Goal: Task Accomplishment & Management: Manage account settings

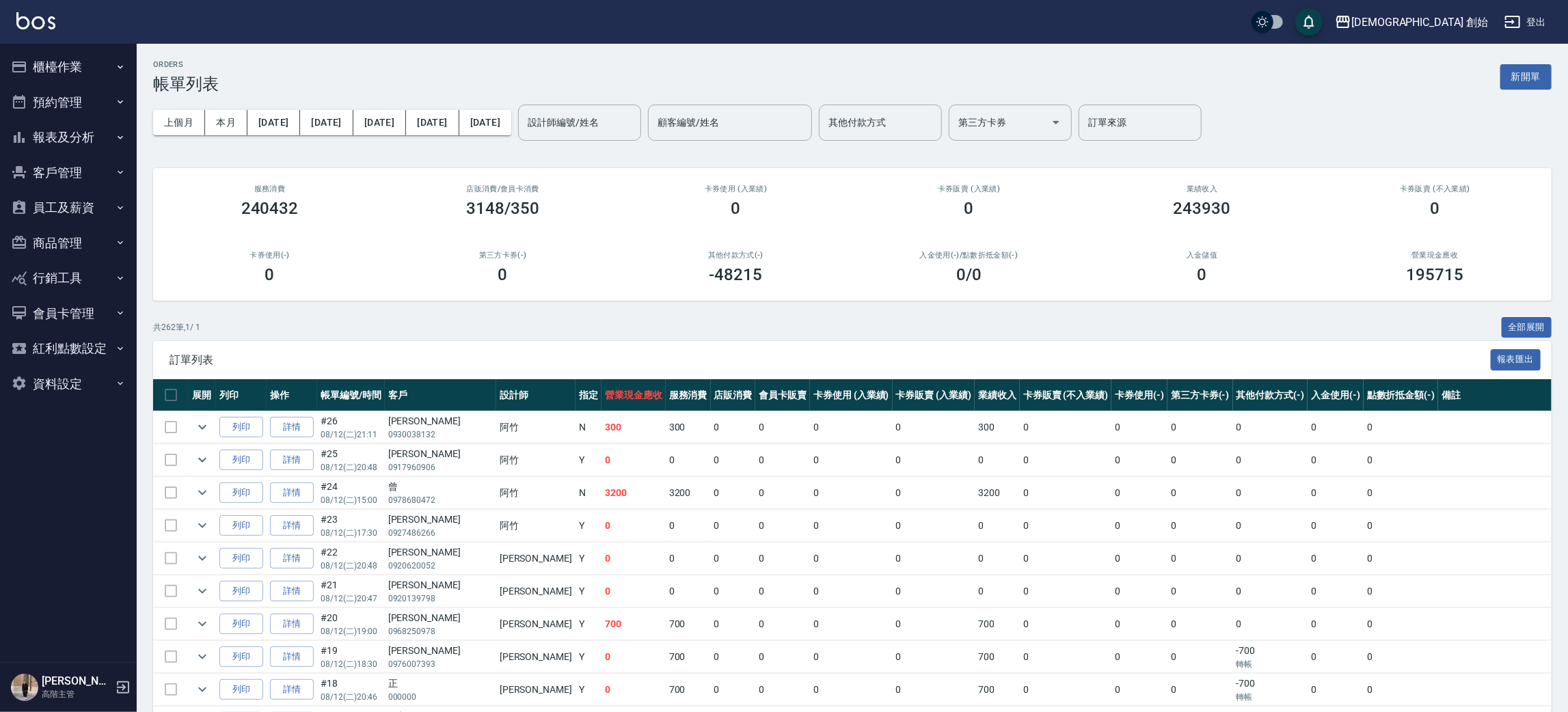
click at [84, 76] on button "櫃檯作業" at bounding box center [68, 66] width 126 height 35
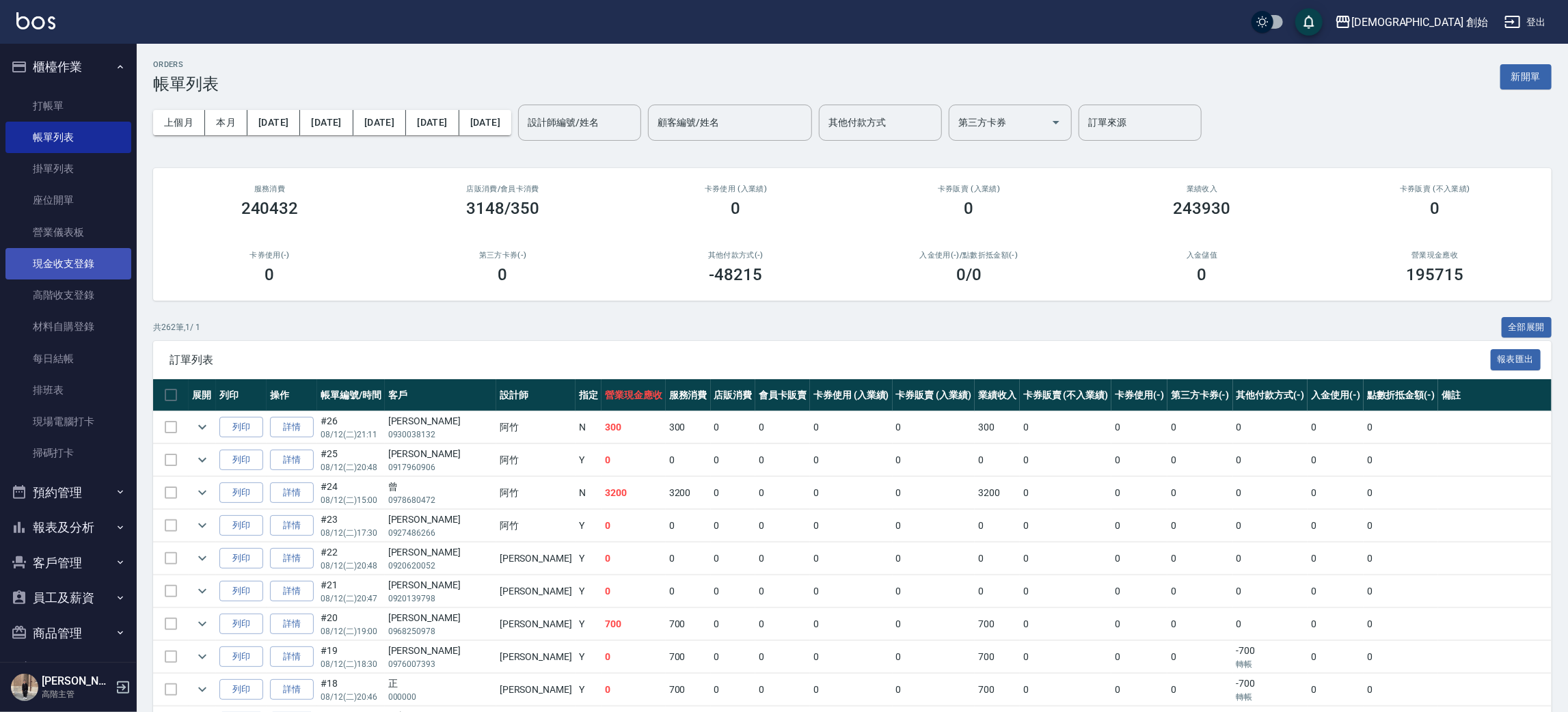
click at [91, 265] on link "現金收支登錄" at bounding box center [68, 264] width 126 height 32
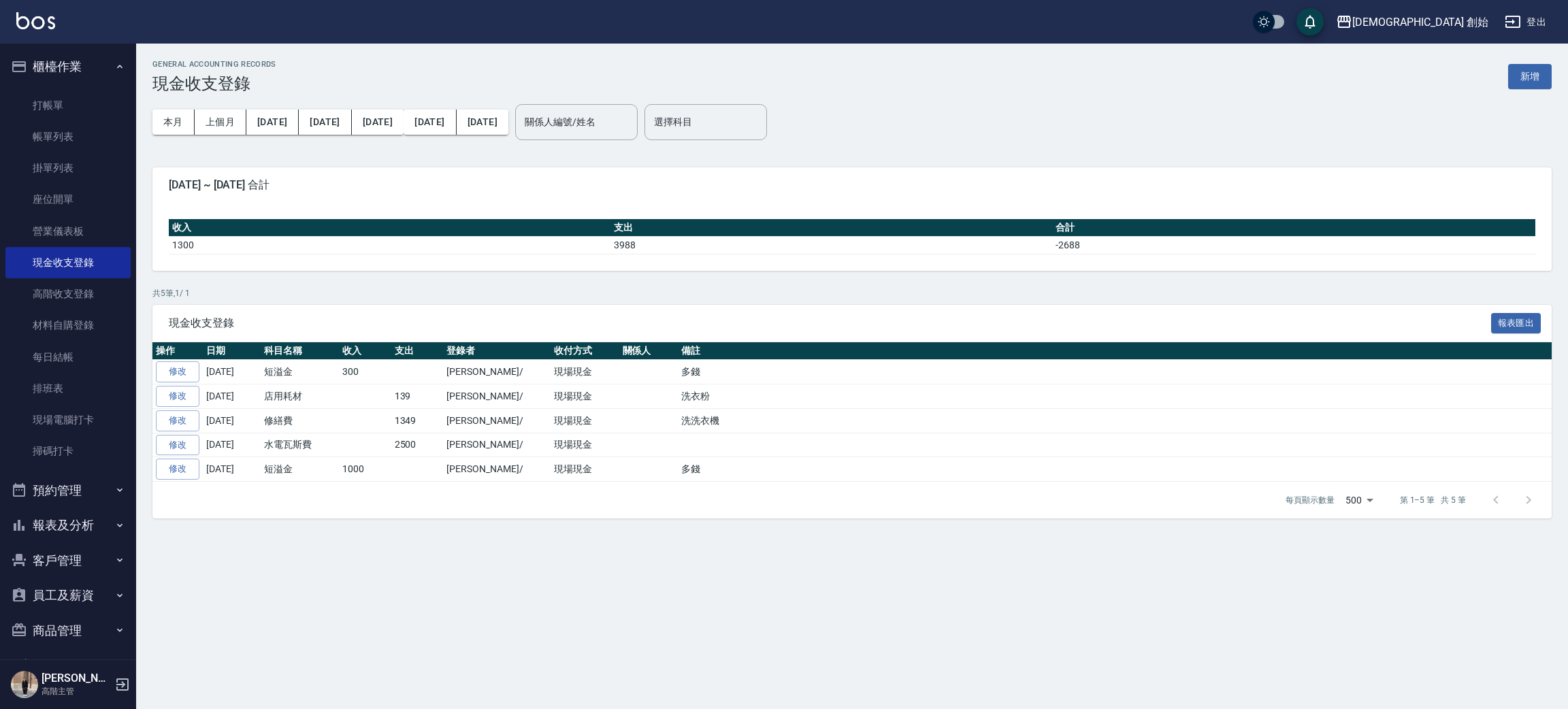
click at [379, 308] on div "現金收支登錄 報表匯出" at bounding box center [852, 324] width 1399 height 38
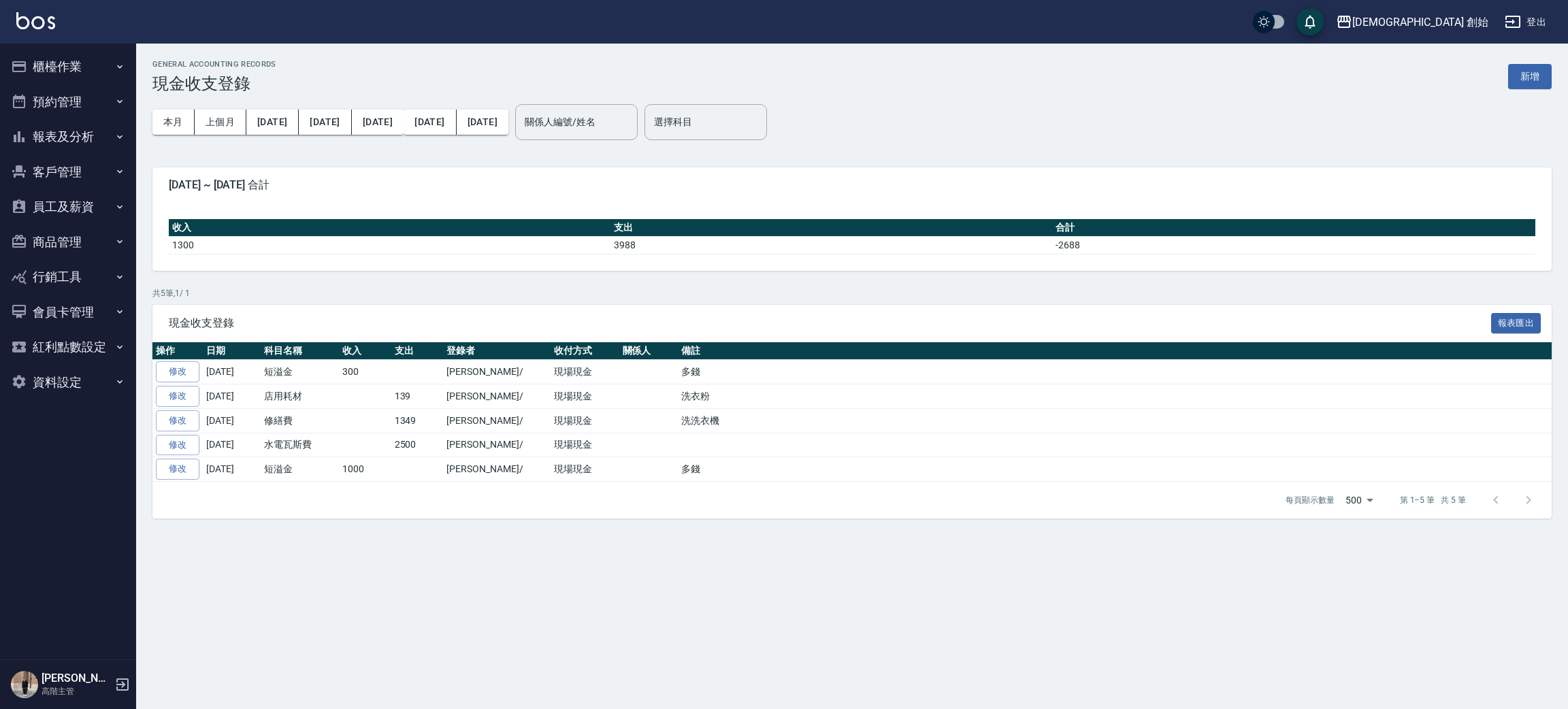
drag, startPoint x: 502, startPoint y: 620, endPoint x: 497, endPoint y: 607, distance: 13.9
click at [499, 614] on div "GENERAL ACCOUNTING RECORDS 現金收支登錄 新增 本月 上個月 前天 昨天 今天 2025/08/01 2025/08/13 關係人編…" at bounding box center [784, 354] width 1568 height 709
click at [75, 49] on button "櫃檯作業" at bounding box center [68, 66] width 125 height 35
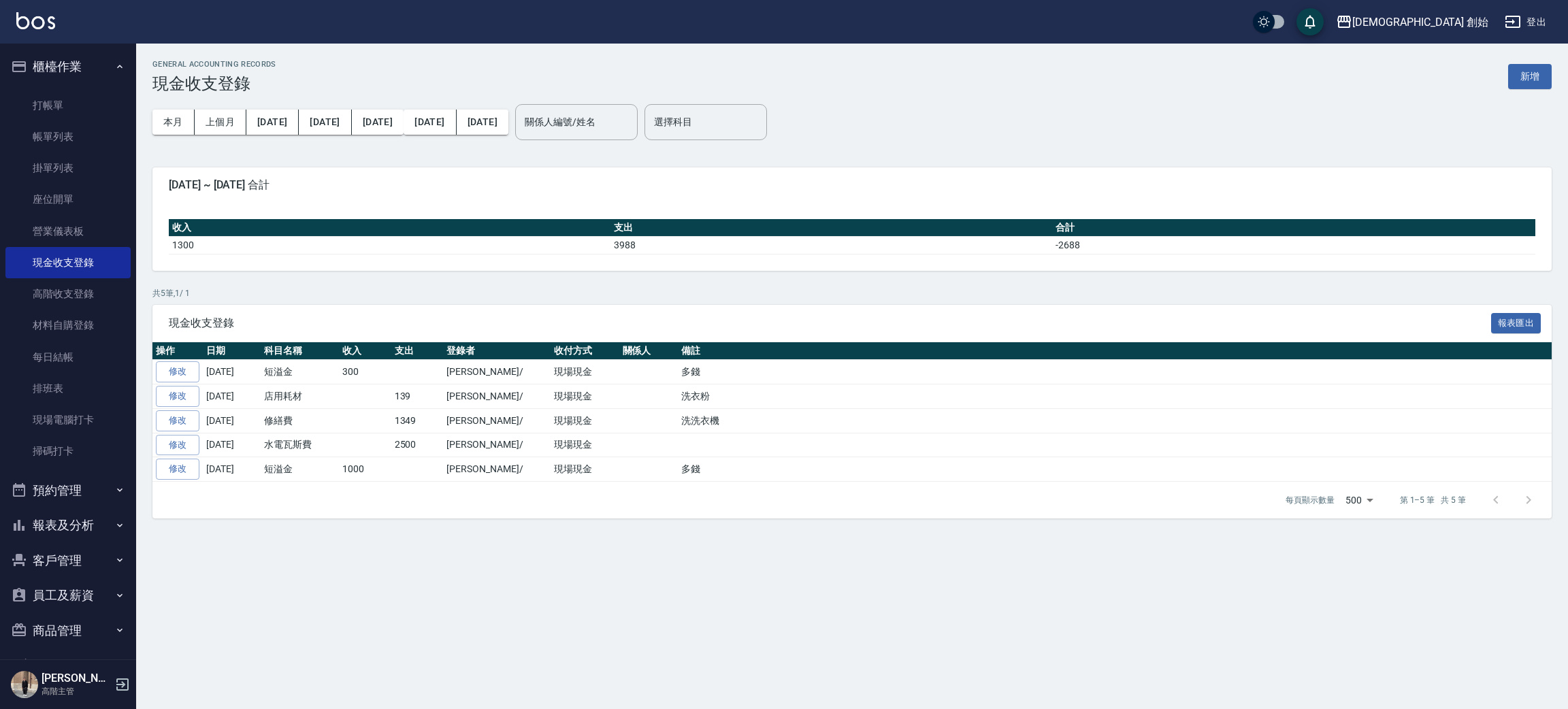
drag, startPoint x: 80, startPoint y: 143, endPoint x: 153, endPoint y: 136, distance: 73.3
click at [80, 143] on link "帳單列表" at bounding box center [68, 137] width 125 height 32
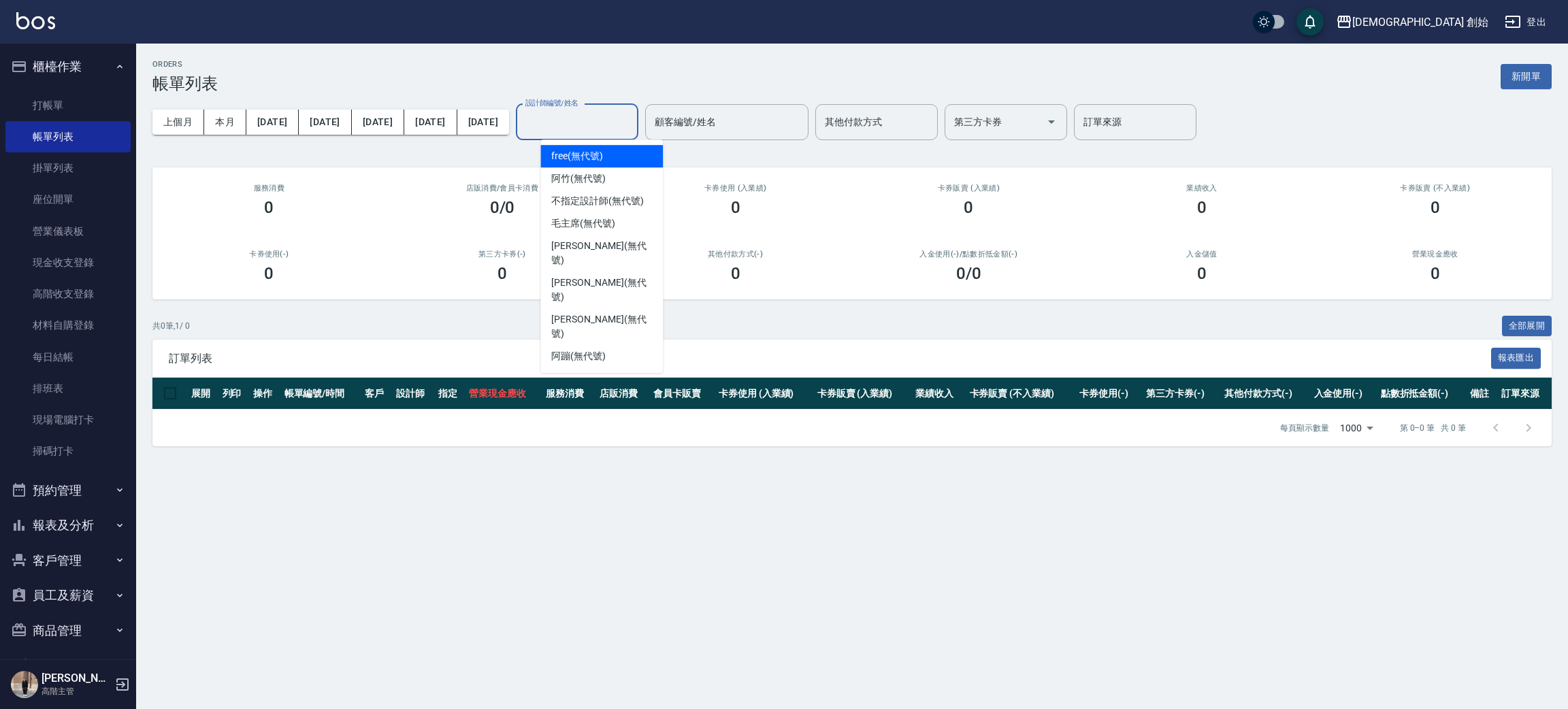
click at [594, 119] on input "設計師編號/姓名" at bounding box center [577, 122] width 110 height 24
click at [635, 308] on div "威利 (無代號)" at bounding box center [602, 326] width 122 height 37
type input "威利(無代號)"
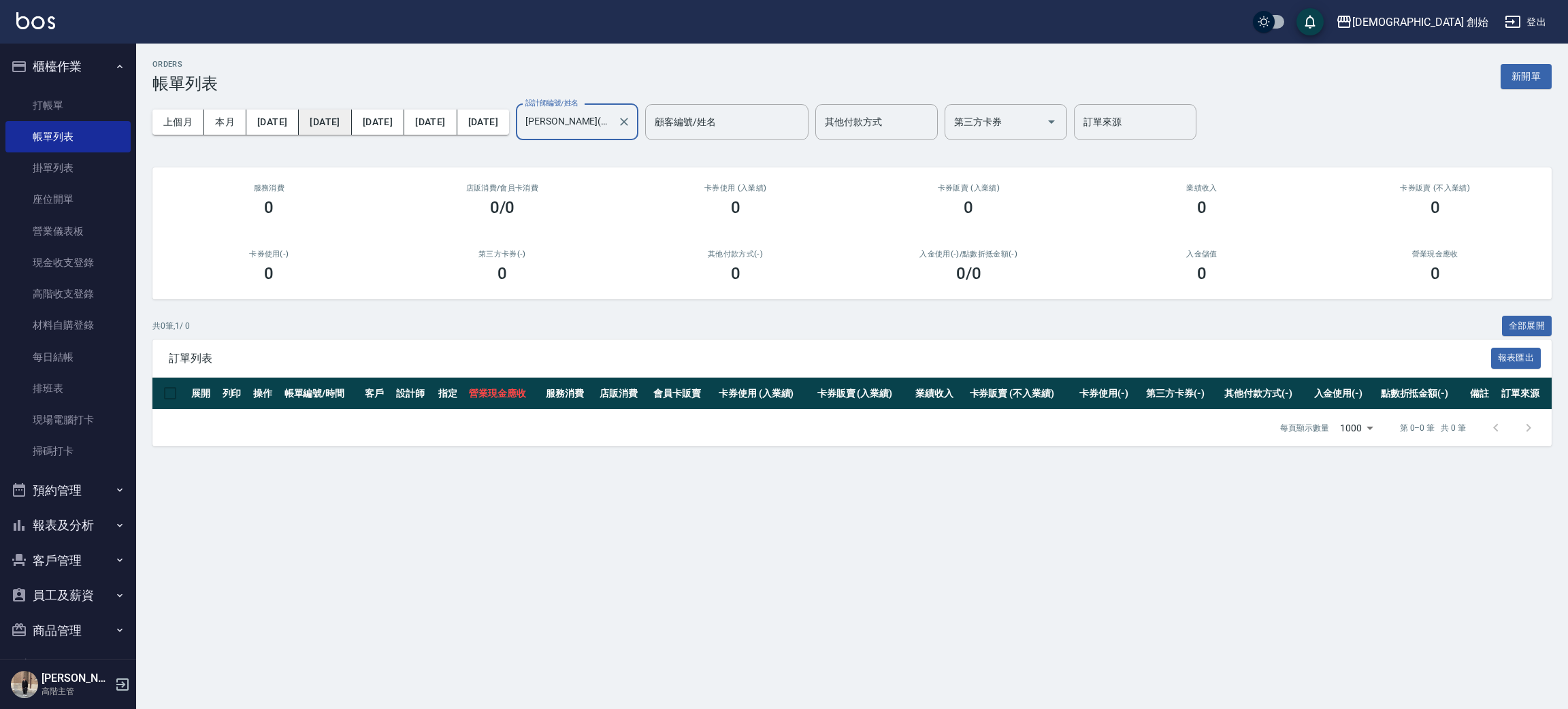
click at [312, 121] on button "[DATE]" at bounding box center [325, 122] width 53 height 26
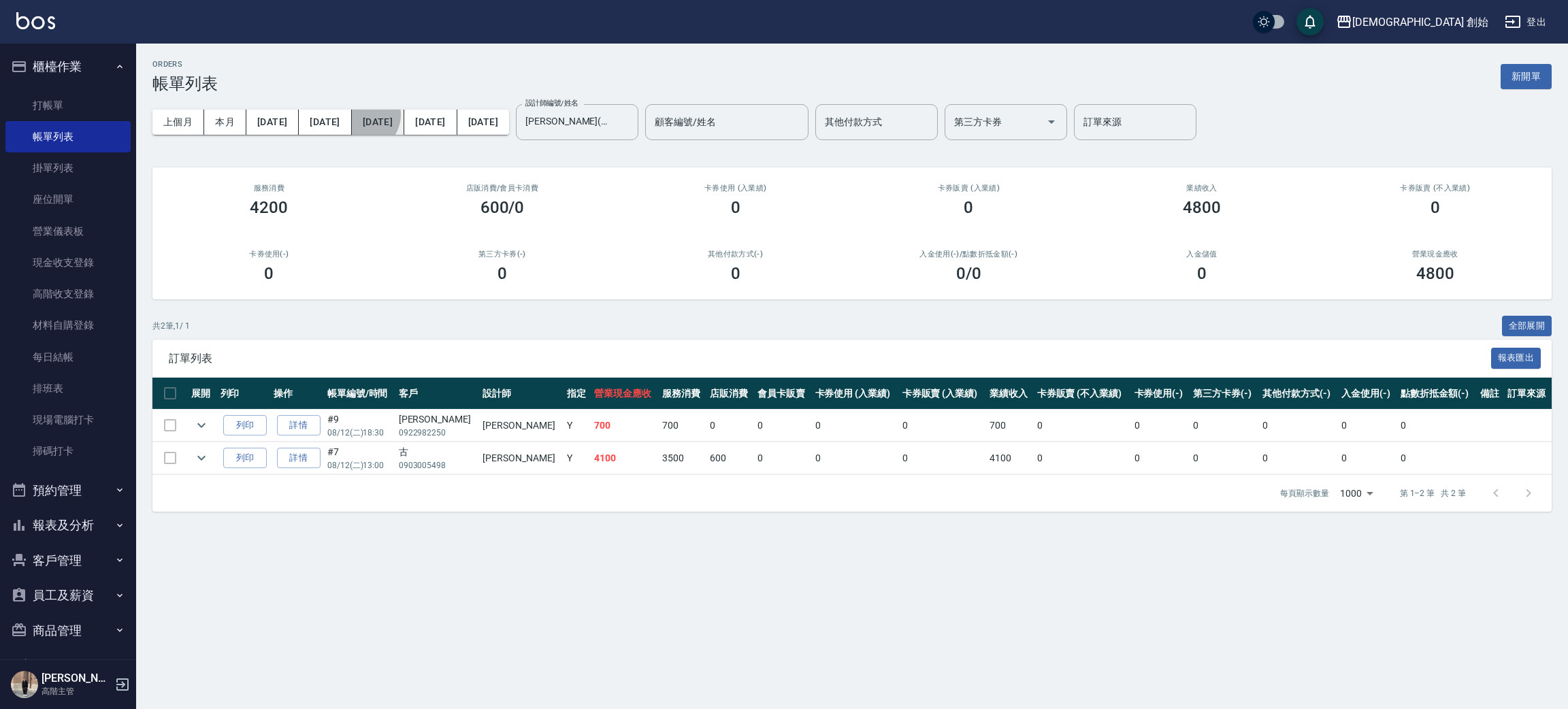
click at [351, 114] on button "[DATE]" at bounding box center [378, 122] width 53 height 26
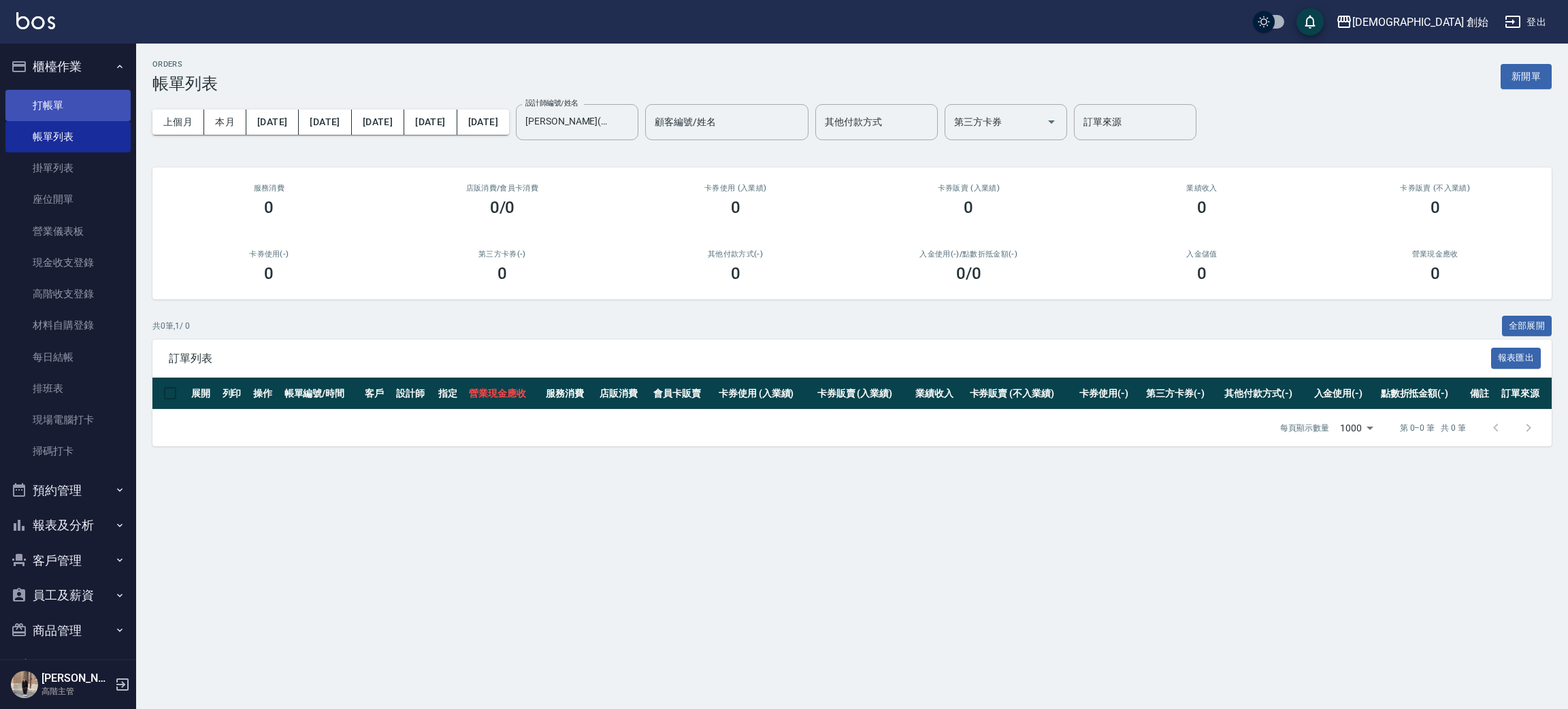
click at [73, 92] on link "打帳單" at bounding box center [68, 106] width 125 height 32
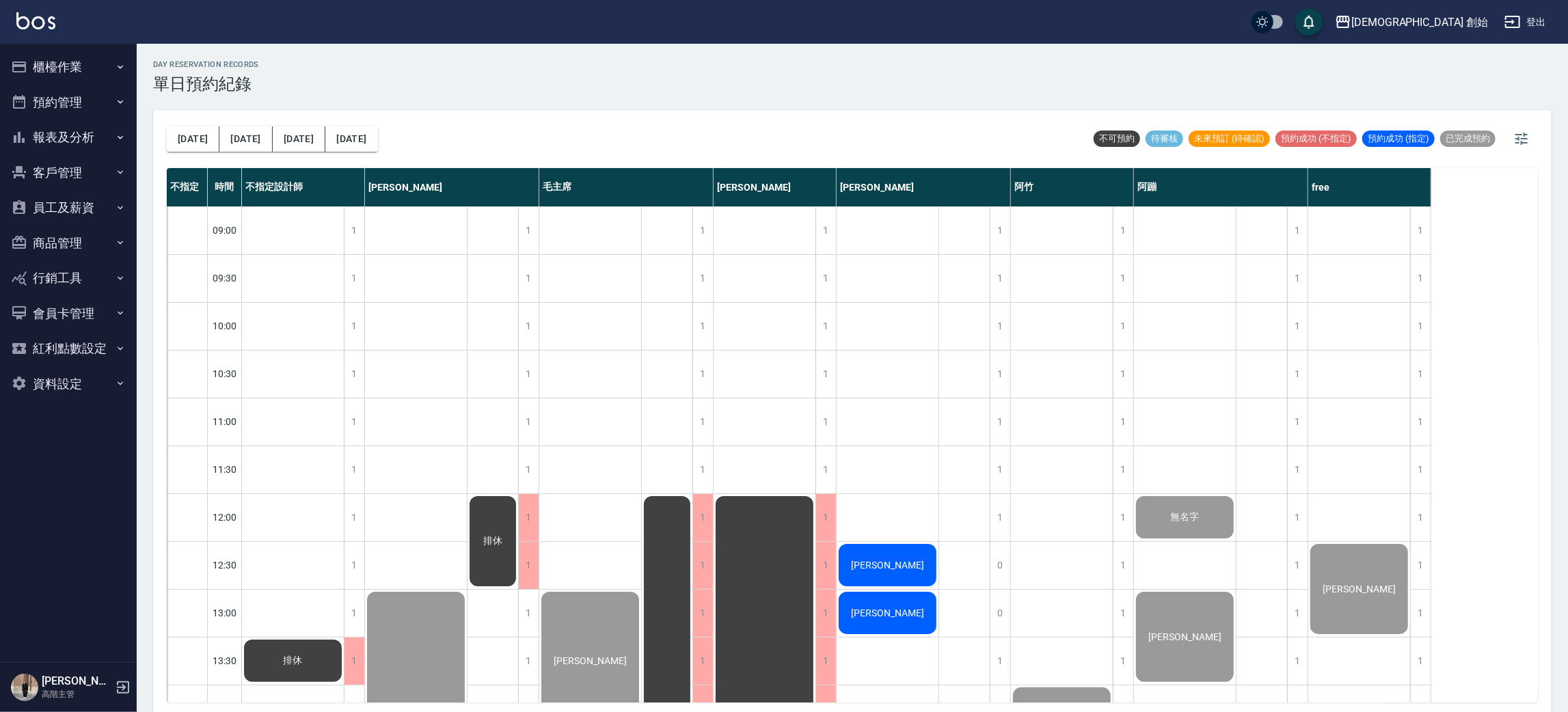
click at [174, 127] on button "[DATE]" at bounding box center [193, 140] width 53 height 26
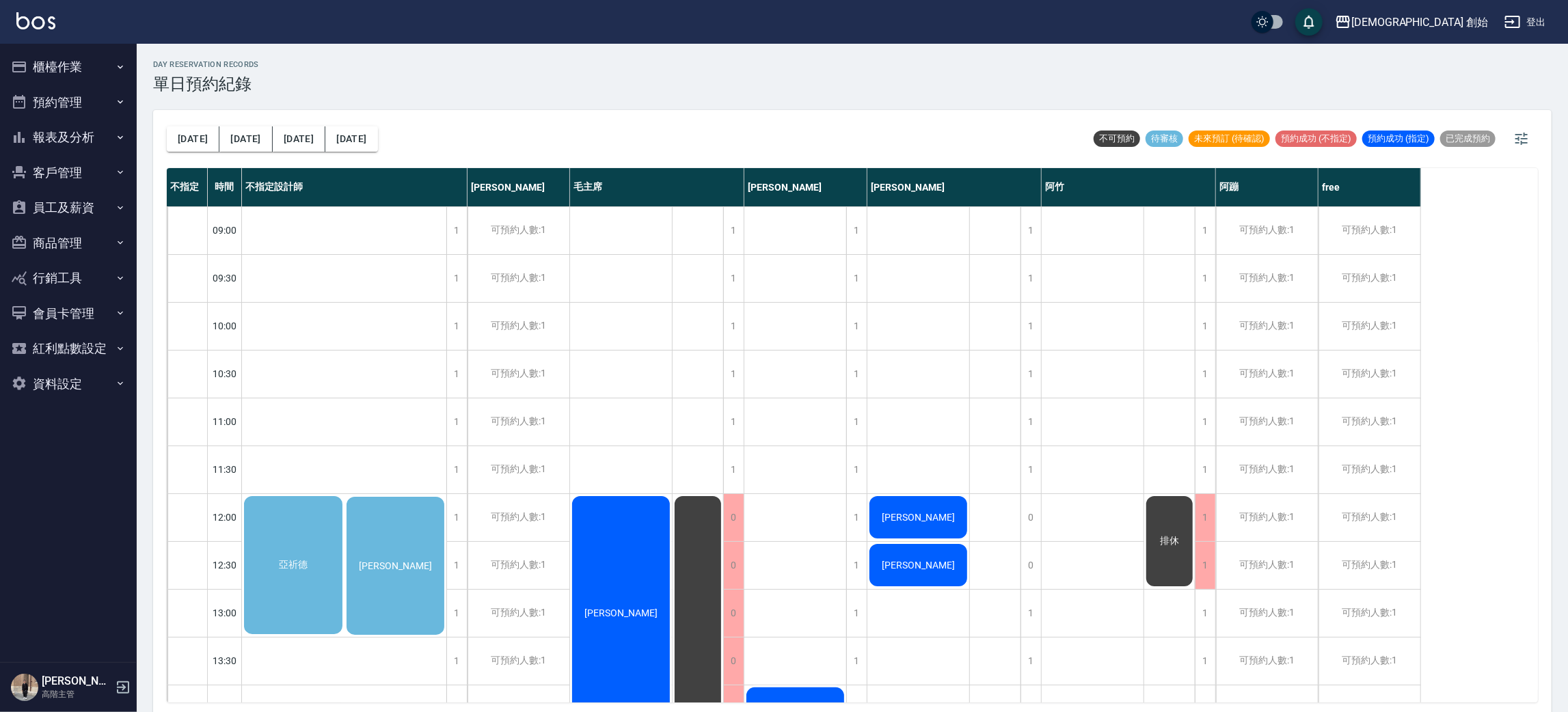
scroll to position [205, 0]
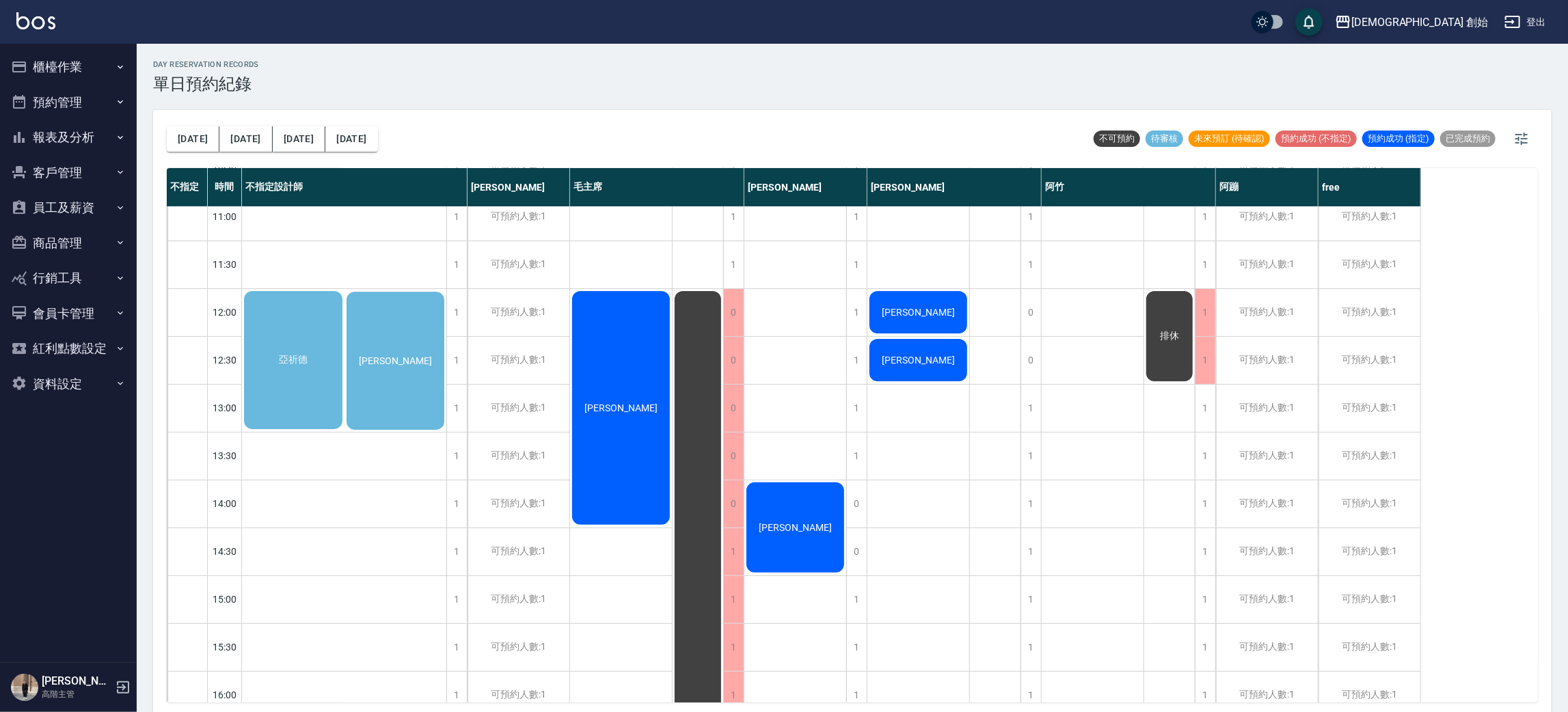
click at [275, 392] on div "亞祈德" at bounding box center [293, 360] width 103 height 142
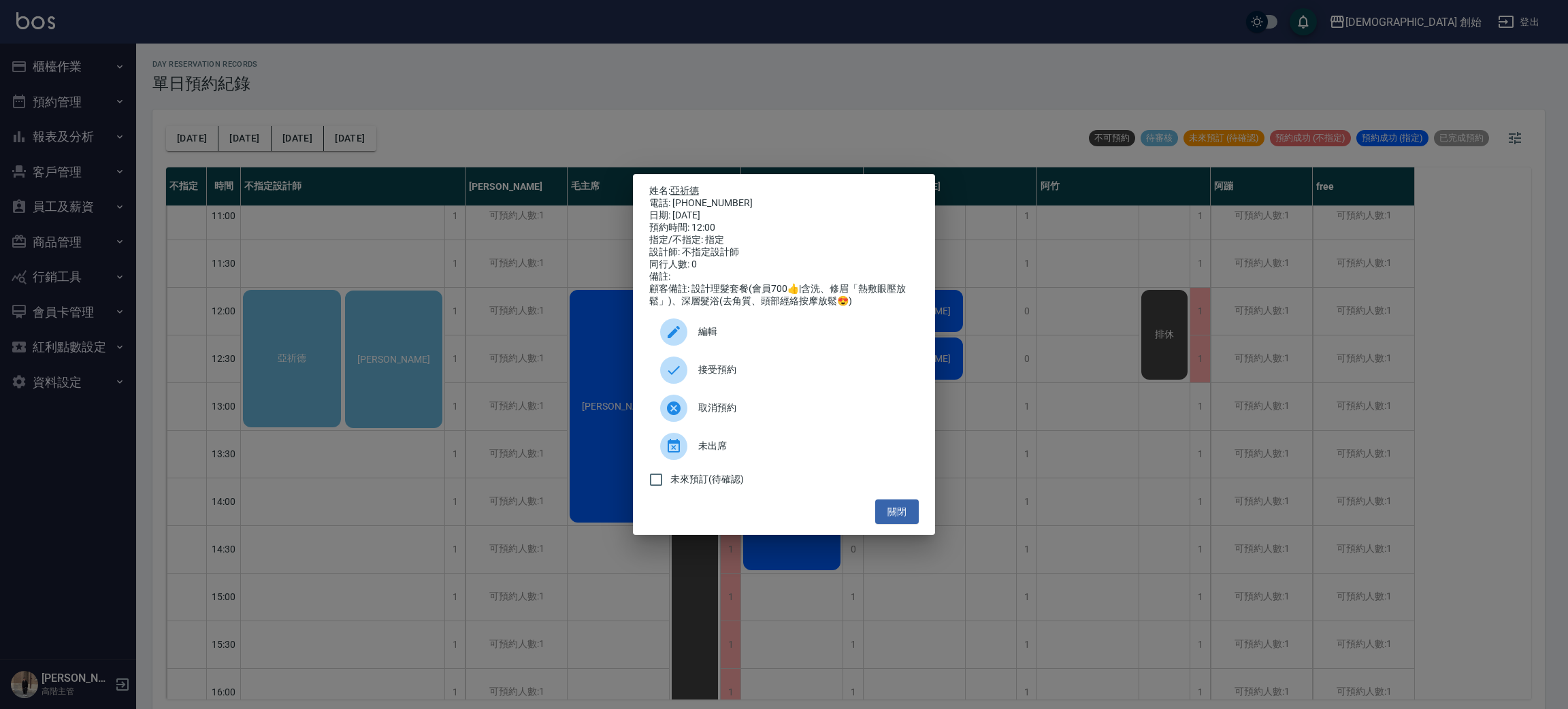
click at [686, 185] on link "亞祈德" at bounding box center [685, 190] width 29 height 11
click at [616, 89] on div "姓名: 亞祈德 電話: 0903424926 日期: 2025/08/13 預約時間: 12:00 指定/不指定: 指定 設計師: 不指定設計師 同行人數: …" at bounding box center [784, 354] width 1568 height 709
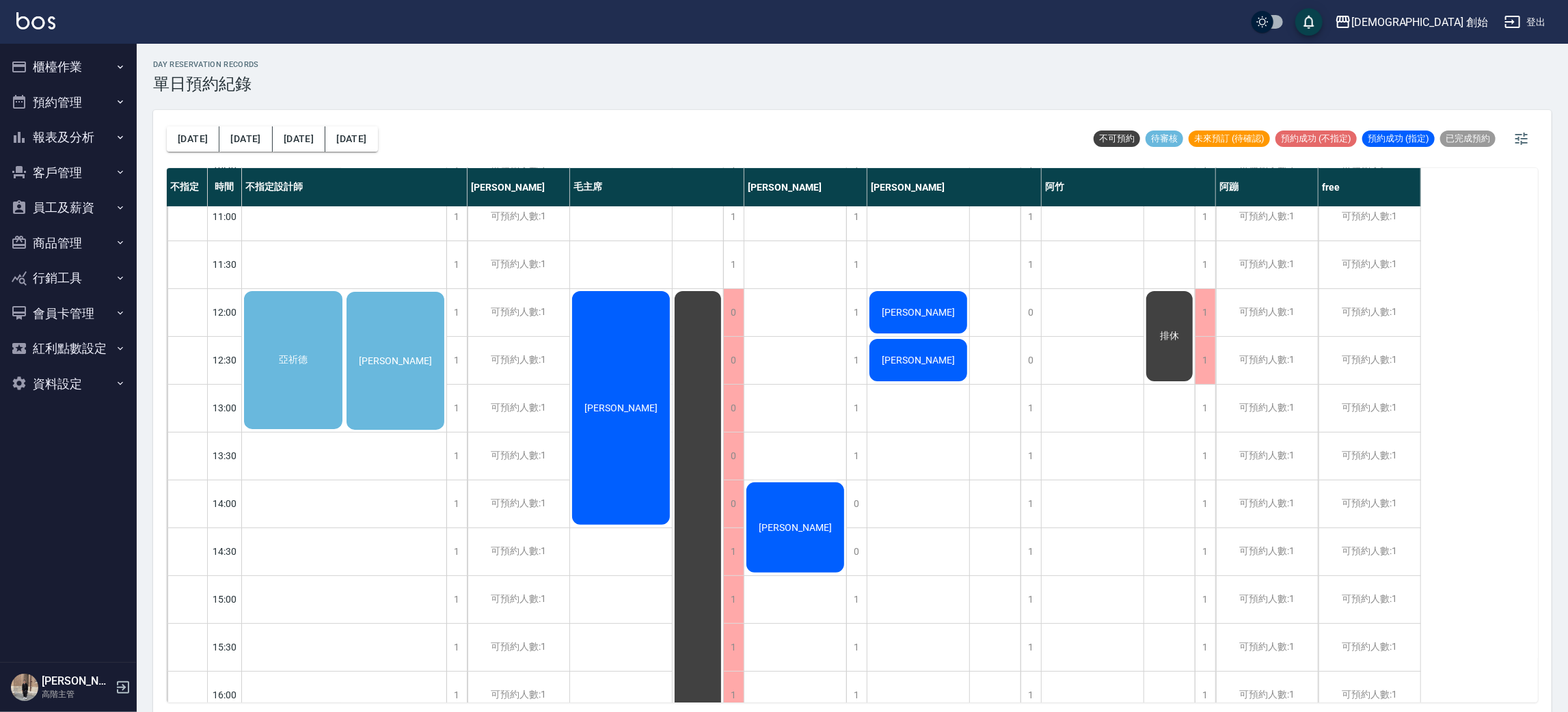
click at [310, 362] on span "蕭稚飴" at bounding box center [293, 360] width 34 height 12
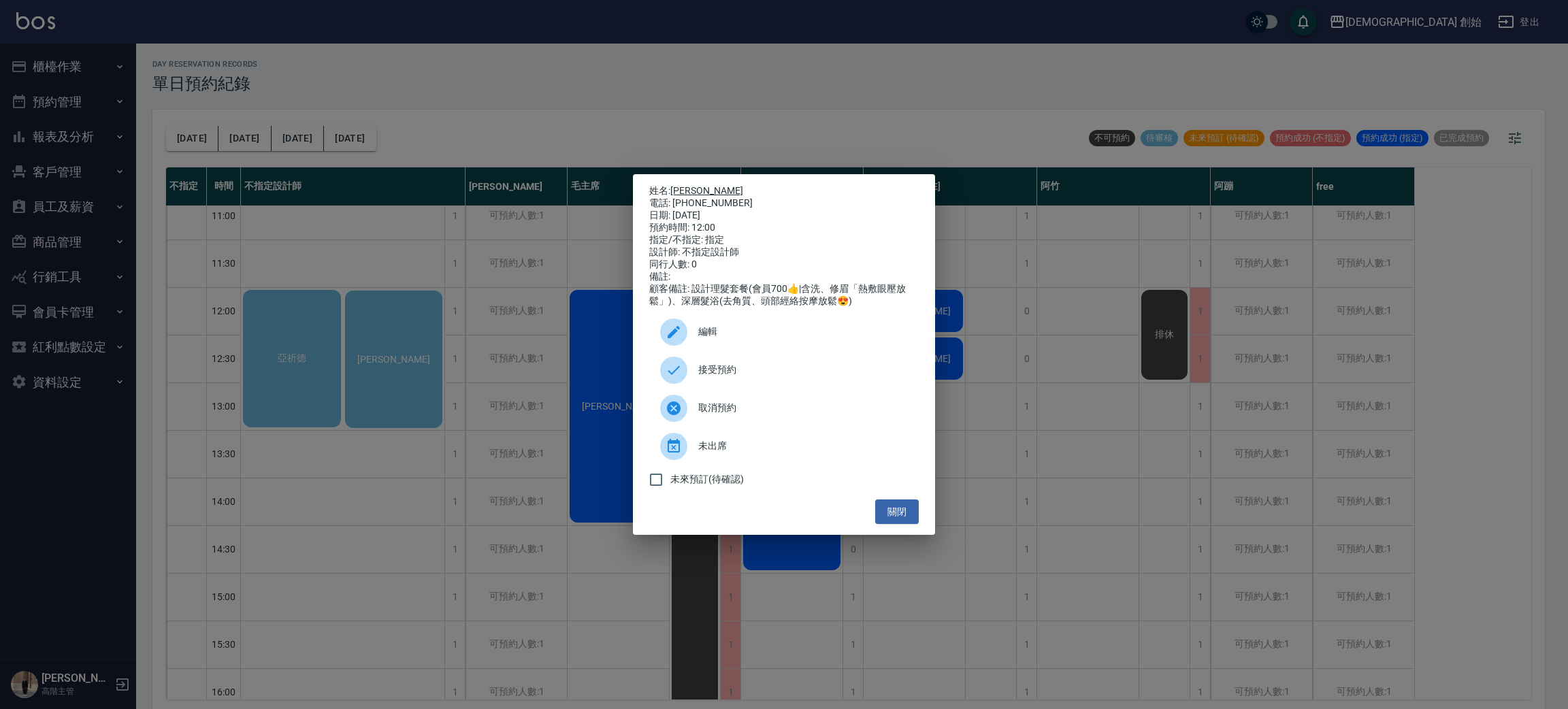
click at [689, 185] on link "蕭稚飴" at bounding box center [707, 190] width 73 height 11
click at [500, 263] on div "姓名: 蕭稚飴 電話: 0925178852 日期: 2025/08/13 預約時間: 12:00 指定/不指定: 指定 設計師: 不指定設計師 同行人數: …" at bounding box center [784, 354] width 1568 height 709
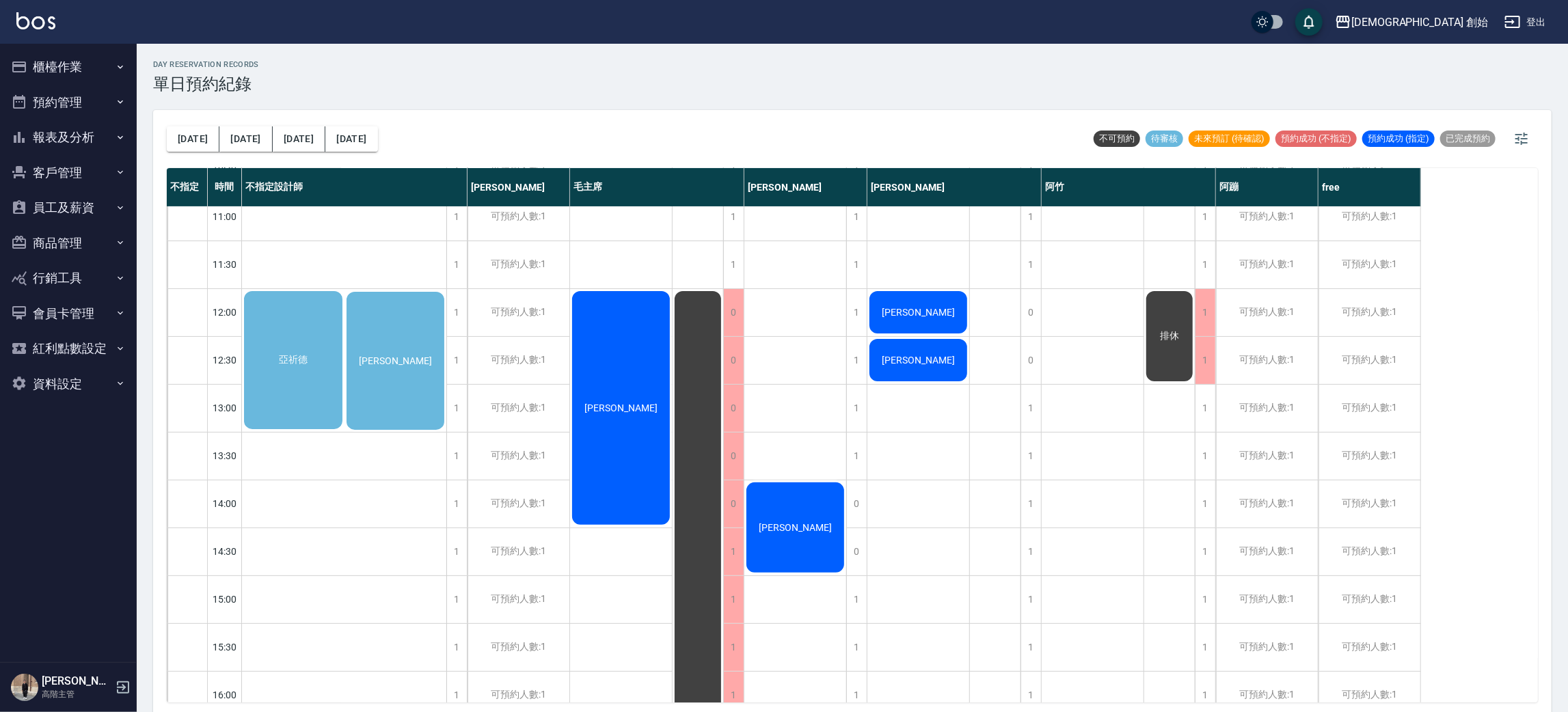
click at [384, 338] on div "蕭稚飴" at bounding box center [396, 361] width 103 height 142
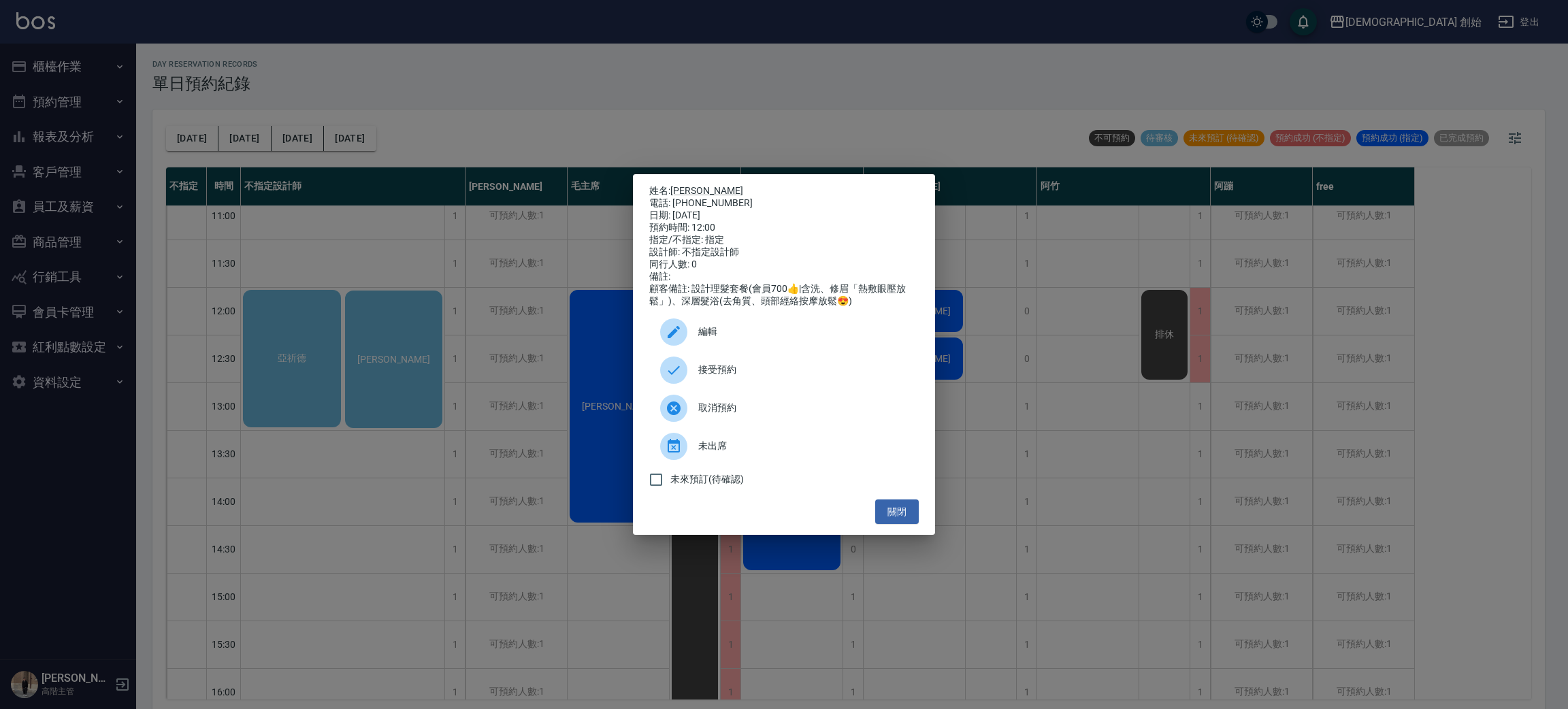
click at [300, 367] on div "姓名: 蕭稚飴 電話: 0925178852 日期: 2025/08/13 預約時間: 12:00 指定/不指定: 指定 設計師: 不指定設計師 同行人數: …" at bounding box center [784, 354] width 1568 height 709
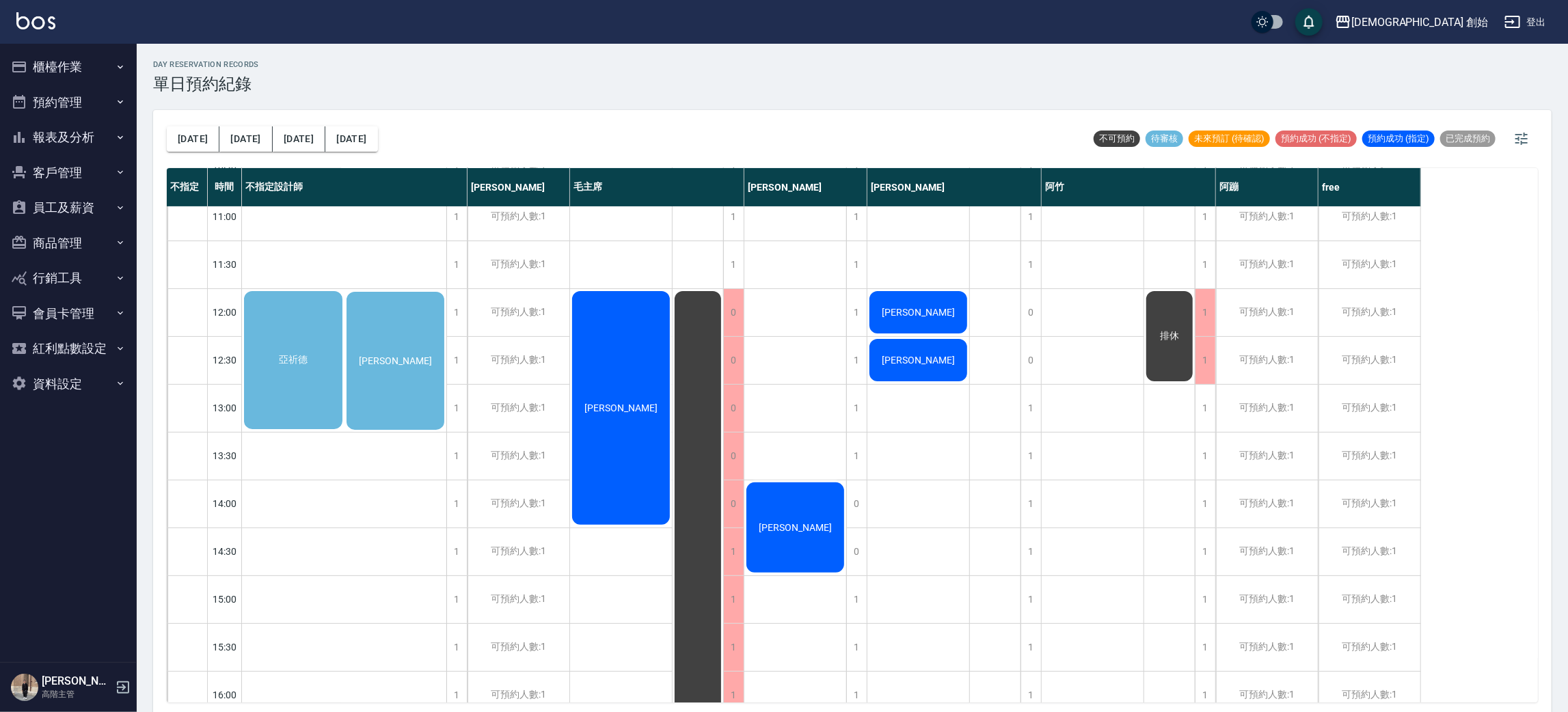
click at [296, 362] on span "亞祈德" at bounding box center [293, 360] width 34 height 12
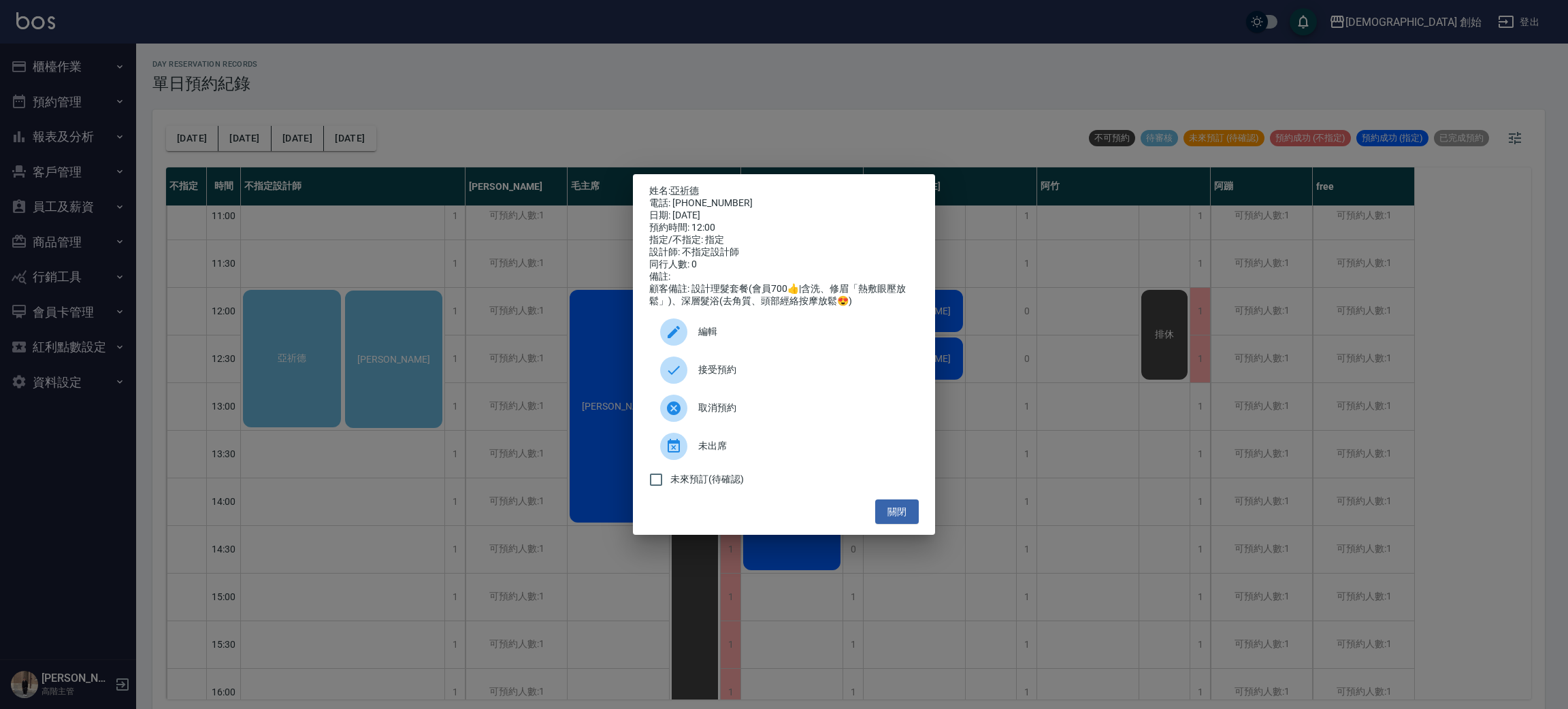
click at [723, 377] on span "接受預約" at bounding box center [803, 370] width 210 height 14
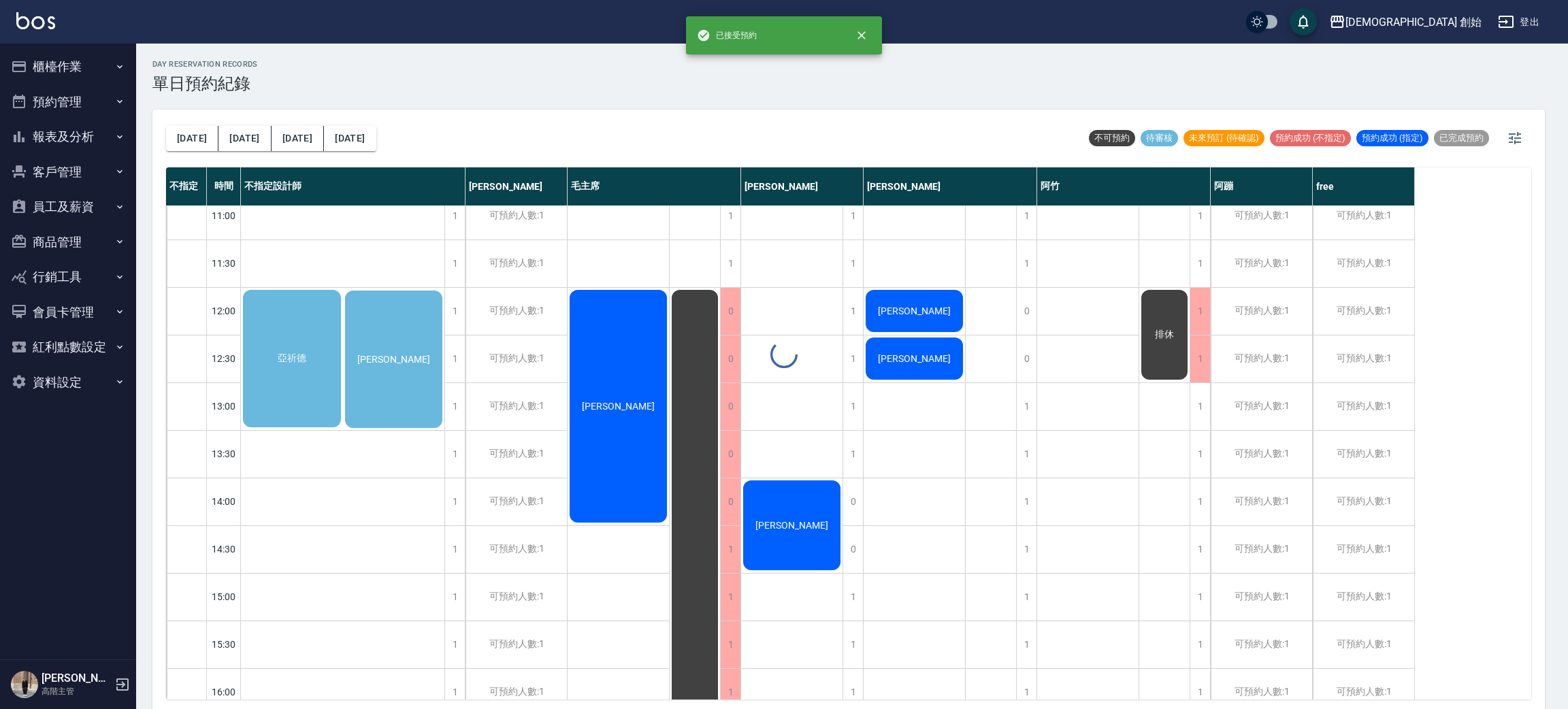
click at [390, 337] on div at bounding box center [784, 354] width 1568 height 709
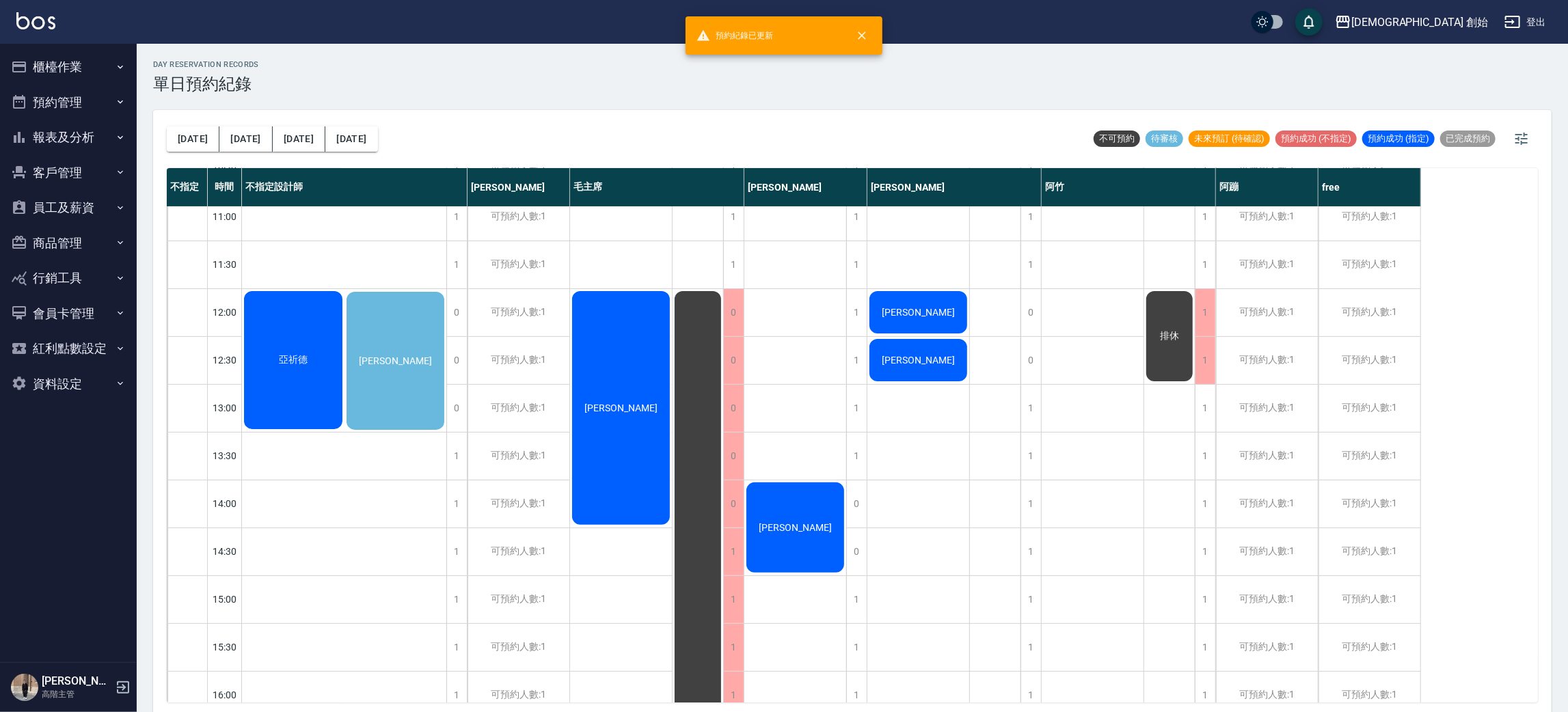
click at [389, 339] on div "[PERSON_NAME]" at bounding box center [396, 361] width 103 height 142
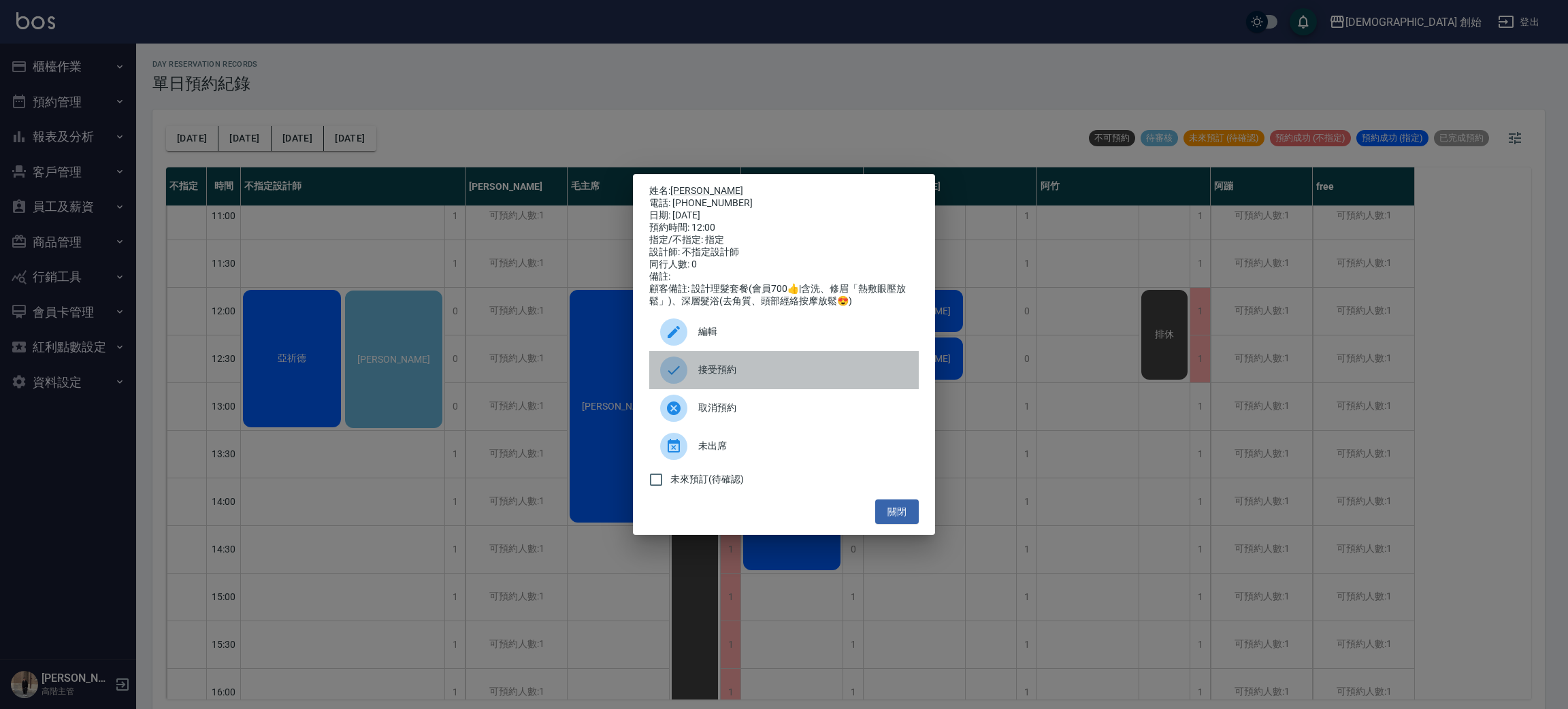
drag, startPoint x: 733, startPoint y: 377, endPoint x: 629, endPoint y: 367, distance: 104.5
click at [733, 376] on span "接受預約" at bounding box center [803, 370] width 210 height 14
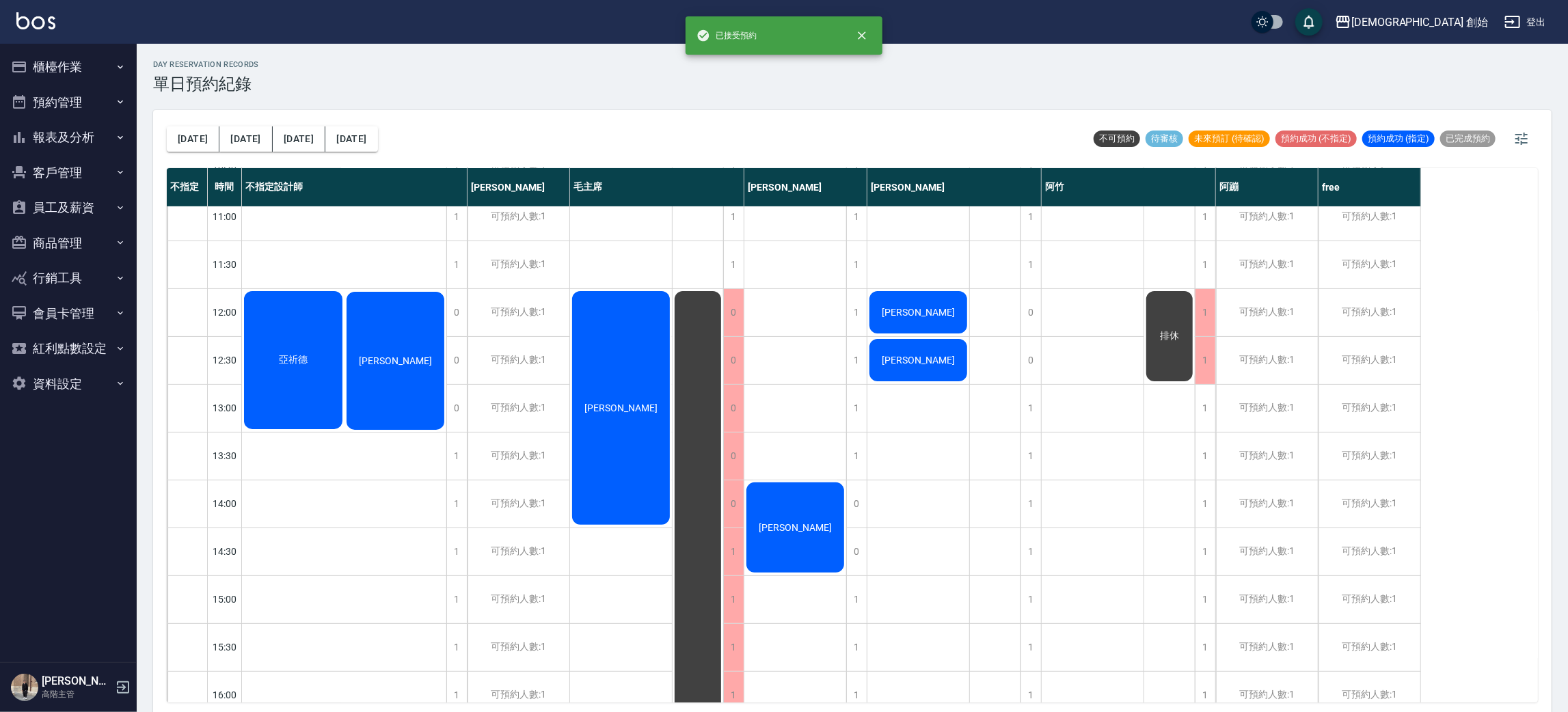
click at [297, 355] on span "亞祈德" at bounding box center [293, 360] width 34 height 12
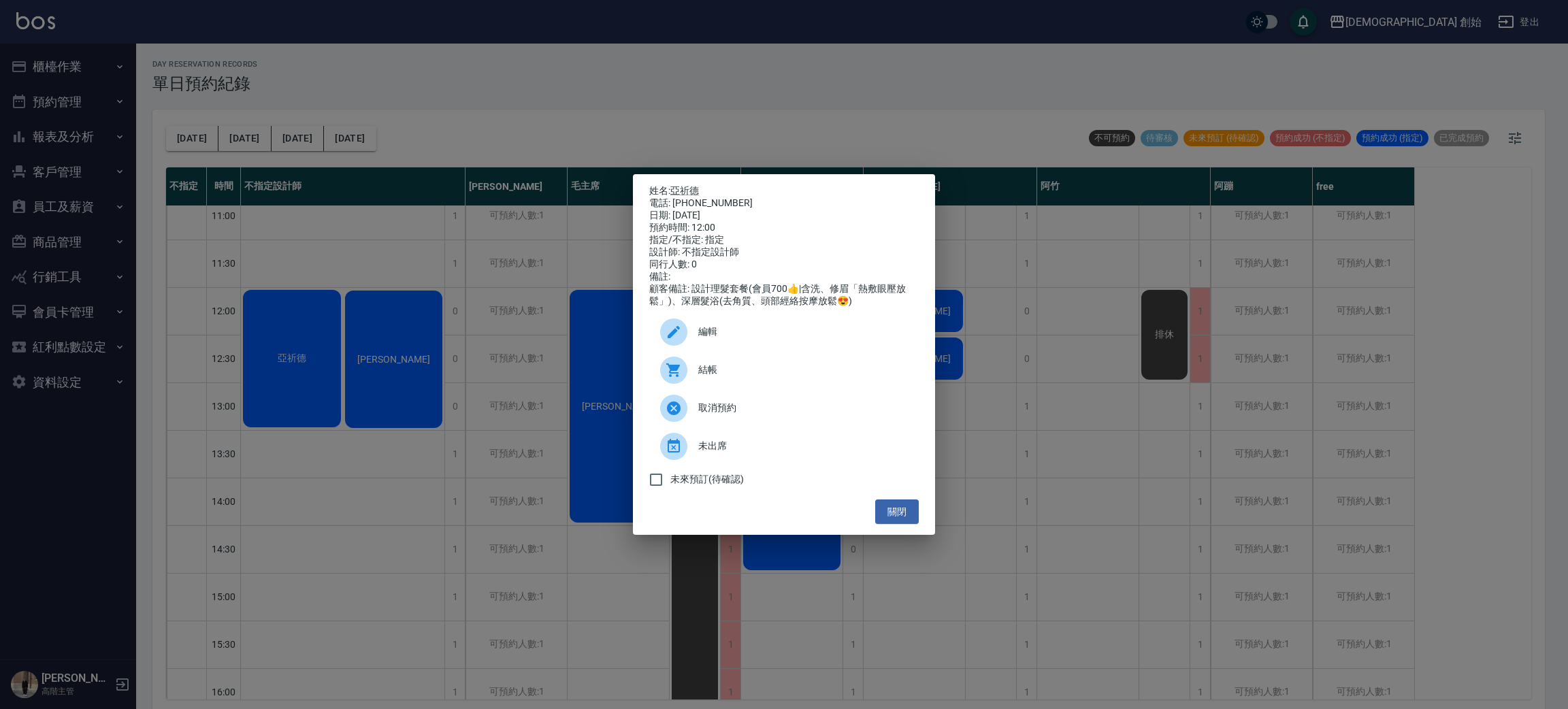
click at [707, 347] on div "編輯" at bounding box center [783, 332] width 270 height 38
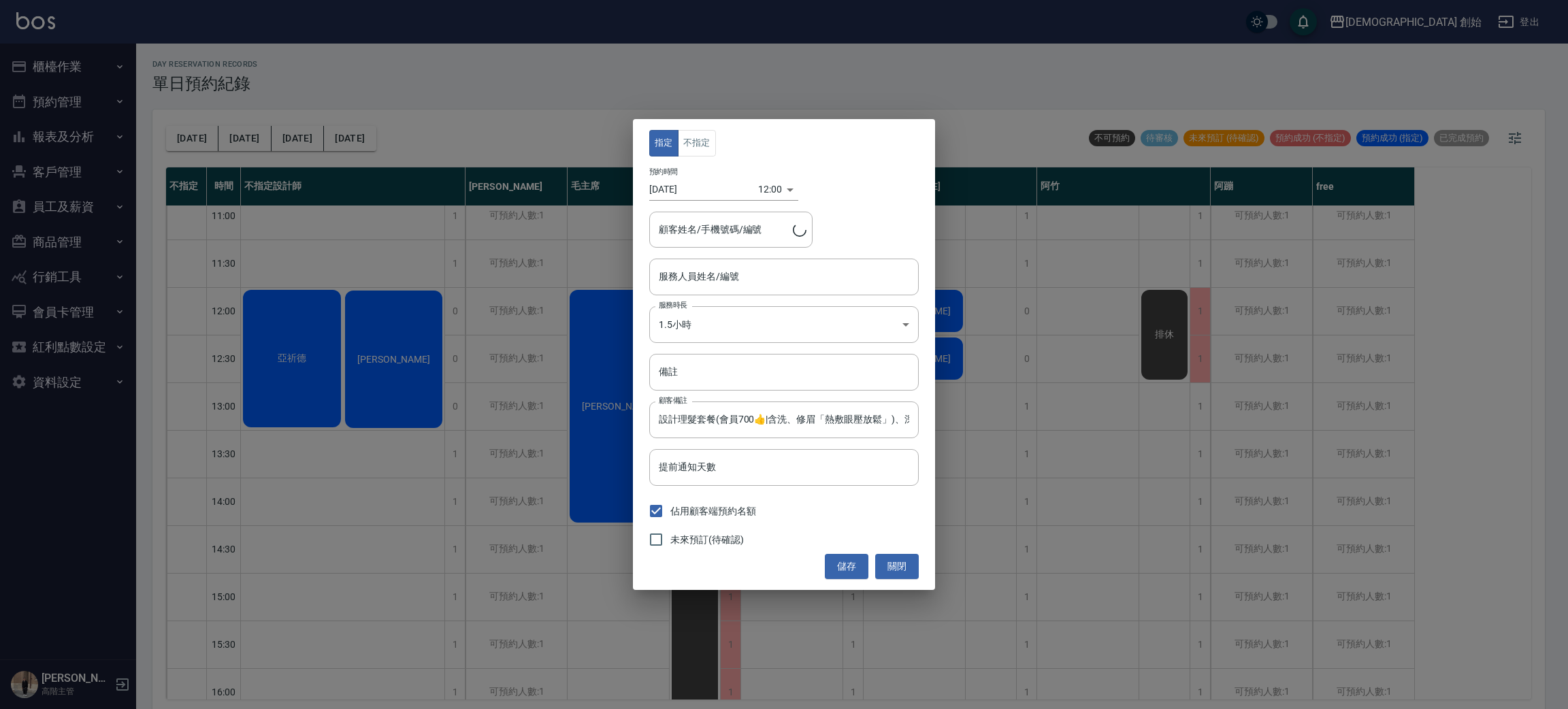
type input "亞祈德/0903424926"
click at [707, 149] on button "不指定" at bounding box center [697, 143] width 38 height 26
click at [762, 272] on input "不指定設計師(無代號)" at bounding box center [773, 277] width 237 height 24
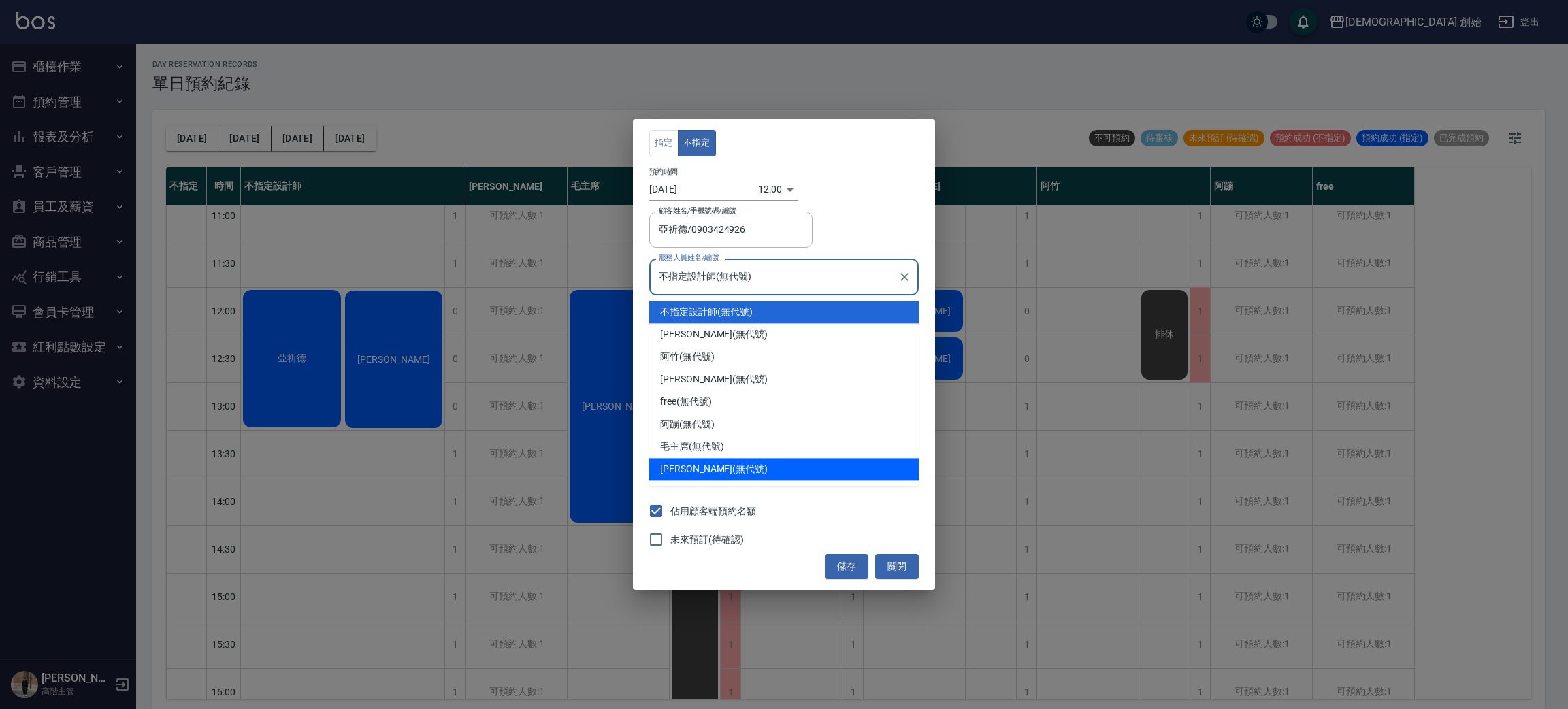
click at [733, 468] on div "威利 (無代號)" at bounding box center [783, 469] width 270 height 23
type input "威利(無代號)"
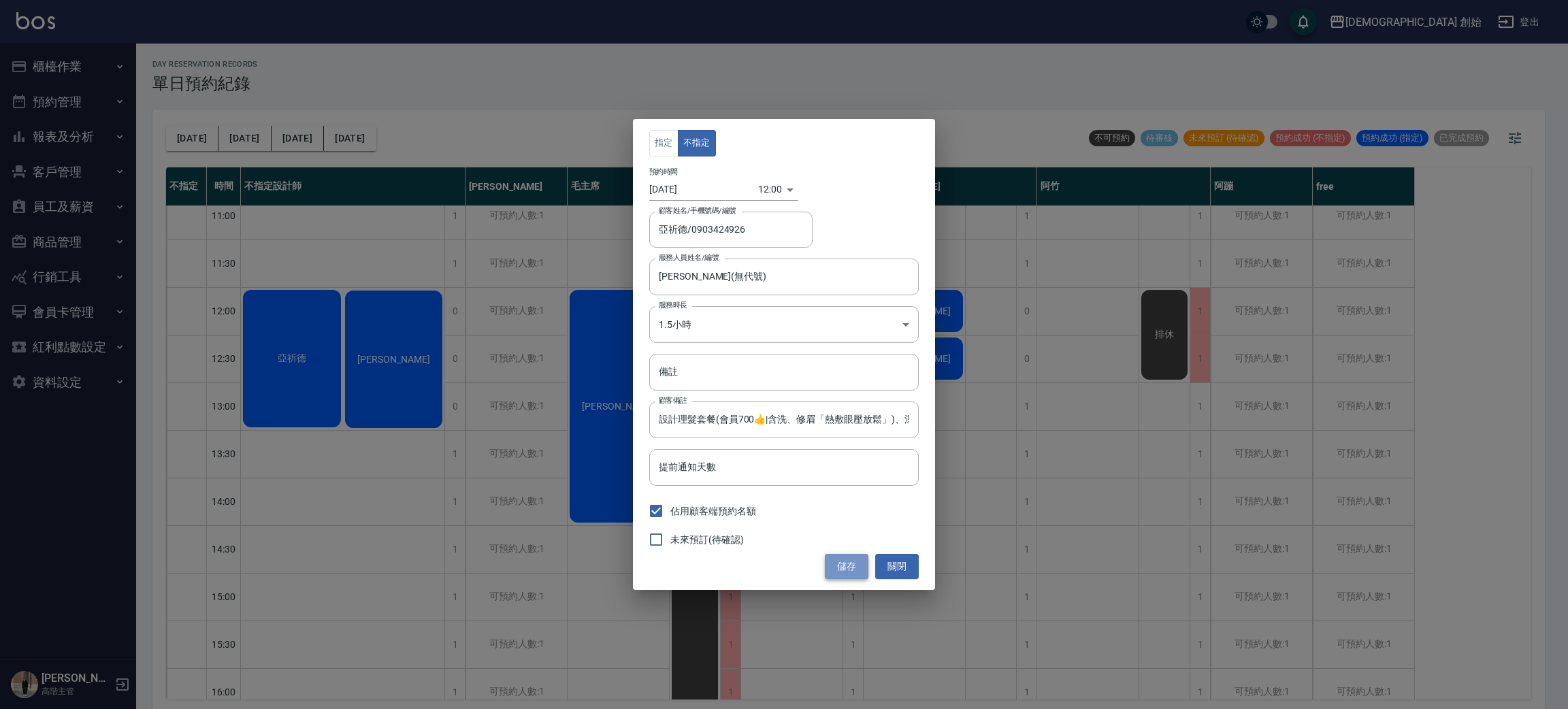
click at [840, 565] on button "儲存" at bounding box center [846, 567] width 44 height 26
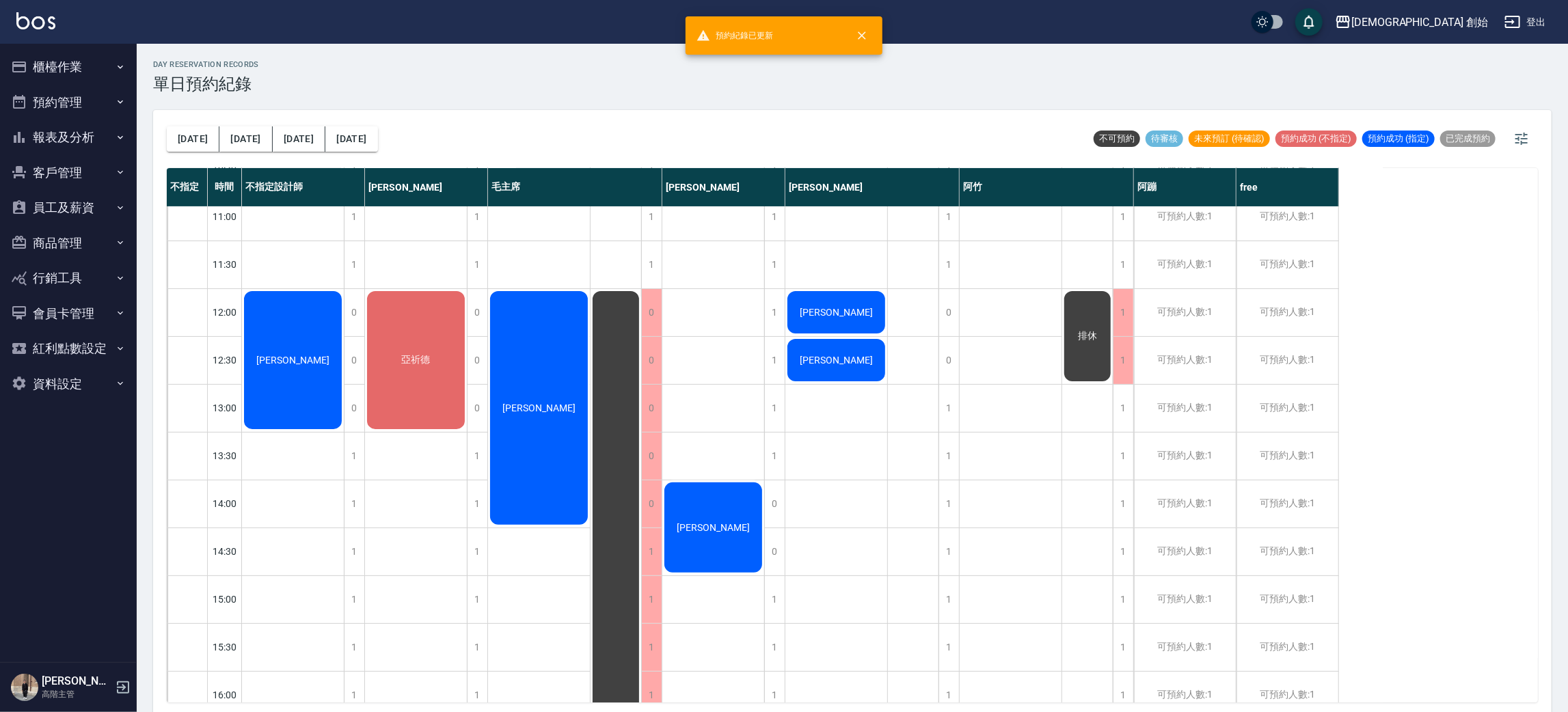
click at [276, 365] on span "蕭稚飴" at bounding box center [293, 360] width 78 height 11
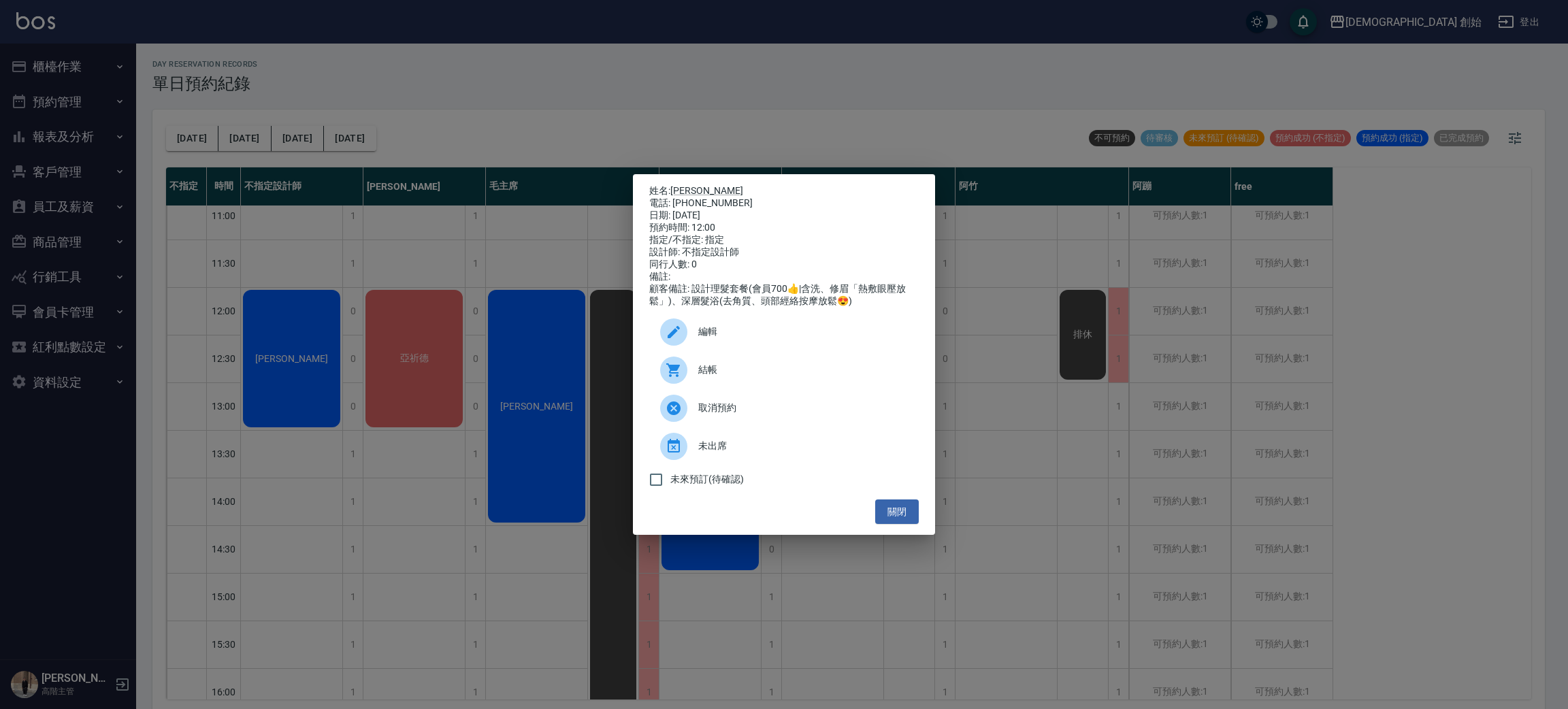
click at [725, 339] on span "編輯" at bounding box center [803, 331] width 210 height 14
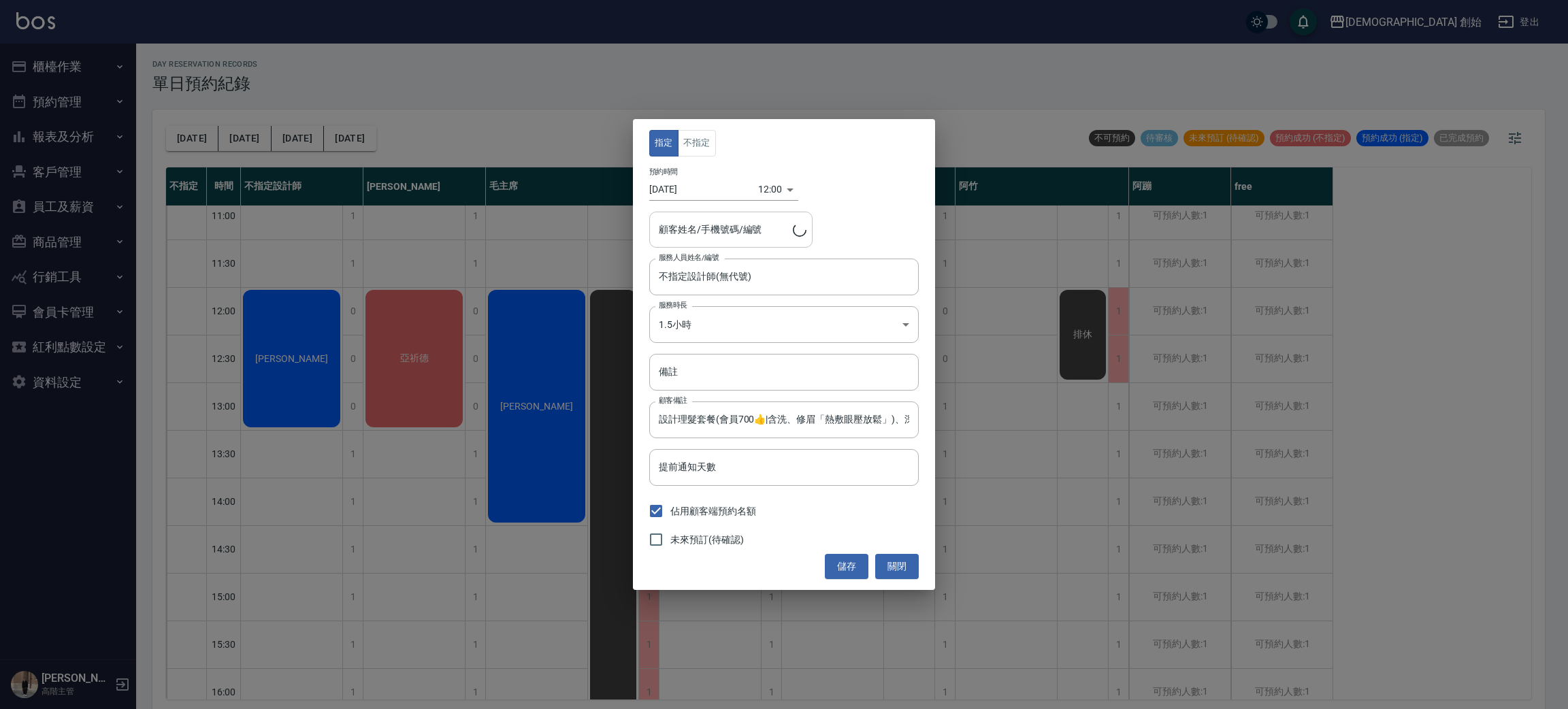
type input "蕭稚飴/0925178852"
click at [704, 149] on button "不指定" at bounding box center [697, 143] width 38 height 26
click at [761, 267] on input "不指定設計師(無代號)" at bounding box center [773, 277] width 237 height 24
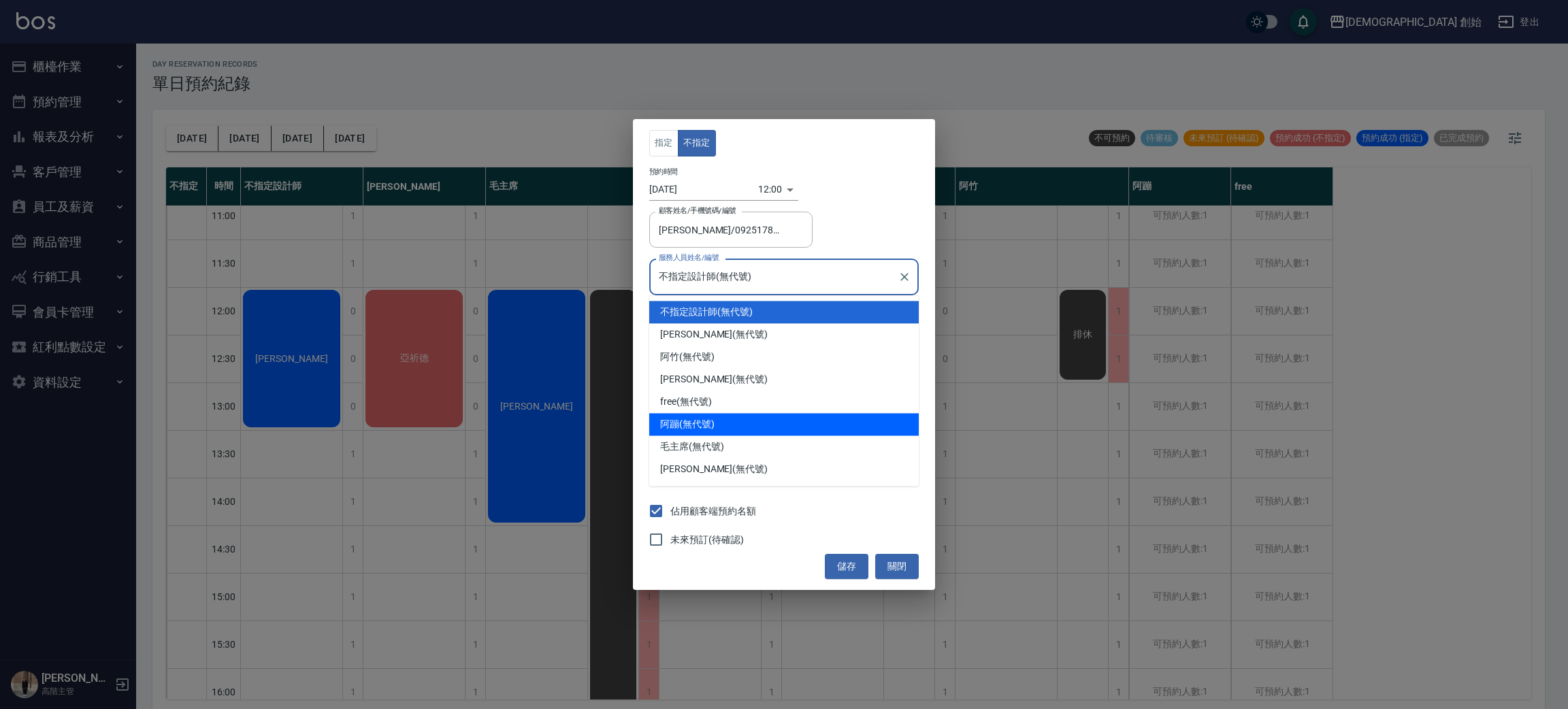
click at [738, 427] on div "阿蹦 (無代號)" at bounding box center [783, 424] width 270 height 23
type input "阿蹦(無代號)"
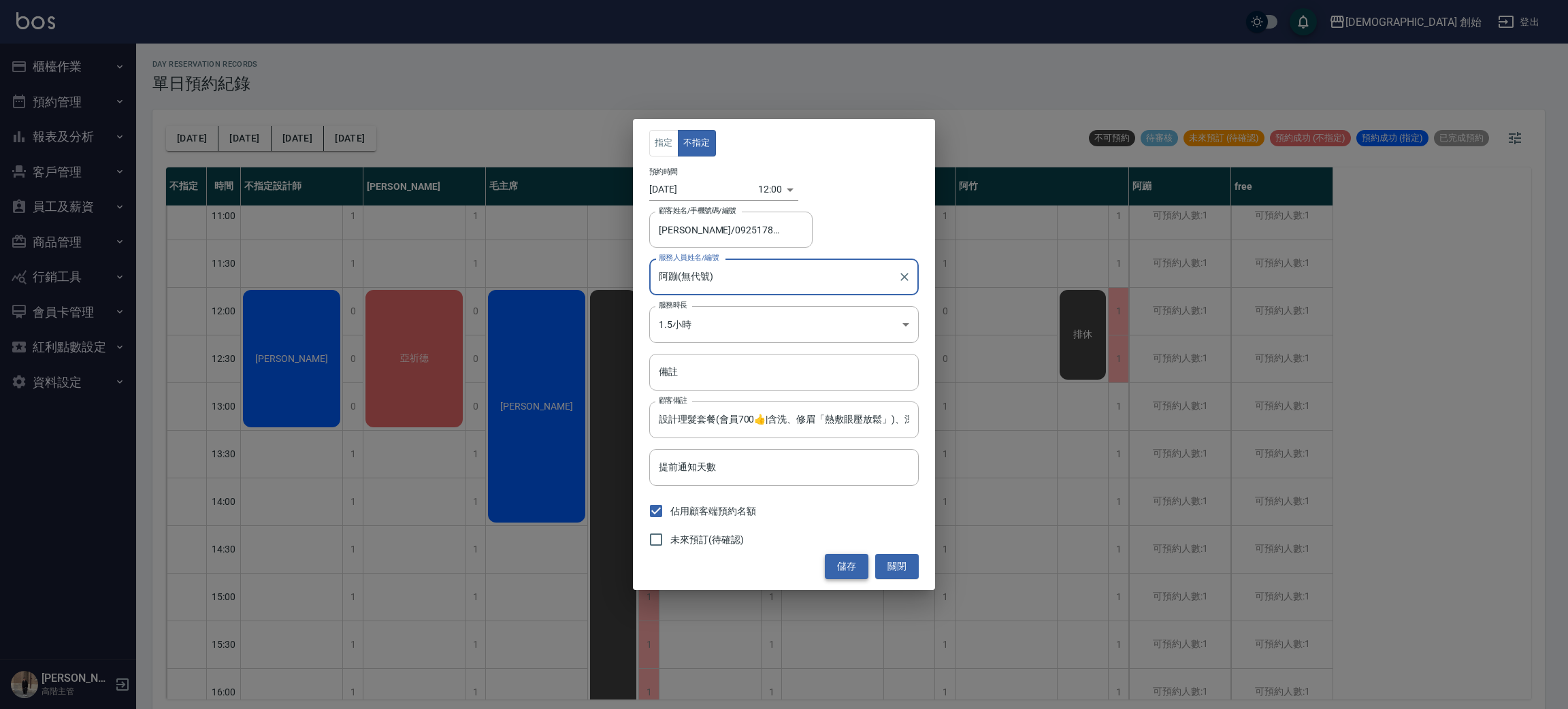
click at [840, 568] on button "儲存" at bounding box center [846, 567] width 44 height 26
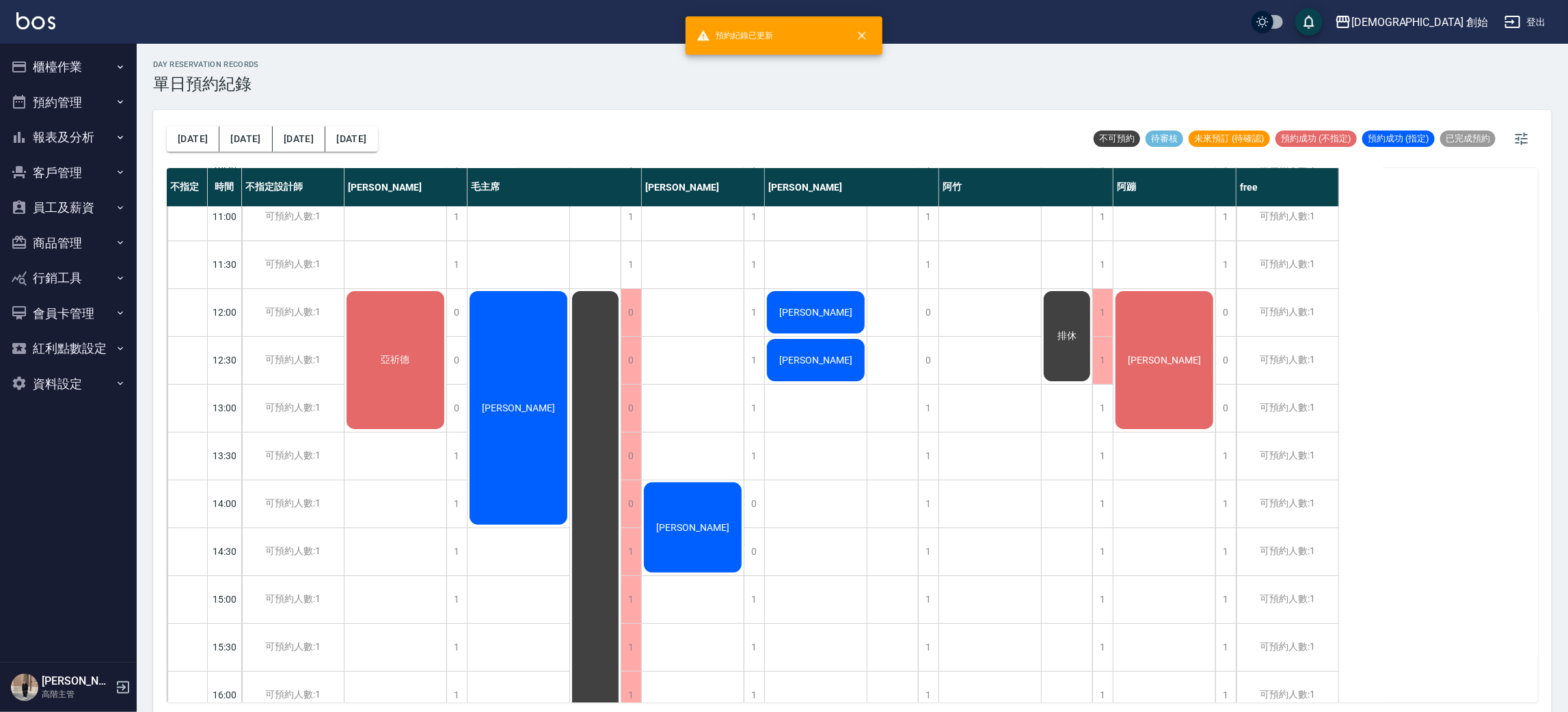
click at [407, 266] on div "亞祈德" at bounding box center [396, 695] width 103 height 1388
click at [849, 471] on div "謝大哥 鄭雲浩" at bounding box center [816, 695] width 103 height 1388
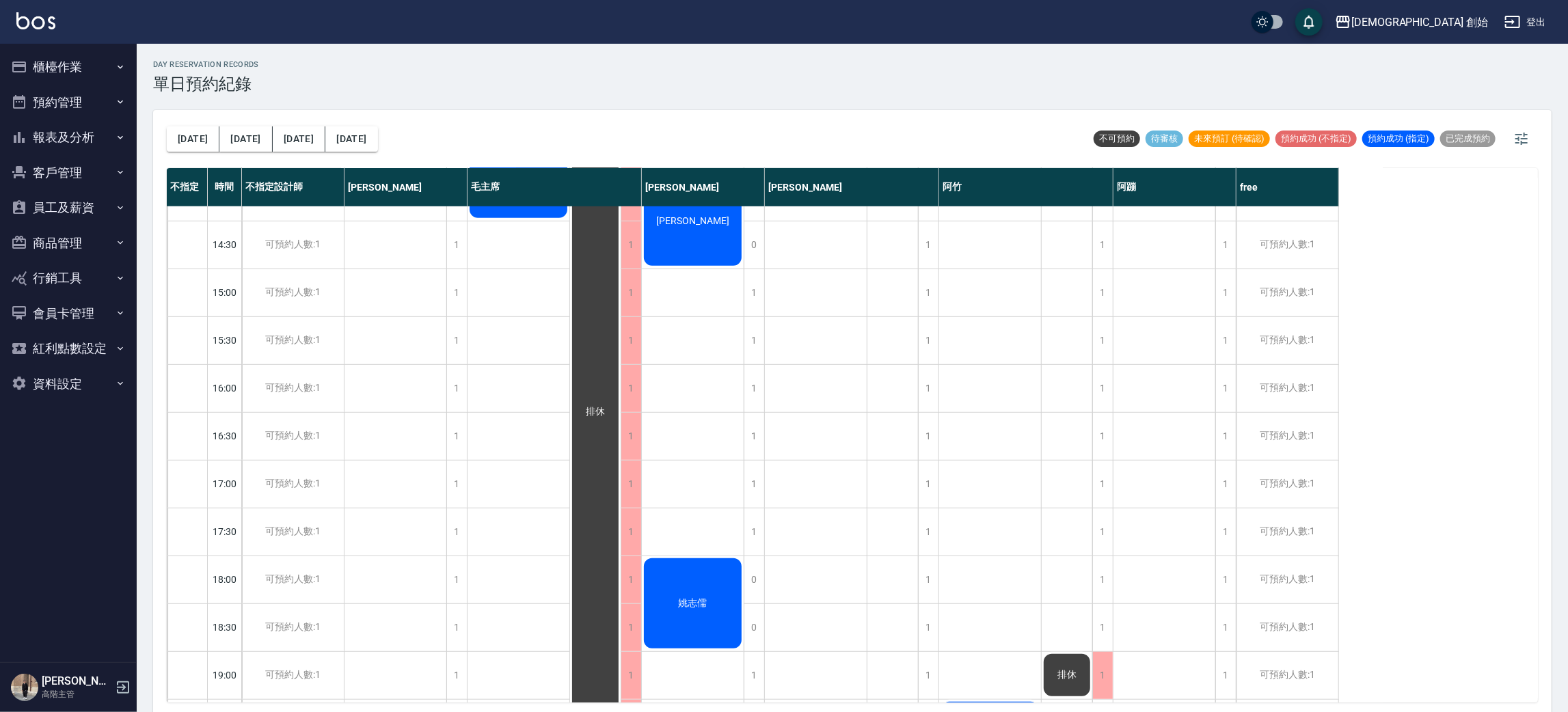
scroll to position [307, 0]
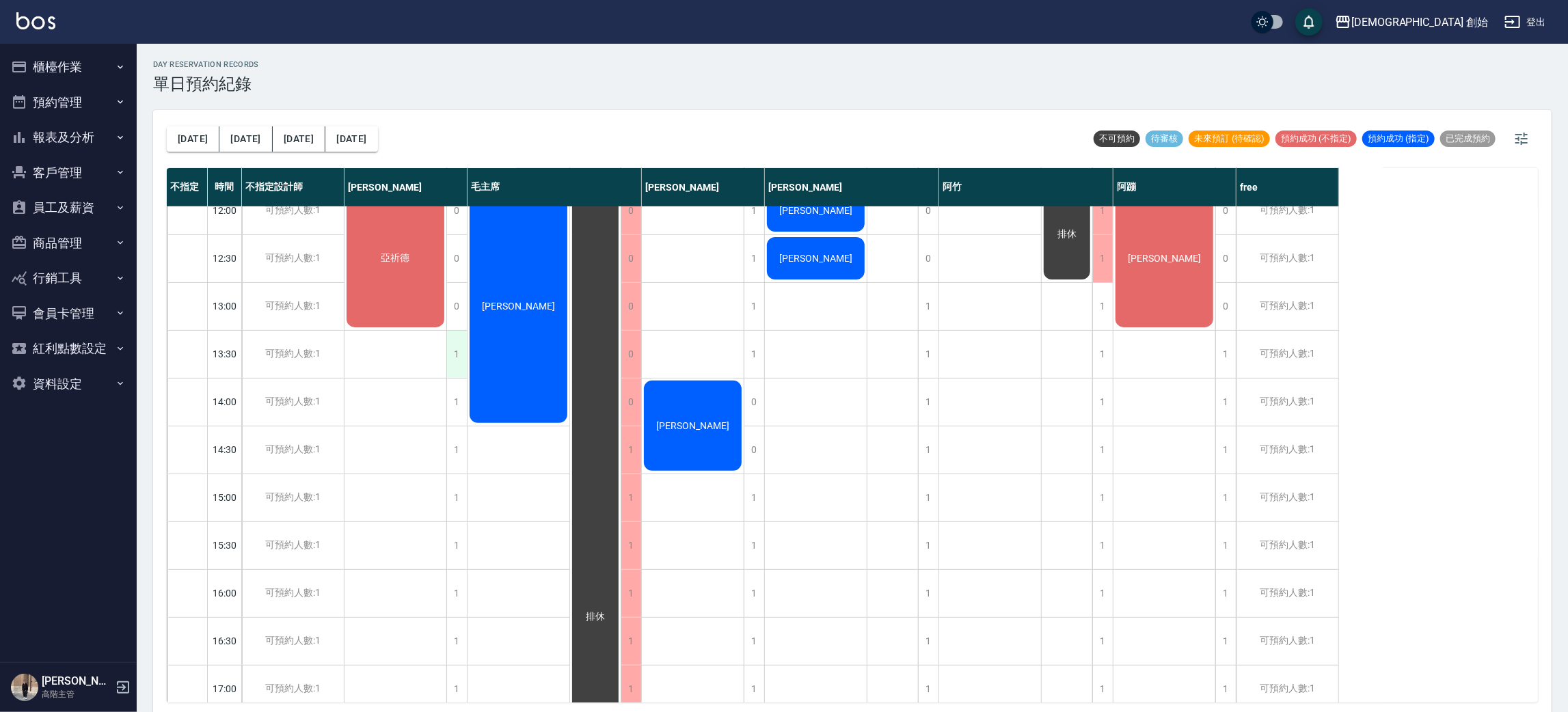
click at [455, 358] on div "1" at bounding box center [456, 354] width 20 height 48
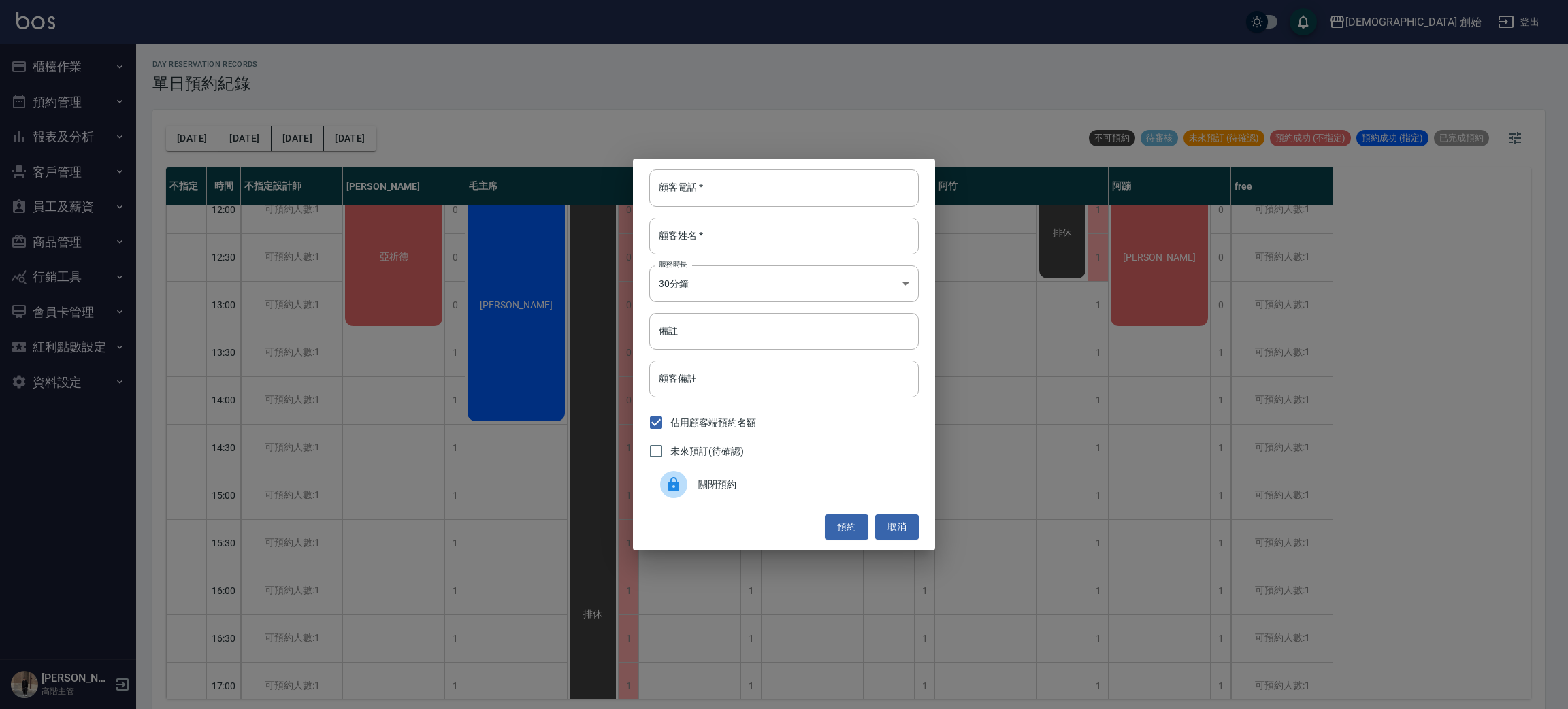
click at [755, 501] on div "關閉預約" at bounding box center [783, 484] width 270 height 38
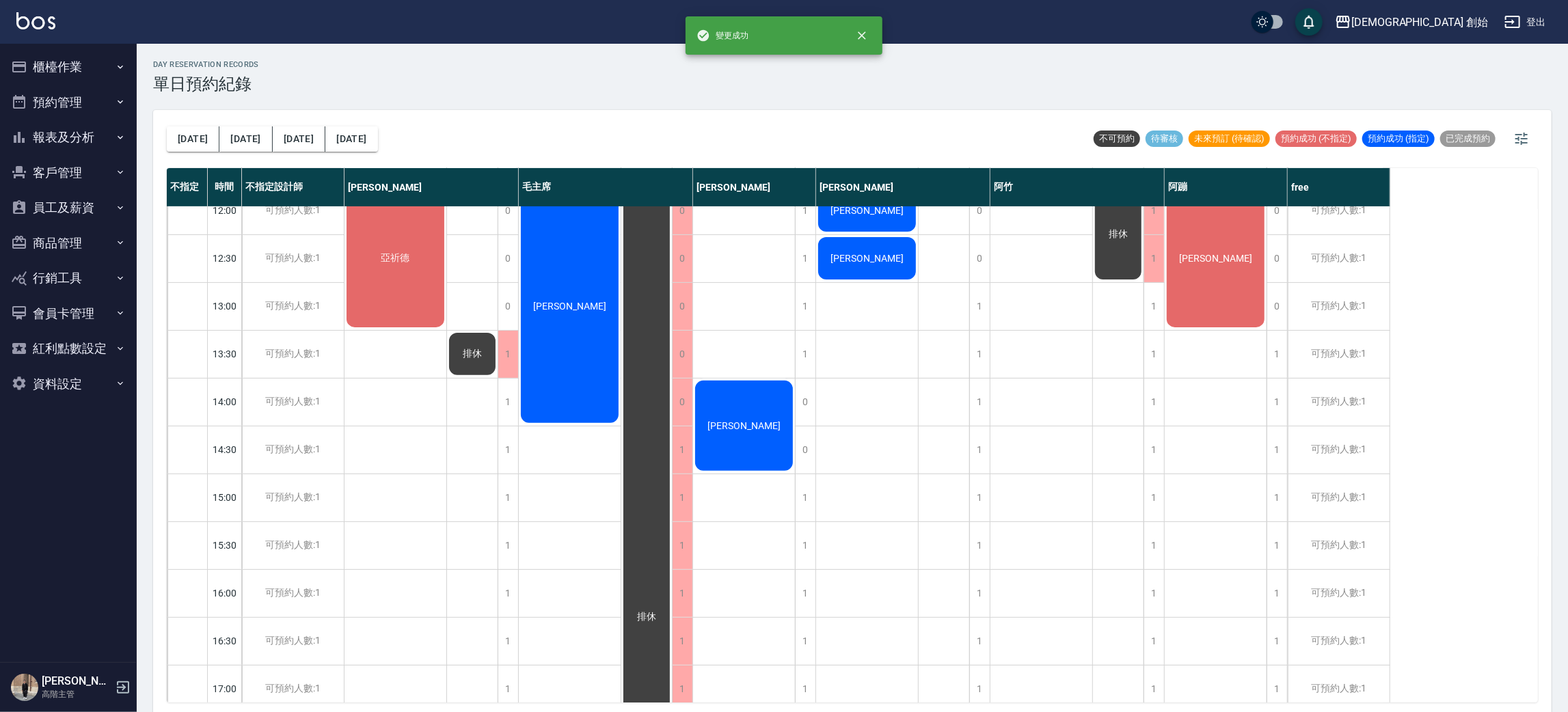
click at [434, 417] on div "亞祈德" at bounding box center [396, 594] width 103 height 1388
click at [403, 409] on div "亞祈德" at bounding box center [396, 594] width 103 height 1388
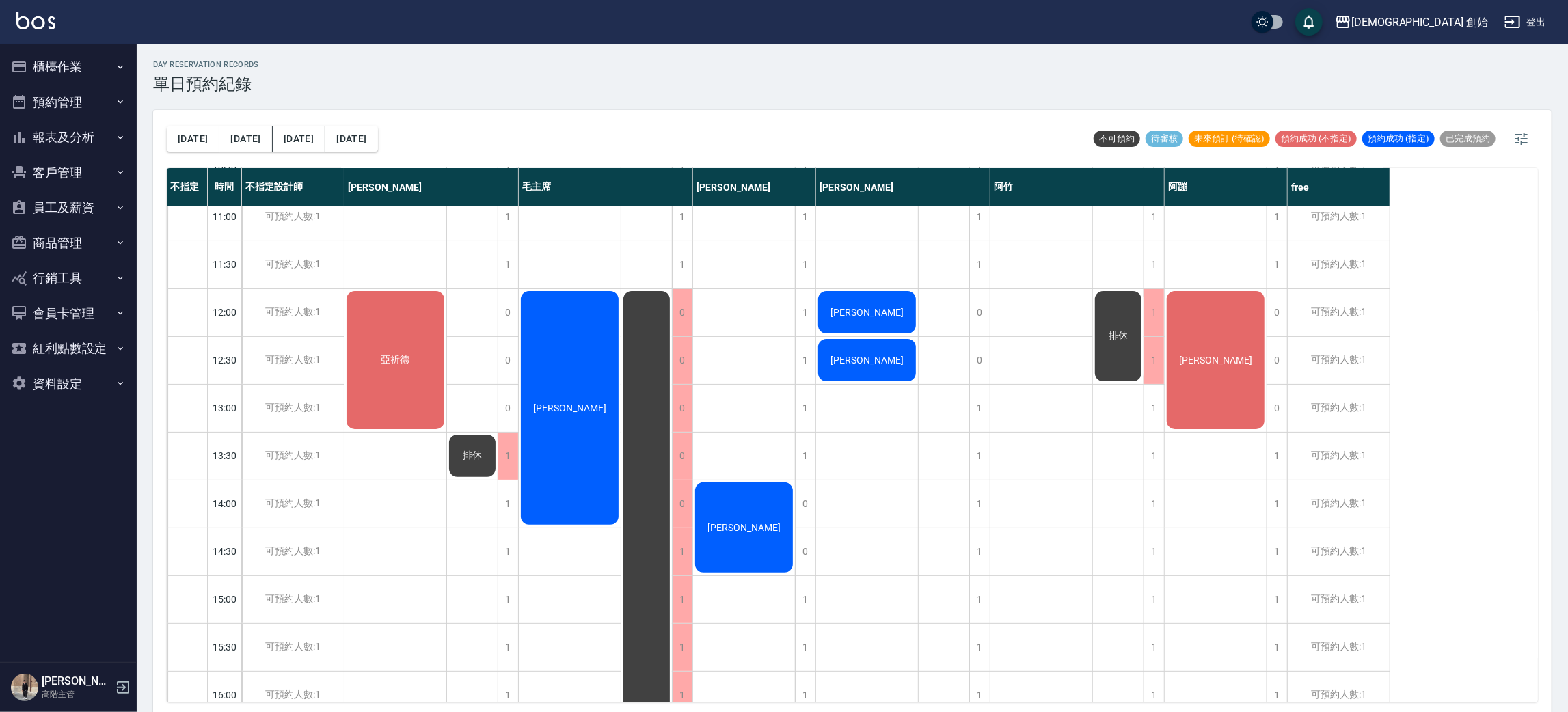
click at [1006, 492] on div "[PERSON_NAME]" at bounding box center [1042, 695] width 103 height 1388
click at [304, 316] on div "可預約人數:1" at bounding box center [293, 312] width 102 height 48
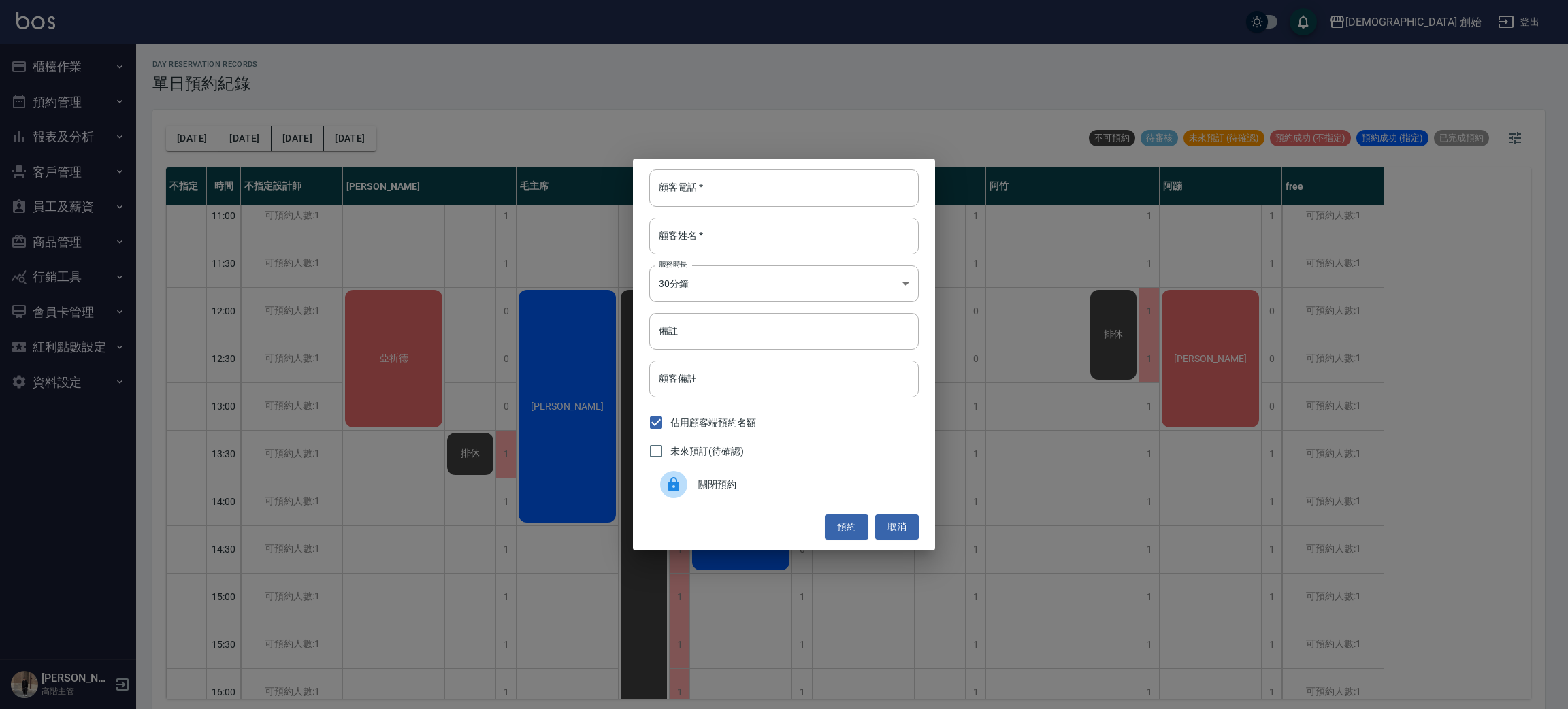
drag, startPoint x: 673, startPoint y: 477, endPoint x: 662, endPoint y: 476, distance: 11.0
click at [674, 477] on icon at bounding box center [674, 484] width 11 height 14
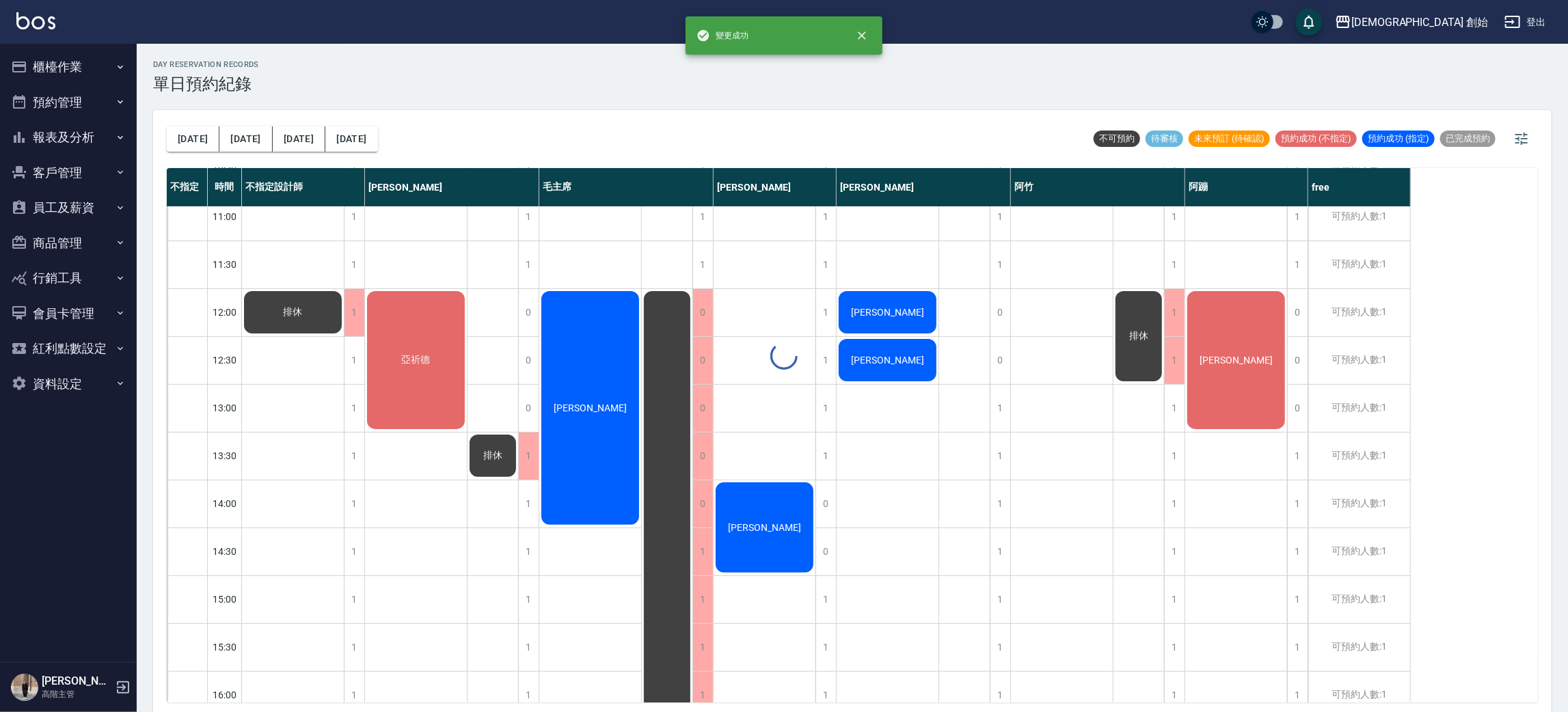
click at [290, 363] on div "day Reservation records 單日預約紀錄 今天 明天 後天 2025/08/13 不可預約 待審核 未來預訂 (待確認) 預約成功 (不指…" at bounding box center [852, 380] width 1431 height 673
click at [356, 376] on div "1" at bounding box center [354, 361] width 20 height 48
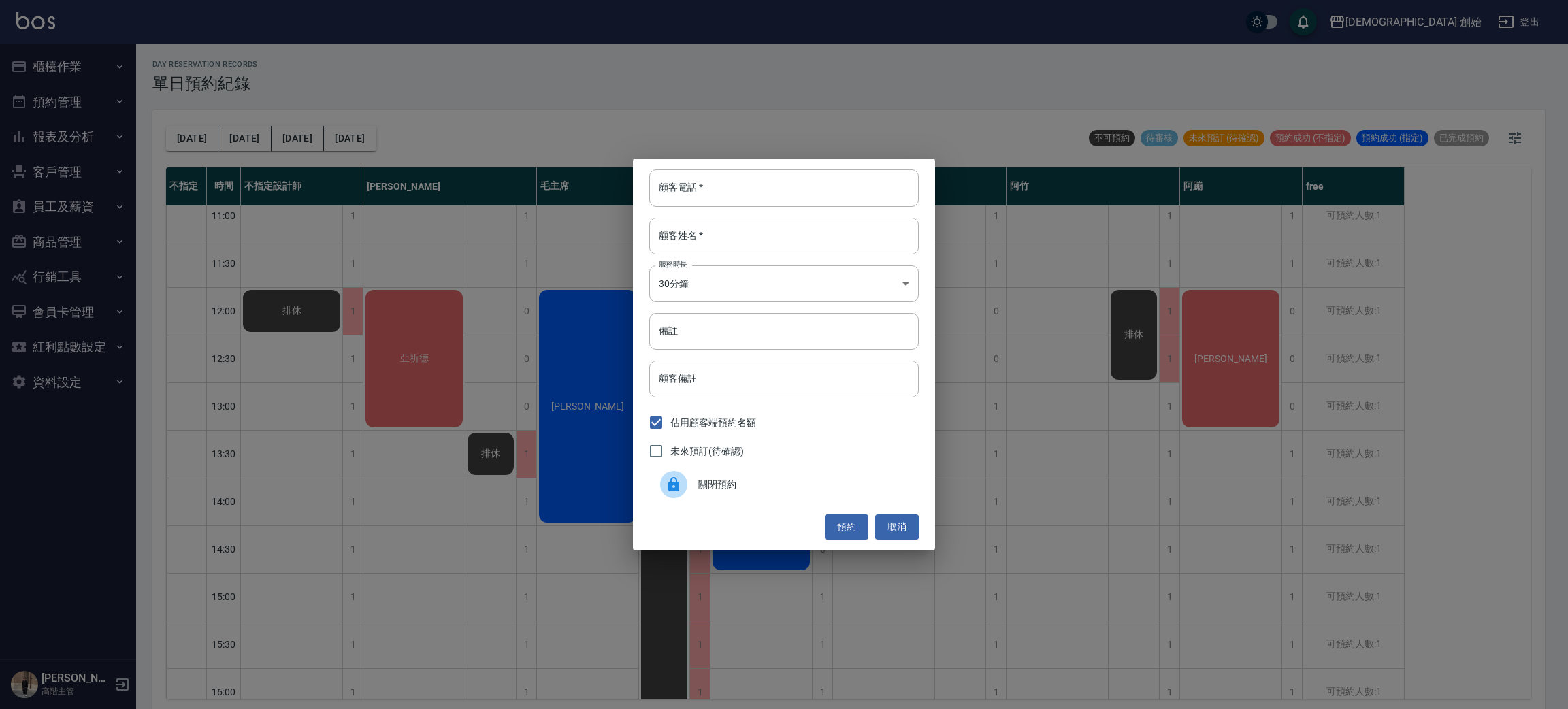
click at [729, 480] on span "關閉預約" at bounding box center [803, 484] width 210 height 14
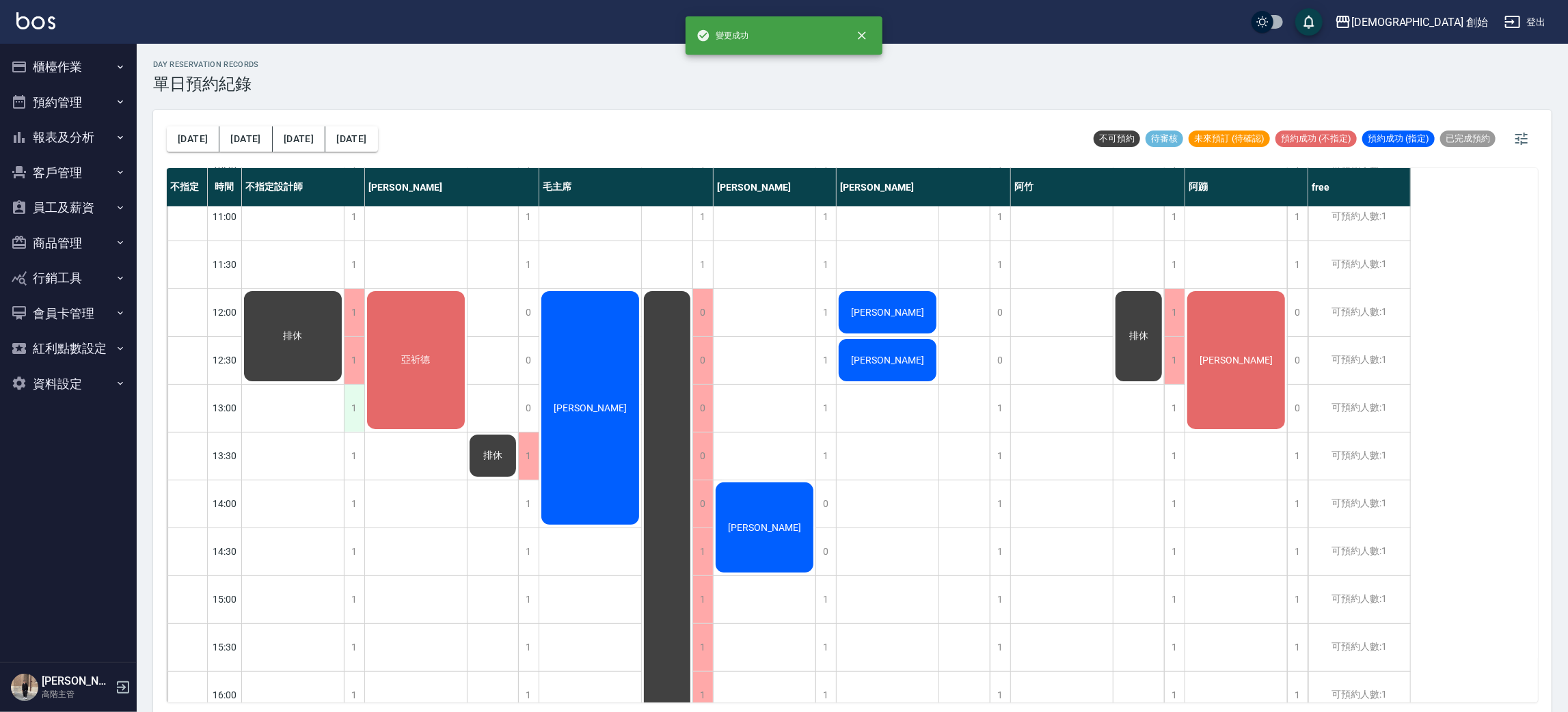
click at [349, 412] on div "1" at bounding box center [354, 408] width 20 height 48
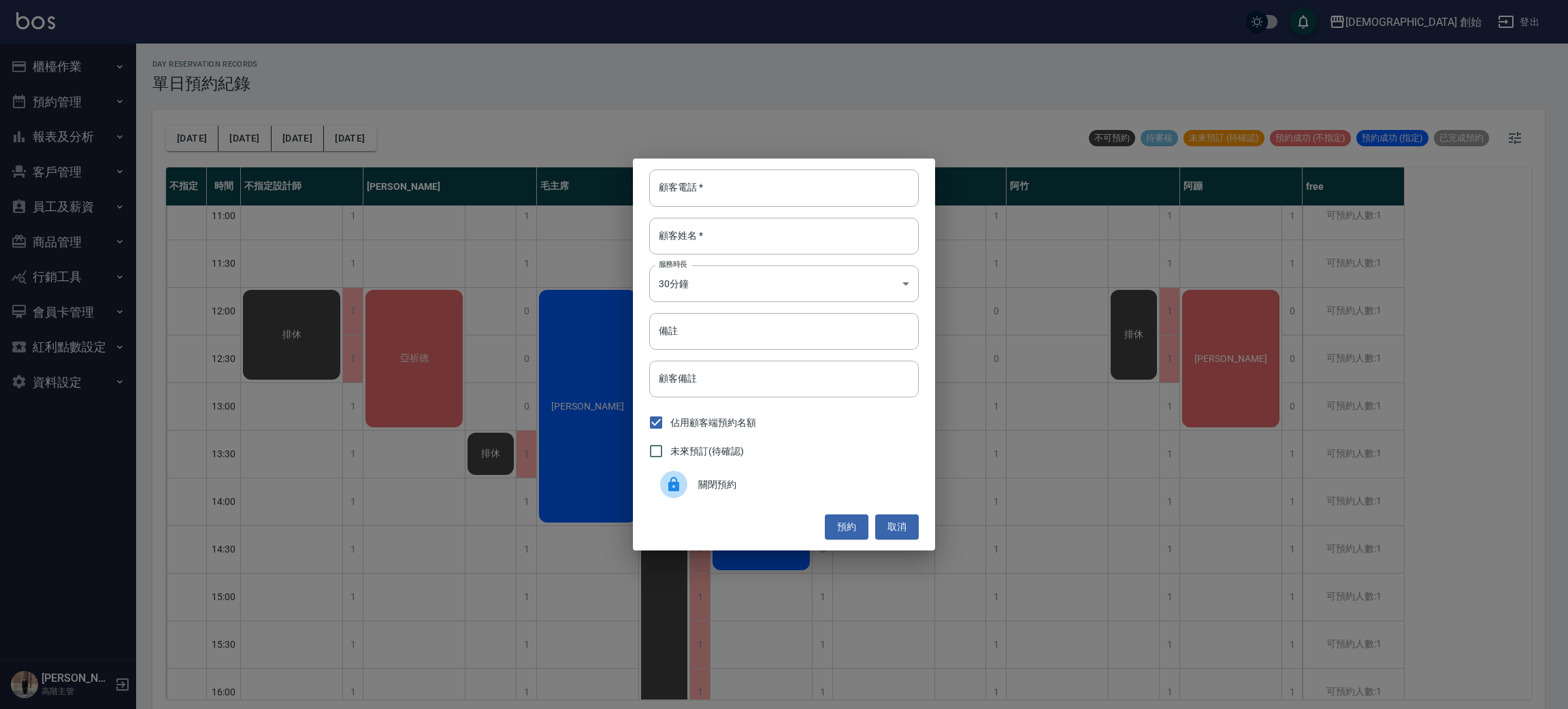
click at [708, 484] on span "關閉預約" at bounding box center [803, 484] width 210 height 14
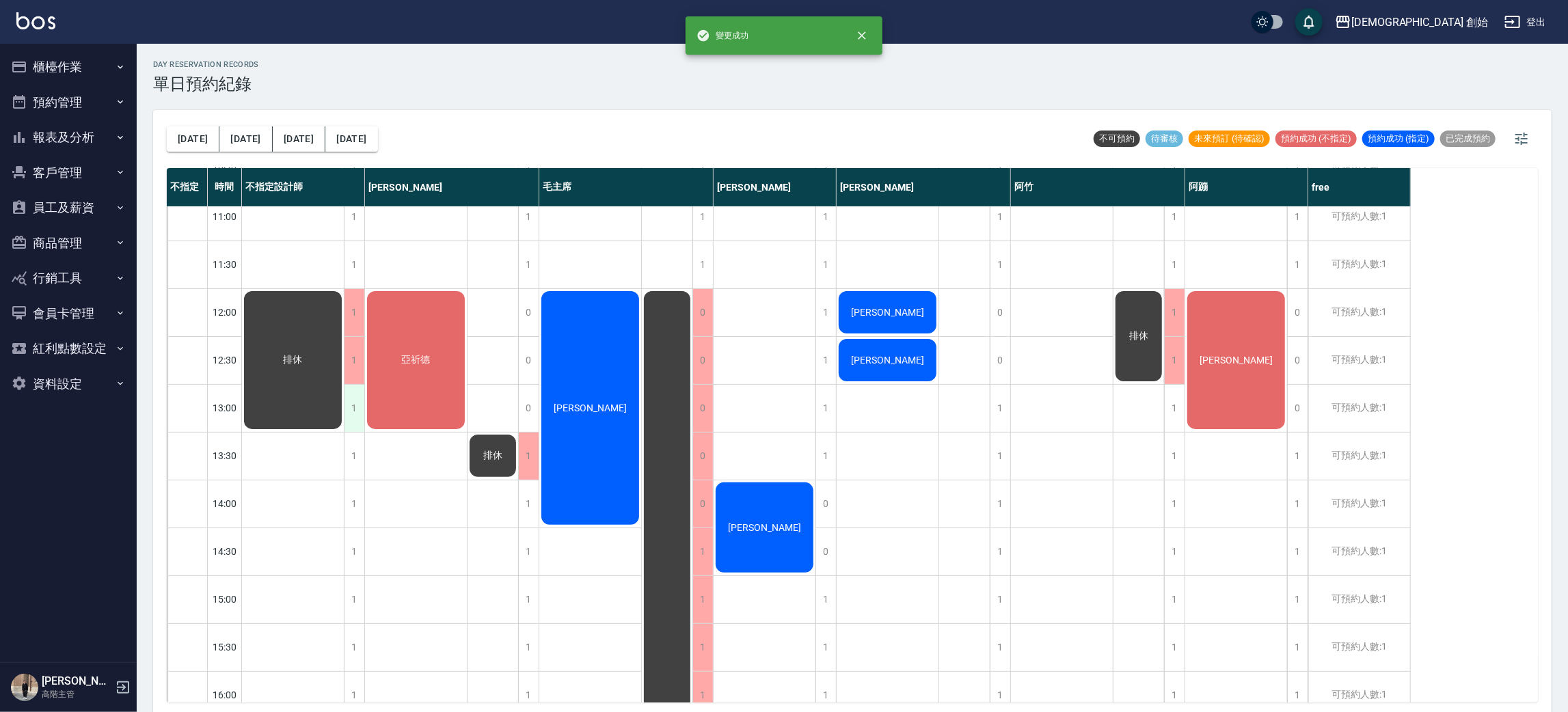
click at [354, 407] on div "1" at bounding box center [354, 408] width 20 height 48
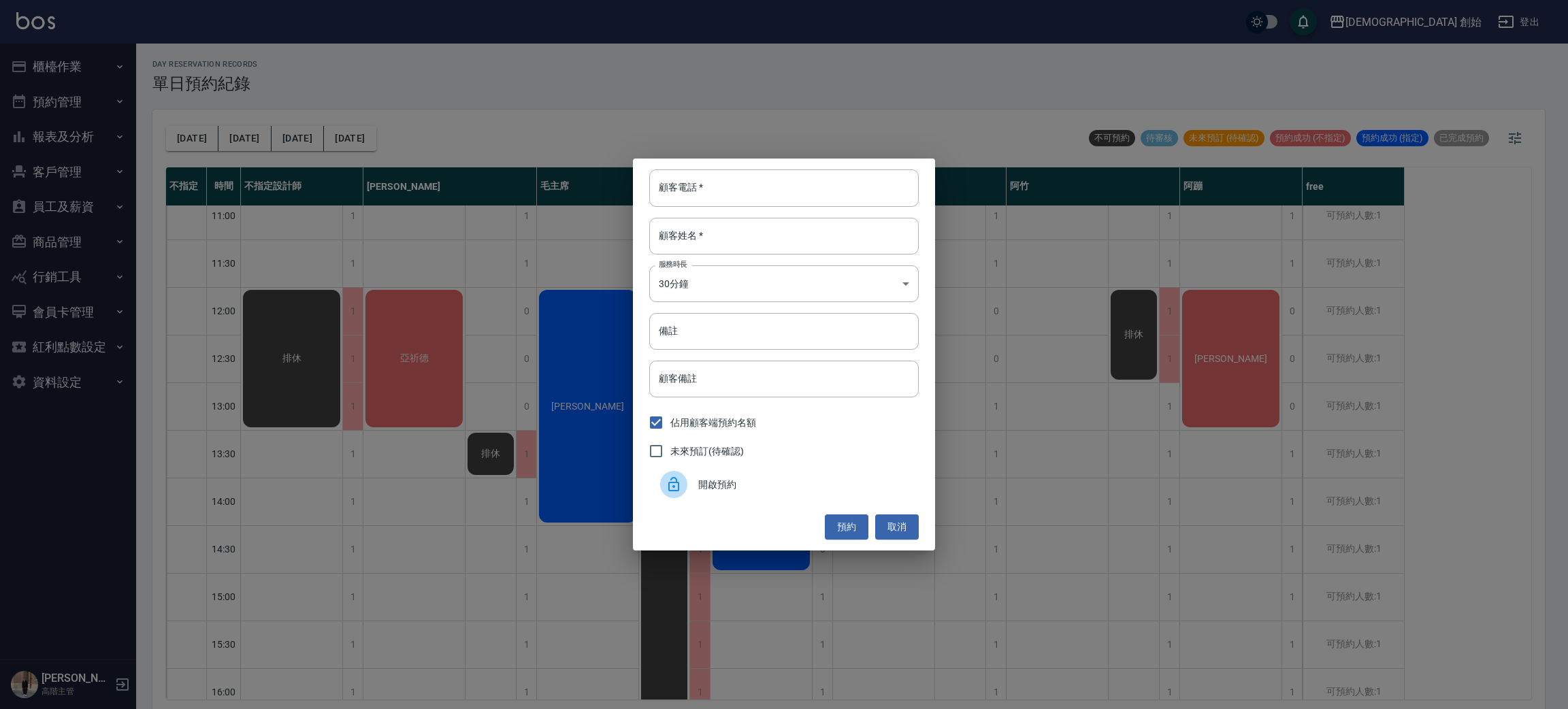
click at [806, 479] on span "開啟預約" at bounding box center [803, 484] width 210 height 14
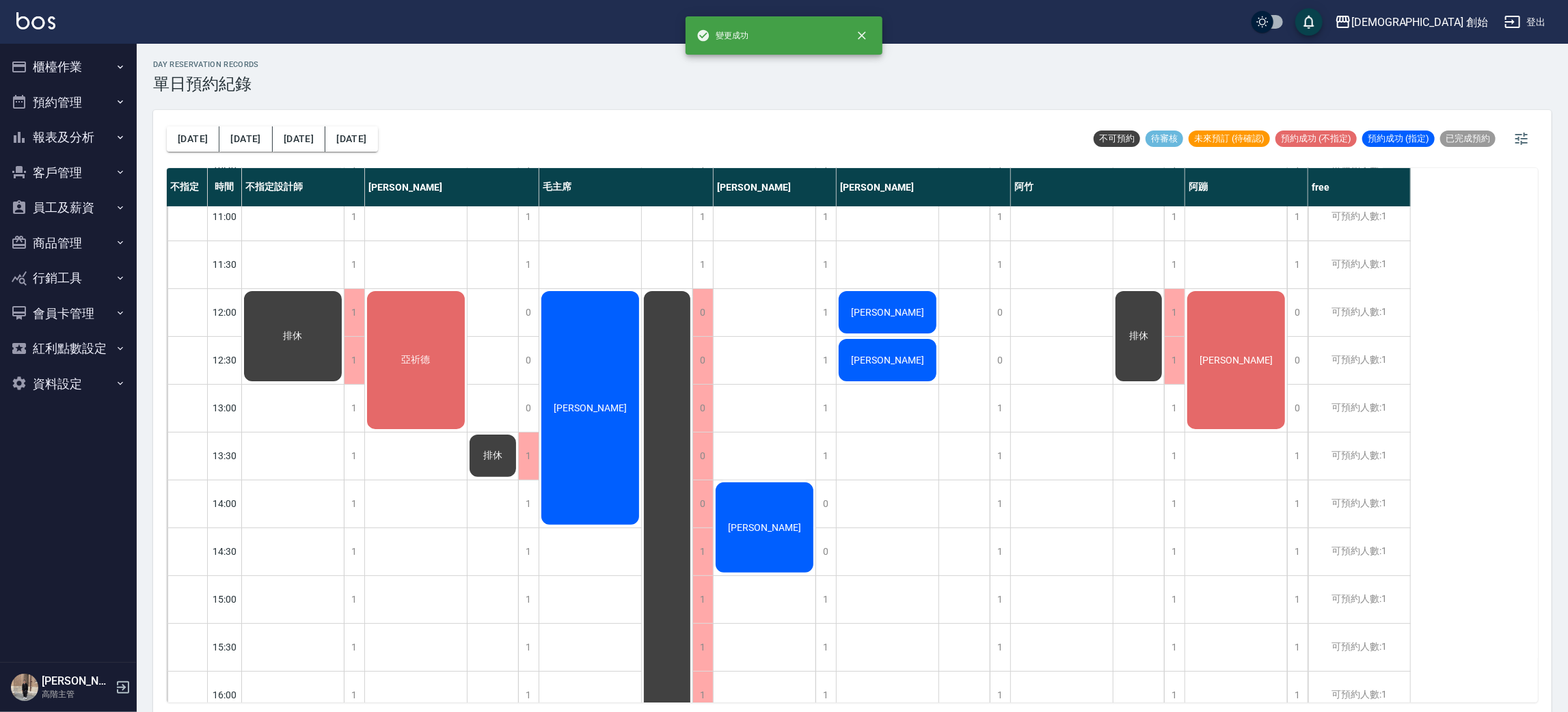
click at [389, 251] on div "亞祈德" at bounding box center [416, 695] width 103 height 1388
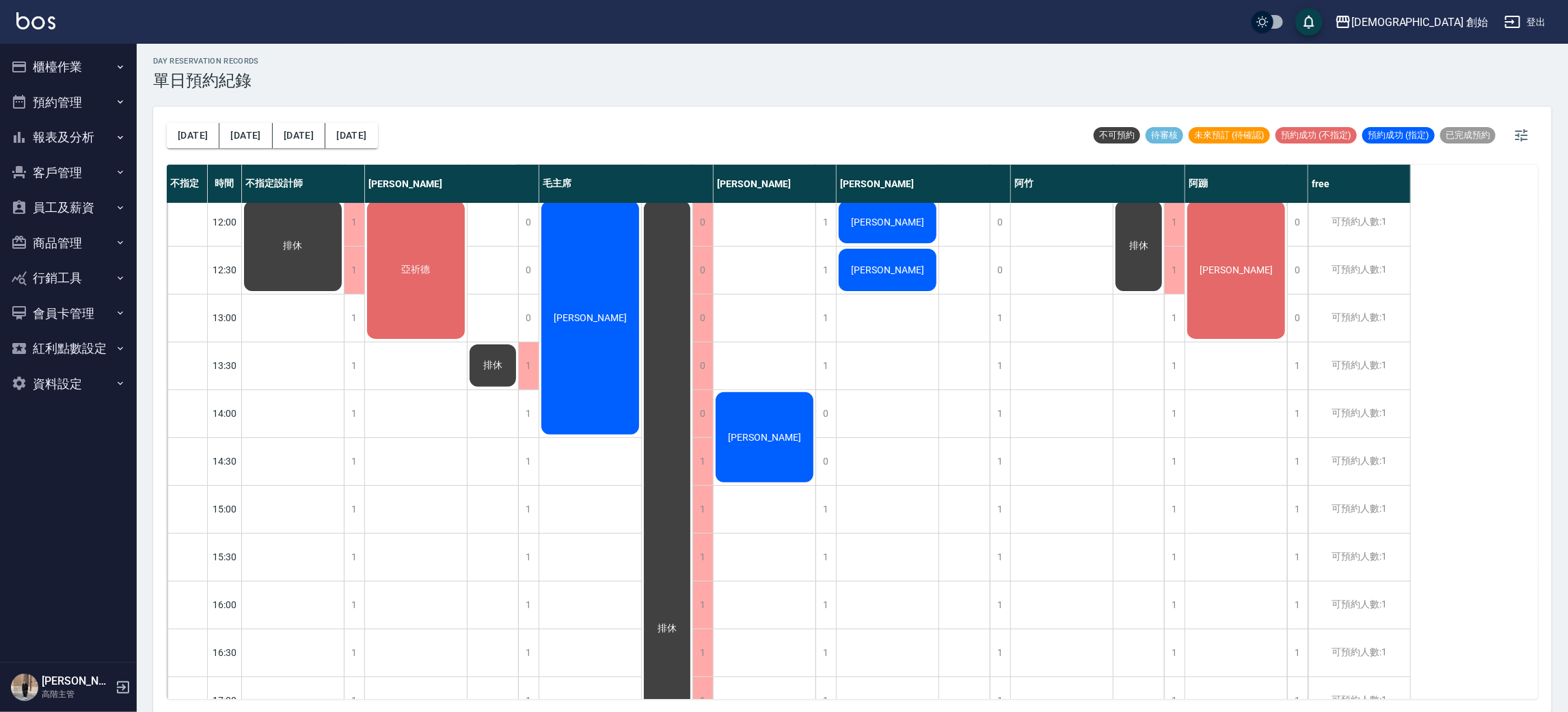
scroll to position [0, 0]
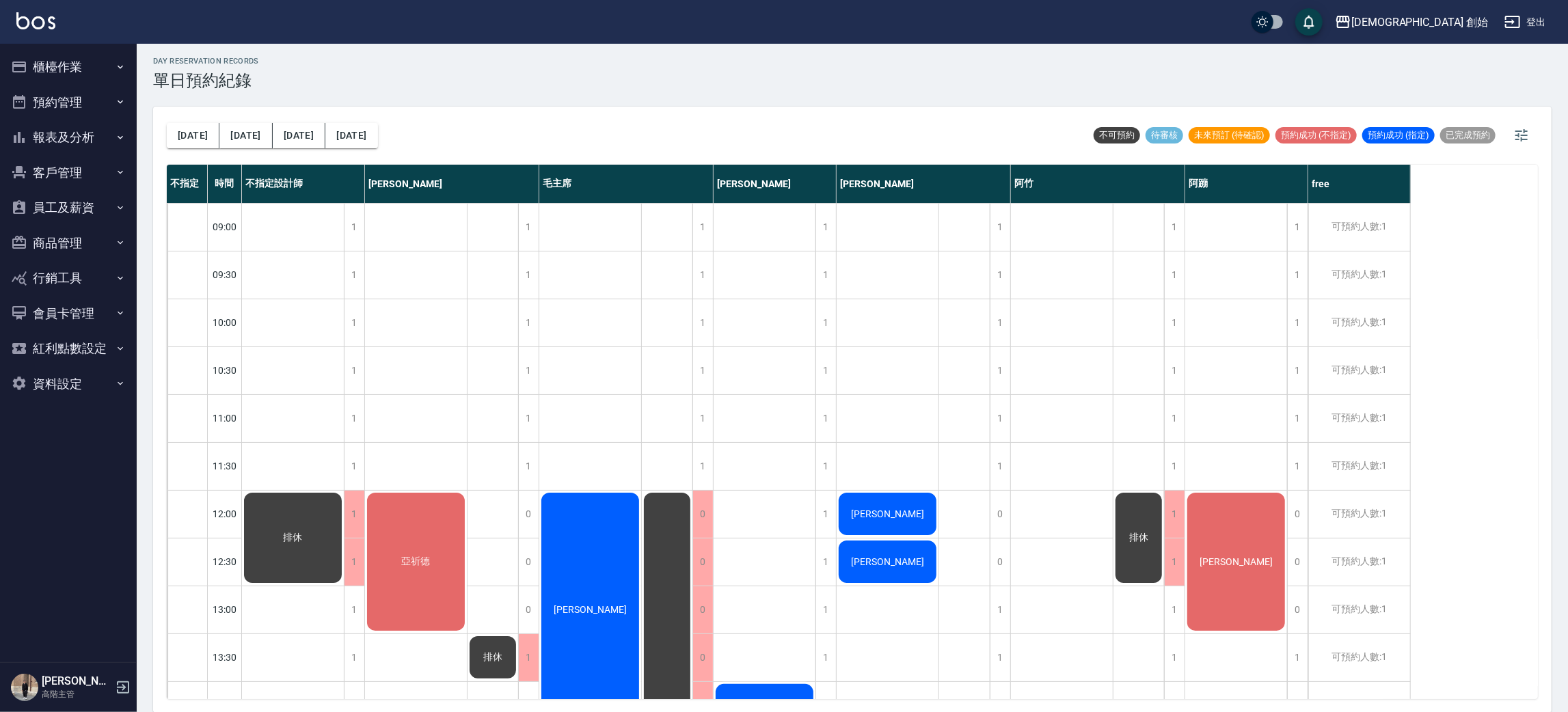
click at [466, 113] on div "今天 明天 後天 2025/08/13 不可預約 待審核 未來預訂 (待確認) 預約成功 (不指定) 預約成功 (指定) 已完成預約" at bounding box center [852, 135] width 1371 height 58
click at [344, 547] on div "亞祈德" at bounding box center [293, 538] width 102 height 94
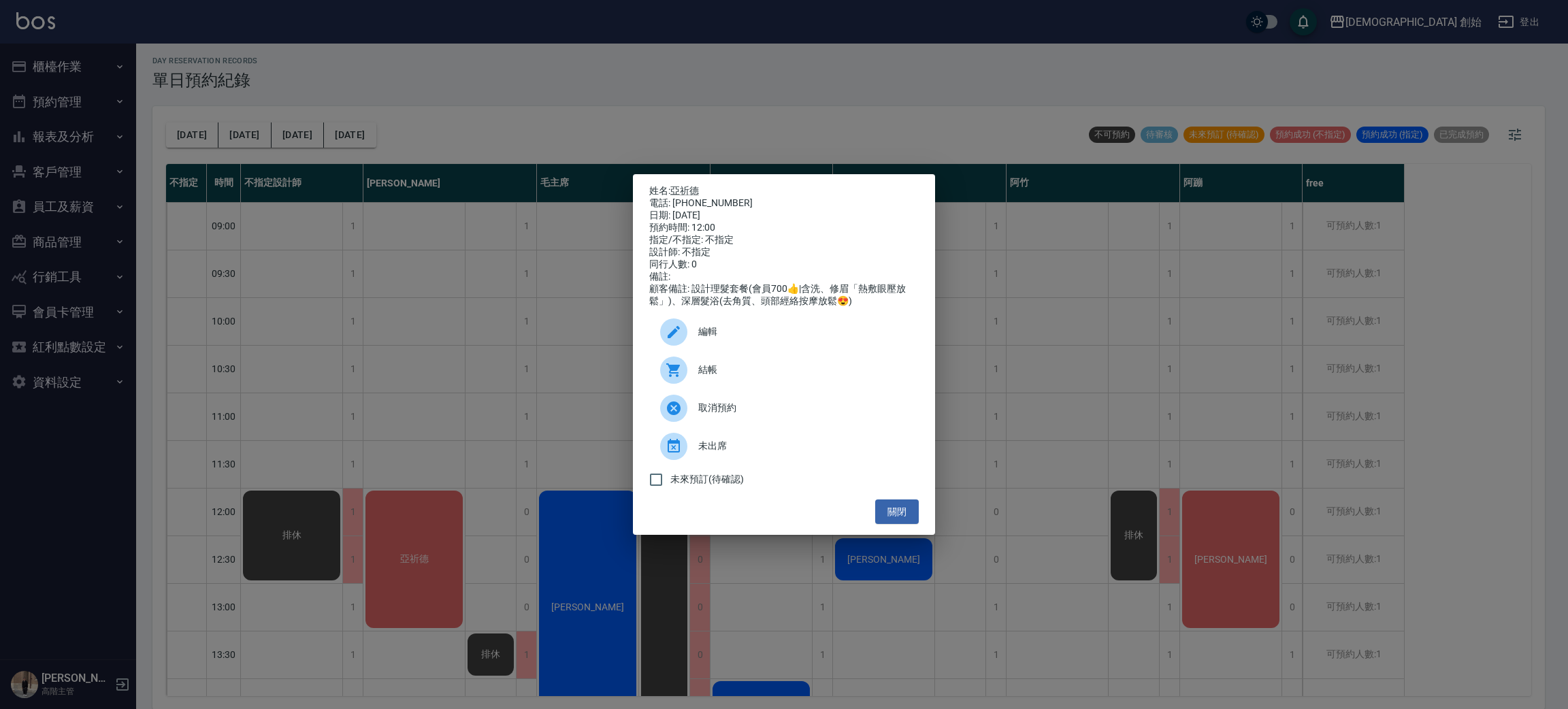
click at [505, 113] on div "姓名: 亞祈德 電話: 0903424926 日期: 2025/08/13 預約時間: 12:00 指定/不指定: 不指定 設計師: 不指定 同行人數: 0 …" at bounding box center [784, 354] width 1568 height 709
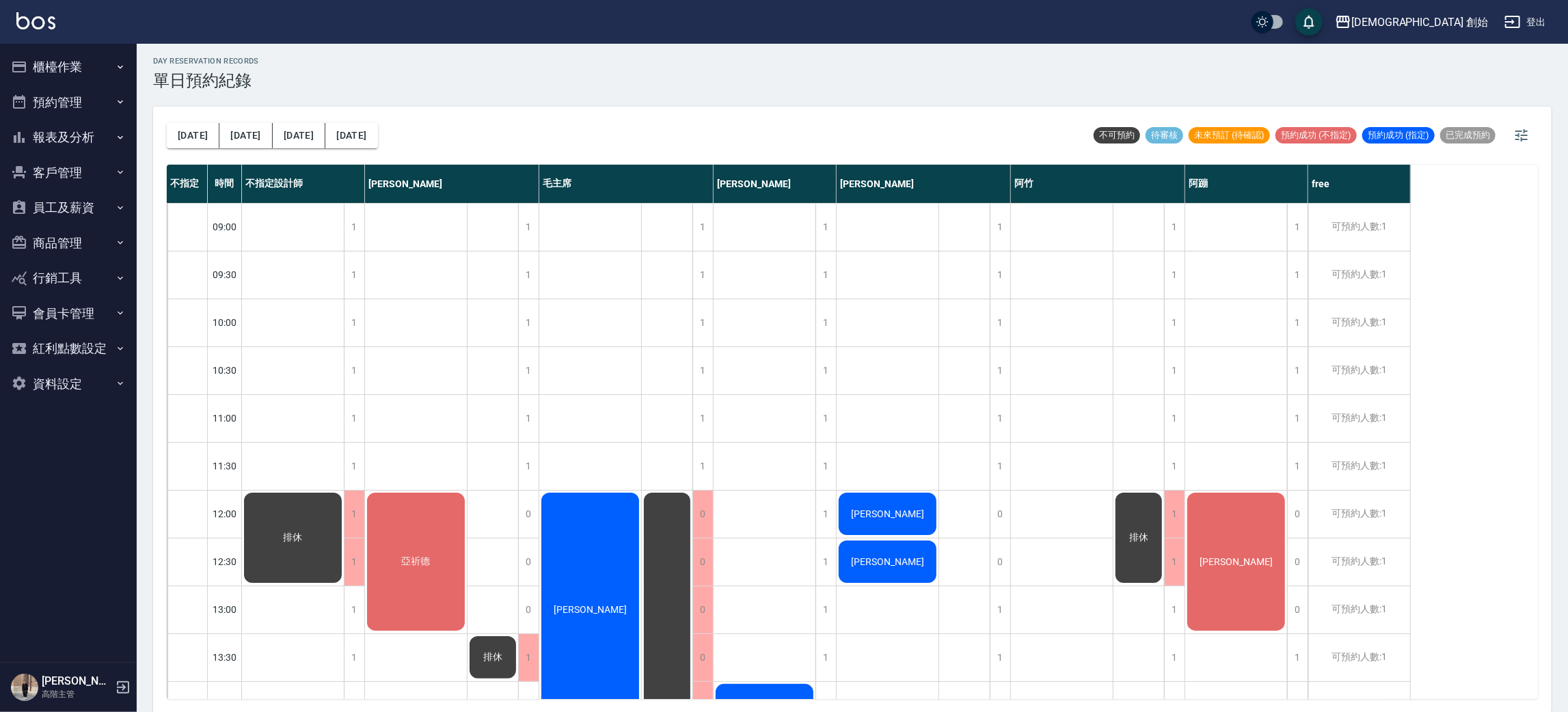
click at [305, 544] on span "亞祈德" at bounding box center [293, 538] width 25 height 12
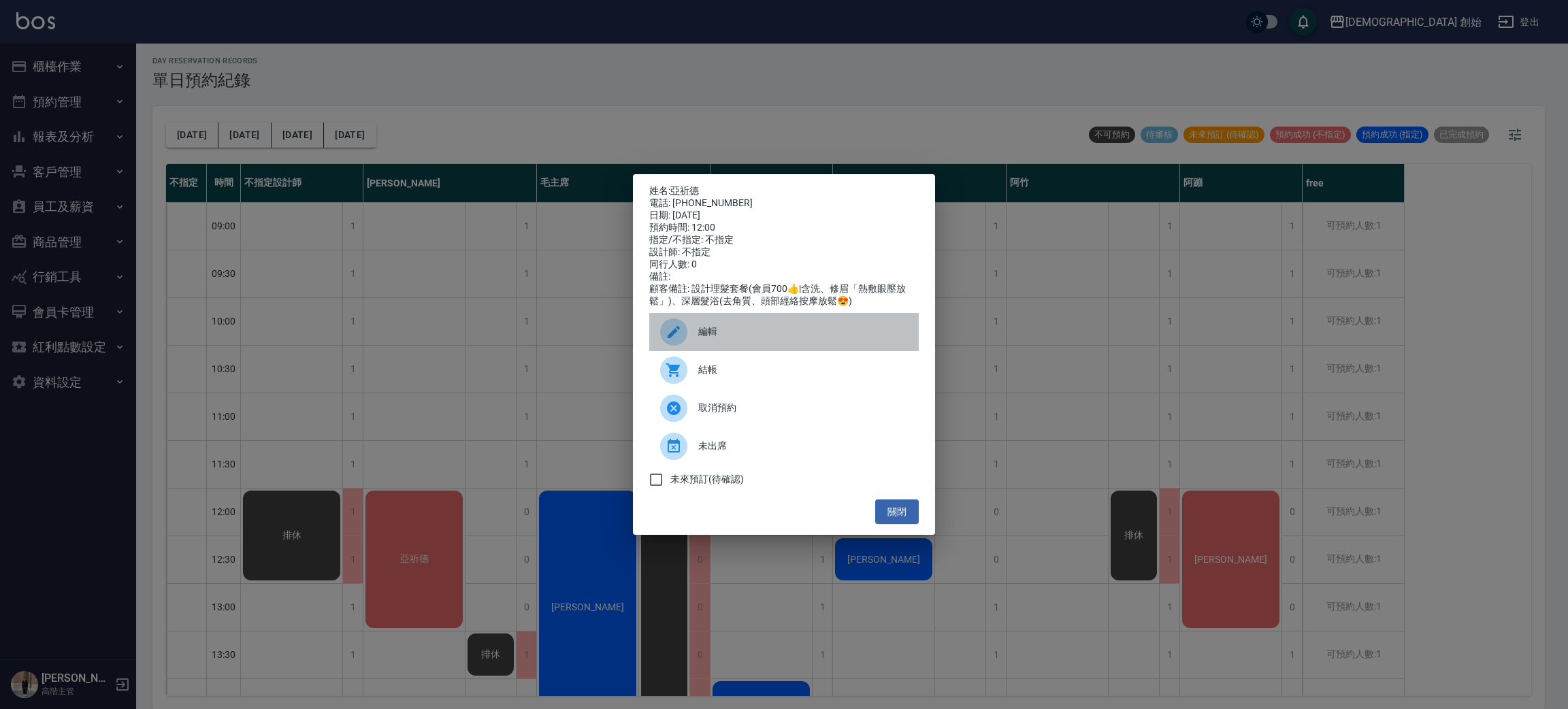
click at [714, 339] on span "編輯" at bounding box center [803, 331] width 210 height 14
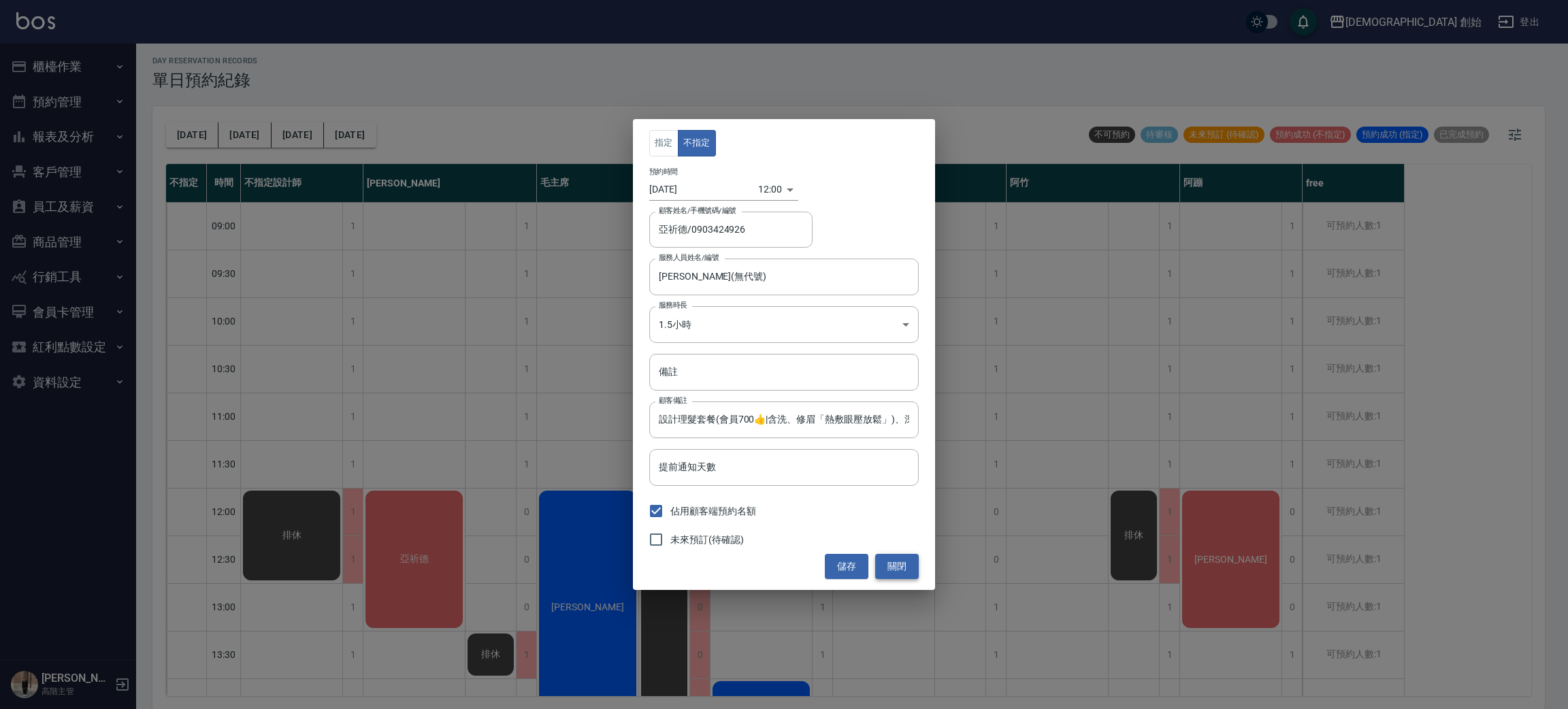
click at [900, 563] on button "關閉" at bounding box center [897, 567] width 44 height 26
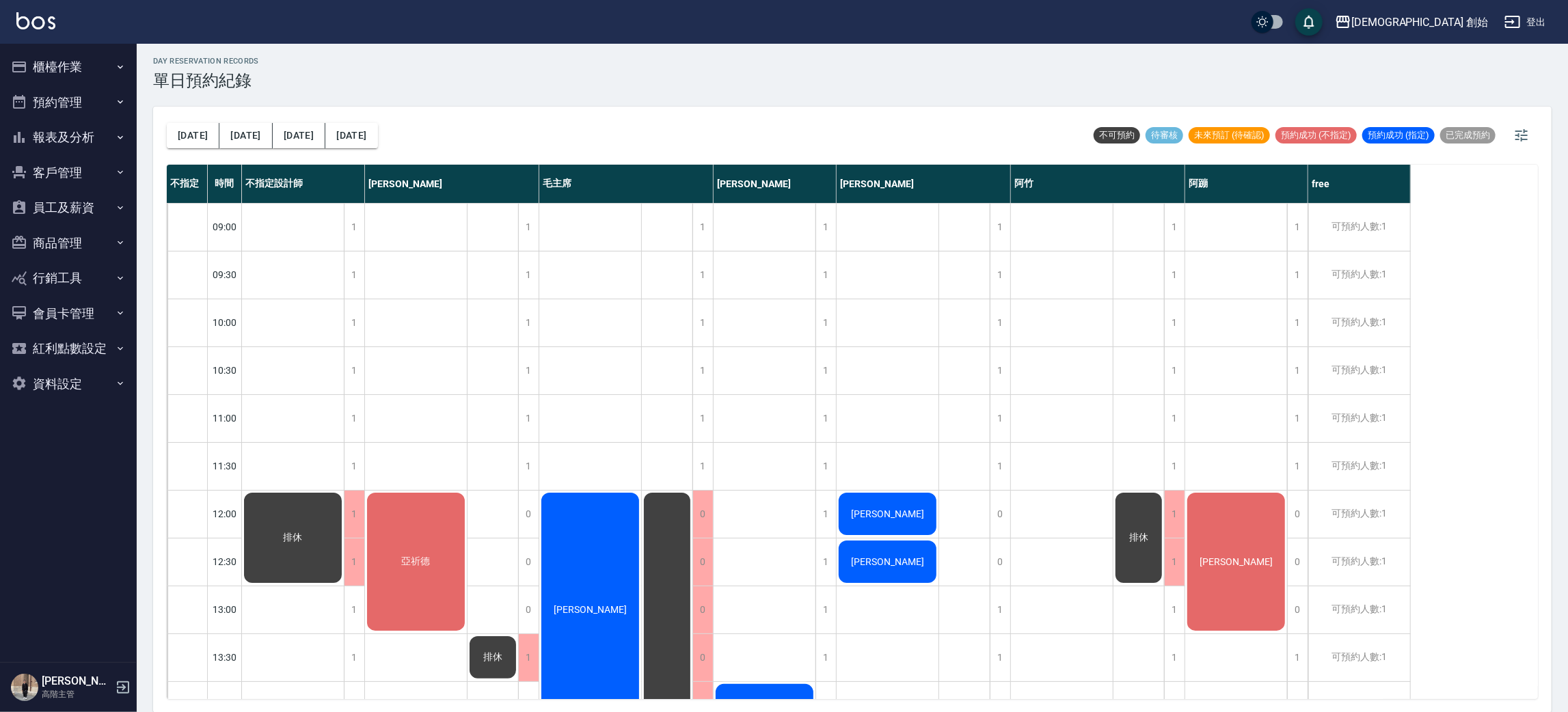
click at [344, 562] on div "亞祈德" at bounding box center [293, 538] width 102 height 94
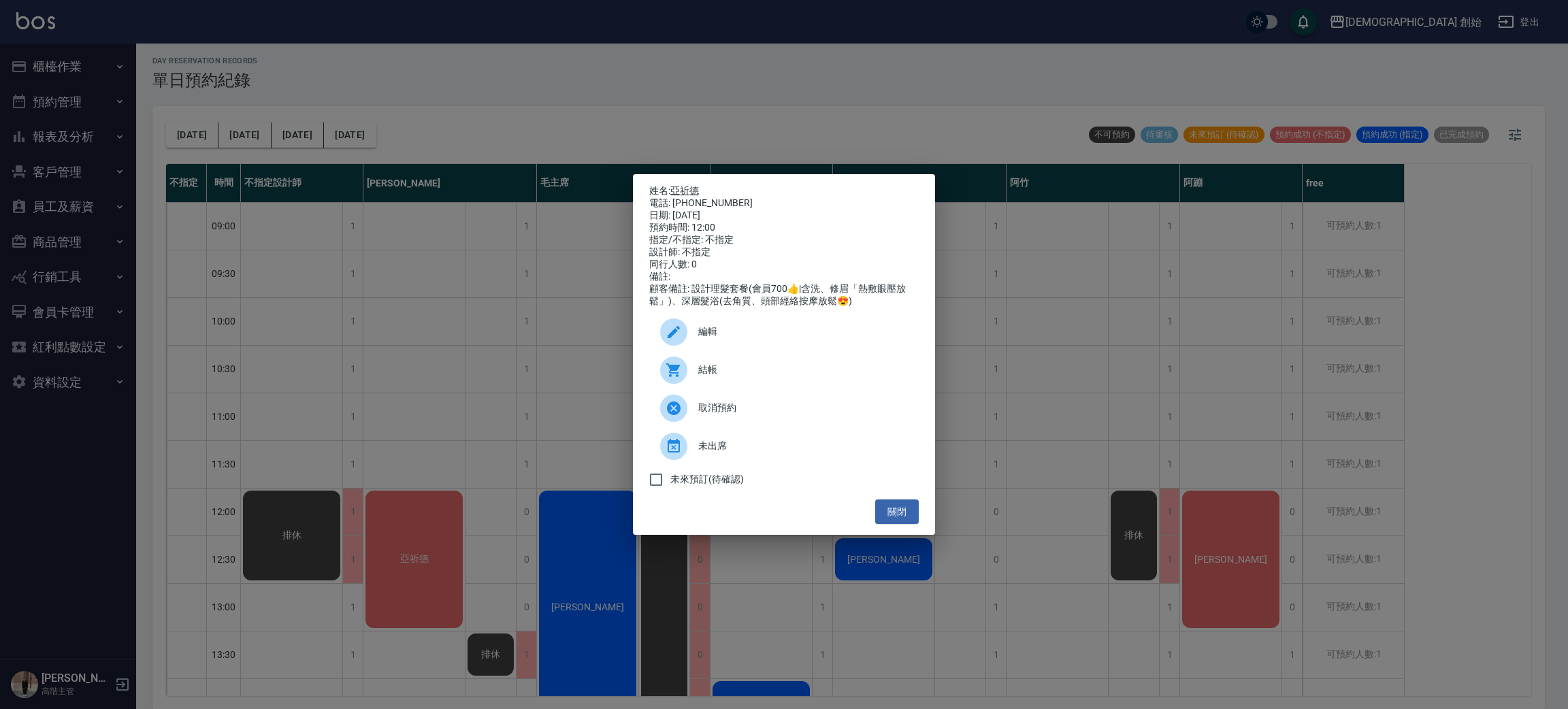
click at [699, 185] on link "亞祈德" at bounding box center [685, 190] width 29 height 11
click at [605, 44] on div "姓名: 亞祈德 電話: 0903424926 日期: 2025/08/13 預約時間: 12:00 指定/不指定: 不指定 設計師: 不指定 同行人數: 0 …" at bounding box center [784, 354] width 1568 height 709
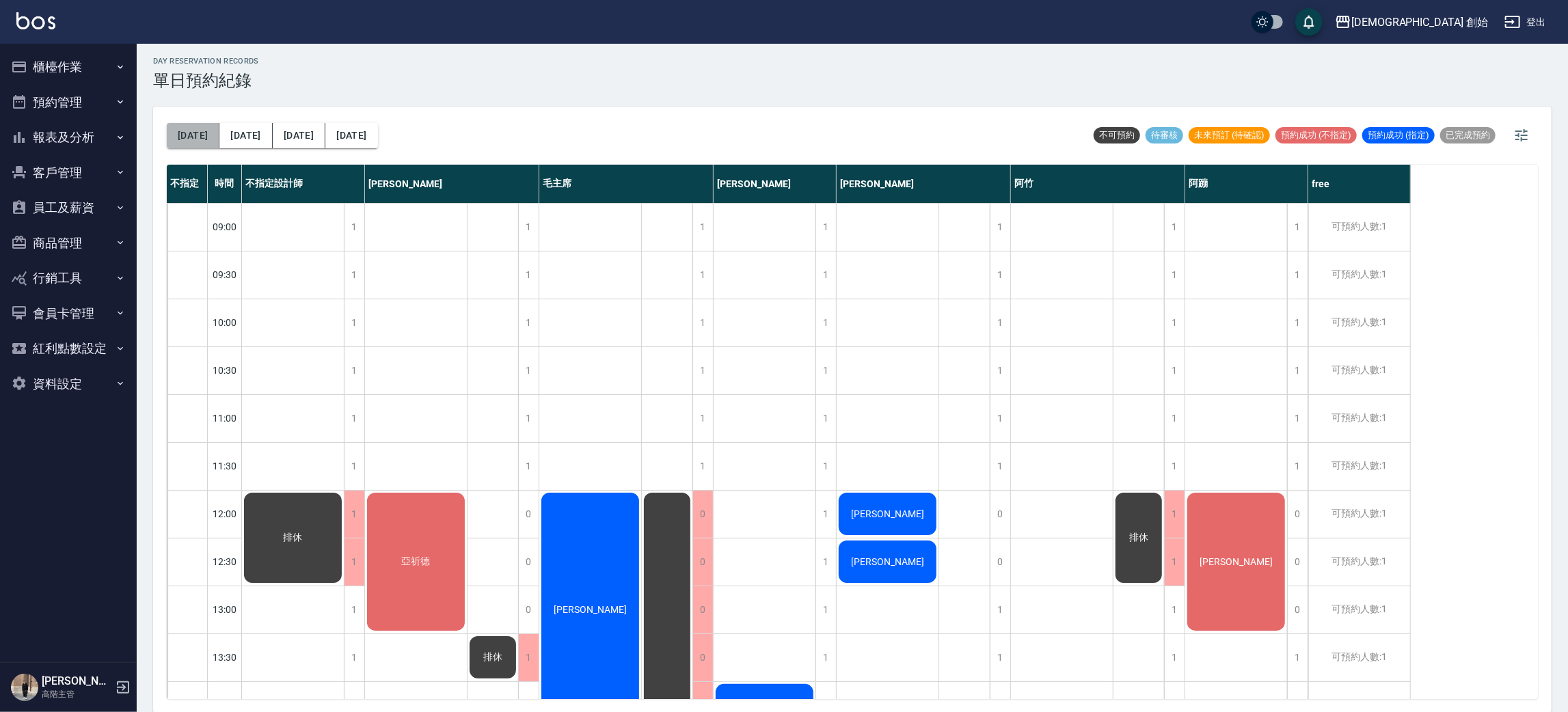
click at [206, 126] on button "[DATE]" at bounding box center [193, 136] width 53 height 26
click at [239, 130] on button "明天" at bounding box center [246, 136] width 53 height 26
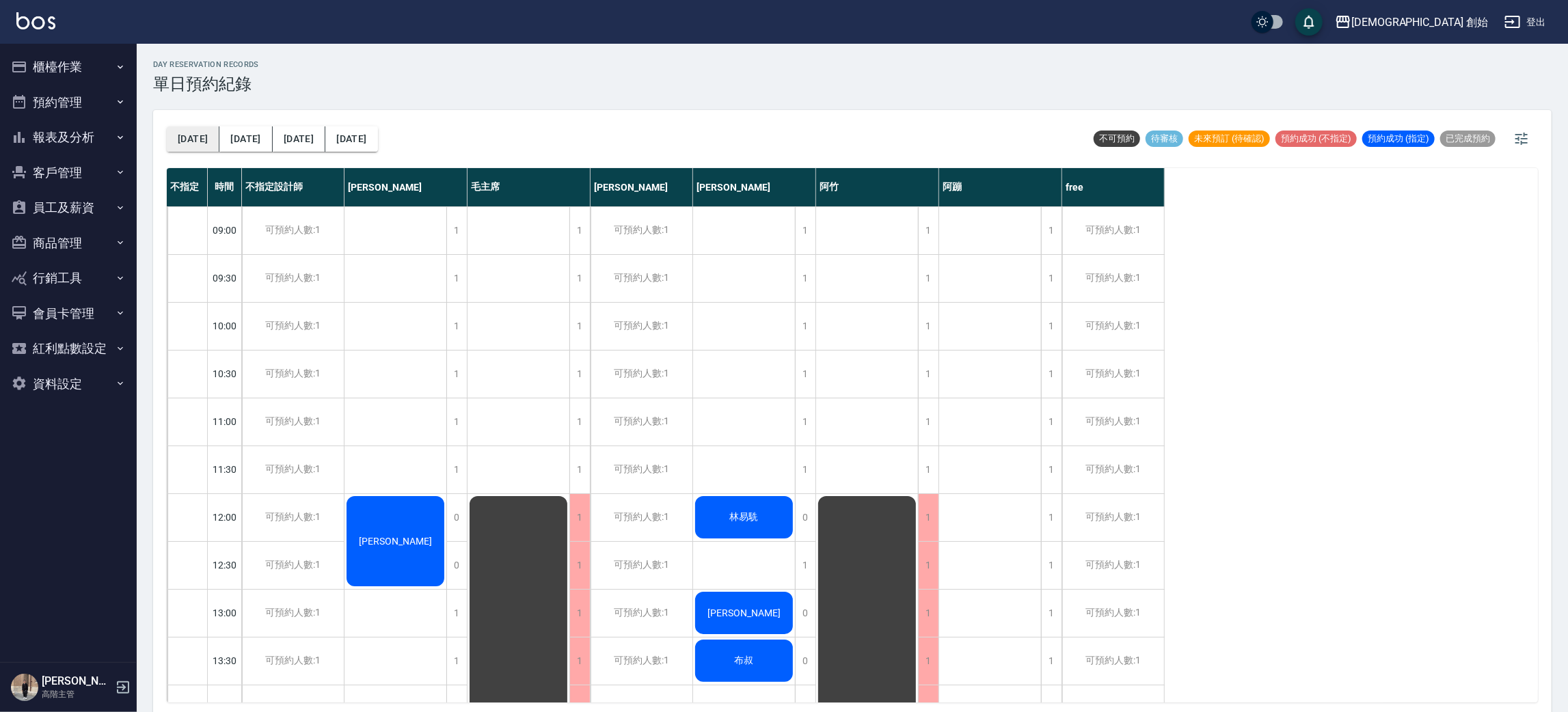
click at [198, 130] on button "[DATE]" at bounding box center [193, 140] width 53 height 26
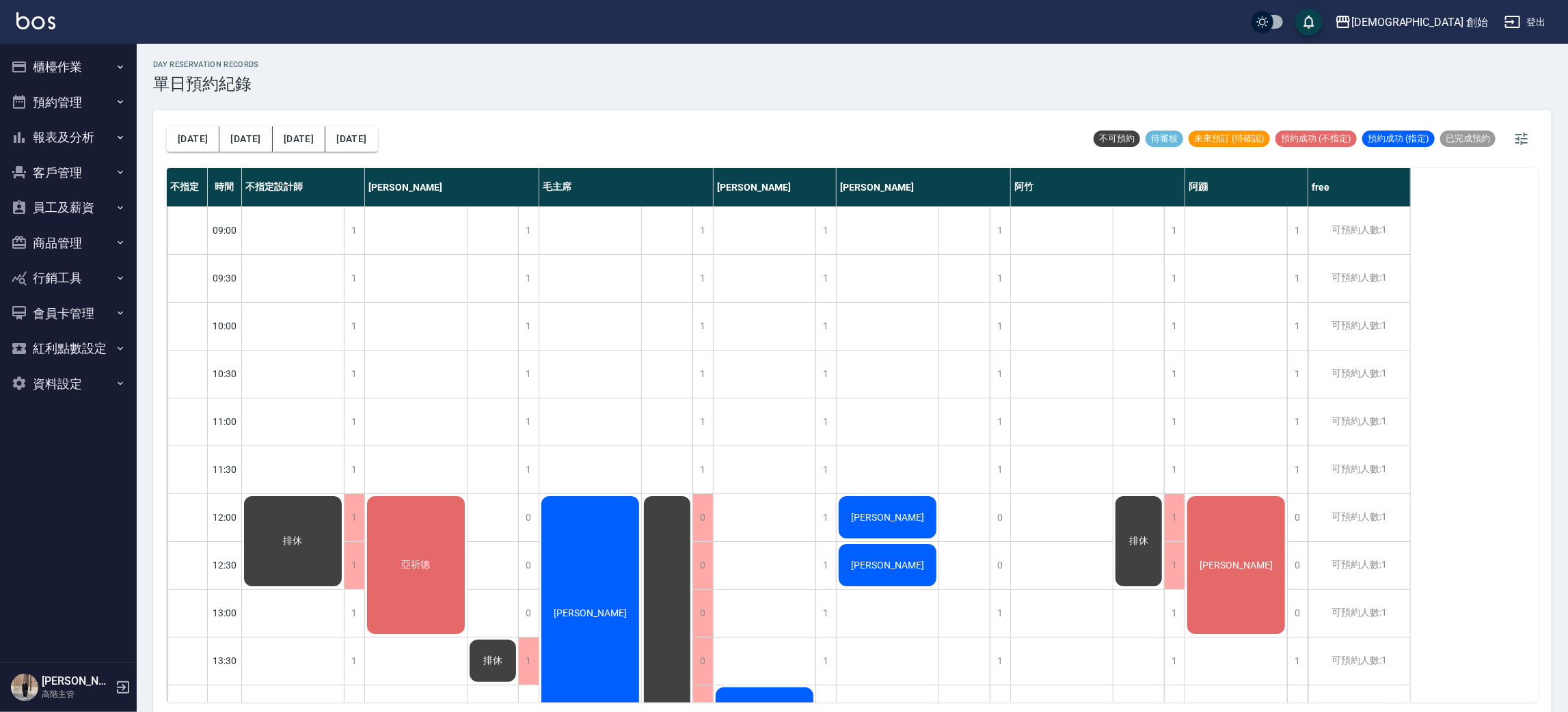
click at [622, 129] on div "今天 明天 後天 2025/08/13 不可預約 待審核 未來預訂 (待確認) 預約成功 (不指定) 預約成功 (指定) 已完成預約" at bounding box center [852, 139] width 1371 height 58
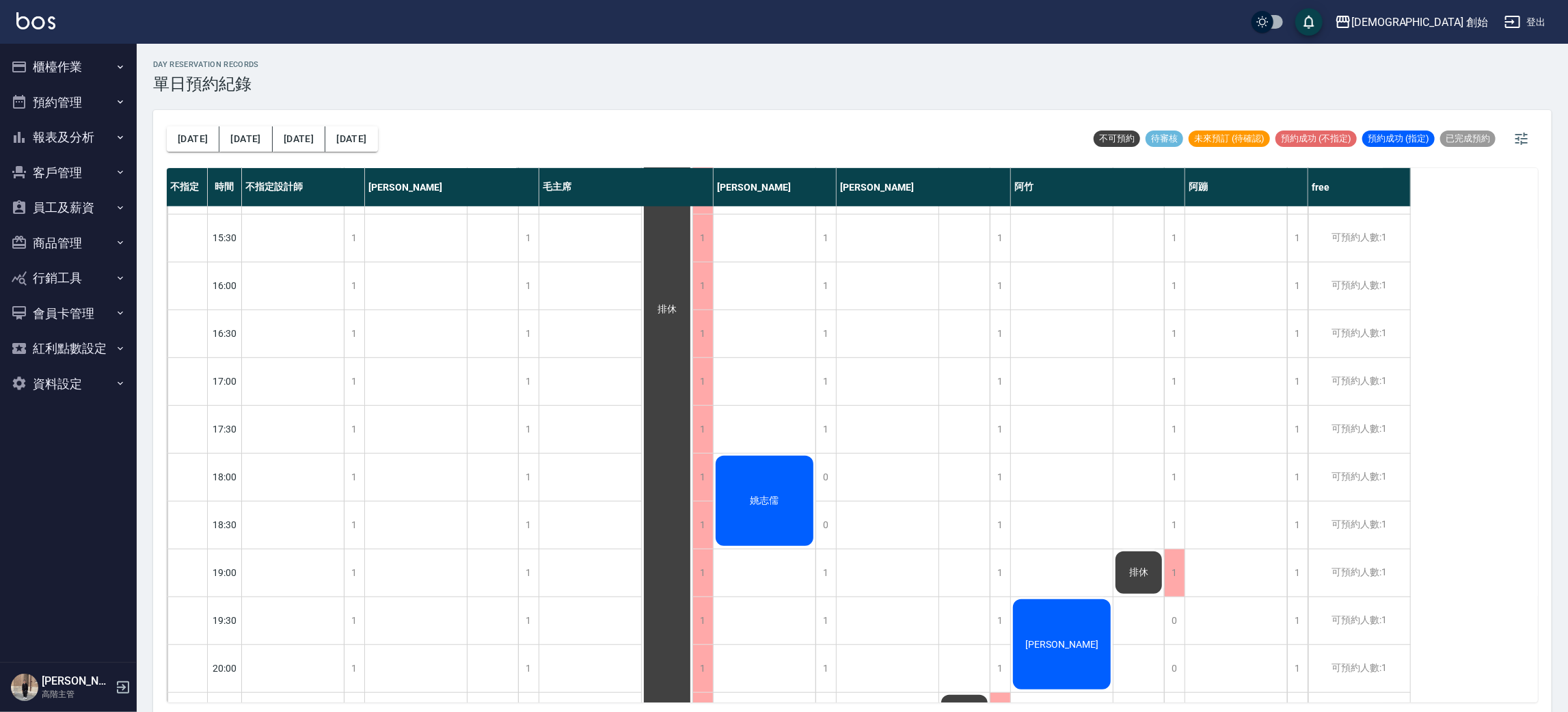
scroll to position [103, 0]
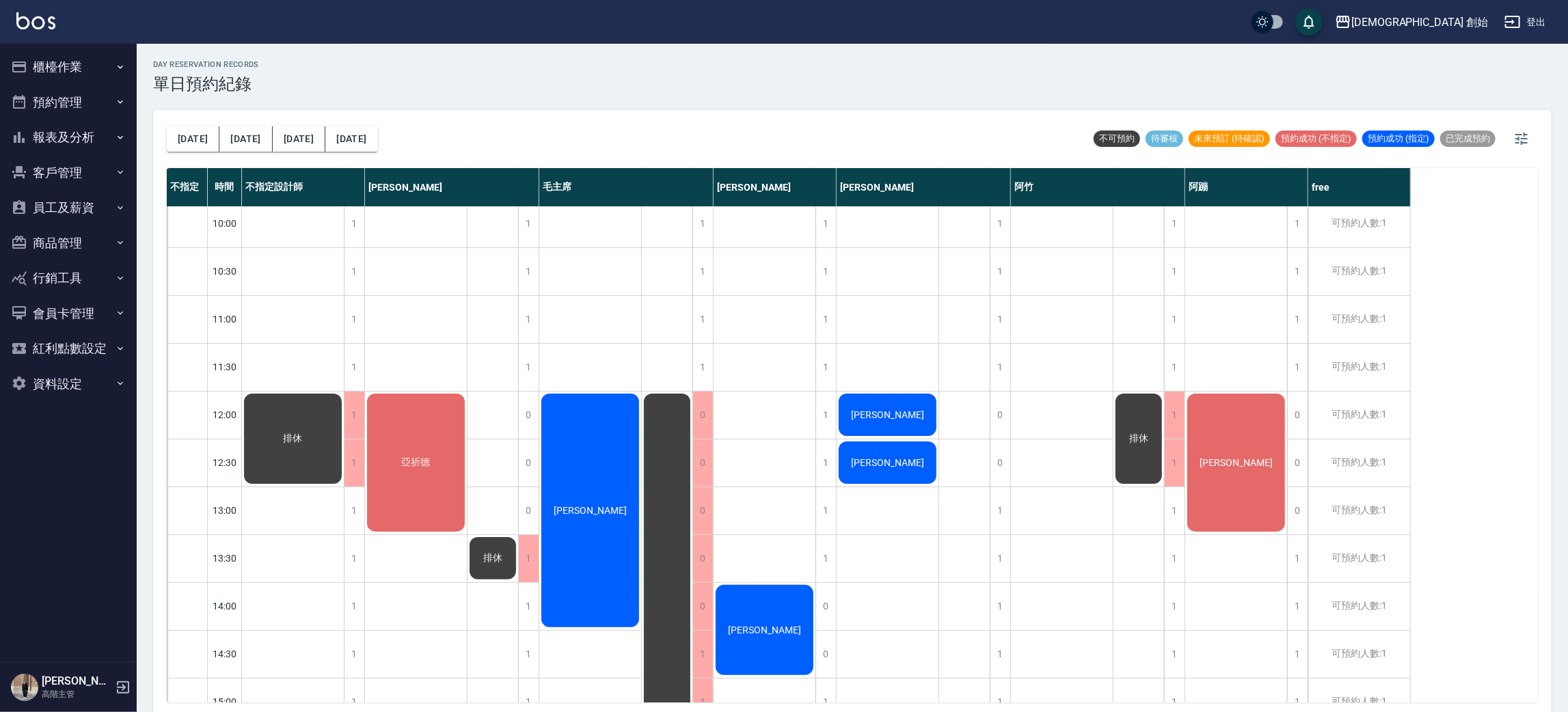
click at [375, 189] on div "[PERSON_NAME]" at bounding box center [452, 187] width 174 height 38
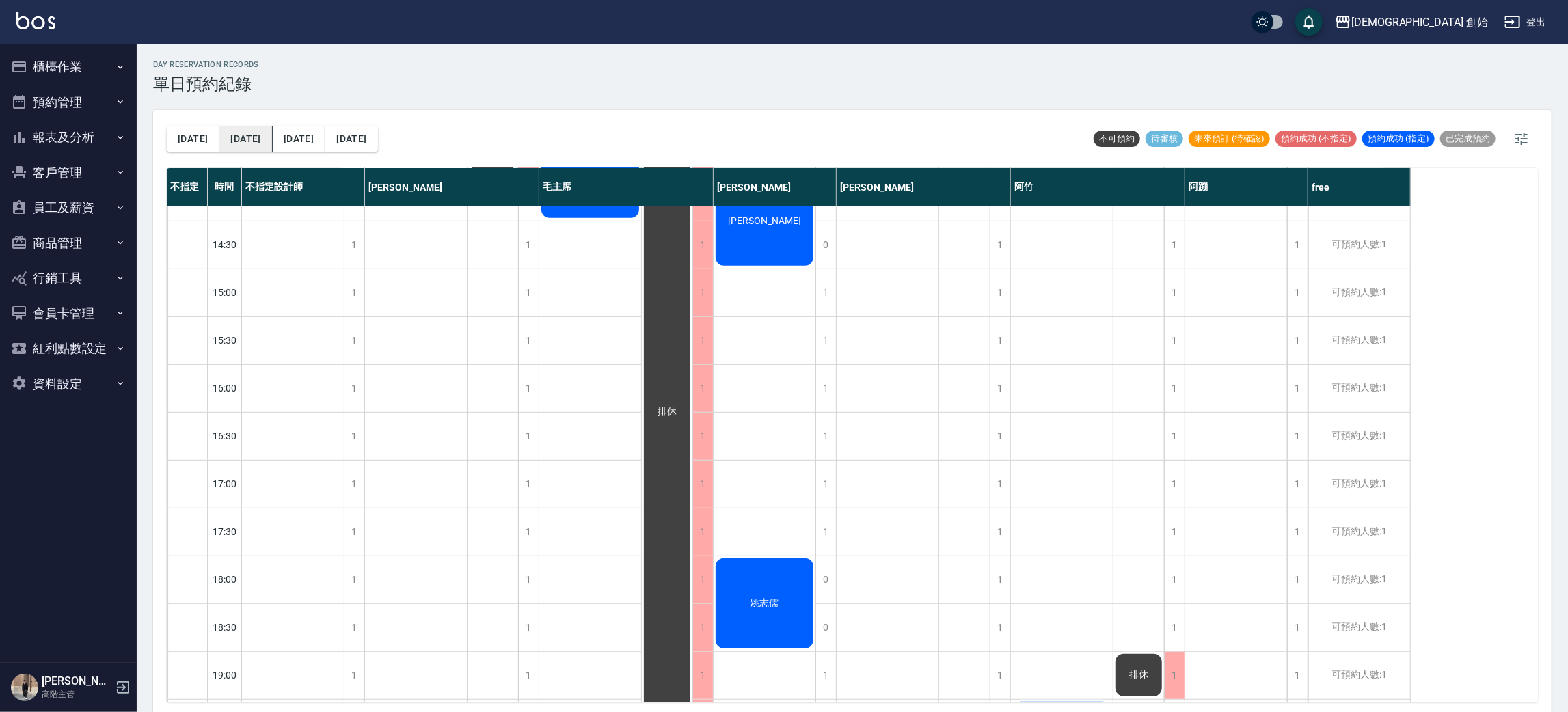
click at [247, 131] on button "[DATE]" at bounding box center [246, 140] width 53 height 26
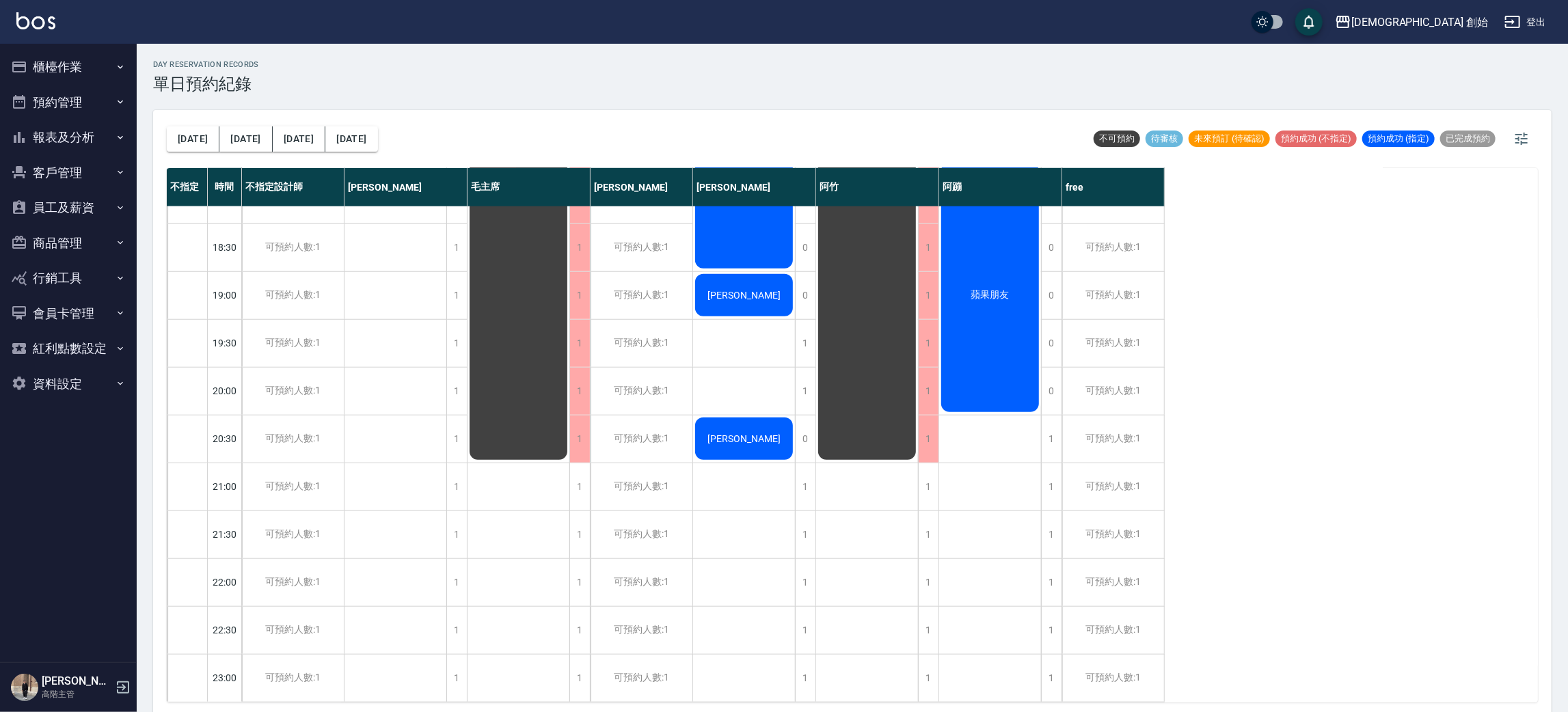
scroll to position [394, 0]
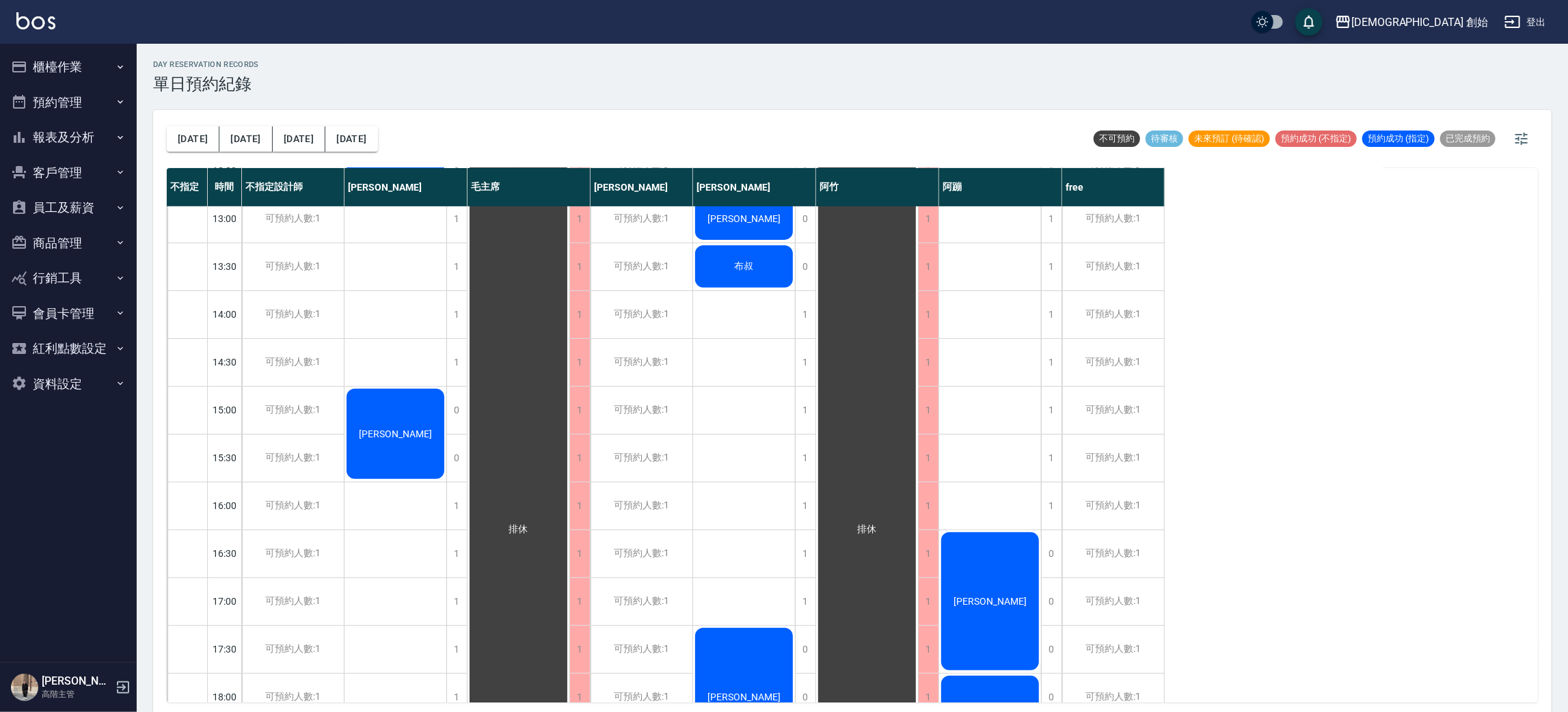
click at [446, 194] on div "排休" at bounding box center [395, 146] width 102 height 94
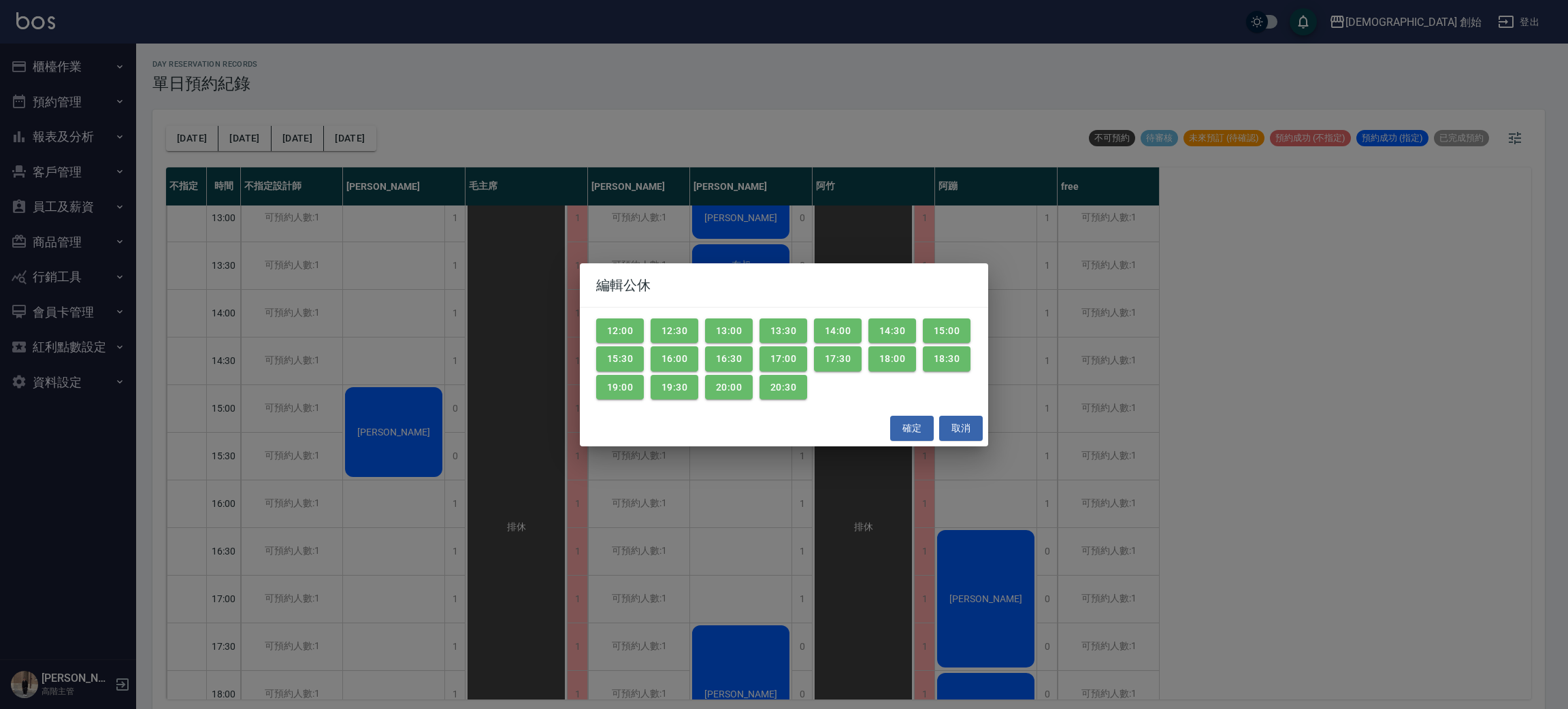
click at [412, 327] on div "編輯公休 12:00 12:30 13:00 13:30 14:00 14:30 15:00 15:30 16:00 16:30 17:00 17:30 18…" at bounding box center [784, 354] width 1568 height 709
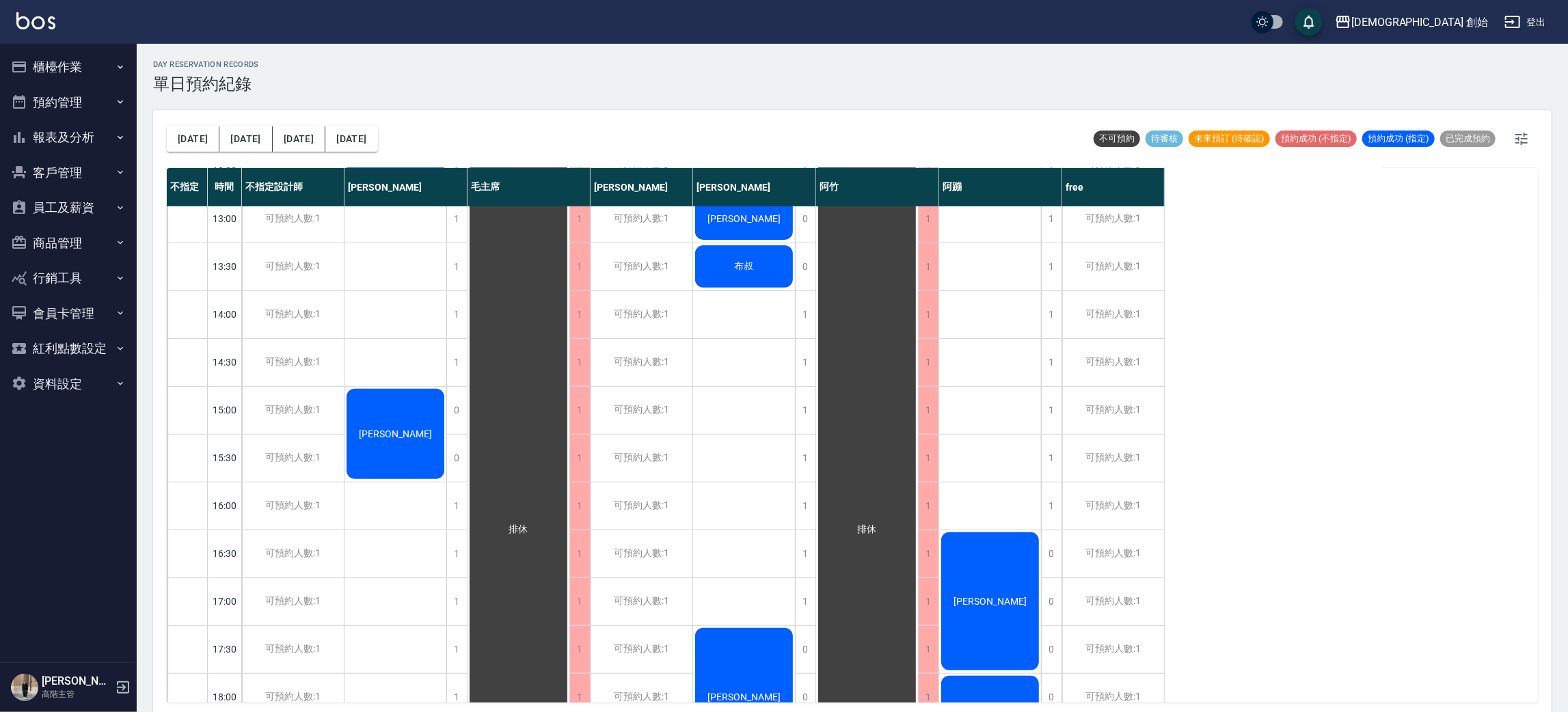
click at [408, 302] on div "陳立安 黃國展" at bounding box center [396, 506] width 103 height 1388
click at [765, 315] on div "林易駪 許雅萍 布叔 朱宥安 周耀庭 吳俞宏" at bounding box center [744, 506] width 103 height 1388
click at [758, 353] on div "林易駪 許雅萍 布叔 朱宥安 周耀庭 吳俞宏" at bounding box center [744, 506] width 103 height 1388
click at [740, 373] on div "林易駪 許雅萍 布叔 朱宥安 周耀庭 吳俞宏" at bounding box center [744, 506] width 103 height 1388
click at [743, 357] on div "林易駪 許雅萍 布叔 朱宥安 周耀庭 吳俞宏" at bounding box center [744, 506] width 103 height 1388
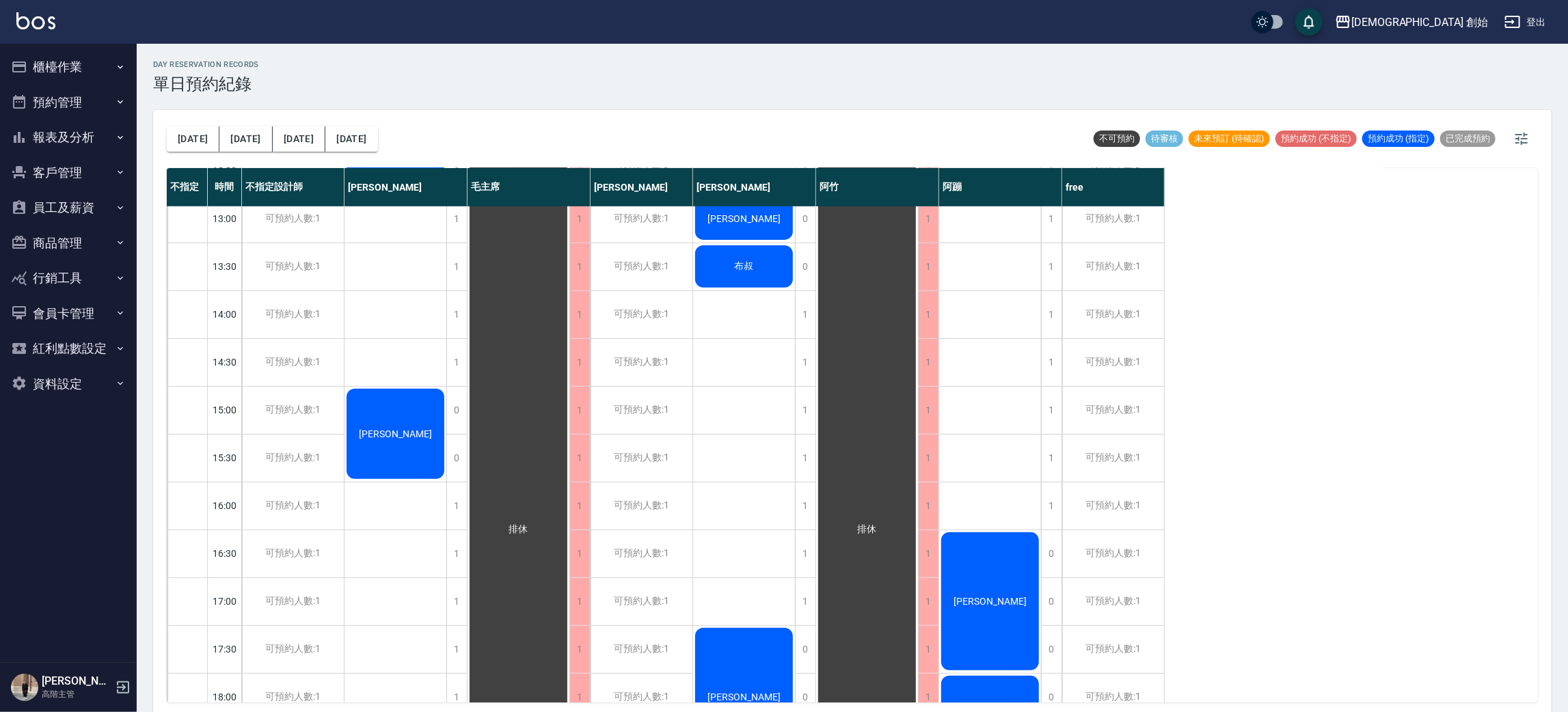
click at [732, 404] on div "林易駪 許雅萍 布叔 朱宥安 周耀庭 吳俞宏" at bounding box center [744, 506] width 103 height 1388
click at [744, 408] on div "林易駪 許雅萍 布叔 朱宥安 周耀庭 吳俞宏" at bounding box center [744, 506] width 103 height 1388
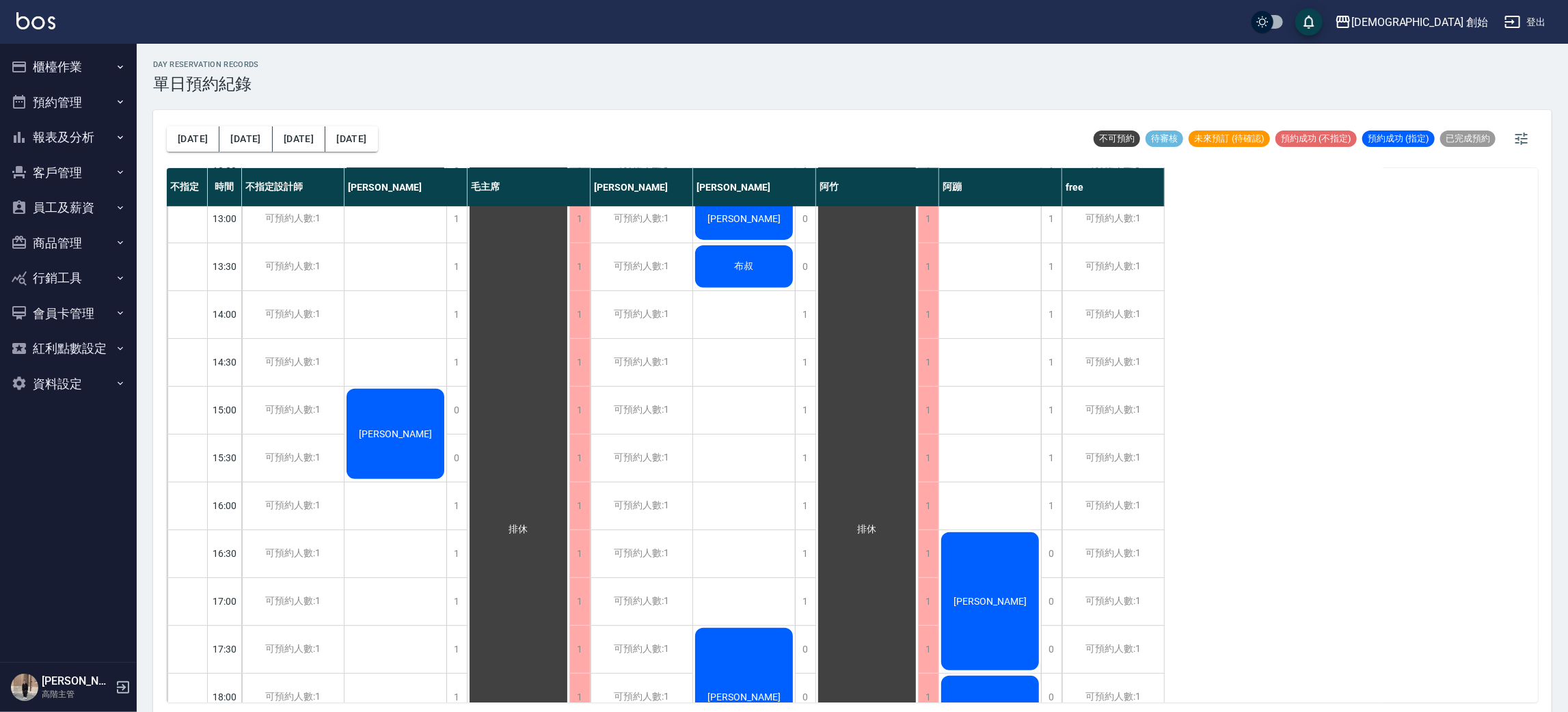
click at [743, 354] on div "林易駪 許雅萍 布叔 朱宥安 周耀庭 吳俞宏" at bounding box center [744, 506] width 103 height 1388
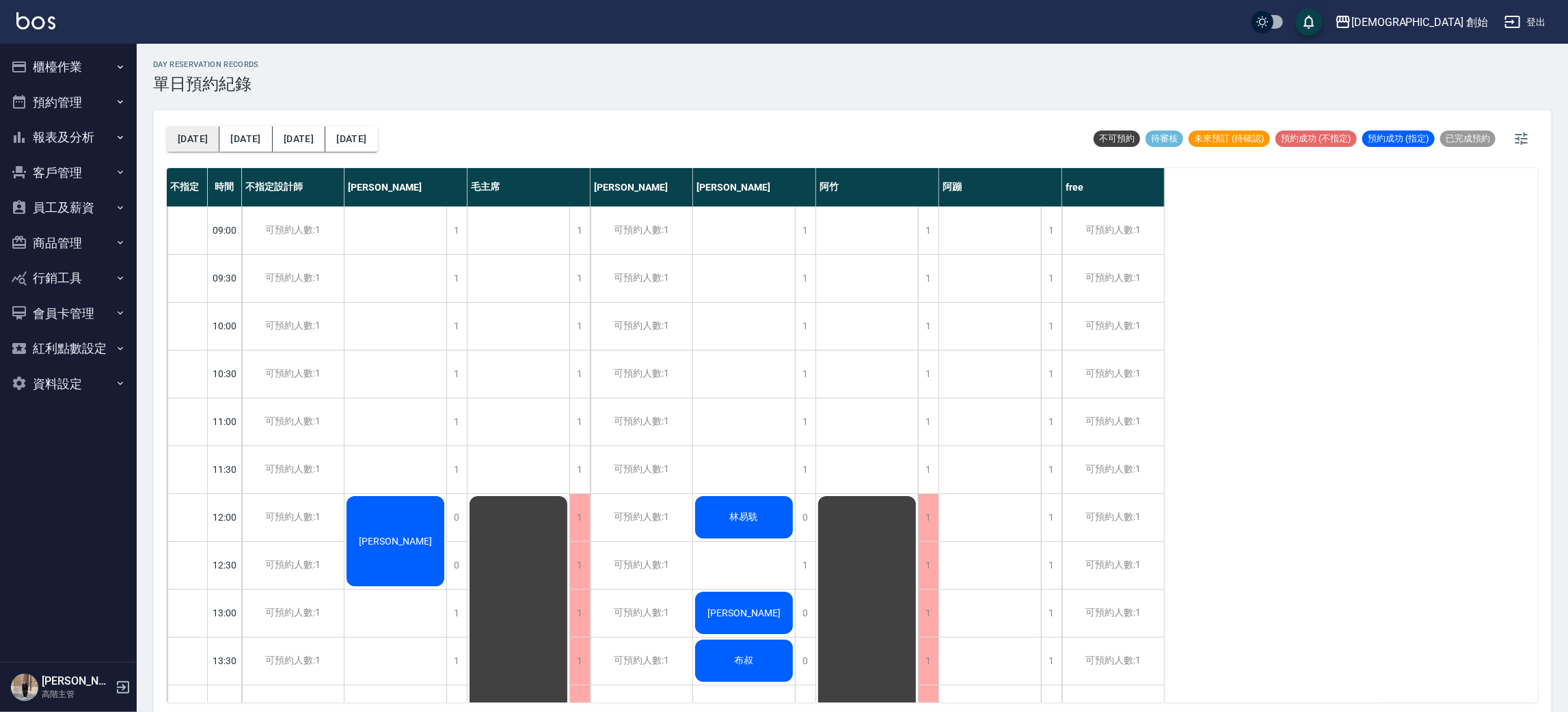
click at [186, 143] on button "[DATE]" at bounding box center [193, 140] width 53 height 26
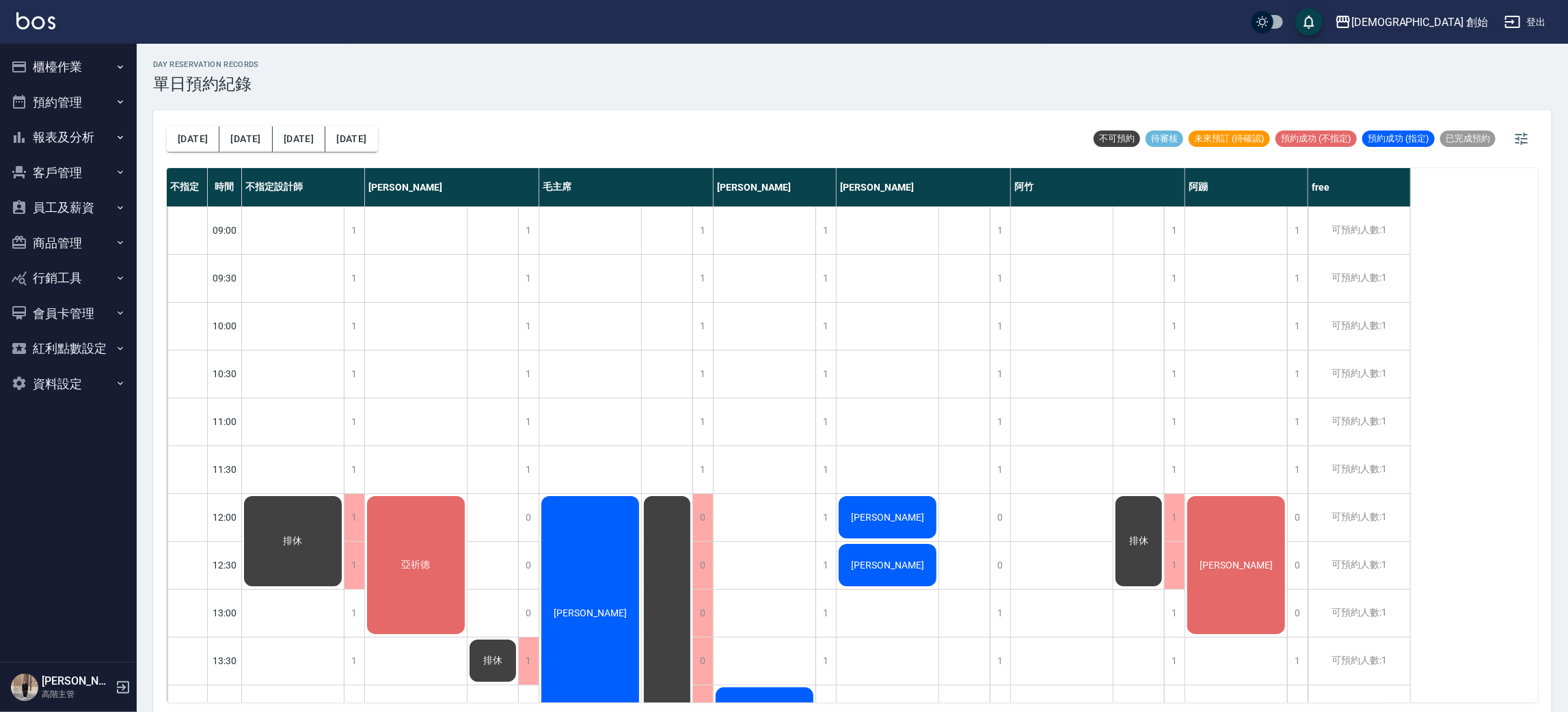
click at [541, 69] on div "day Reservation records 單日預約紀錄" at bounding box center [852, 77] width 1398 height 33
click at [344, 523] on div "[PERSON_NAME]" at bounding box center [293, 541] width 102 height 94
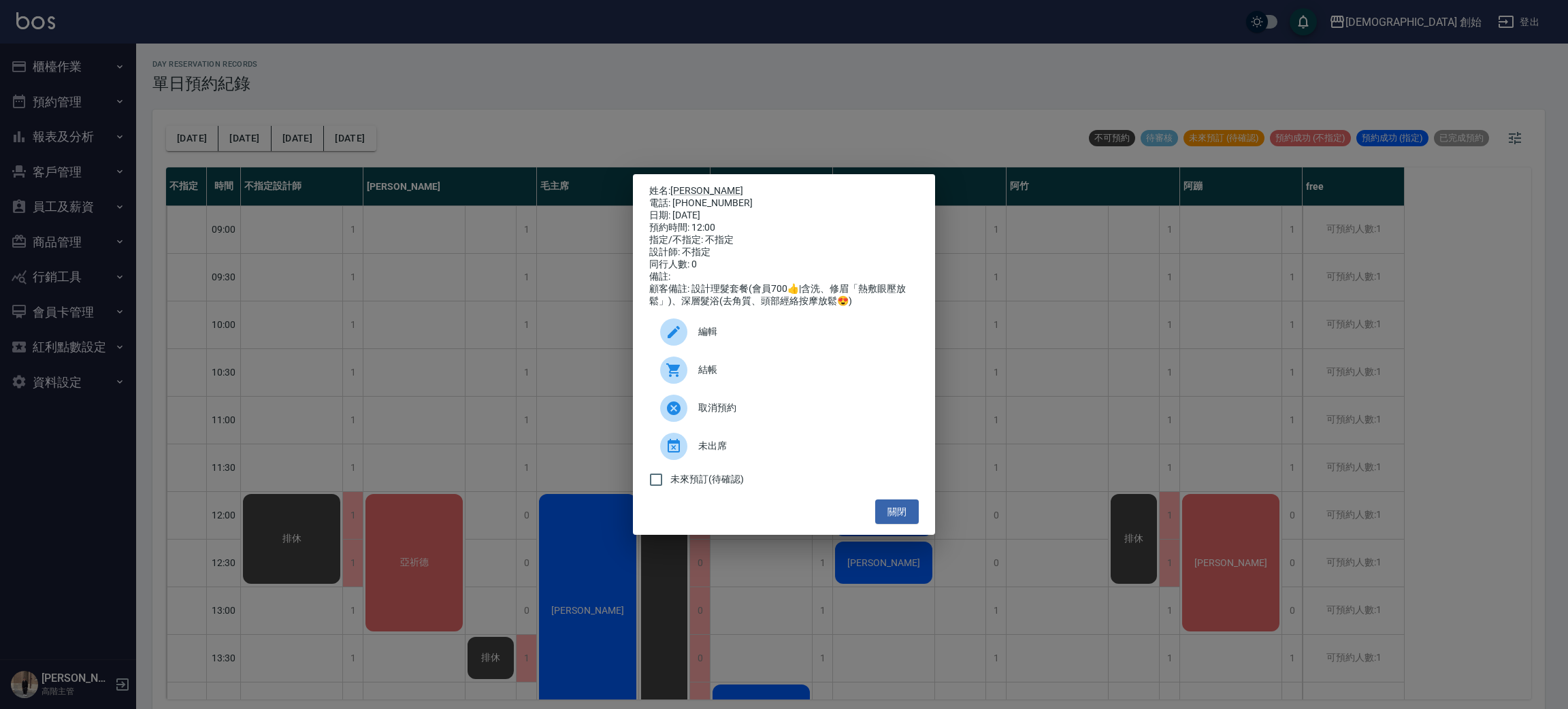
click at [1138, 338] on div "姓名: 蕭稚飴 電話: 0925178852 日期: 2025/08/13 預約時間: 12:00 指定/不指定: 不指定 設計師: 不指定 同行人數: 0 …" at bounding box center [784, 354] width 1568 height 709
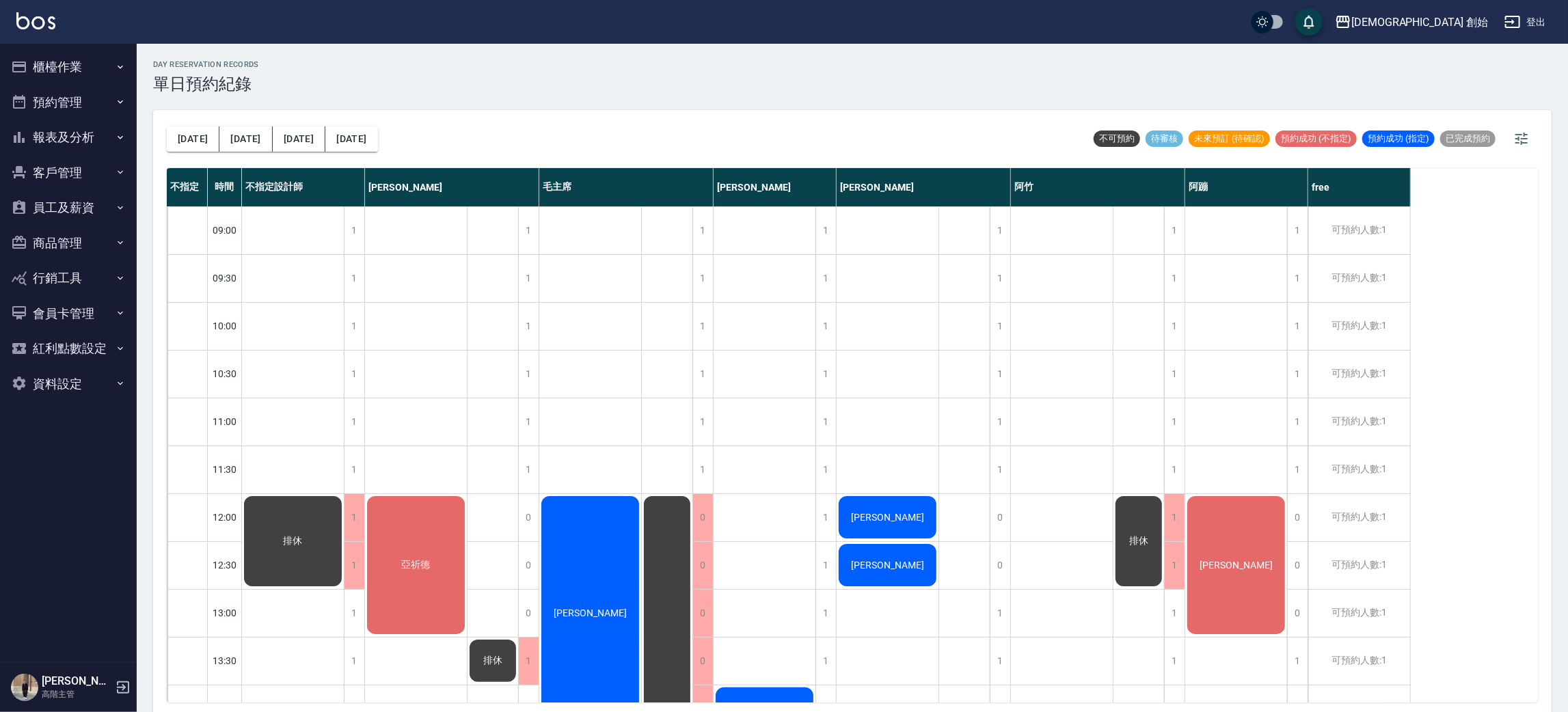
click at [344, 530] on div "亞祈德" at bounding box center [293, 541] width 102 height 94
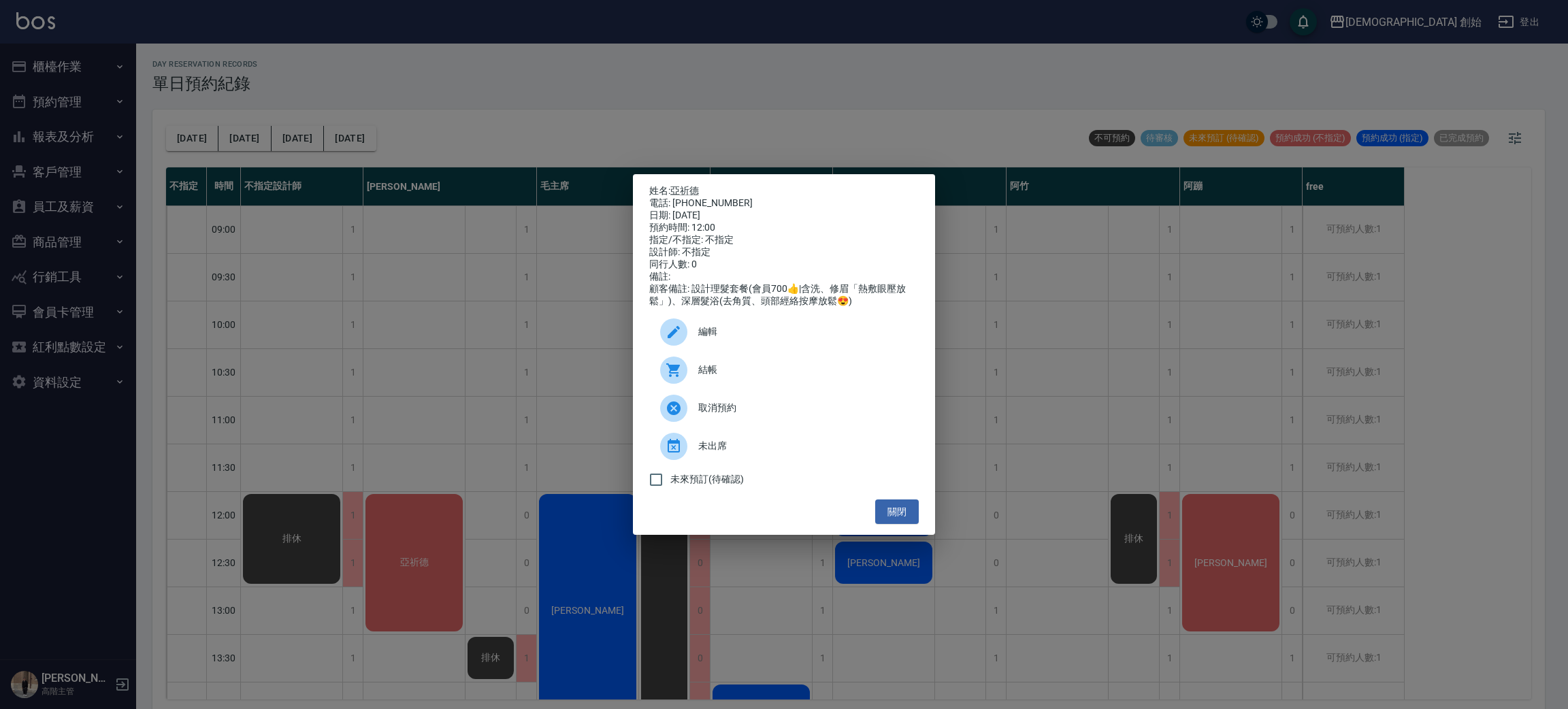
click at [416, 363] on div "姓名: 亞祈德 電話: 0903424926 日期: 2025/08/13 預約時間: 12:00 指定/不指定: 不指定 設計師: 不指定 同行人數: 0 …" at bounding box center [784, 354] width 1568 height 709
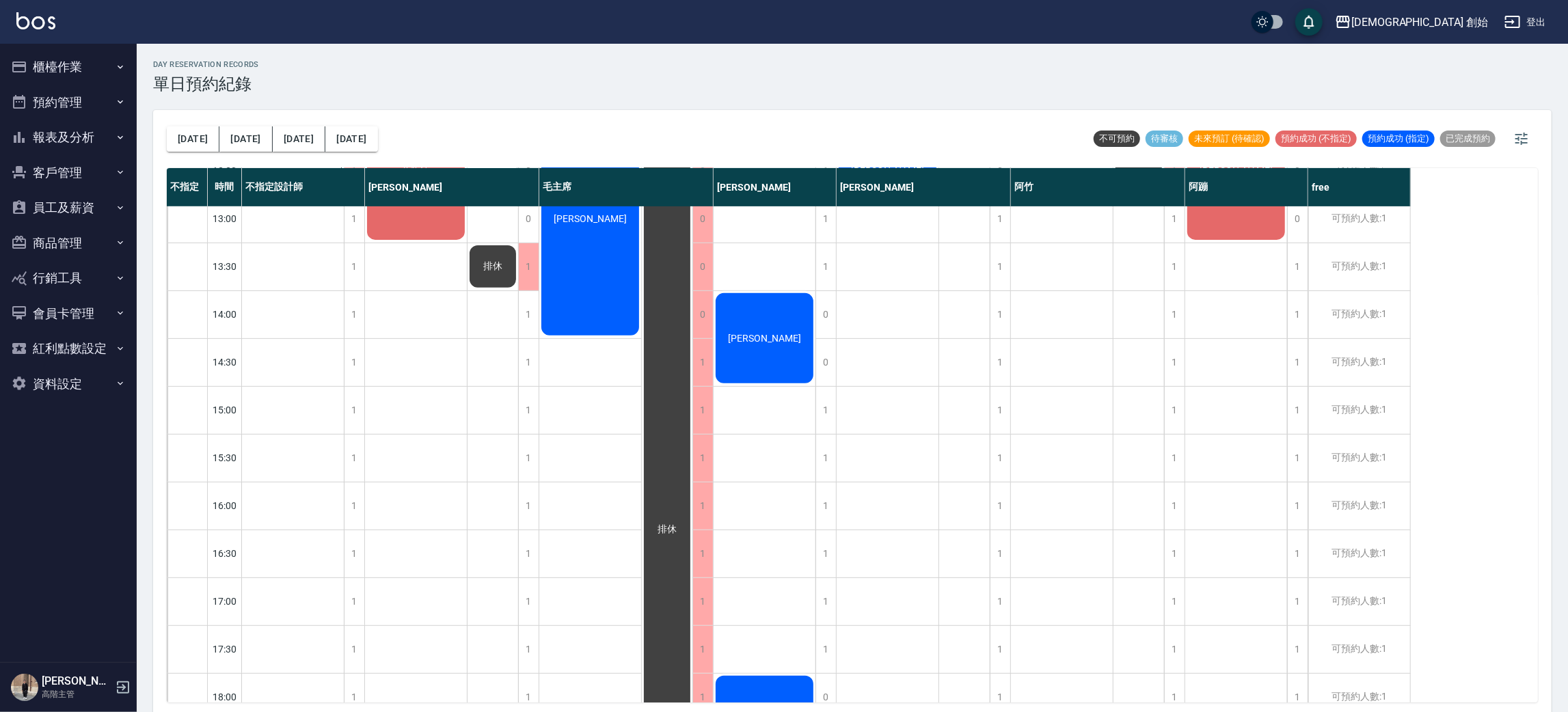
scroll to position [189, 0]
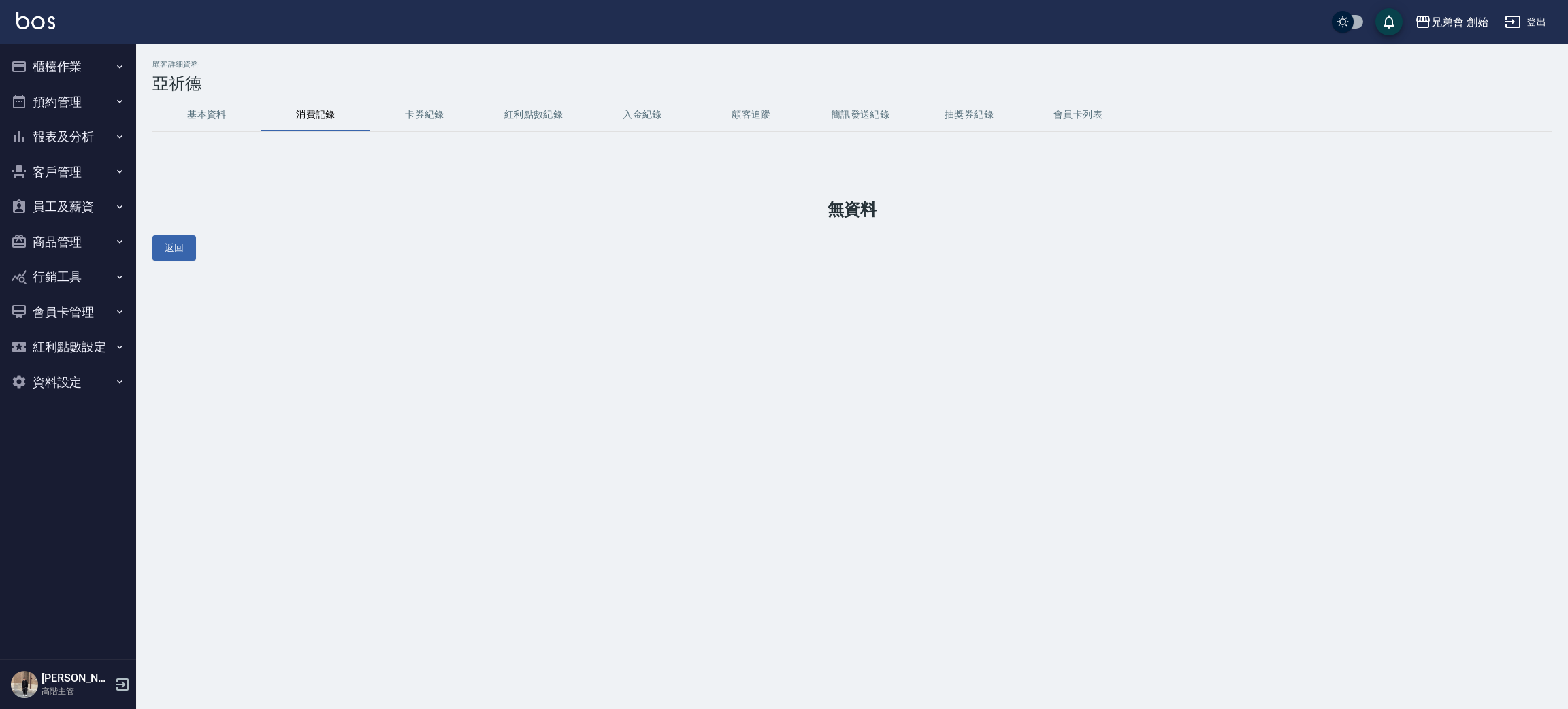
click at [209, 121] on button "基本資料" at bounding box center [207, 114] width 109 height 32
click at [218, 114] on button "基本資料" at bounding box center [207, 114] width 109 height 32
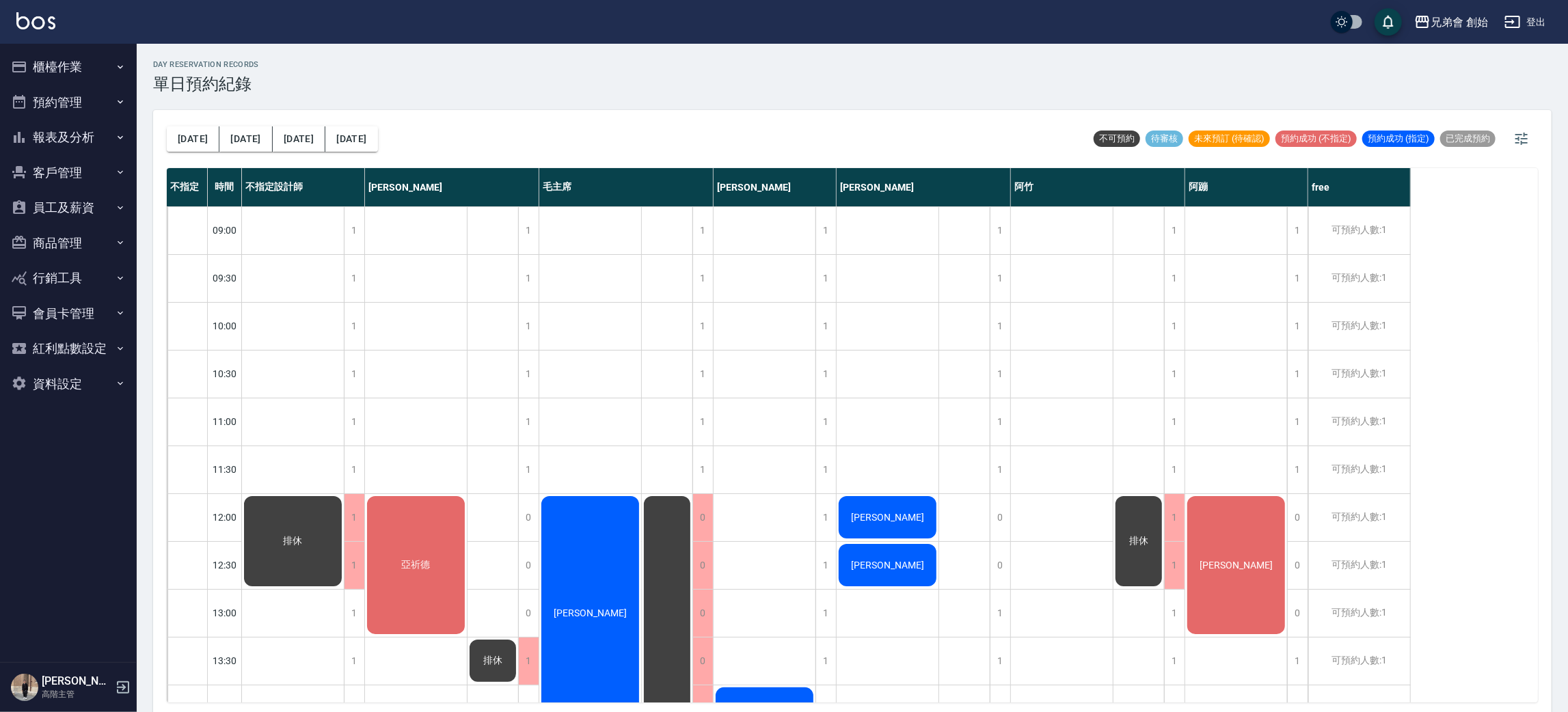
scroll to position [307, 0]
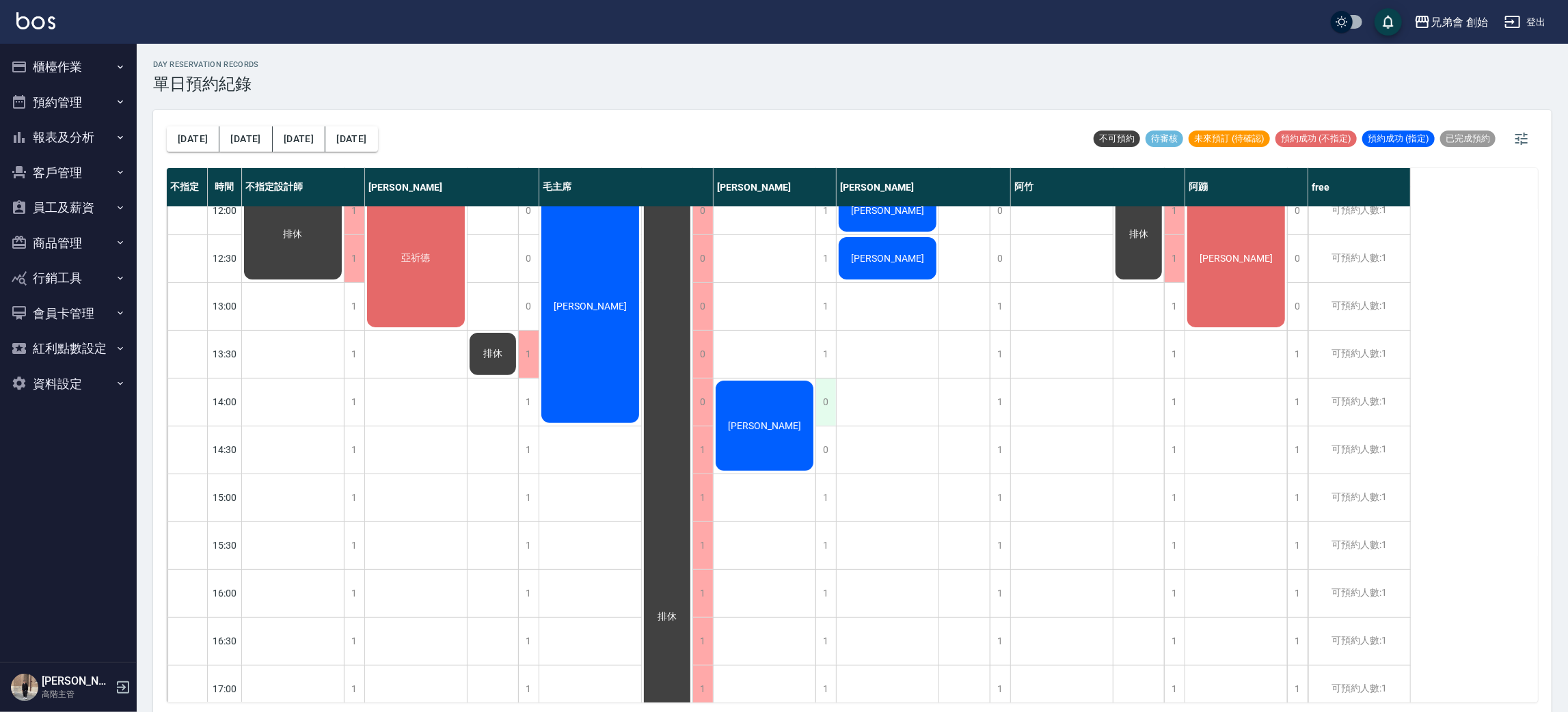
click at [827, 405] on div "0" at bounding box center [825, 402] width 20 height 48
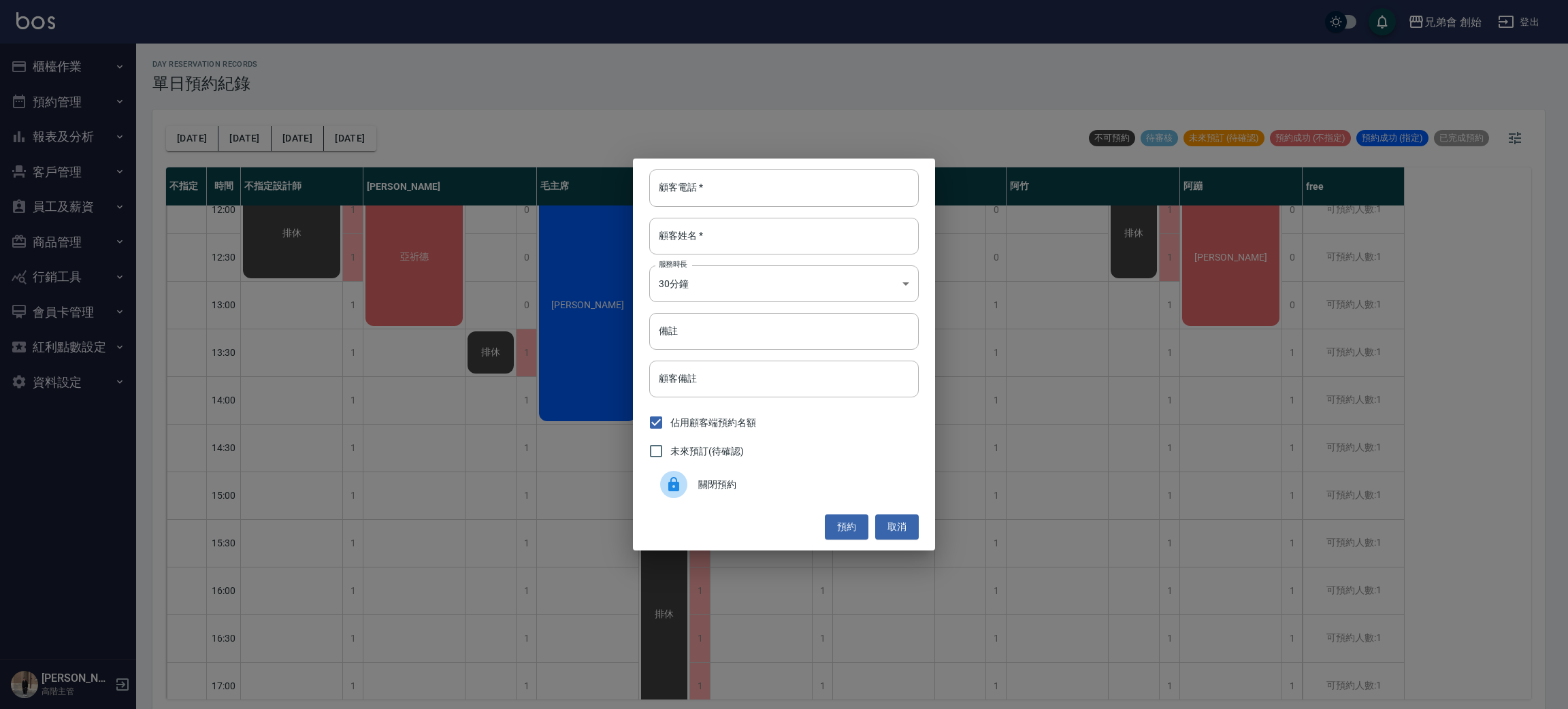
click at [773, 482] on span "關閉預約" at bounding box center [803, 484] width 210 height 14
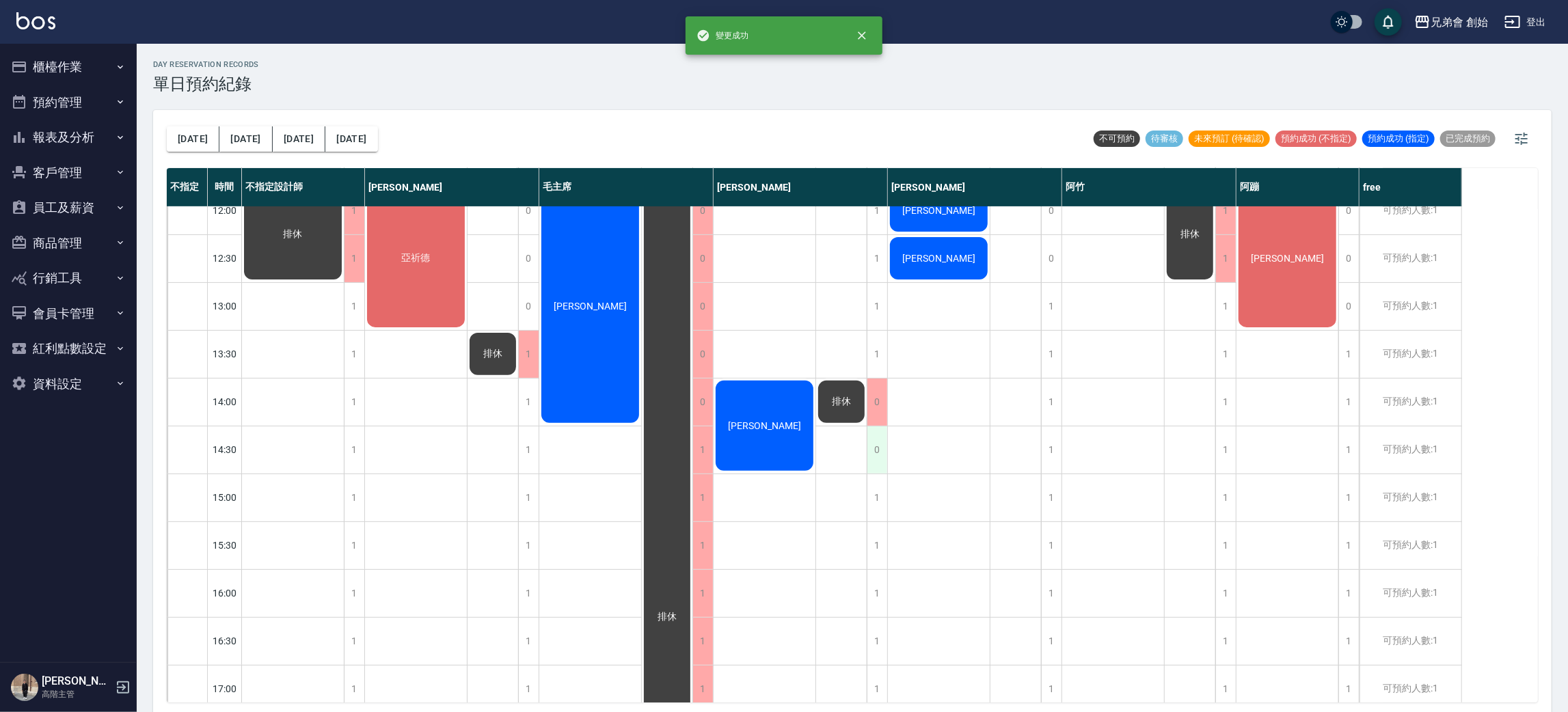
click at [875, 455] on div "0" at bounding box center [876, 450] width 20 height 48
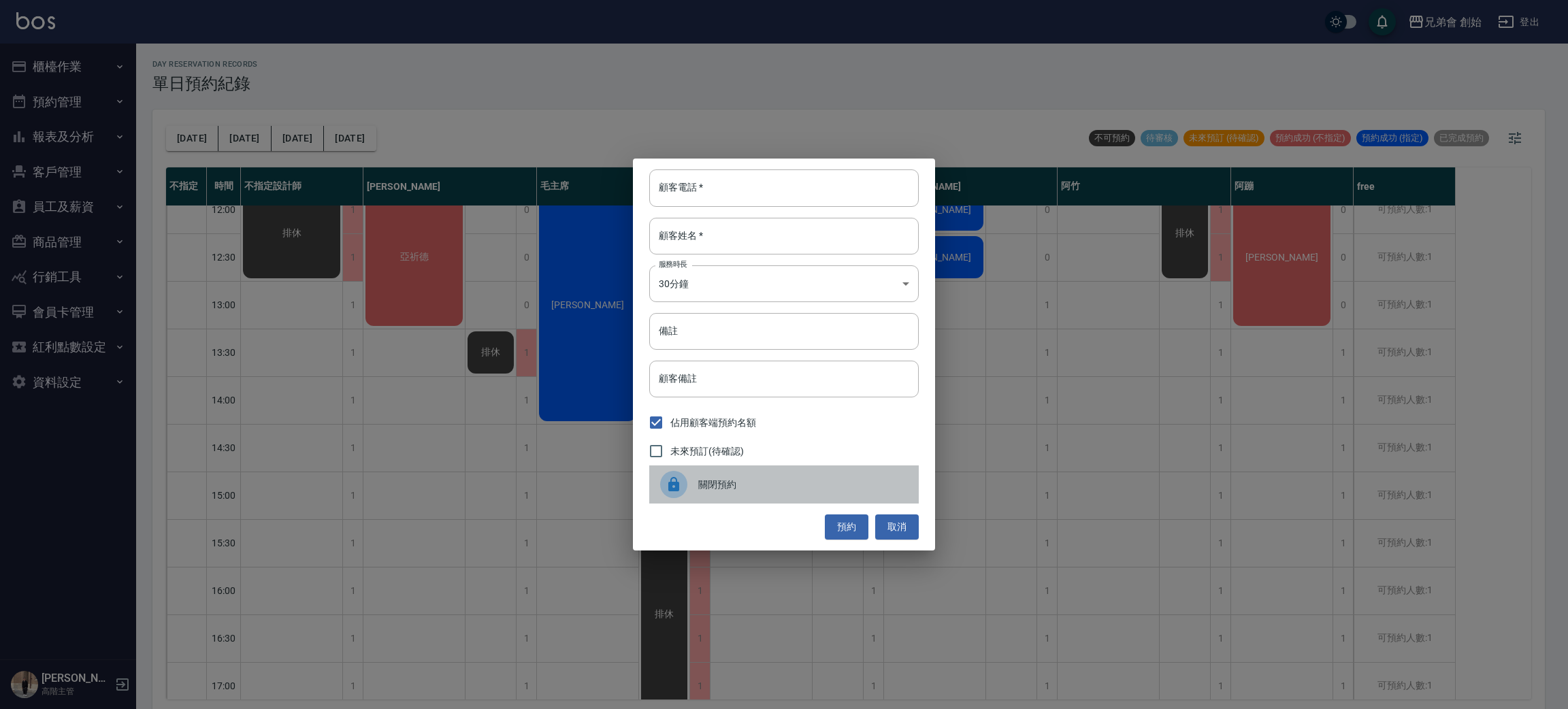
click at [811, 498] on div "關閉預約" at bounding box center [783, 484] width 270 height 38
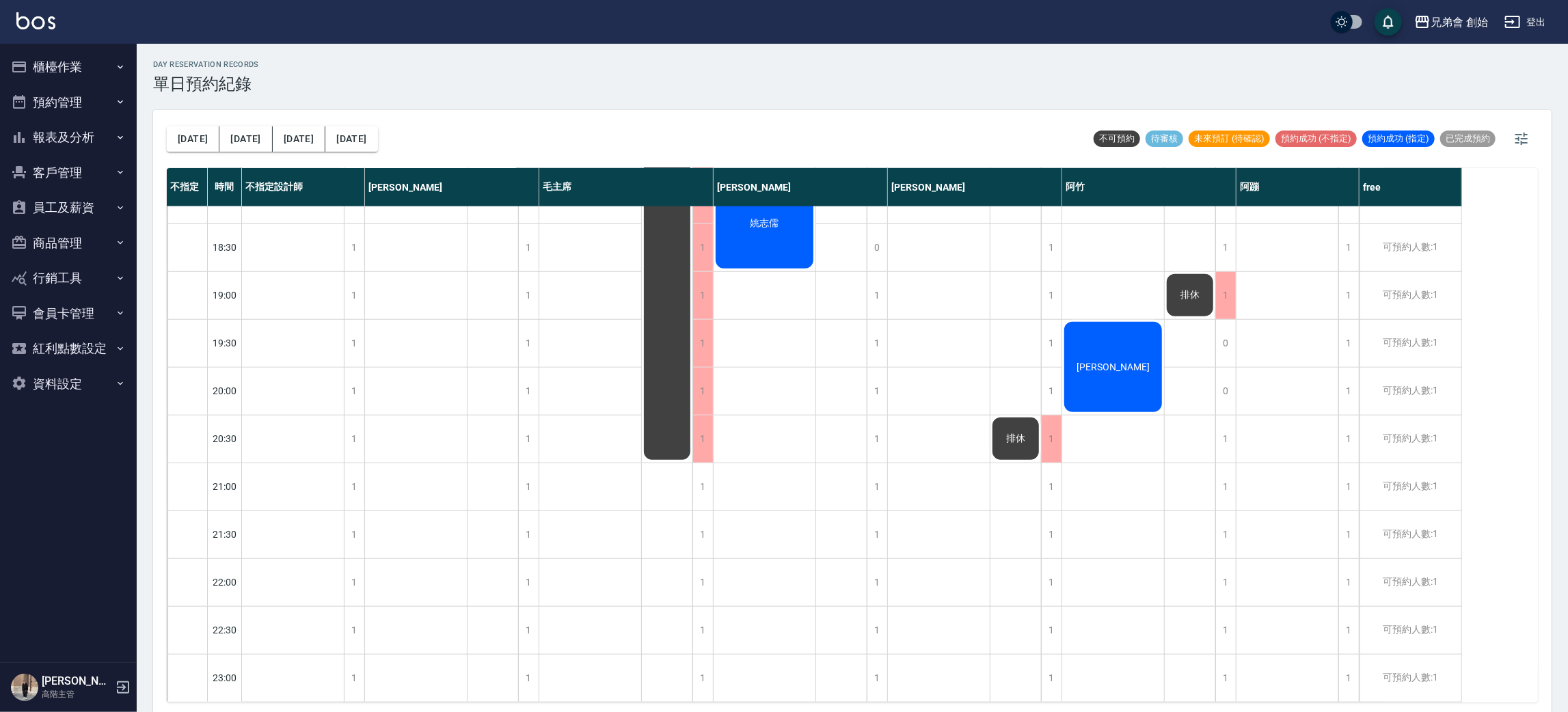
scroll to position [702, 0]
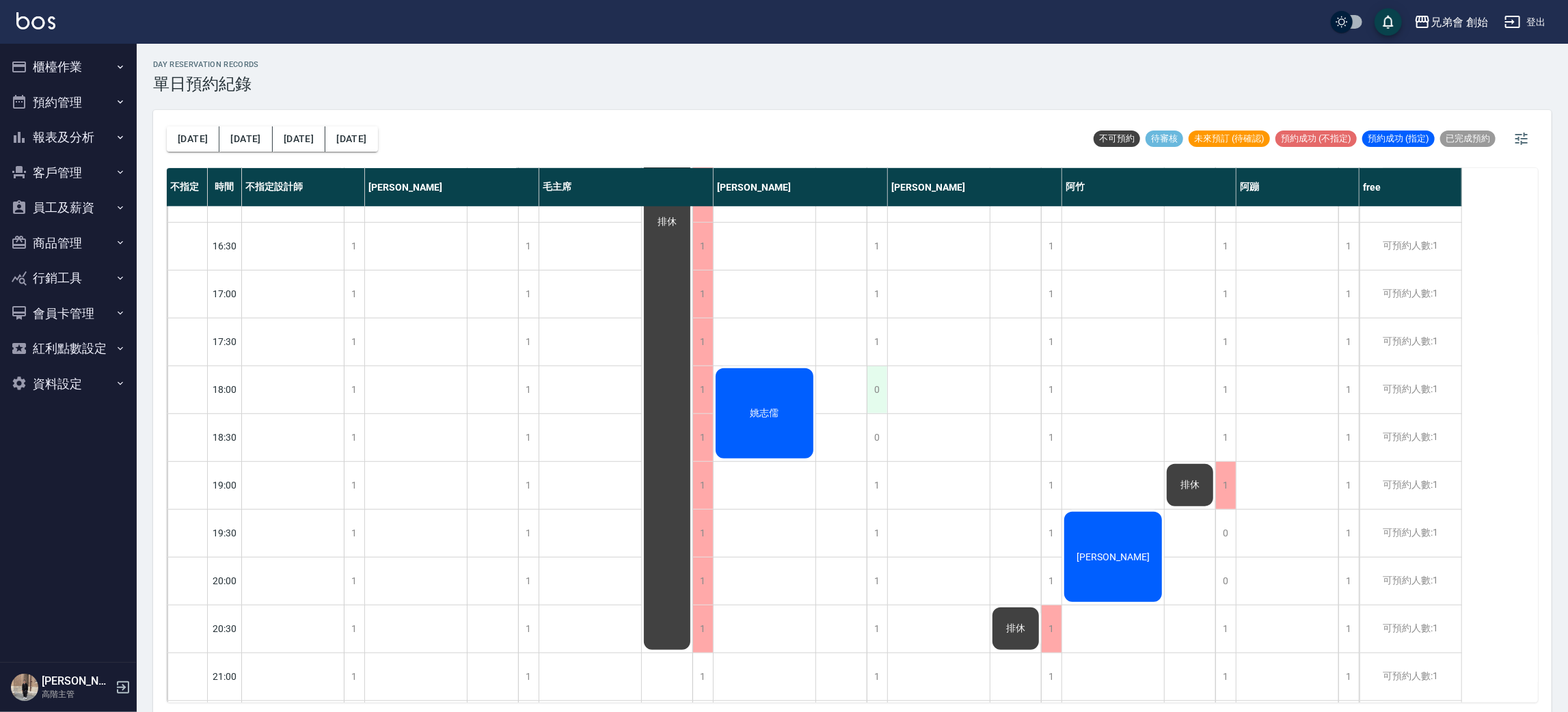
click at [870, 399] on div "0" at bounding box center [876, 390] width 20 height 48
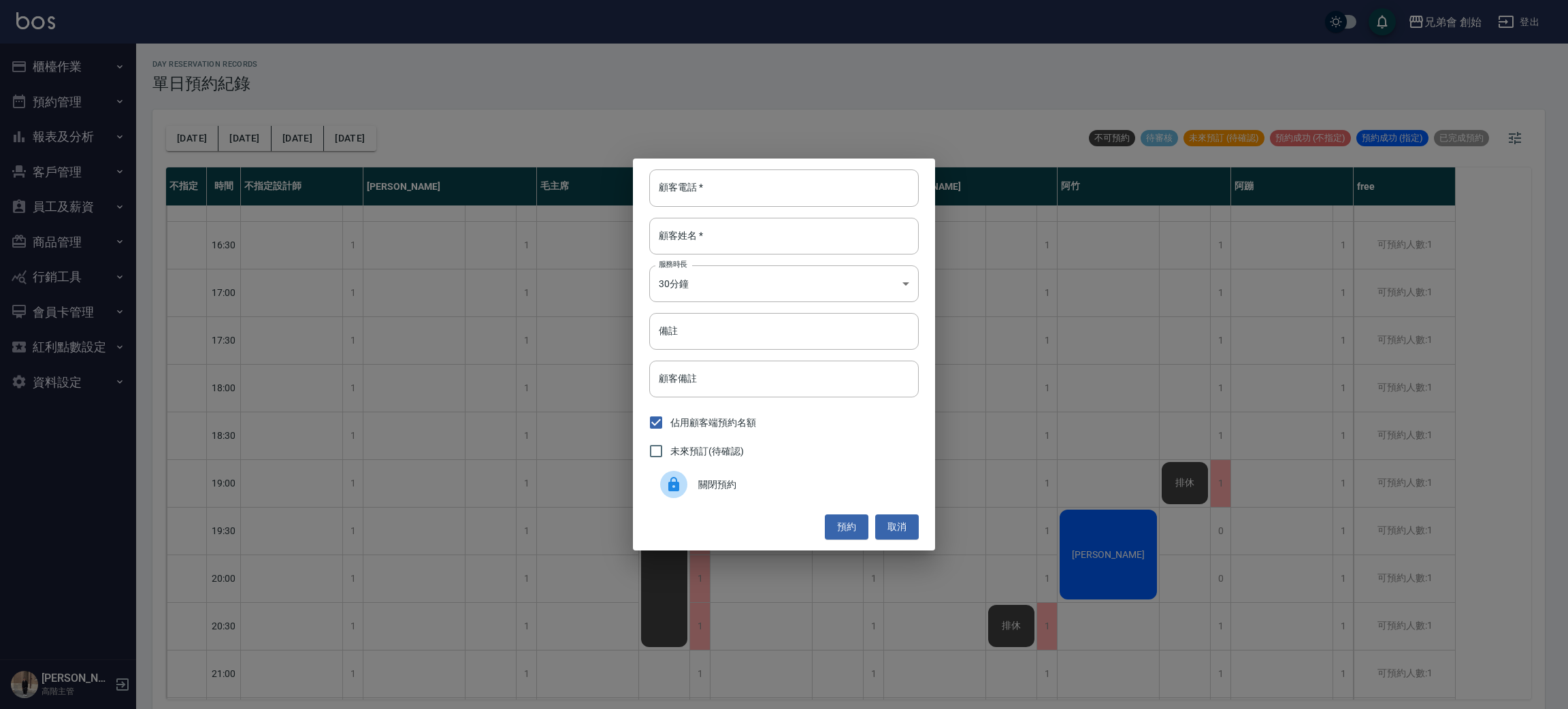
click at [769, 478] on span "關閉預約" at bounding box center [803, 484] width 210 height 14
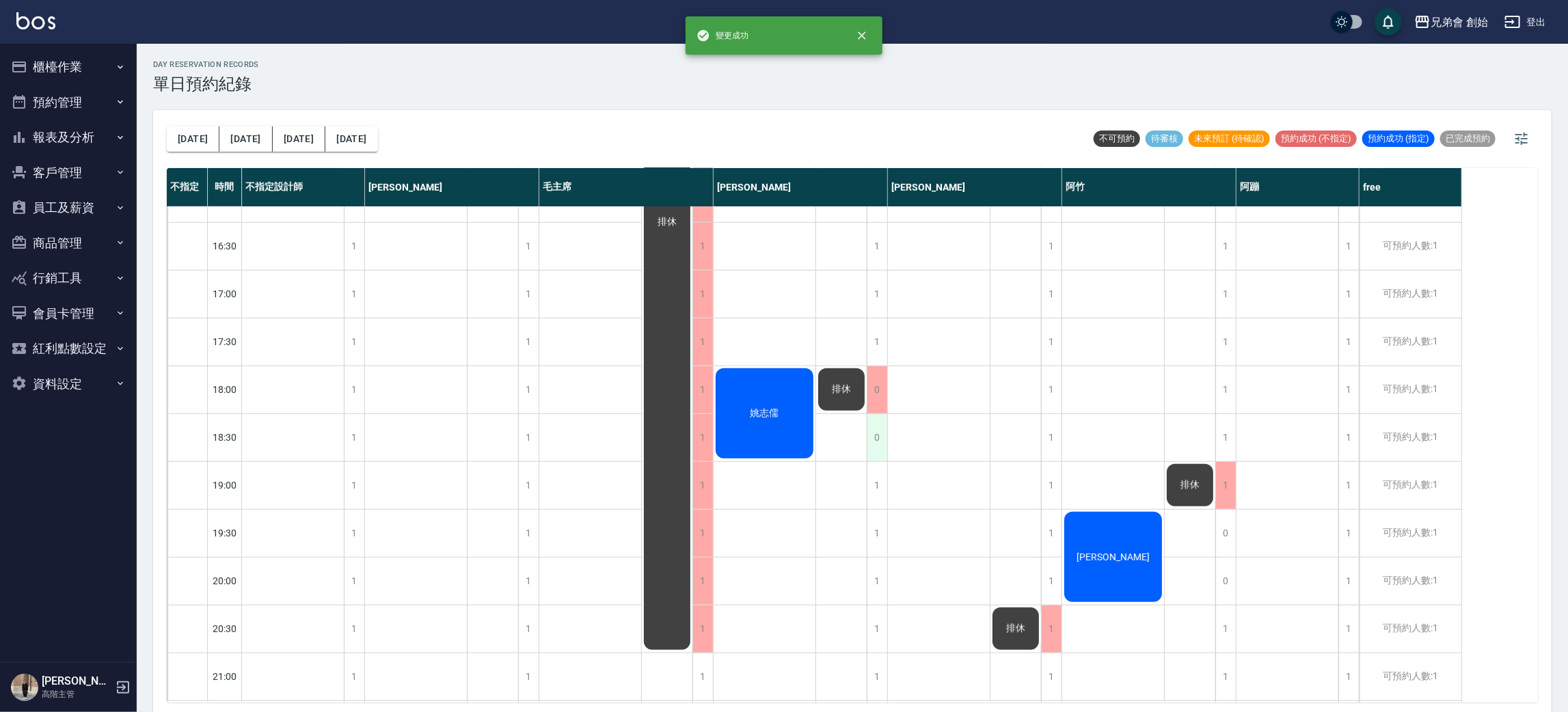
click at [876, 436] on div "0" at bounding box center [876, 437] width 20 height 48
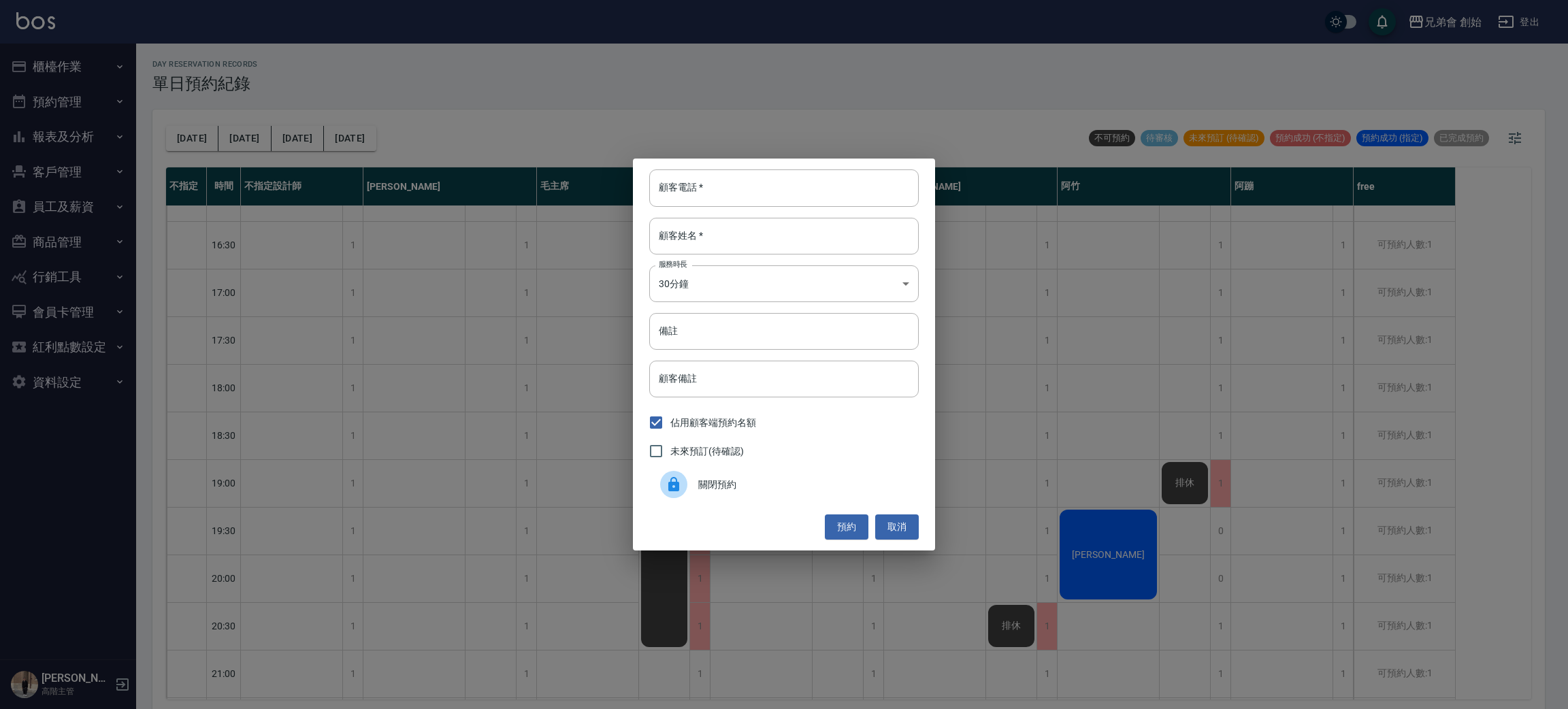
click at [771, 482] on span "關閉預約" at bounding box center [803, 484] width 210 height 14
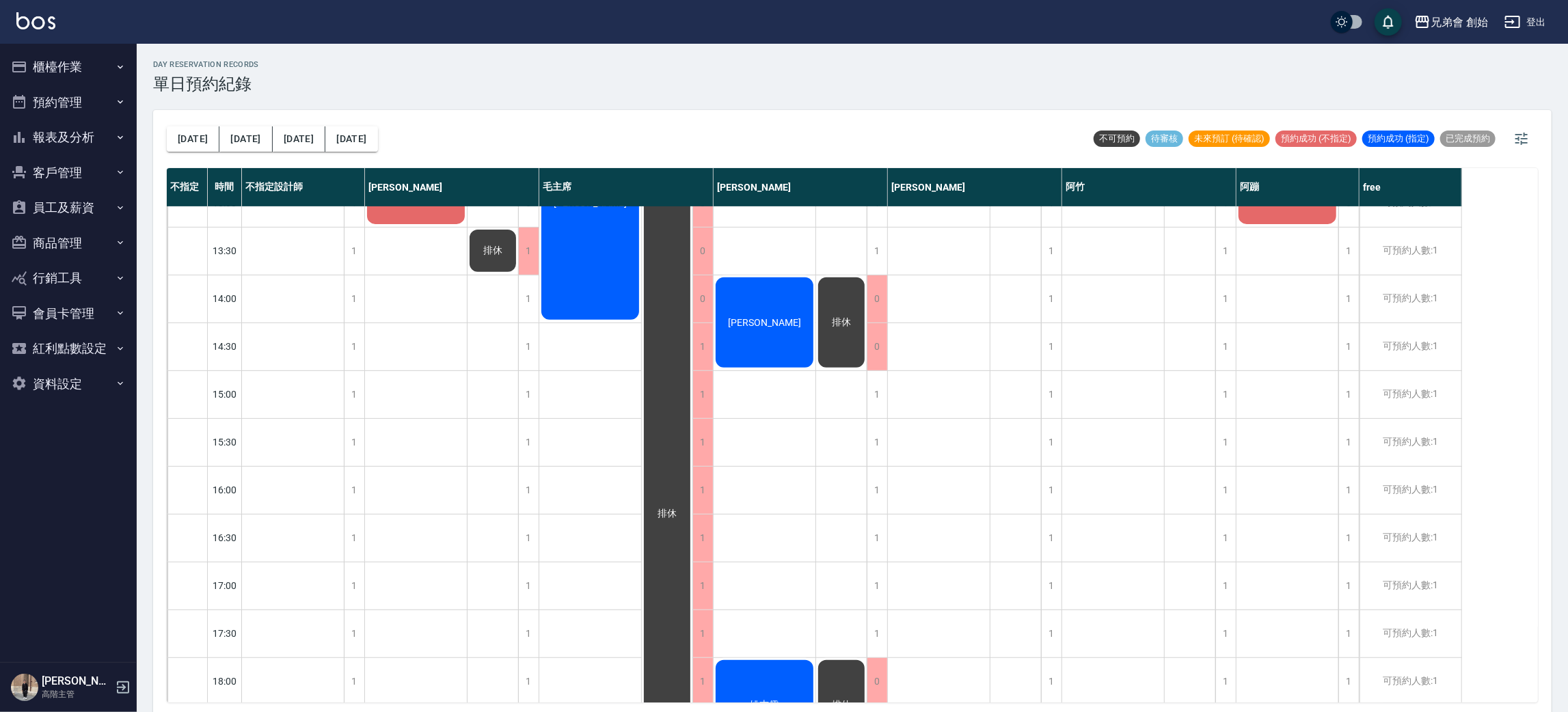
scroll to position [205, 0]
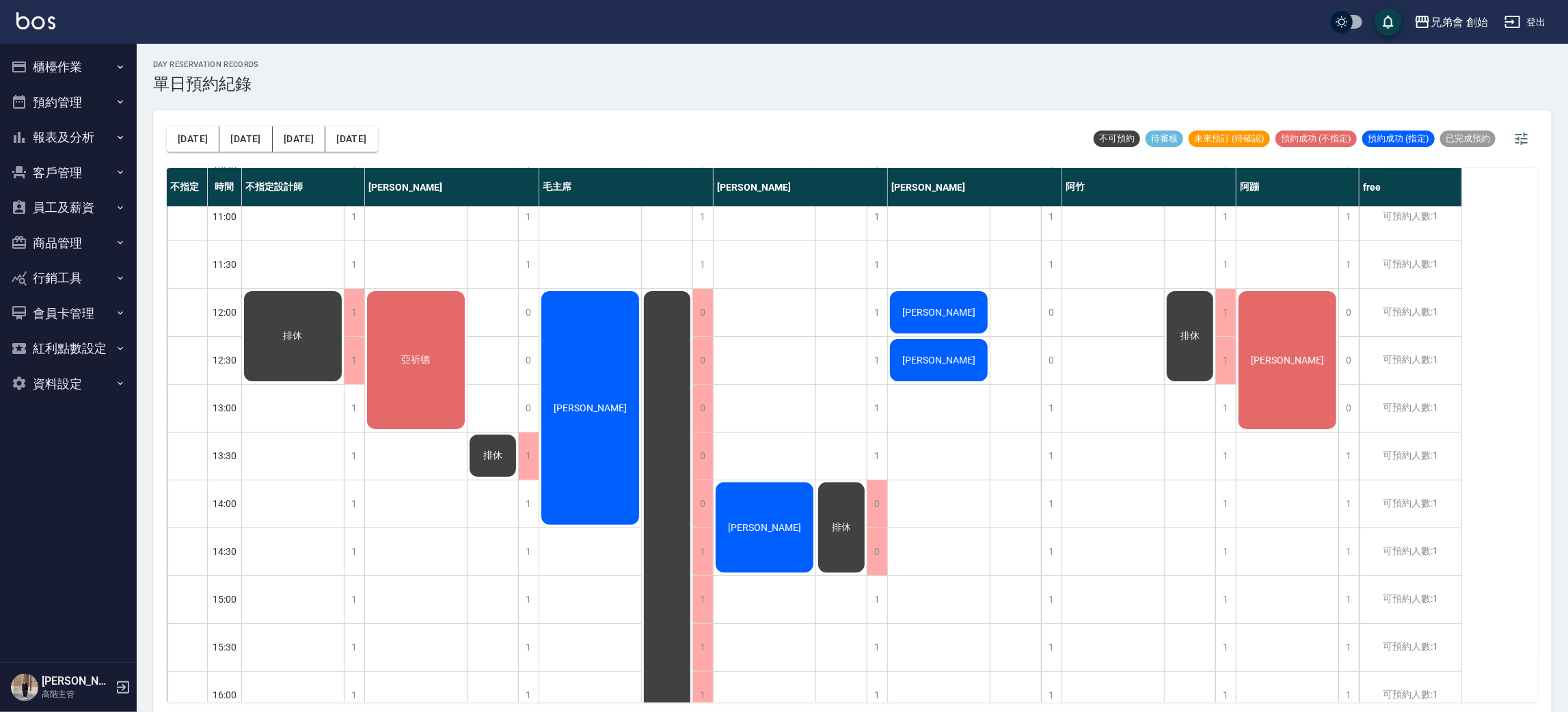
click at [344, 363] on div "[PERSON_NAME]" at bounding box center [293, 336] width 102 height 94
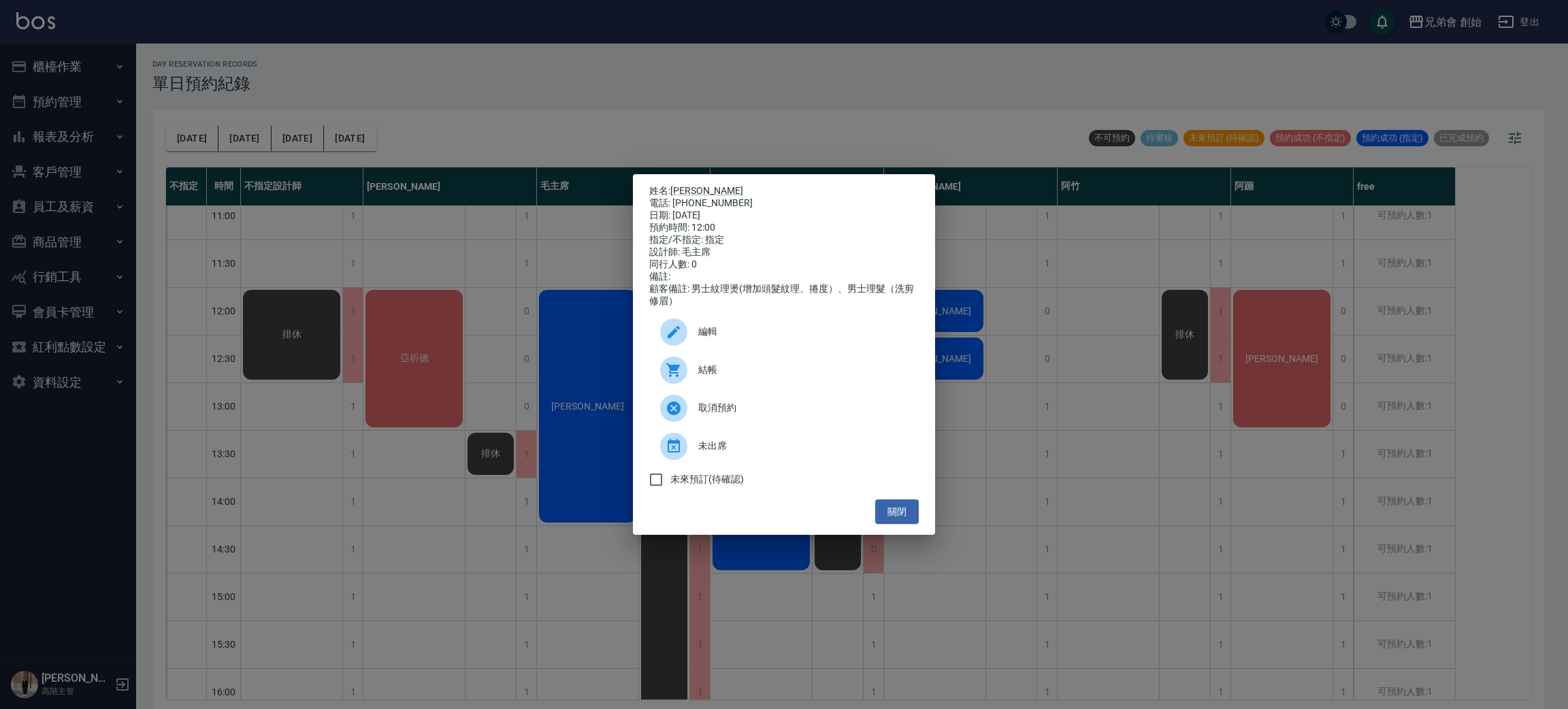
click at [320, 349] on div "姓名: 呂正岷 電話: 0920565518 日期: 2025/08/13 預約時間: 12:00 指定/不指定: 指定 設計師: 毛主席 同行人數: 0 備…" at bounding box center [784, 354] width 1568 height 709
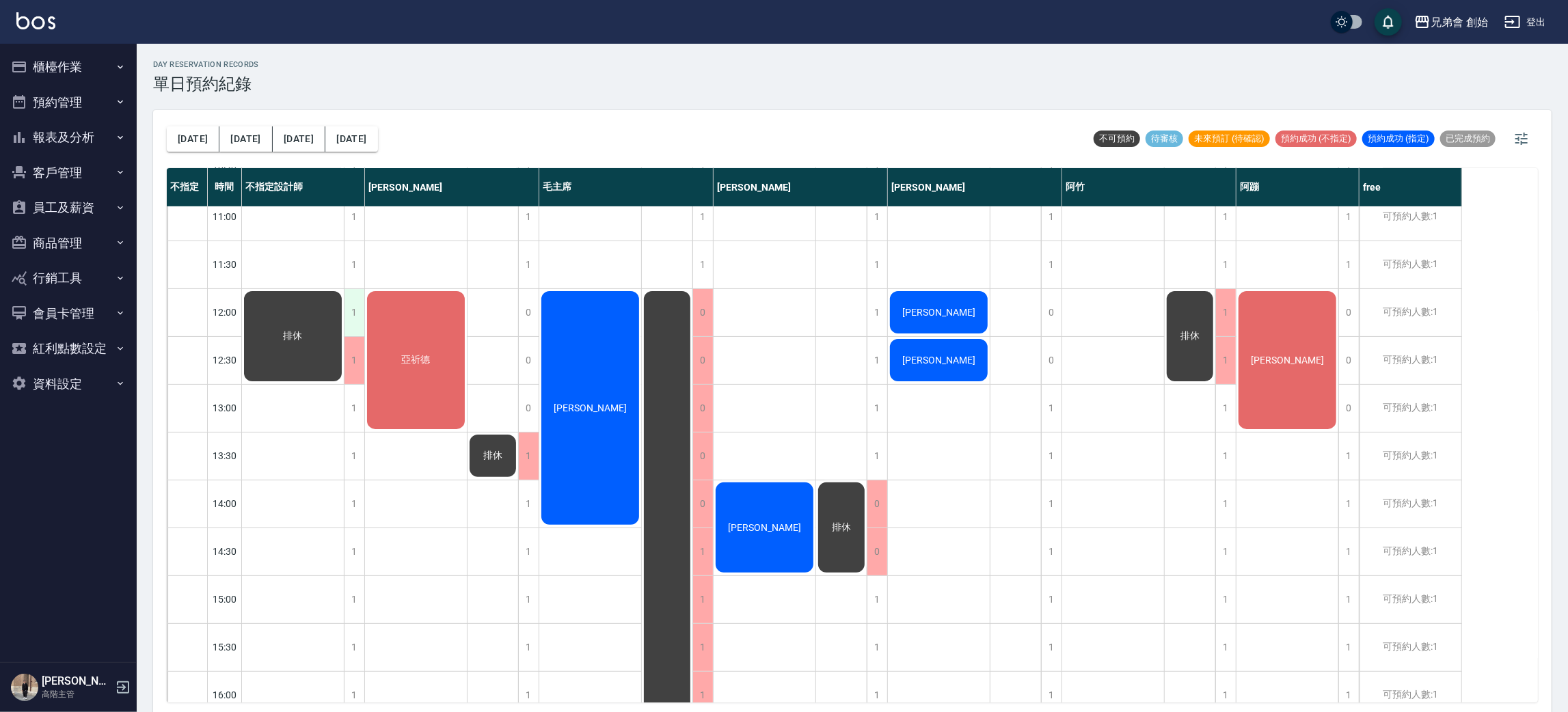
click at [352, 318] on div "1" at bounding box center [354, 312] width 20 height 48
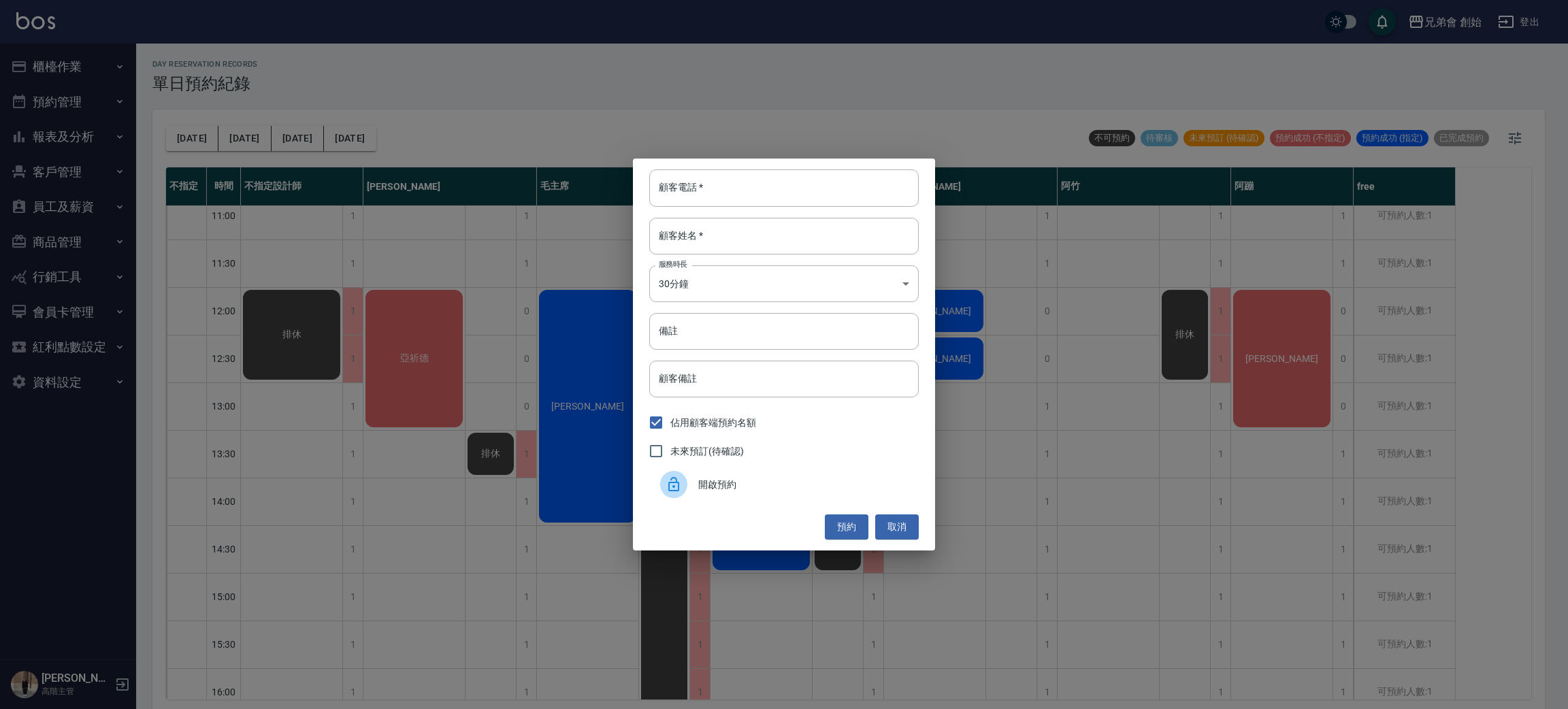
drag, startPoint x: 703, startPoint y: 486, endPoint x: 673, endPoint y: 479, distance: 30.8
click at [701, 486] on span "開啟預約" at bounding box center [803, 484] width 210 height 14
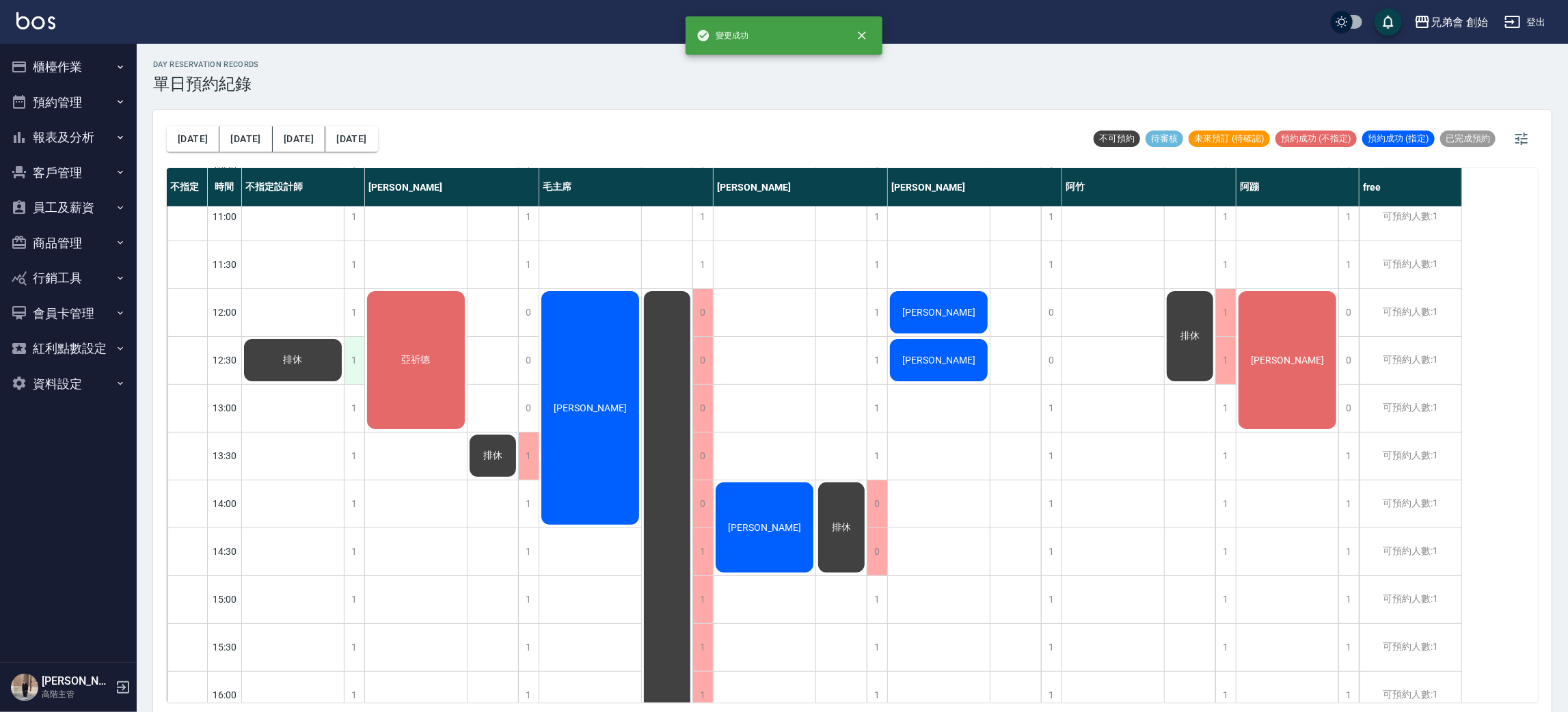
click at [353, 379] on div "1" at bounding box center [354, 361] width 20 height 48
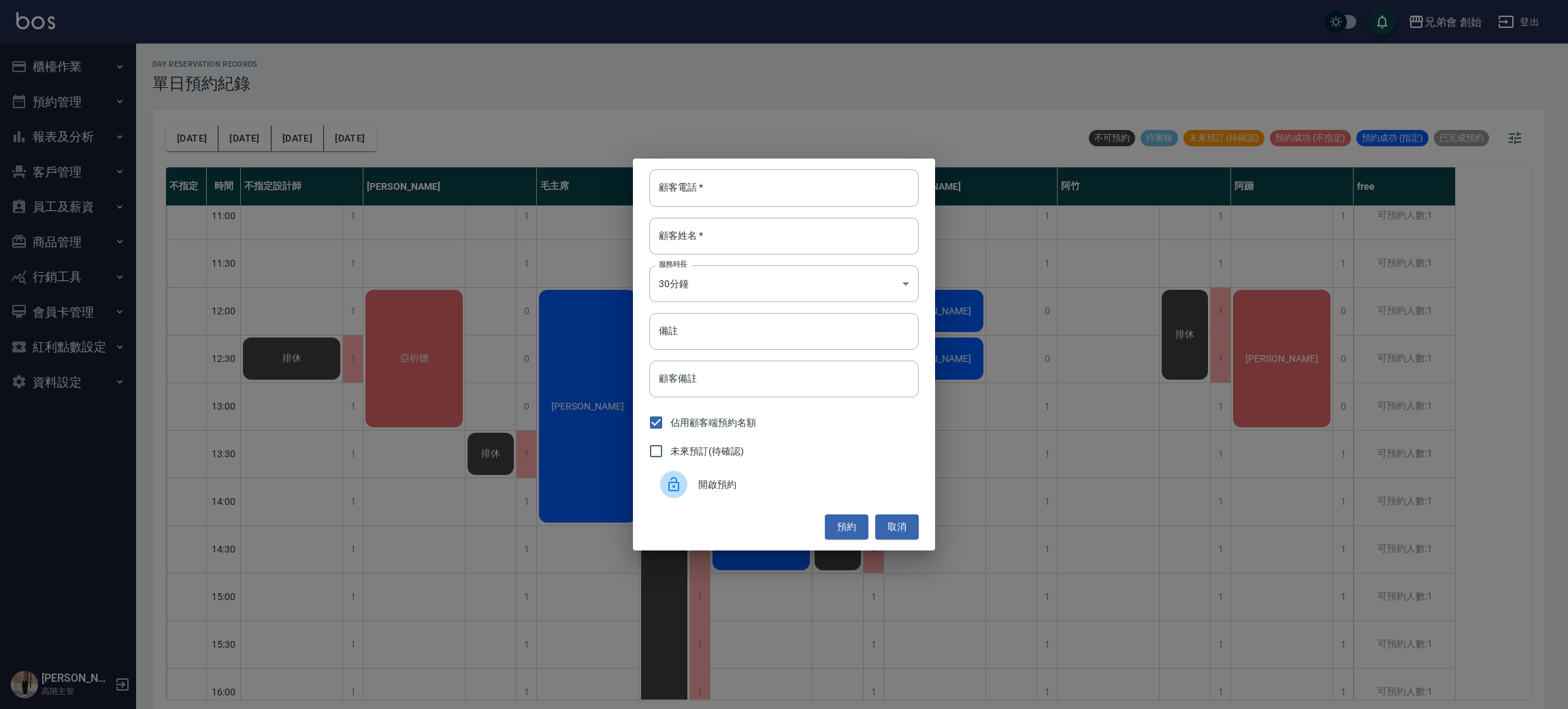
click at [673, 481] on icon at bounding box center [674, 484] width 17 height 17
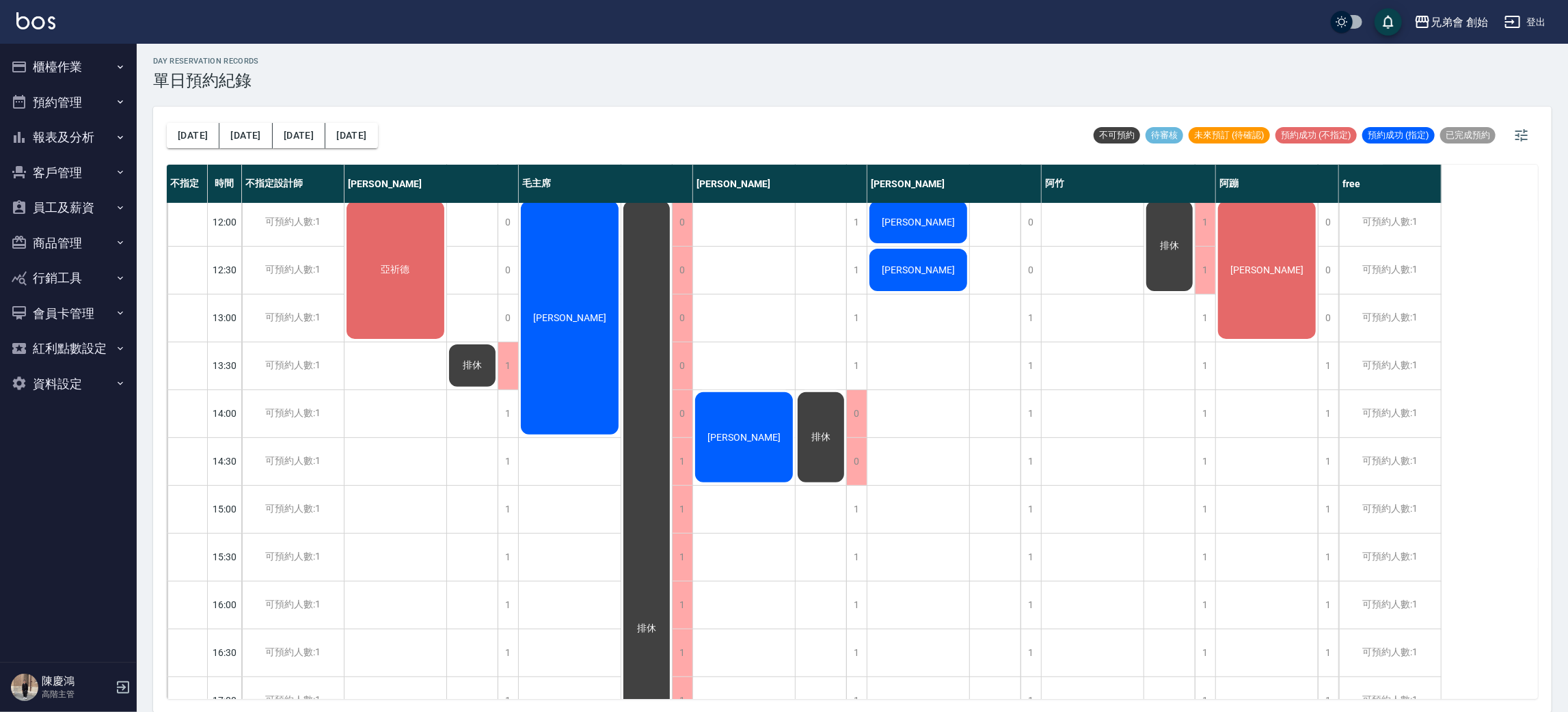
scroll to position [87, 0]
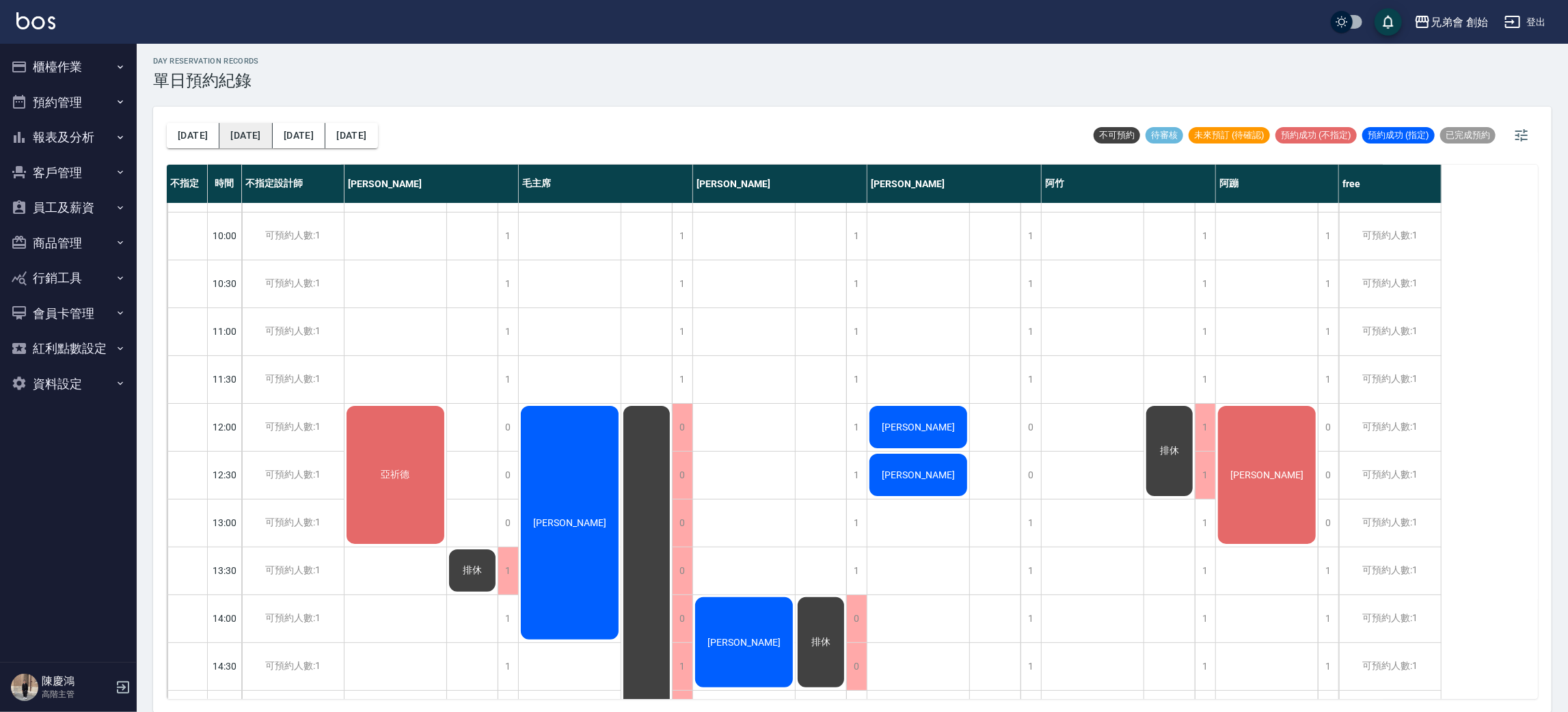
click at [228, 137] on button "[DATE]" at bounding box center [246, 136] width 53 height 26
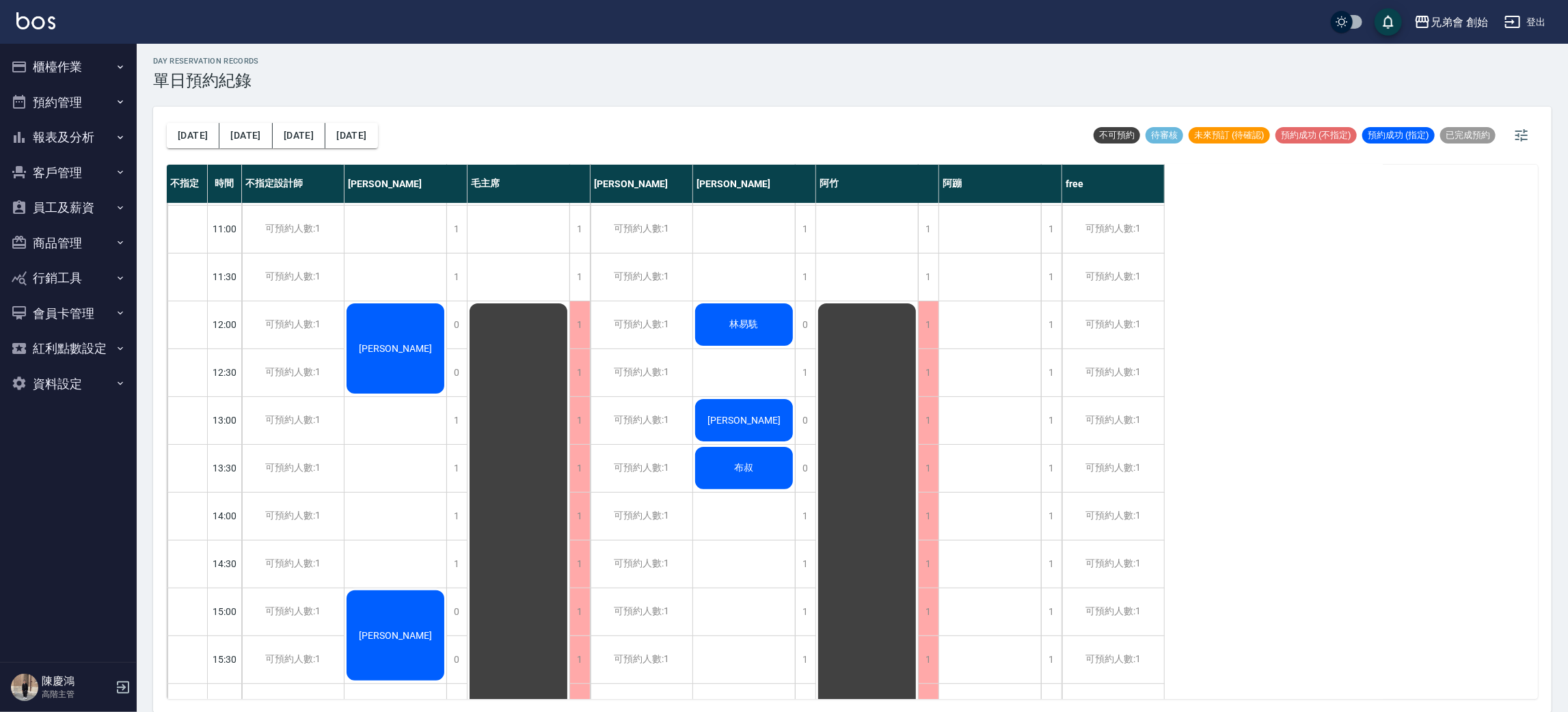
scroll to position [497, 0]
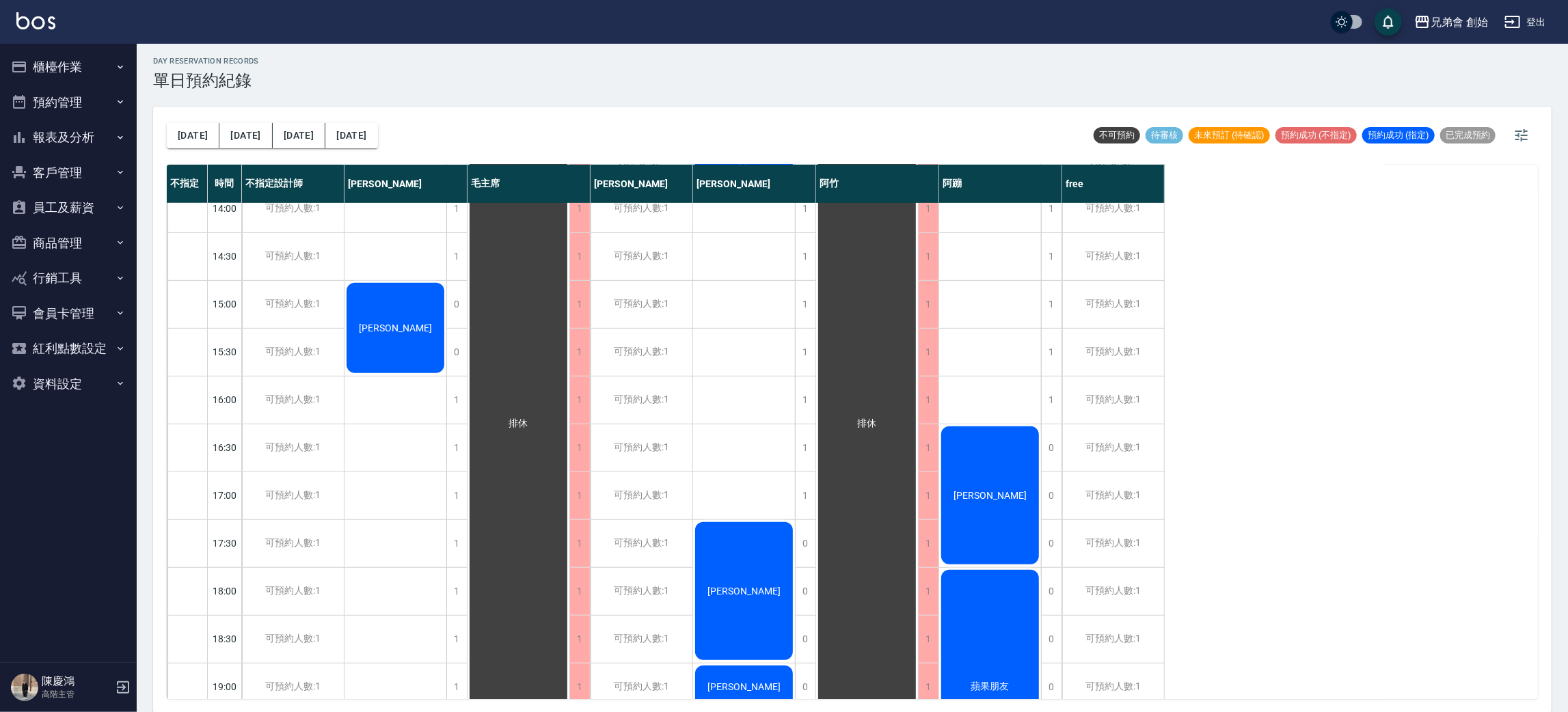
click at [389, 47] on span "[PERSON_NAME]" at bounding box center [395, 41] width 78 height 11
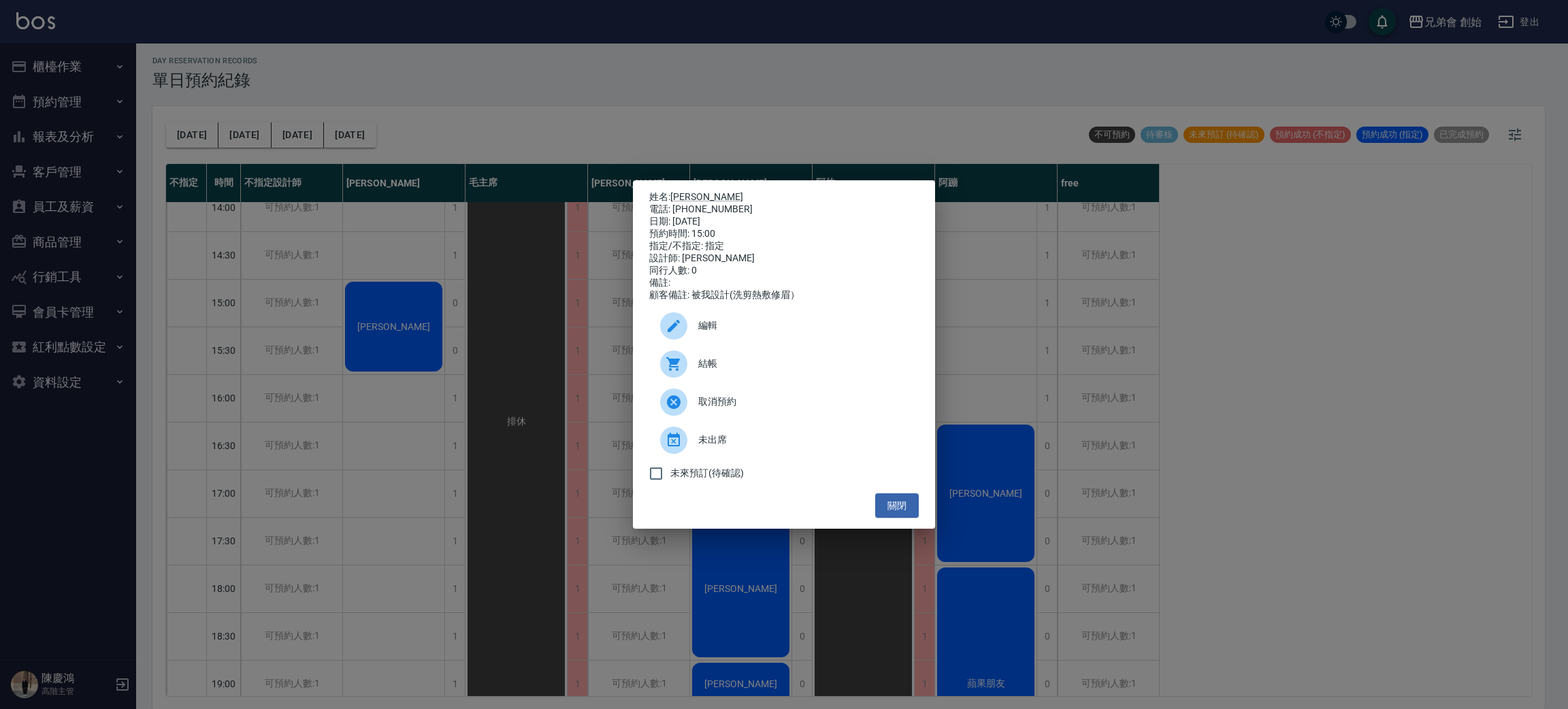
click at [698, 192] on p "姓名: [PERSON_NAME]" at bounding box center [783, 198] width 270 height 12
click at [689, 192] on link "[PERSON_NAME]" at bounding box center [707, 197] width 73 height 11
click at [411, 86] on div "姓名: 黃國展 電話: 0919722258 日期: 2025/08/14 預約時間: 15:00 指定/不指定: 指定 設計師: 威利 同行人數: 0 備註…" at bounding box center [784, 354] width 1568 height 709
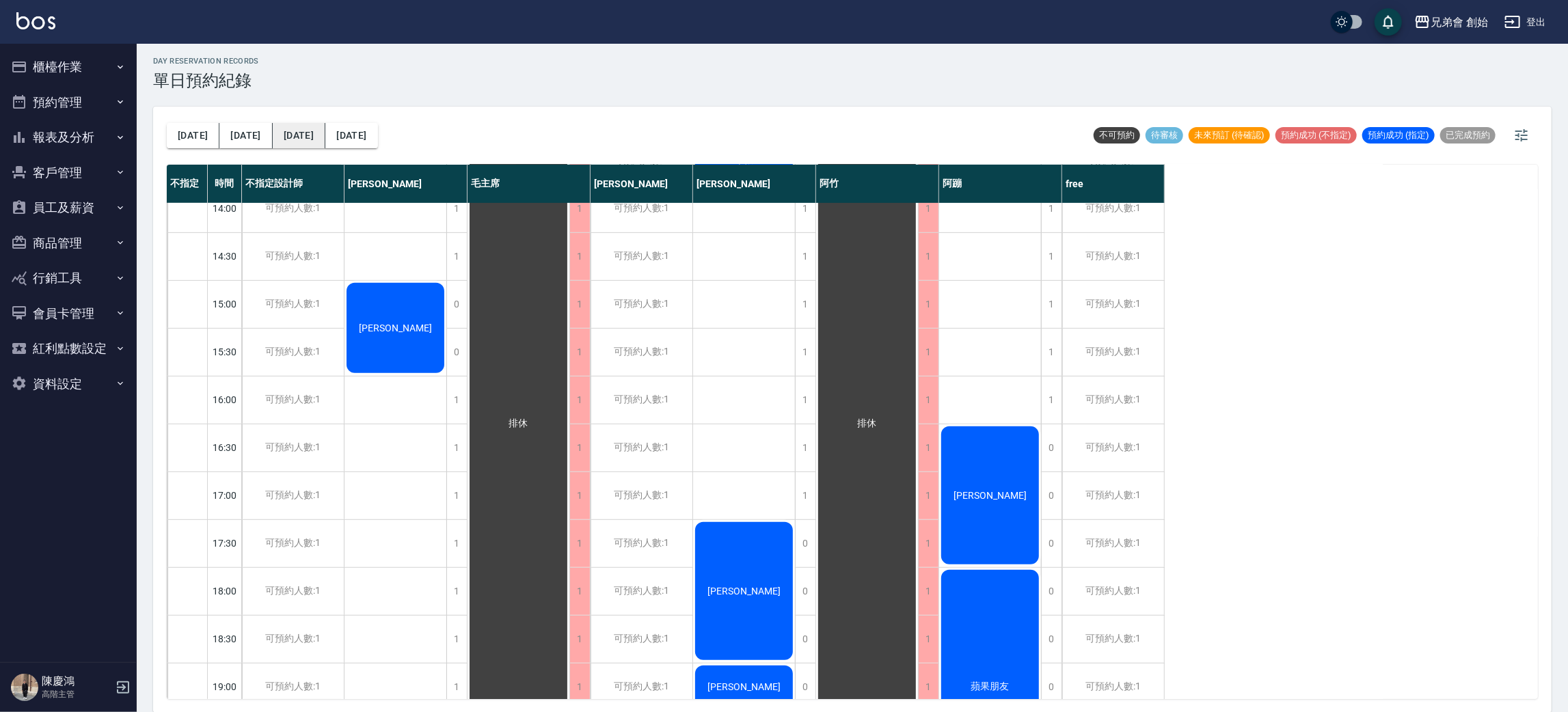
click at [273, 137] on button "後天" at bounding box center [299, 136] width 53 height 26
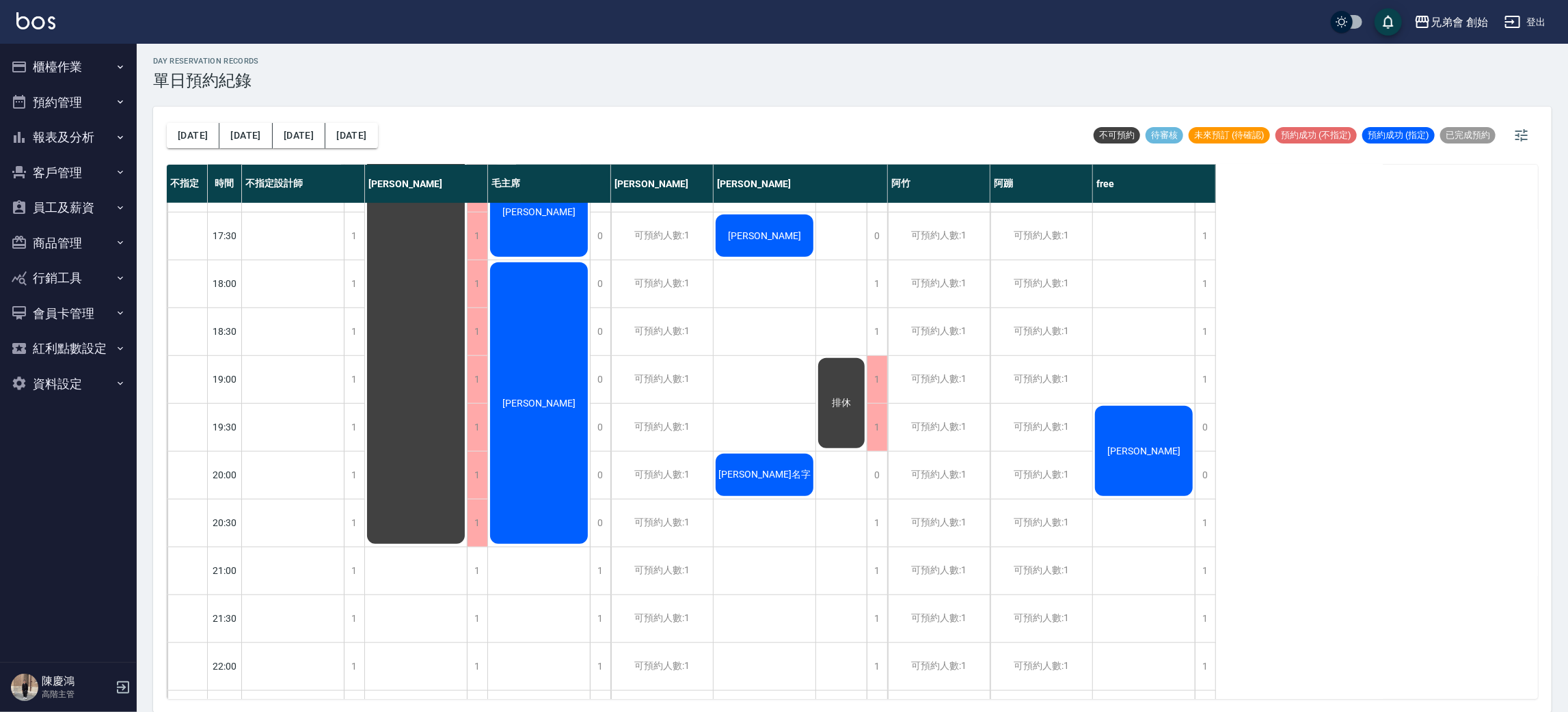
scroll to position [394, 0]
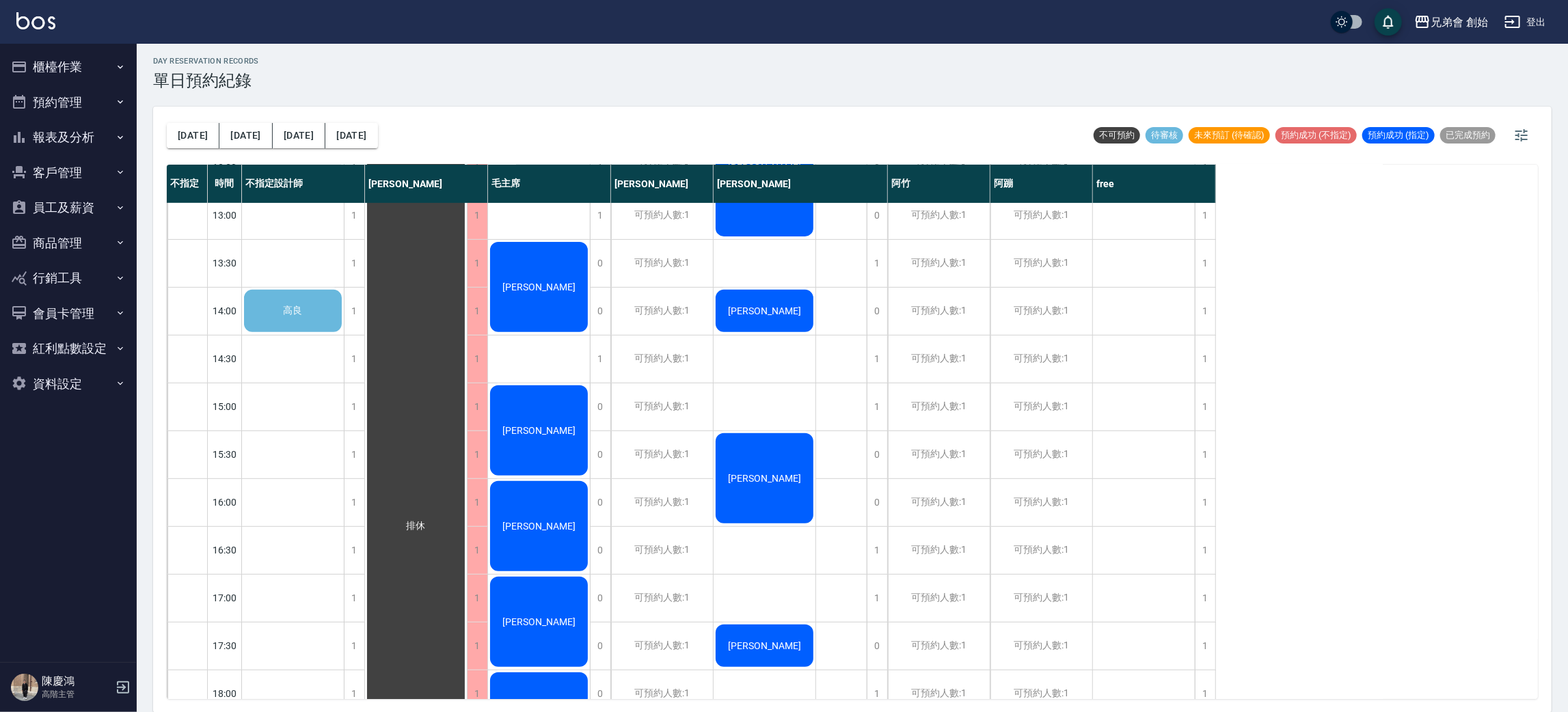
click at [323, 302] on div "高良" at bounding box center [293, 312] width 102 height 47
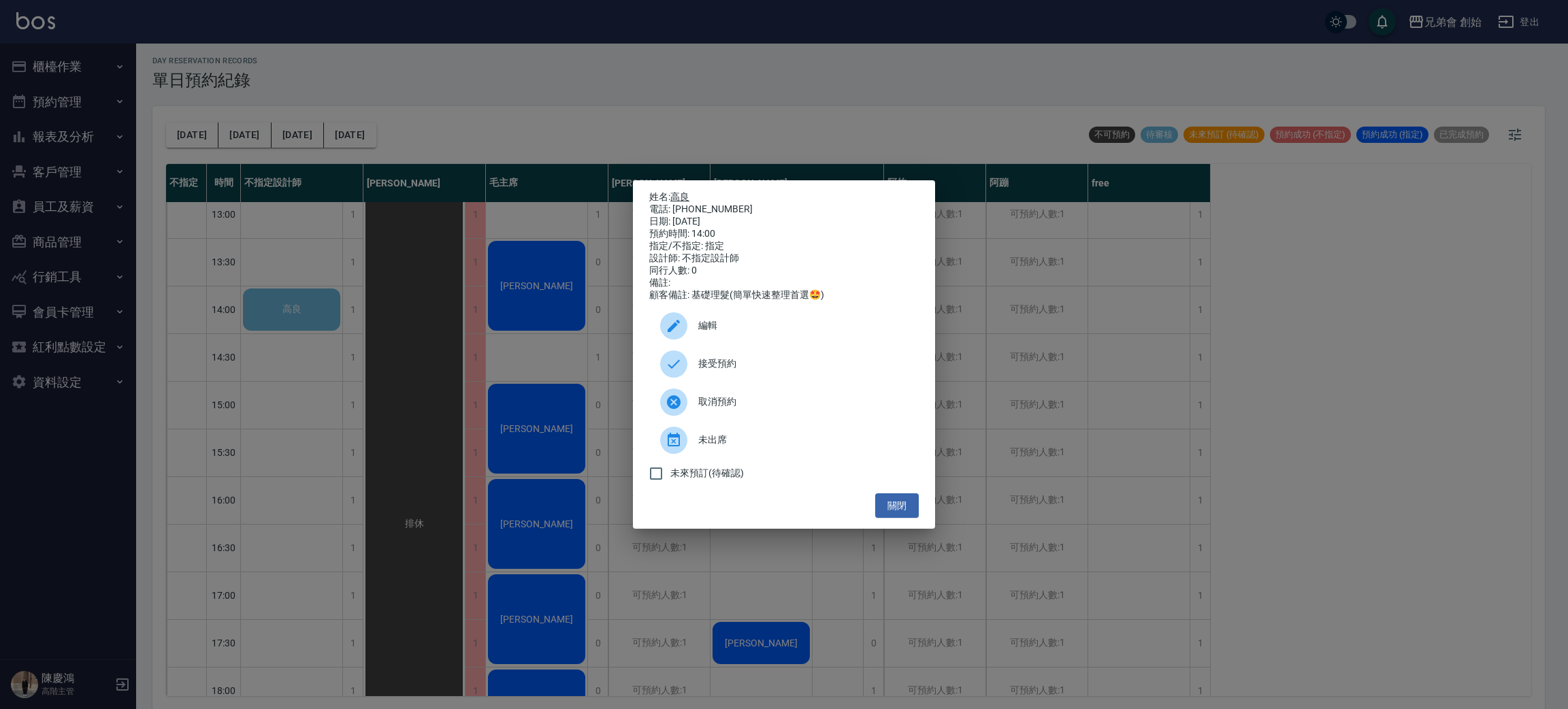
click at [686, 195] on link "高良" at bounding box center [680, 197] width 19 height 11
drag, startPoint x: 710, startPoint y: 323, endPoint x: 701, endPoint y: 301, distance: 23.8
click at [712, 323] on div "編輯" at bounding box center [783, 326] width 270 height 38
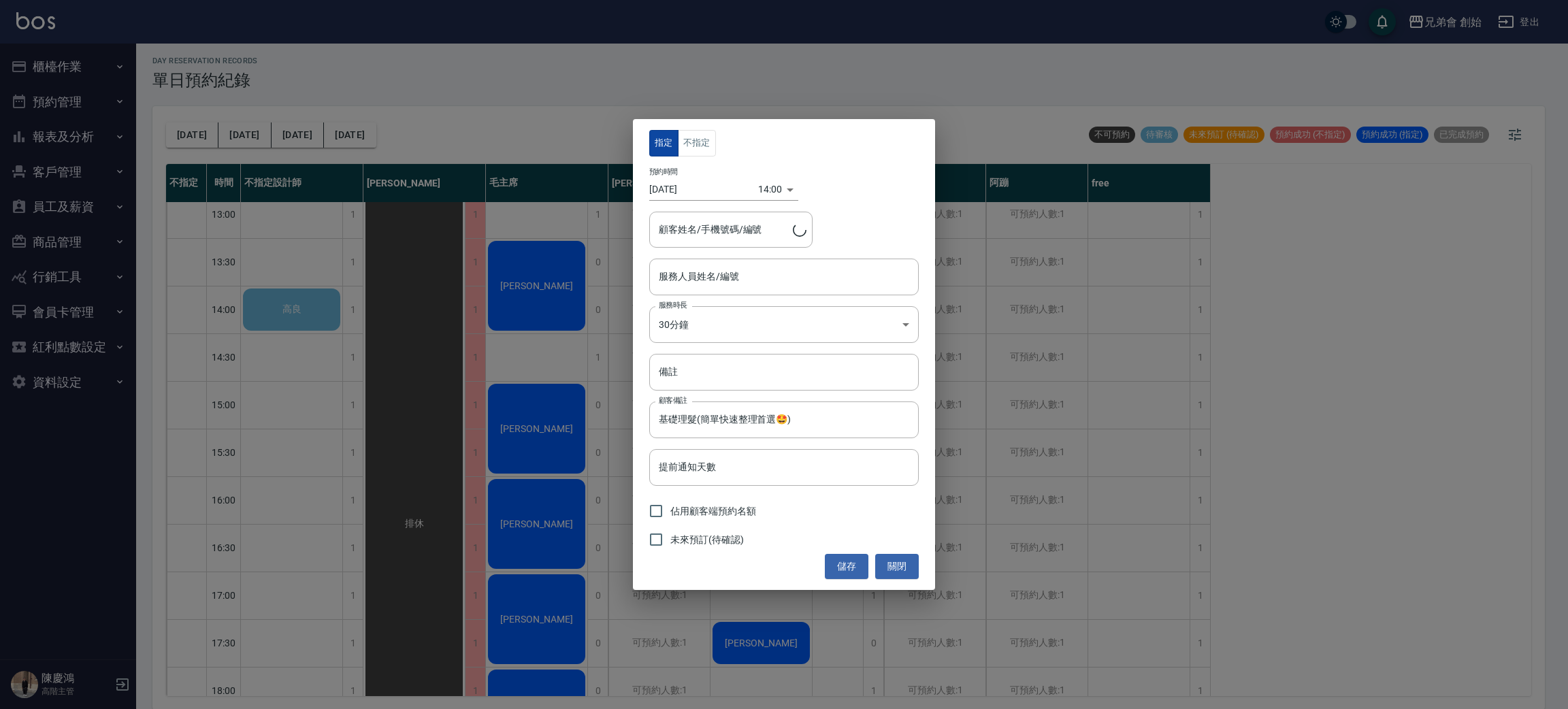
type input "高良/0925305101/"
click at [689, 128] on div "指定 不指定 預約時間 2025/08/15 14:00 1755237600000 顧客姓名/手機號碼/編號 高良/0925305101/ 顧客姓名/手機號…" at bounding box center [784, 354] width 302 height 470
click at [689, 137] on button "不指定" at bounding box center [697, 143] width 38 height 26
click at [728, 283] on input "不指定設計師(無代號)" at bounding box center [773, 277] width 237 height 24
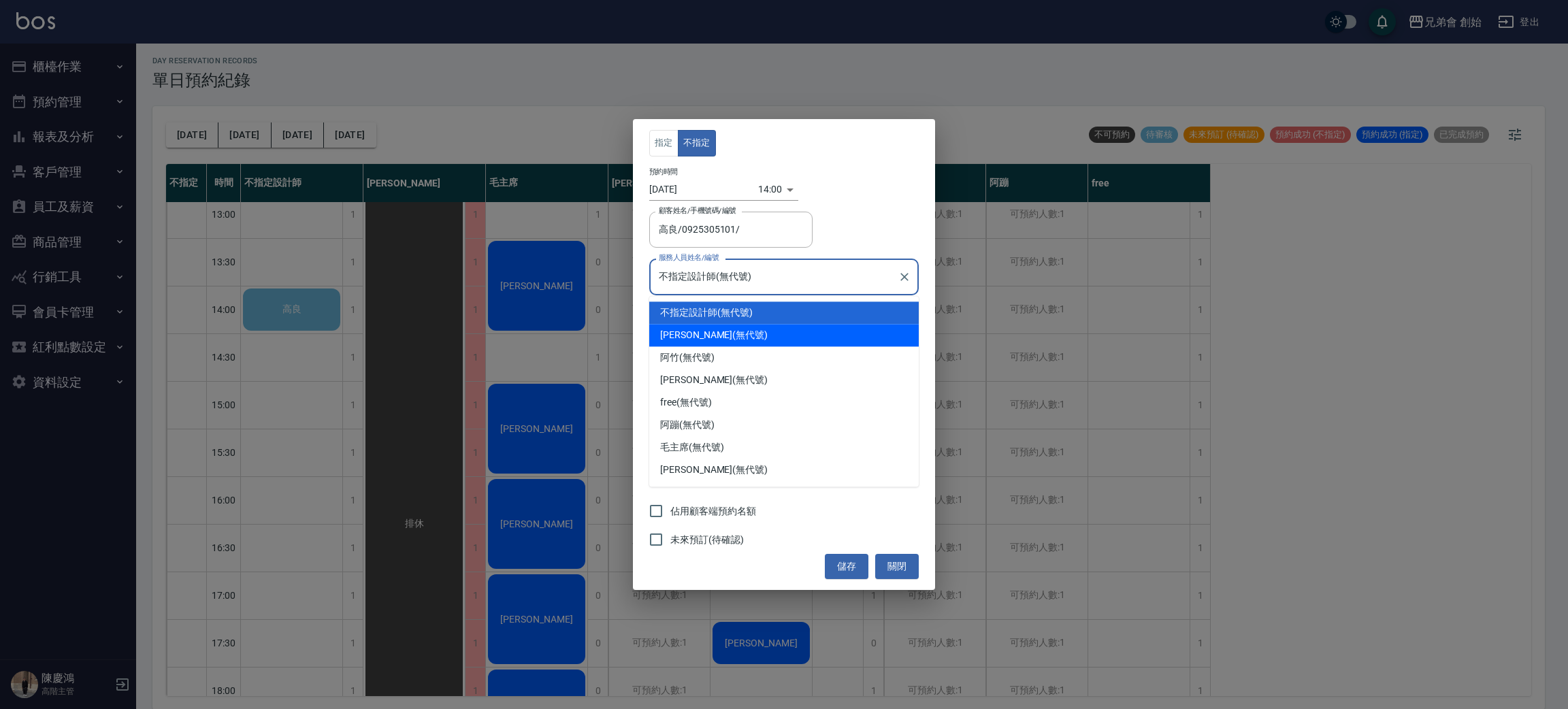
click at [714, 328] on div "歐文 (無代號)" at bounding box center [783, 335] width 270 height 23
type input "歐文(無代號)"
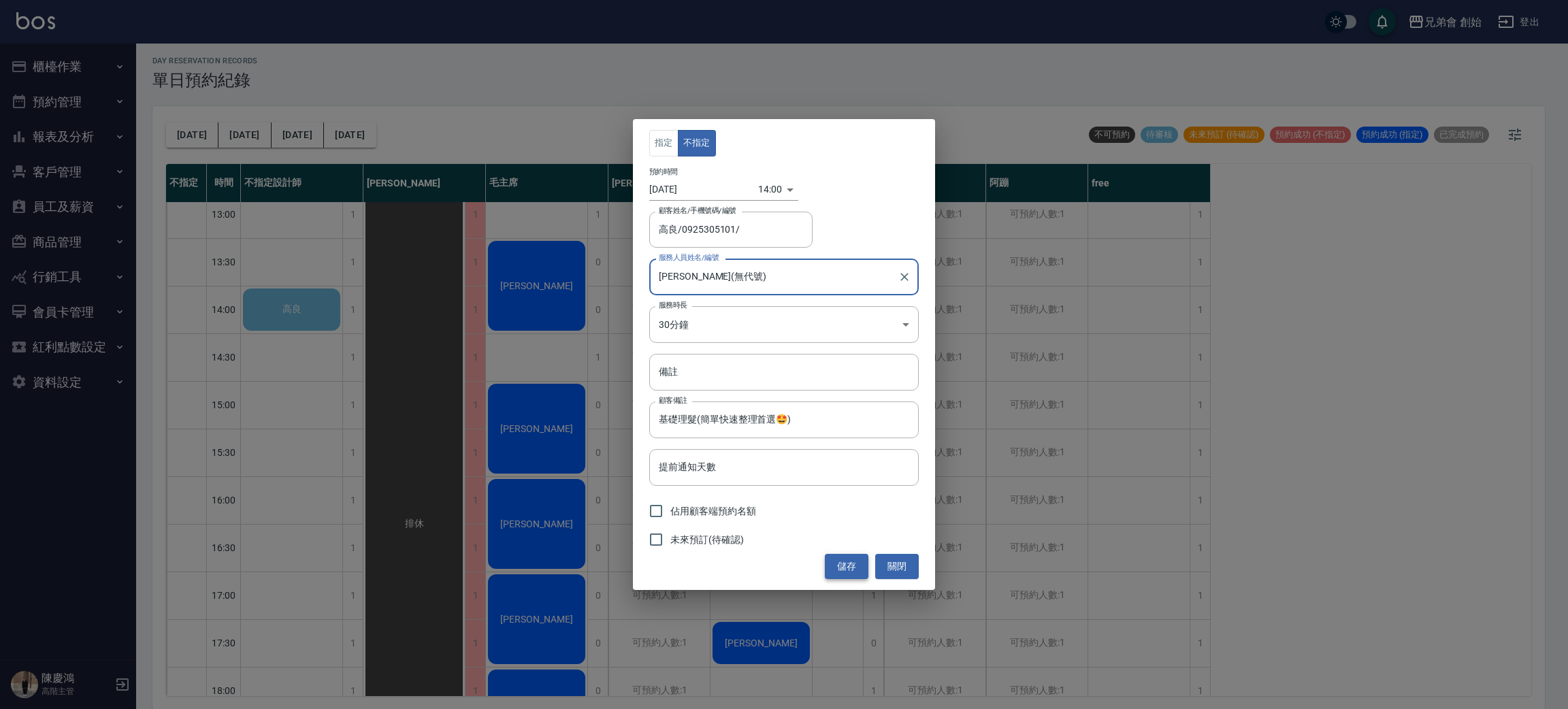
click at [849, 561] on button "儲存" at bounding box center [846, 567] width 44 height 26
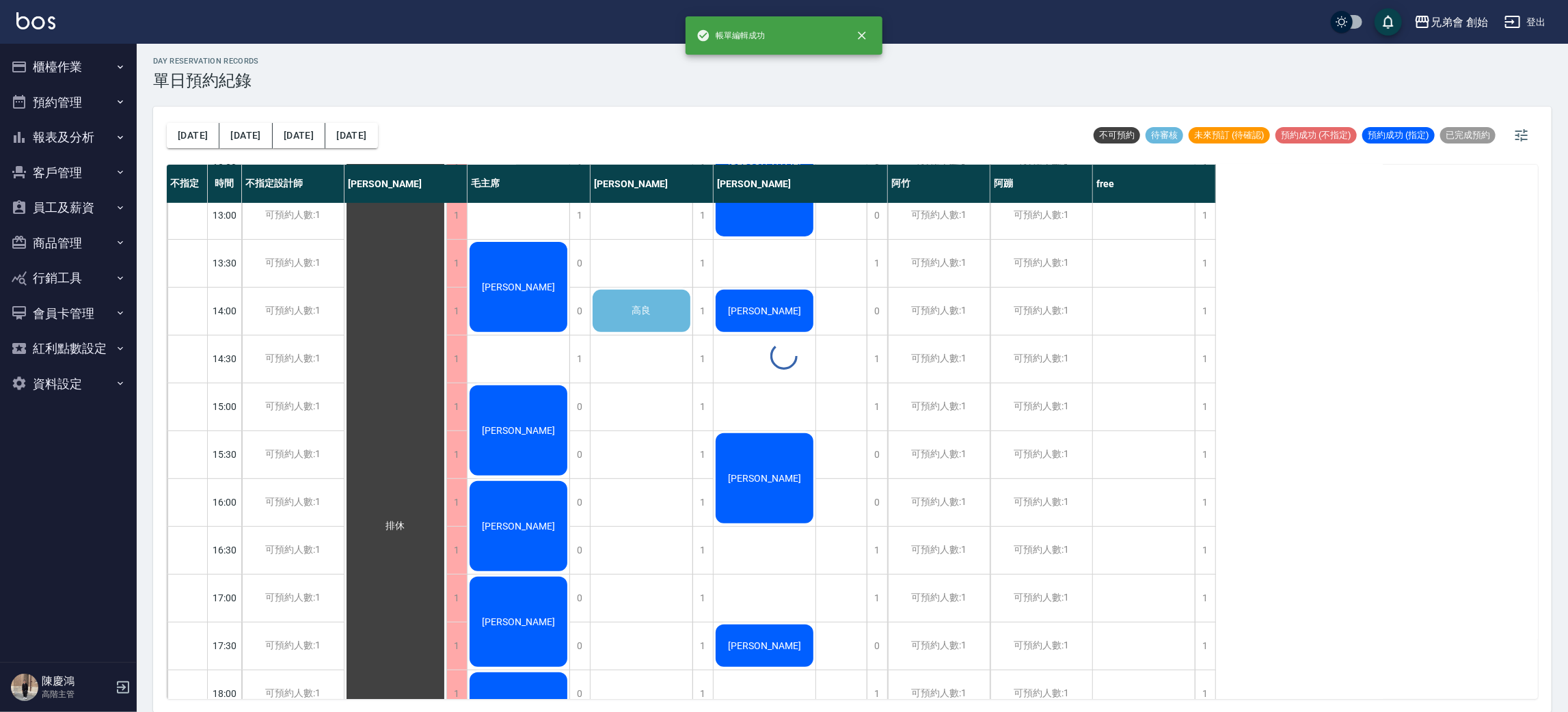
click at [654, 317] on div "day Reservation records 單日預約紀錄 今天 明天 後天 2025/08/15 不可預約 待審核 未來預訂 (待確認) 預約成功 (不指…" at bounding box center [852, 376] width 1431 height 673
click at [446, 313] on div "高良" at bounding box center [395, 526] width 102 height 860
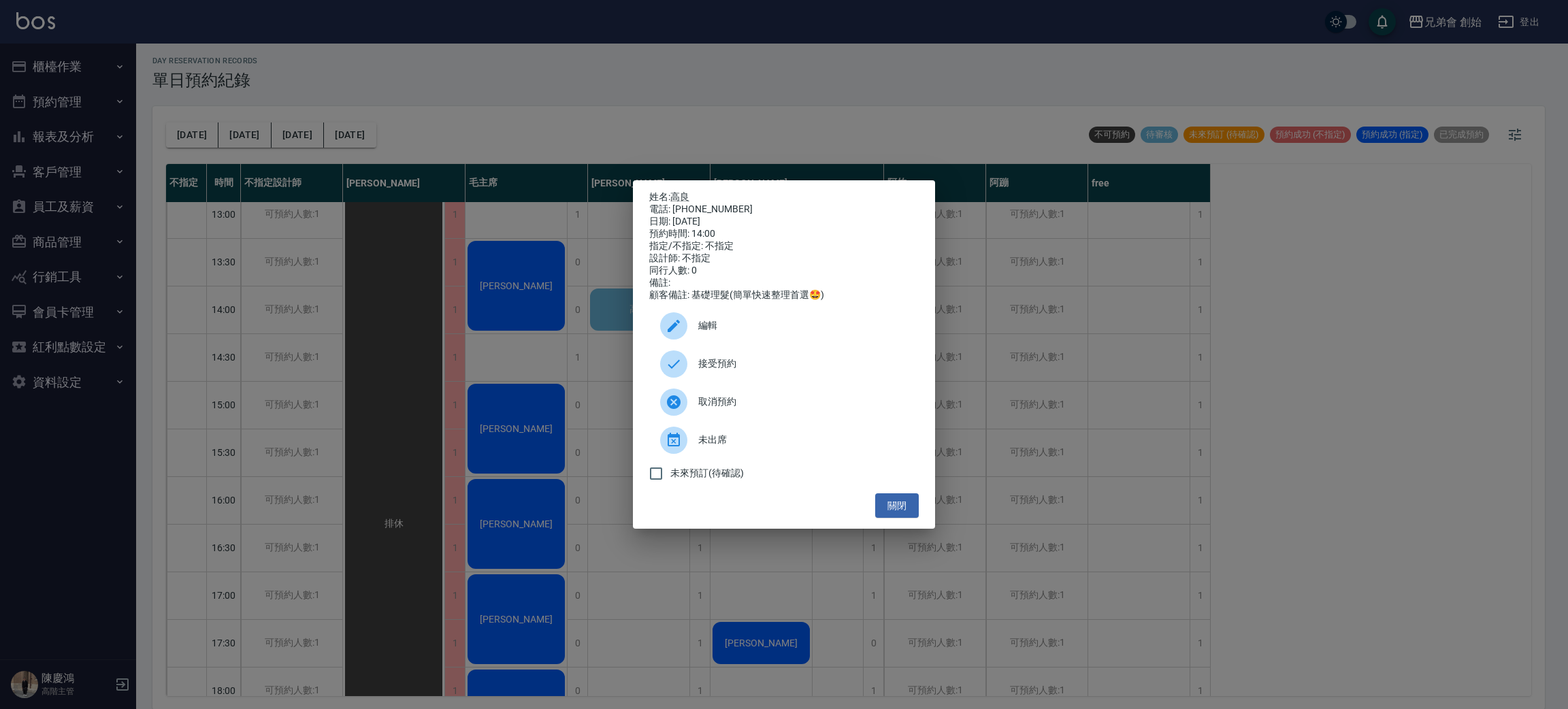
click at [725, 371] on span "接受預約" at bounding box center [803, 364] width 210 height 14
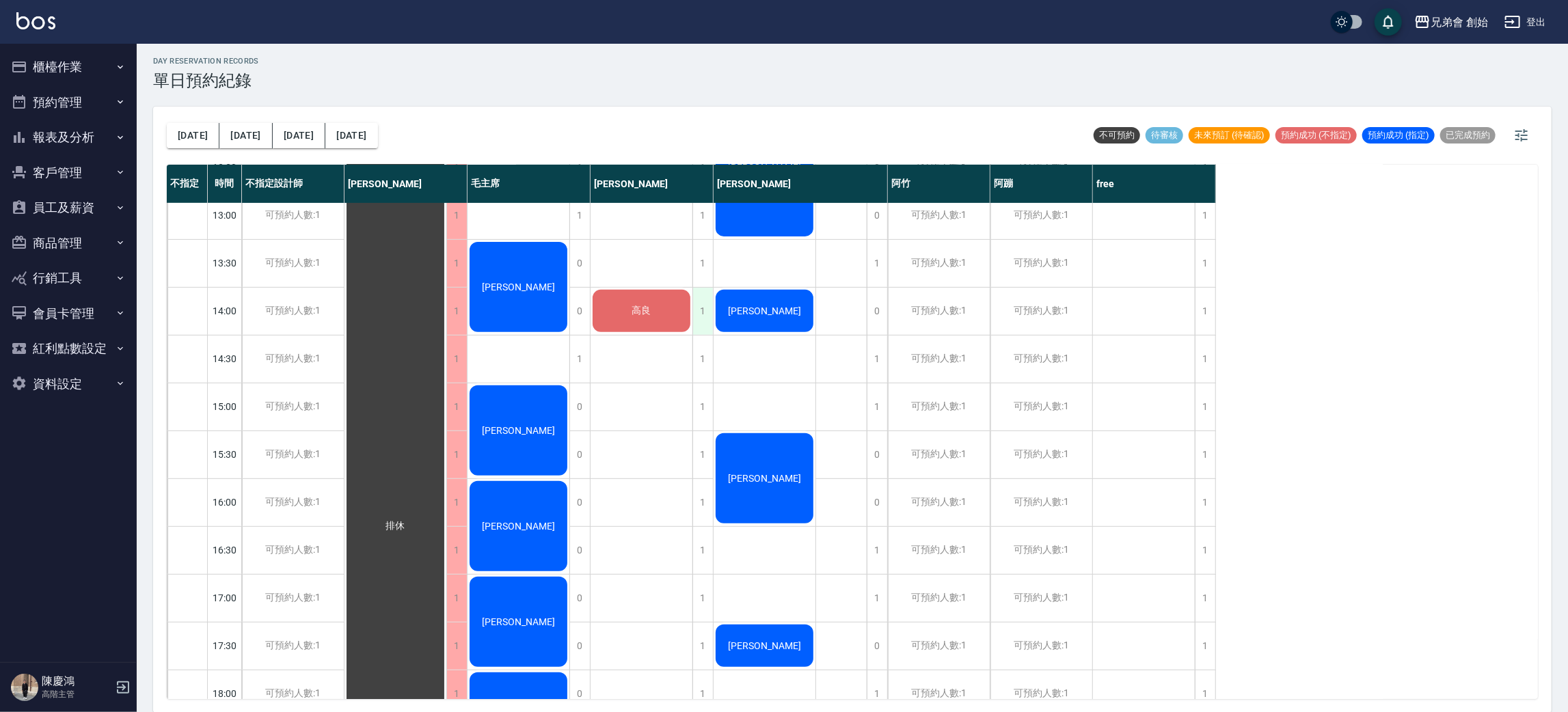
click at [707, 309] on div "1" at bounding box center [702, 312] width 20 height 48
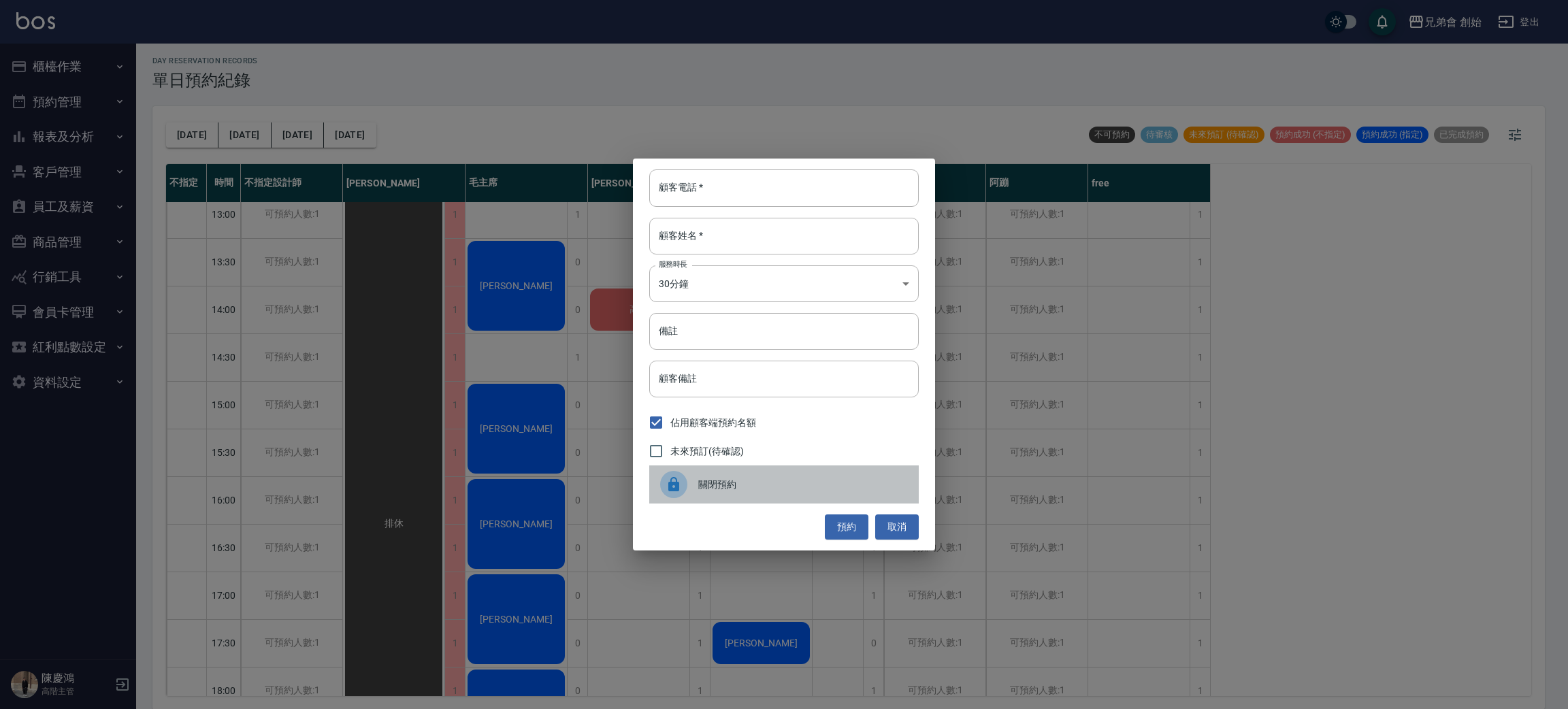
click at [712, 481] on span "關閉預約" at bounding box center [803, 484] width 210 height 14
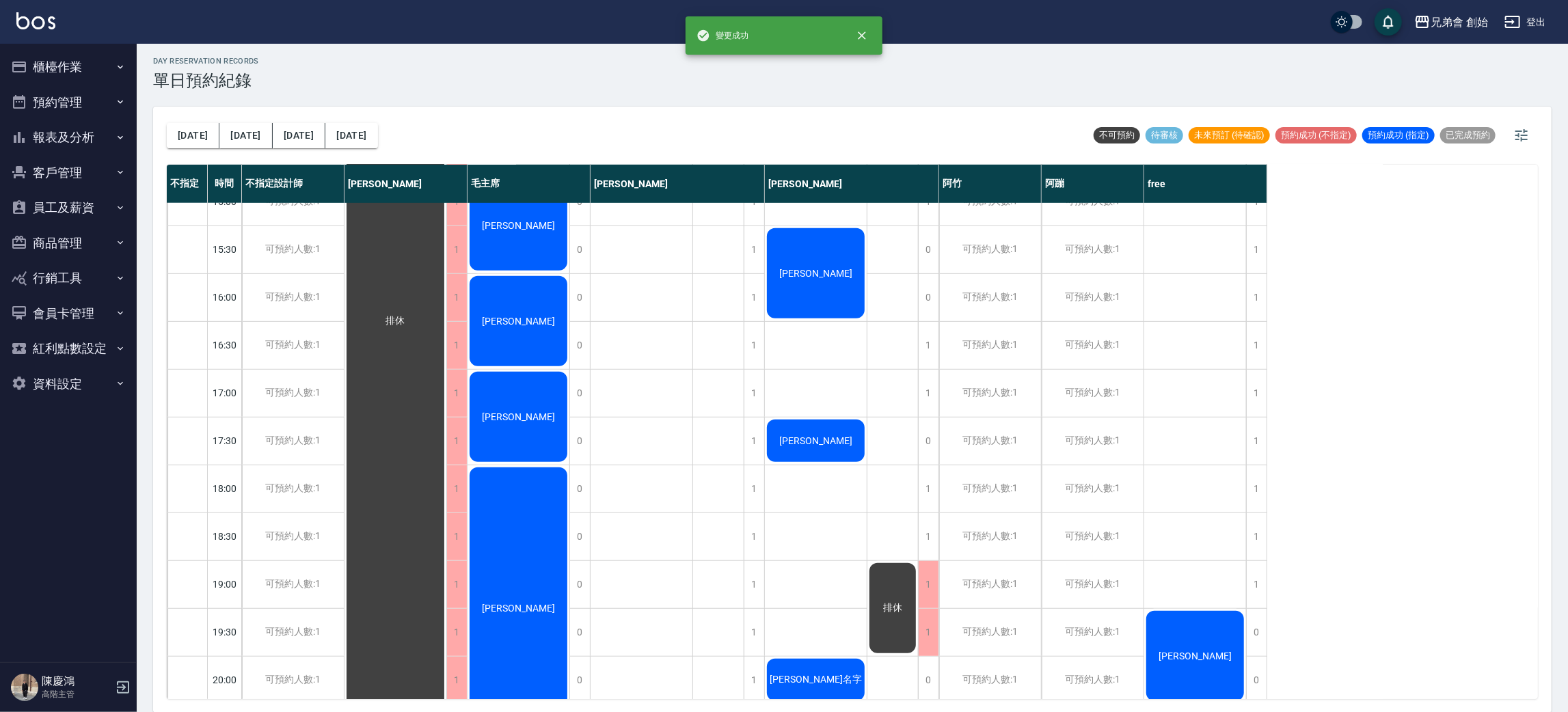
scroll to position [907, 0]
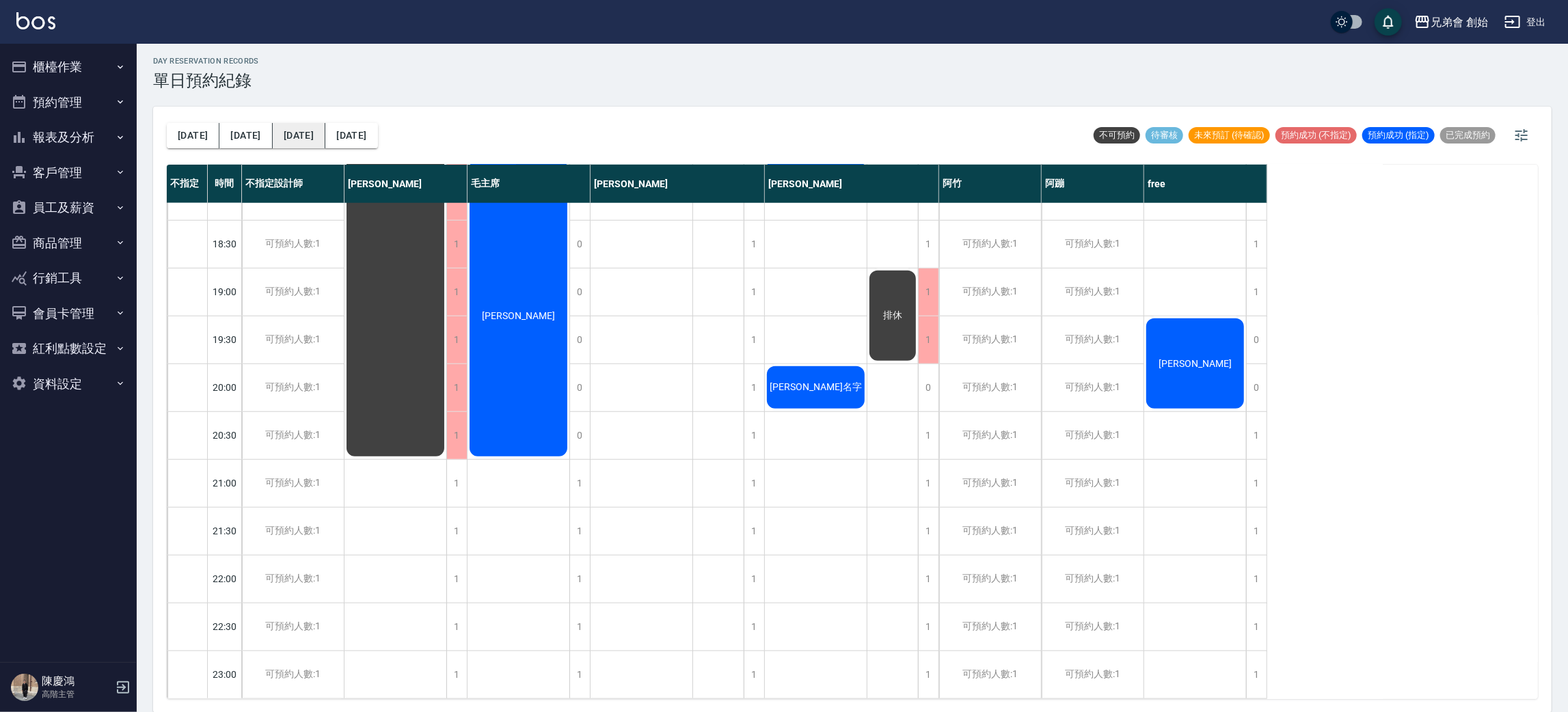
click at [273, 137] on button "[DATE]" at bounding box center [299, 136] width 53 height 26
click at [225, 129] on button "[DATE]" at bounding box center [246, 136] width 53 height 26
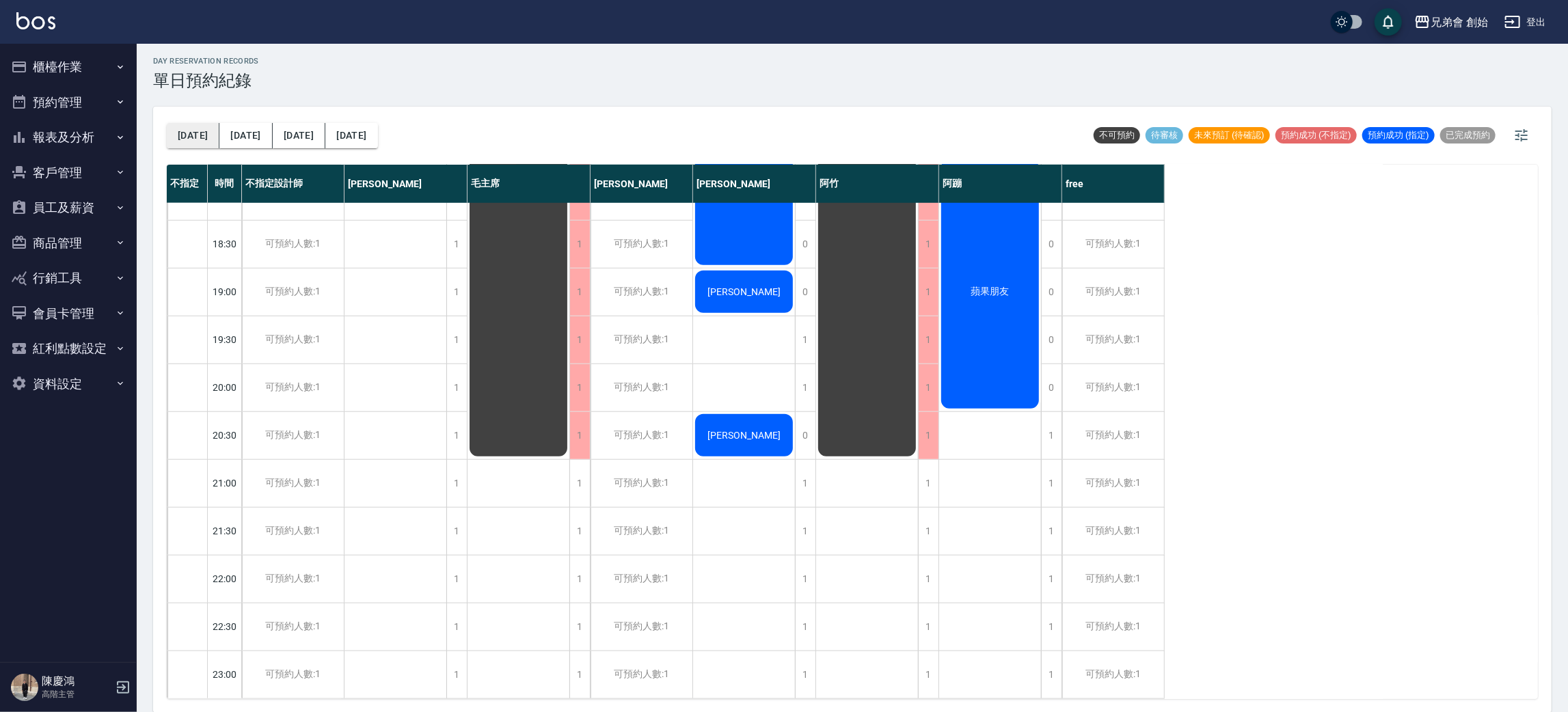
click at [179, 124] on button "[DATE]" at bounding box center [193, 136] width 53 height 26
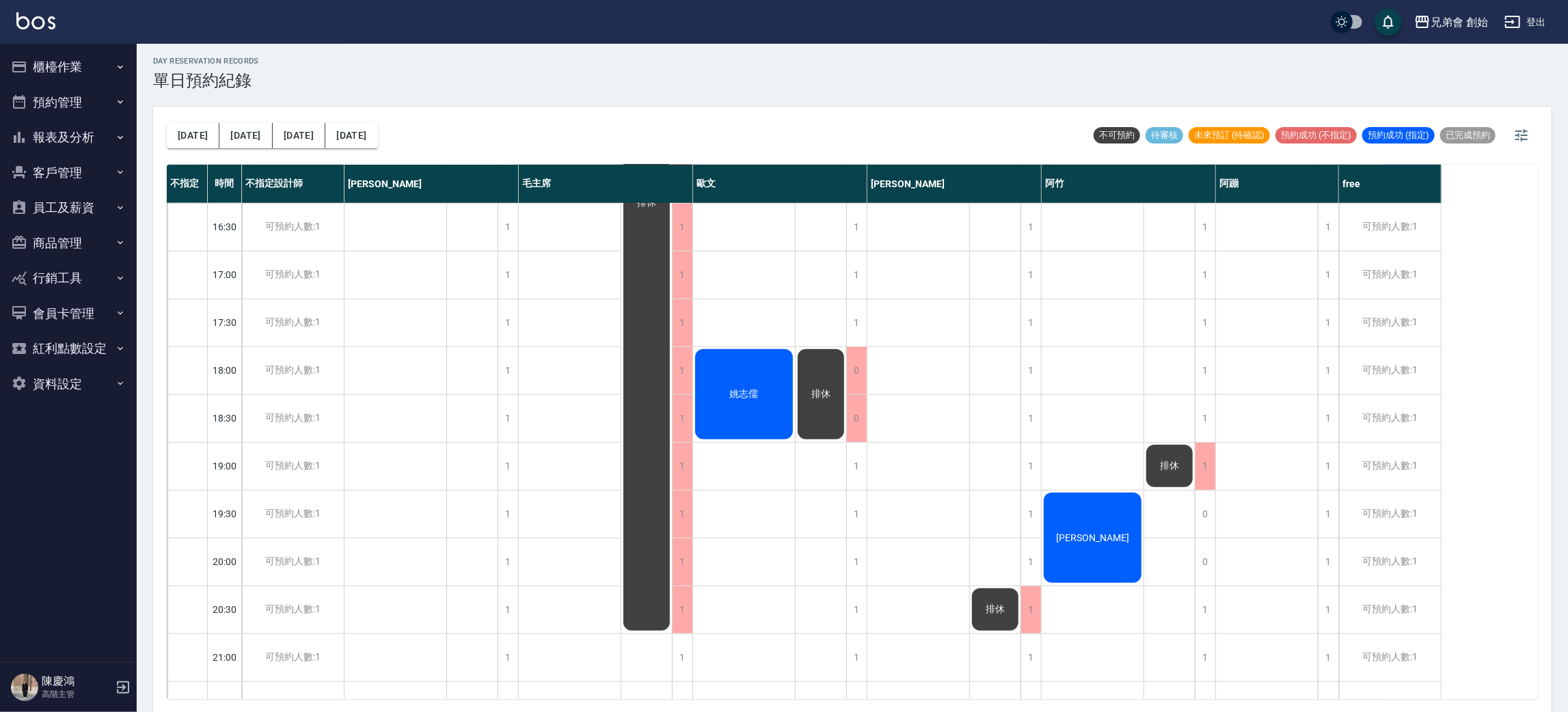
scroll to position [103, 0]
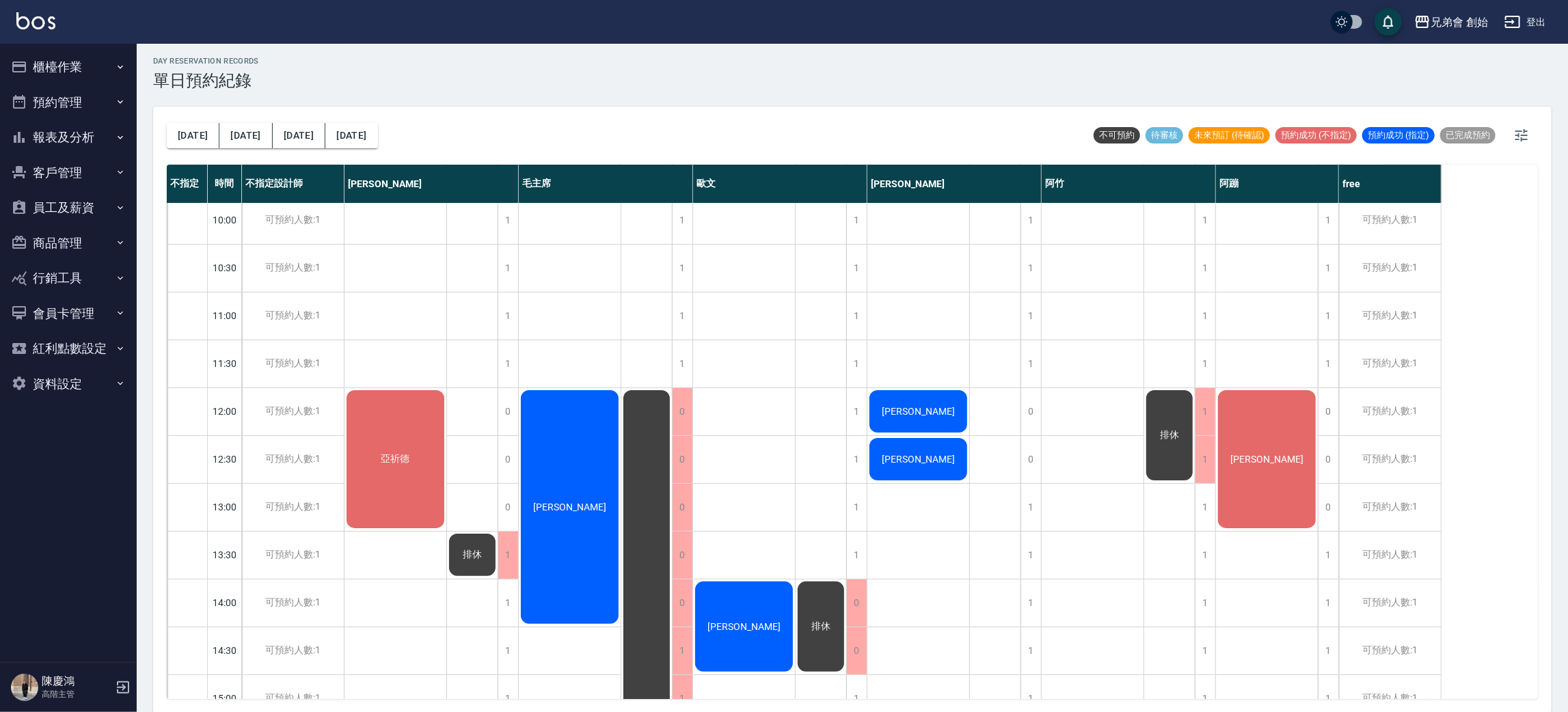
click at [446, 477] on div "[PERSON_NAME]" at bounding box center [395, 459] width 102 height 142
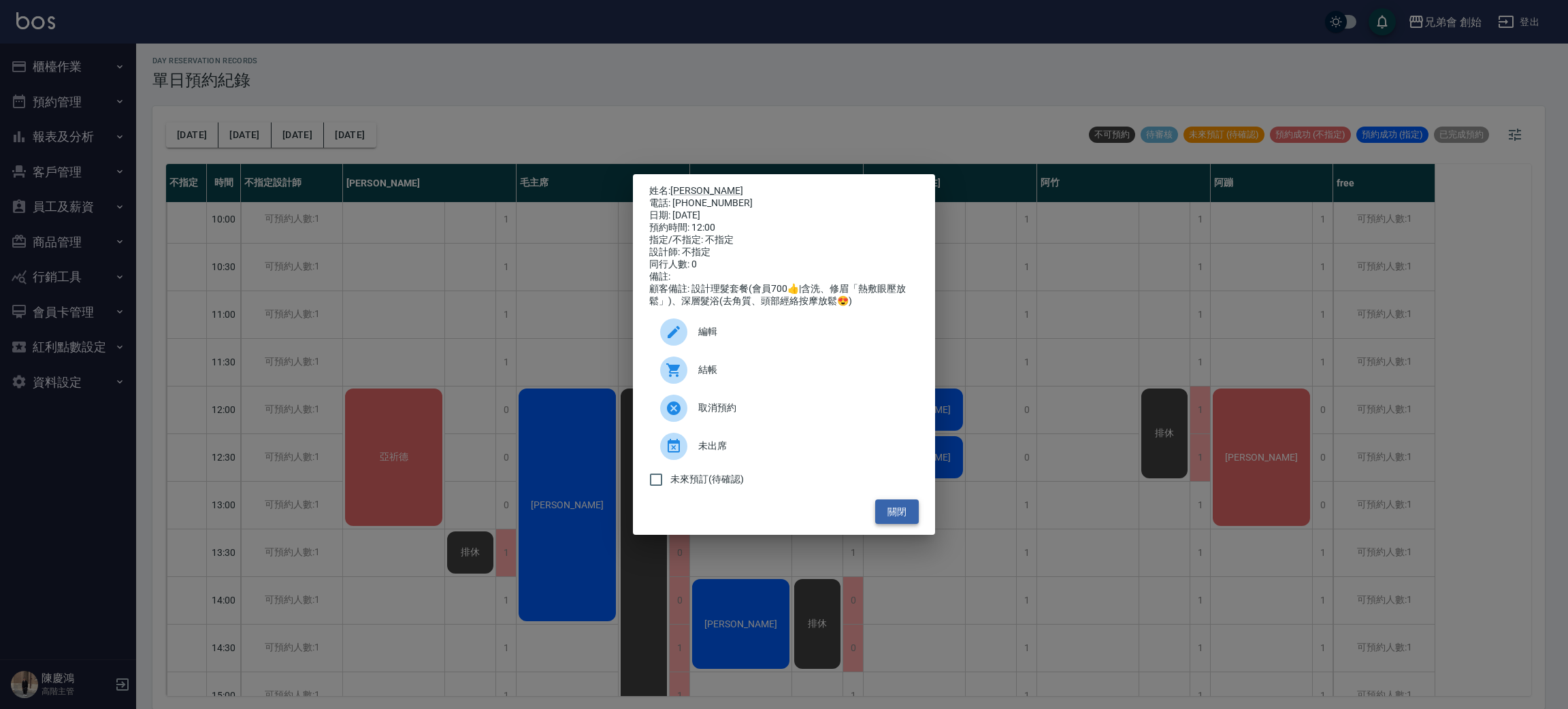
click at [897, 525] on button "關閉" at bounding box center [897, 512] width 44 height 26
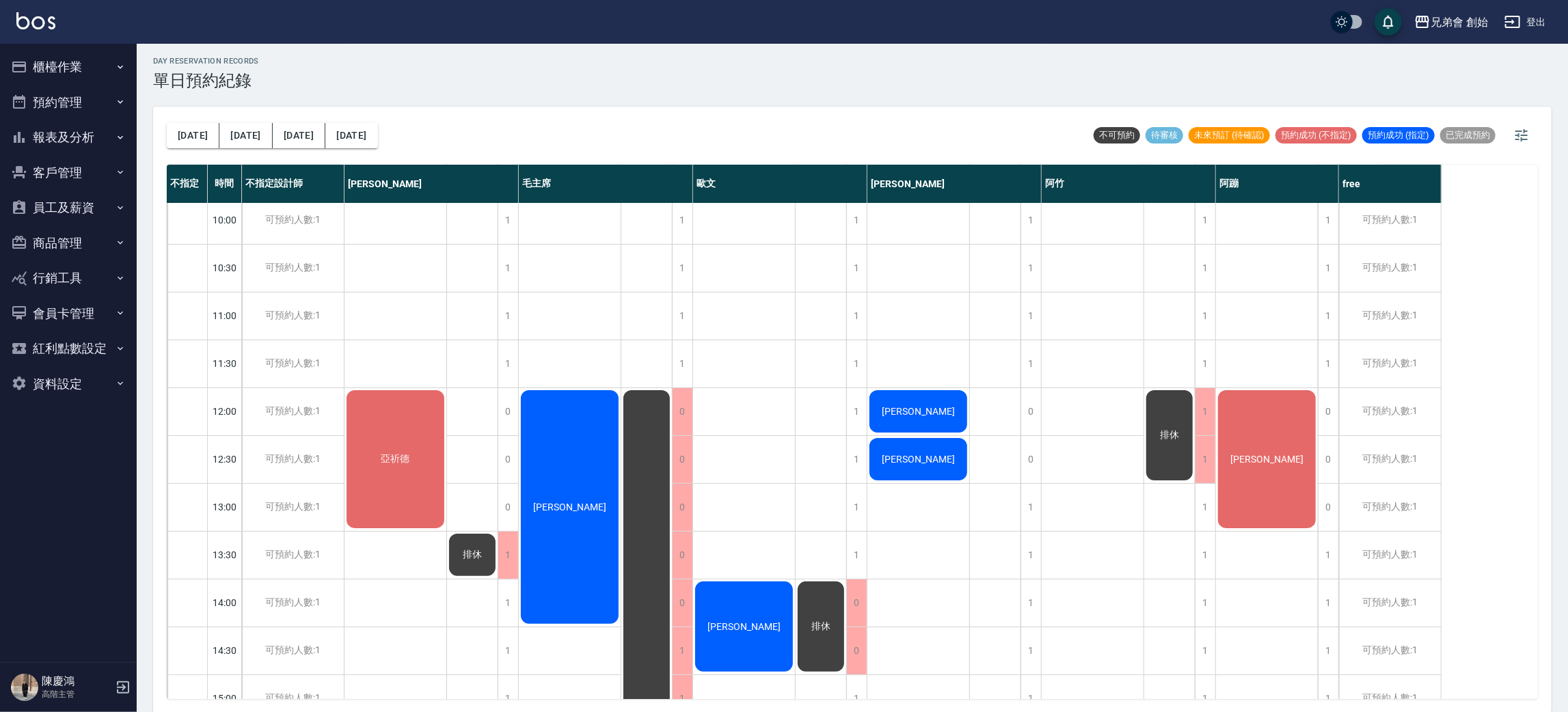
click at [446, 511] on div "[PERSON_NAME]" at bounding box center [395, 459] width 102 height 142
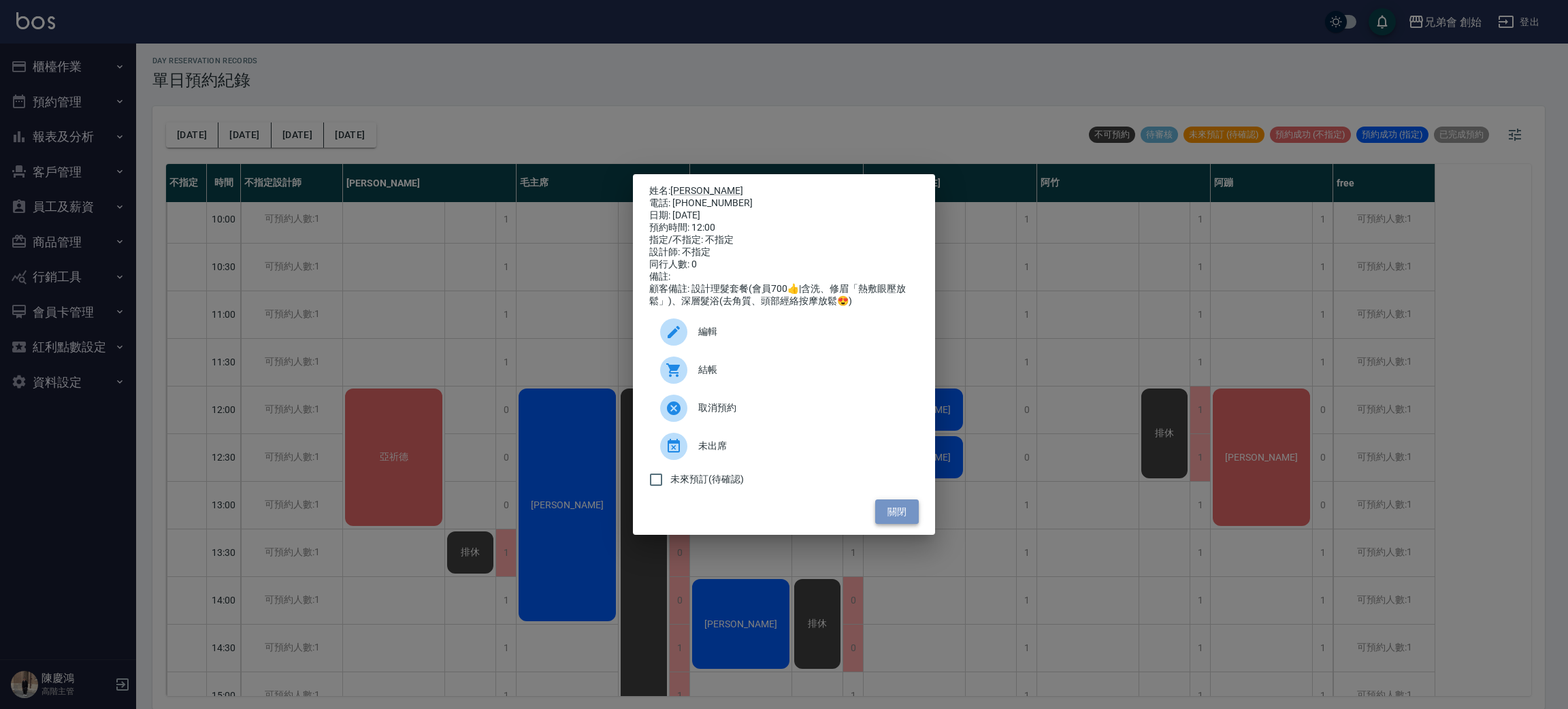
click at [900, 520] on button "關閉" at bounding box center [897, 512] width 44 height 26
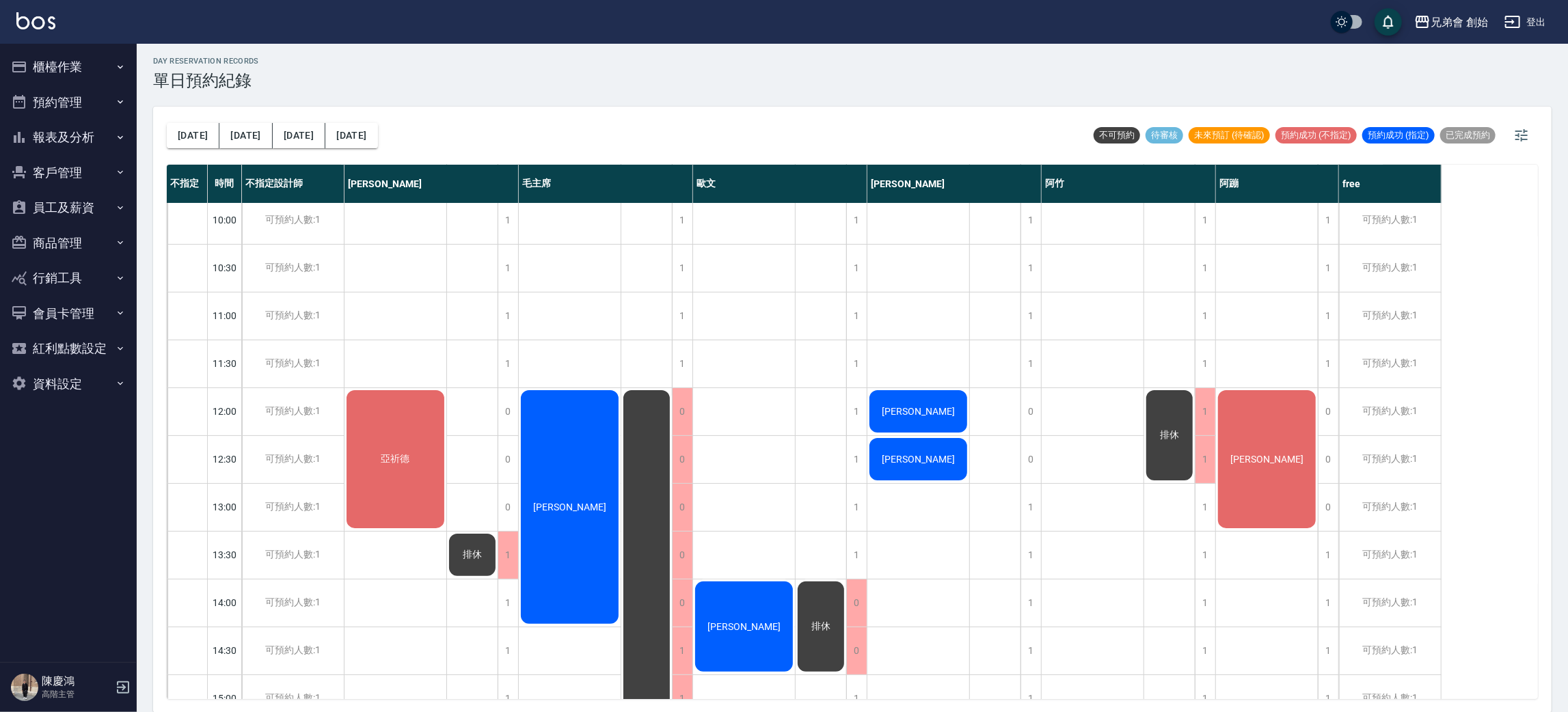
scroll to position [205, 0]
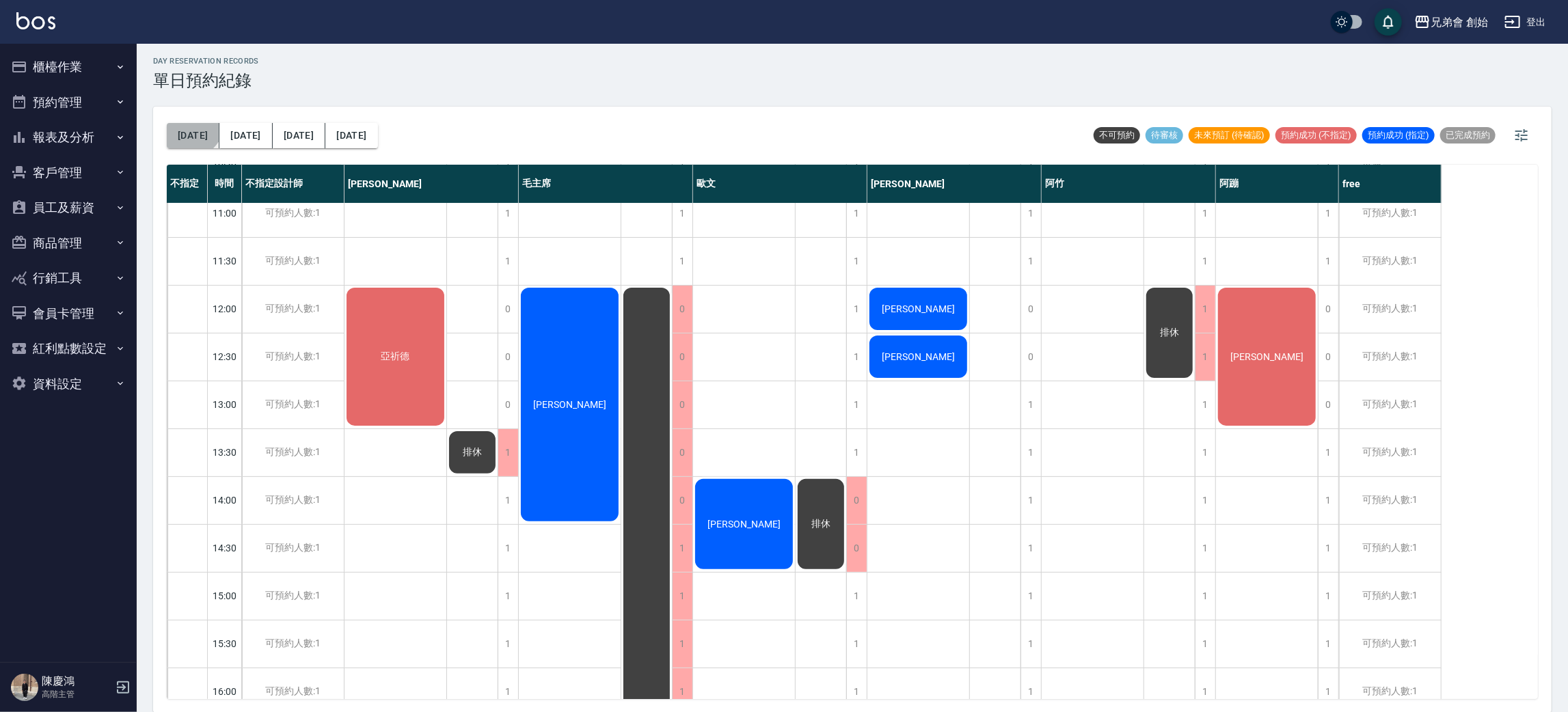
click at [193, 123] on button "[DATE]" at bounding box center [193, 136] width 53 height 26
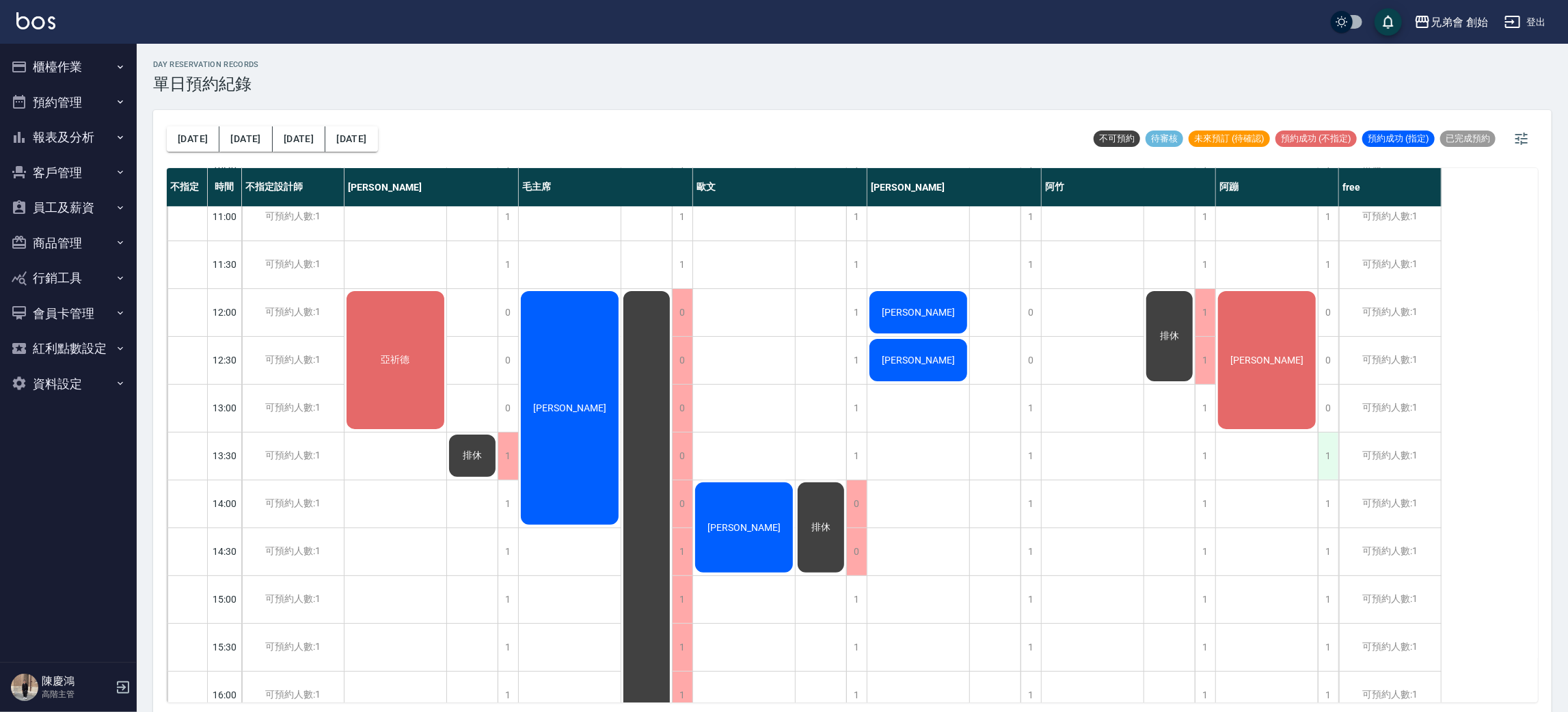
click at [1333, 457] on div "1" at bounding box center [1327, 456] width 20 height 48
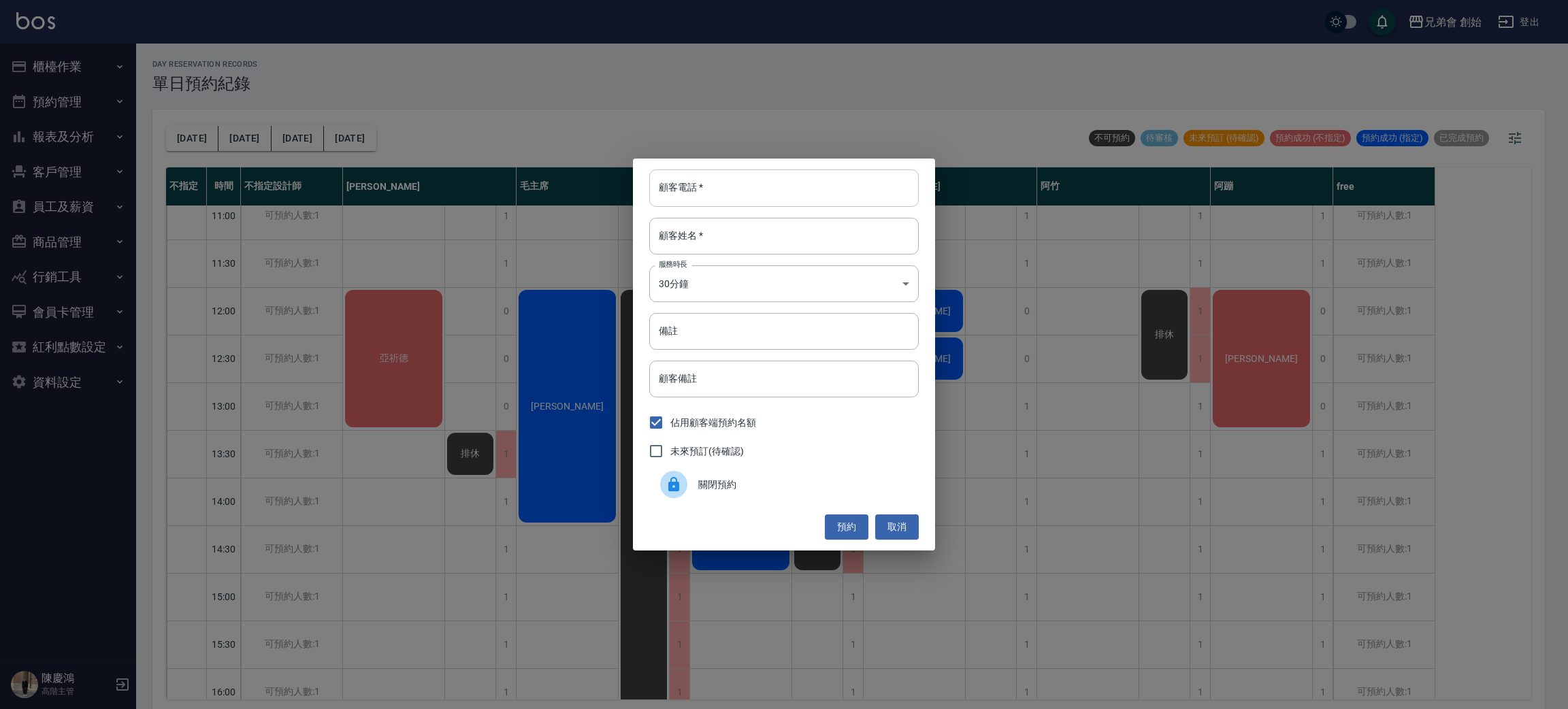
drag, startPoint x: 765, startPoint y: 202, endPoint x: 774, endPoint y: 199, distance: 9.5
click at [765, 202] on input "顧客電話   *" at bounding box center [783, 188] width 270 height 37
type input "0927187626"
click at [783, 251] on input "顧客姓名   *" at bounding box center [783, 236] width 270 height 37
type input "高"
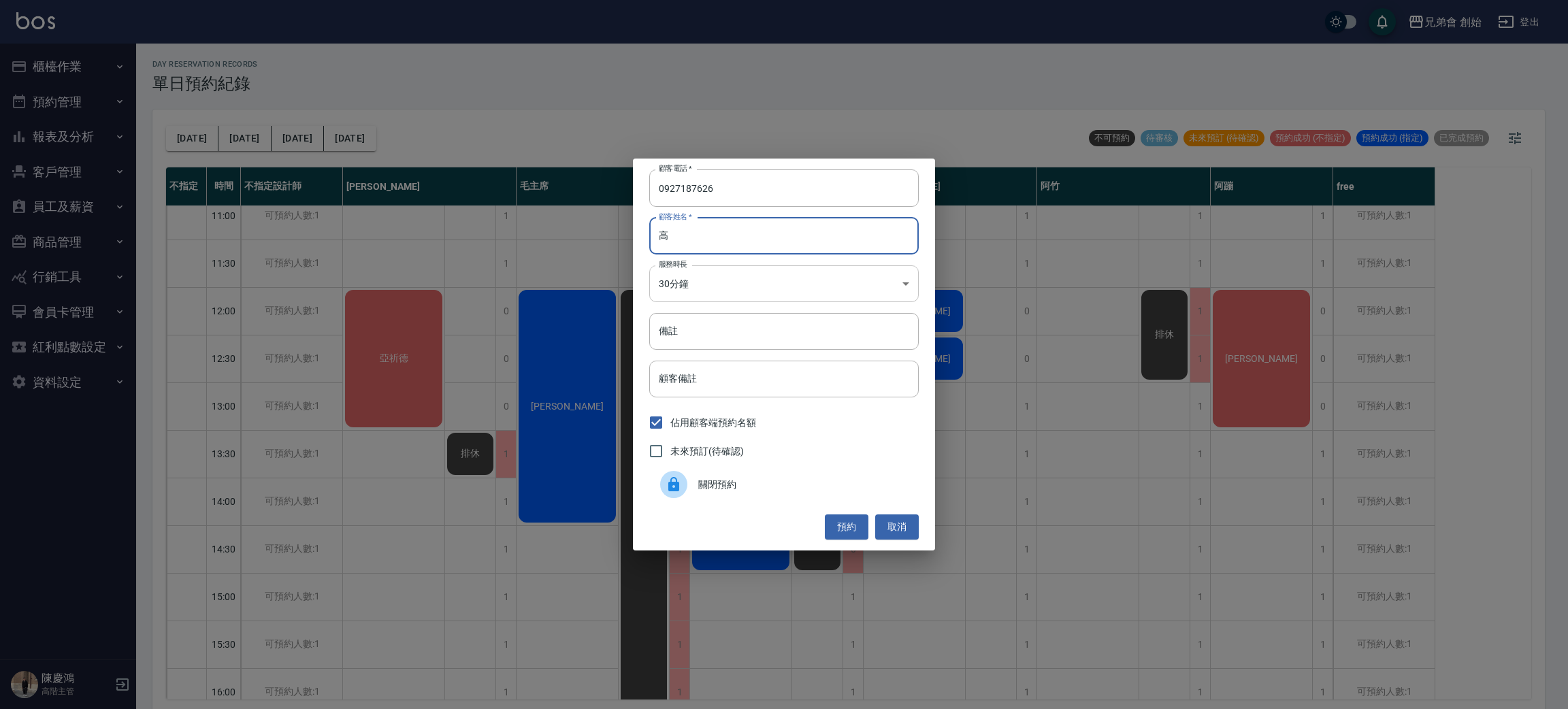
click at [814, 290] on body "兄弟會 創始 登出 櫃檯作業 打帳單 帳單列表 掛單列表 座位開單 營業儀表板 現金收支登錄 高階收支登錄 材料自購登錄 每日結帳 排班表 現場電腦打卡 掃碼…" at bounding box center [784, 357] width 1568 height 714
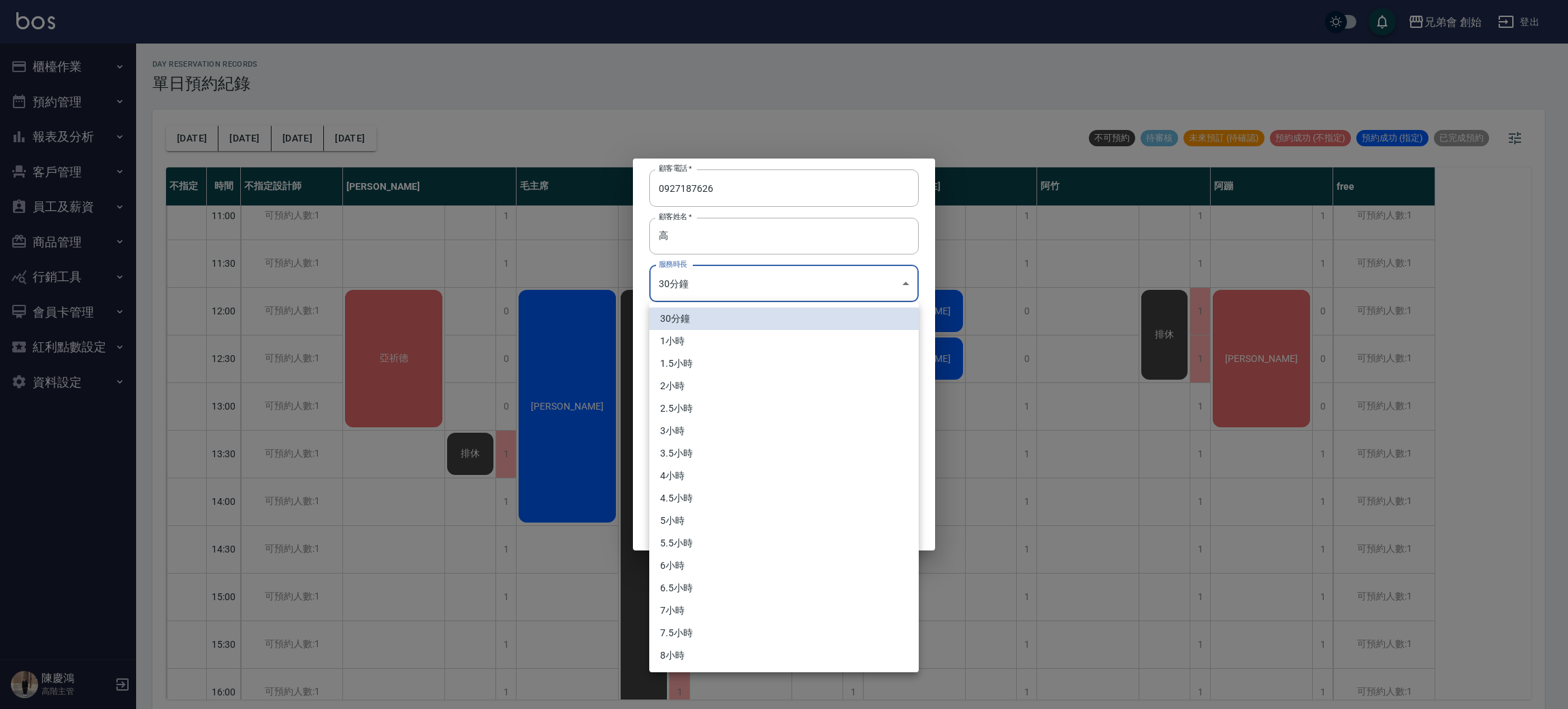
click at [691, 334] on li "1小時" at bounding box center [783, 341] width 270 height 23
type input "2"
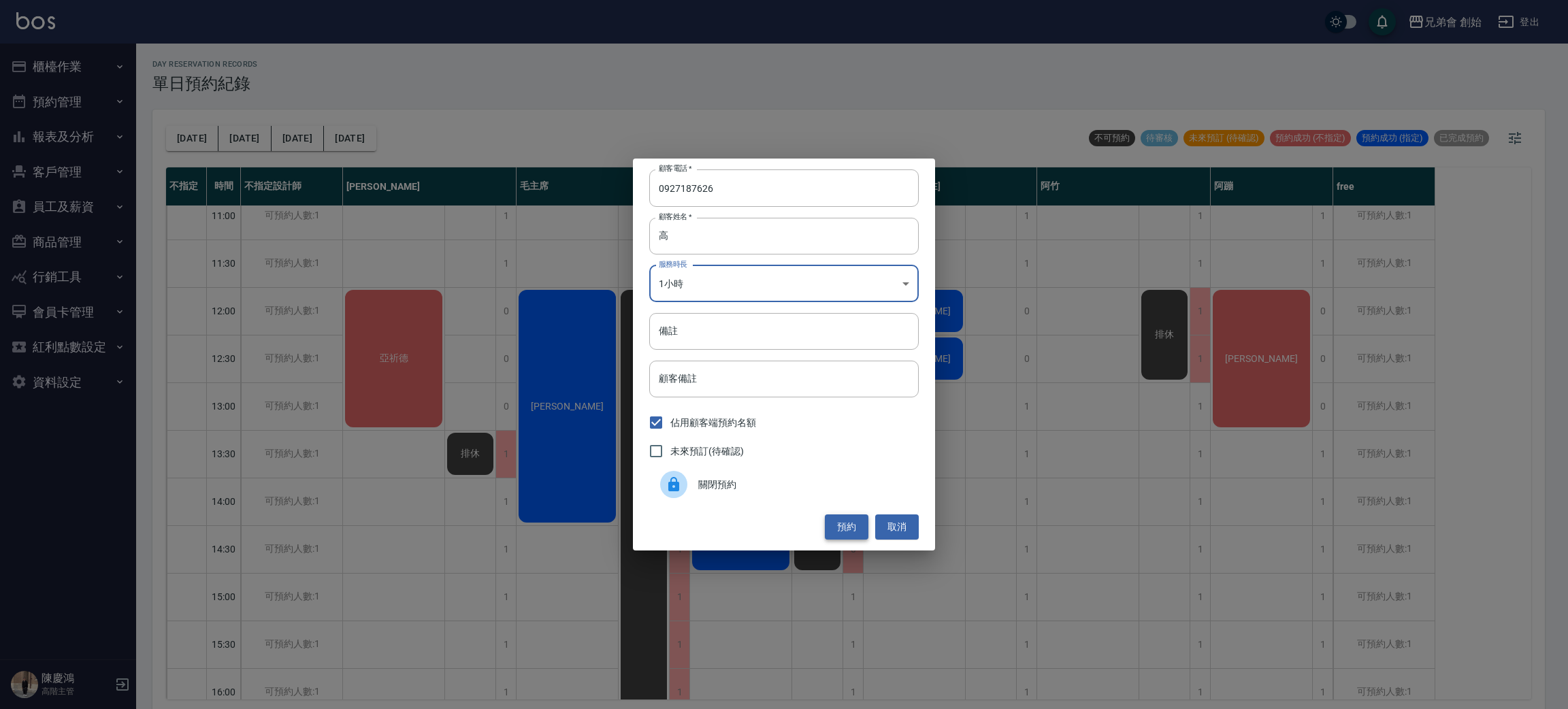
click at [831, 522] on button "預約" at bounding box center [846, 527] width 44 height 26
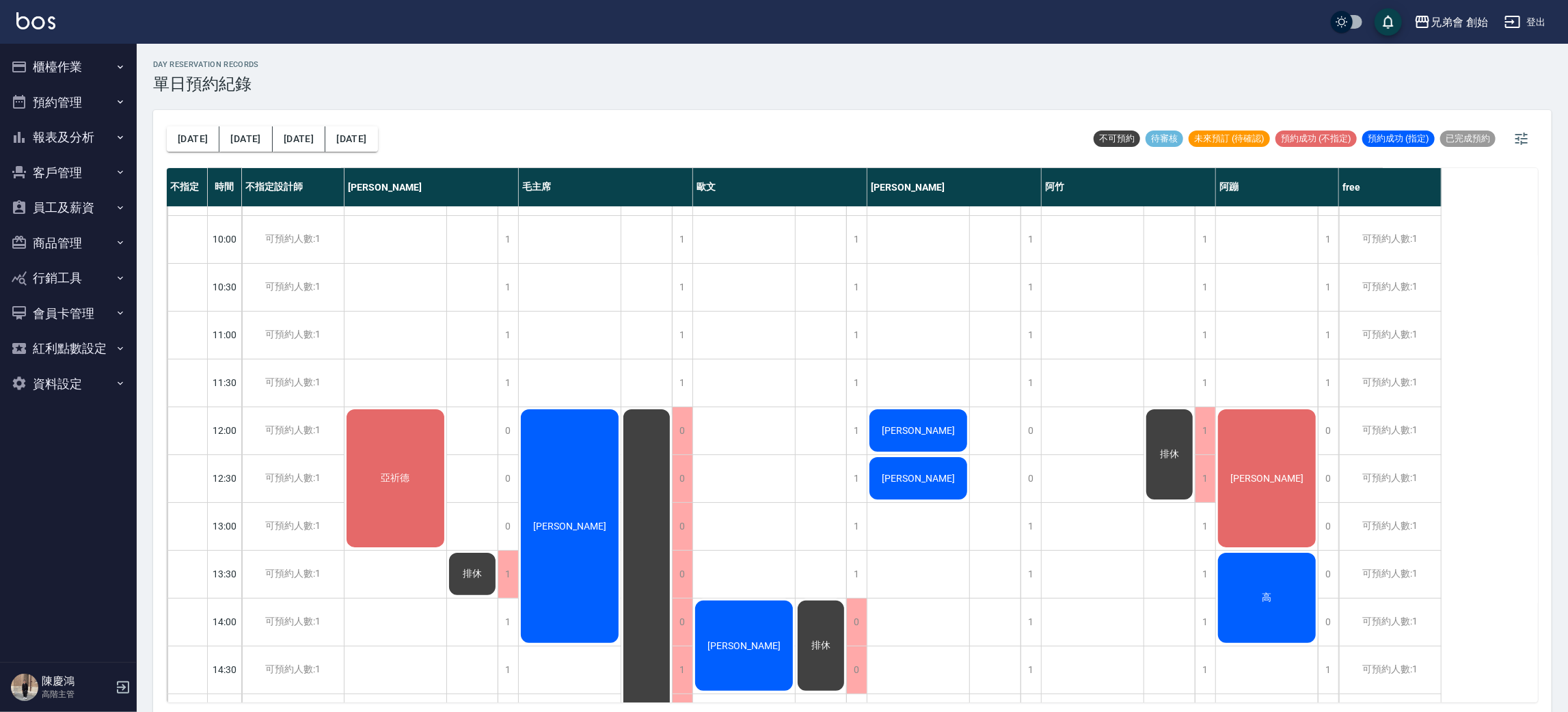
scroll to position [0, 0]
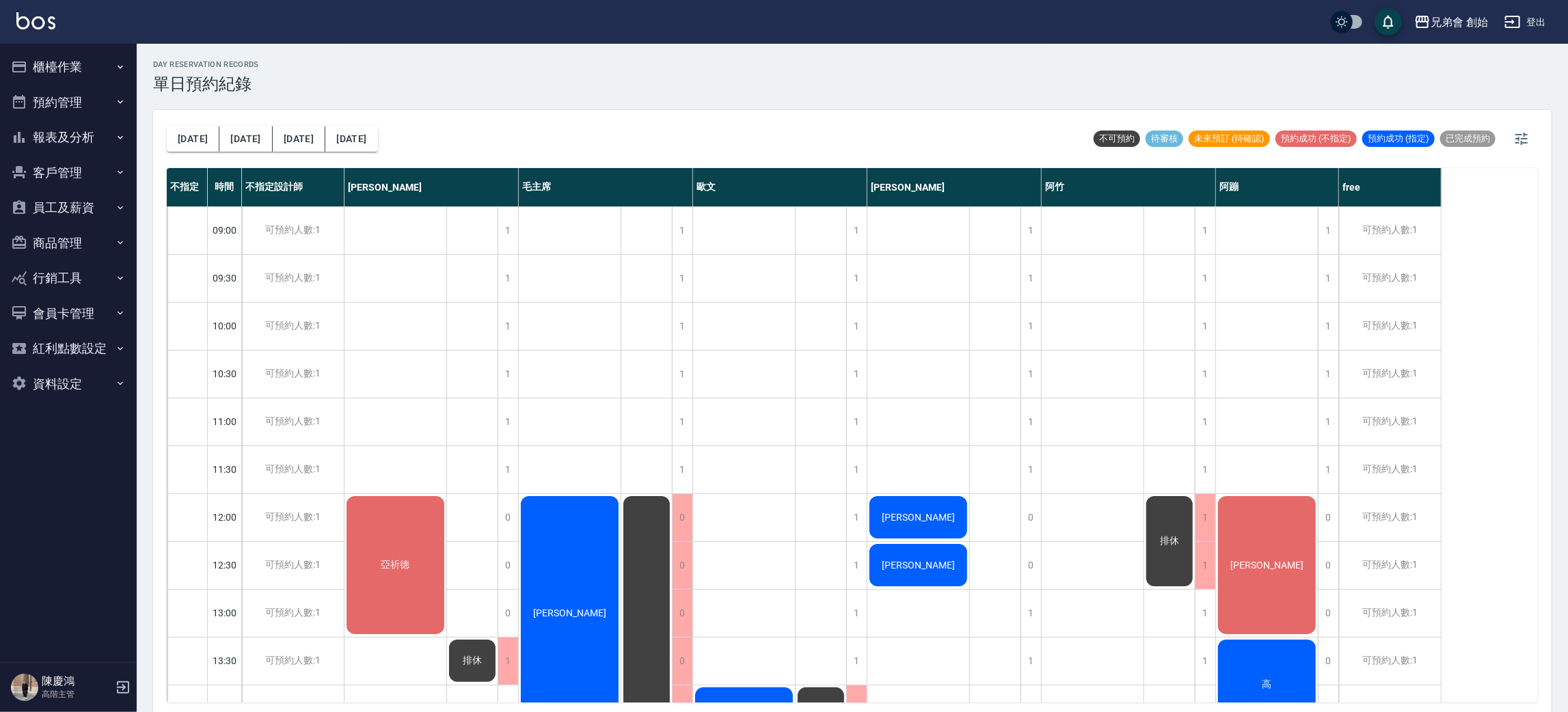
click at [164, 139] on div "今天 明天 後天 2025/08/13 不可預約 待審核 未來預訂 (待確認) 預約成功 (不指定) 預約成功 (指定) 已完成預約 不指定 時間 不指定設計…" at bounding box center [852, 413] width 1398 height 606
click at [167, 137] on button "[DATE]" at bounding box center [193, 140] width 53 height 26
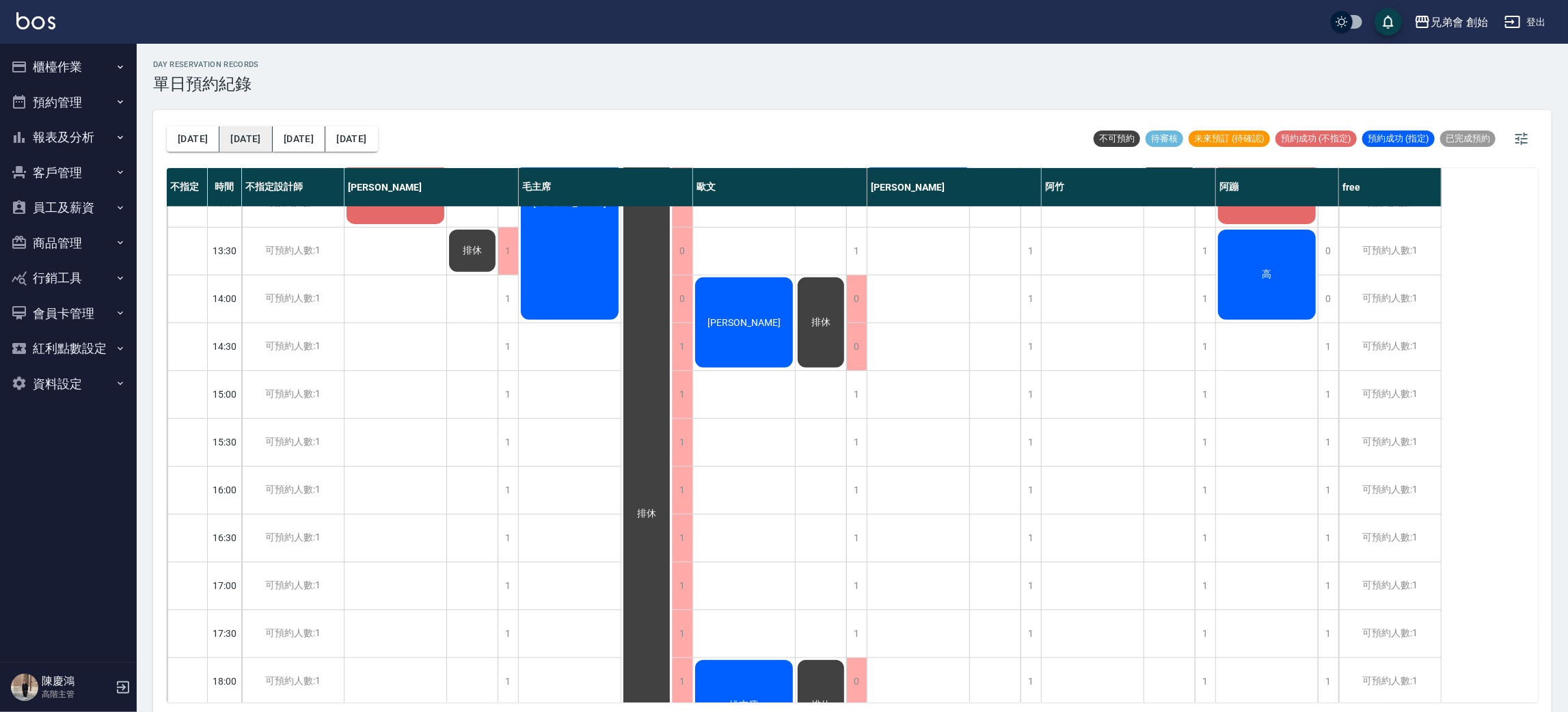
scroll to position [205, 0]
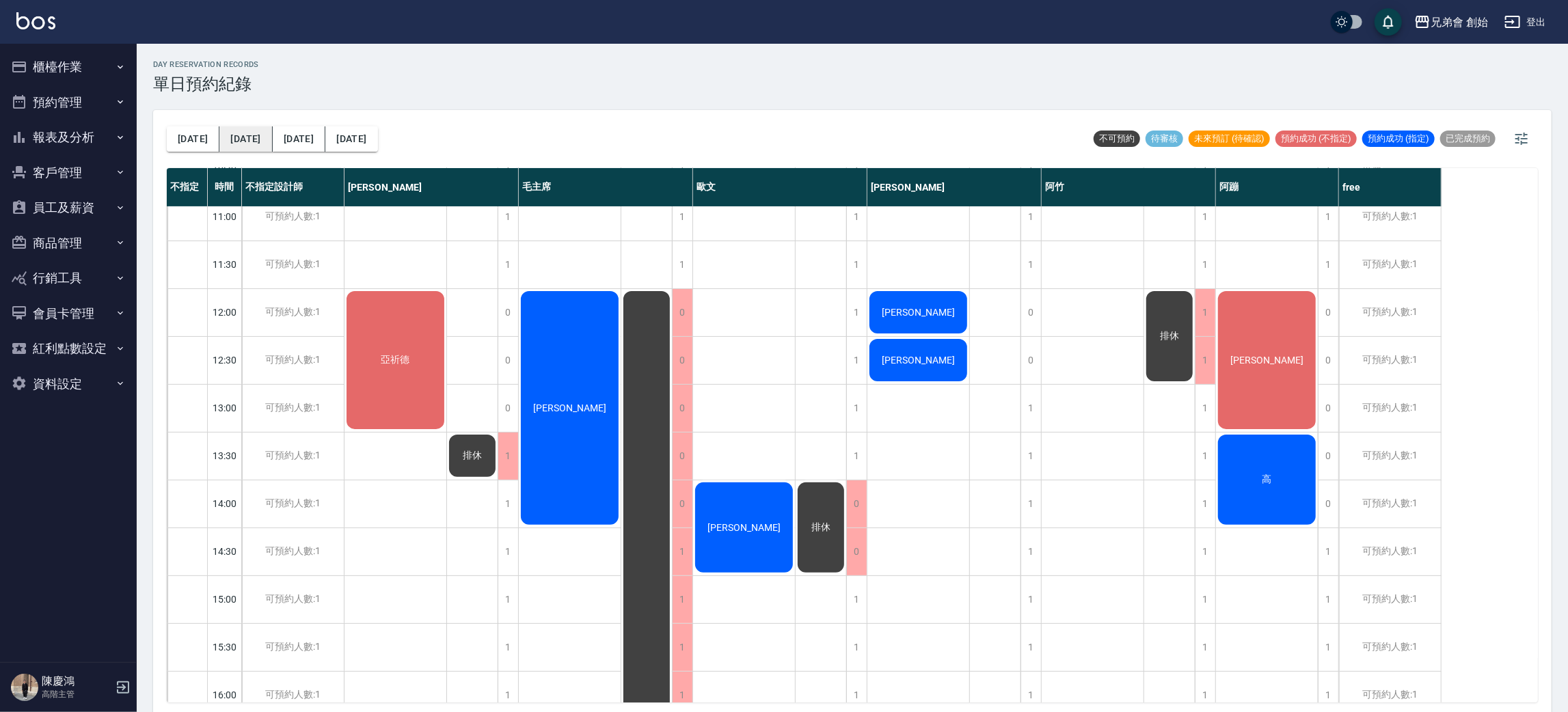
click at [219, 137] on button "明天" at bounding box center [246, 140] width 53 height 26
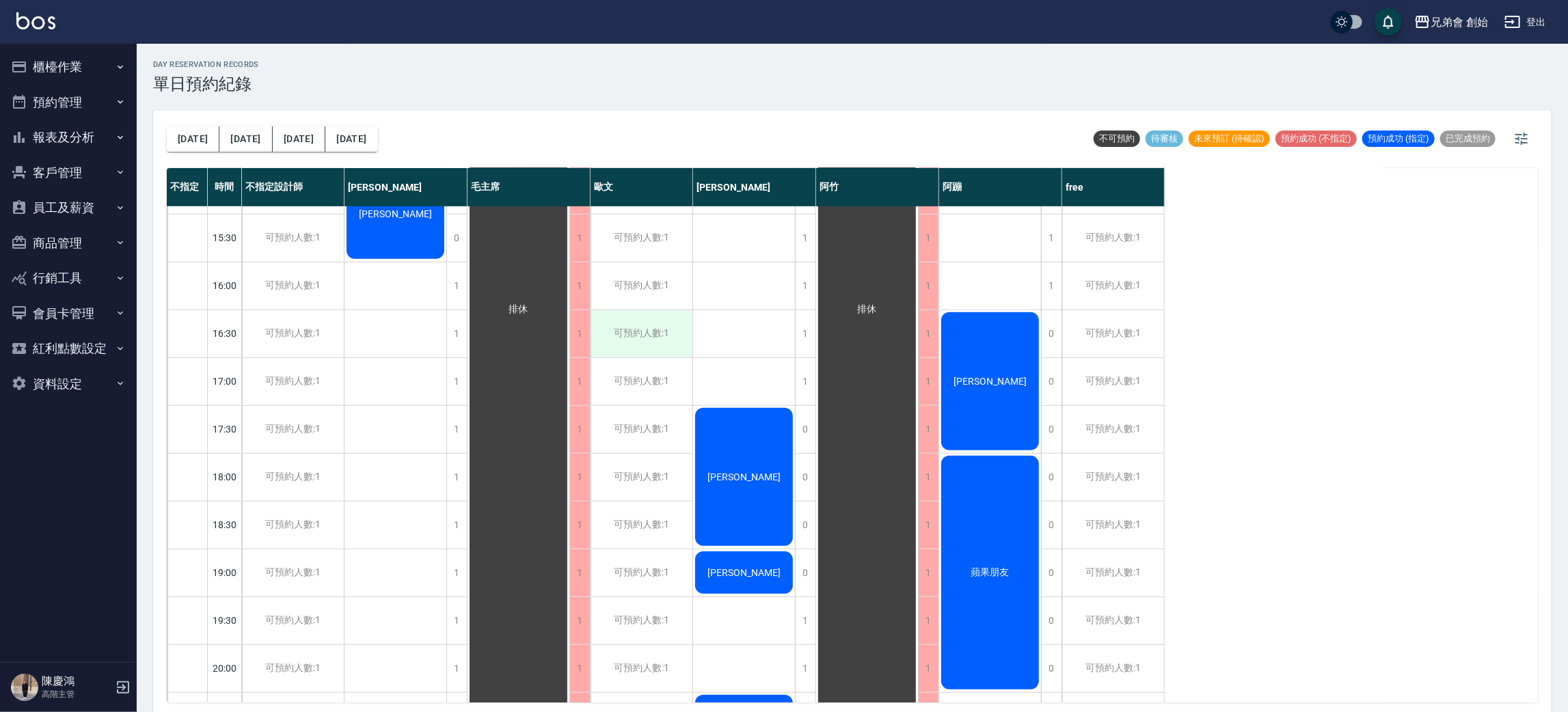
scroll to position [717, 0]
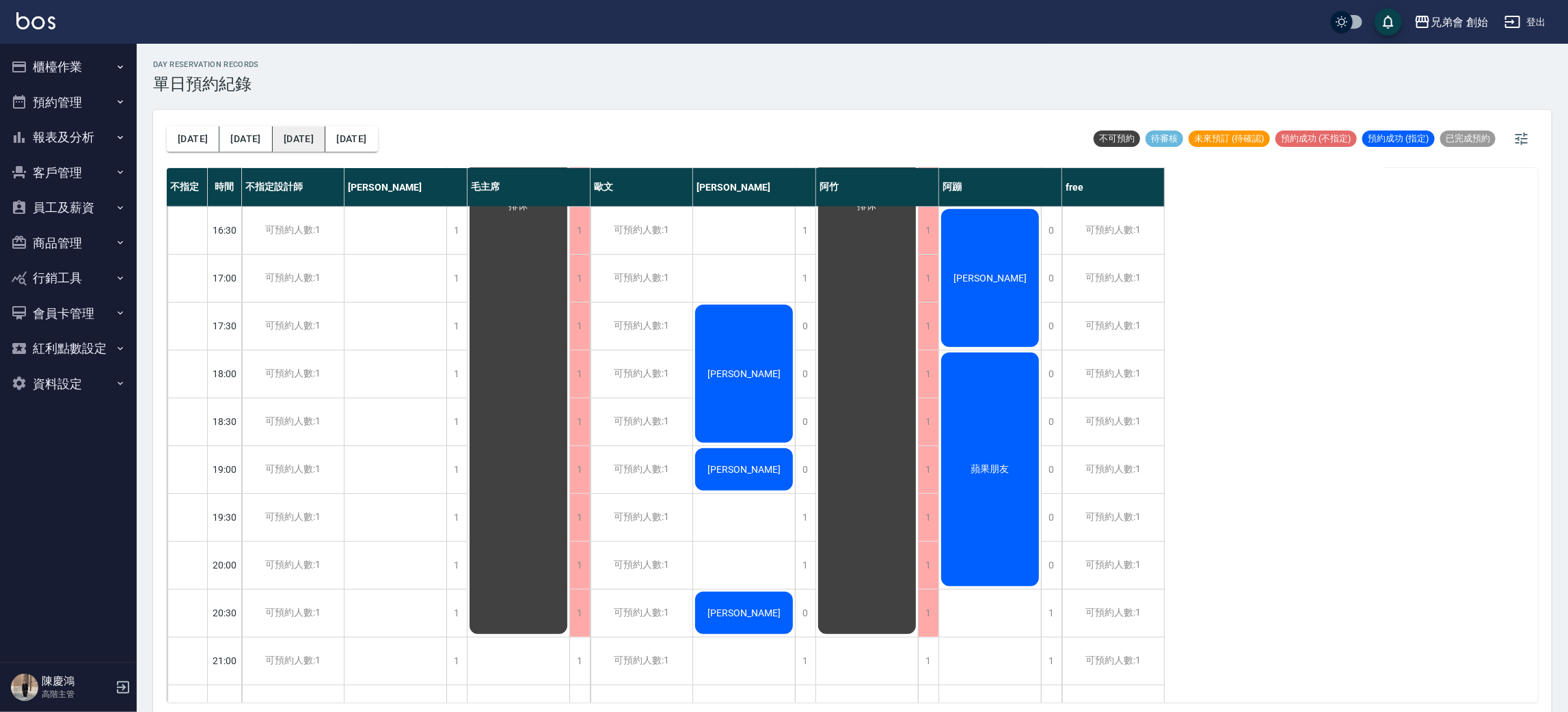
click at [273, 130] on button "[DATE]" at bounding box center [299, 140] width 53 height 26
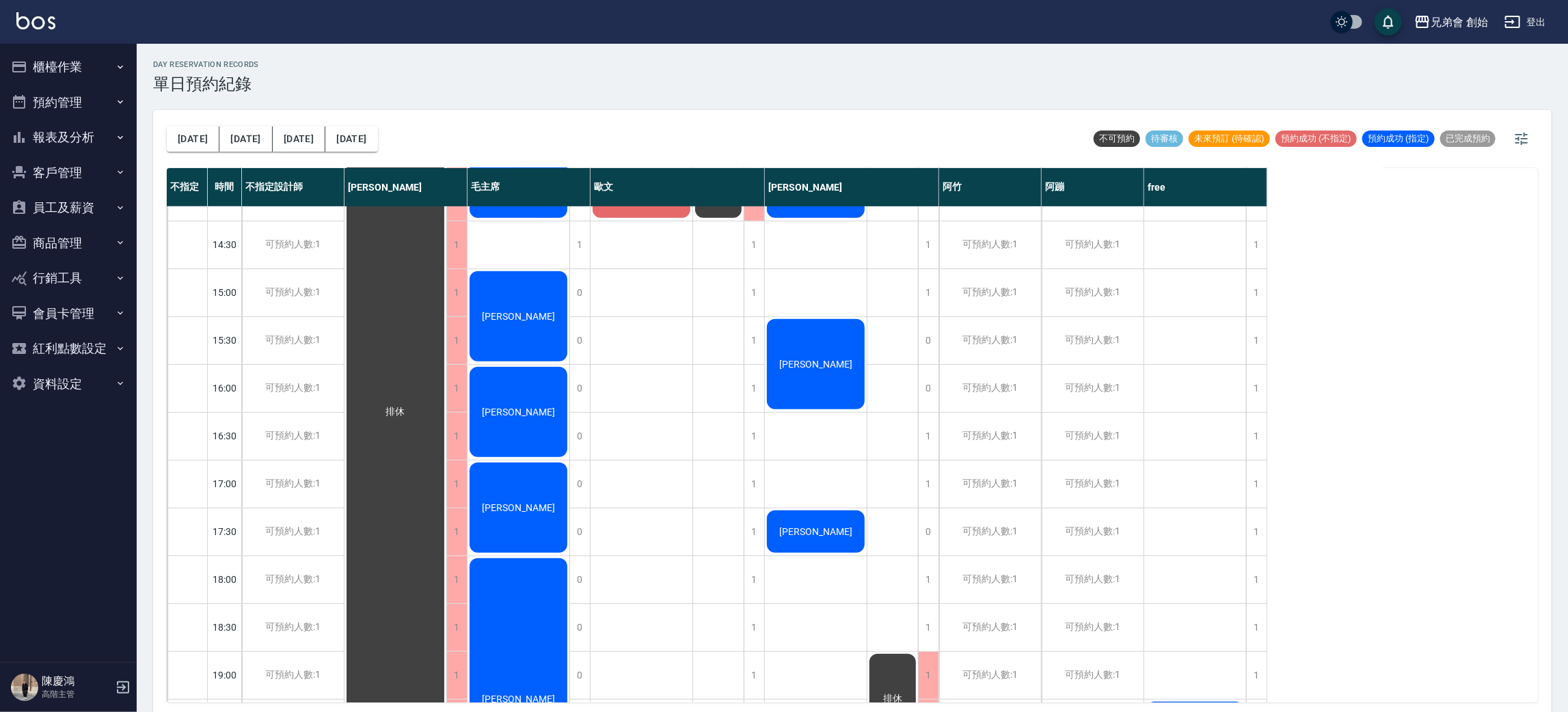
scroll to position [307, 0]
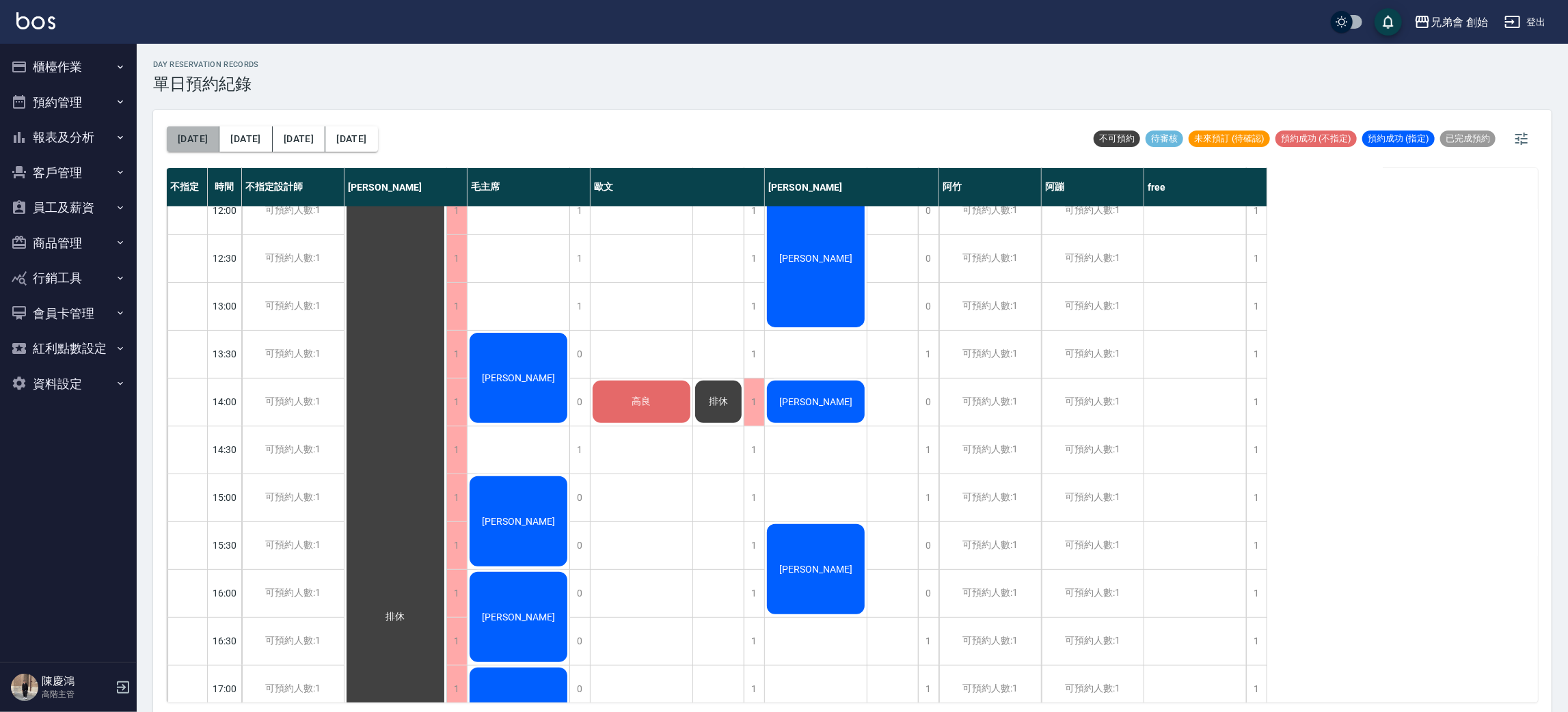
click at [195, 138] on button "[DATE]" at bounding box center [193, 140] width 53 height 26
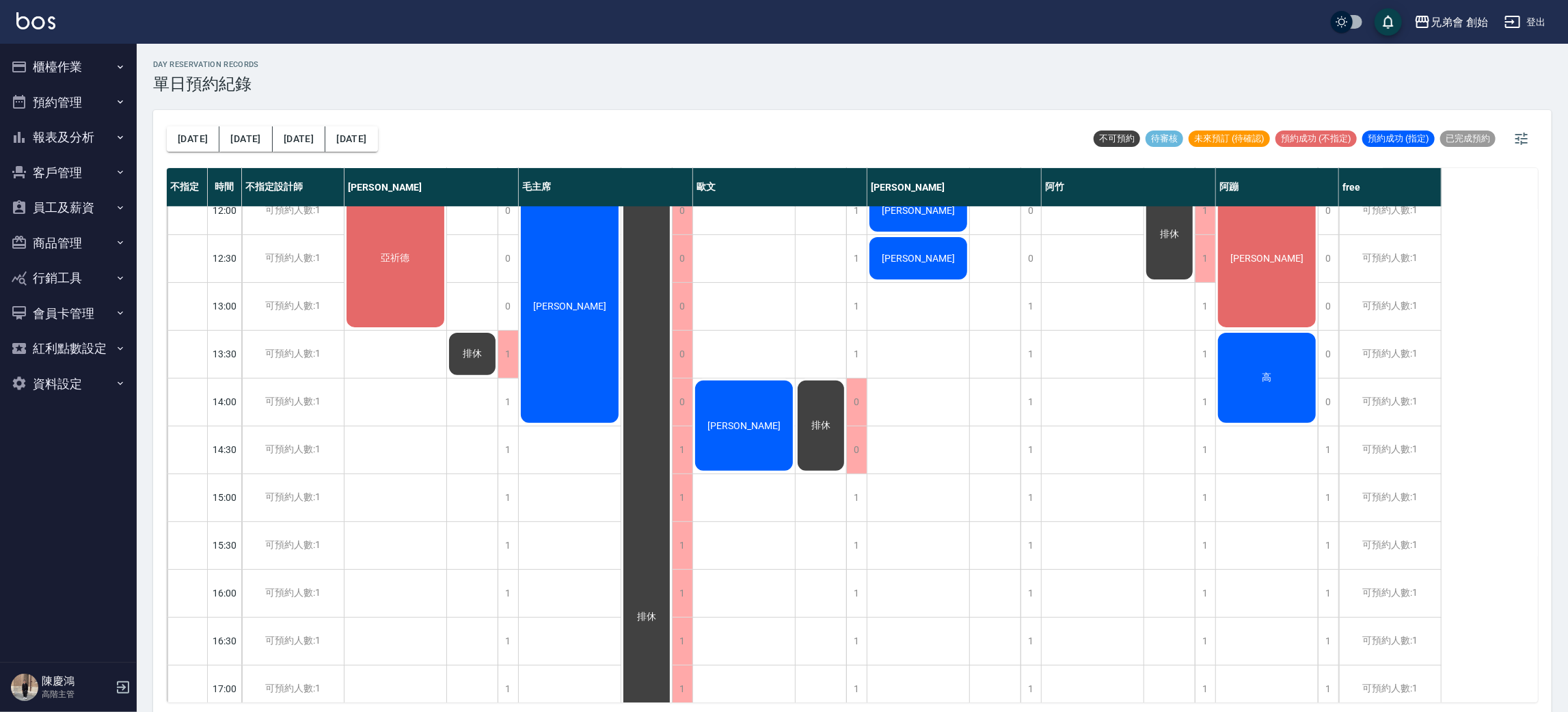
click at [167, 127] on button "[DATE]" at bounding box center [193, 140] width 53 height 26
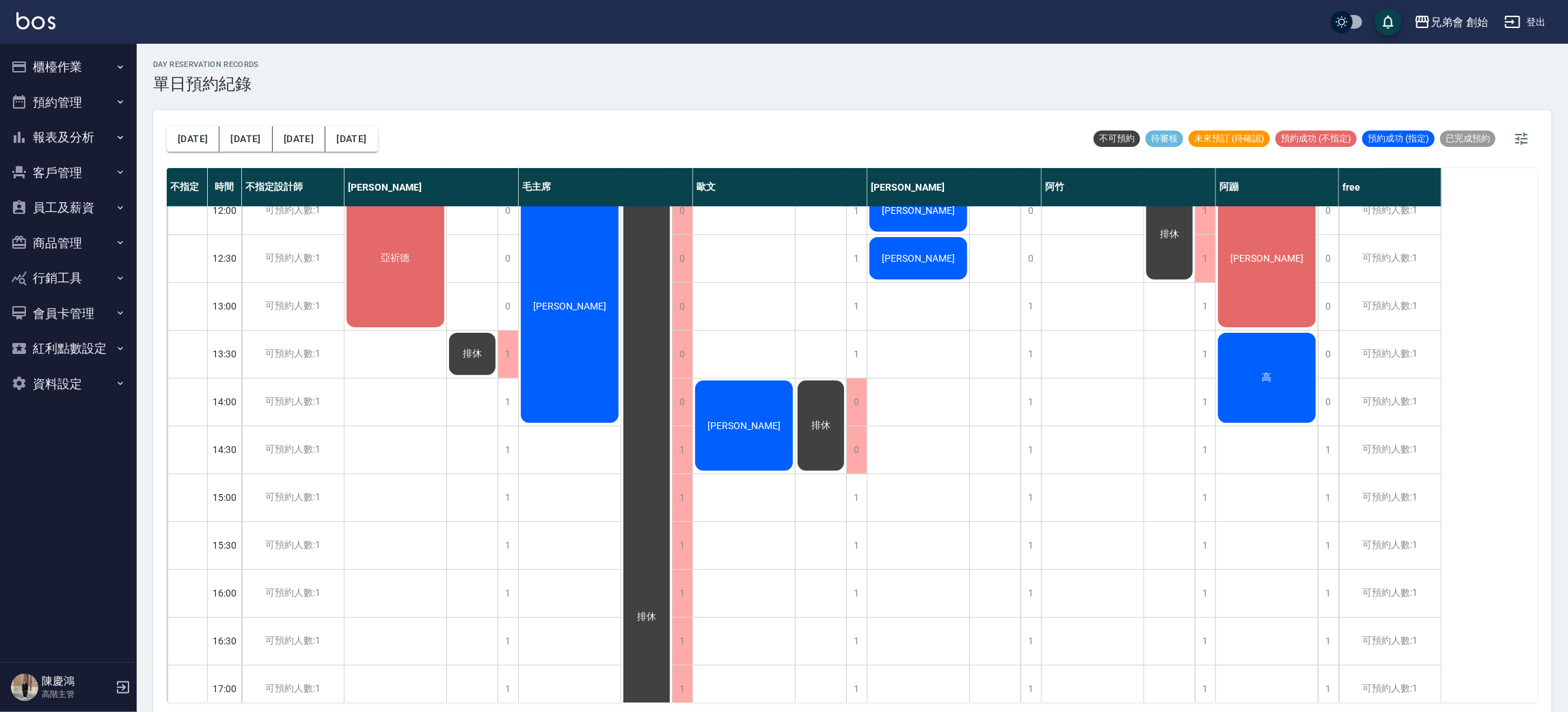
click at [167, 127] on button "[DATE]" at bounding box center [193, 140] width 53 height 26
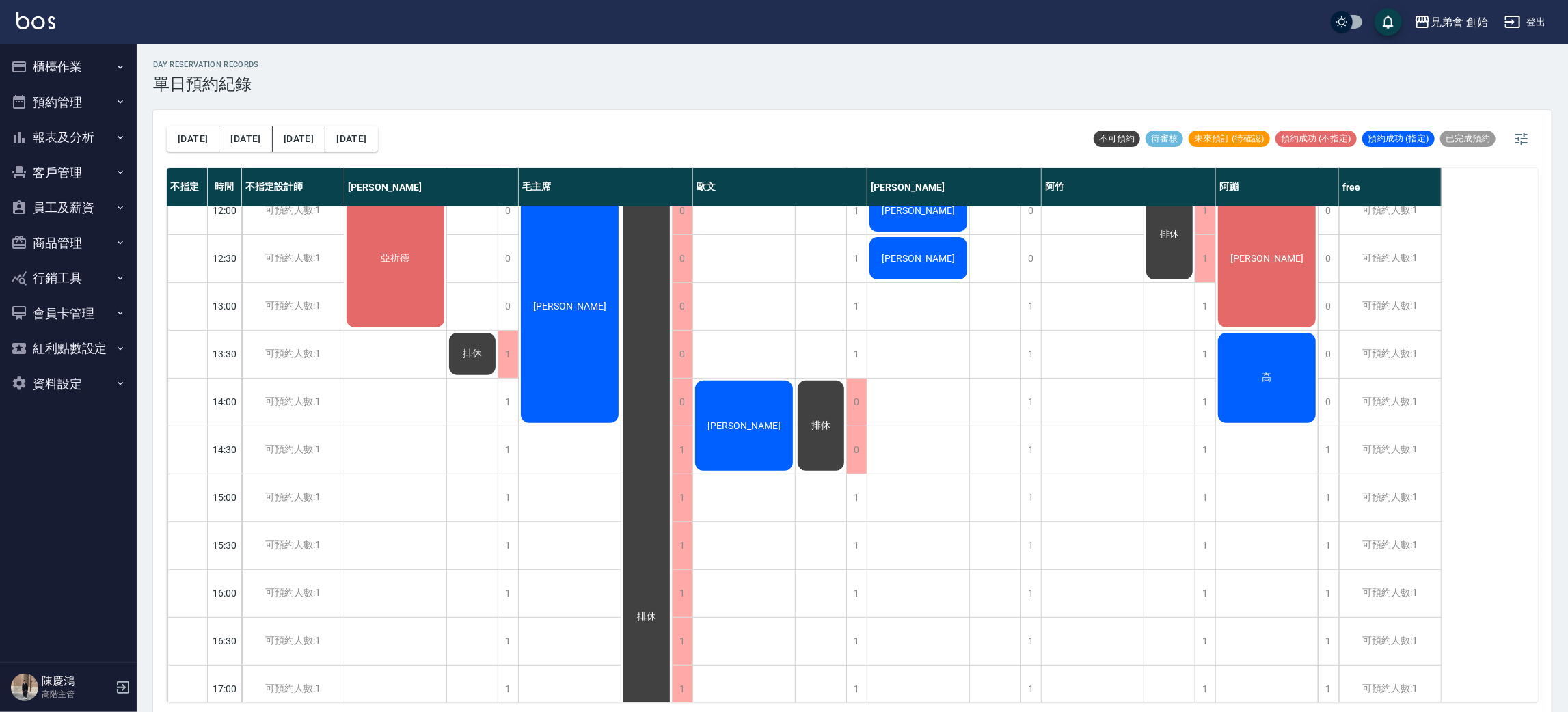
click at [167, 127] on button "[DATE]" at bounding box center [193, 140] width 53 height 26
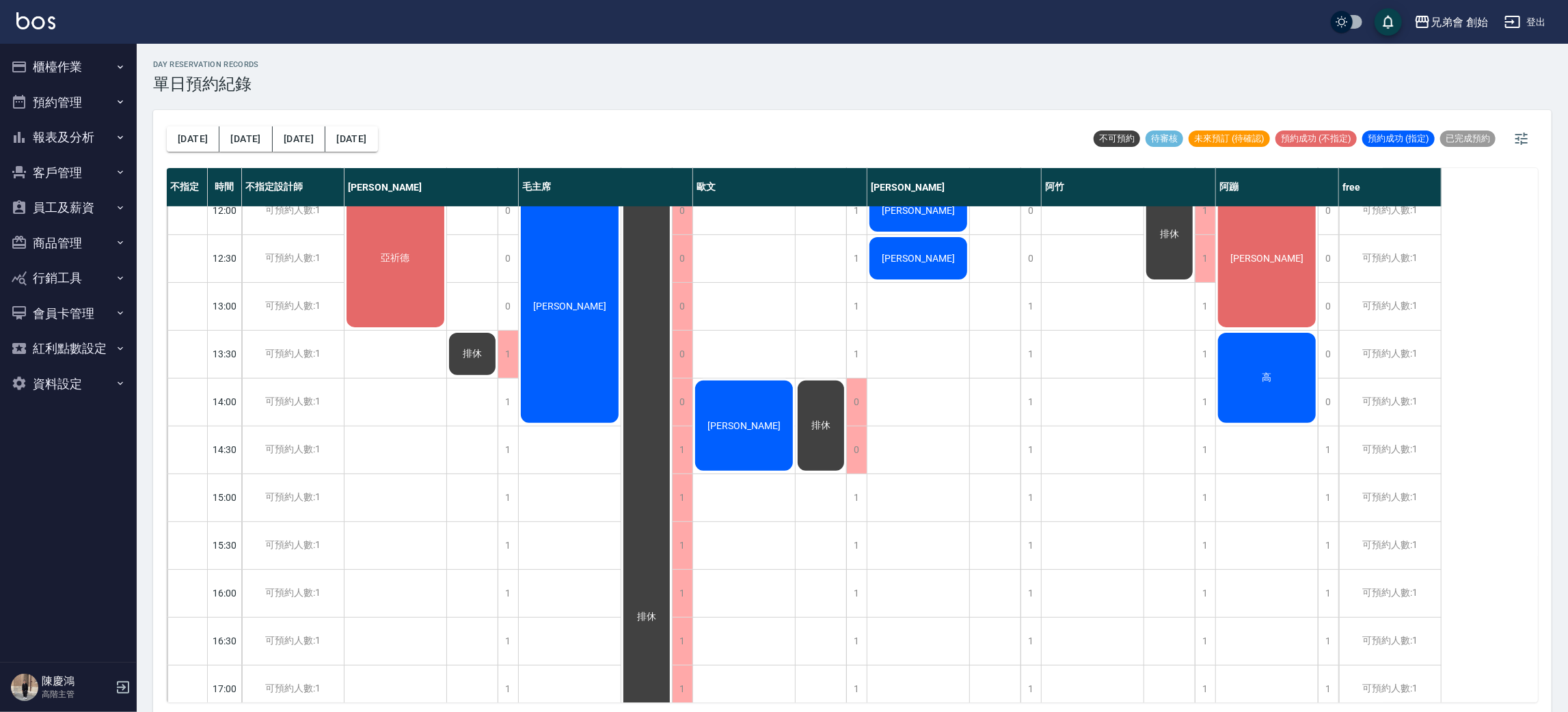
click at [167, 127] on button "[DATE]" at bounding box center [193, 140] width 53 height 26
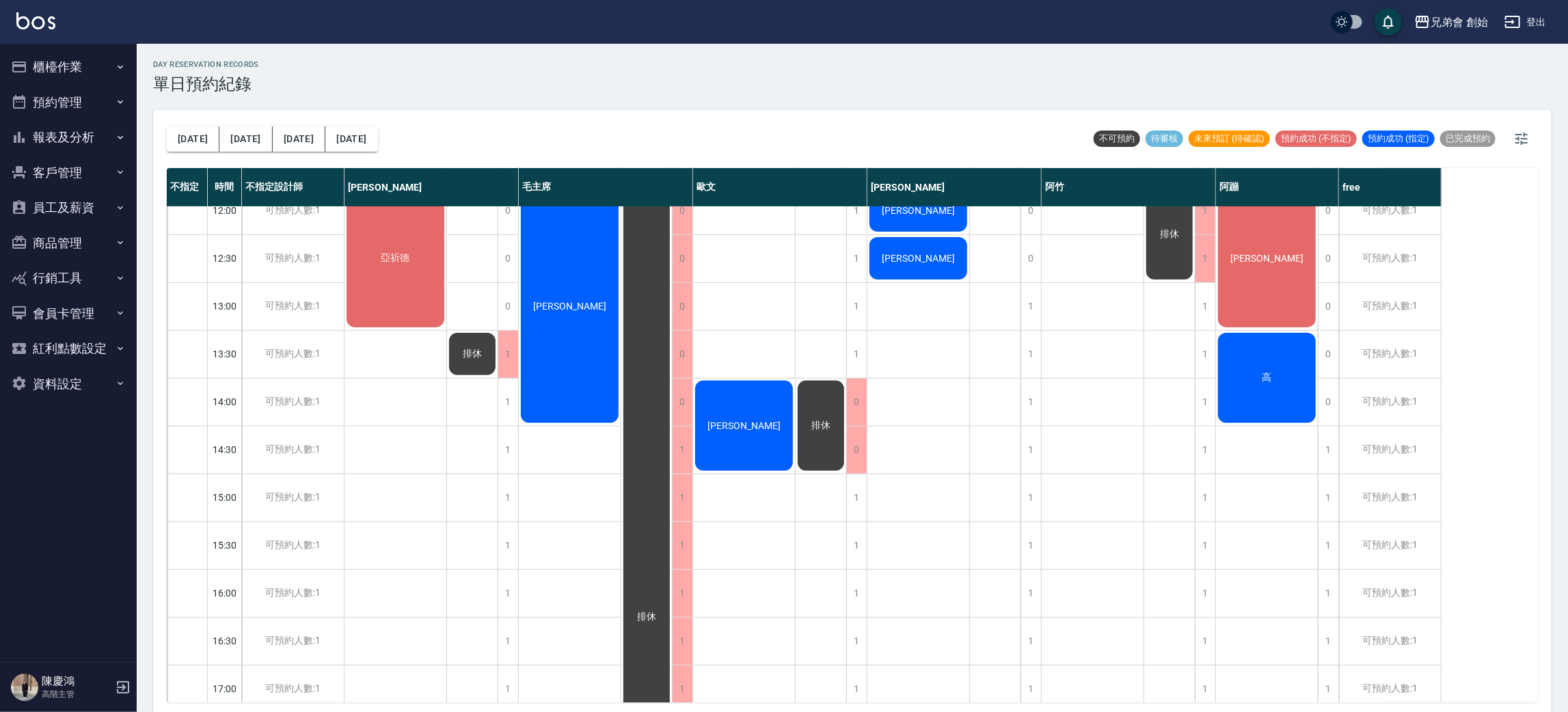
click at [167, 127] on button "[DATE]" at bounding box center [193, 140] width 53 height 26
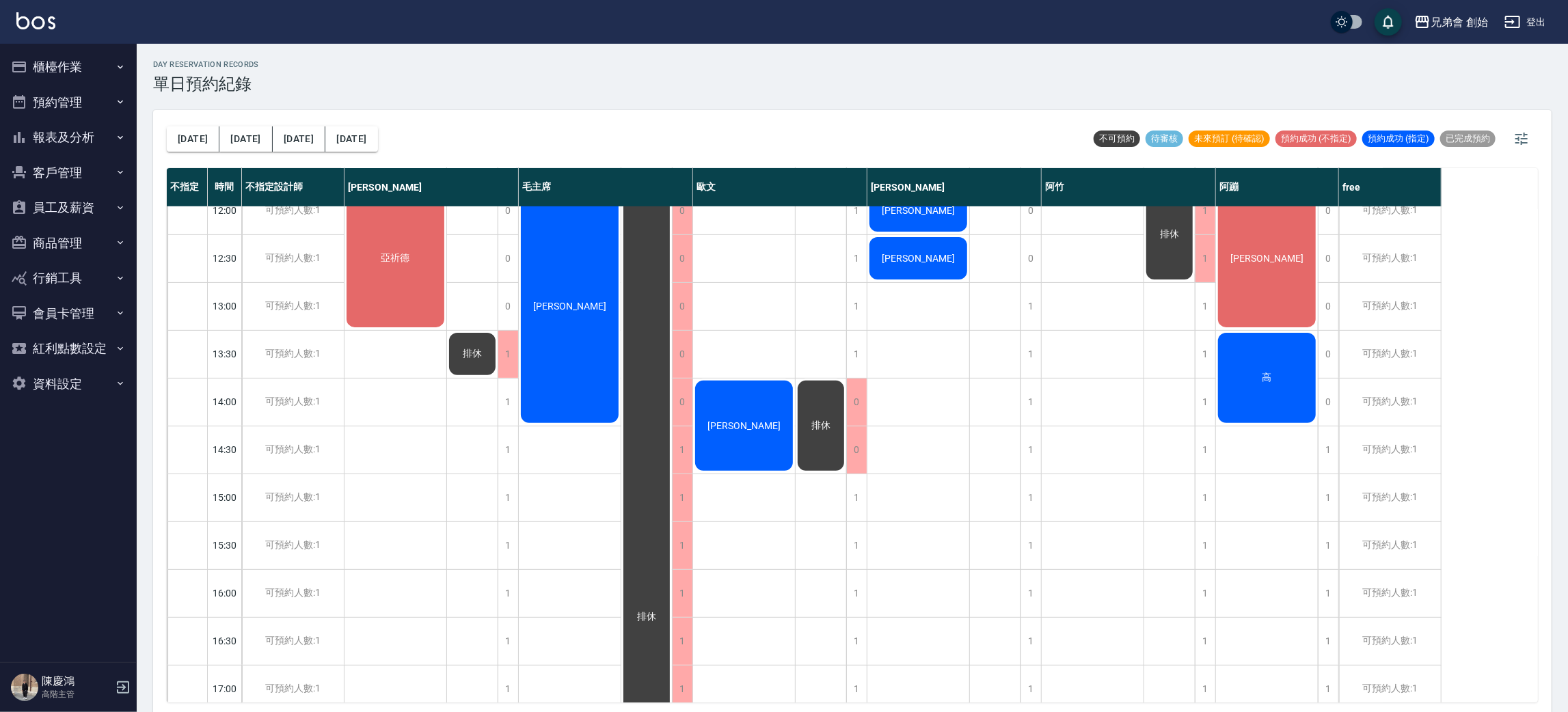
click at [167, 127] on button "[DATE]" at bounding box center [193, 140] width 53 height 26
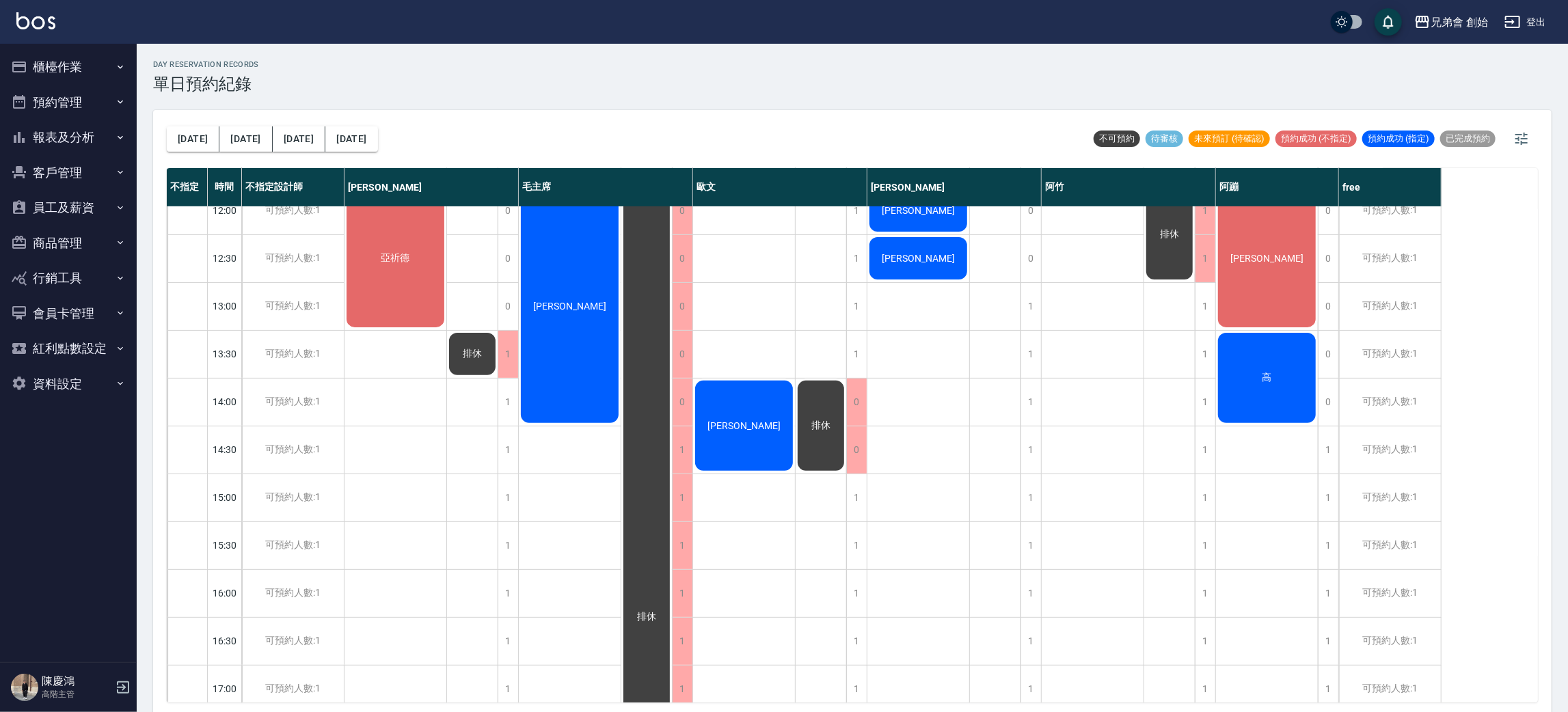
click at [167, 127] on button "[DATE]" at bounding box center [193, 140] width 53 height 26
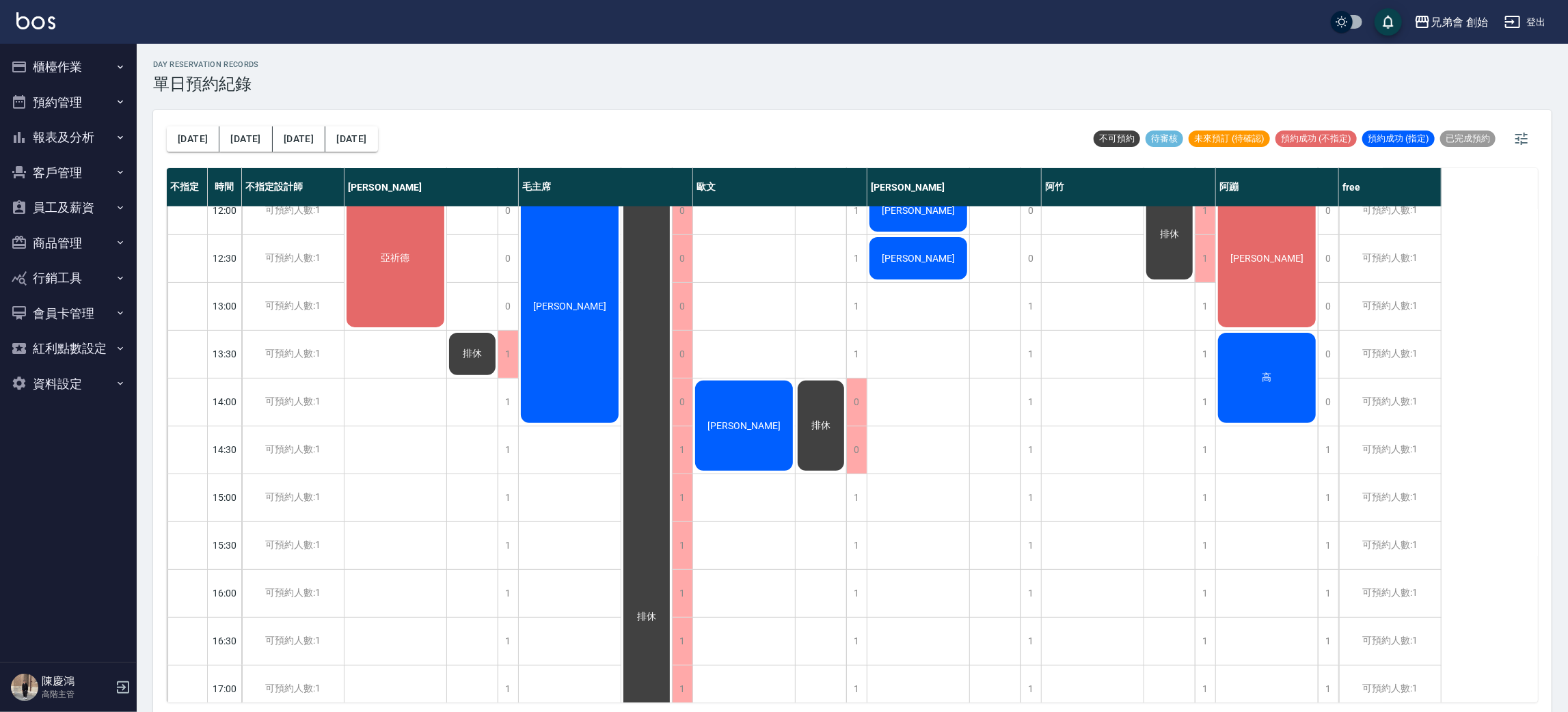
click at [167, 127] on button "[DATE]" at bounding box center [193, 140] width 53 height 26
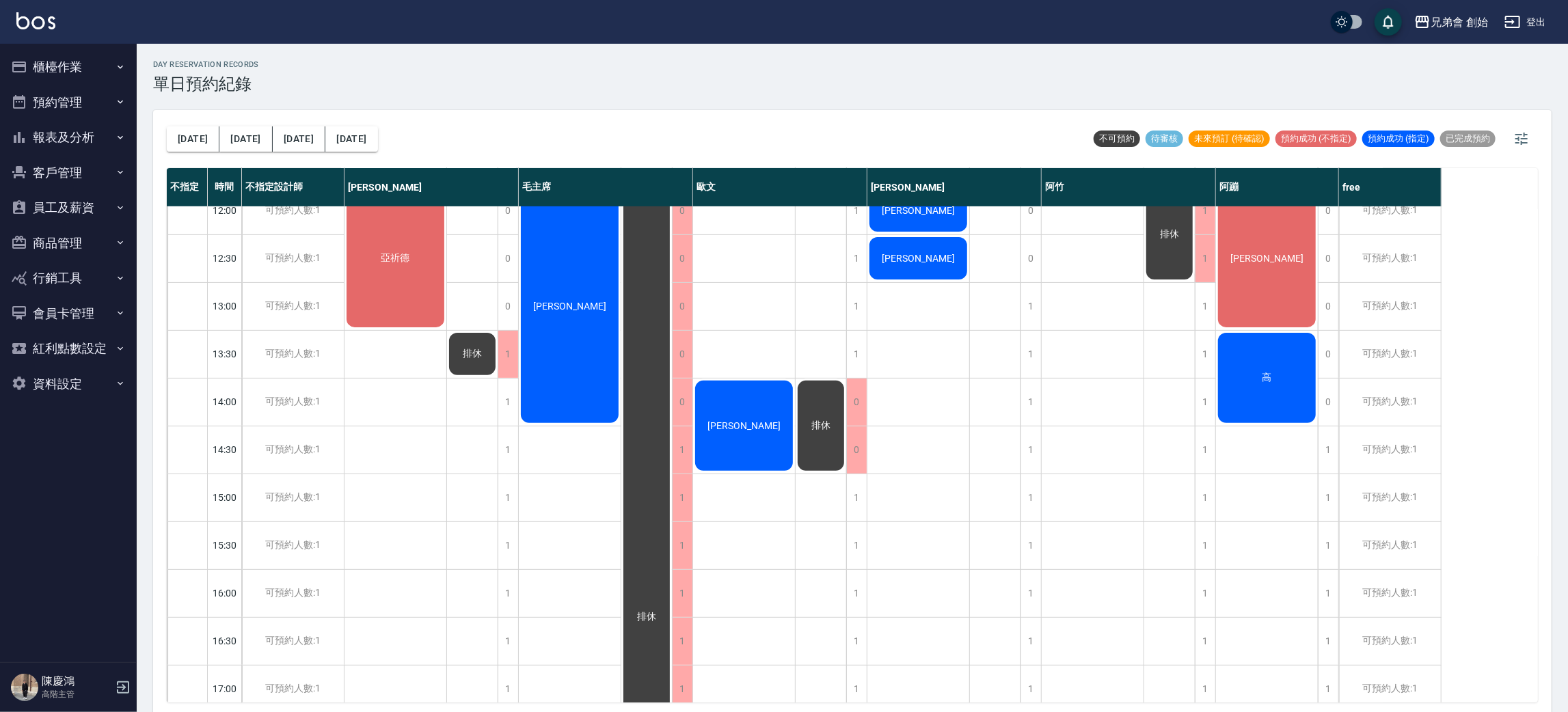
click at [167, 127] on button "[DATE]" at bounding box center [193, 140] width 53 height 26
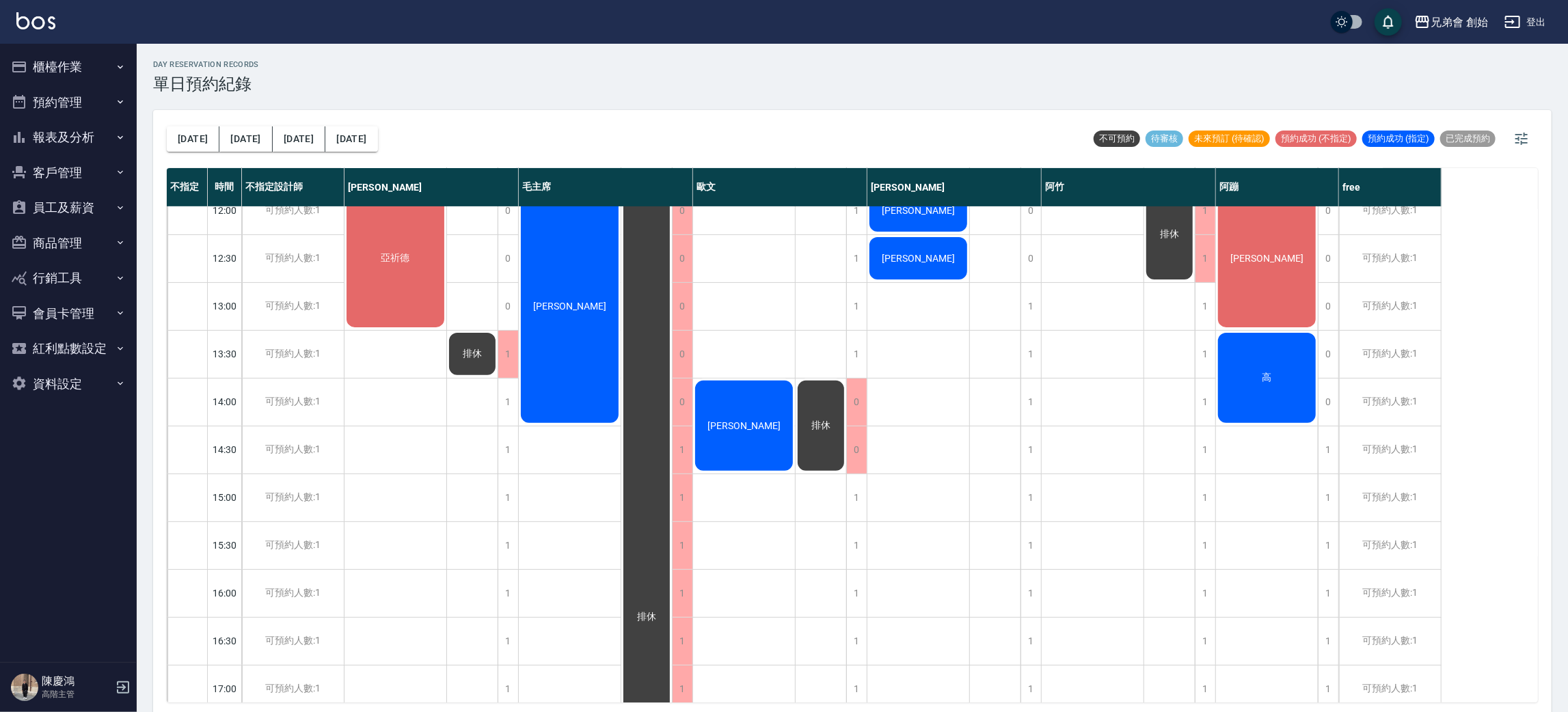
click at [167, 127] on button "[DATE]" at bounding box center [193, 140] width 53 height 26
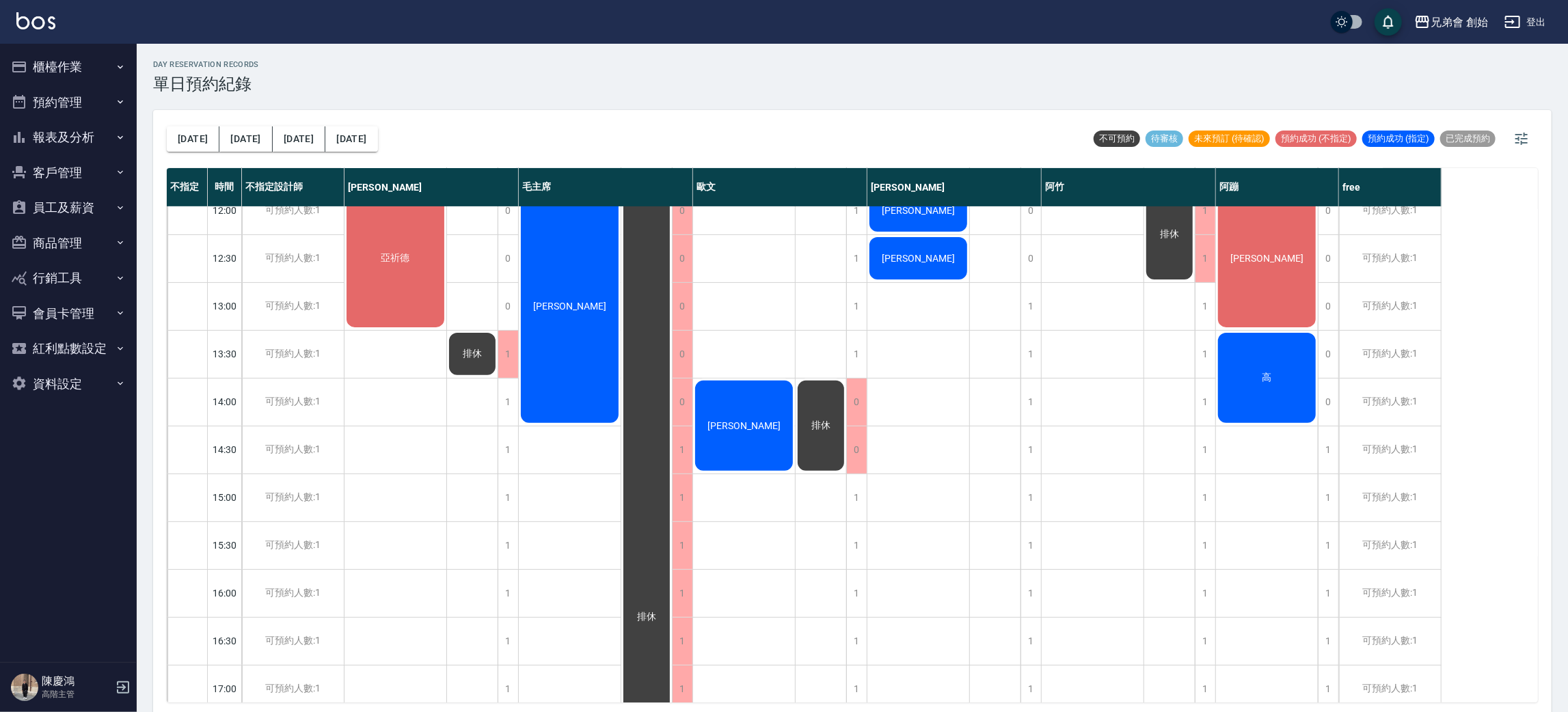
click at [167, 127] on button "[DATE]" at bounding box center [193, 140] width 53 height 26
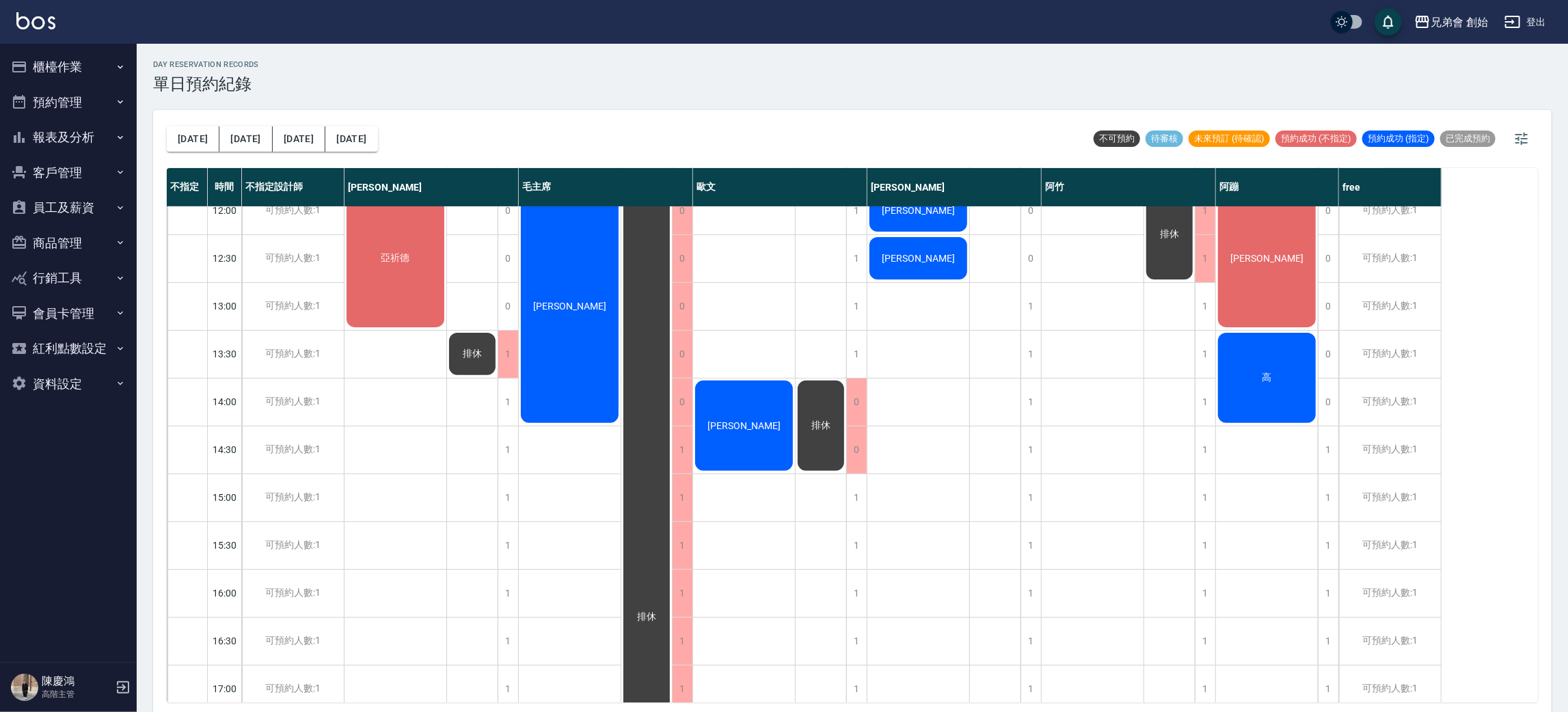
click at [167, 127] on button "[DATE]" at bounding box center [193, 140] width 53 height 26
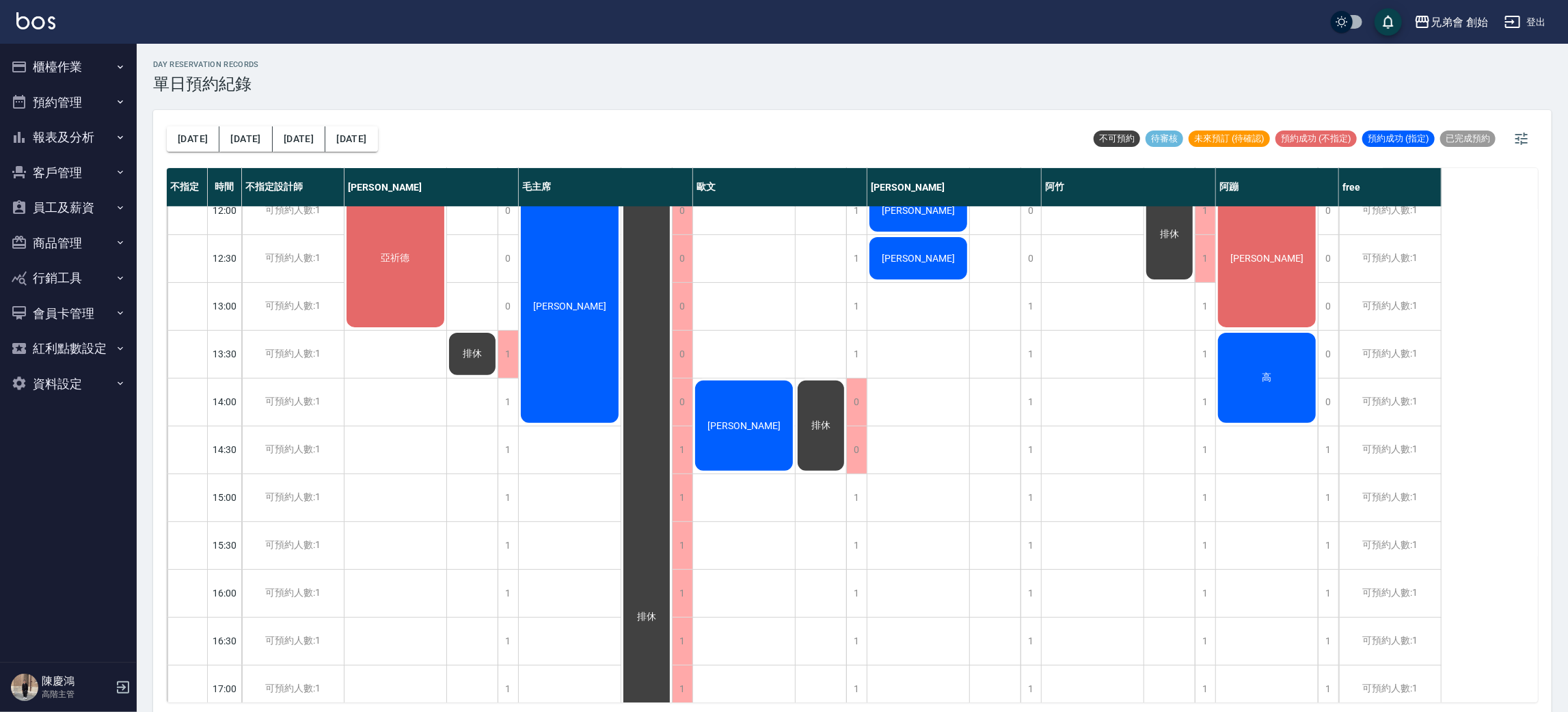
click at [167, 127] on button "[DATE]" at bounding box center [193, 140] width 53 height 26
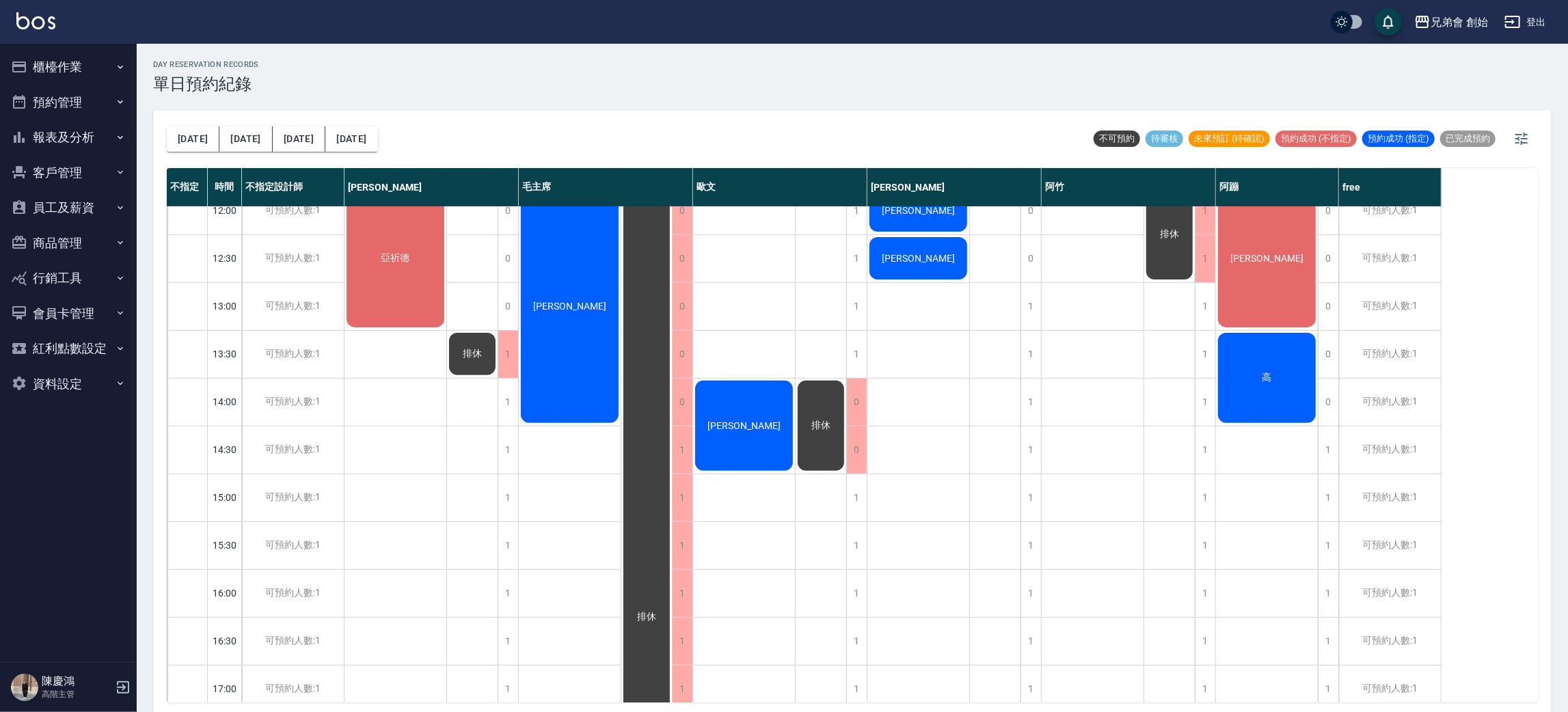
click at [167, 127] on button "[DATE]" at bounding box center [193, 140] width 53 height 26
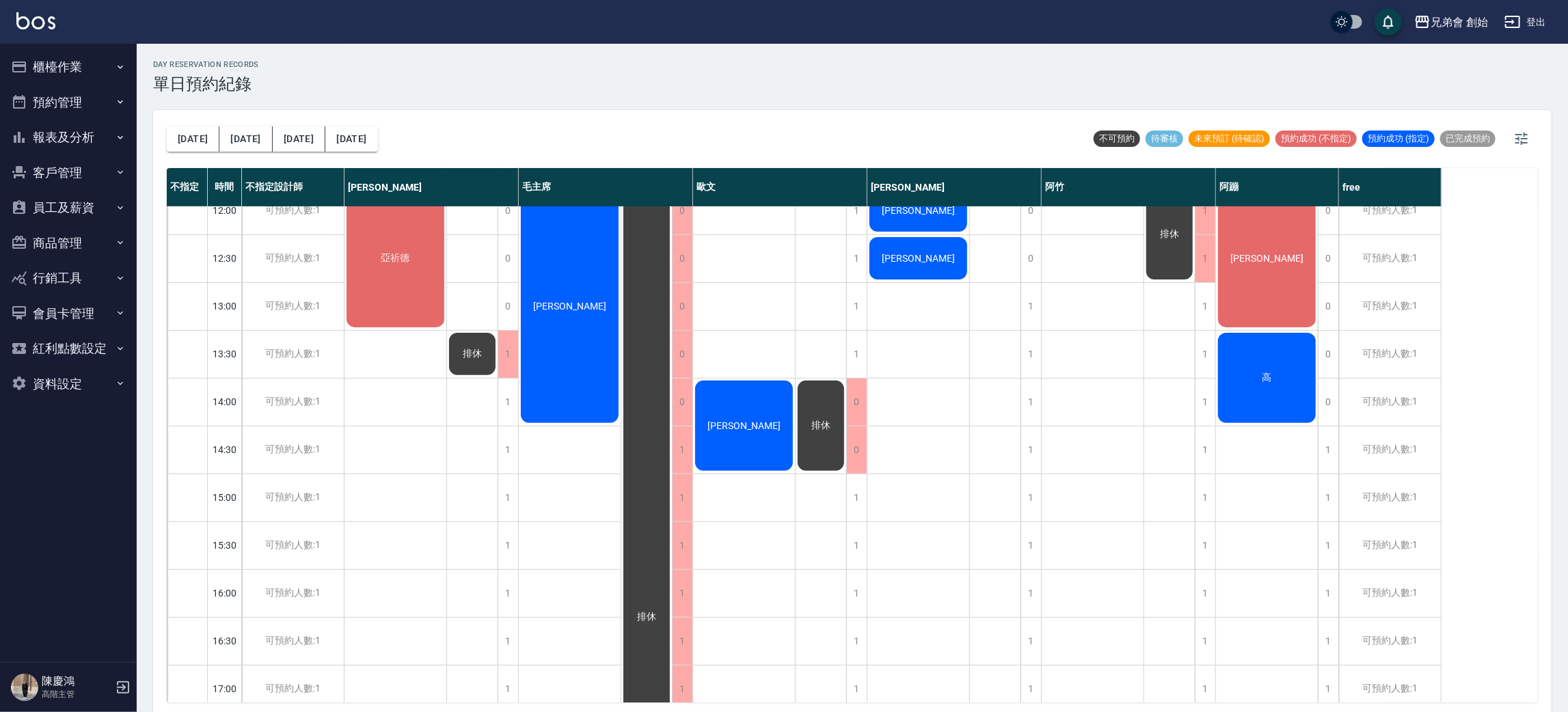
click at [167, 127] on button "[DATE]" at bounding box center [193, 140] width 53 height 26
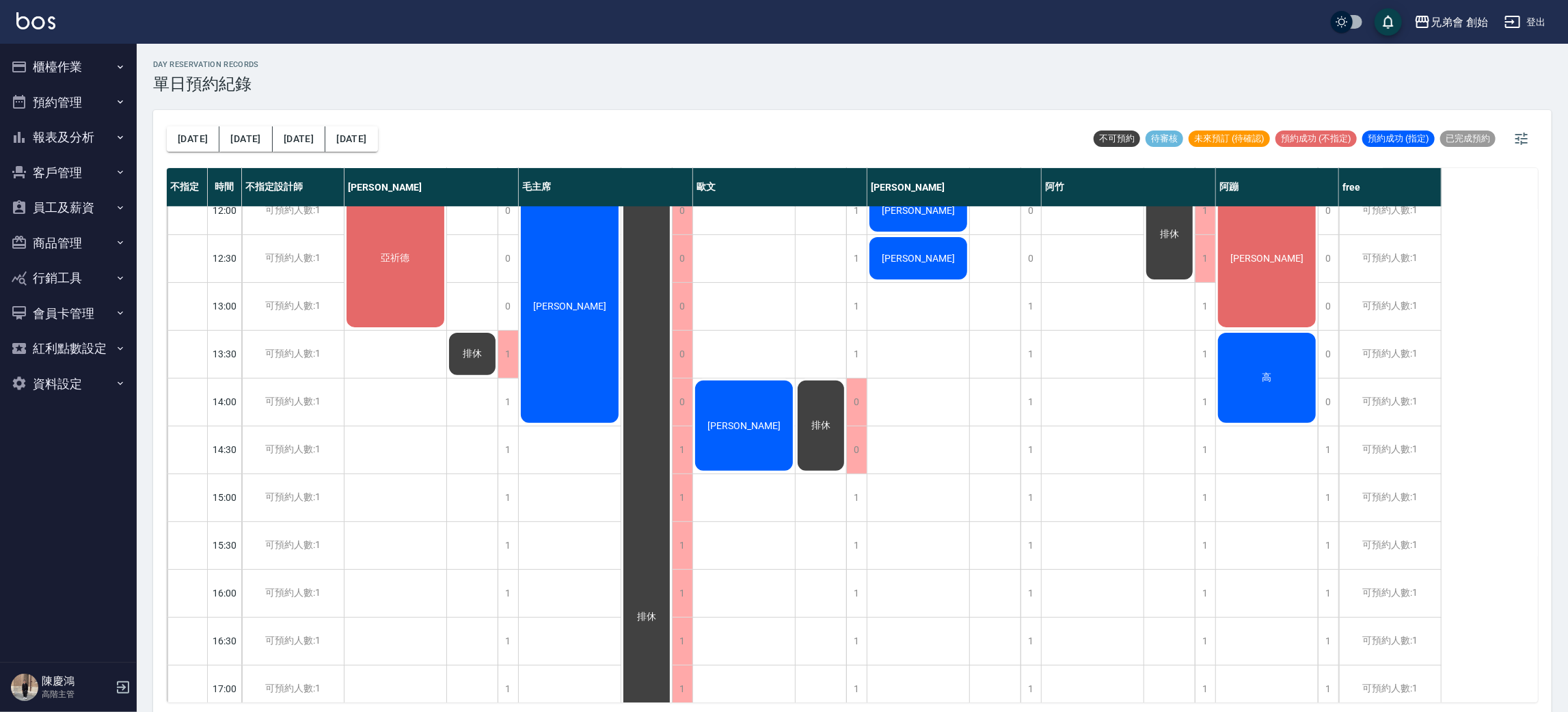
click at [167, 127] on button "[DATE]" at bounding box center [193, 140] width 53 height 26
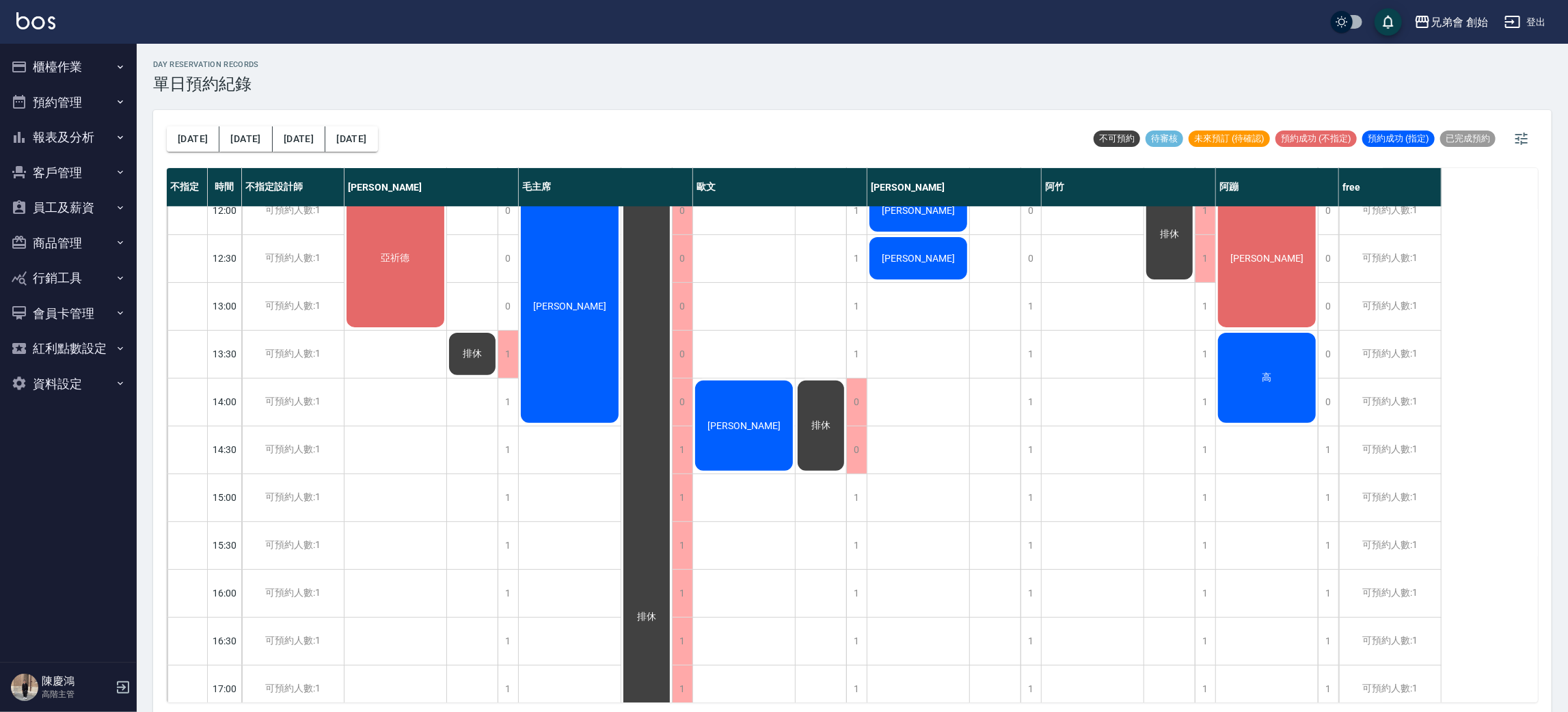
click at [167, 127] on button "[DATE]" at bounding box center [193, 140] width 53 height 26
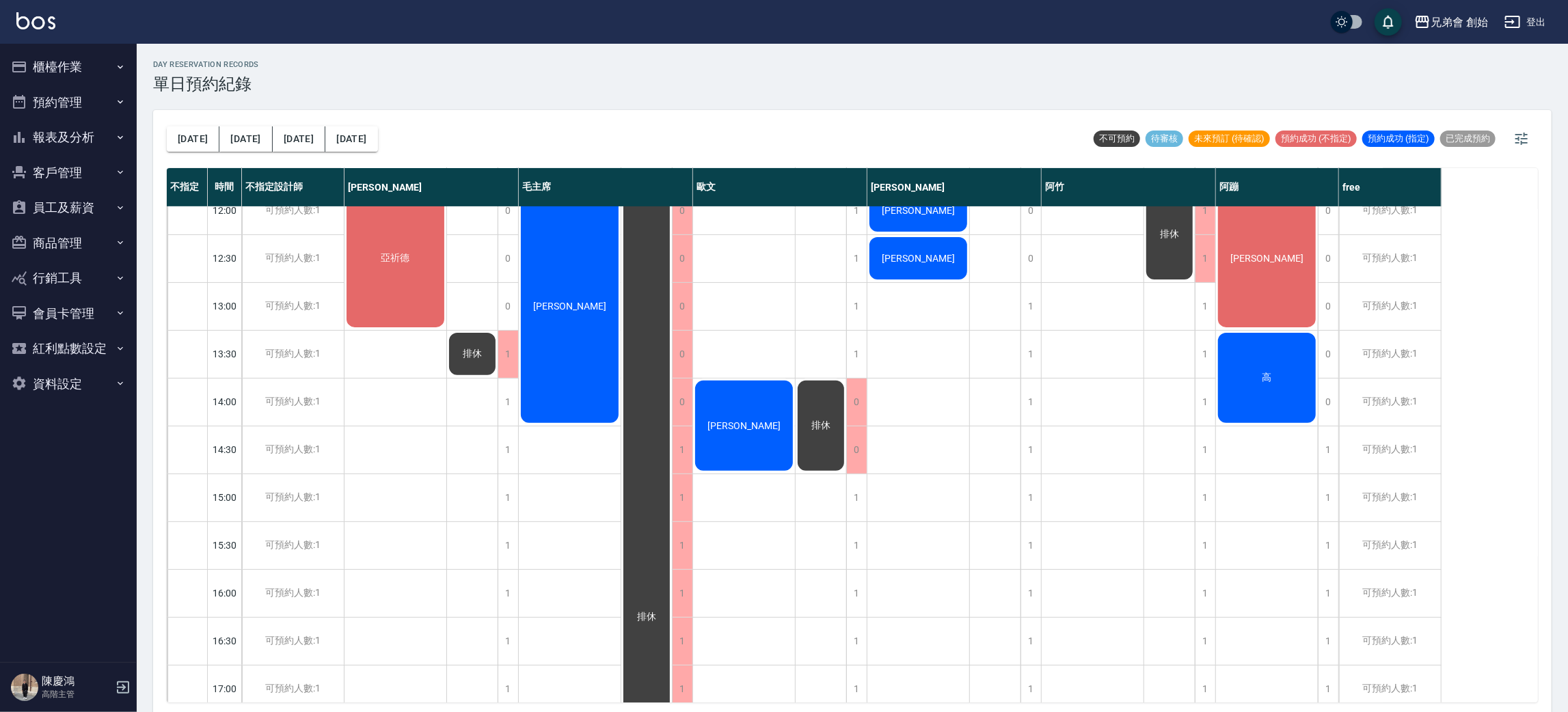
click at [167, 127] on button "[DATE]" at bounding box center [193, 140] width 53 height 26
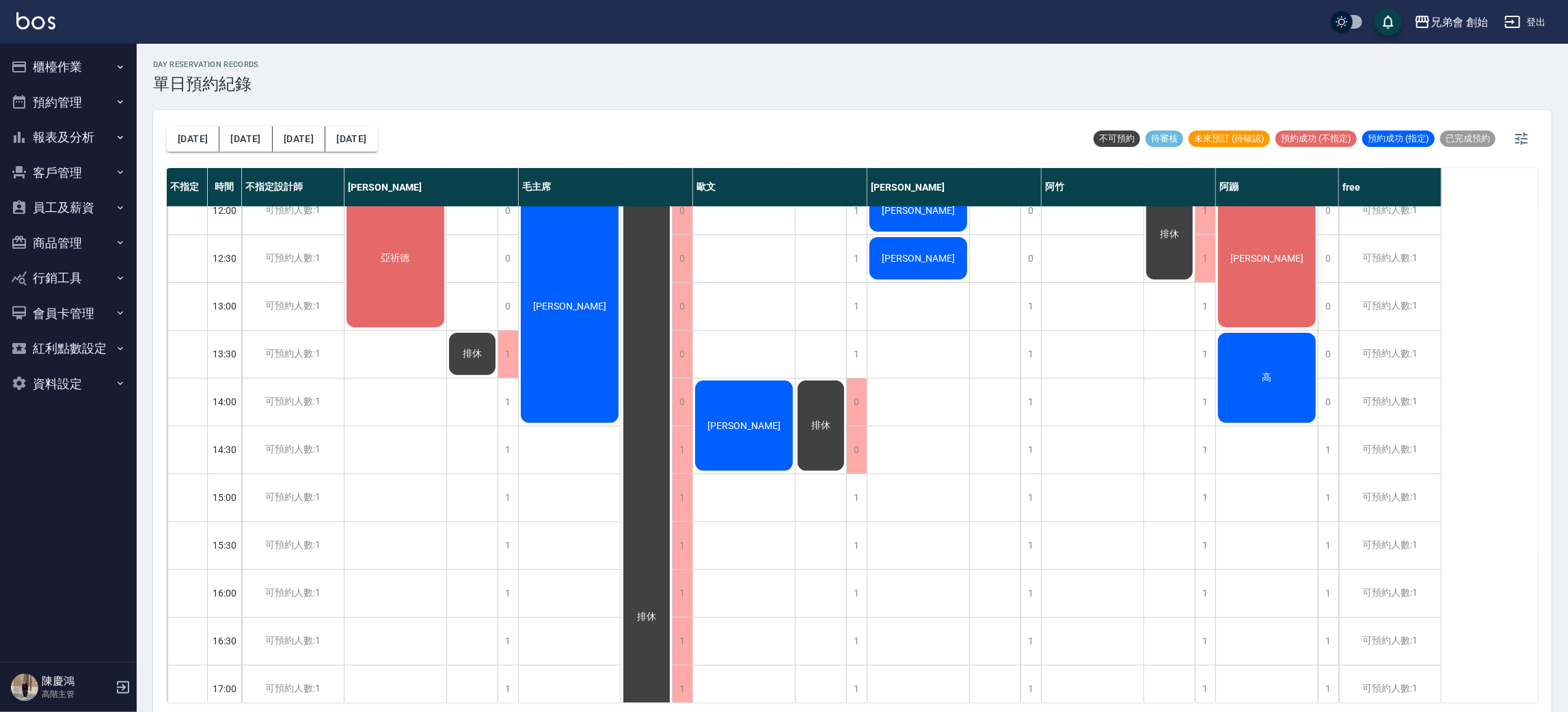
click at [167, 127] on button "[DATE]" at bounding box center [193, 140] width 53 height 26
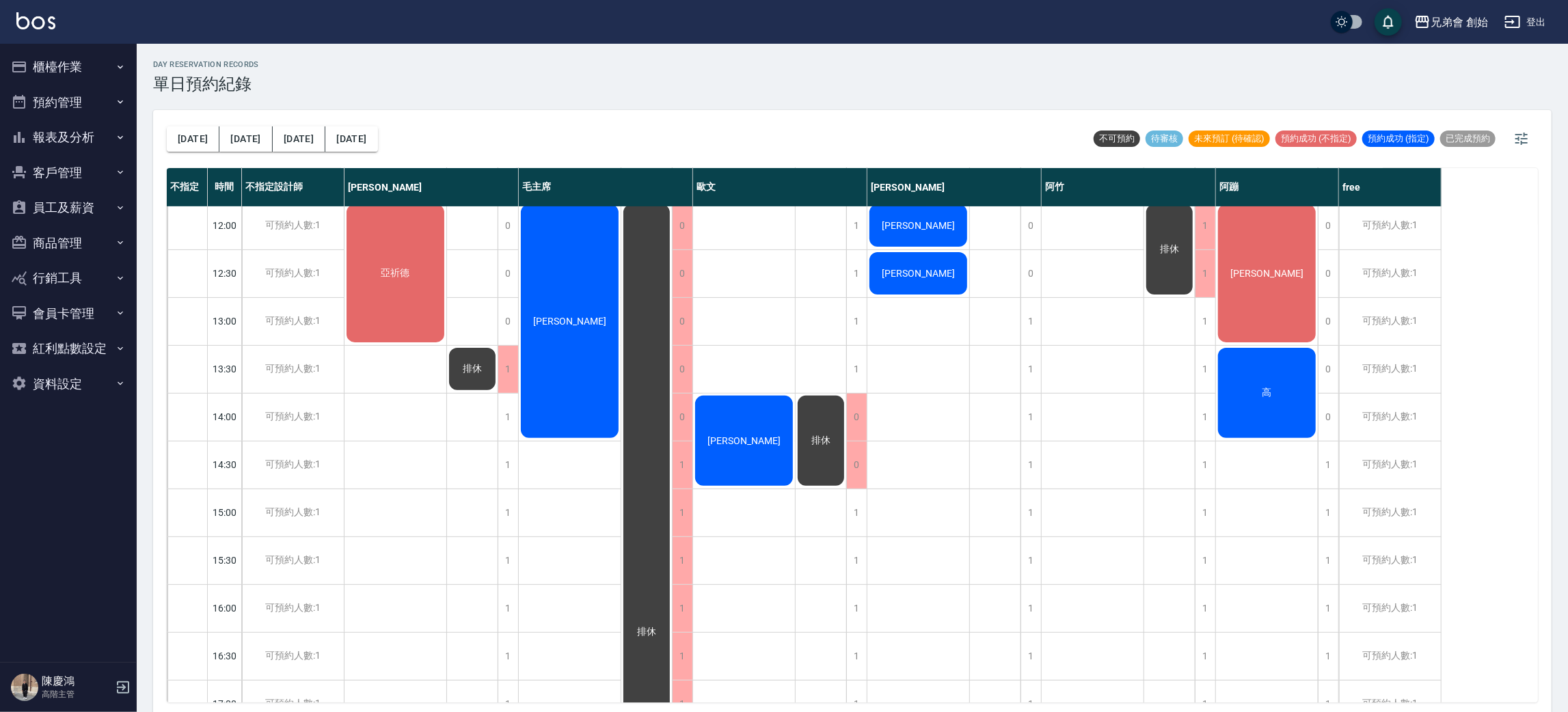
scroll to position [189, 0]
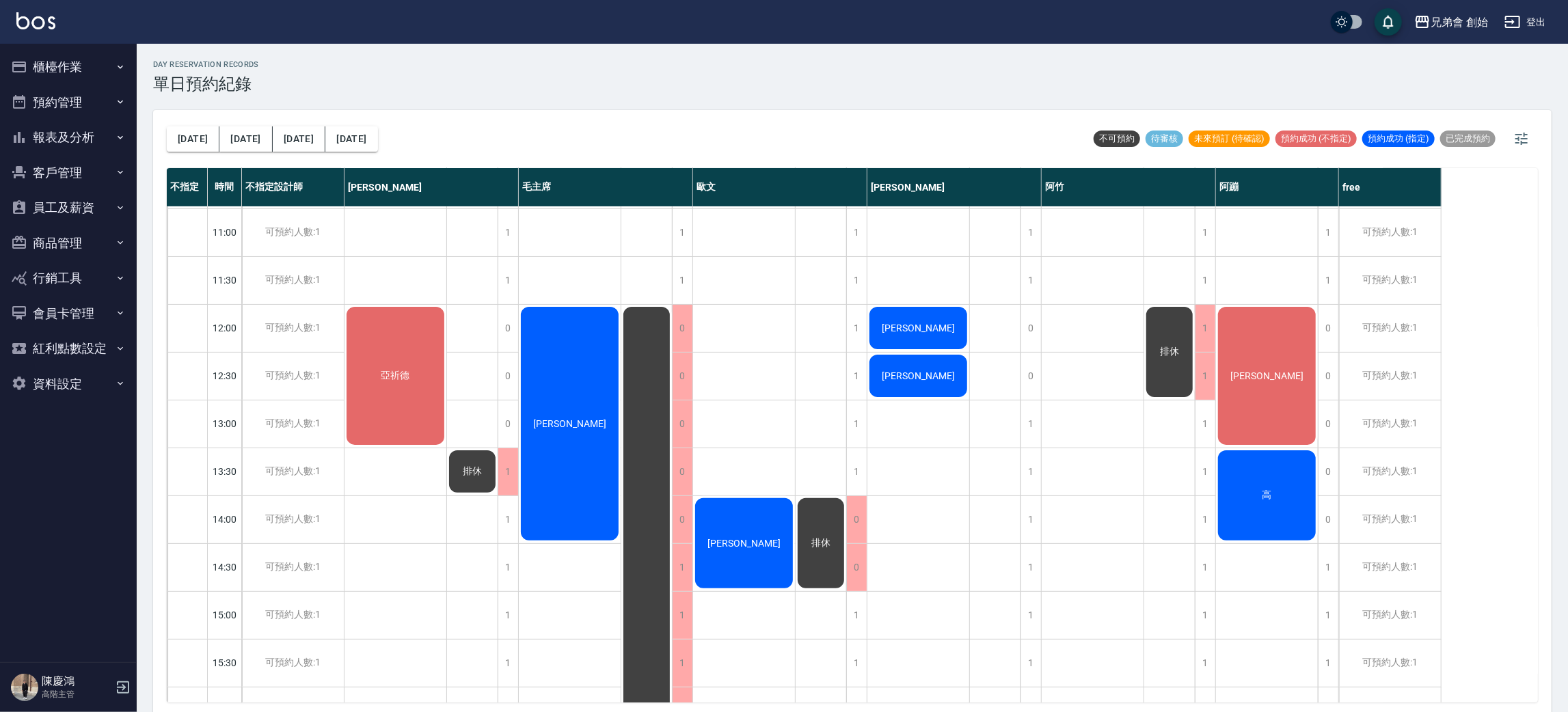
click at [161, 117] on div "今天 明天 後天 2025/08/13 不可預約 待審核 未來預訂 (待確認) 預約成功 (不指定) 預約成功 (指定) 已完成預約 不指定 時間 不指定設計…" at bounding box center [852, 413] width 1398 height 606
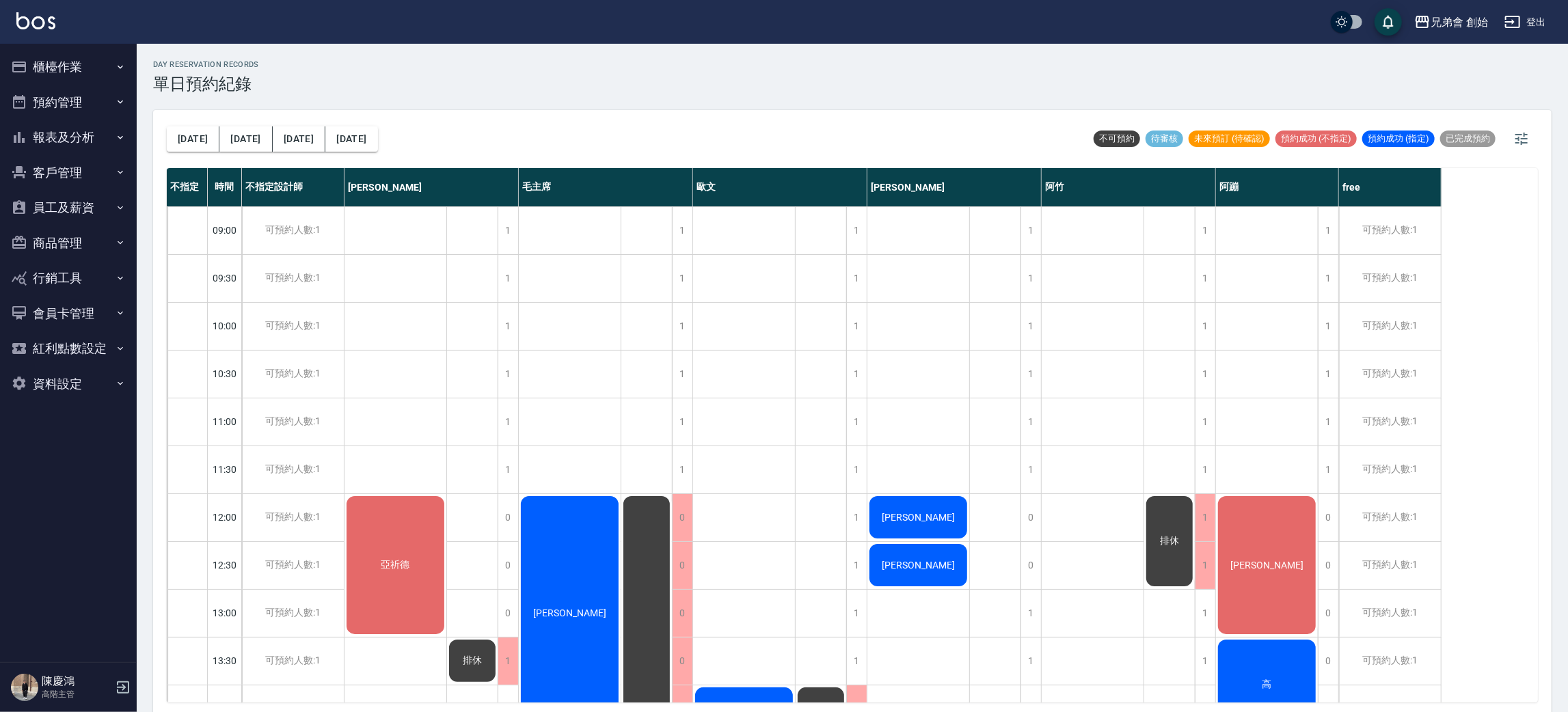
scroll to position [410, 0]
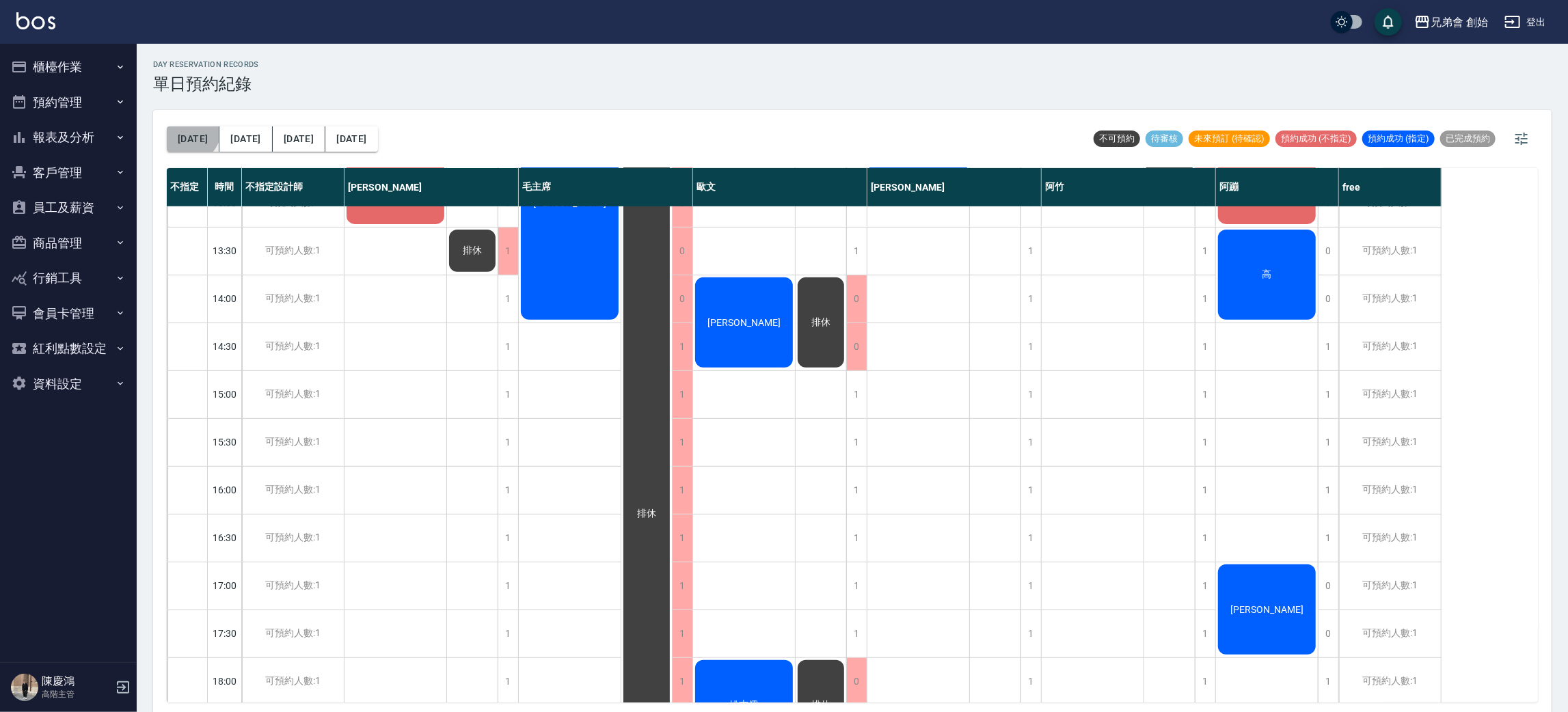
click at [189, 130] on button "[DATE]" at bounding box center [193, 140] width 53 height 26
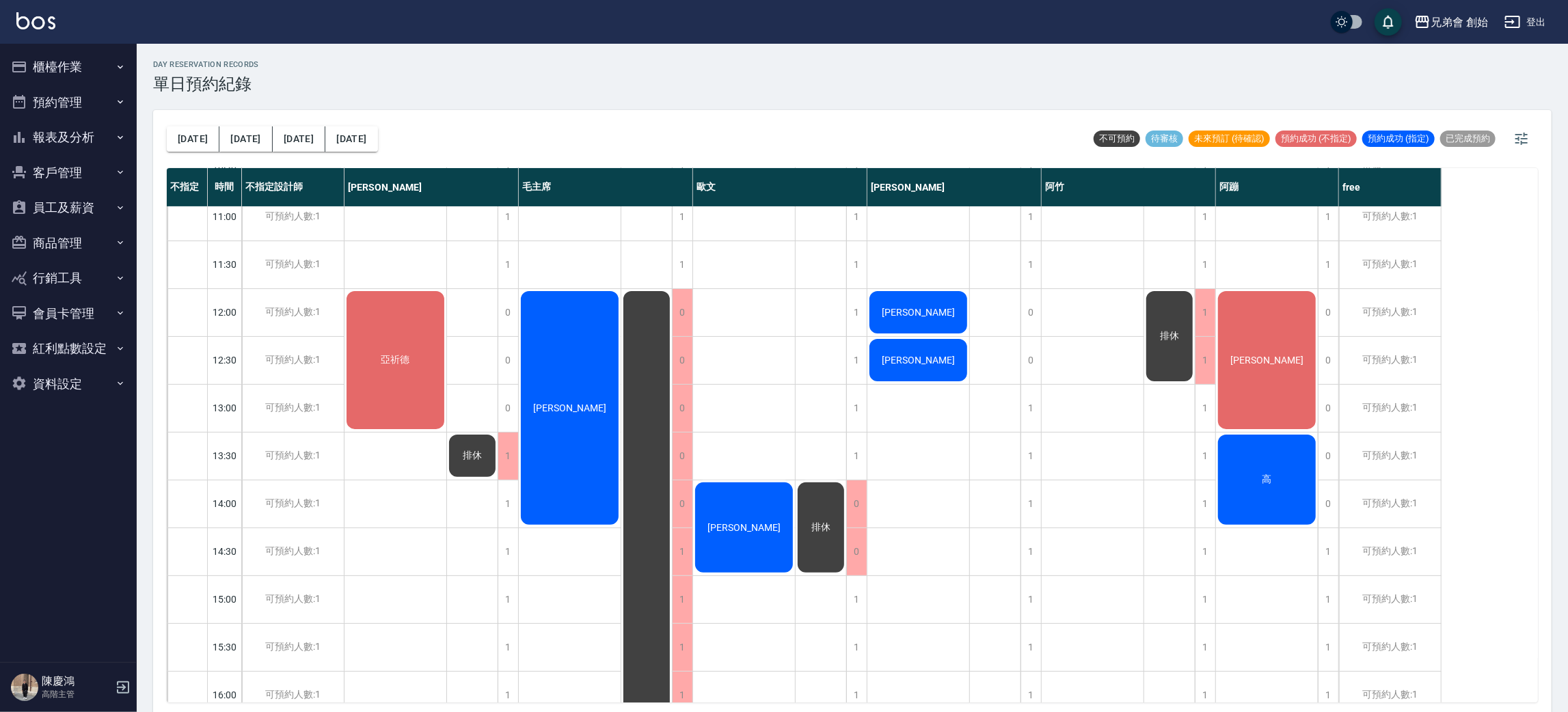
click at [446, 367] on div "[PERSON_NAME]" at bounding box center [395, 360] width 102 height 142
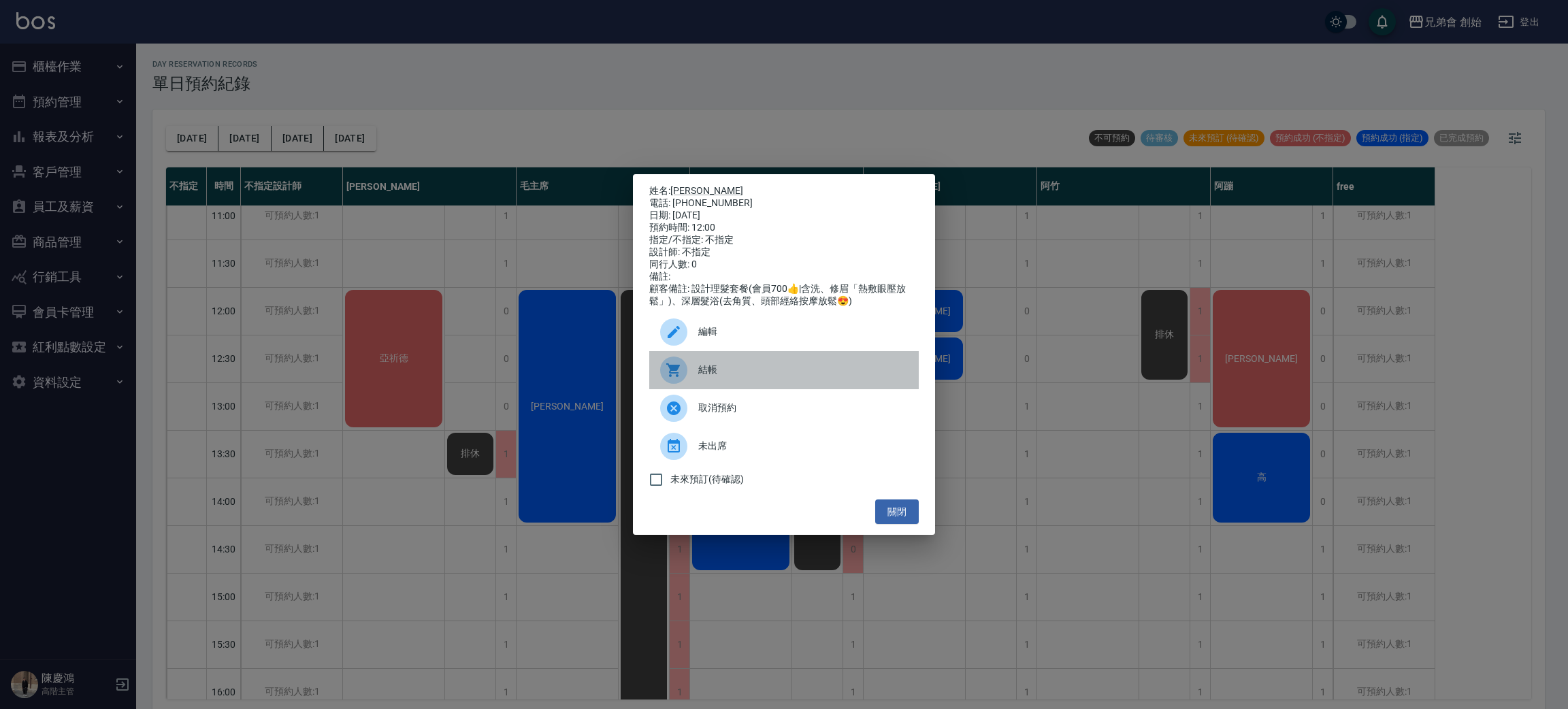
click at [758, 377] on span "結帳" at bounding box center [803, 370] width 210 height 14
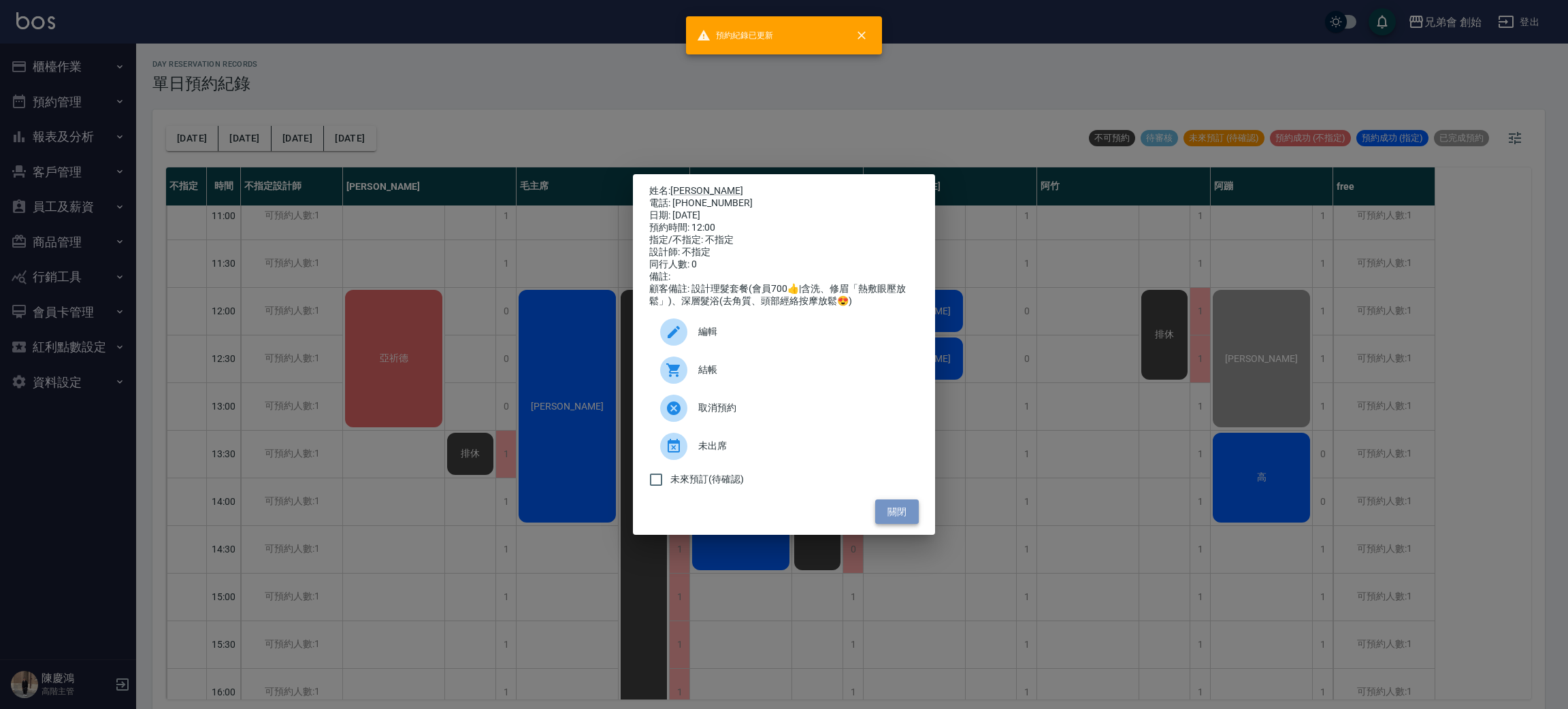
click at [913, 516] on button "關閉" at bounding box center [897, 512] width 44 height 26
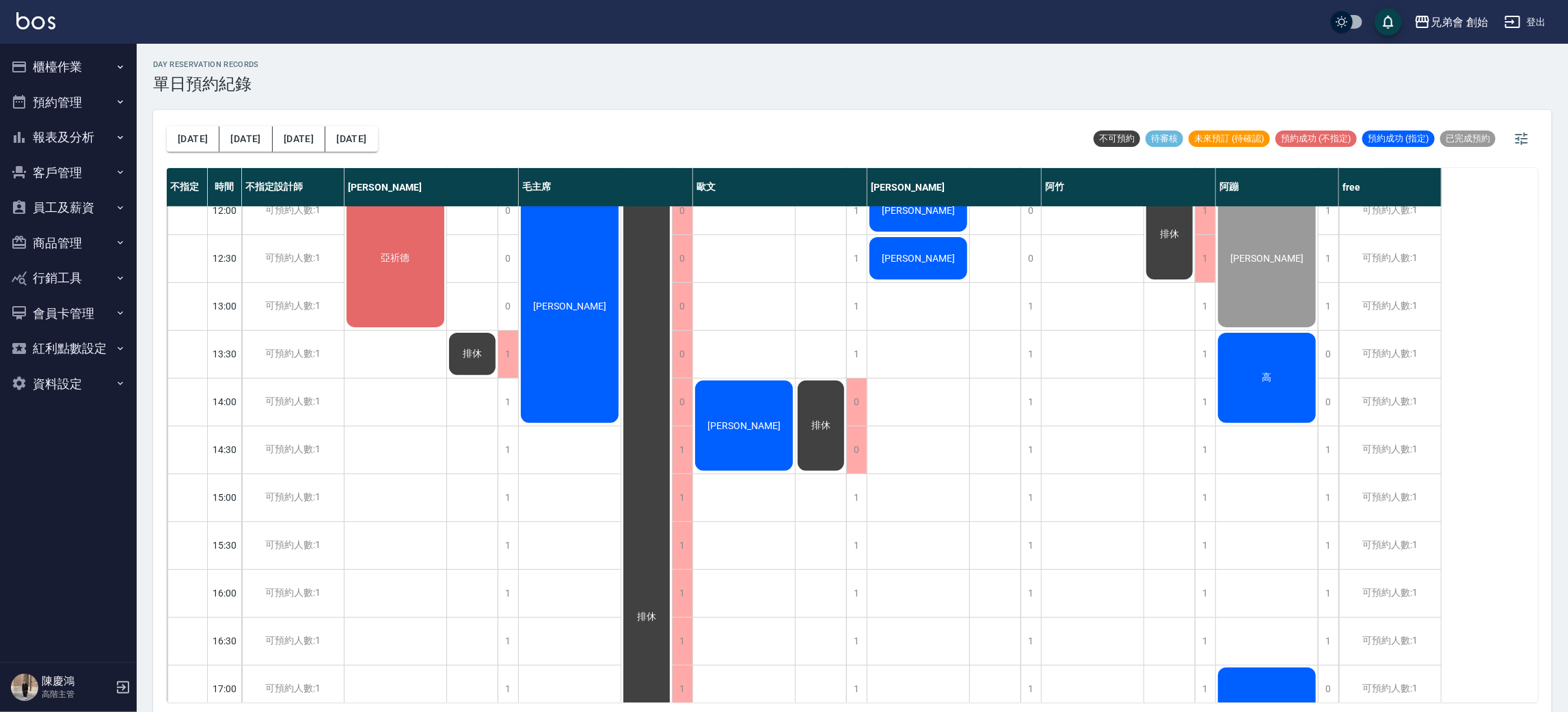
scroll to position [103, 0]
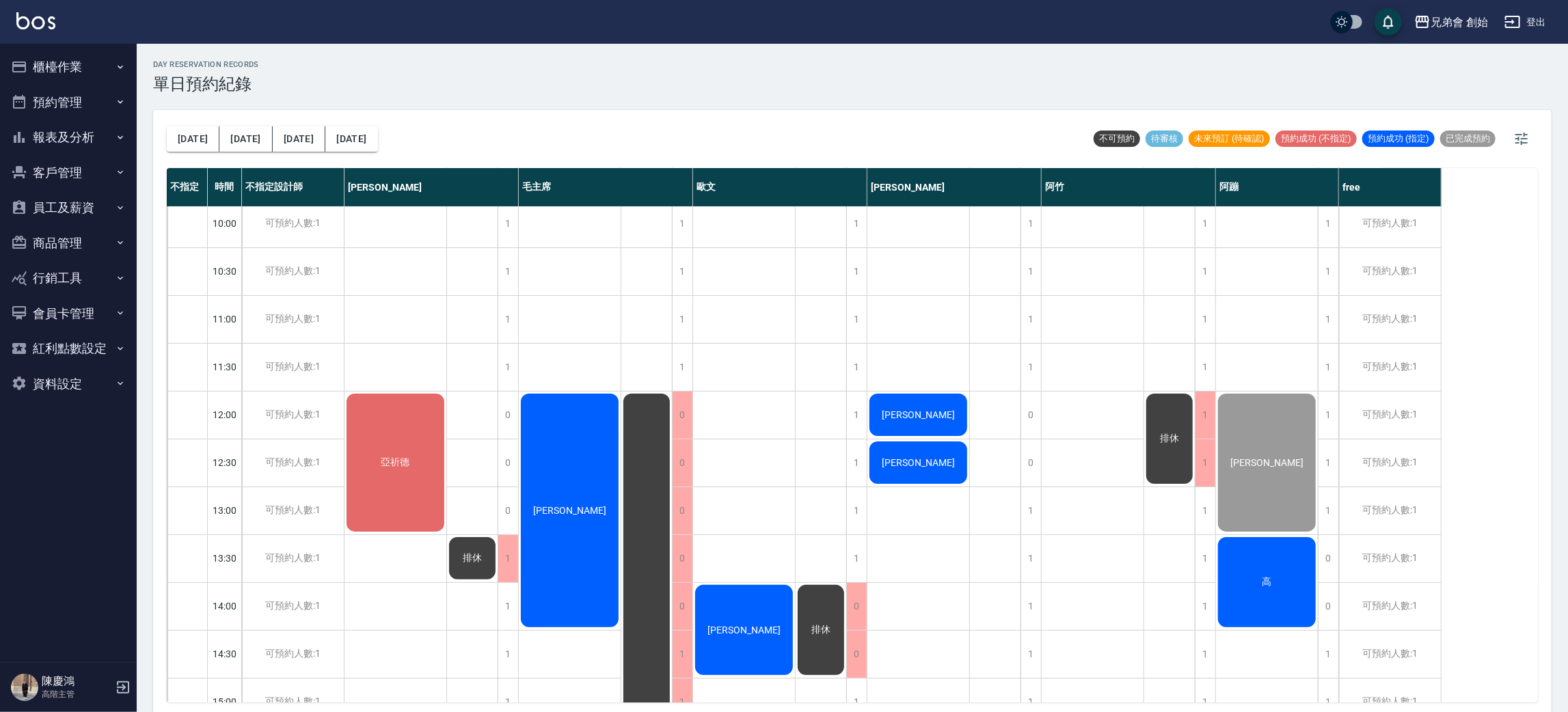
drag, startPoint x: 0, startPoint y: 299, endPoint x: 57, endPoint y: 313, distance: 58.7
click at [0, 295] on nav "櫃檯作業 打帳單 帳單列表 掛單列表 座位開單 營業儀表板 現金收支登錄 高階收支登錄 材料自購登錄 每日結帳 排班表 現場電腦打卡 掃碼打卡 預約管理 預約…" at bounding box center [68, 353] width 137 height 618
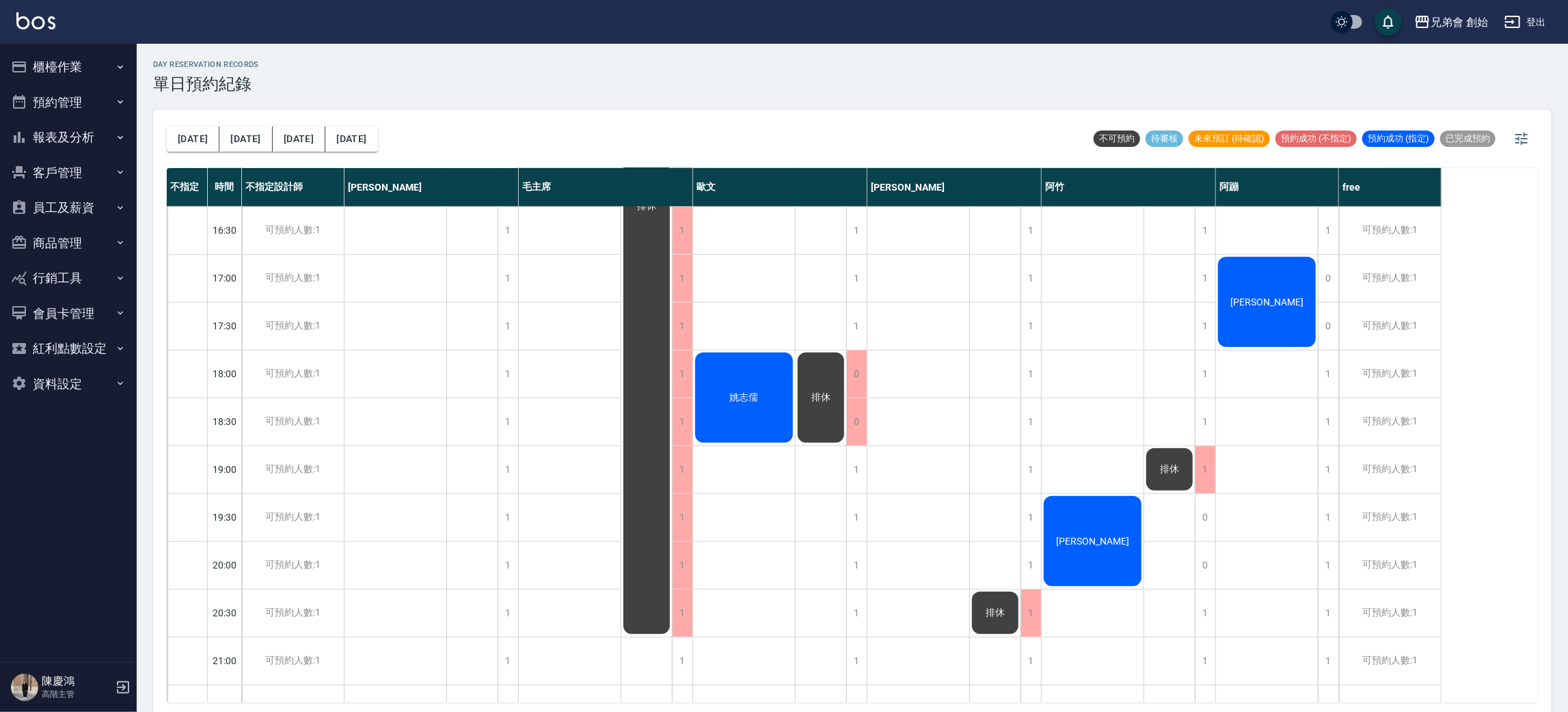
scroll to position [205, 0]
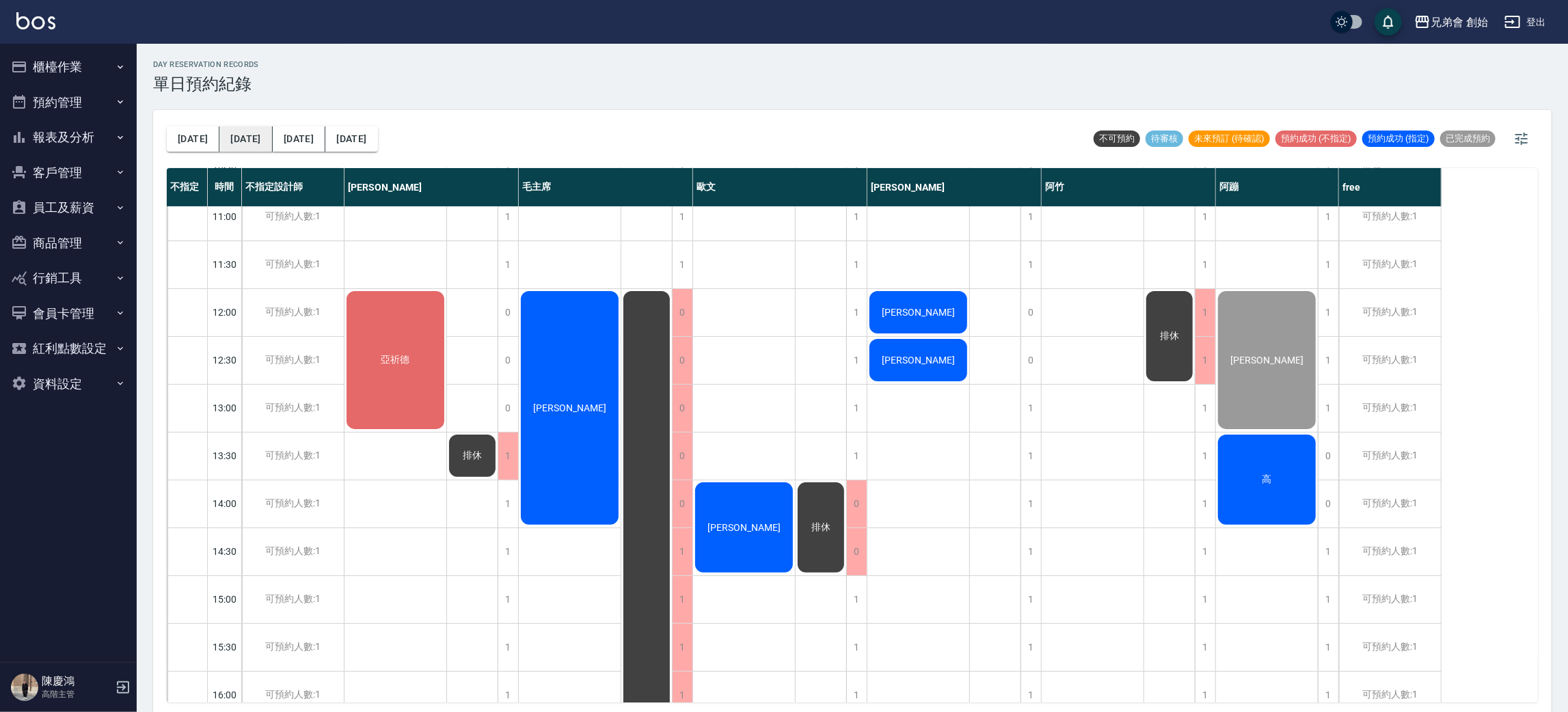
click at [186, 137] on button "[DATE]" at bounding box center [193, 140] width 53 height 26
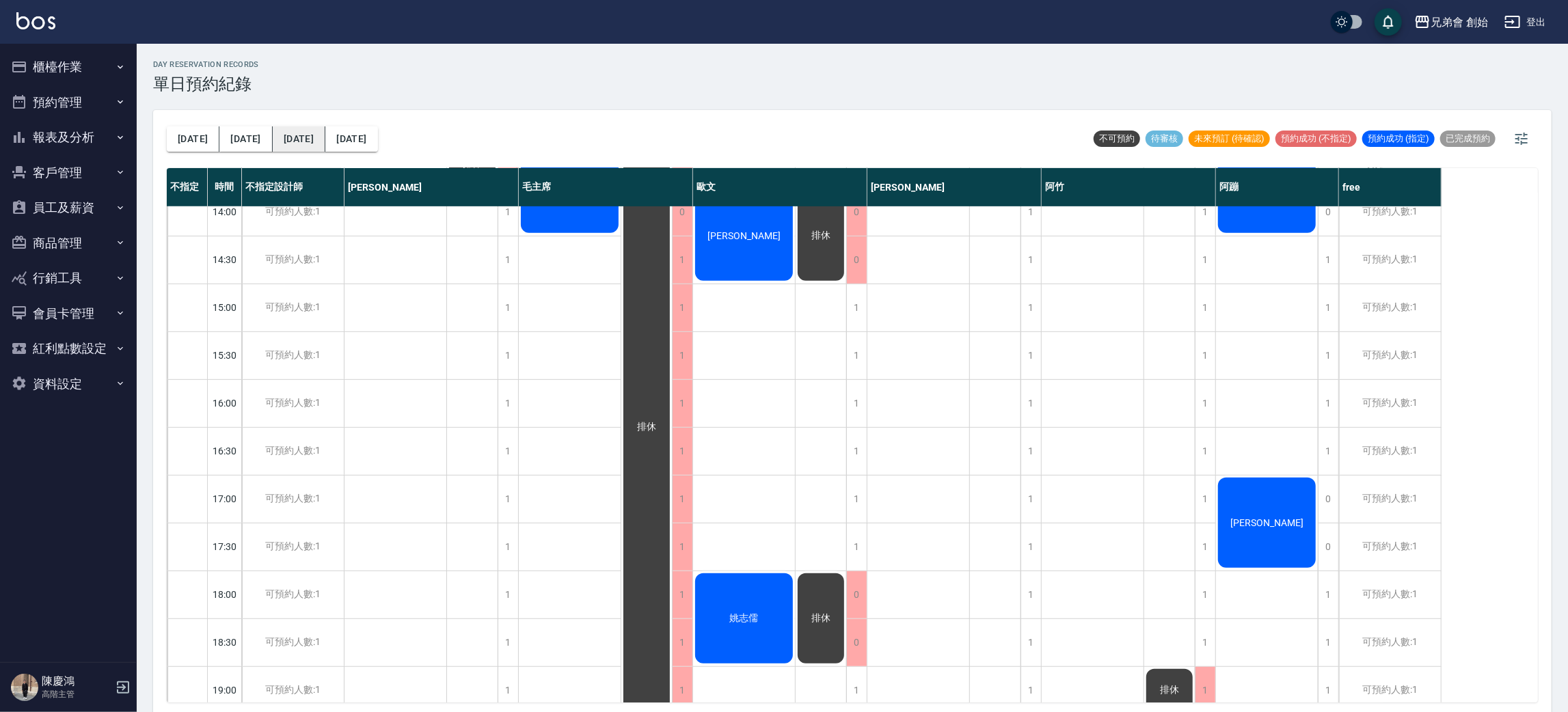
scroll to position [600, 0]
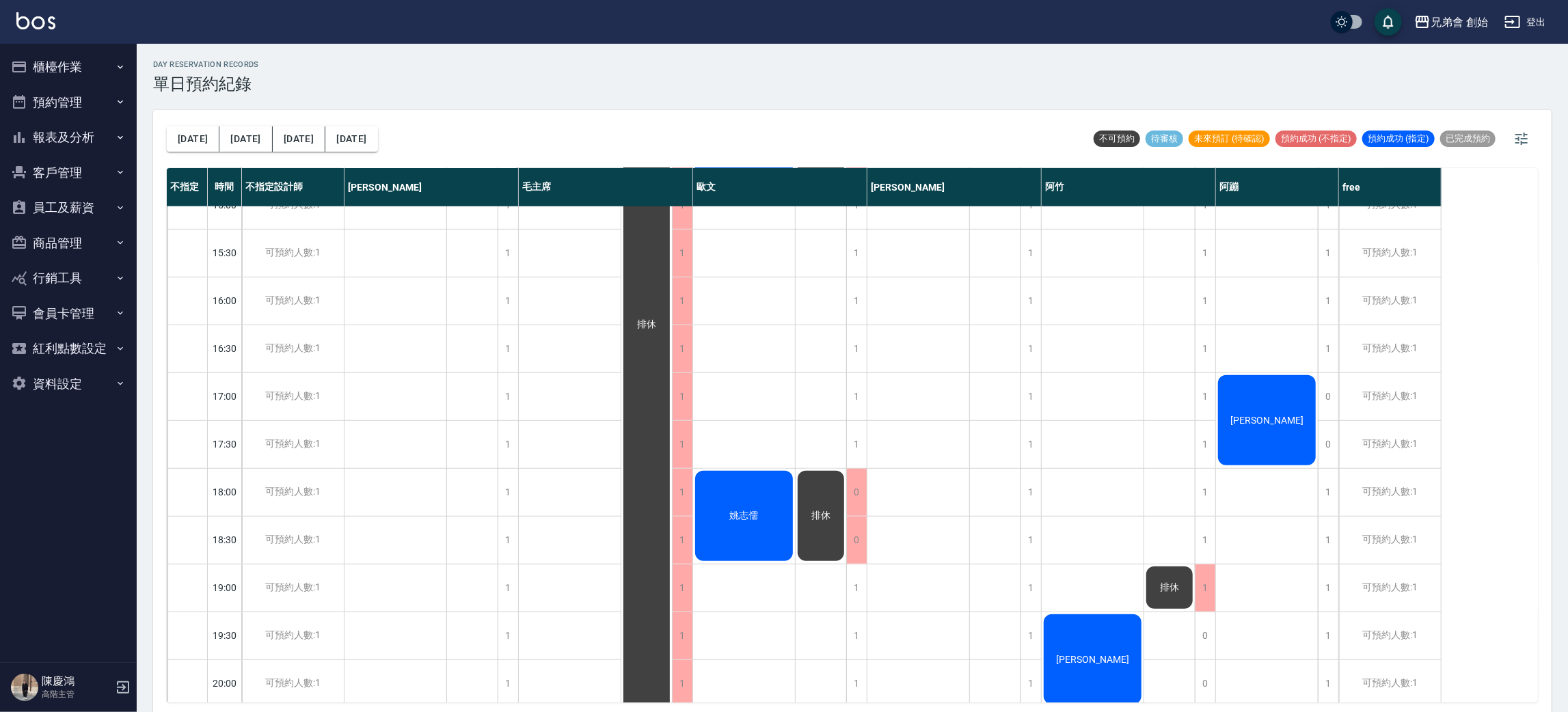
click at [229, 146] on button "明天" at bounding box center [246, 140] width 53 height 26
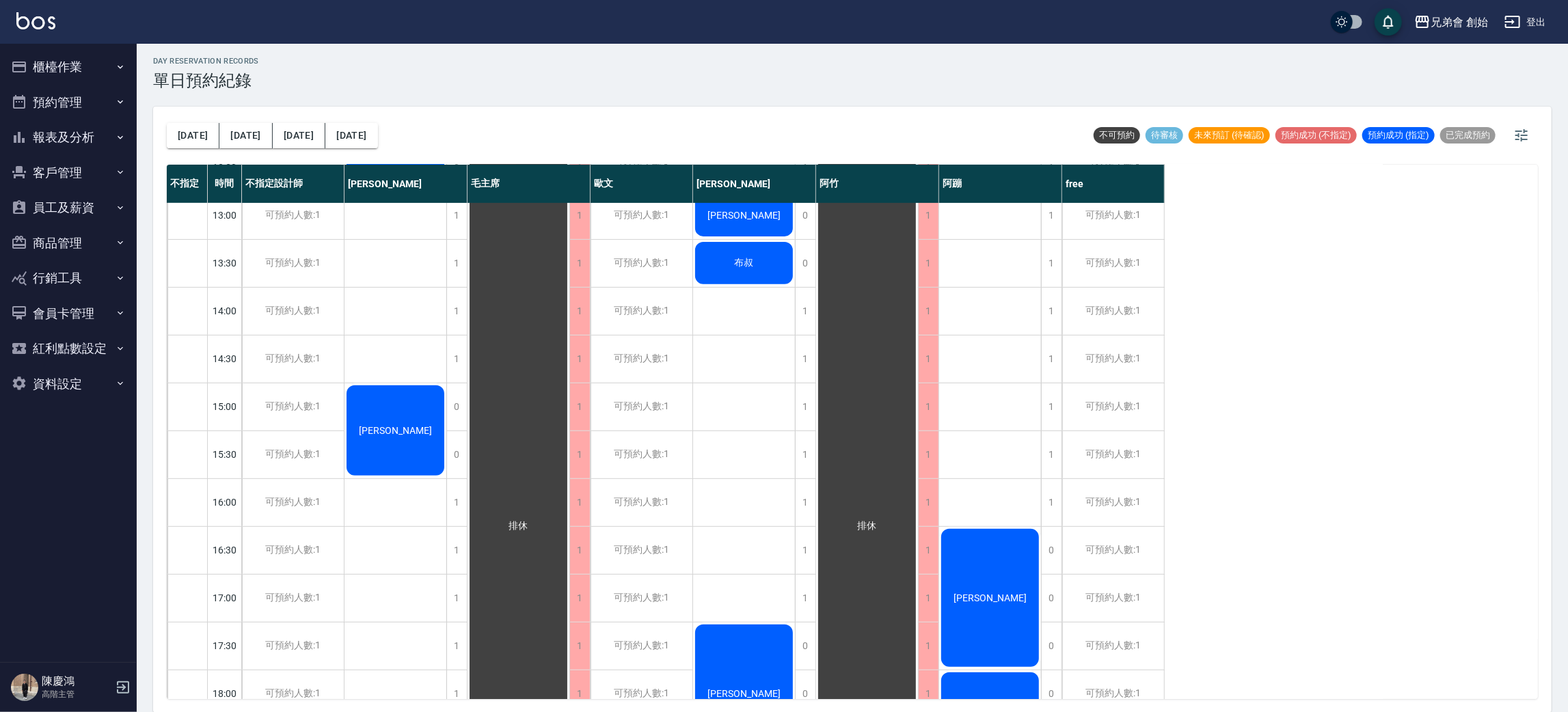
scroll to position [292, 0]
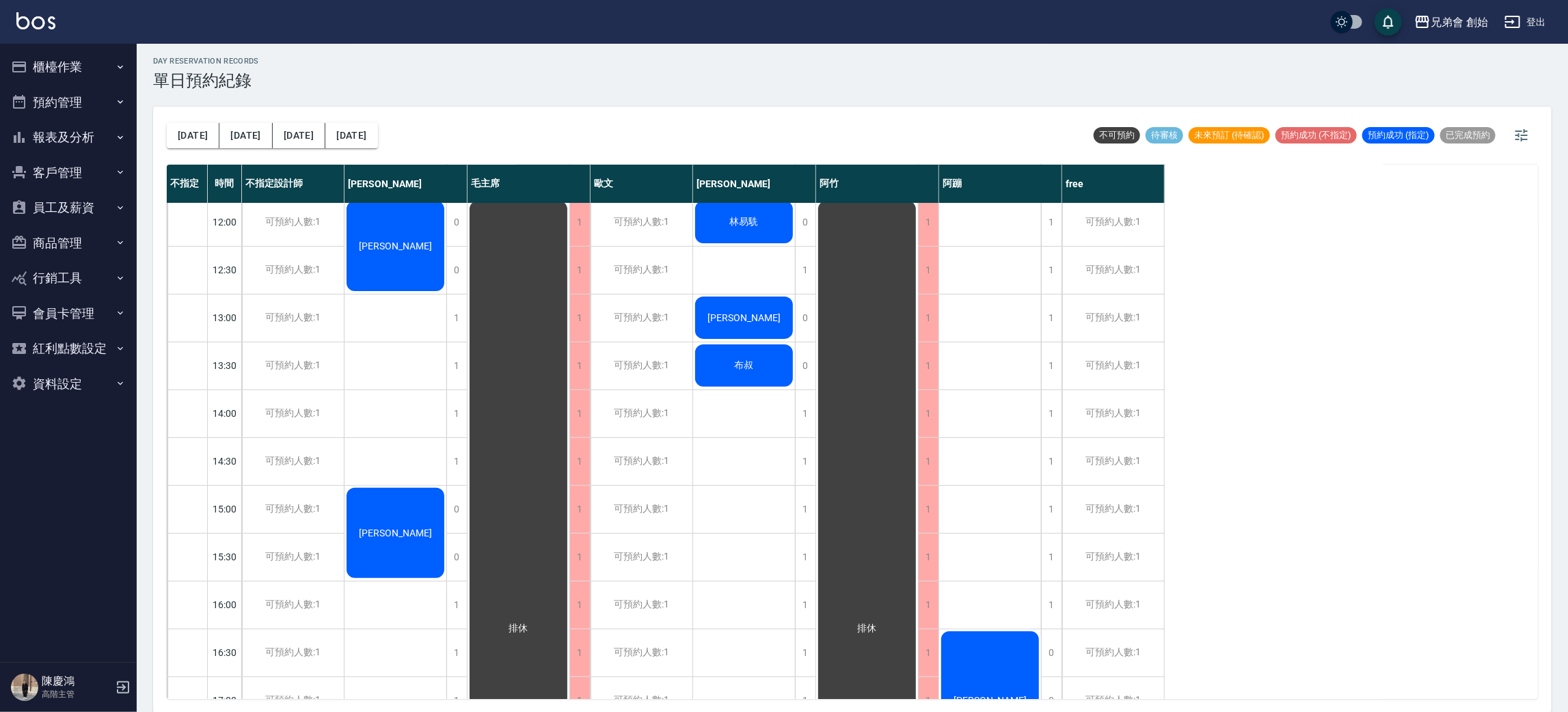
click at [273, 134] on button "後天" at bounding box center [299, 136] width 53 height 26
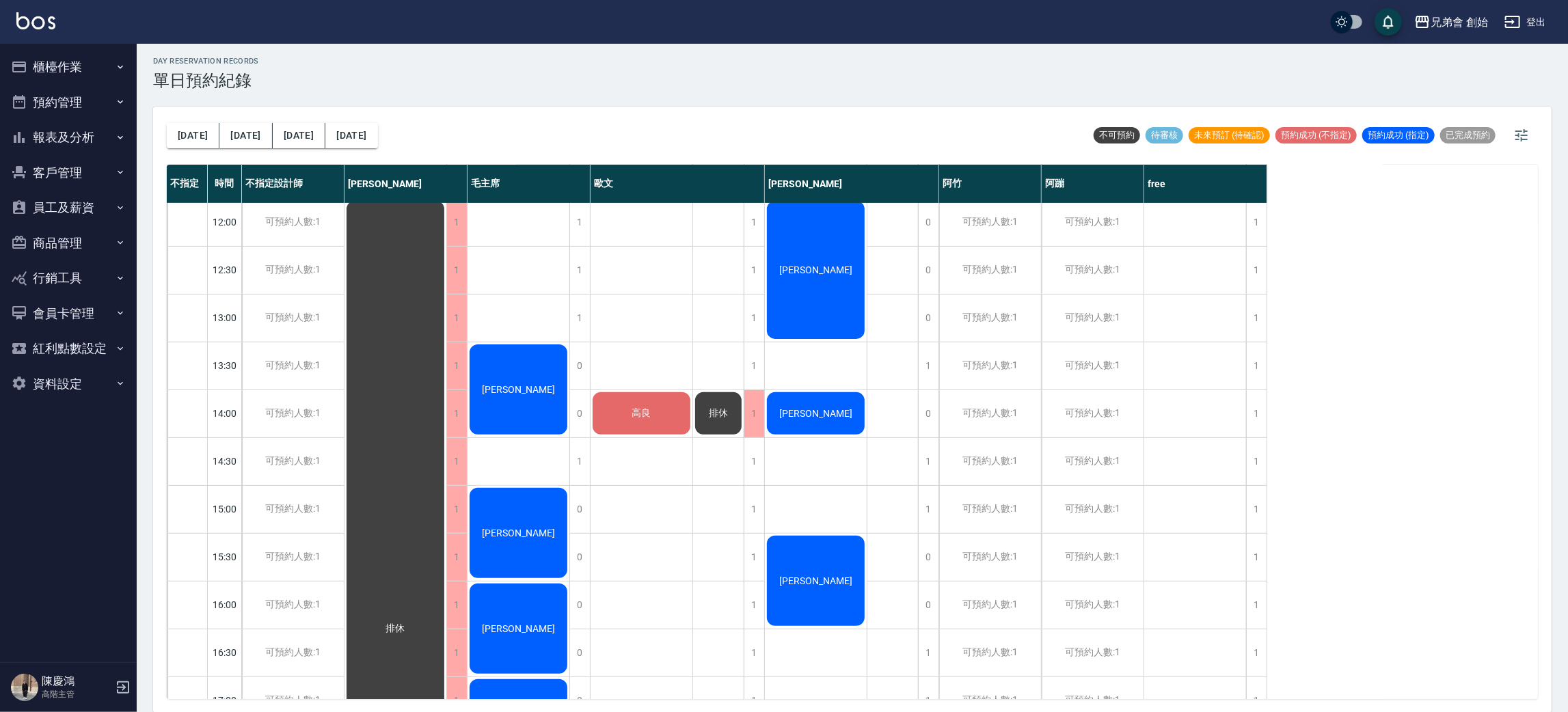
click at [194, 142] on button "[DATE]" at bounding box center [193, 136] width 53 height 26
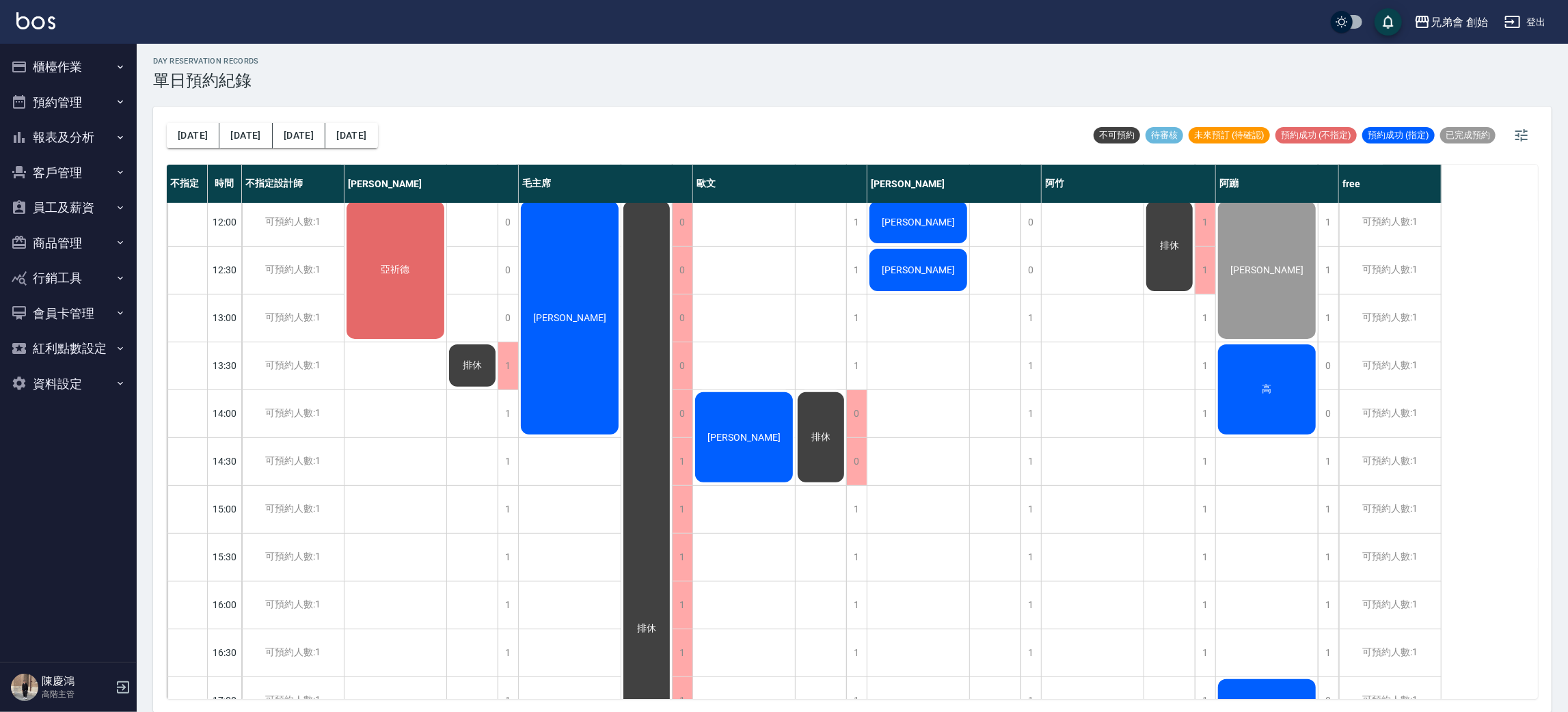
click at [544, 162] on div "今天 明天 後天 2025/08/13 不可預約 待審核 未來預訂 (待確認) 預約成功 (不指定) 預約成功 (指定) 已完成預約" at bounding box center [852, 135] width 1371 height 58
click at [194, 134] on button "[DATE]" at bounding box center [193, 136] width 53 height 26
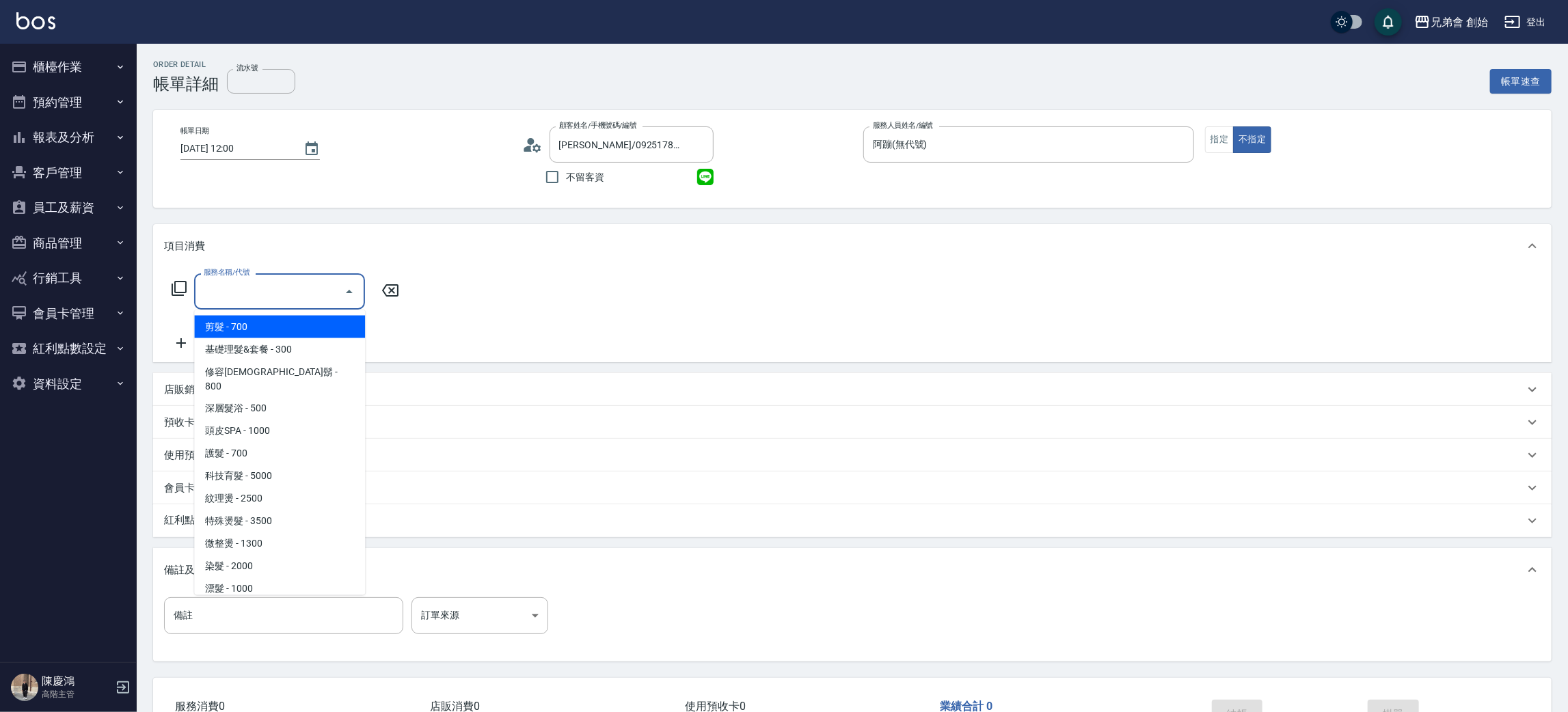
click at [308, 323] on span "剪髮 - 700" at bounding box center [279, 327] width 171 height 23
type input "剪髮(A01)"
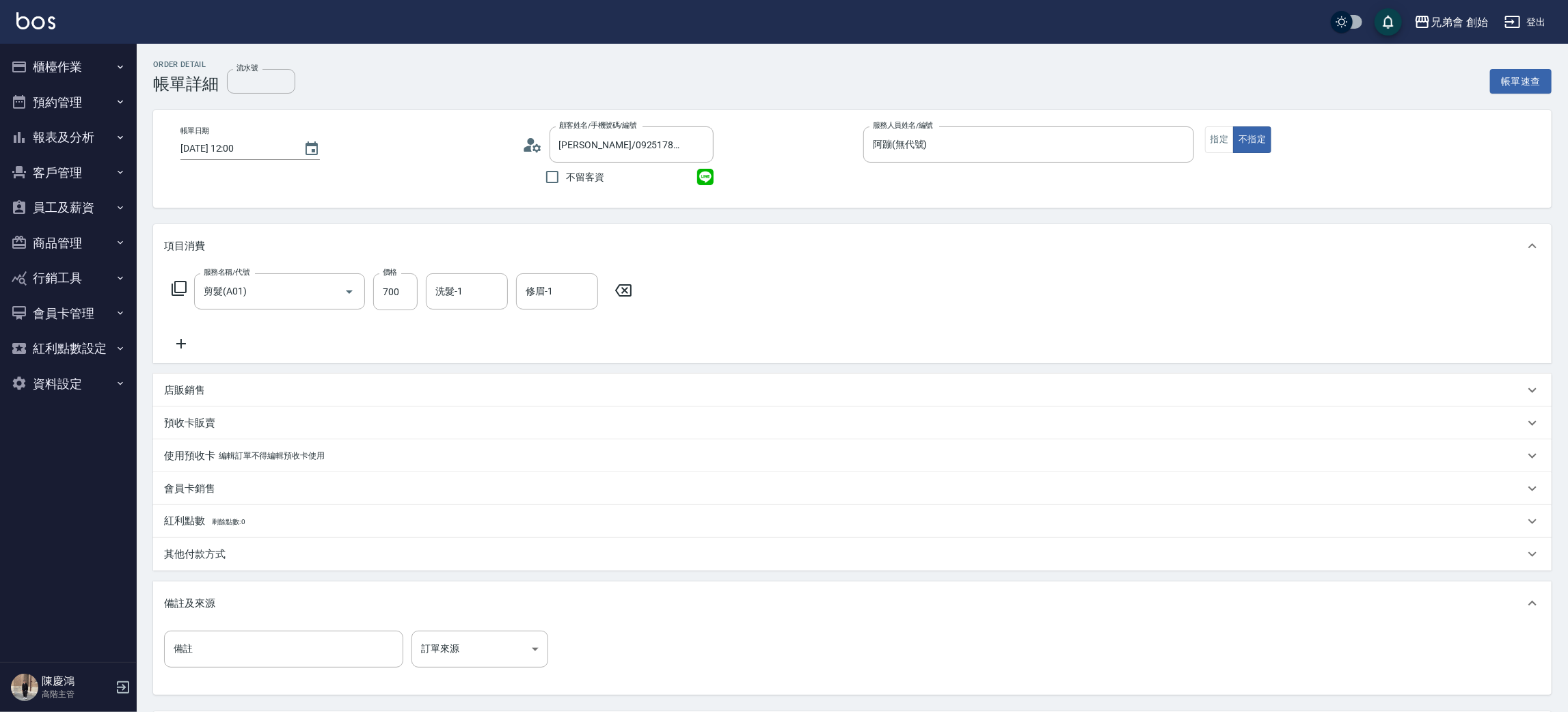
click at [171, 343] on icon at bounding box center [180, 344] width 34 height 17
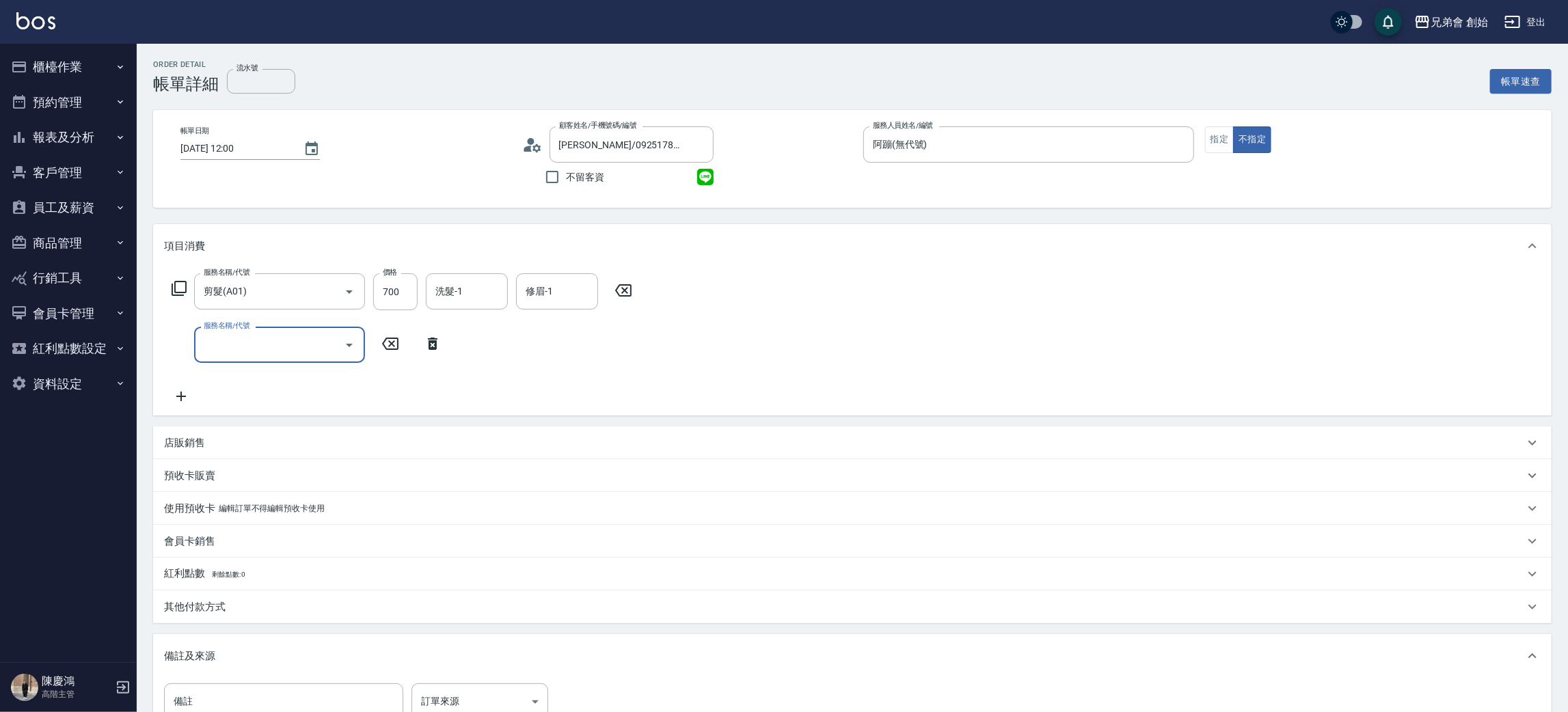
click at [252, 330] on div "服務名稱/代號" at bounding box center [279, 345] width 171 height 36
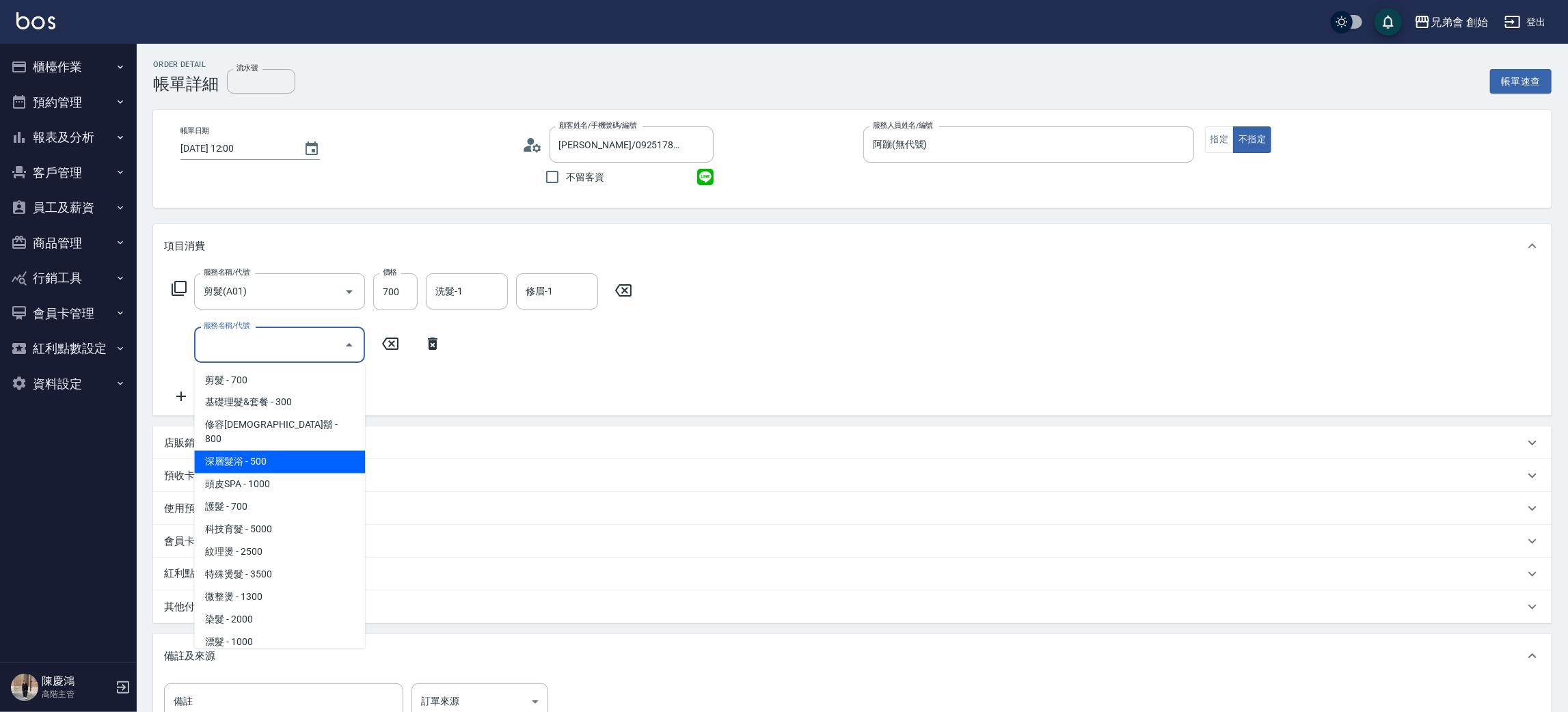
click at [298, 451] on span "深層髮浴 - 500" at bounding box center [279, 462] width 171 height 23
type input "深層髮浴(B01)"
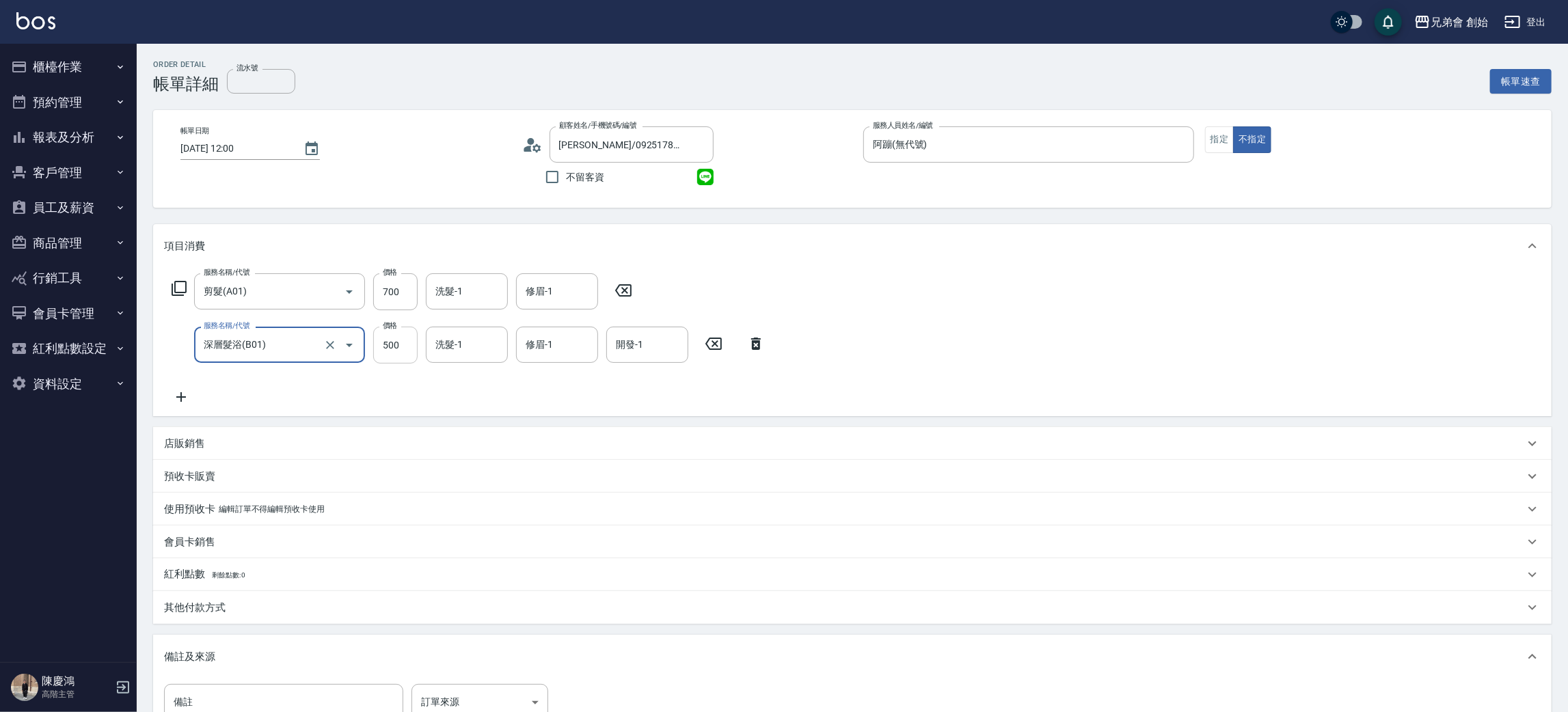
click at [410, 360] on input "500" at bounding box center [395, 345] width 44 height 37
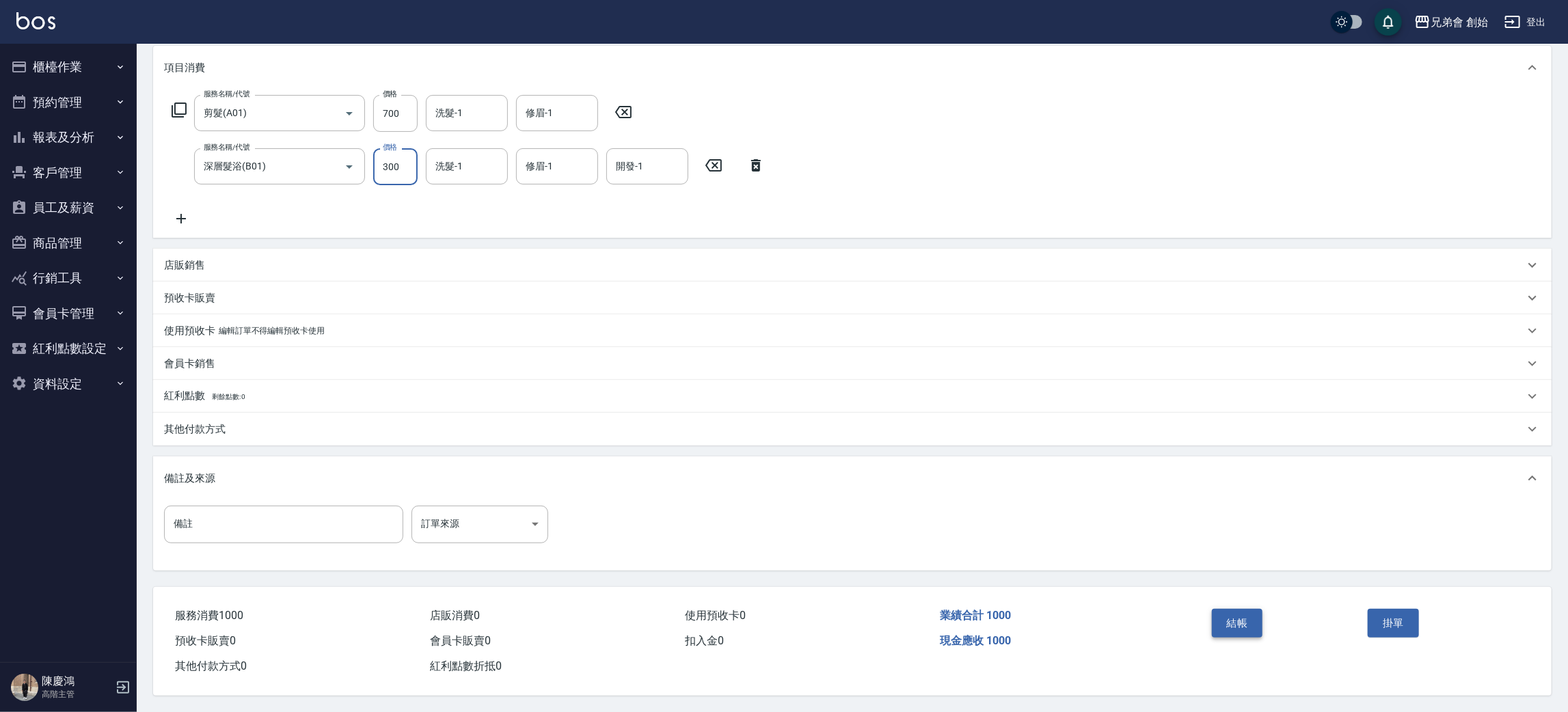
type input "300"
drag, startPoint x: 1238, startPoint y: 621, endPoint x: 1231, endPoint y: 617, distance: 8.1
click at [1237, 621] on button "結帳" at bounding box center [1238, 623] width 51 height 29
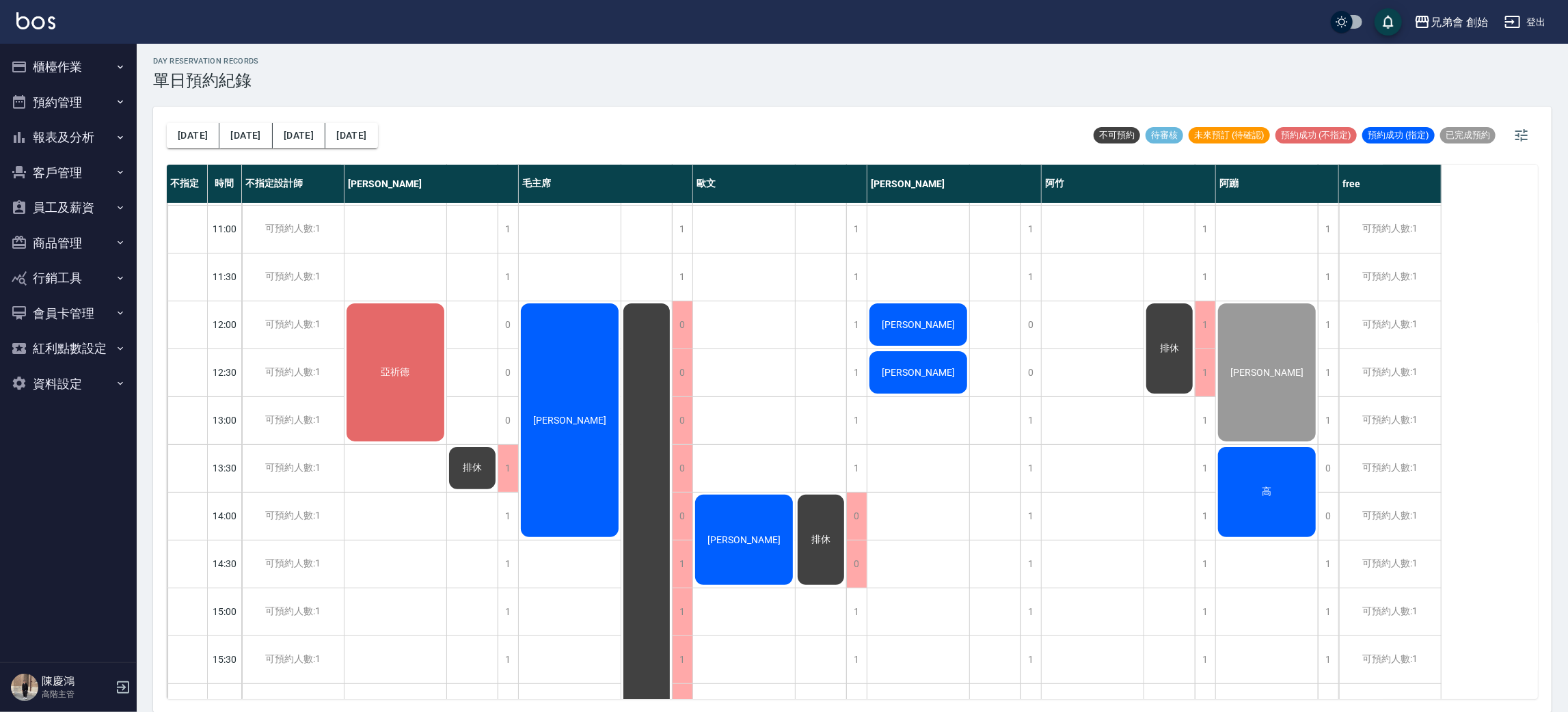
scroll to position [292, 0]
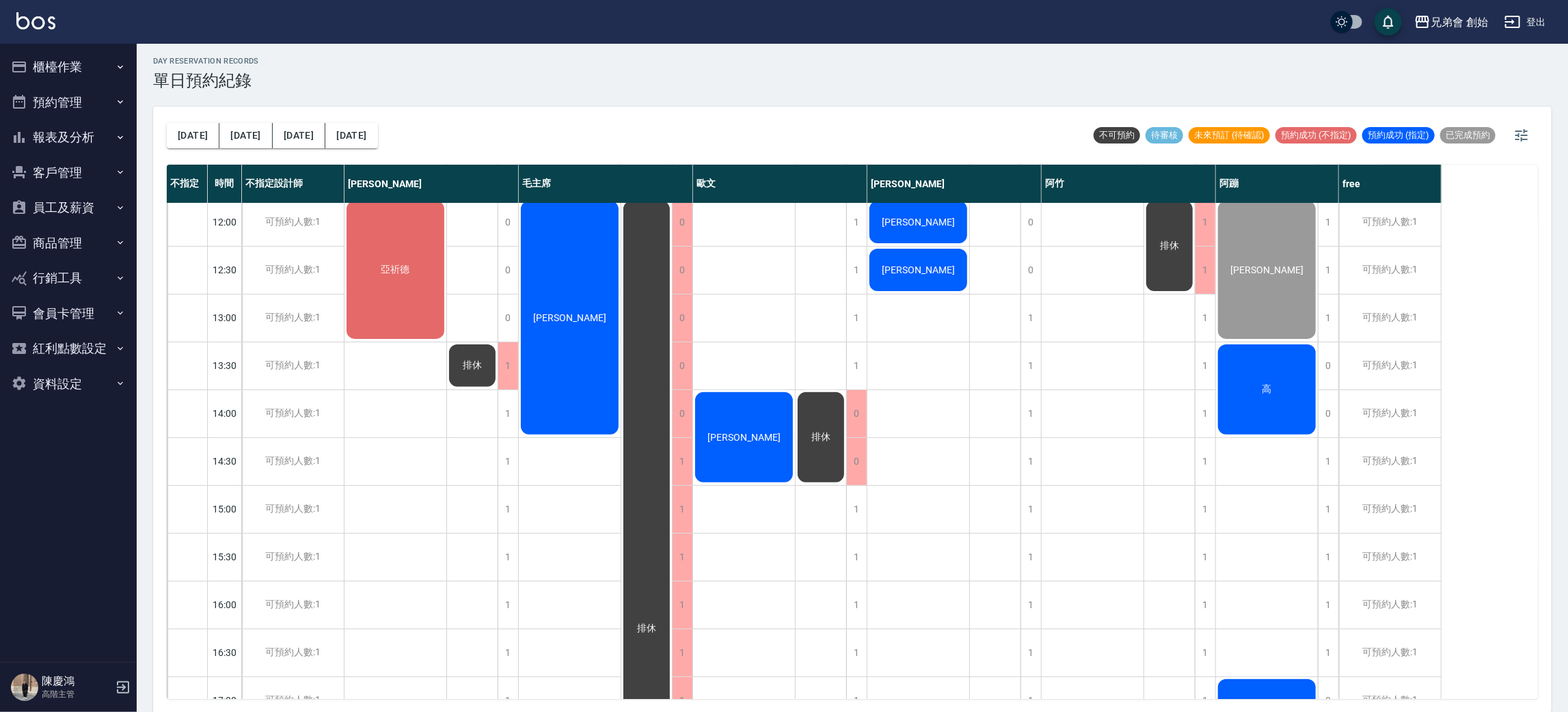
click at [446, 341] on div "排休" at bounding box center [395, 270] width 102 height 142
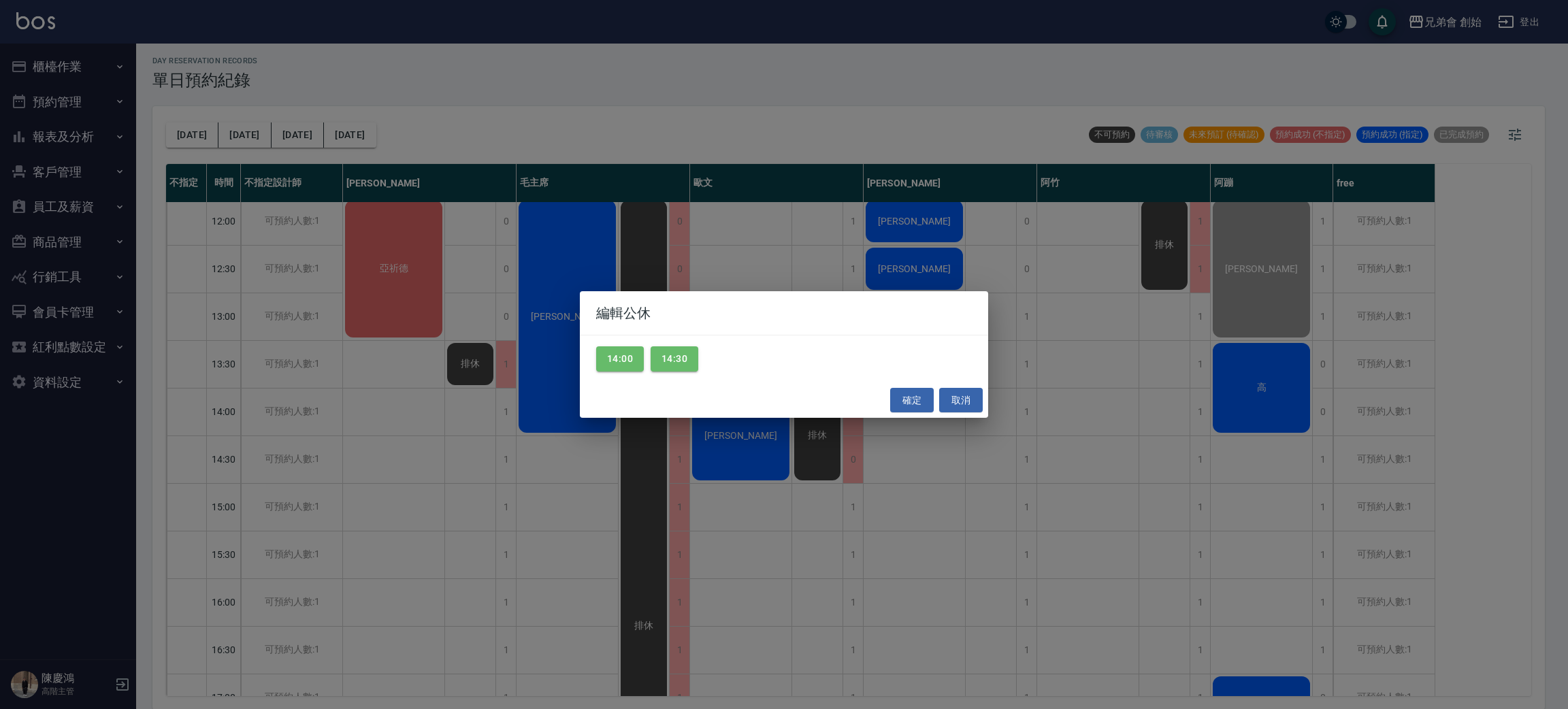
click at [1072, 292] on div "編輯公休 14:00 14:30 確定 取消" at bounding box center [784, 354] width 1568 height 709
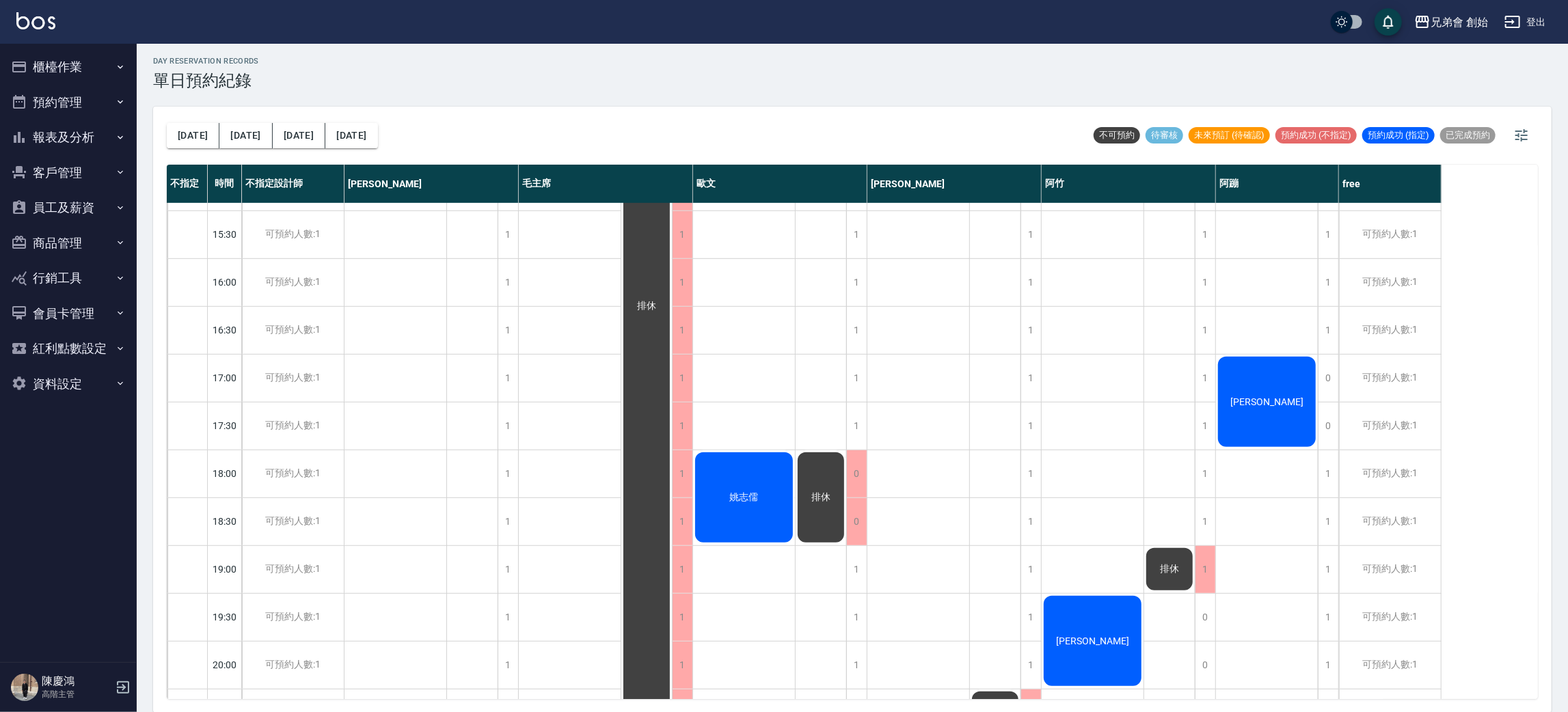
scroll to position [717, 0]
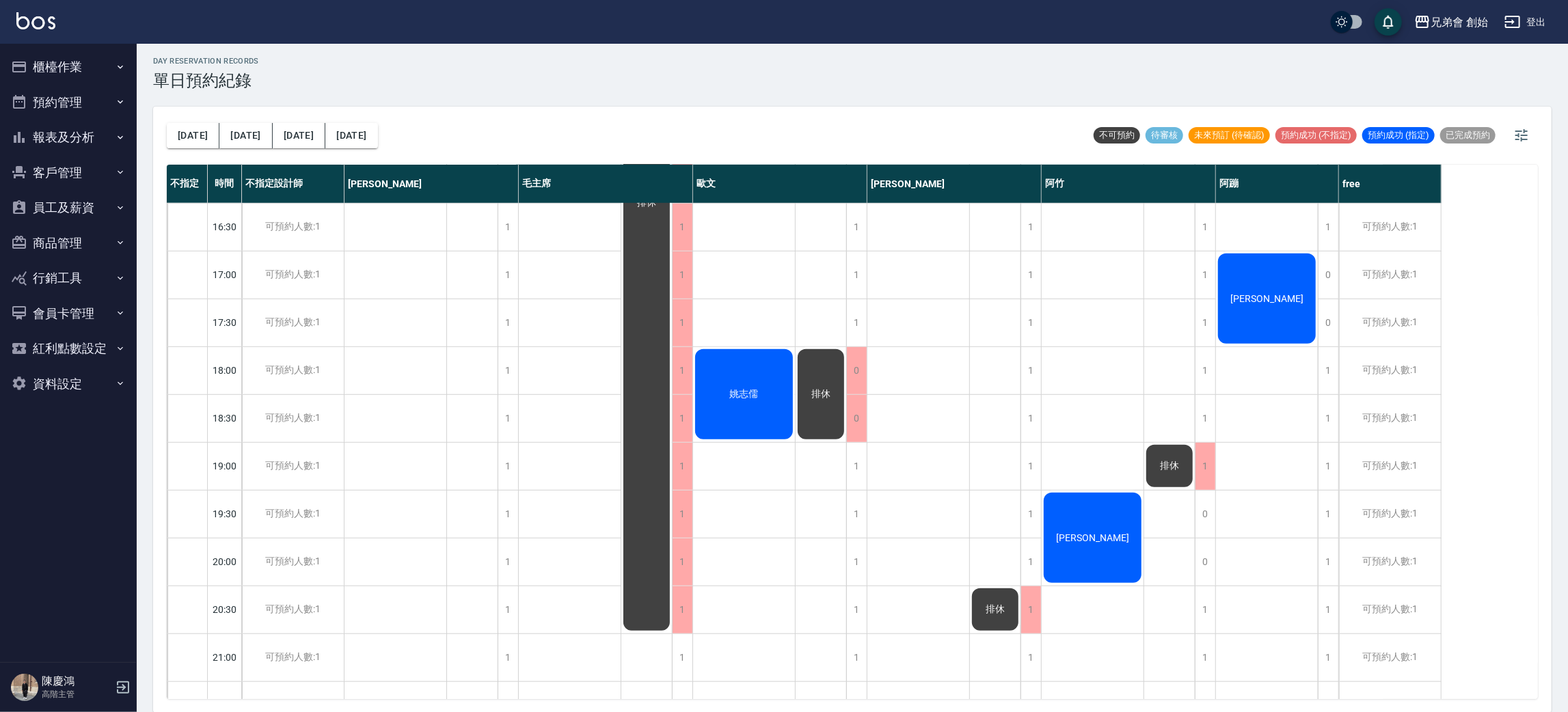
drag, startPoint x: 707, startPoint y: 211, endPoint x: 765, endPoint y: 407, distance: 204.4
click at [704, 222] on div "承輝 姚志儒" at bounding box center [744, 180] width 103 height 1388
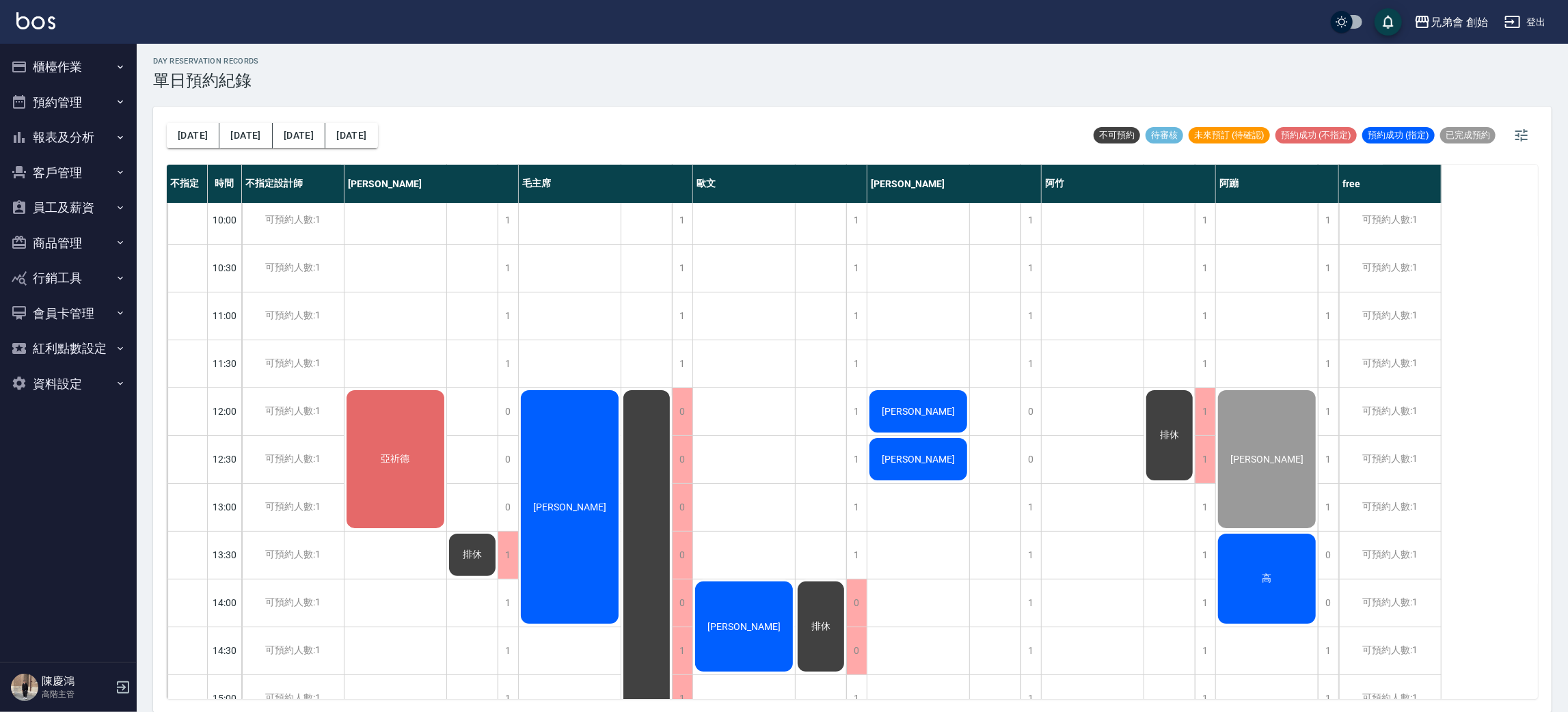
scroll to position [307, 0]
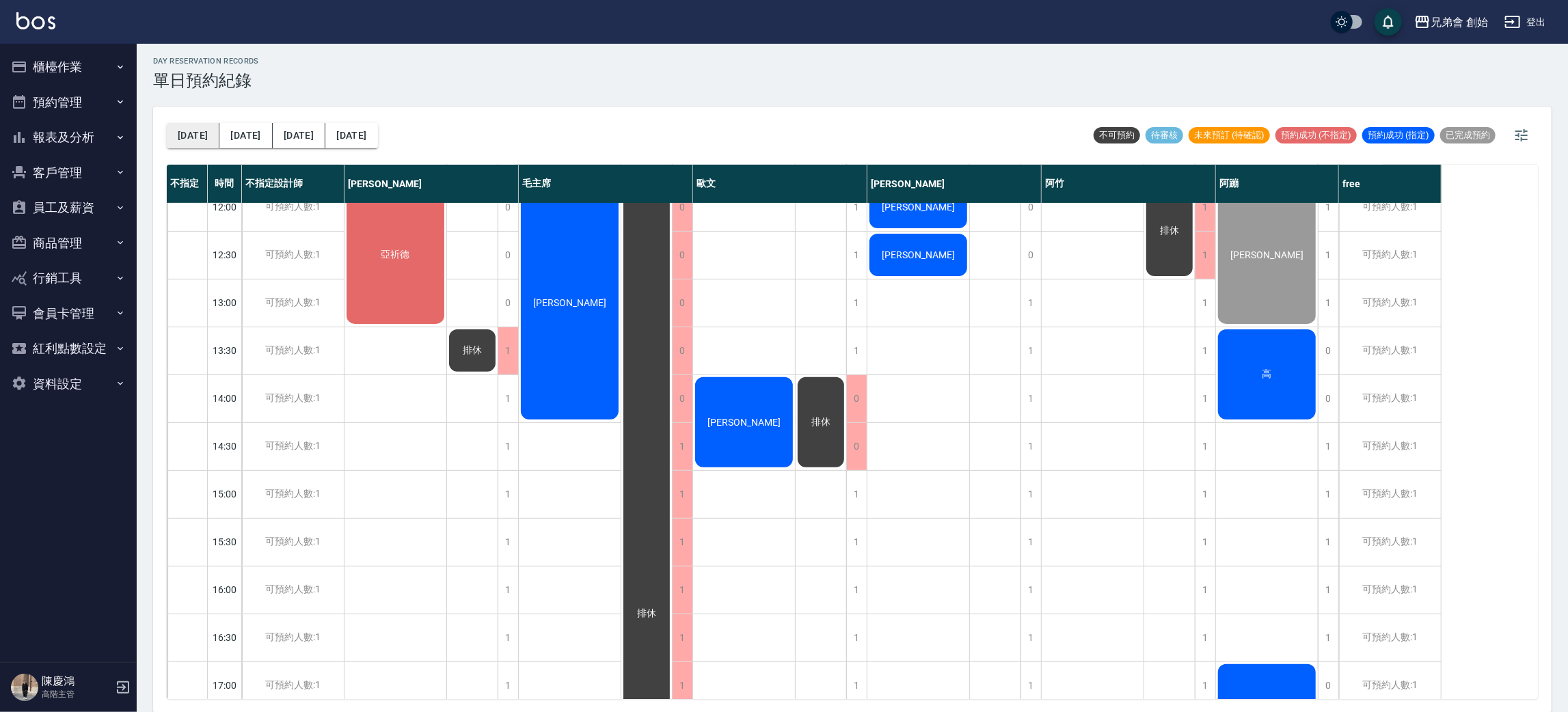
click at [192, 134] on button "[DATE]" at bounding box center [193, 136] width 53 height 26
click at [235, 139] on button "[DATE]" at bounding box center [246, 136] width 53 height 26
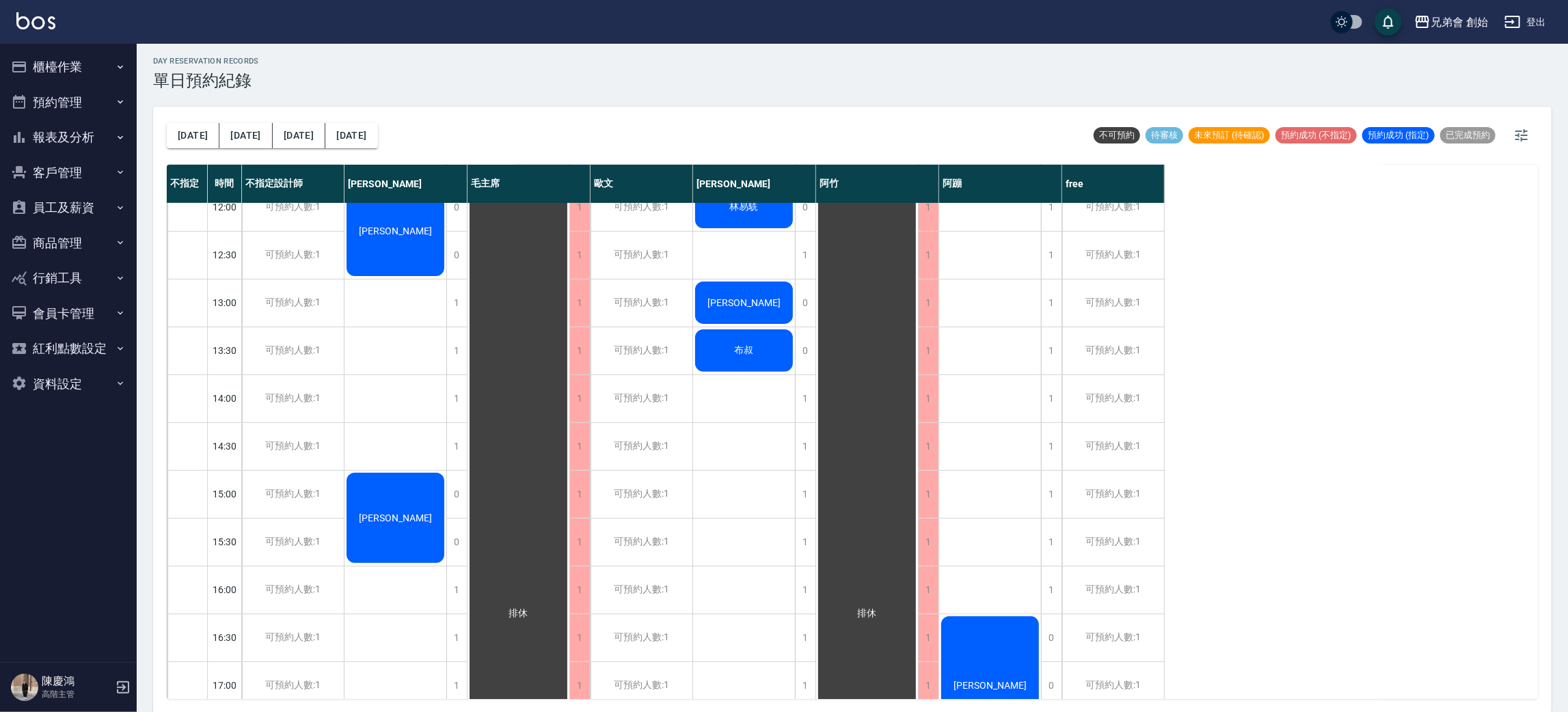
click at [195, 139] on button "[DATE]" at bounding box center [193, 136] width 53 height 26
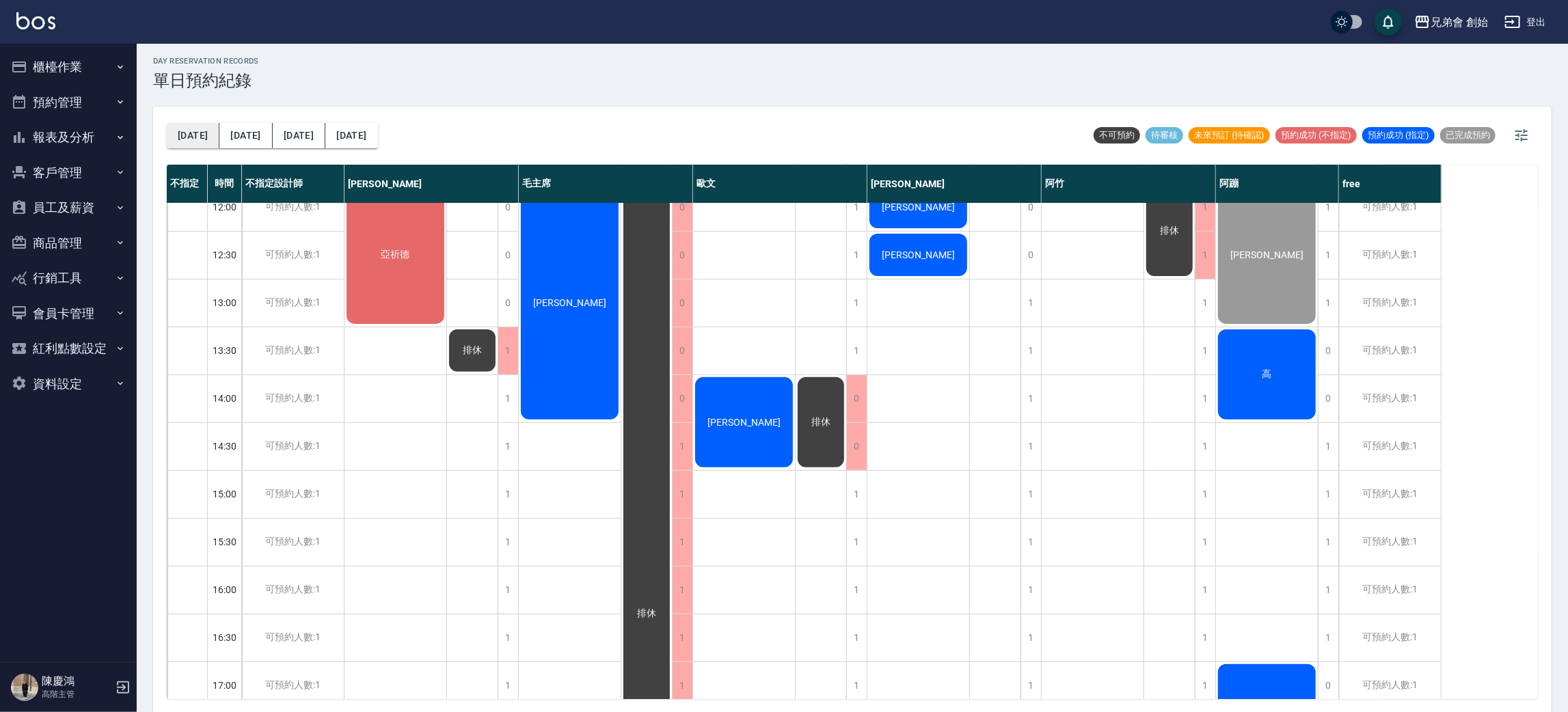
click at [186, 140] on button "[DATE]" at bounding box center [193, 136] width 53 height 26
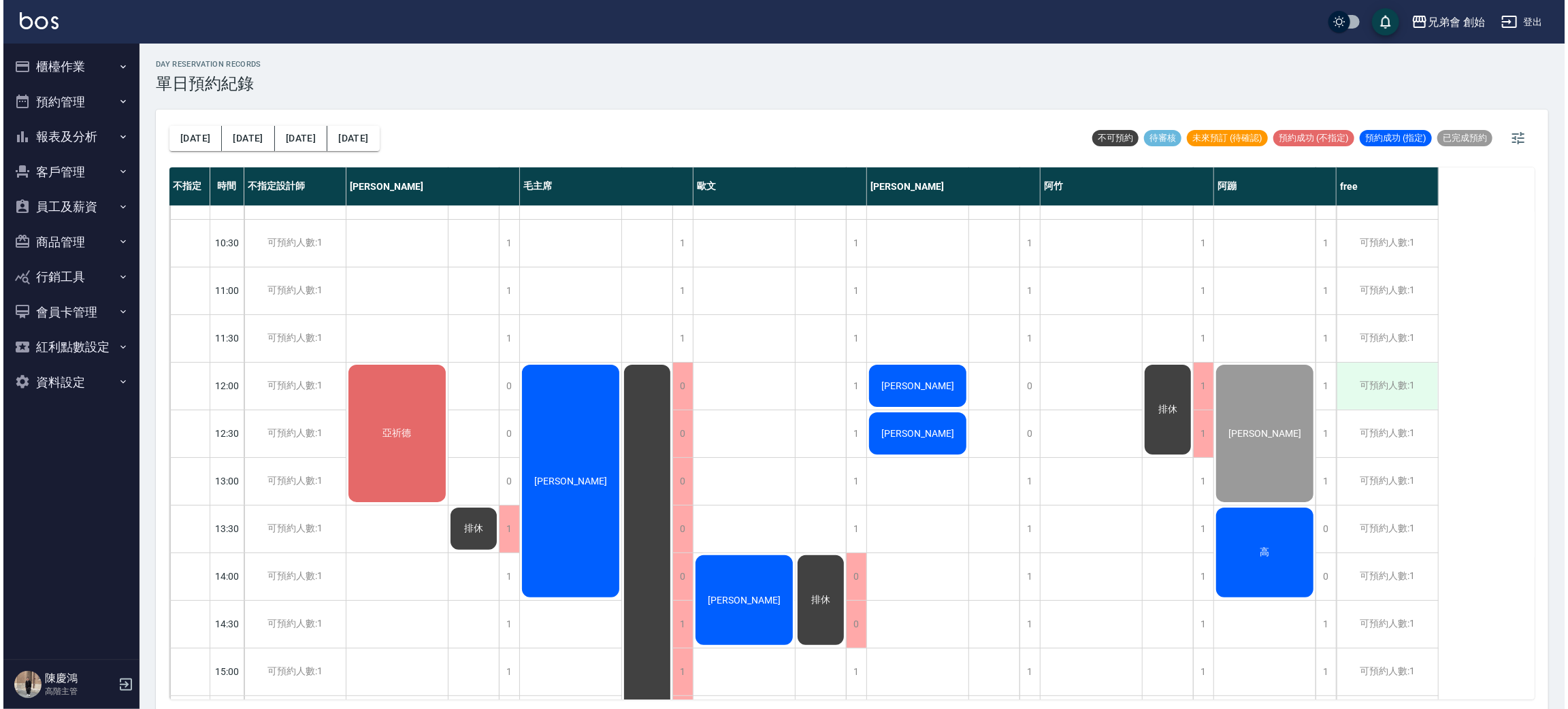
scroll to position [130, 0]
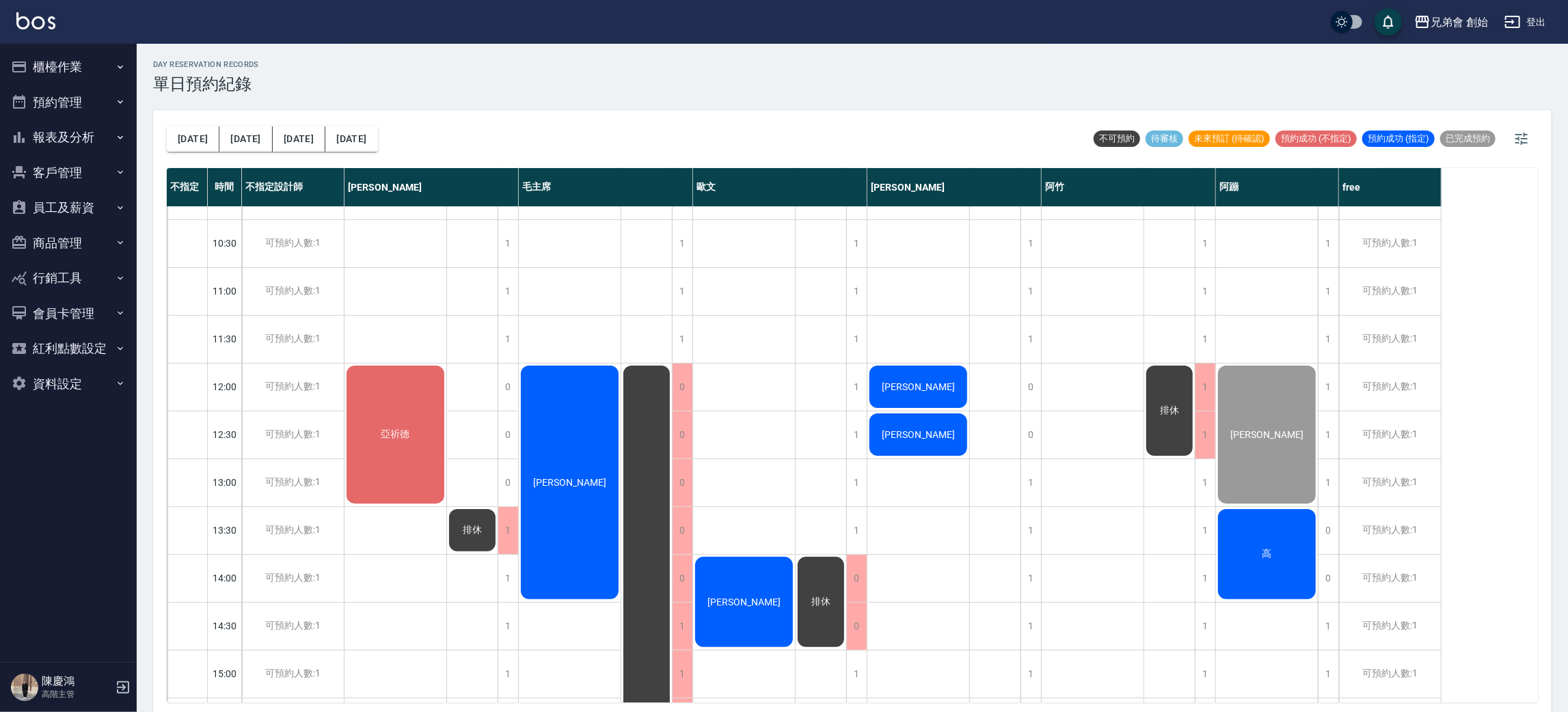
click at [417, 434] on div "亞祈德" at bounding box center [395, 434] width 102 height 142
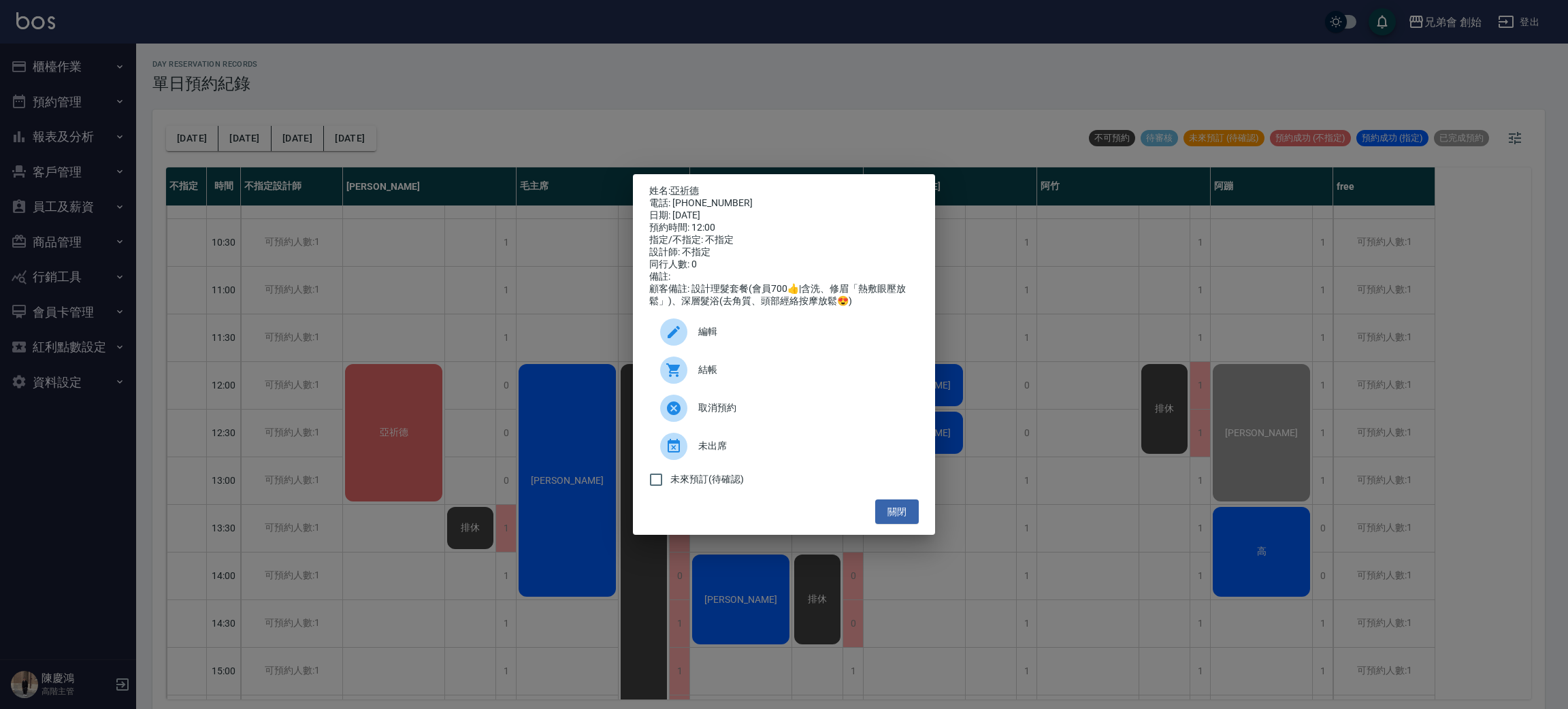
click at [731, 387] on div "結帳" at bounding box center [783, 370] width 270 height 38
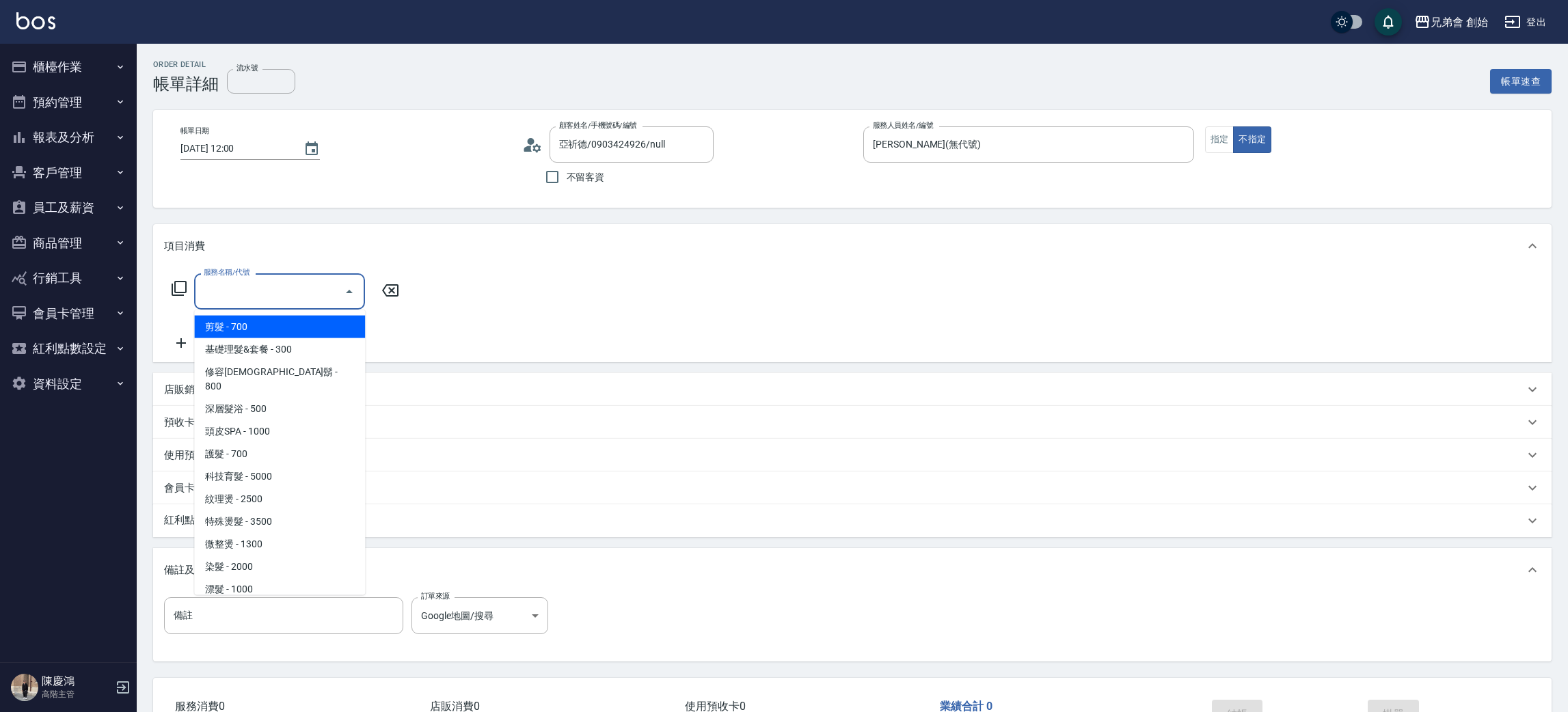
click at [253, 328] on span "剪髮 - 700" at bounding box center [279, 327] width 171 height 23
type input "剪髮(A01)"
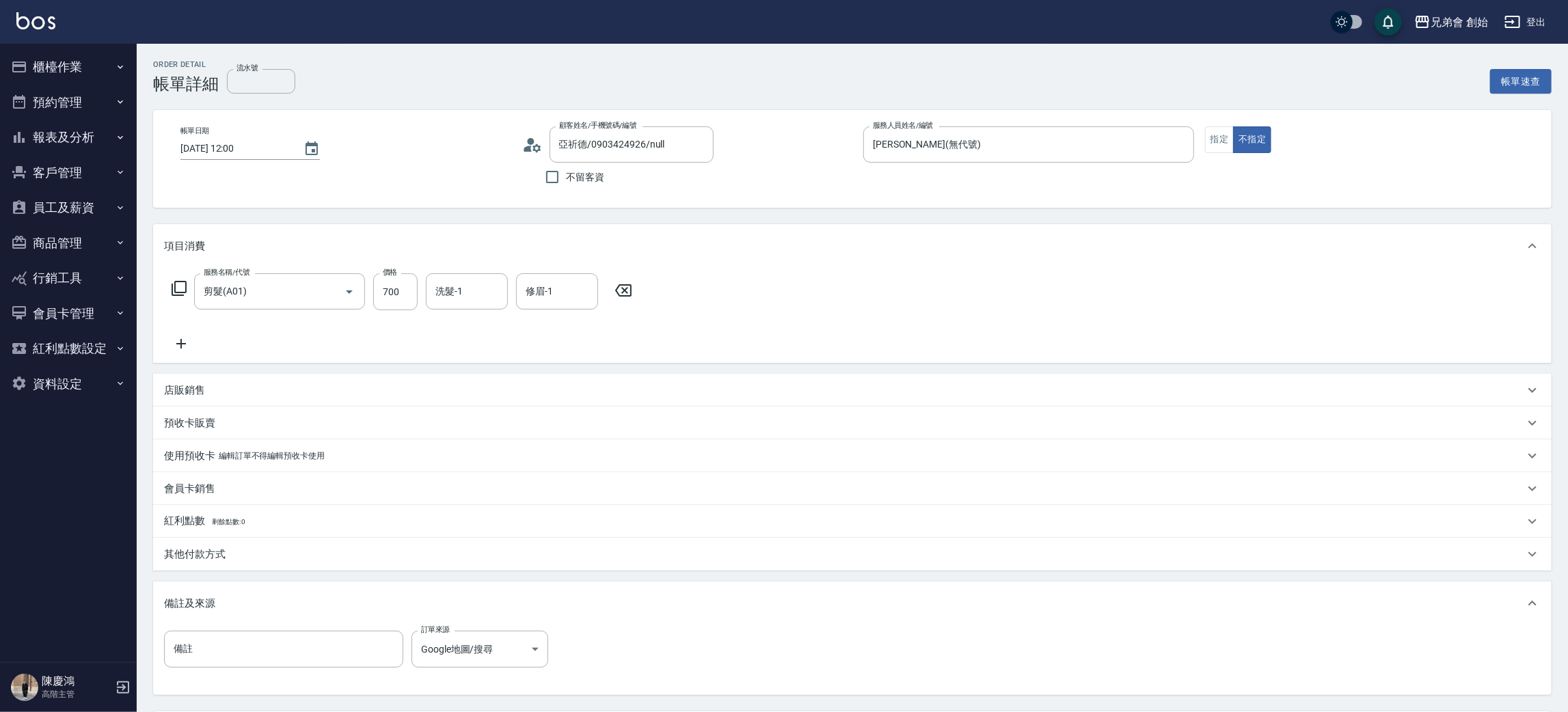
click at [188, 355] on div "服務名稱/代號 剪髮(A01) 服務名稱/代號 價格 700 價格 洗髮-1 洗髮-1 修眉-1 修眉-1" at bounding box center [852, 315] width 1398 height 95
click at [190, 343] on icon at bounding box center [180, 344] width 34 height 17
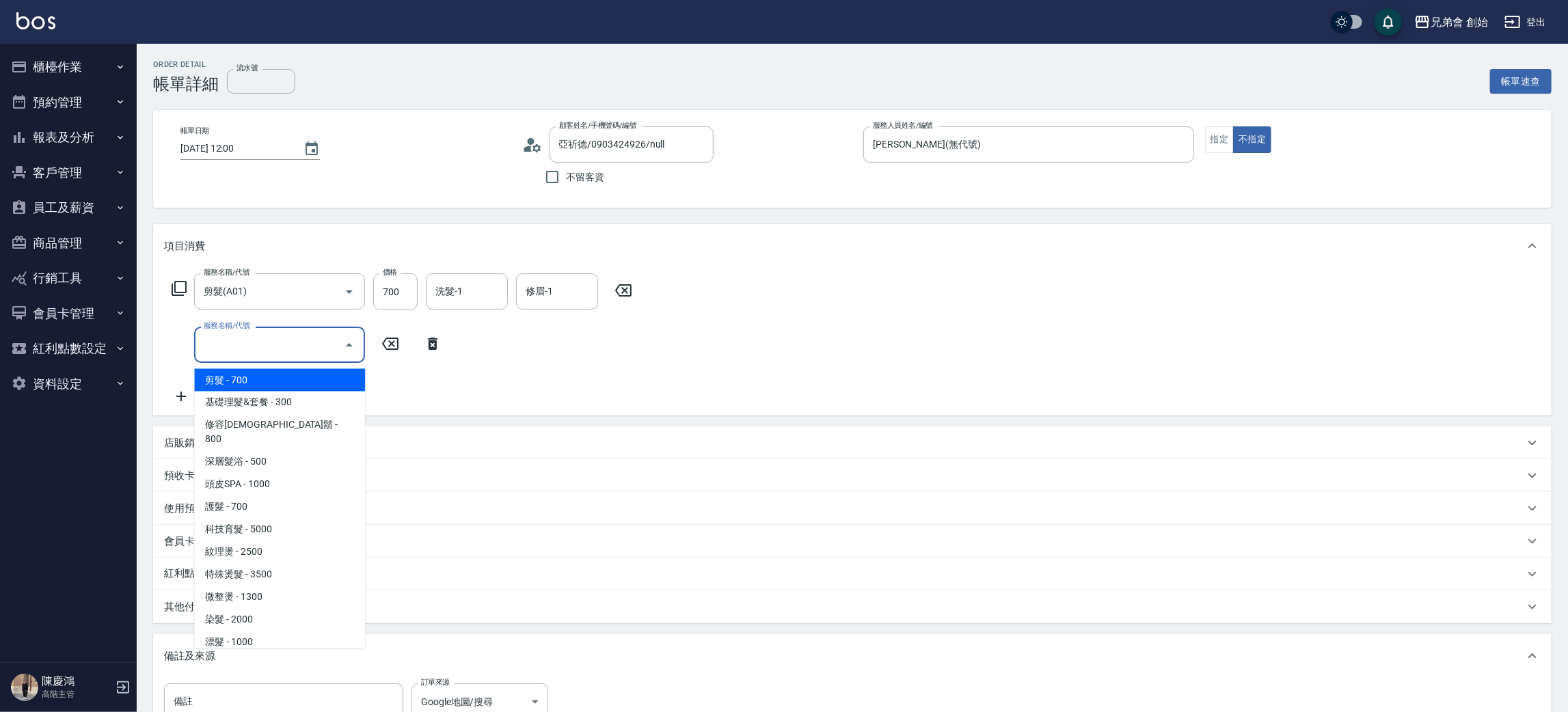
click at [305, 342] on input "服務名稱/代號" at bounding box center [269, 345] width 138 height 24
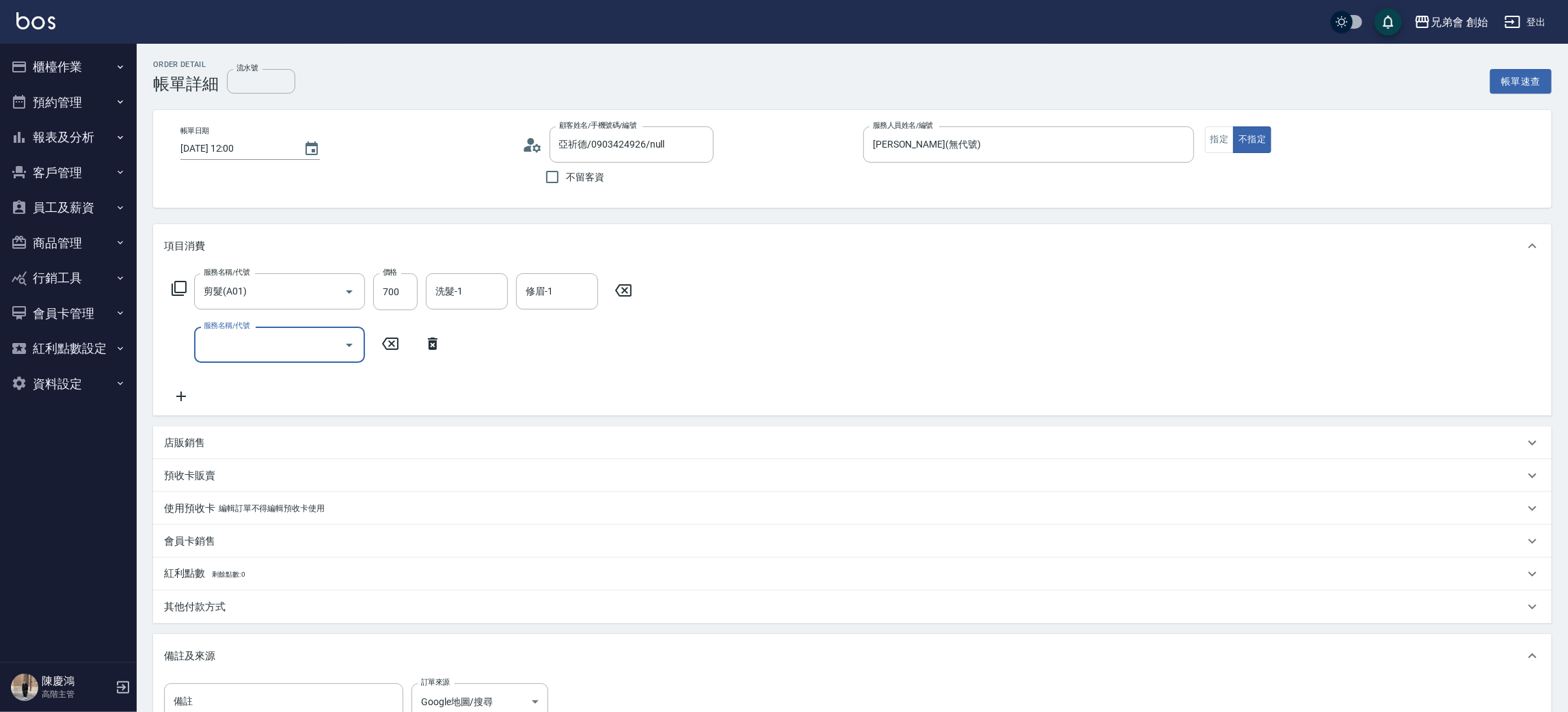
click at [248, 354] on input "服務名稱/代號" at bounding box center [269, 345] width 138 height 24
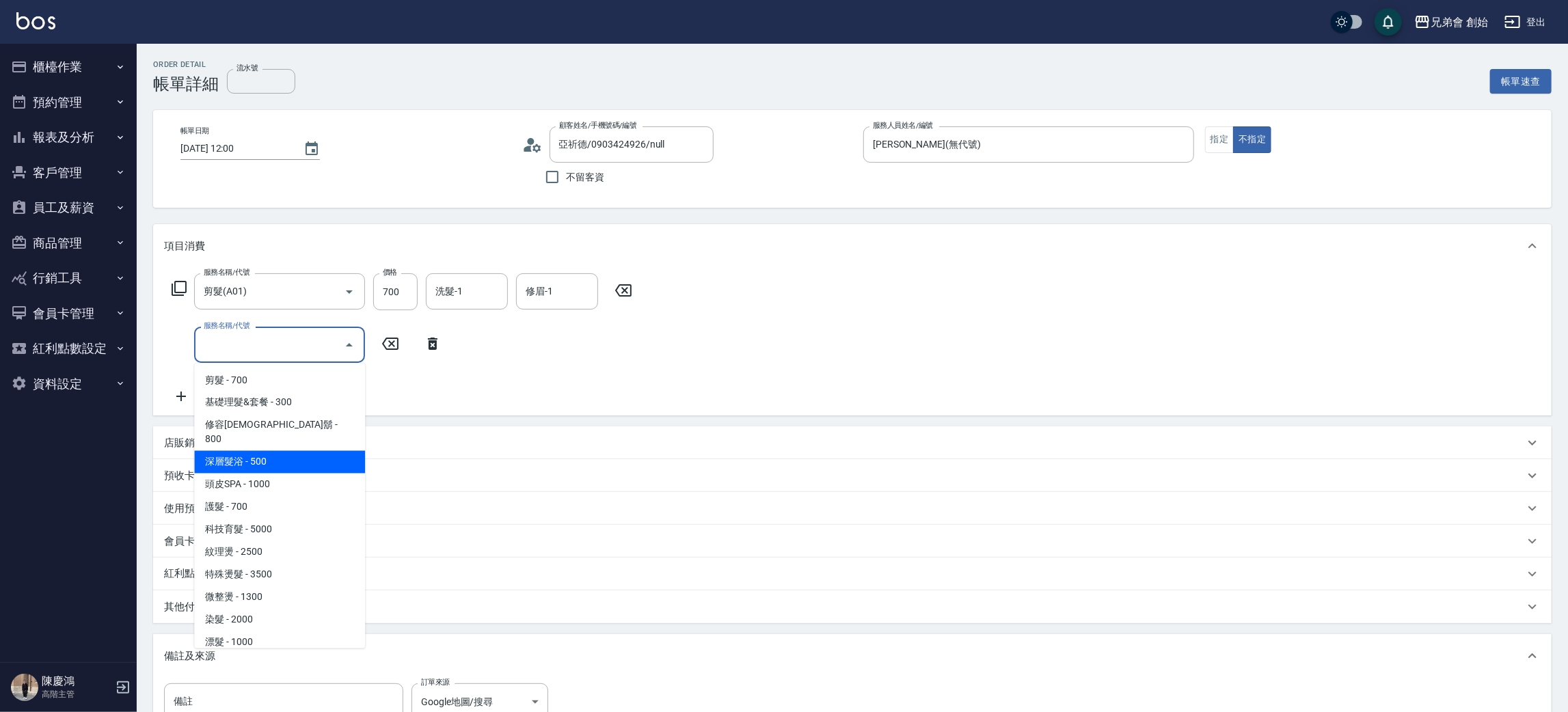
click at [264, 451] on span "深層髮浴 - 500" at bounding box center [279, 462] width 171 height 23
type input "深層髮浴(B01)"
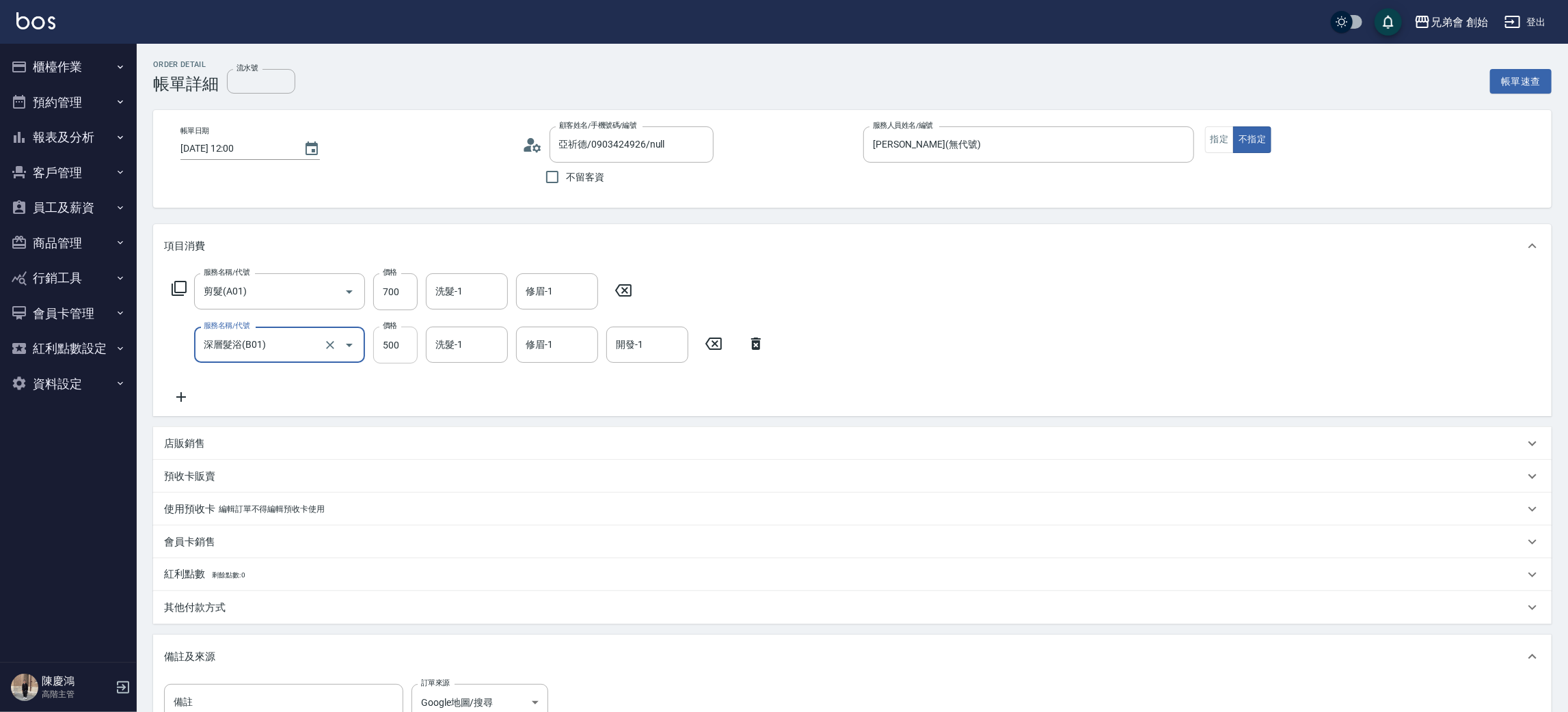
click at [395, 339] on input "500" at bounding box center [395, 345] width 44 height 37
type input "200"
click at [381, 273] on div "價格 700 價格" at bounding box center [395, 291] width 44 height 37
click at [403, 302] on input "700" at bounding box center [395, 291] width 44 height 37
type input "800"
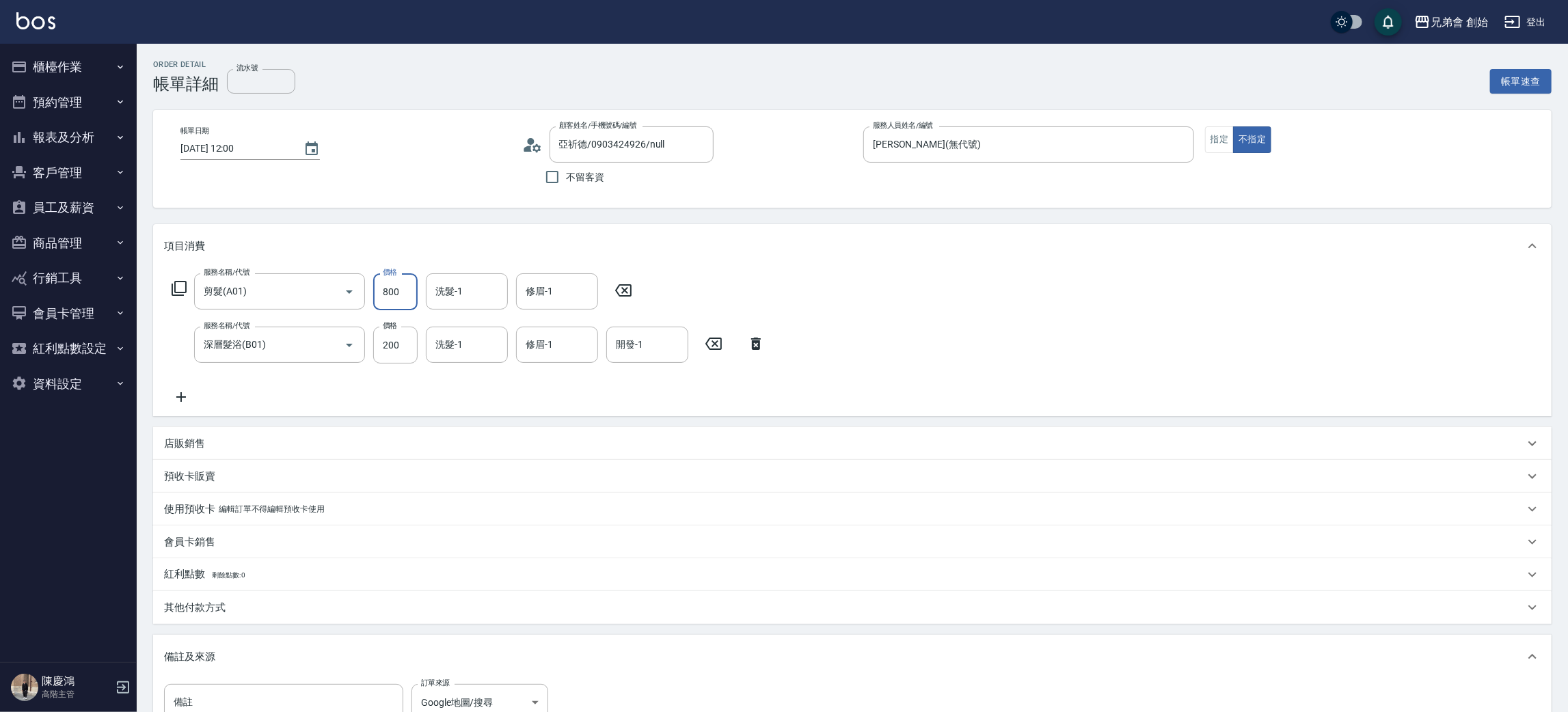
click at [1010, 305] on div "服務名稱/代號 剪髮(A01) 服務名稱/代號 價格 800 價格 洗髮-1 洗髮-1 修眉-1 修眉-1 服務名稱/代號 深層髮浴(B01) 服務名稱/代號…" at bounding box center [852, 342] width 1398 height 149
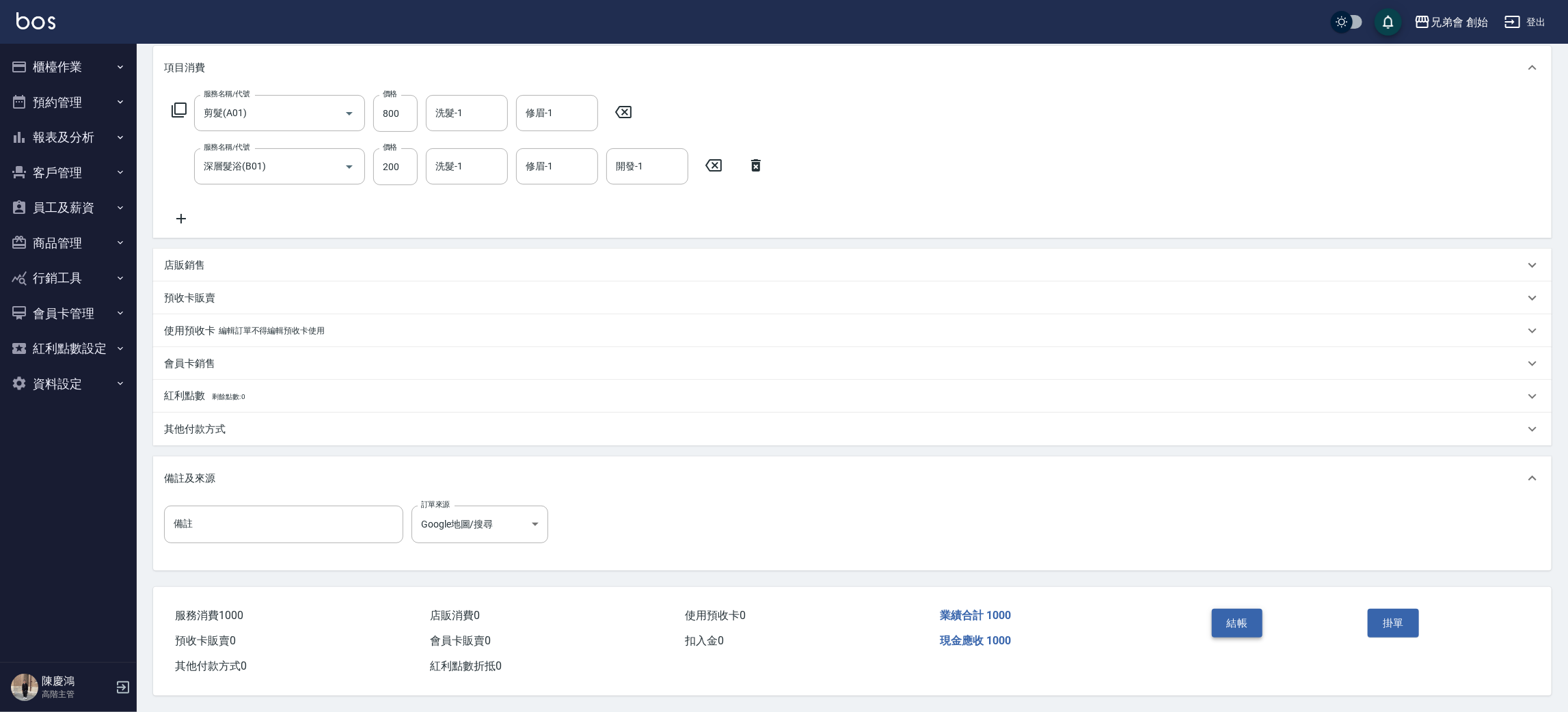
click at [1249, 623] on button "結帳" at bounding box center [1238, 623] width 51 height 29
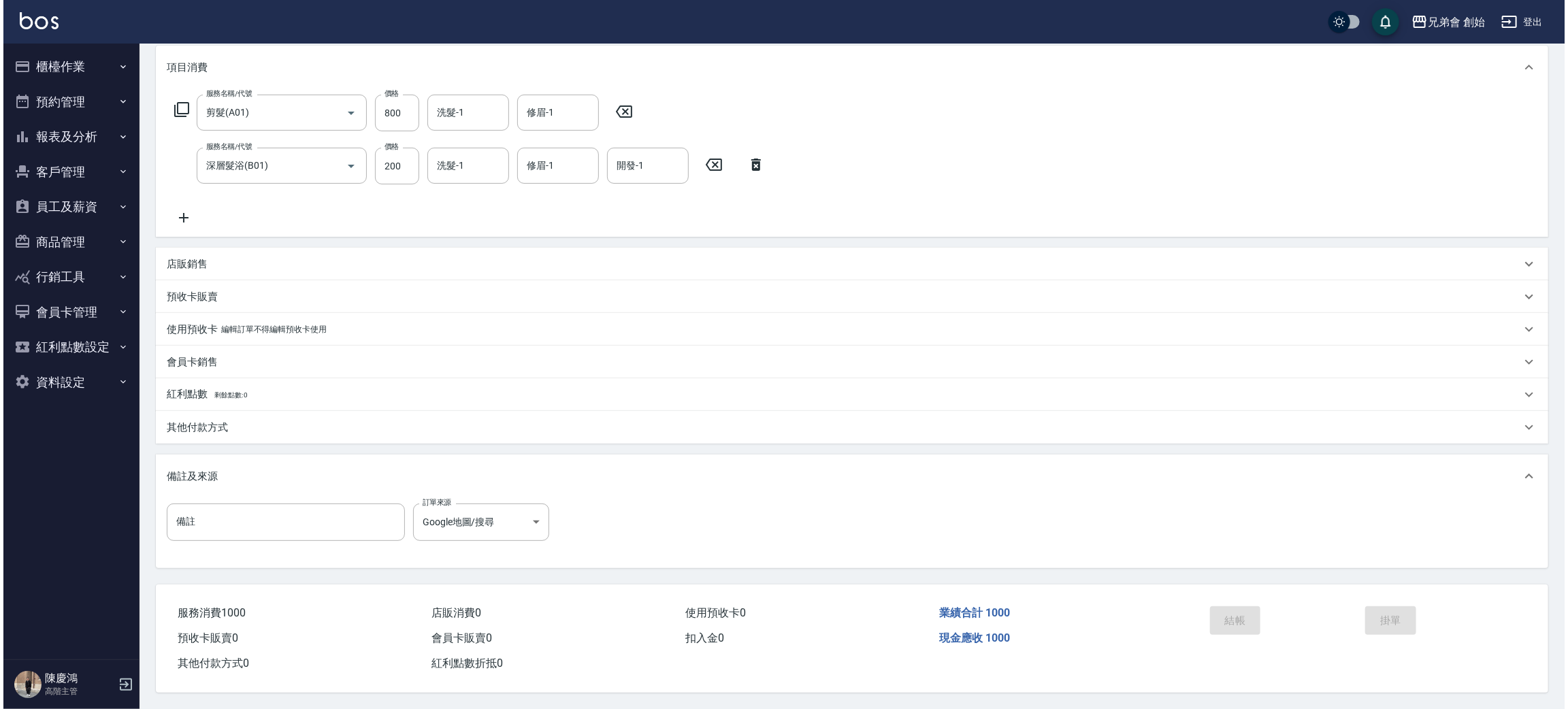
scroll to position [0, 0]
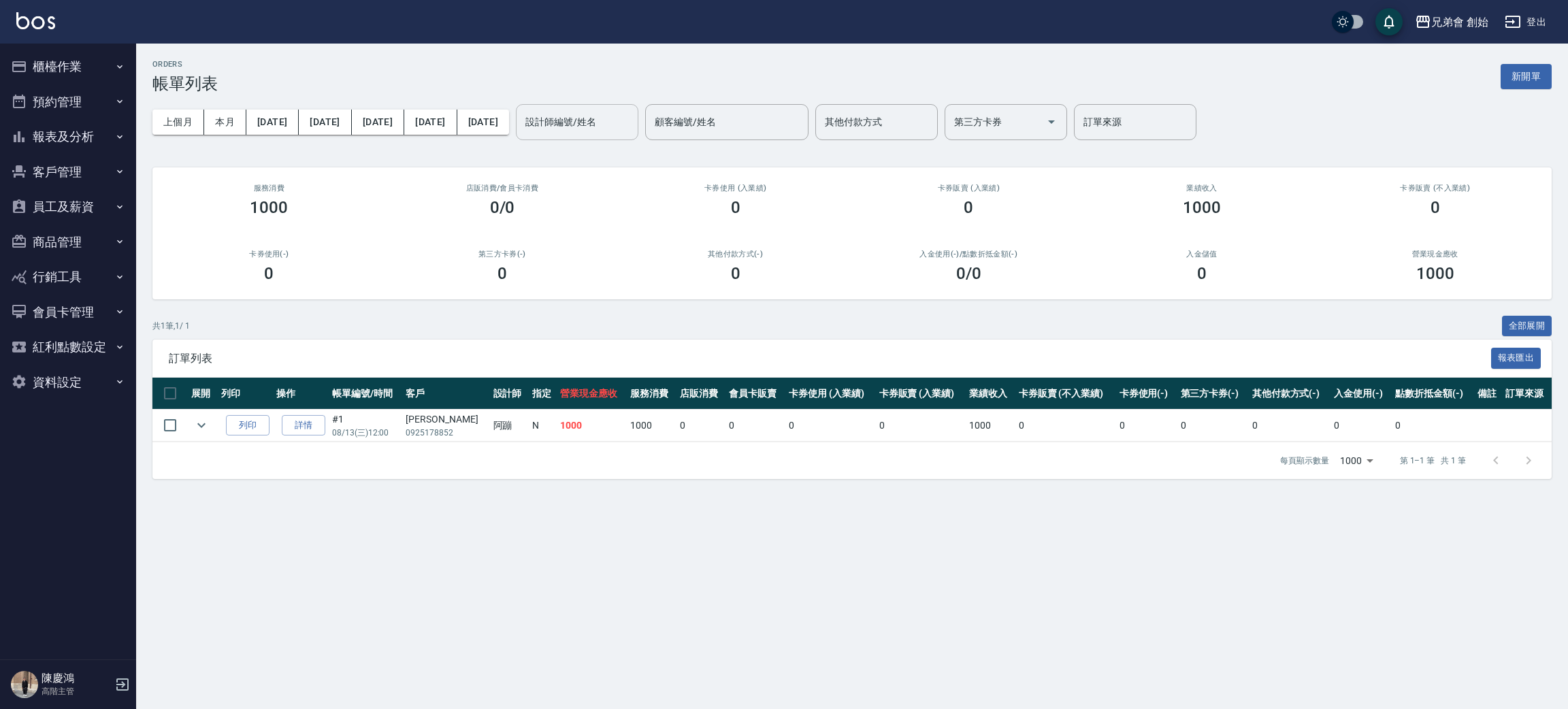
click at [599, 136] on div "設計師編號/姓名" at bounding box center [577, 122] width 122 height 36
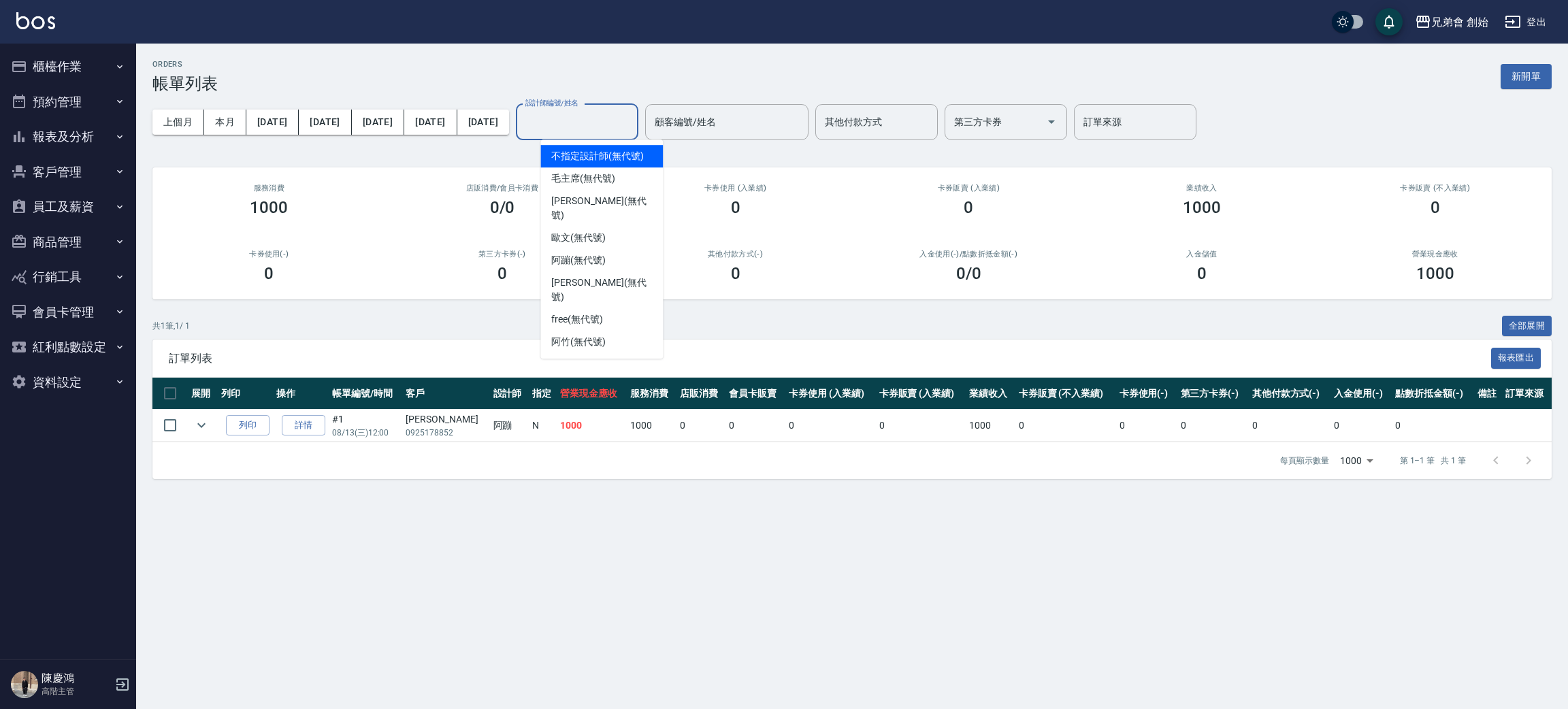
click at [421, 429] on p "0925178852" at bounding box center [445, 433] width 80 height 12
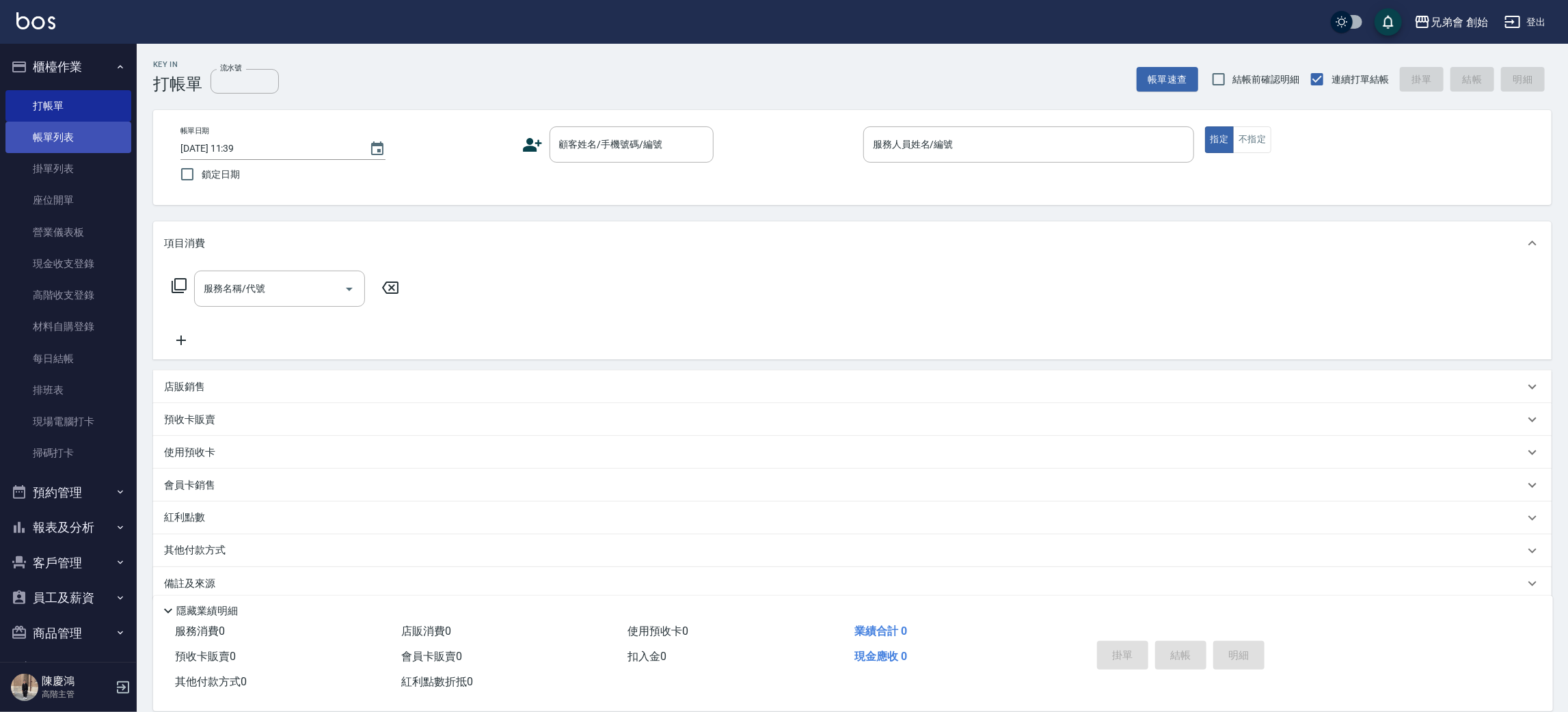
click at [84, 128] on link "帳單列表" at bounding box center [68, 137] width 126 height 32
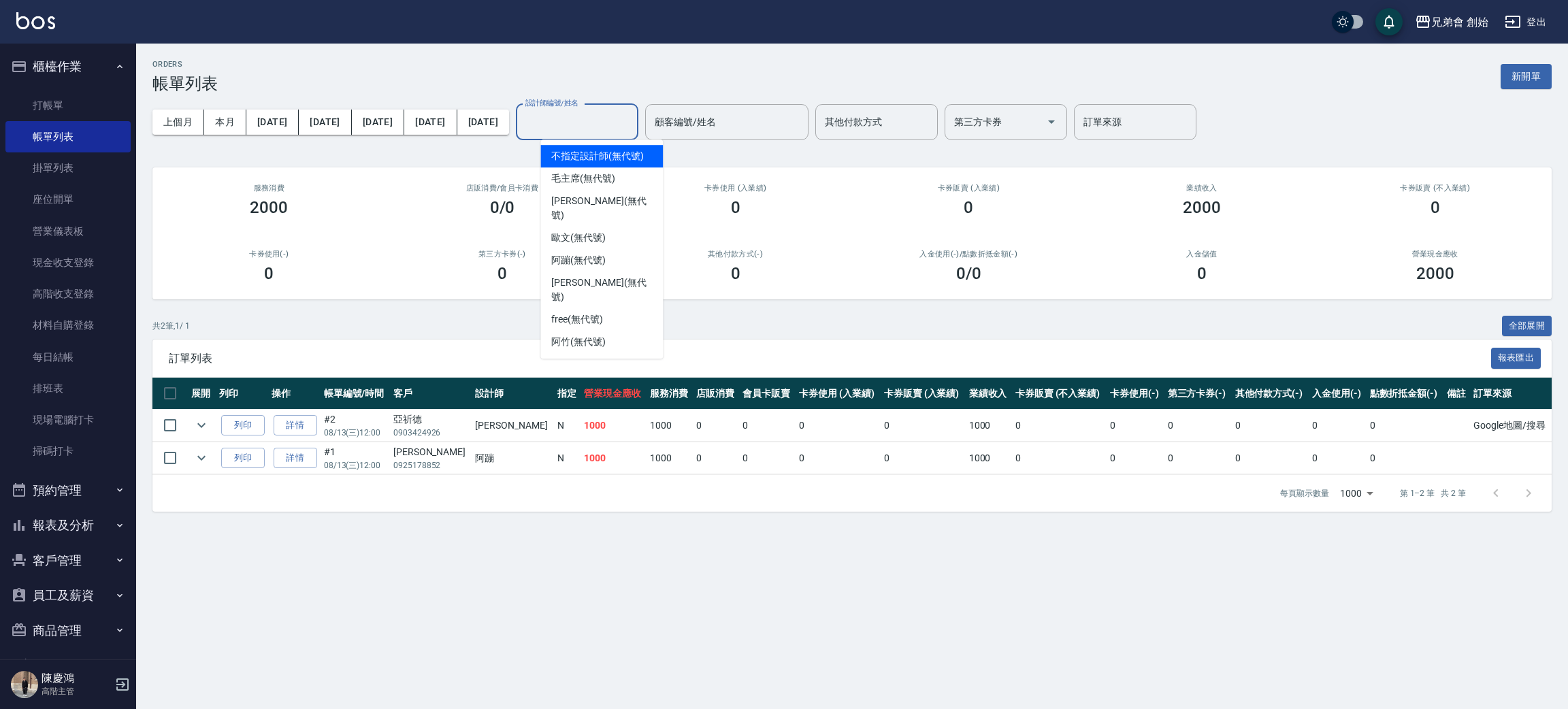
click at [577, 113] on div "設計師編號/姓名 設計師編號/姓名" at bounding box center [577, 122] width 122 height 36
click at [590, 312] on span "free (無代號)" at bounding box center [577, 319] width 52 height 14
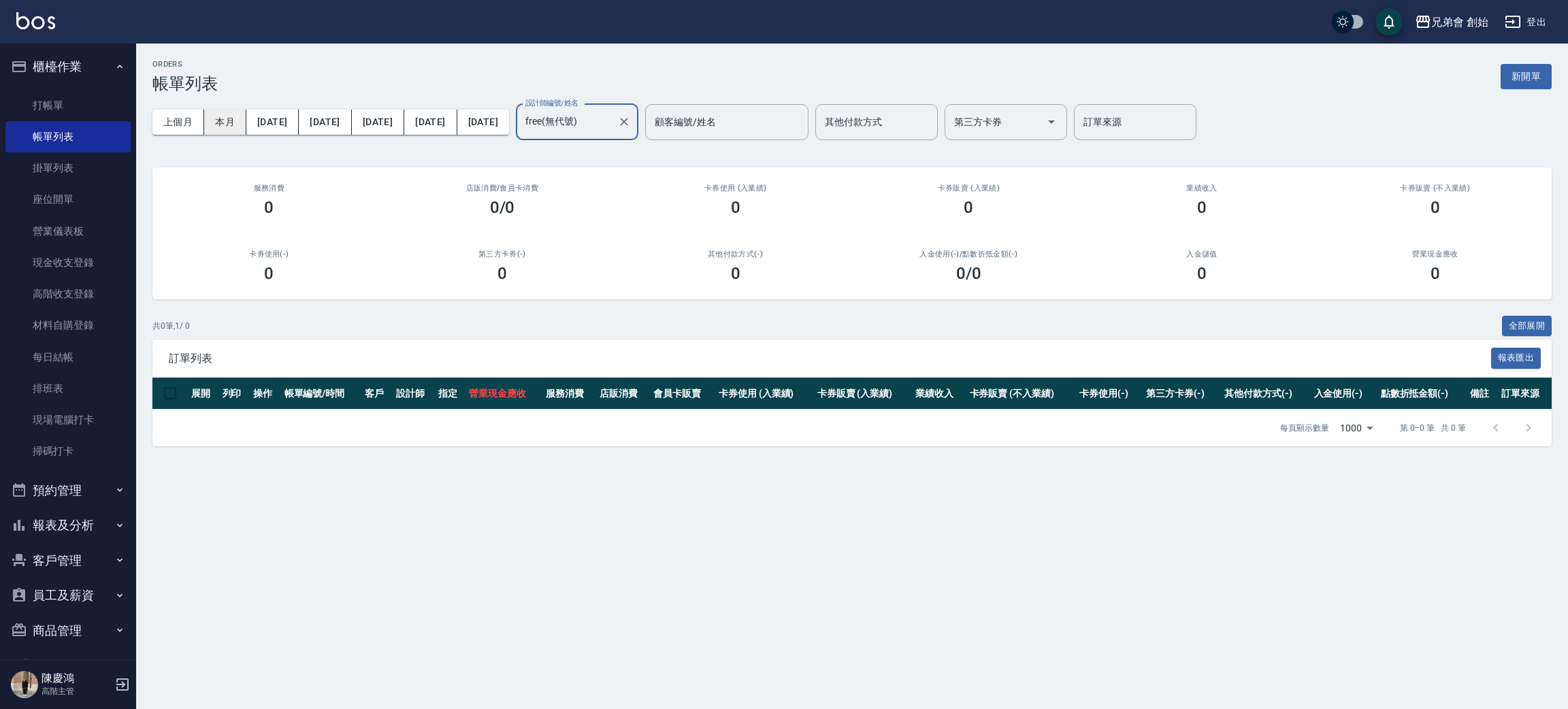
click at [239, 121] on button "本月" at bounding box center [225, 122] width 42 height 26
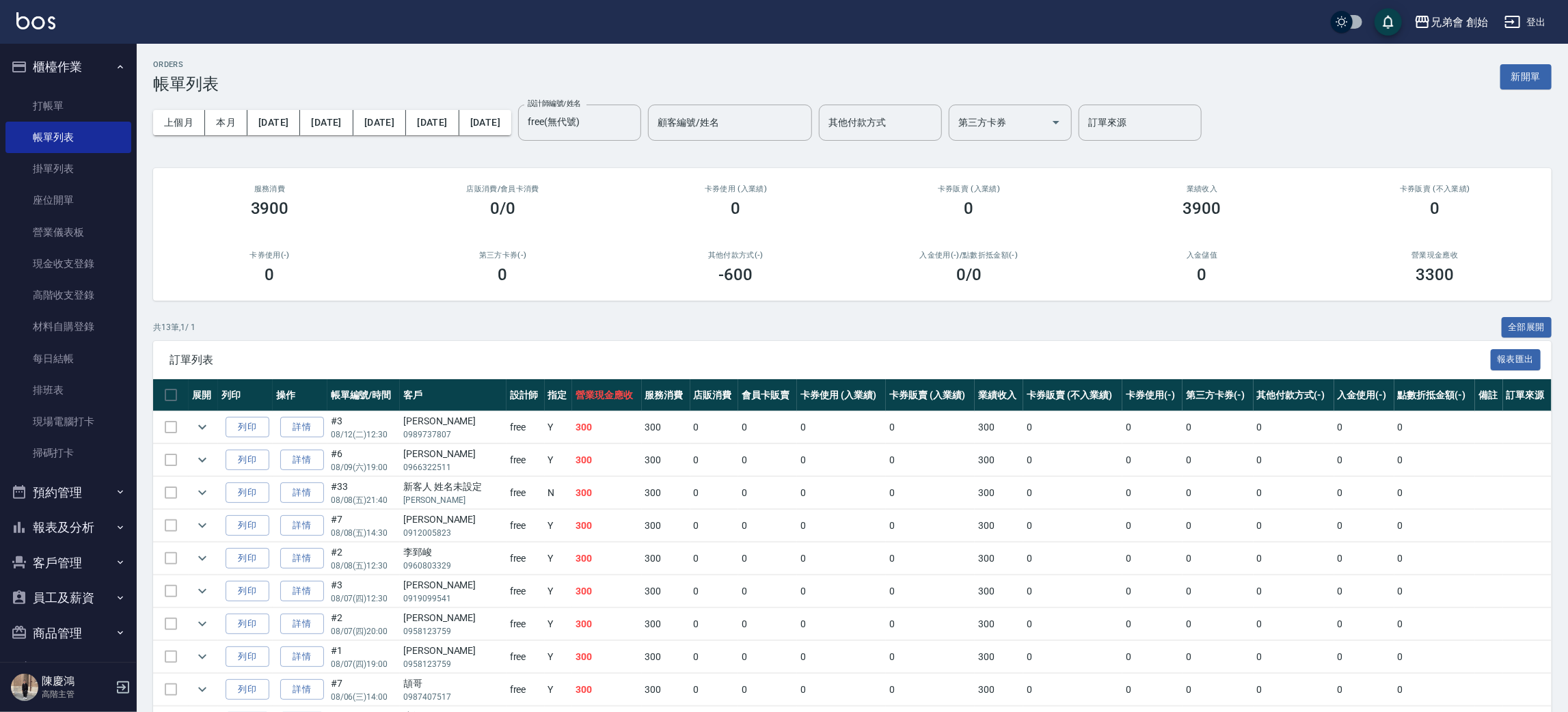
click at [58, 494] on button "預約管理" at bounding box center [68, 493] width 126 height 35
click at [224, 123] on button "本月" at bounding box center [226, 123] width 42 height 26
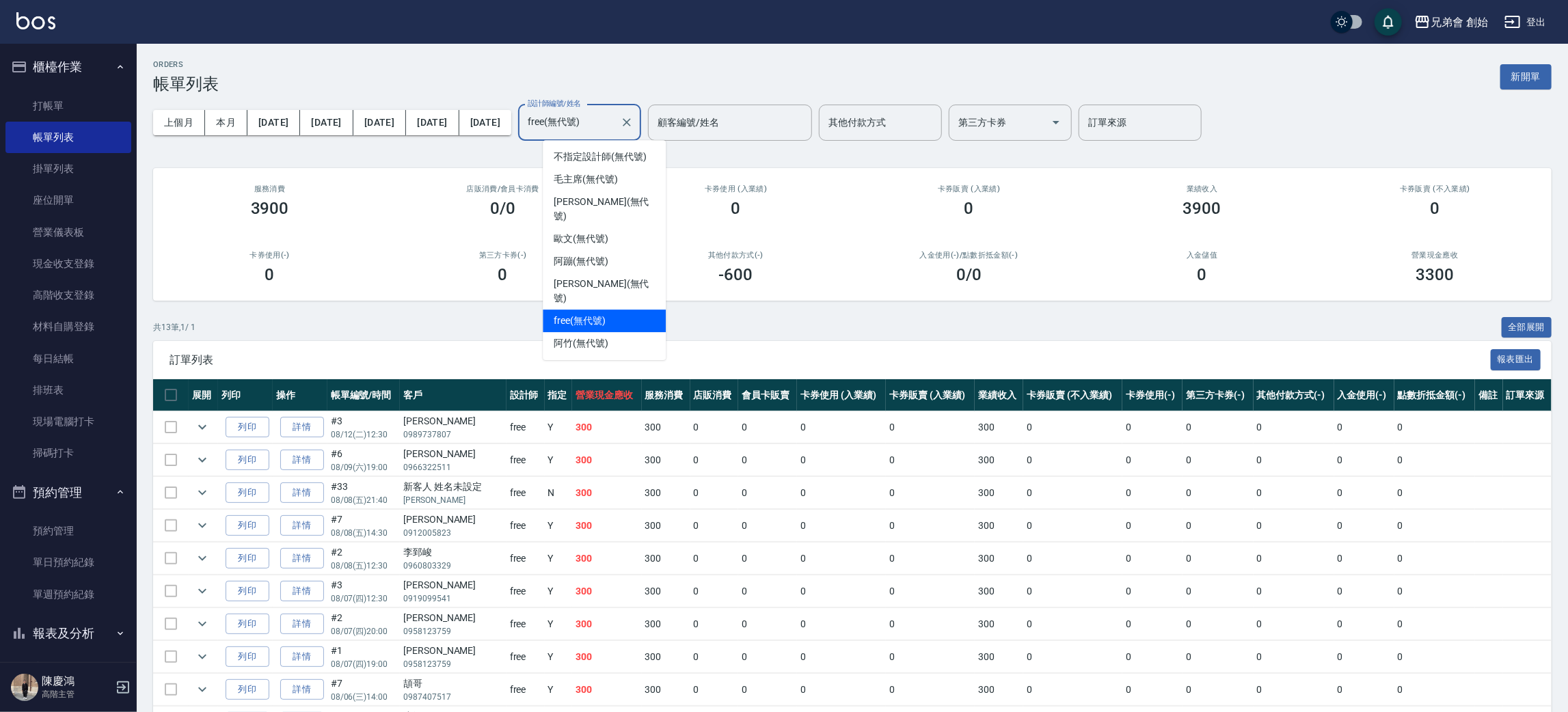
click at [588, 121] on input "free(無代號)" at bounding box center [569, 123] width 91 height 24
click at [621, 179] on div "毛主席 (無代號)" at bounding box center [604, 180] width 123 height 23
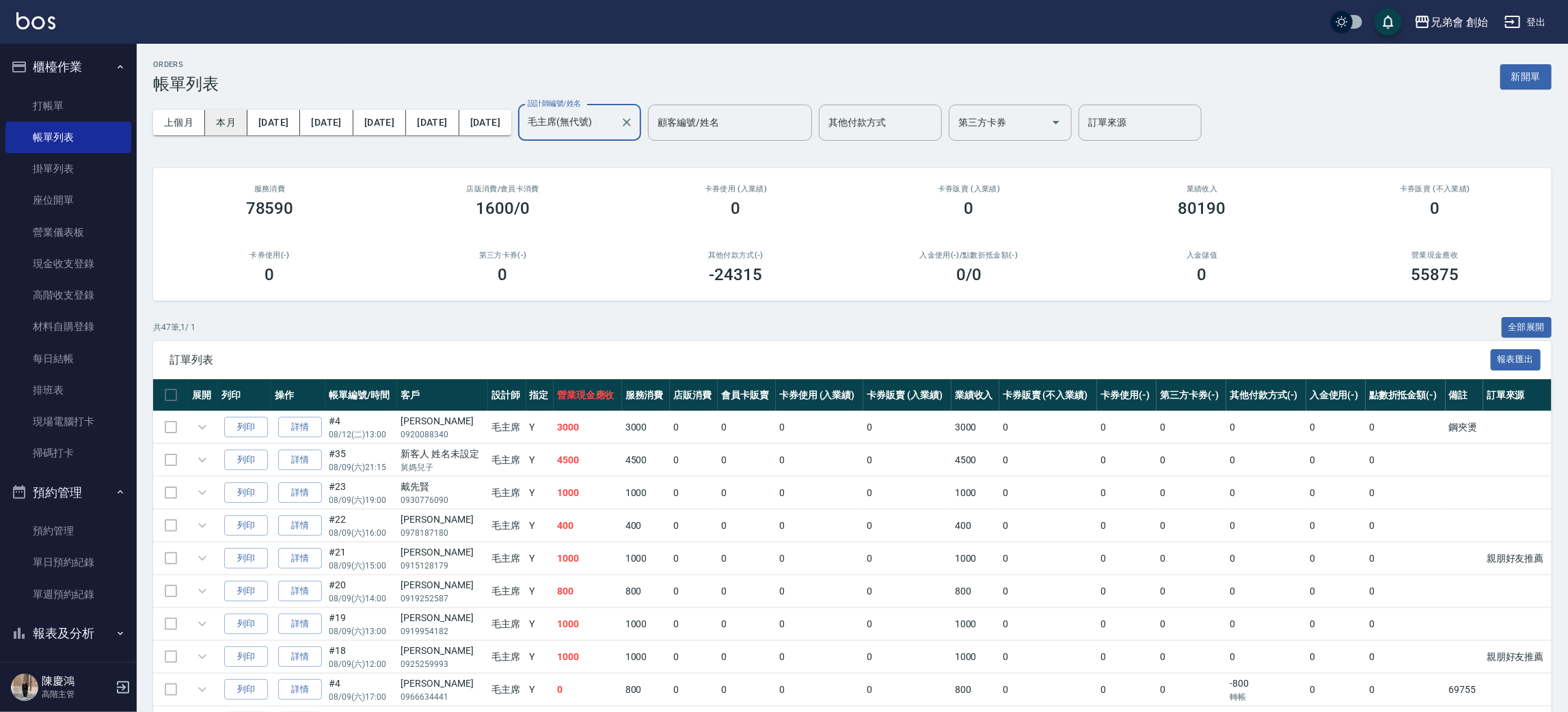
click at [212, 114] on button "本月" at bounding box center [226, 123] width 42 height 26
click at [584, 135] on div "毛主席(無代號) 設計師編號/姓名" at bounding box center [579, 123] width 123 height 36
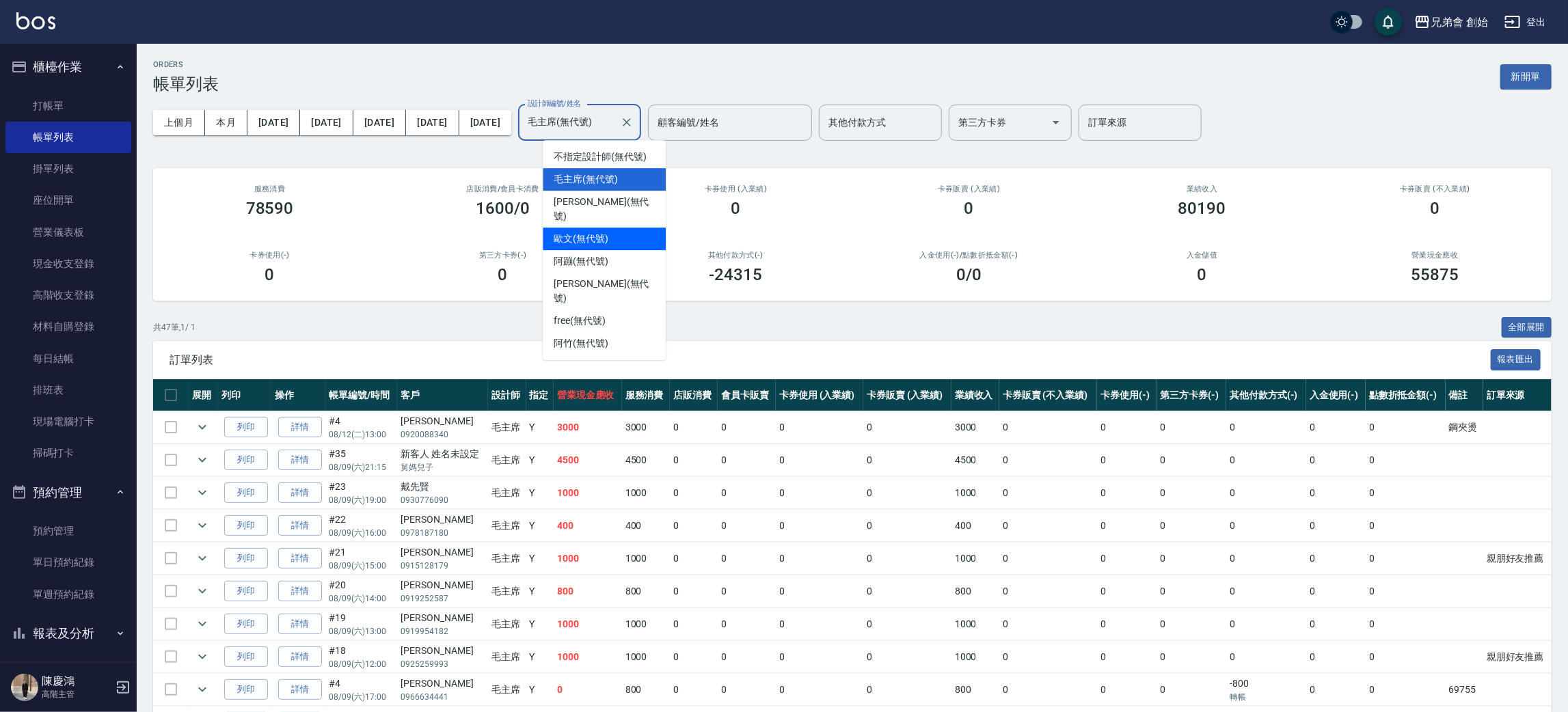
click at [609, 229] on div "歐文 (無代號)" at bounding box center [604, 239] width 123 height 23
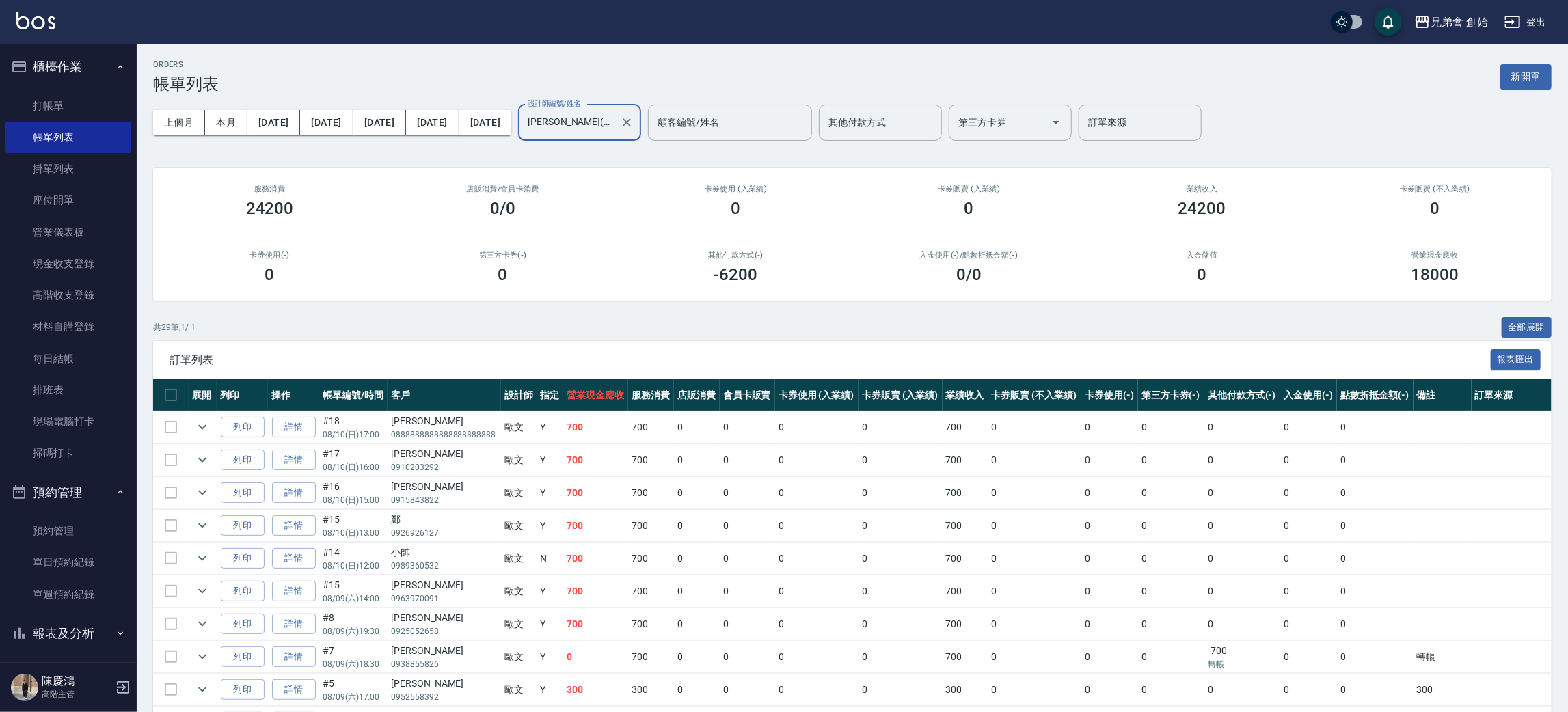
click at [613, 119] on input "歐文(無代號)" at bounding box center [569, 123] width 91 height 24
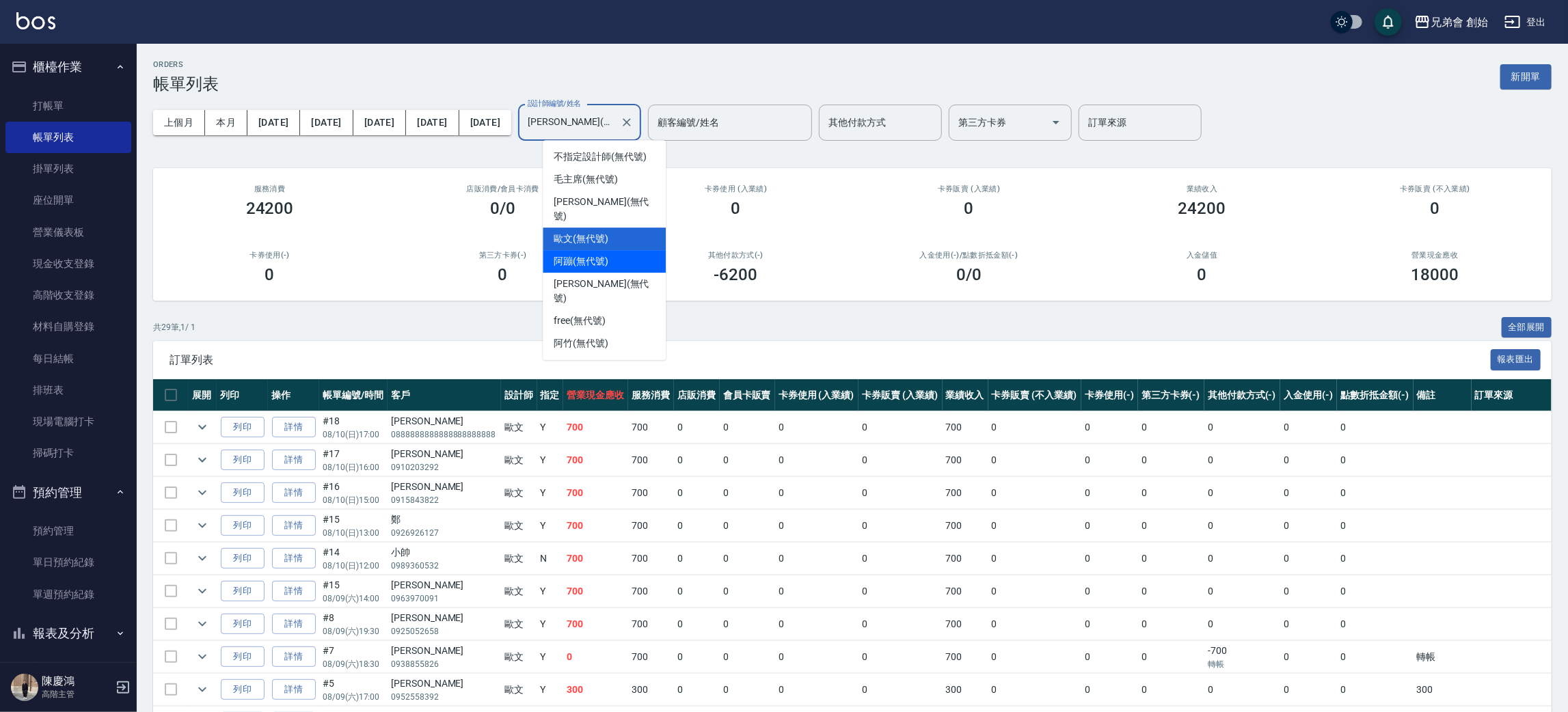
click at [565, 254] on span "阿蹦 (無代號)" at bounding box center [581, 261] width 54 height 14
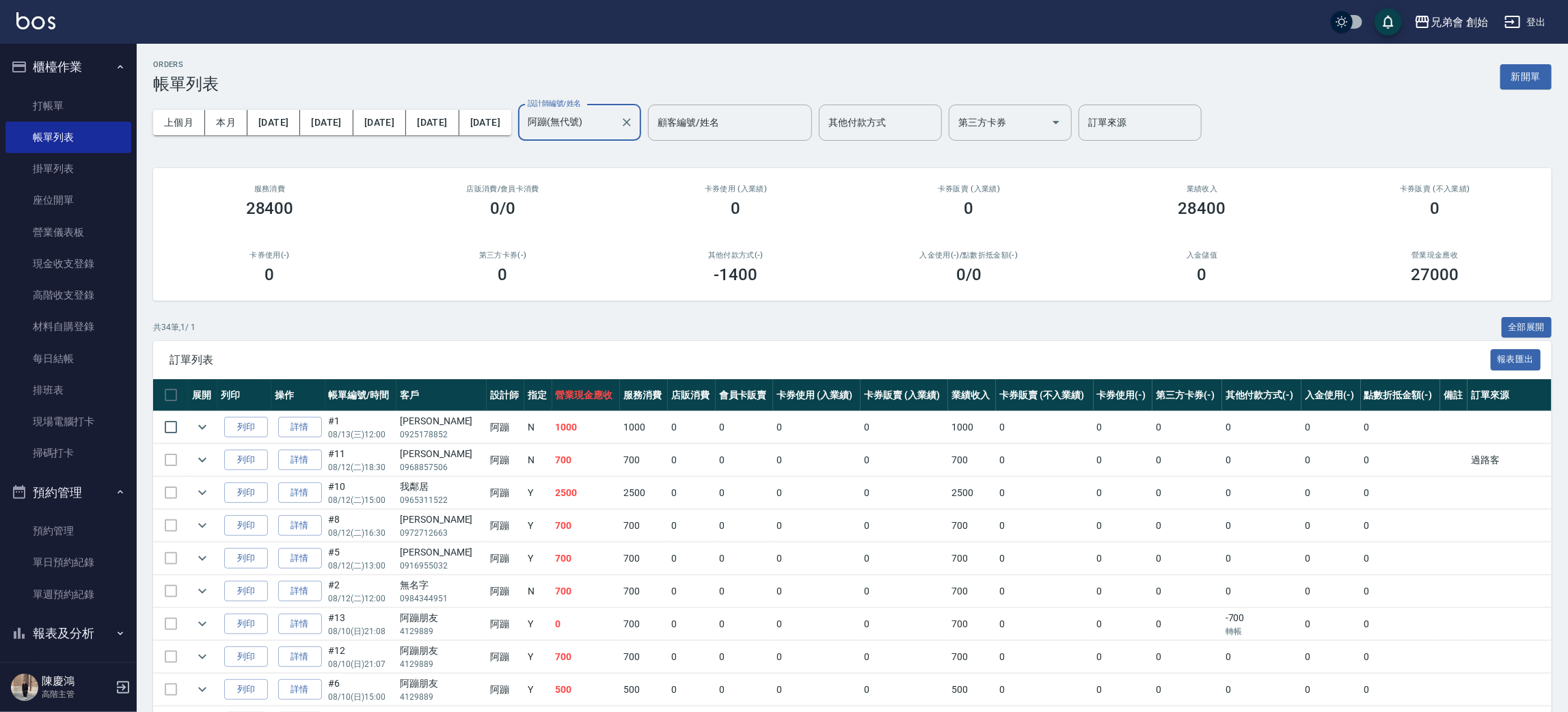
click at [606, 123] on input "阿蹦(無代號)" at bounding box center [569, 123] width 91 height 24
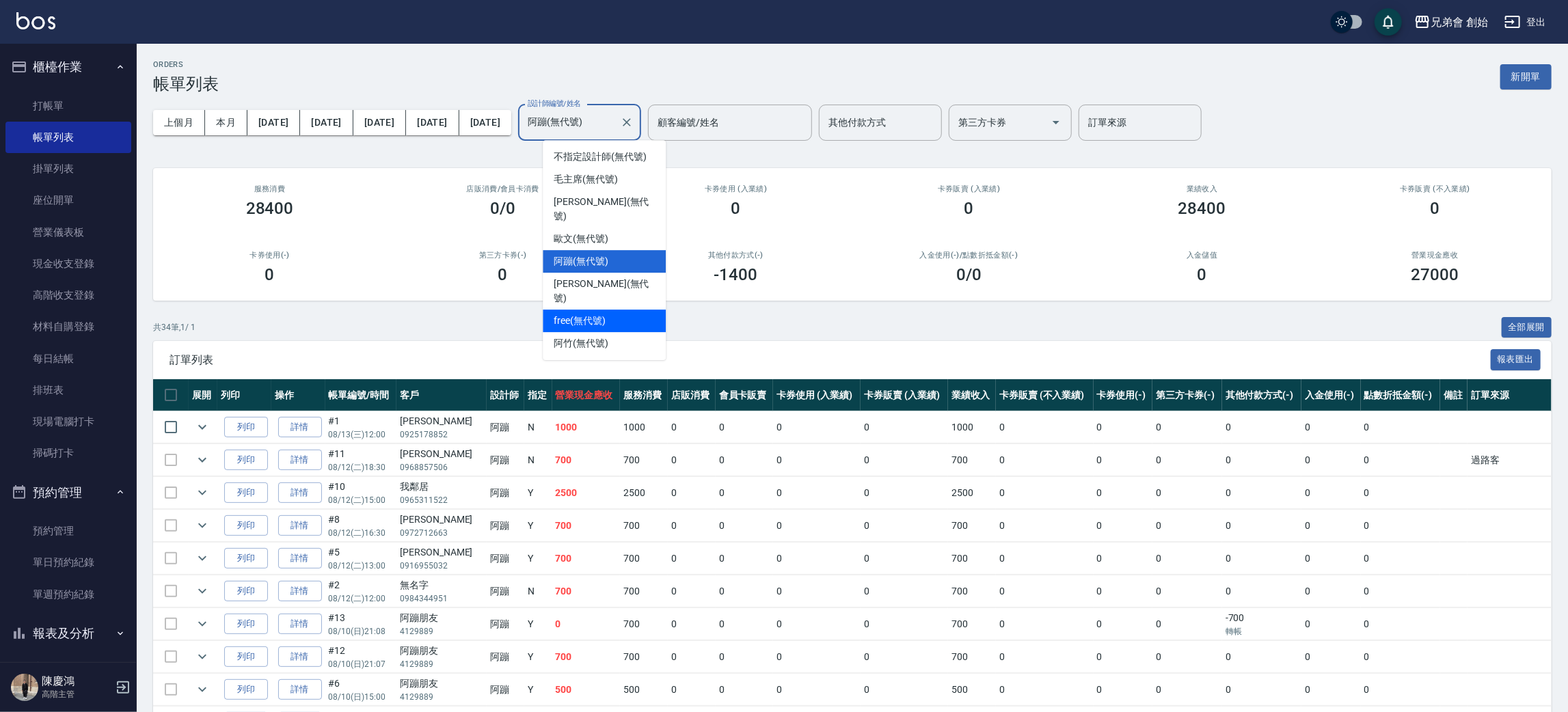
click at [567, 303] on ul "不指定設計師 (無代號) 毛主席 (無代號) 潘潘 (無代號) 歐文 (無代號) 阿蹦 (無代號) 威利 (無代號) free (無代號) 阿竹 (無代號)" at bounding box center [604, 250] width 123 height 220
click at [568, 309] on div "free (無代號)" at bounding box center [604, 321] width 123 height 23
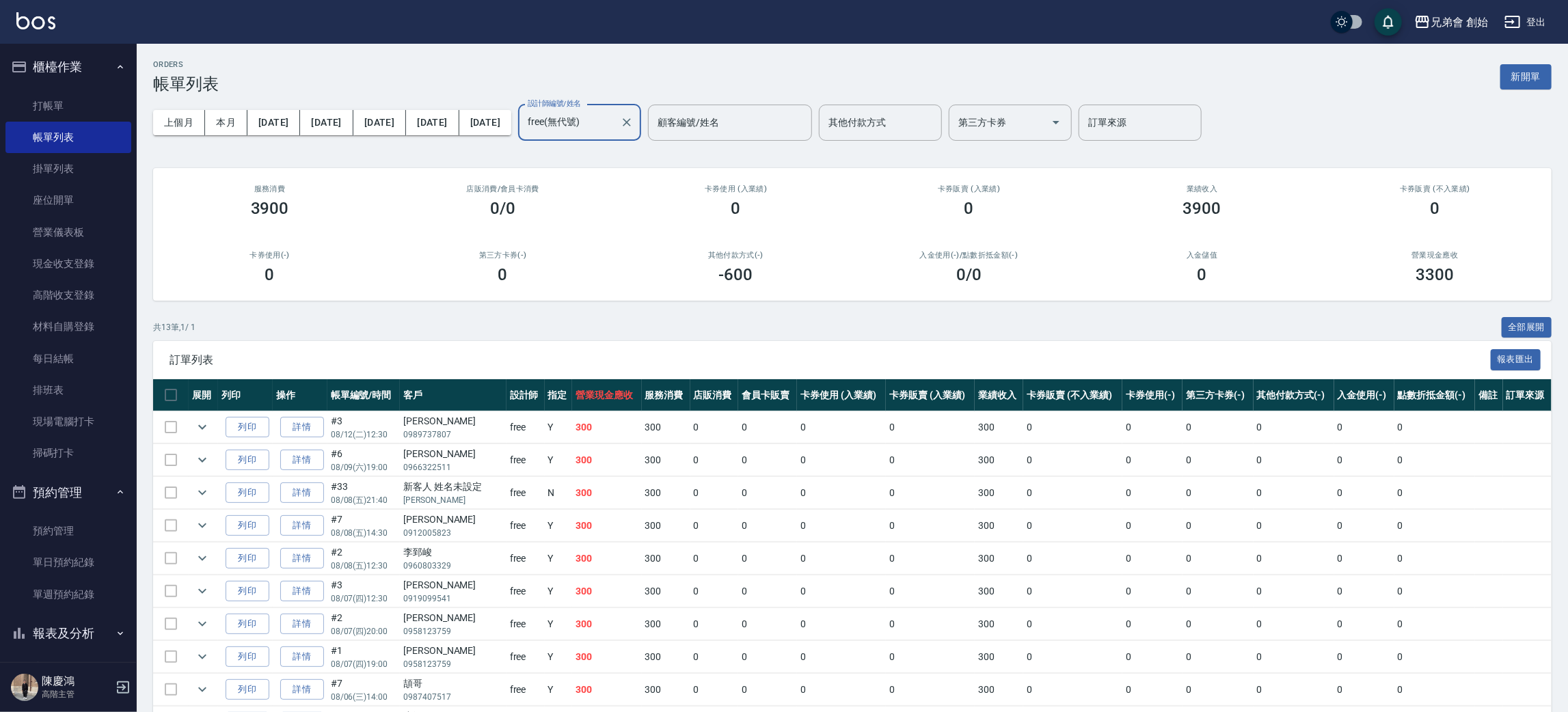
click at [618, 106] on div "free(無代號) 設計師編號/姓名" at bounding box center [579, 123] width 123 height 36
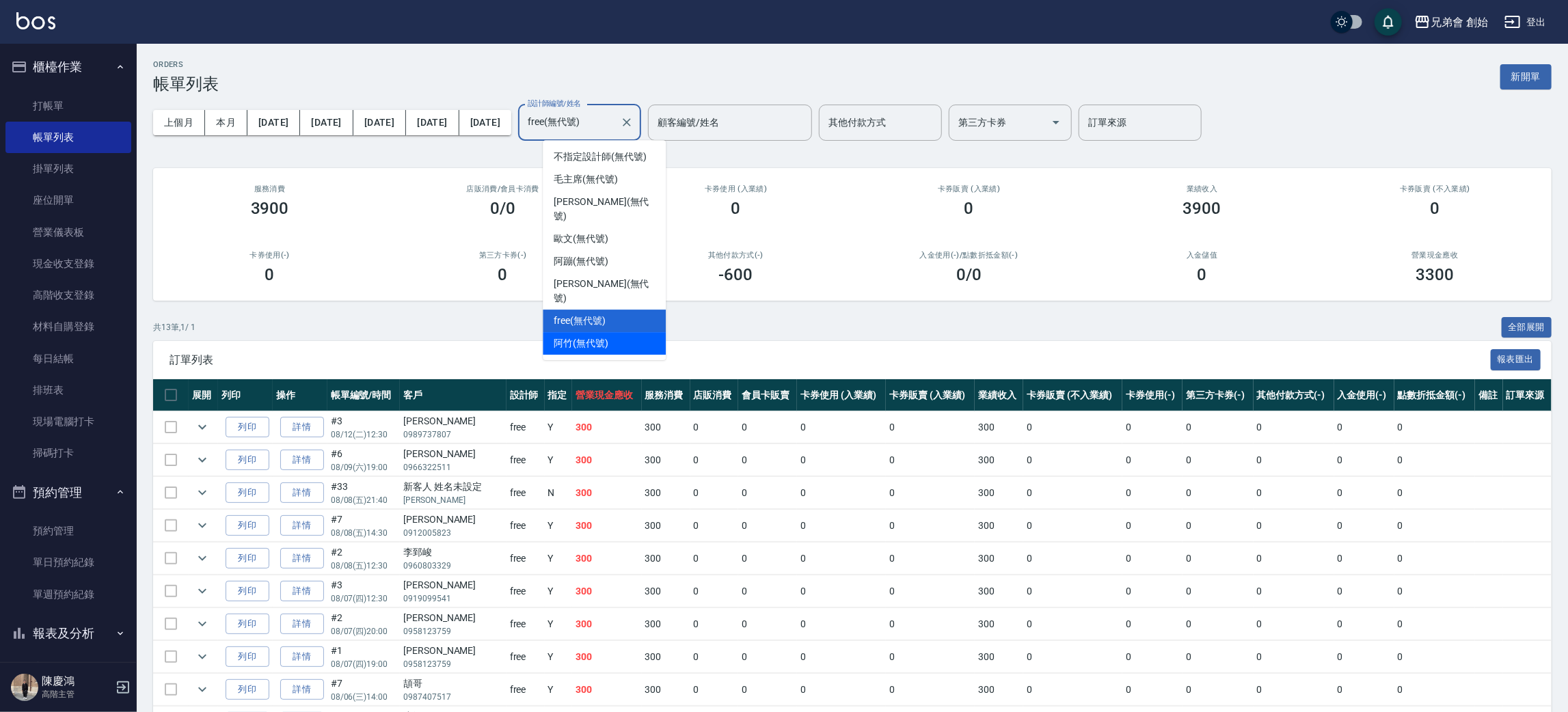
click at [563, 336] on span "阿竹 (無代號)" at bounding box center [581, 343] width 54 height 14
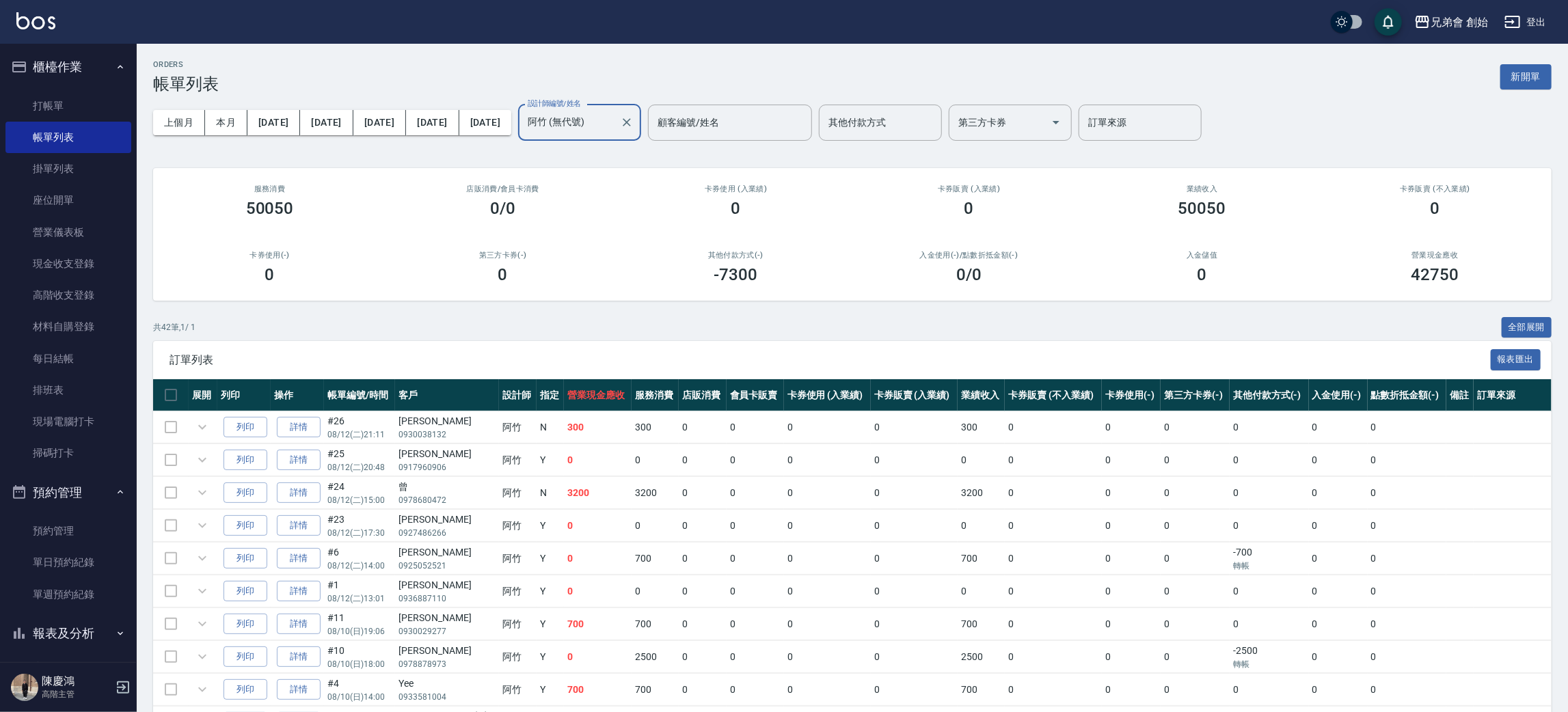
click at [603, 120] on input "阿竹 (無代號)" at bounding box center [569, 123] width 91 height 24
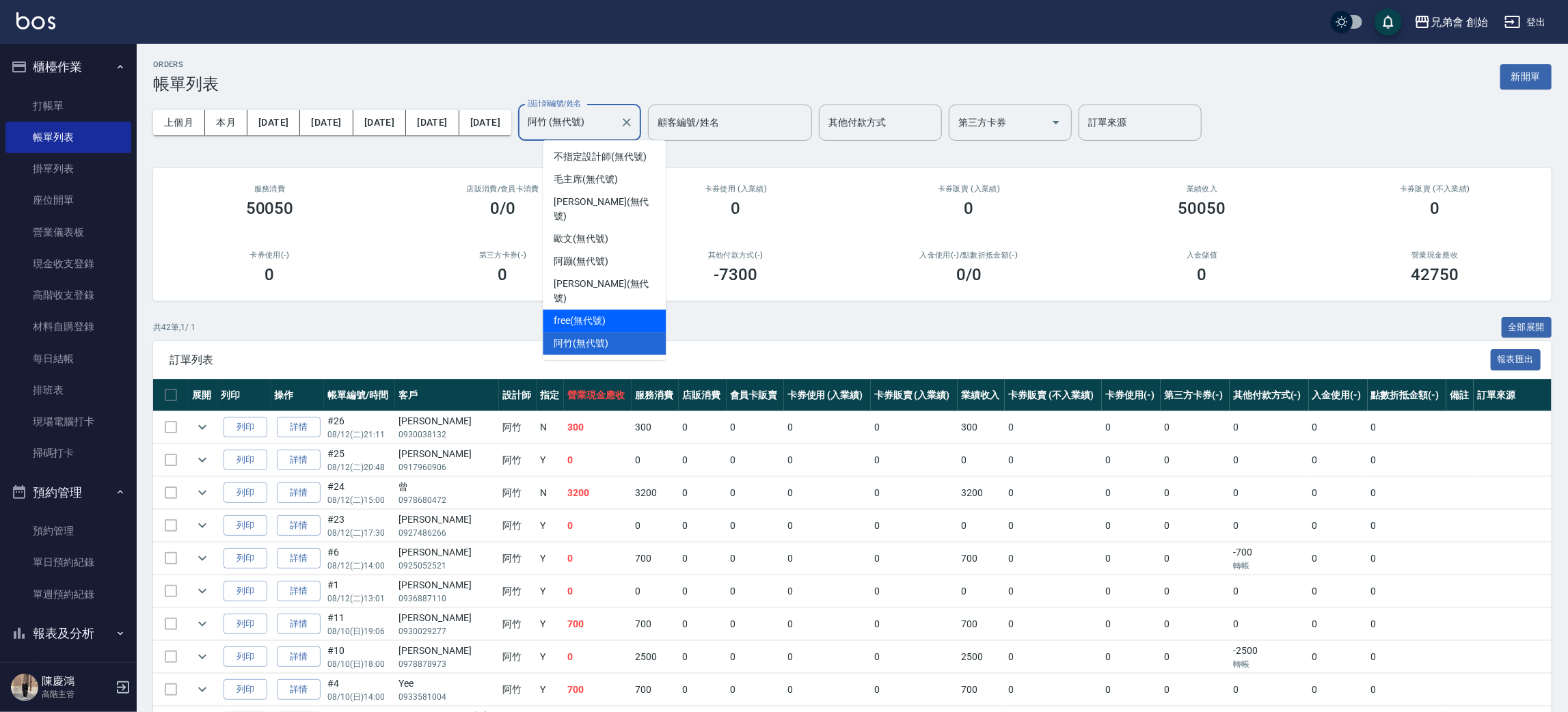
click at [612, 309] on div "free (無代號)" at bounding box center [604, 321] width 123 height 23
type input "free(無代號)"
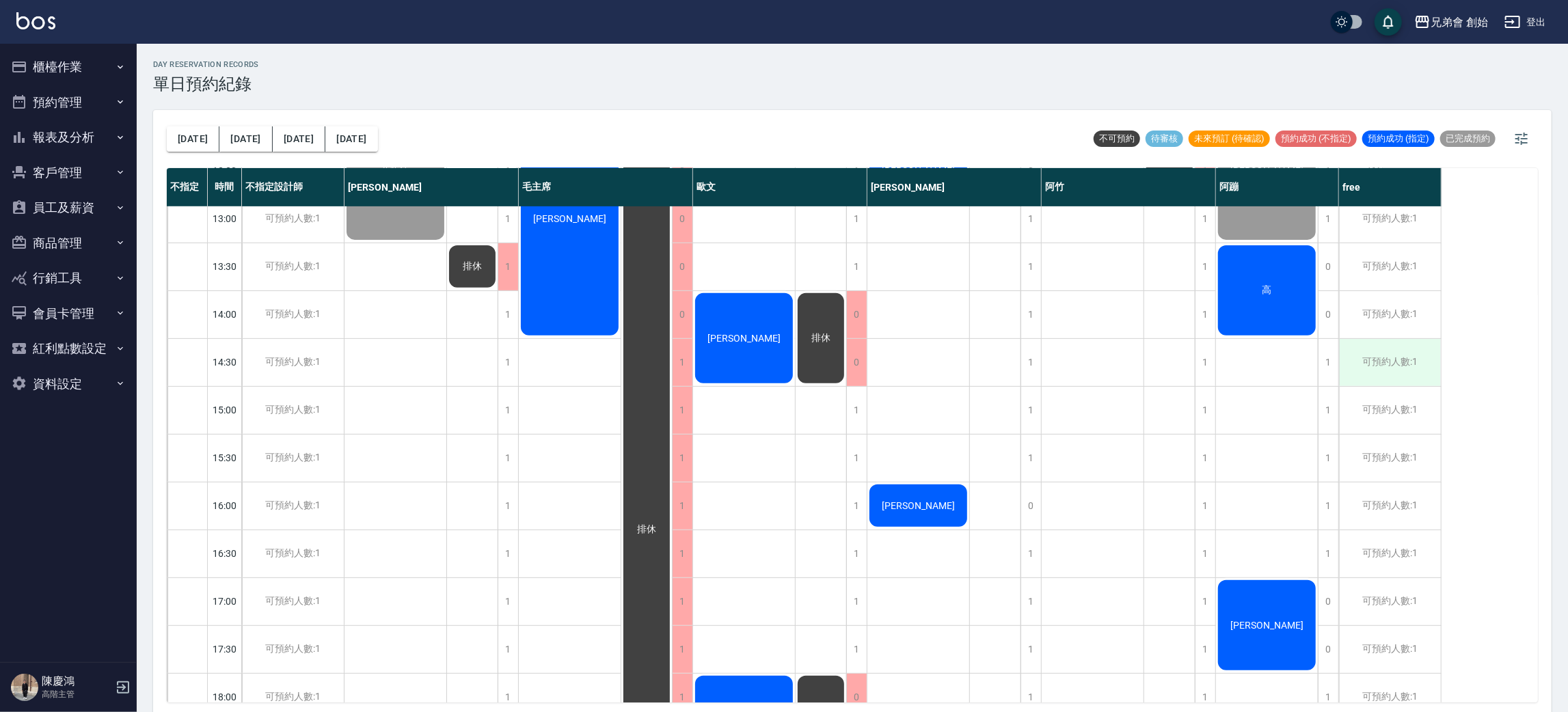
scroll to position [292, 0]
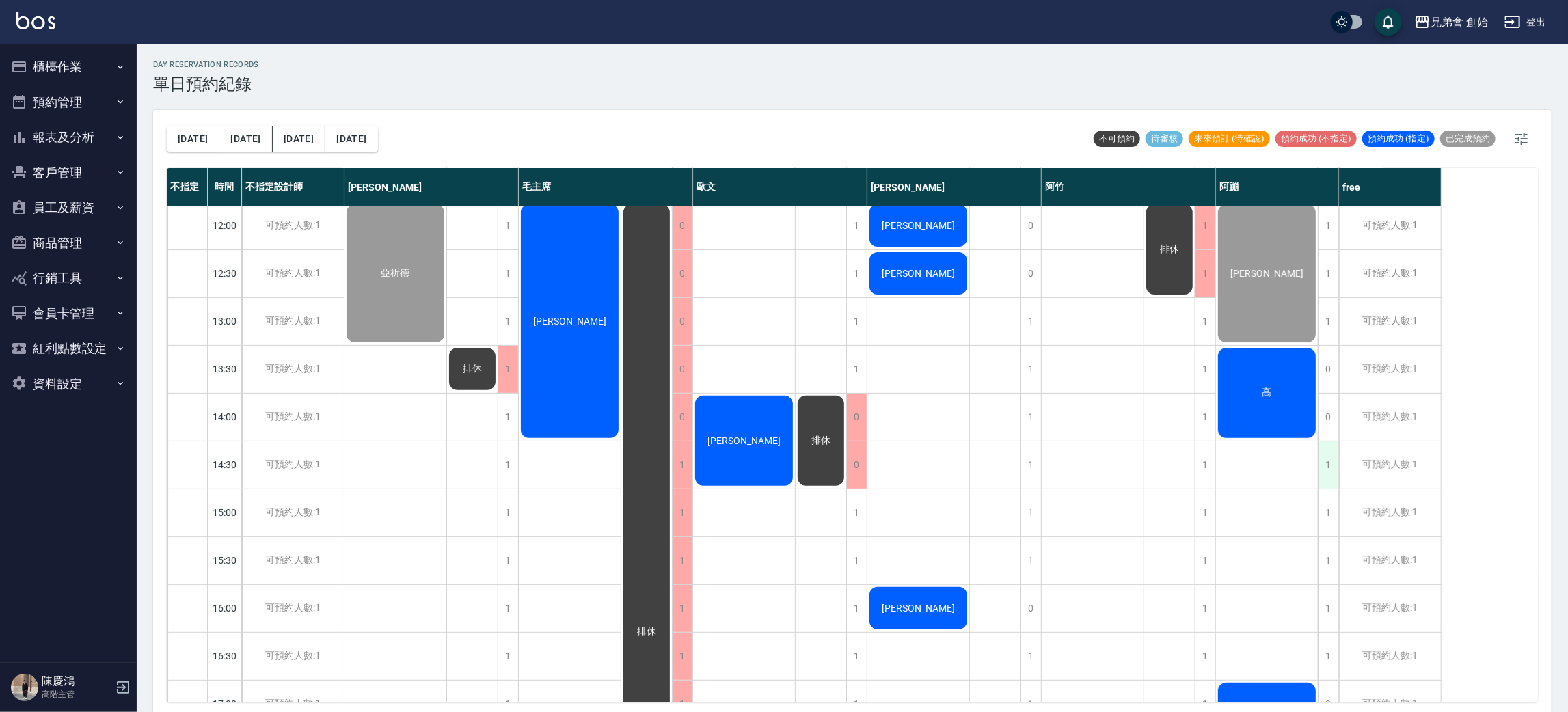
click at [1326, 453] on div "1" at bounding box center [1327, 465] width 20 height 48
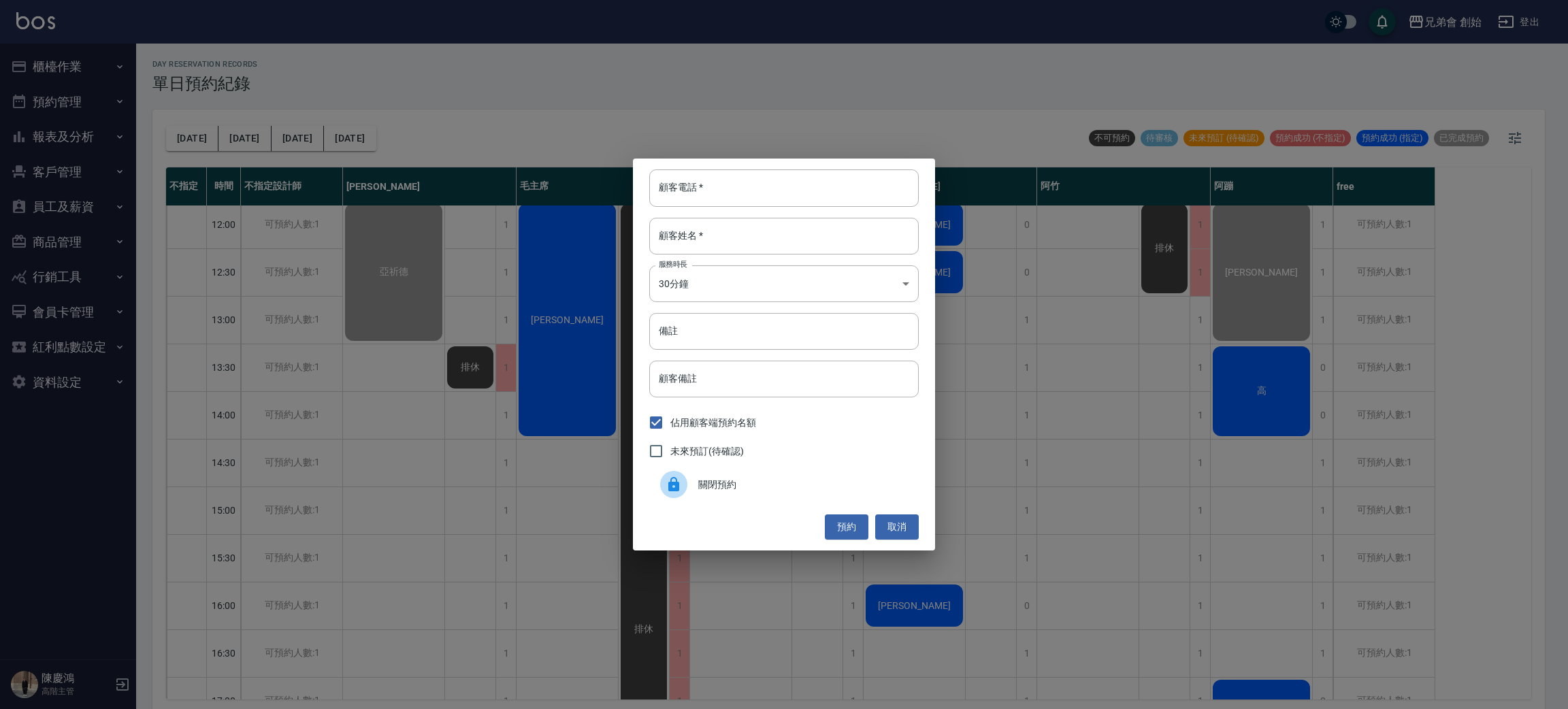
click at [849, 468] on div "關閉預約" at bounding box center [783, 484] width 270 height 38
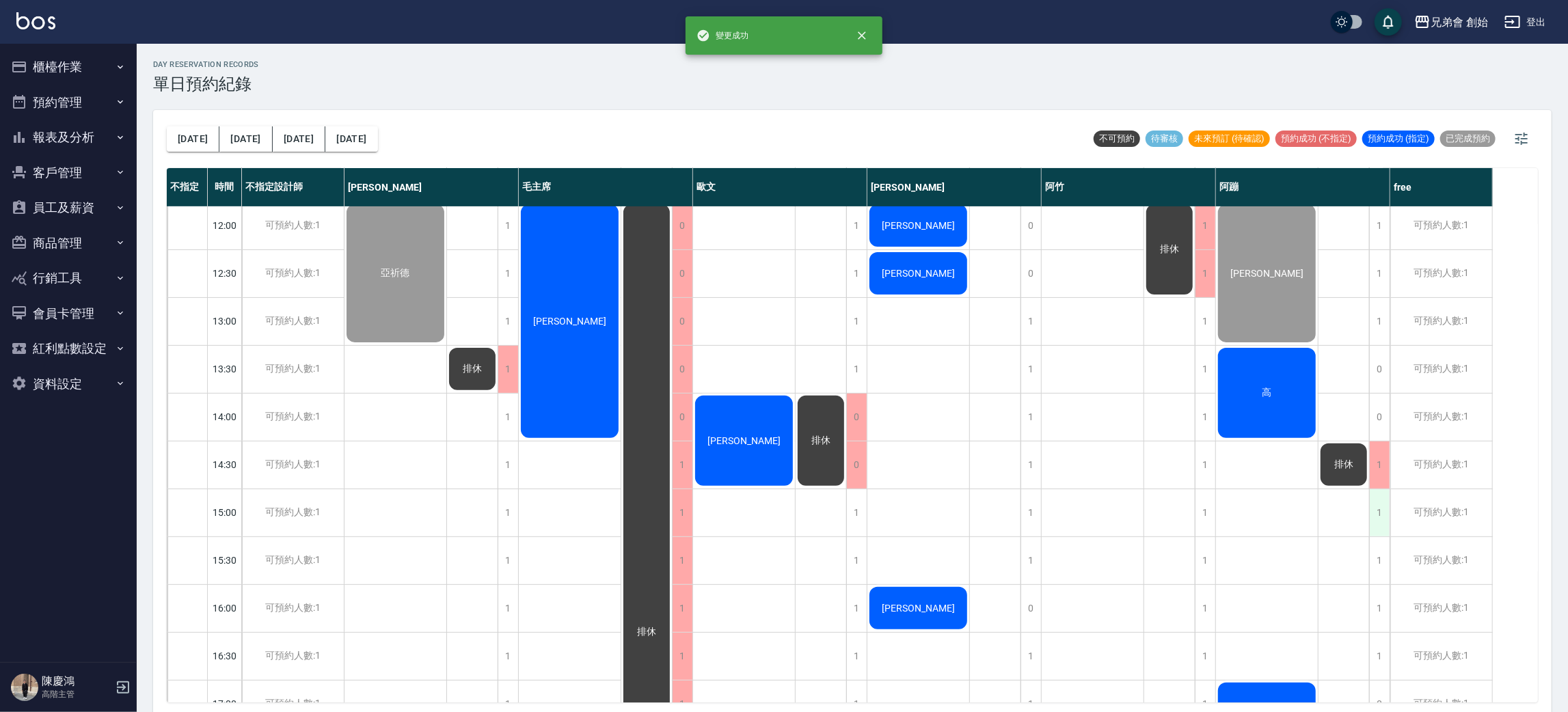
click at [1382, 510] on div "1" at bounding box center [1379, 513] width 20 height 48
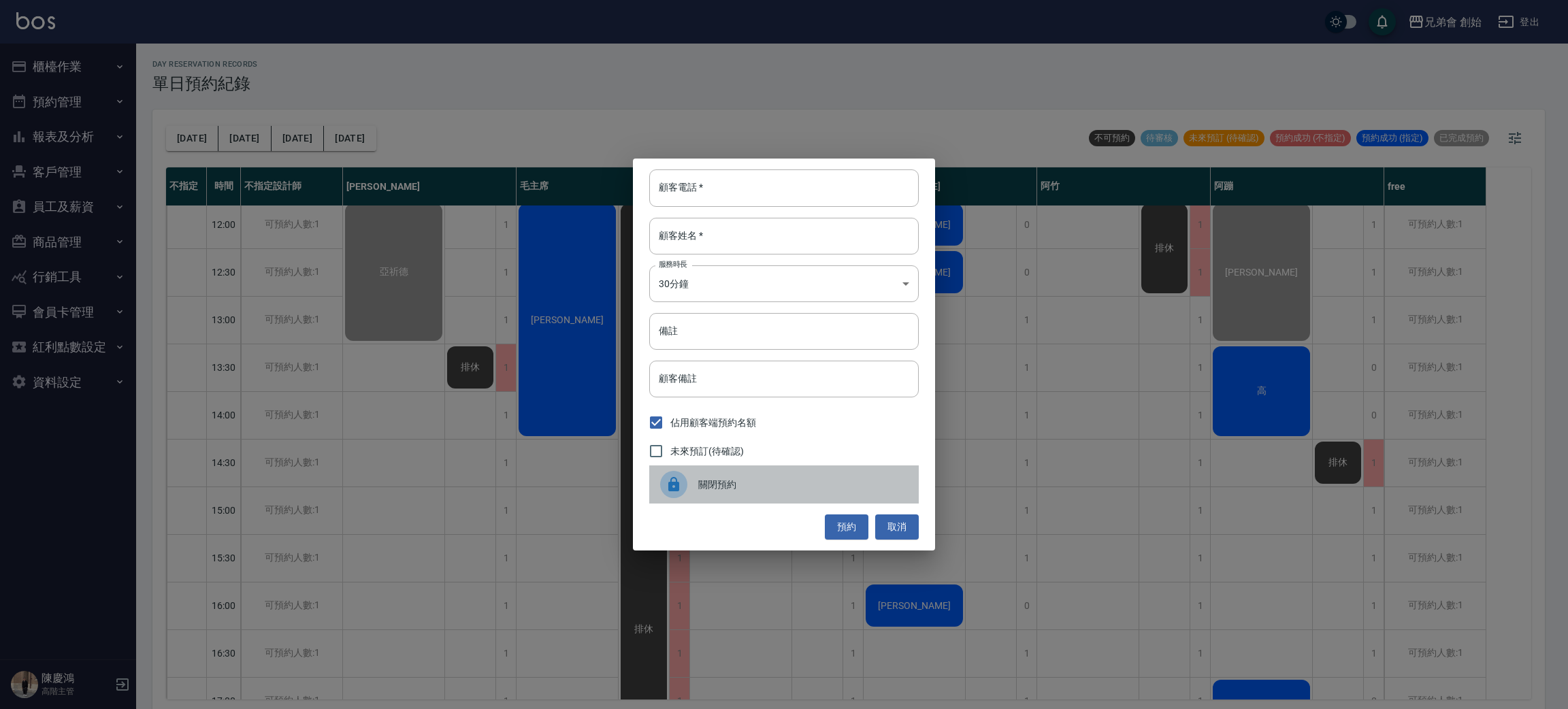
click at [887, 483] on span "關閉預約" at bounding box center [803, 484] width 210 height 14
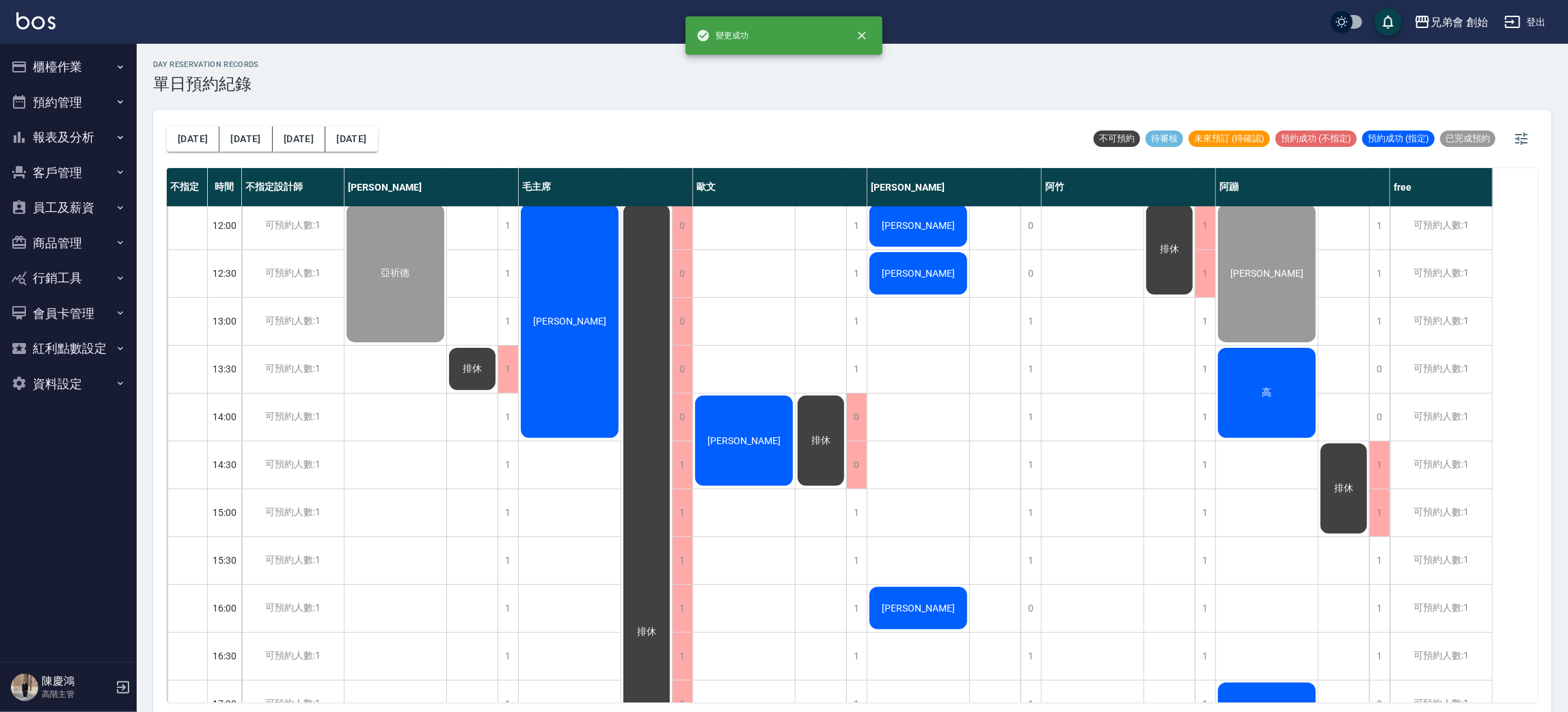
click at [446, 345] on div "排休" at bounding box center [395, 273] width 102 height 142
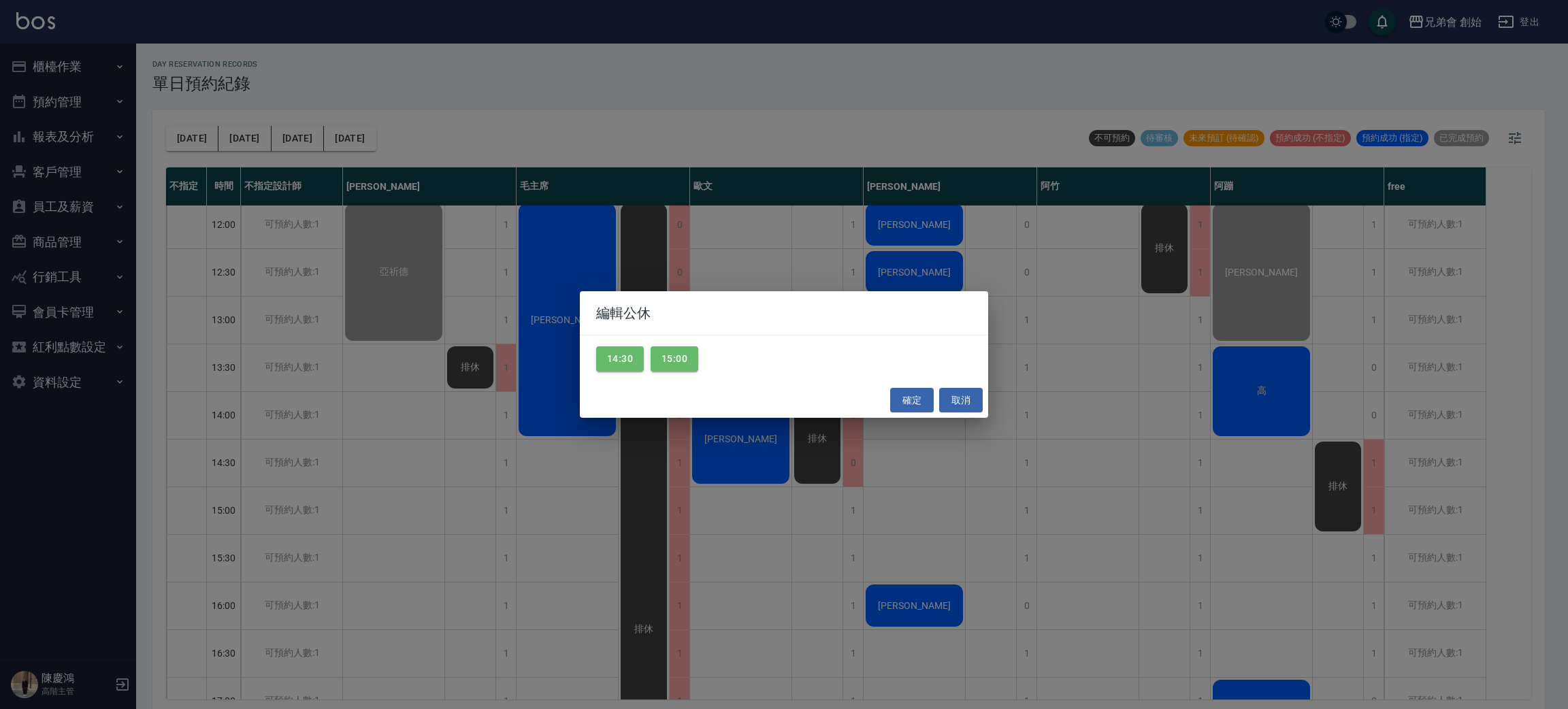
click at [1324, 477] on div "編輯公休 14:30 15:00 確定 取消" at bounding box center [784, 354] width 1568 height 709
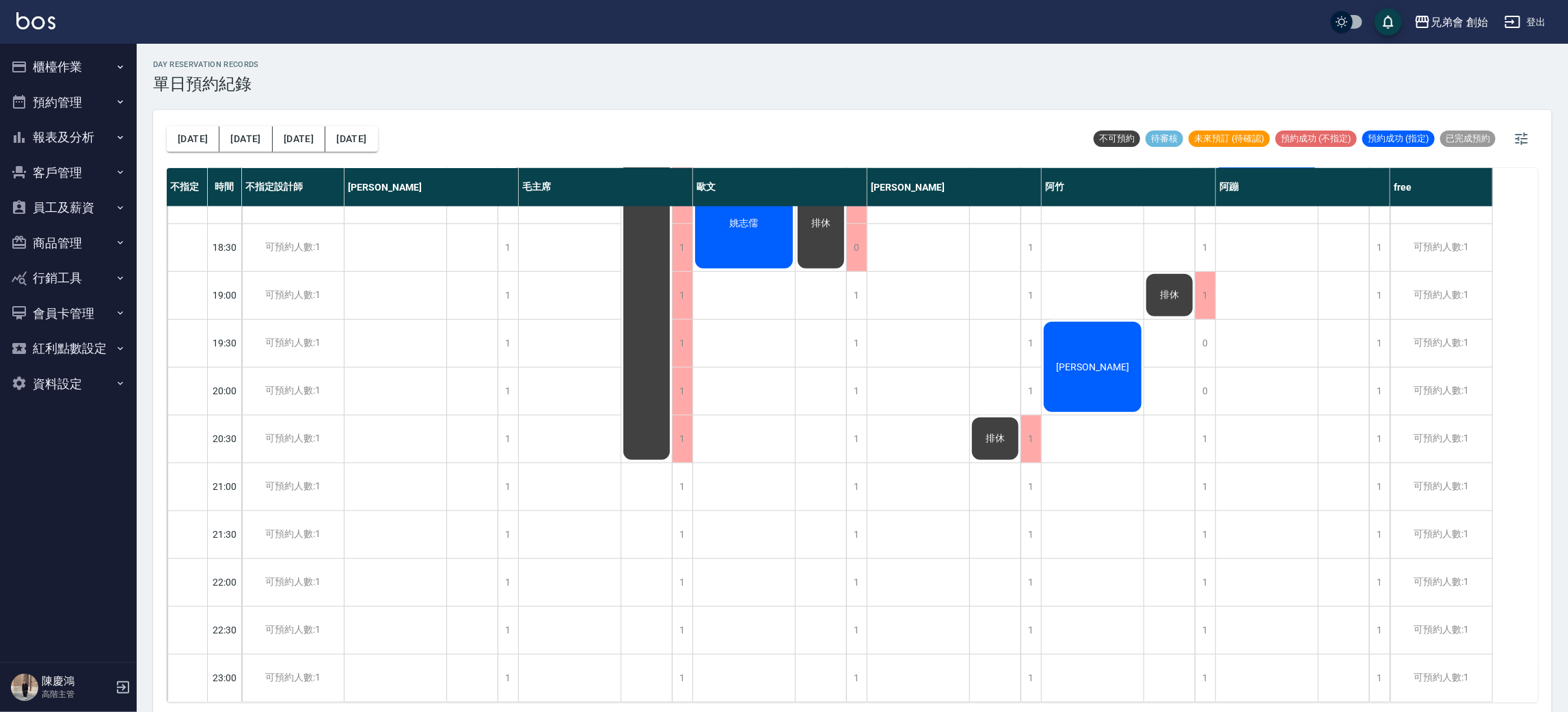
scroll to position [394, 0]
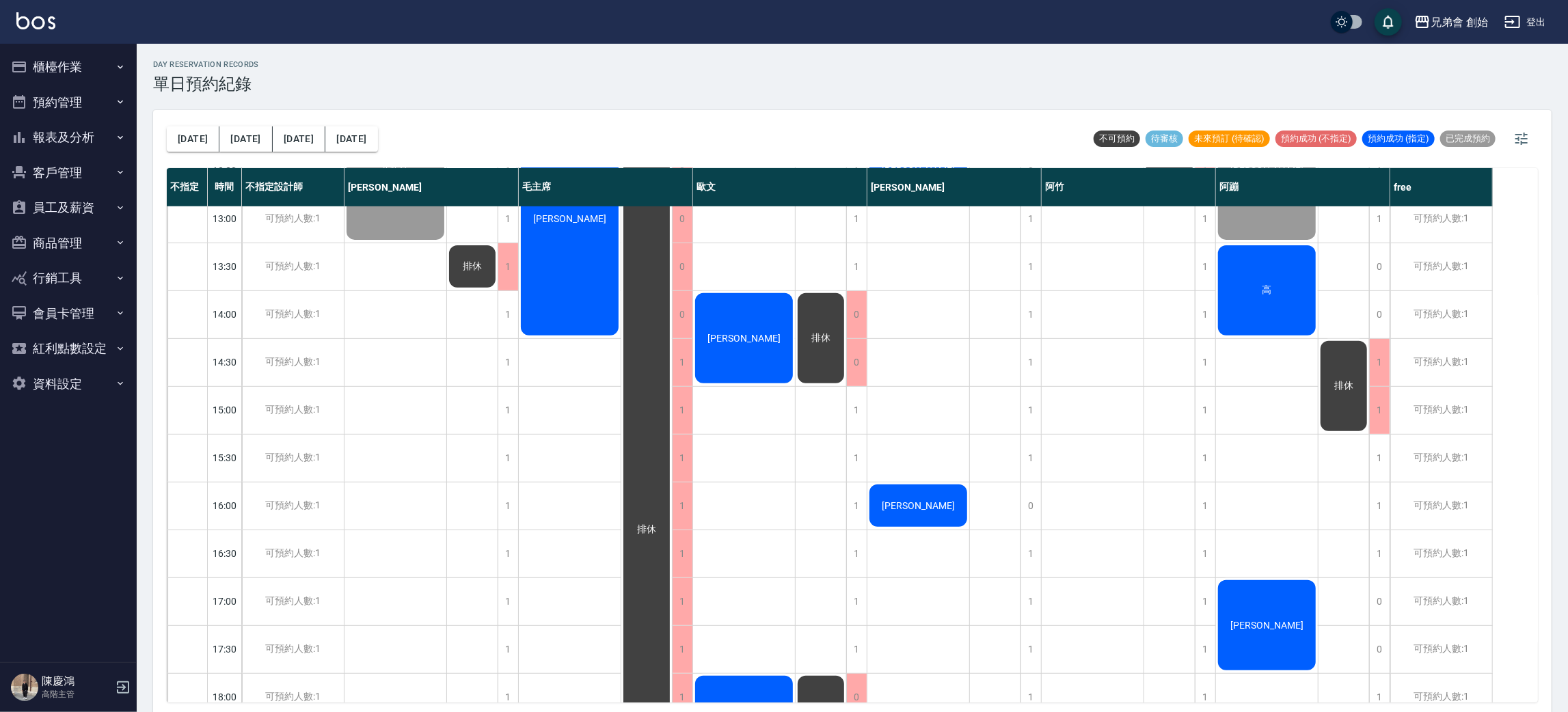
click at [446, 242] on div "[PERSON_NAME]" at bounding box center [395, 170] width 102 height 142
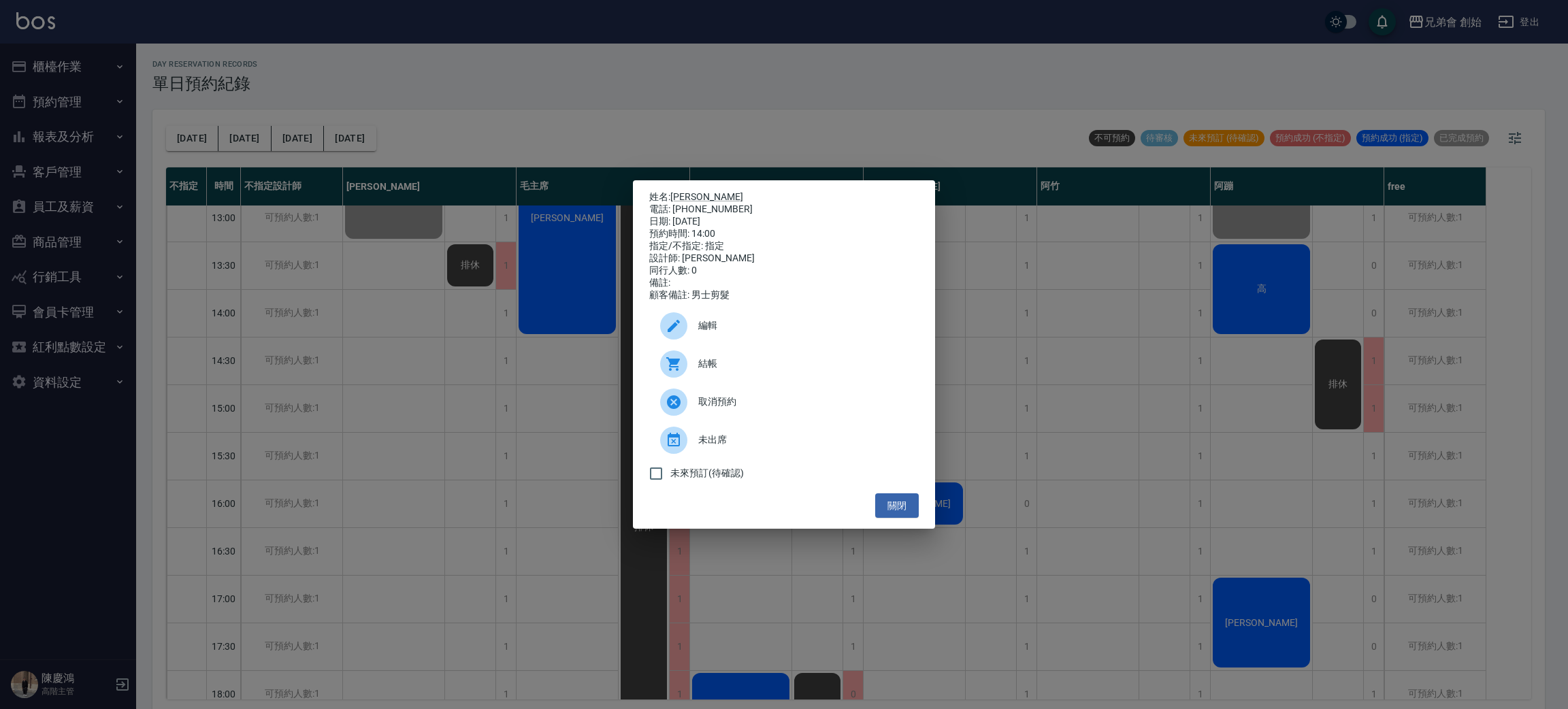
click at [416, 222] on div "姓名: 承輝 電話: 0989086790 日期: 2025/08/13 預約時間: 14:00 指定/不指定: 指定 設計師: 歐文 同行人數: 0 備註:…" at bounding box center [784, 354] width 1568 height 709
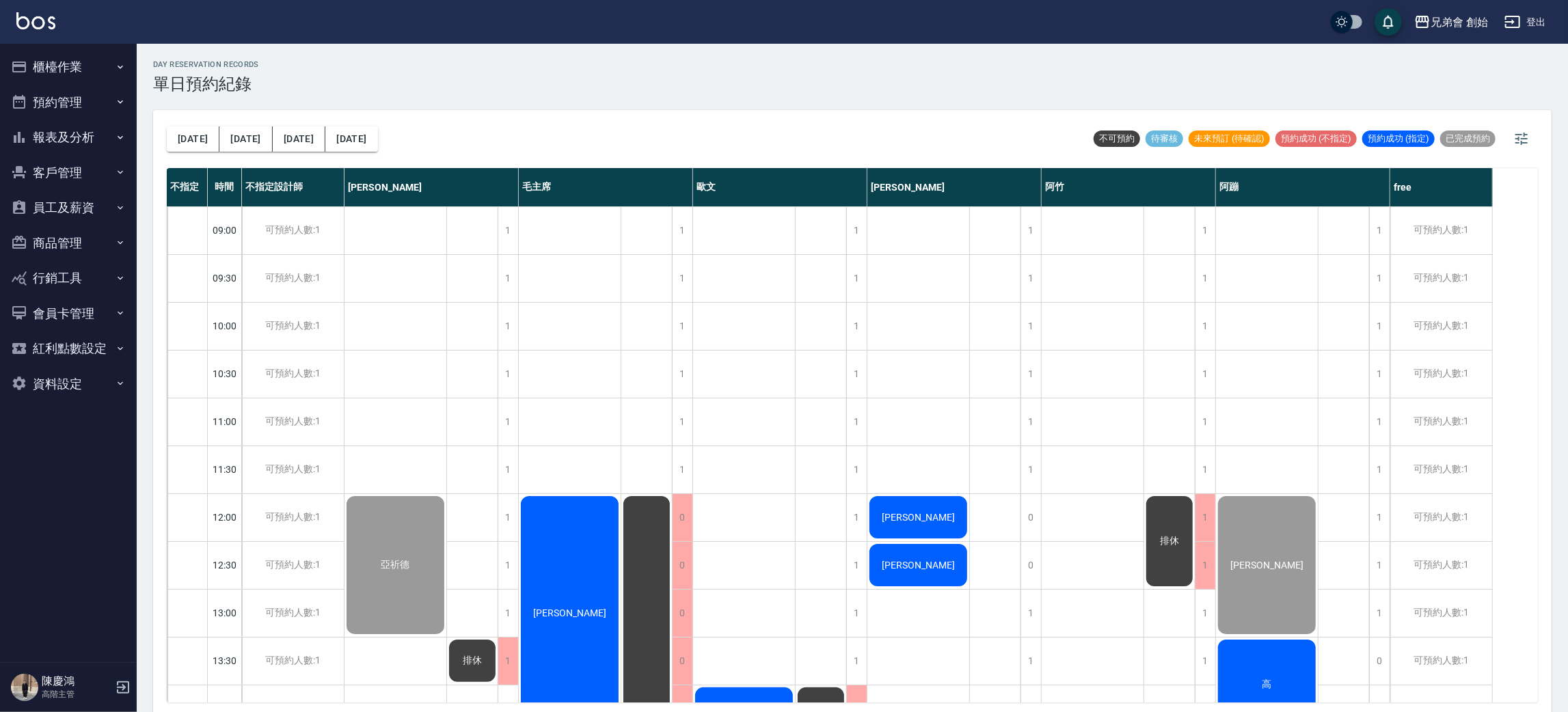
scroll to position [205, 0]
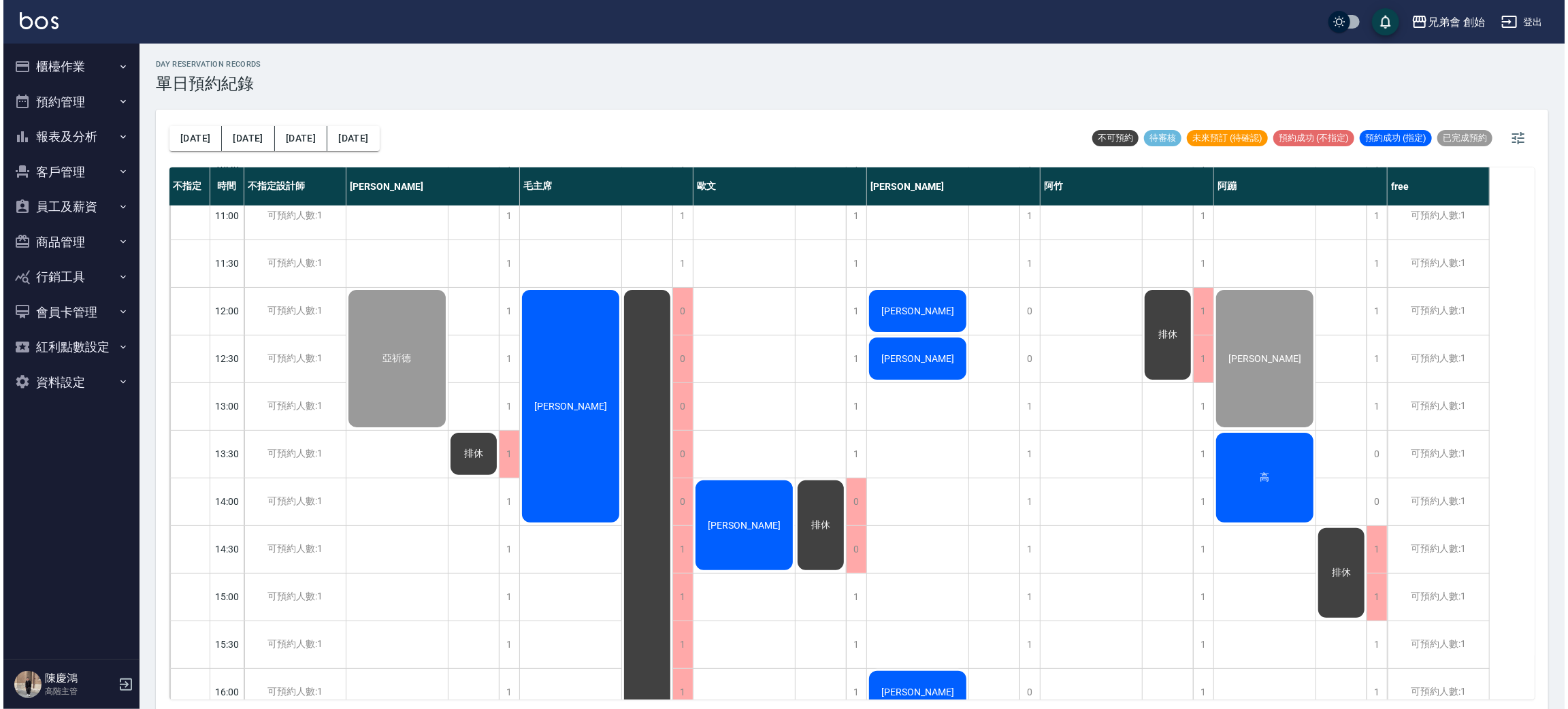
scroll to position [306, 0]
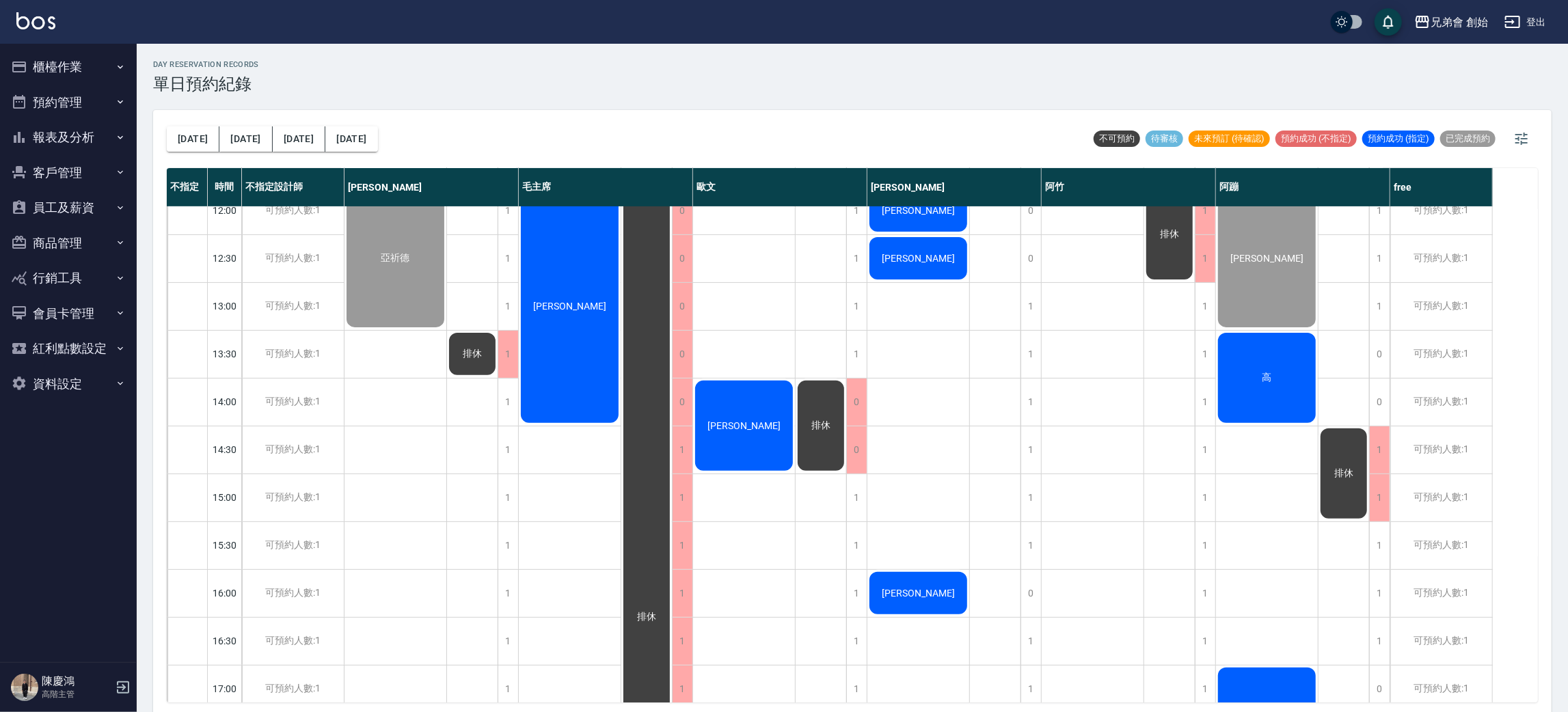
click at [446, 302] on div "[PERSON_NAME]" at bounding box center [395, 258] width 102 height 142
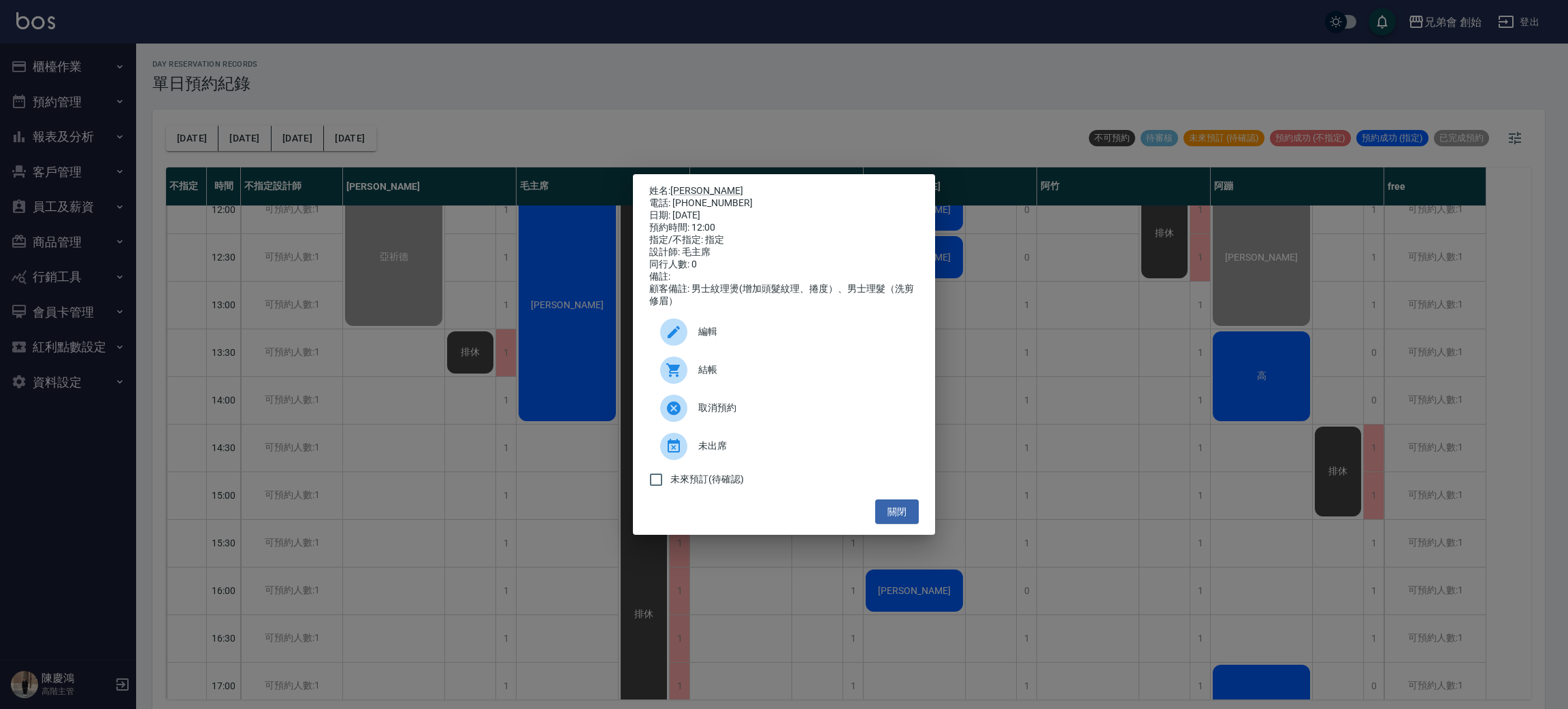
click at [703, 375] on span "結帳" at bounding box center [803, 370] width 210 height 14
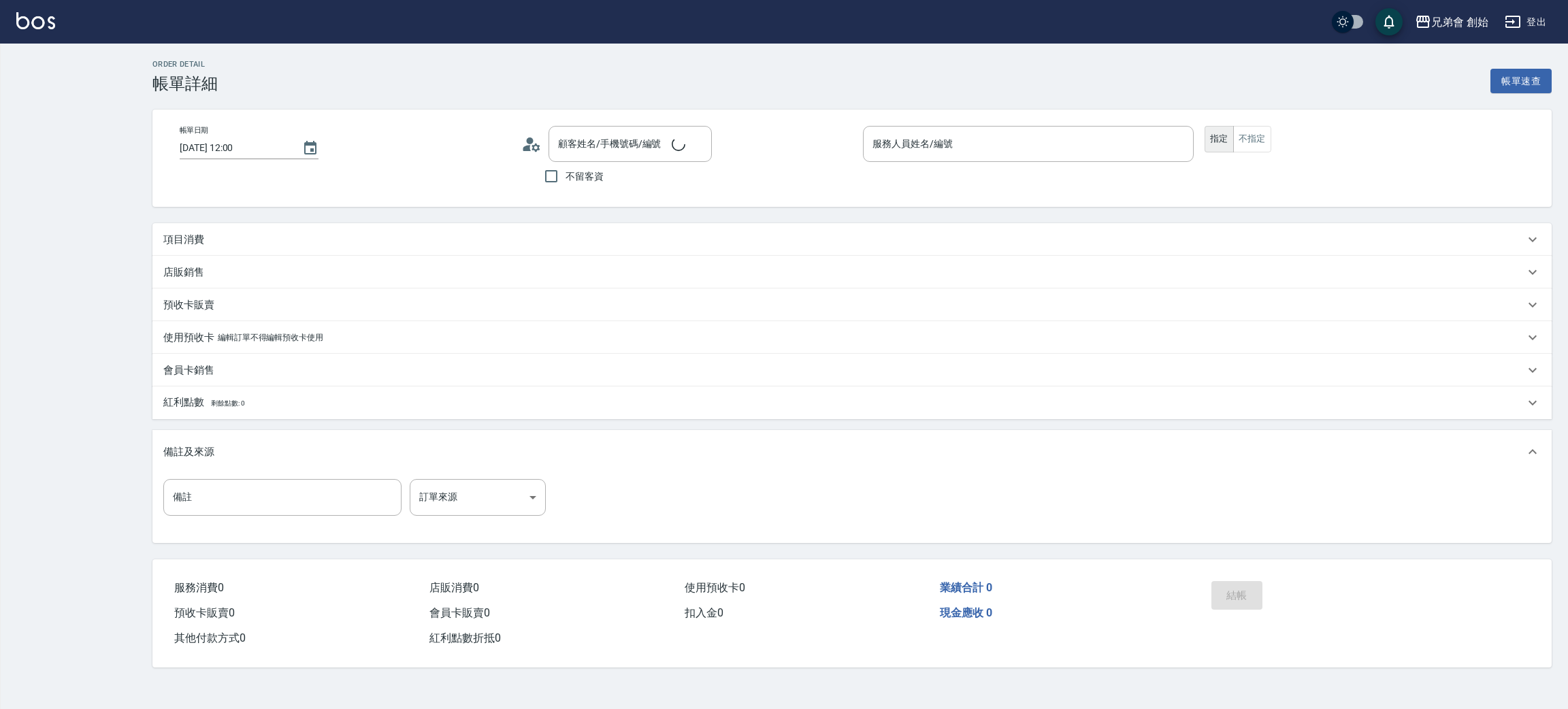
type input "毛主席(無代號)"
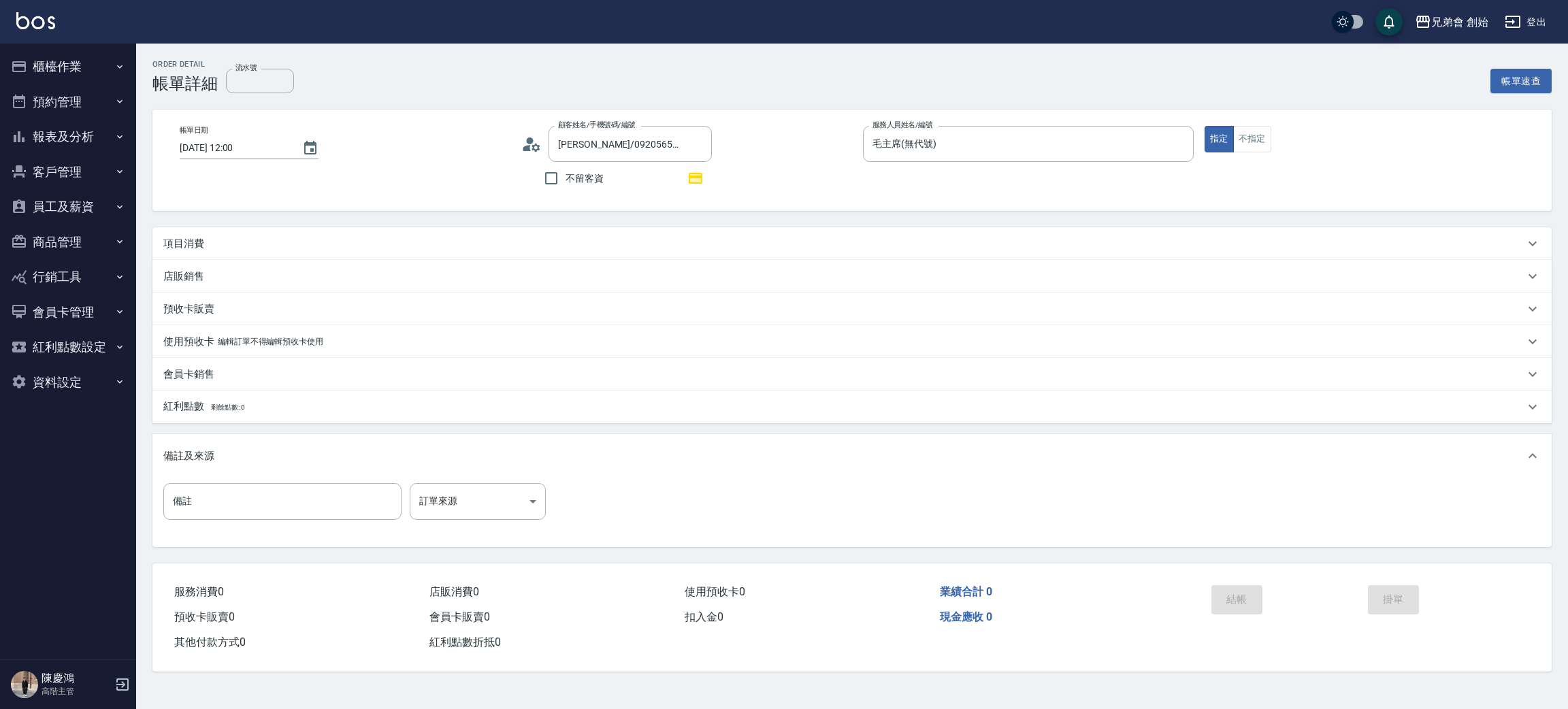
type input "[PERSON_NAME]/0920565518/null"
click at [207, 249] on div "項目消費" at bounding box center [843, 243] width 1361 height 14
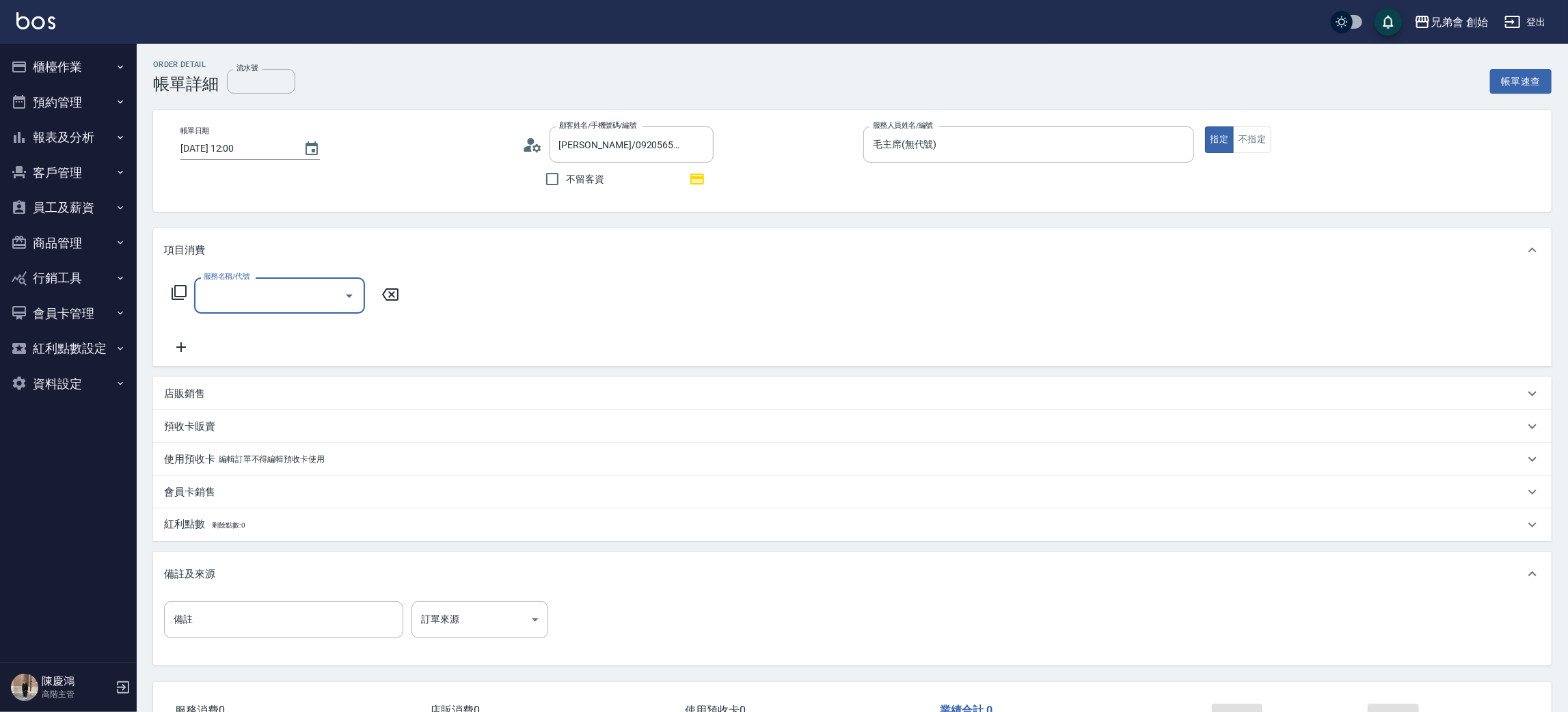
drag, startPoint x: 214, startPoint y: 322, endPoint x: 256, endPoint y: 298, distance: 48.4
click at [216, 322] on div "服務名稱/代號 服務名稱/代號" at bounding box center [285, 316] width 244 height 78
click at [256, 298] on input "服務名稱/代號" at bounding box center [269, 296] width 138 height 24
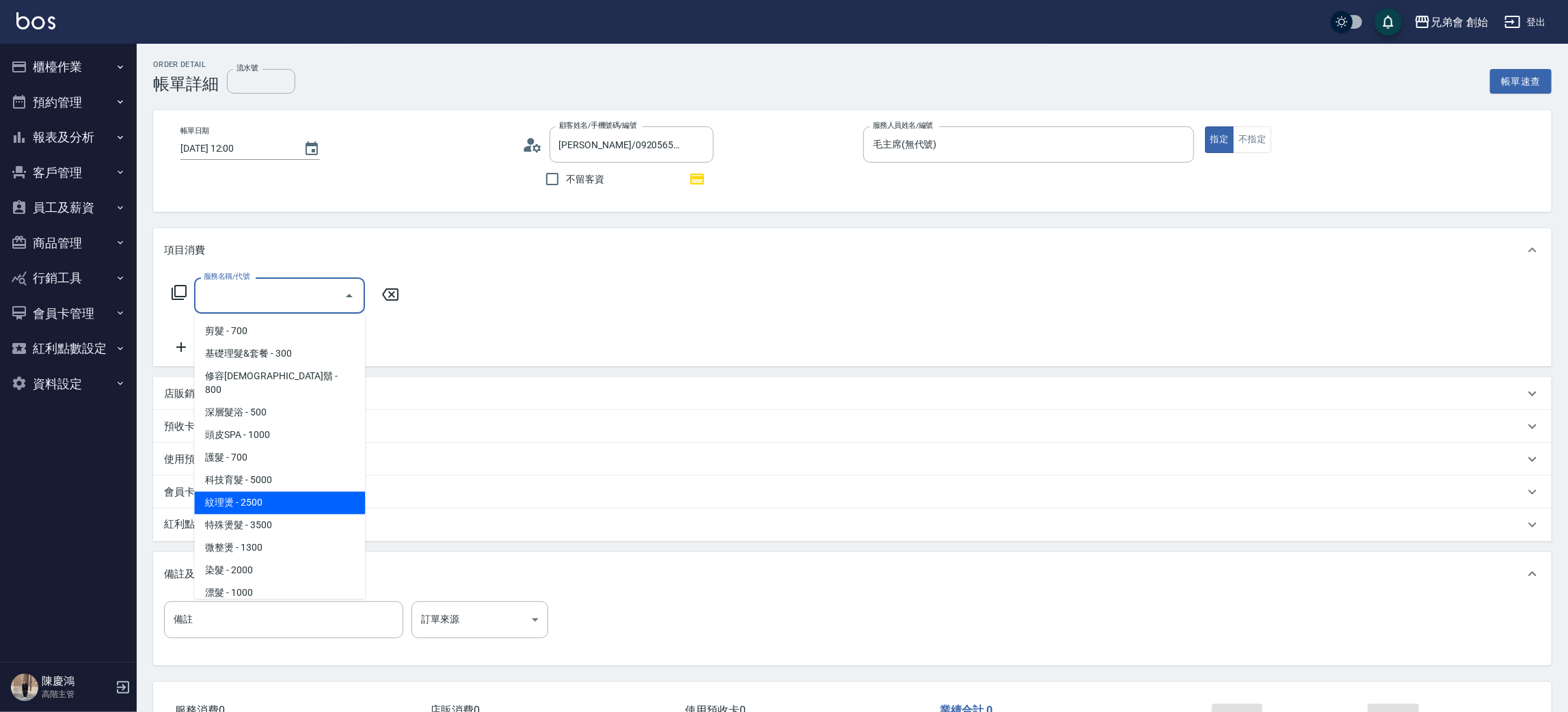
click at [257, 492] on span "紋理燙 - 2500" at bounding box center [279, 503] width 171 height 23
type input "紋理燙(D01)"
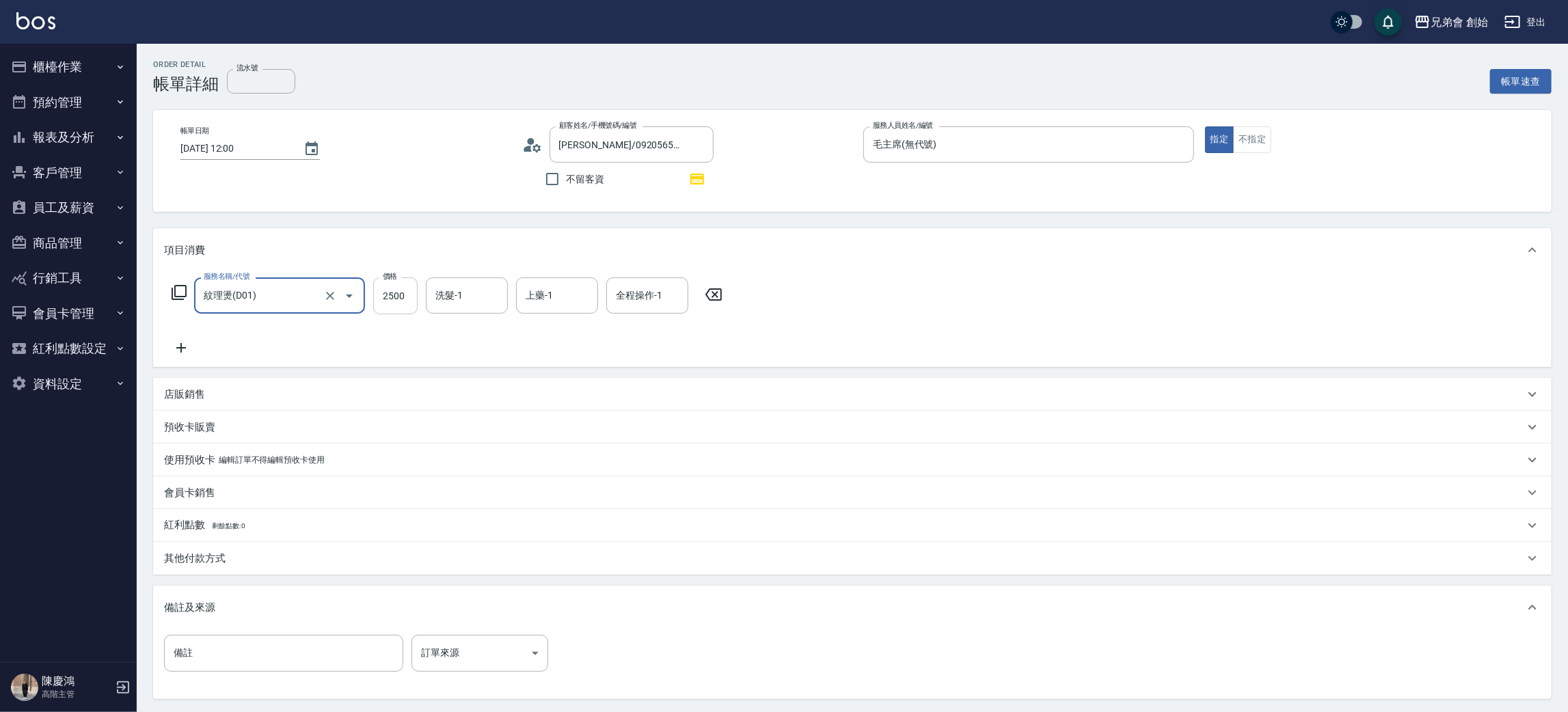
click at [393, 290] on input "2500" at bounding box center [395, 296] width 44 height 37
type input "2200"
click at [176, 346] on icon at bounding box center [180, 348] width 34 height 17
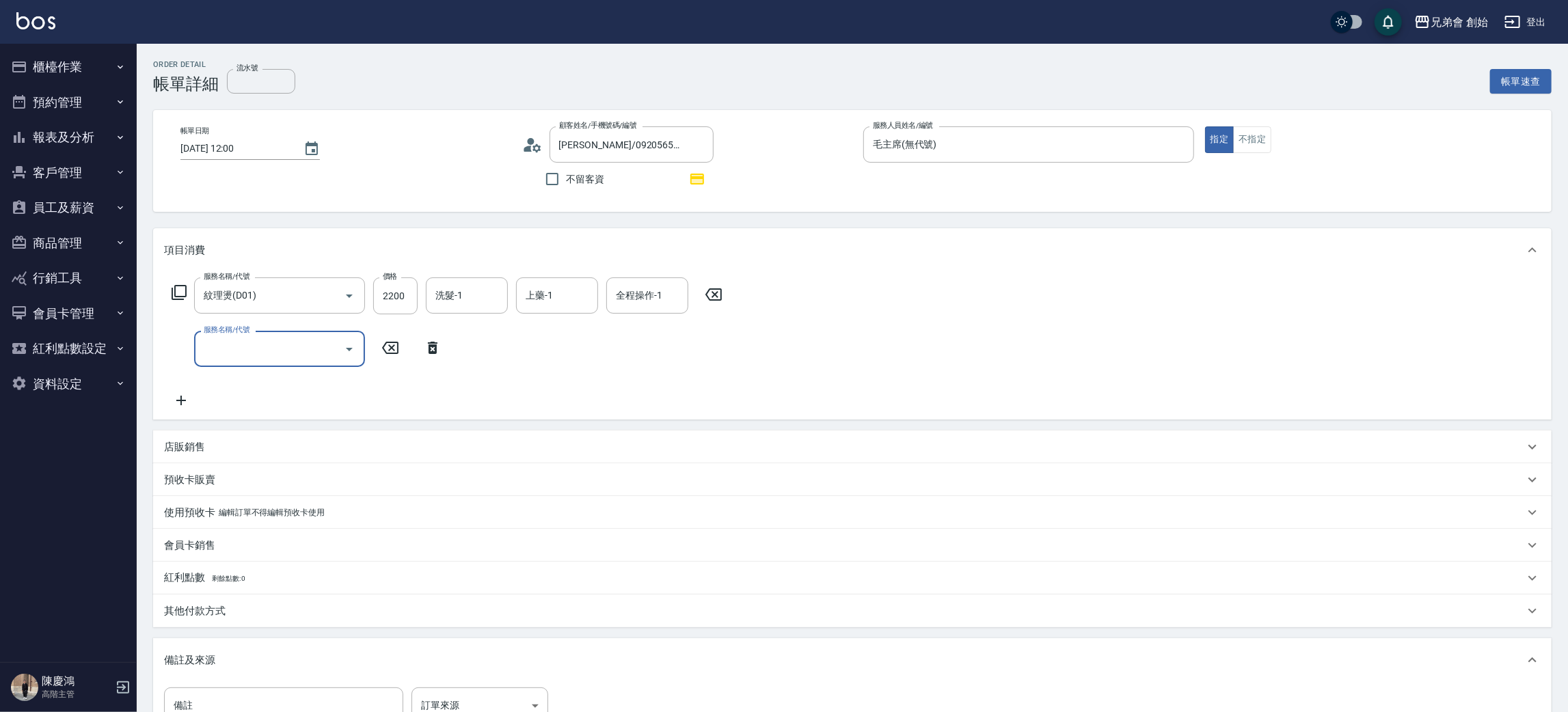
drag, startPoint x: 176, startPoint y: 346, endPoint x: 244, endPoint y: 361, distance: 69.6
click at [244, 361] on input "服務名稱/代號" at bounding box center [269, 349] width 138 height 24
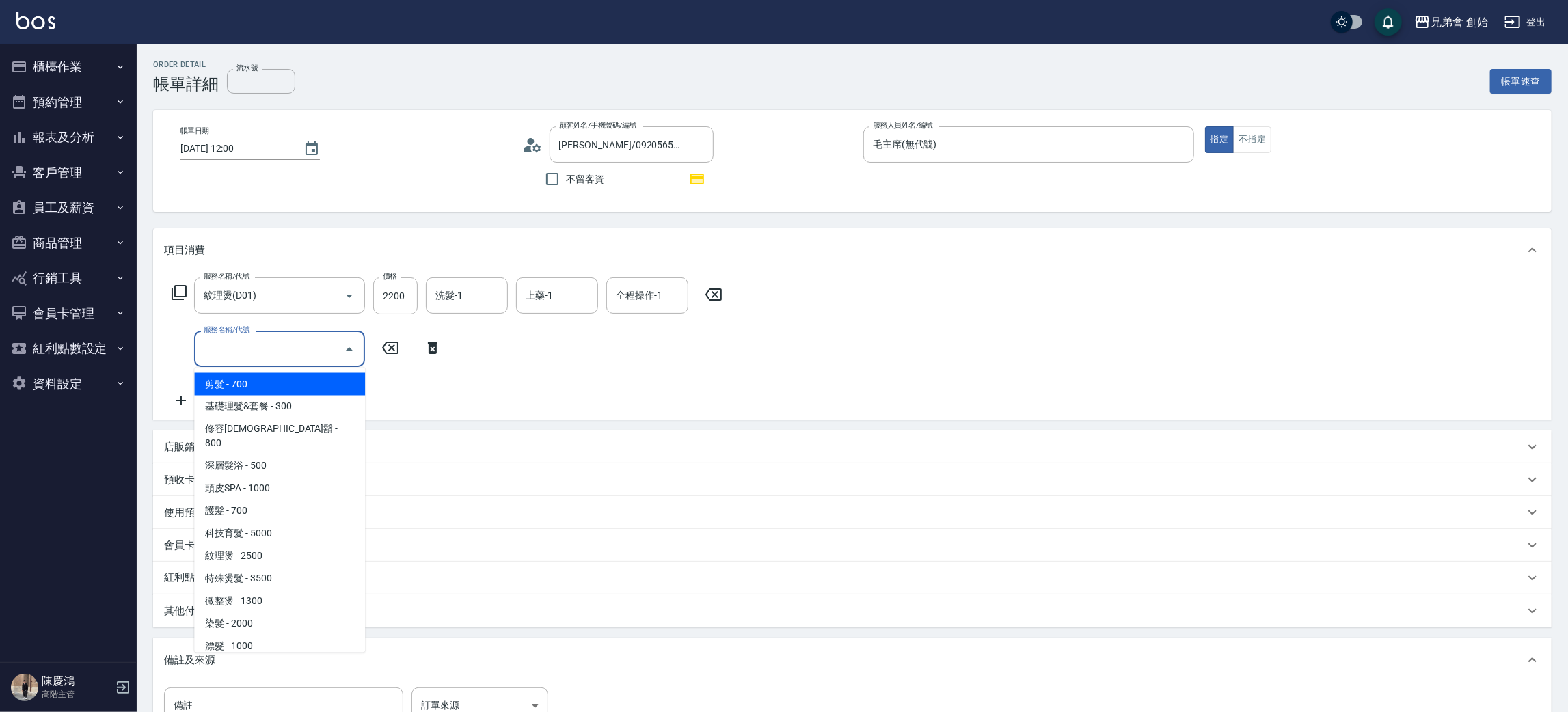
drag, startPoint x: 247, startPoint y: 387, endPoint x: 462, endPoint y: 331, distance: 222.2
click at [256, 388] on span "剪髮 - 700" at bounding box center [279, 385] width 171 height 23
type input "剪髮(A01)"
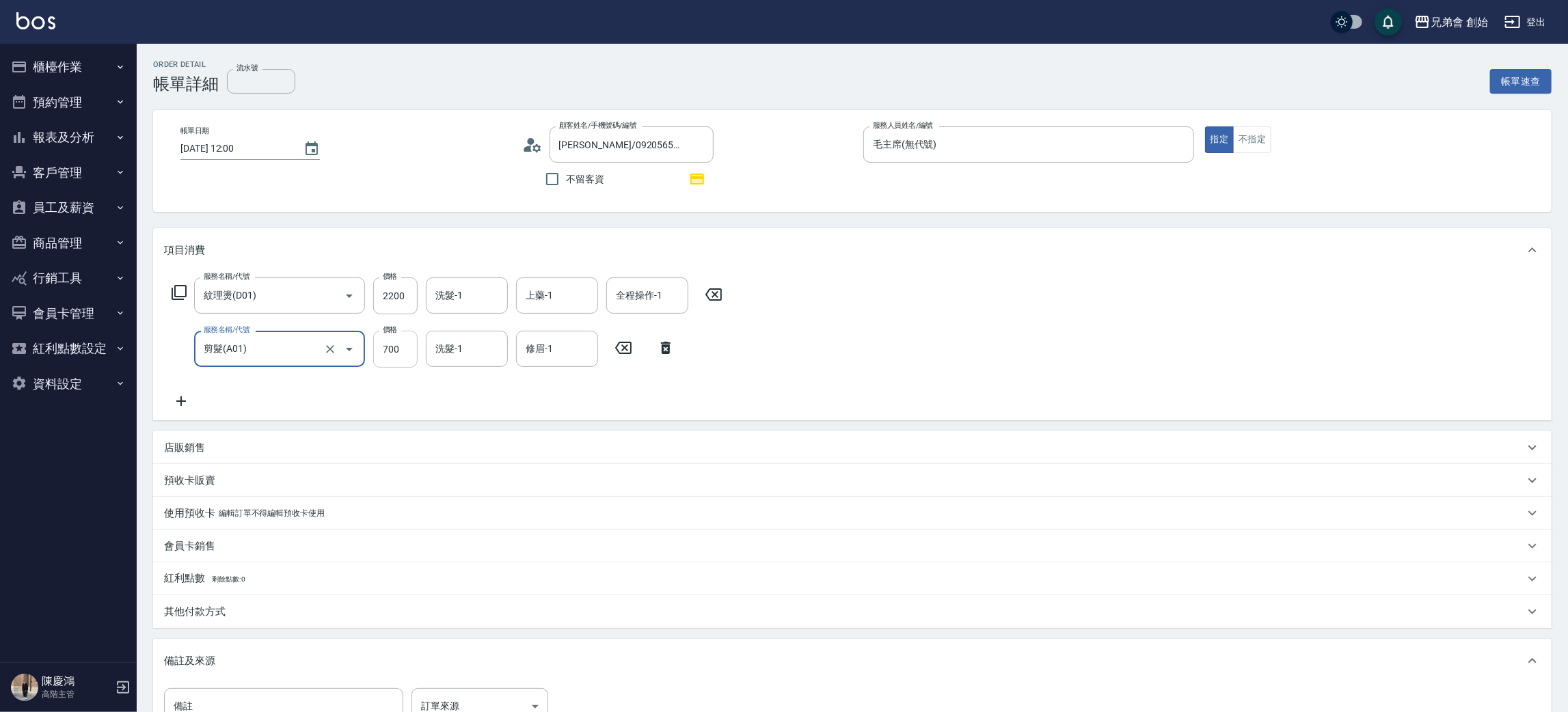
click at [404, 344] on input "700" at bounding box center [395, 349] width 44 height 37
type input "1000"
click at [397, 291] on input "2200" at bounding box center [395, 296] width 44 height 37
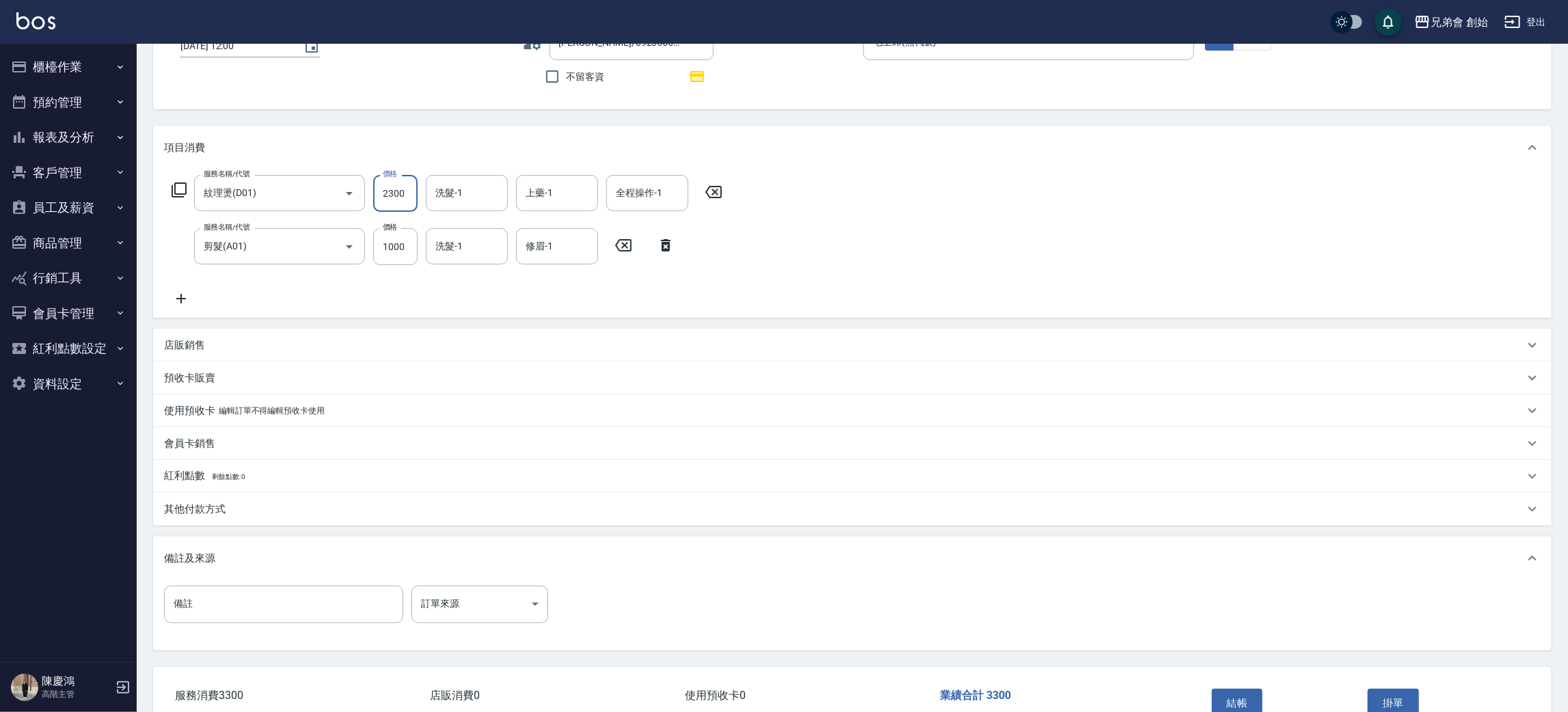
scroll to position [186, 0]
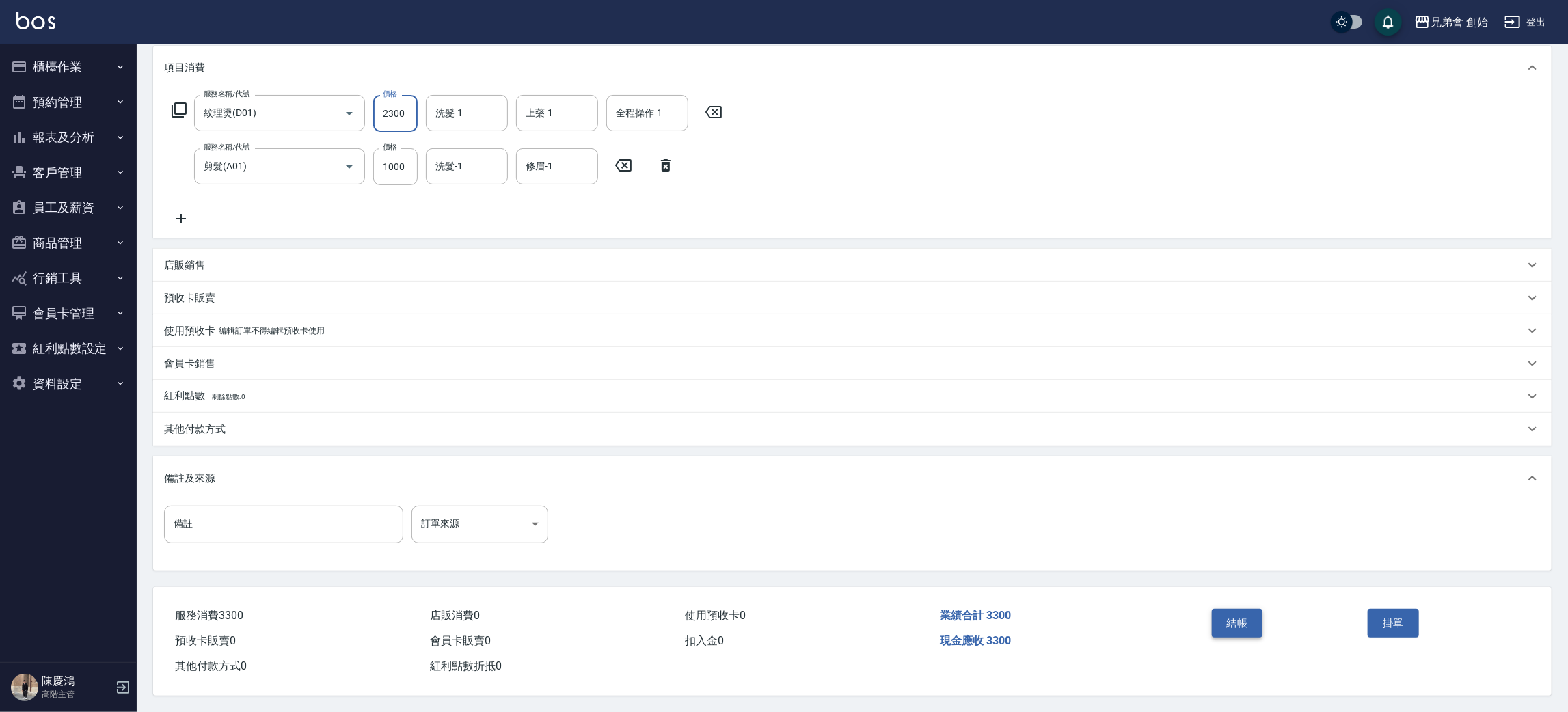
type input "2300"
click at [1242, 612] on button "結帳" at bounding box center [1238, 623] width 51 height 29
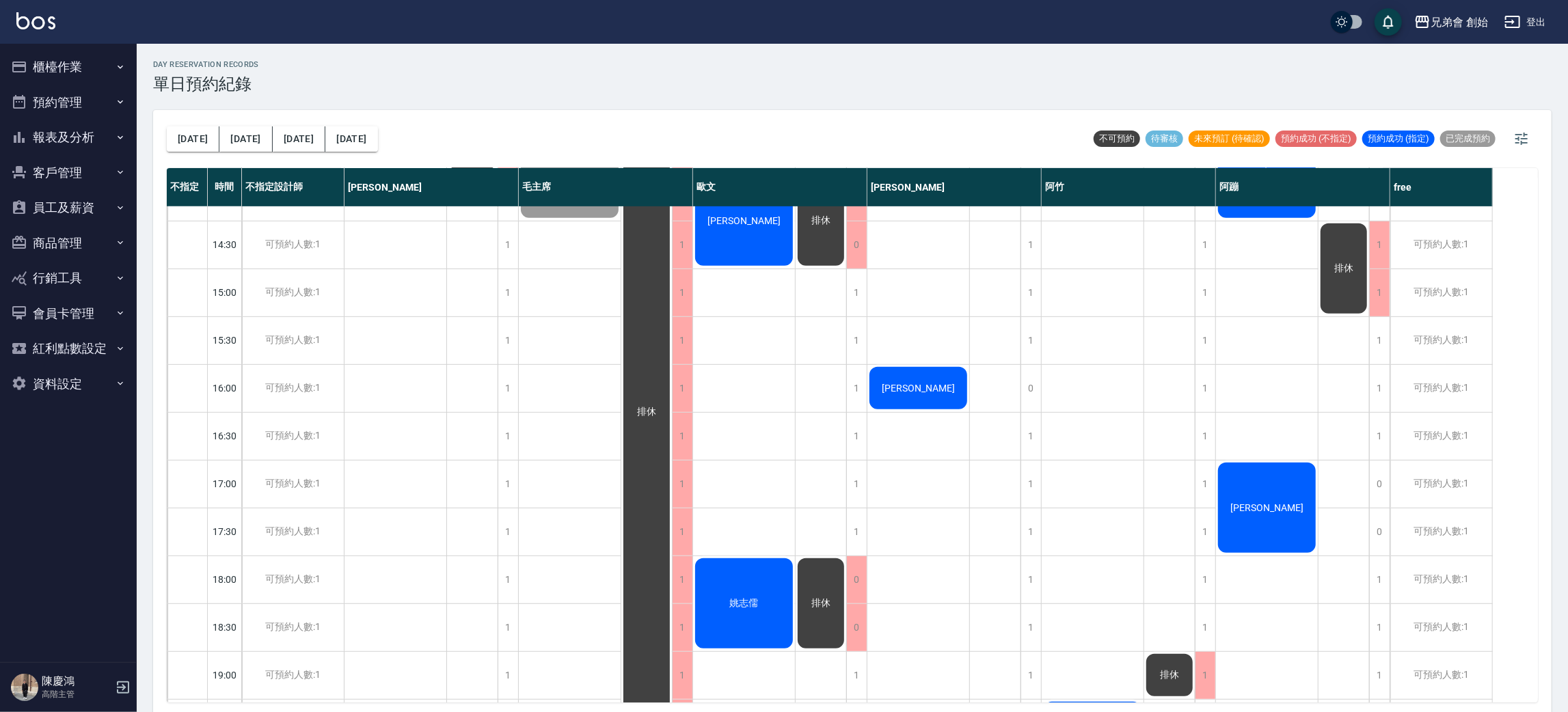
scroll to position [907, 0]
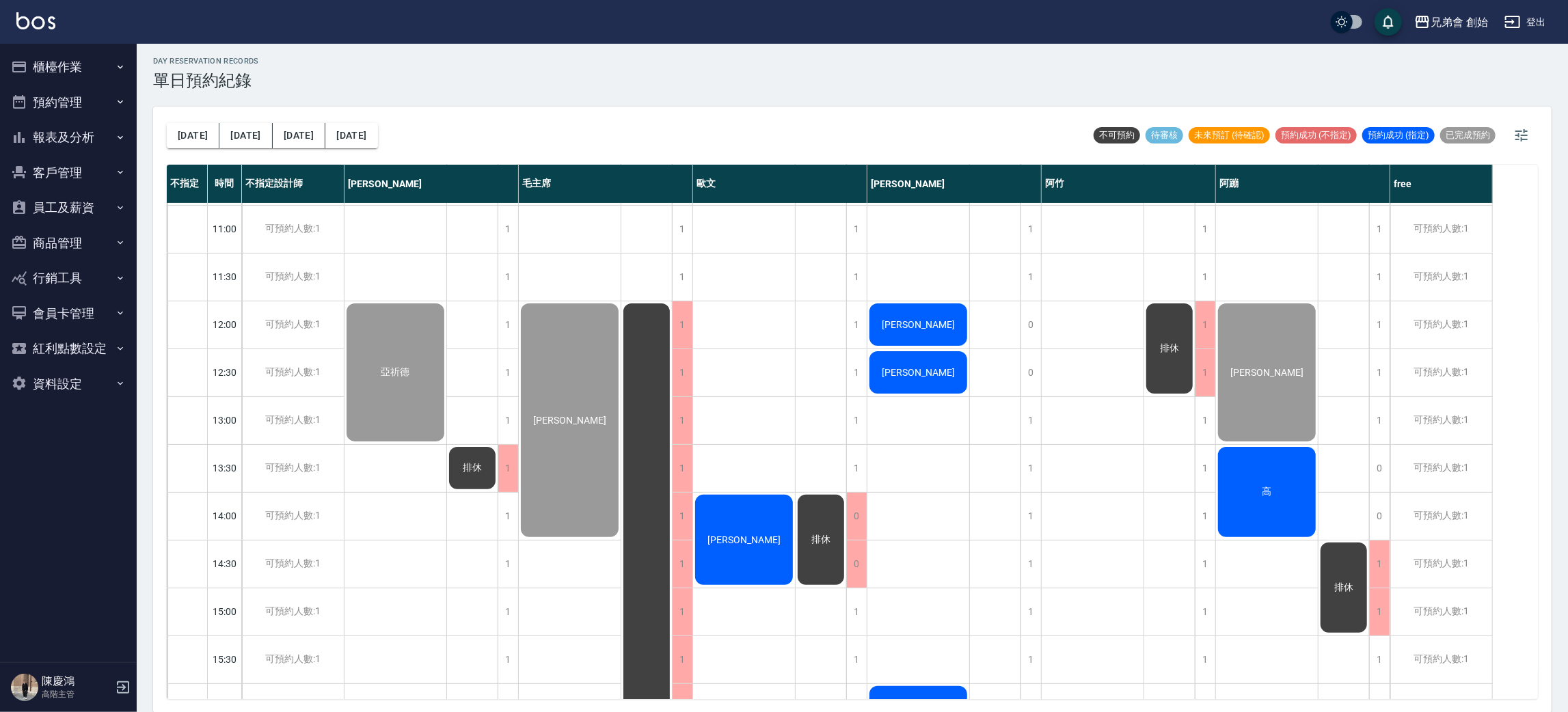
scroll to position [87, 0]
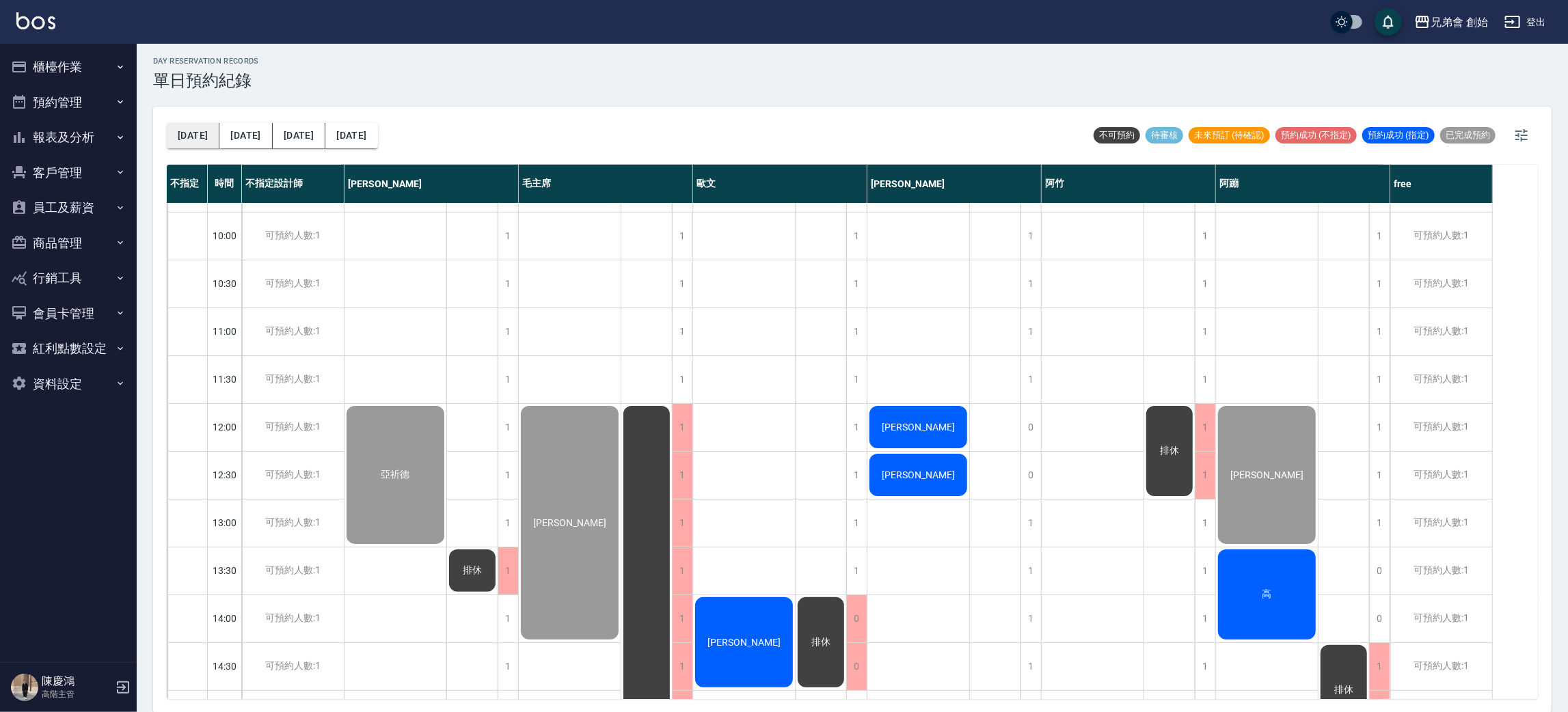
click at [204, 142] on button "[DATE]" at bounding box center [193, 136] width 53 height 26
click at [241, 134] on button "[DATE]" at bounding box center [246, 136] width 53 height 26
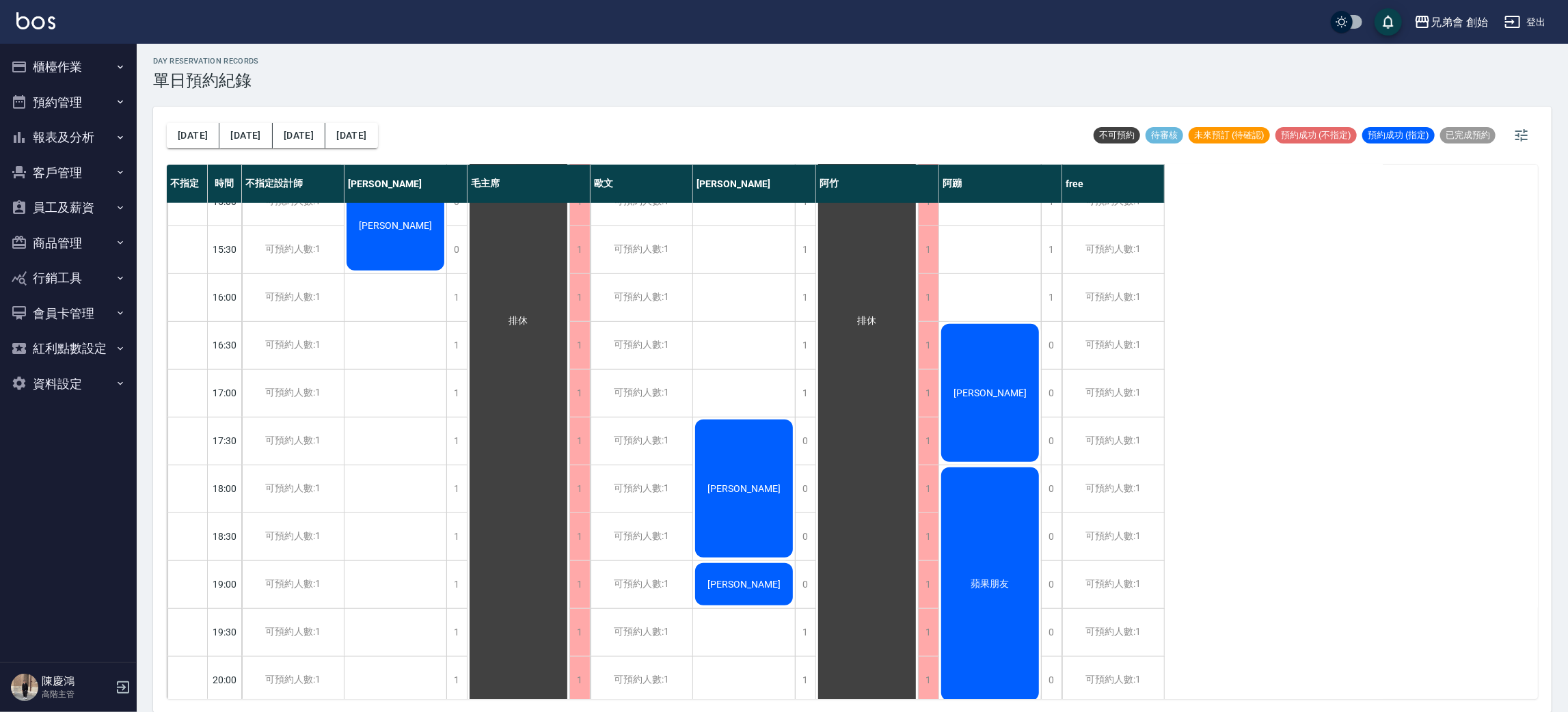
scroll to position [702, 0]
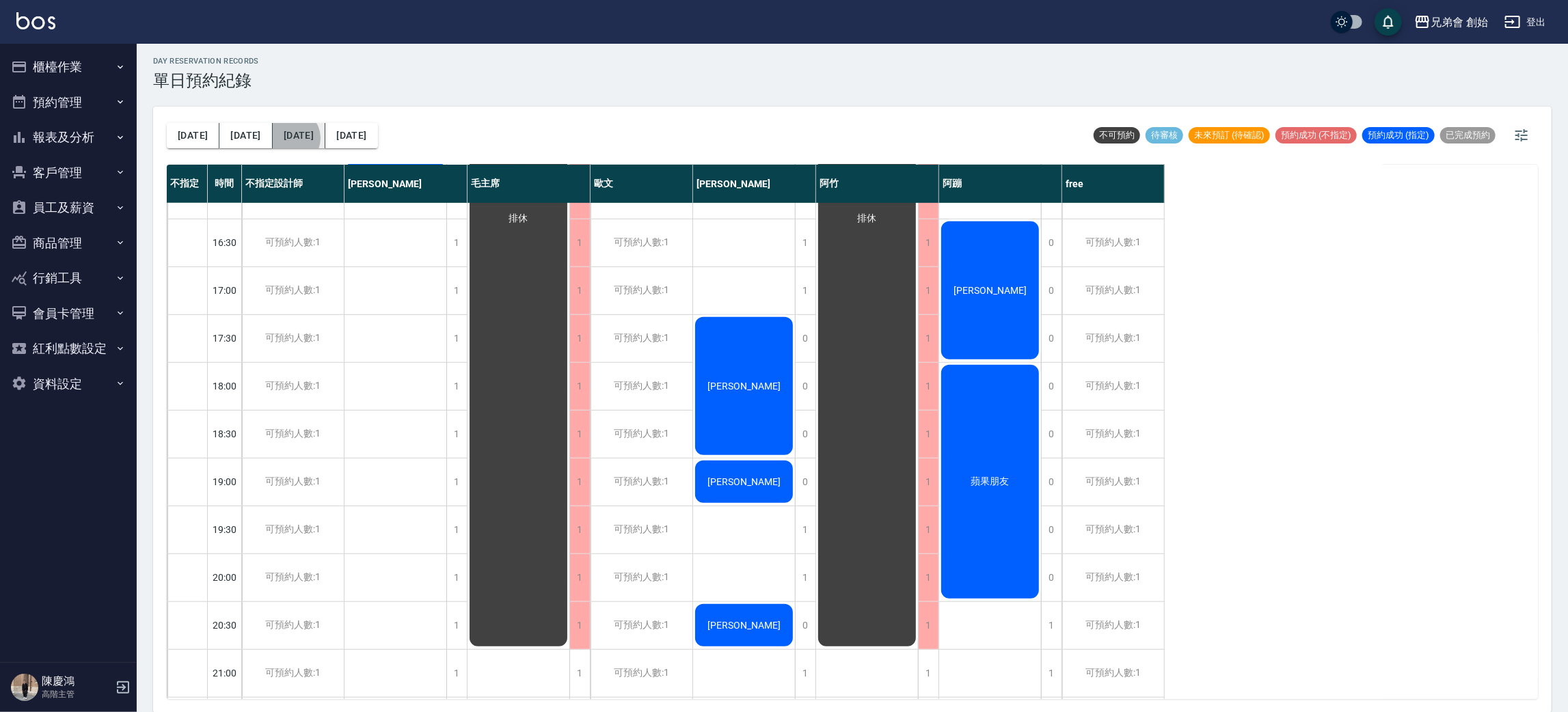
click at [273, 139] on button "後天" at bounding box center [299, 136] width 53 height 26
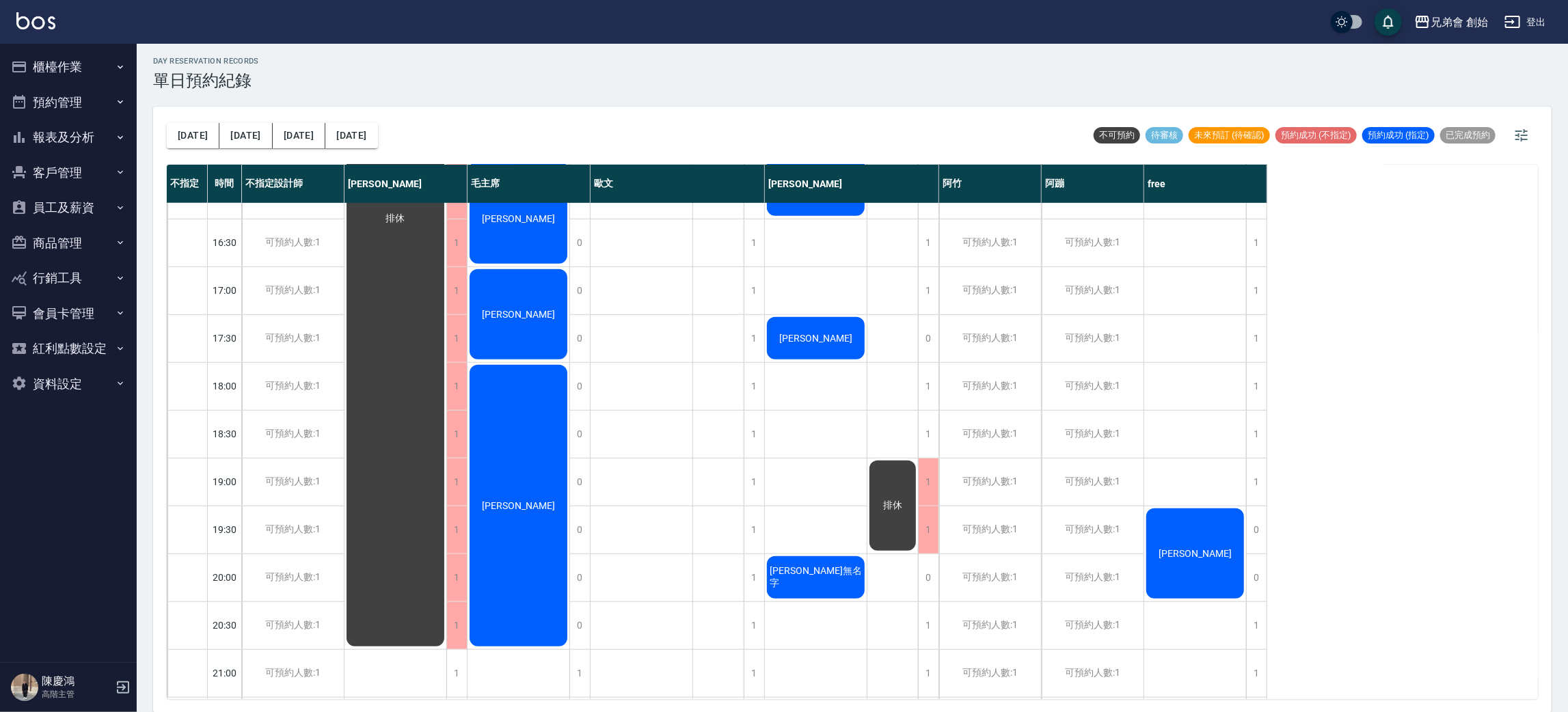
click at [932, 98] on div "day Reservation records 單日預約紀錄 今天 明天 後天 2025/08/15 不可預約 待審核 未來預訂 (待確認) 預約成功 (不指…" at bounding box center [852, 376] width 1431 height 673
click at [195, 133] on button "[DATE]" at bounding box center [193, 136] width 53 height 26
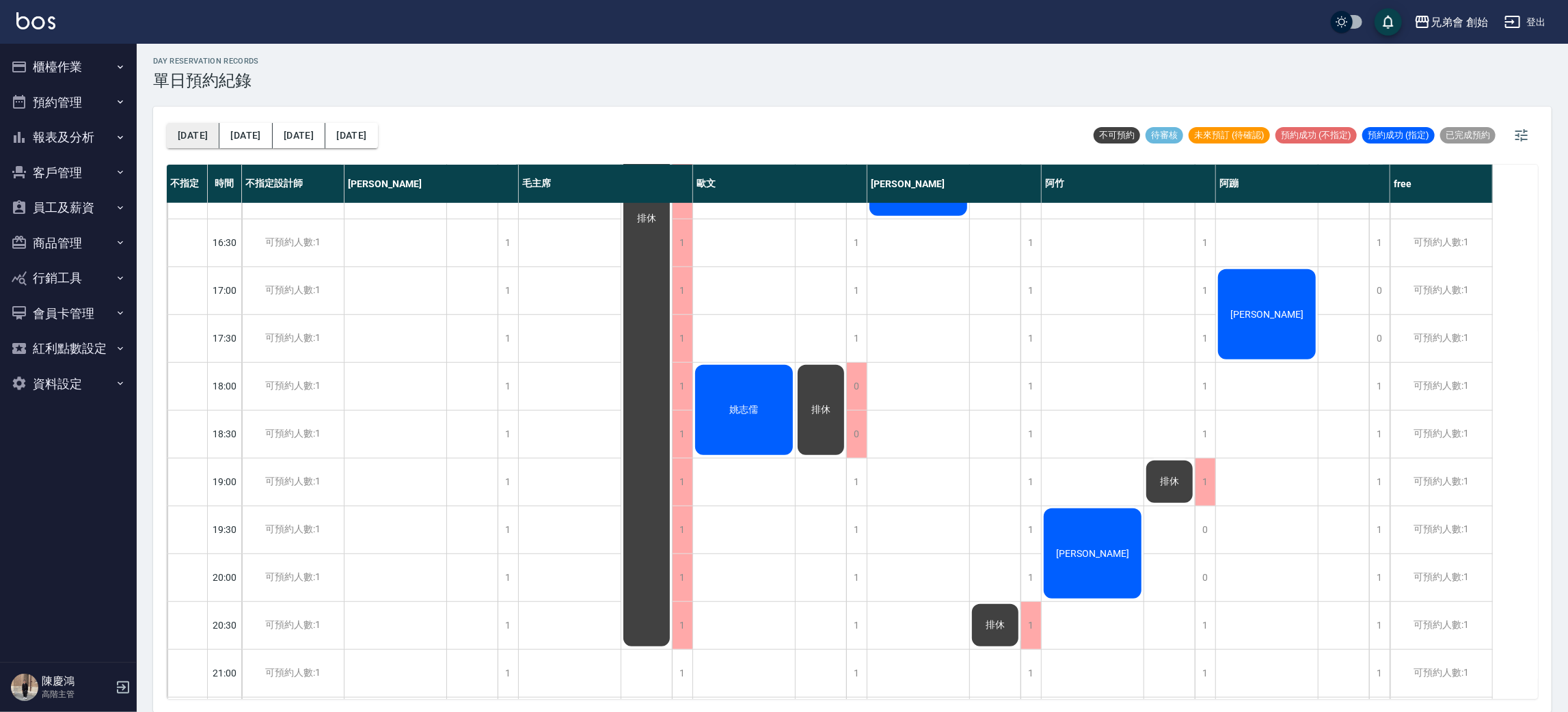
click at [167, 125] on button "[DATE]" at bounding box center [193, 136] width 53 height 26
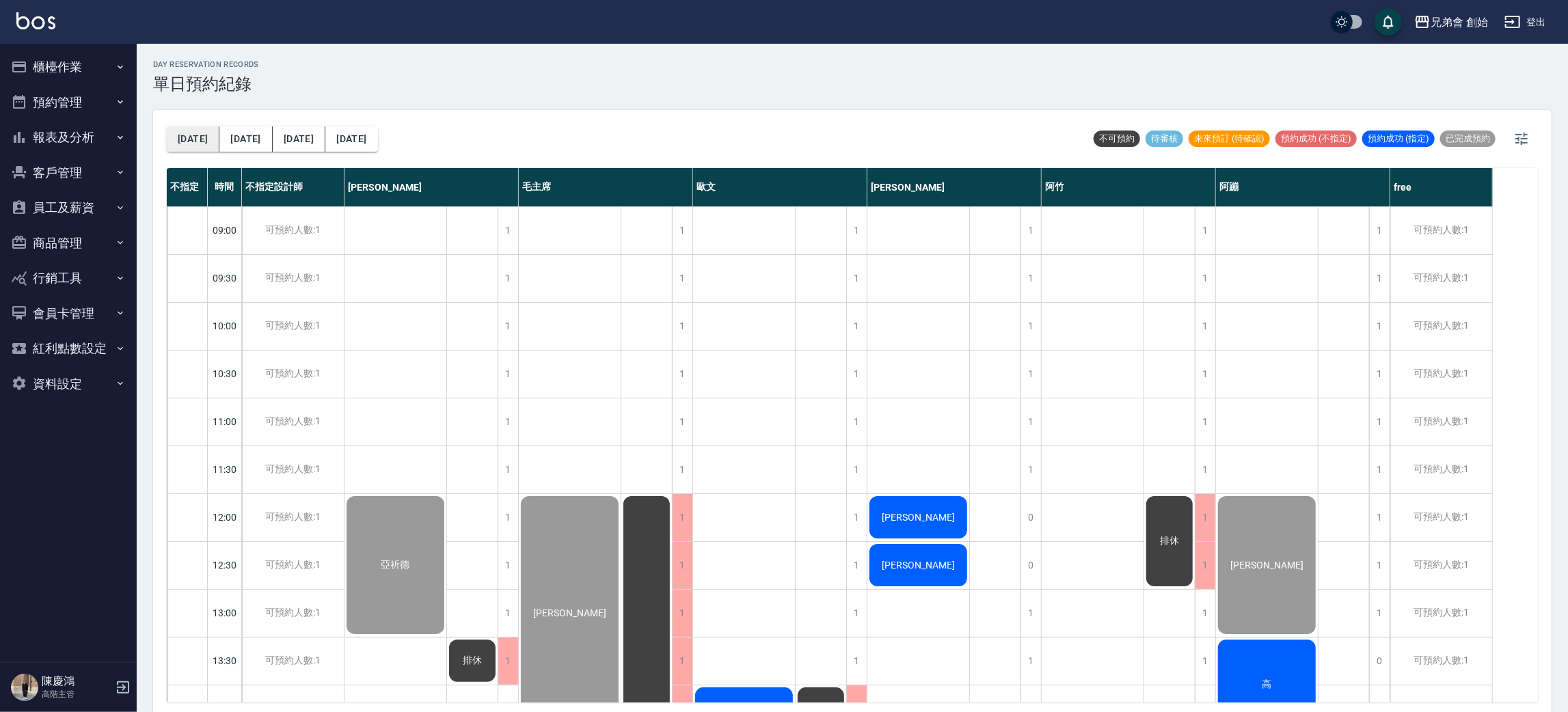
click at [180, 141] on button "[DATE]" at bounding box center [193, 140] width 53 height 26
click at [675, 82] on div "day Reservation records 單日預約紀錄" at bounding box center [852, 77] width 1398 height 33
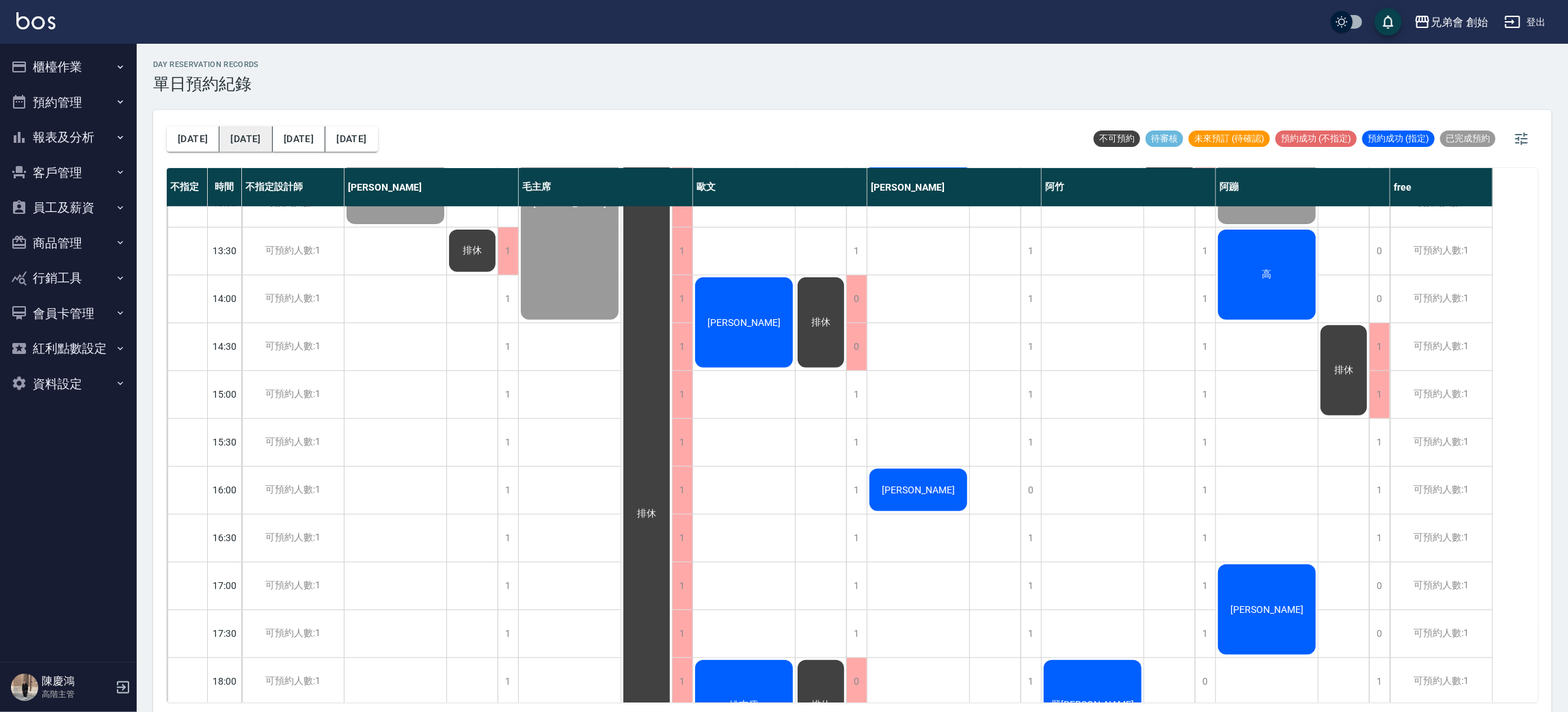
click at [240, 145] on button "[DATE]" at bounding box center [246, 140] width 53 height 26
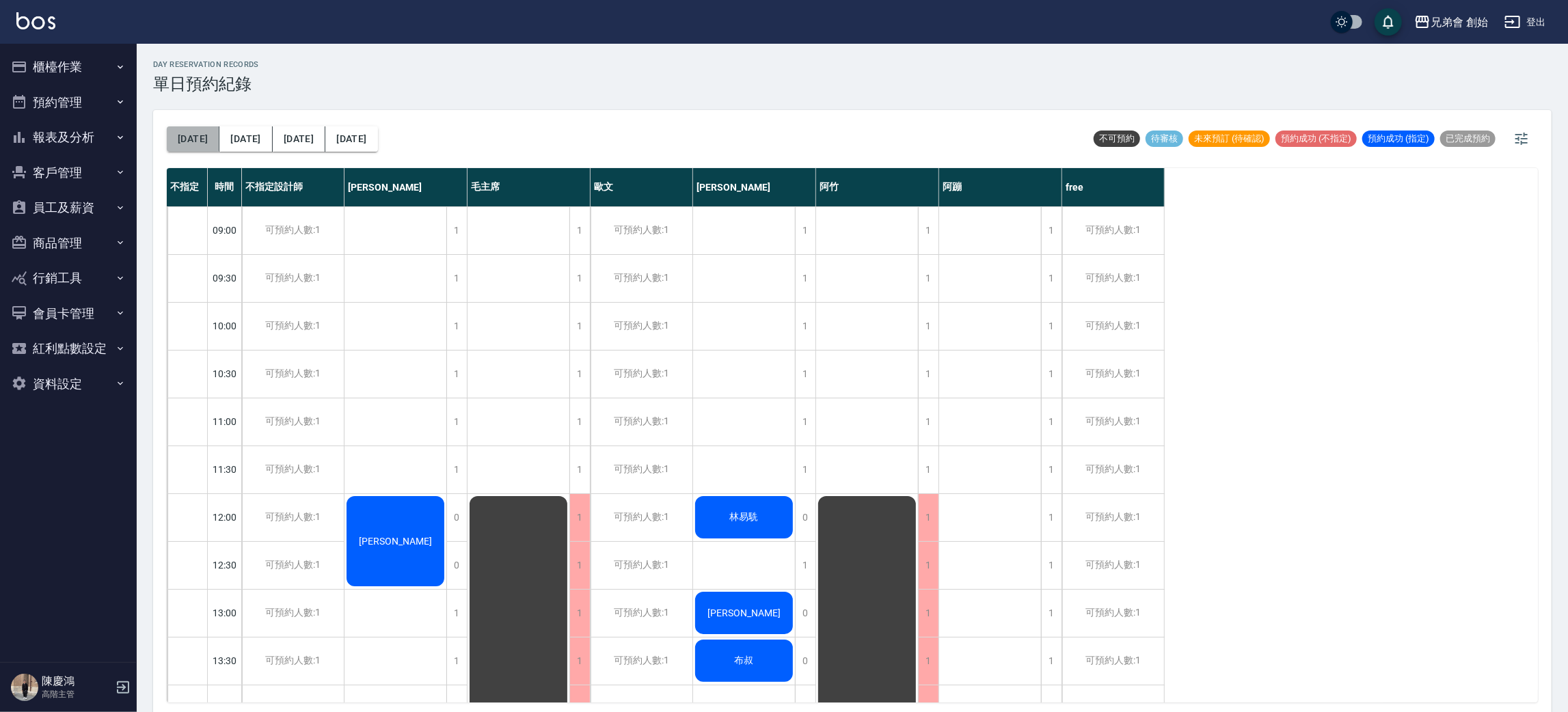
click at [192, 138] on button "[DATE]" at bounding box center [193, 140] width 53 height 26
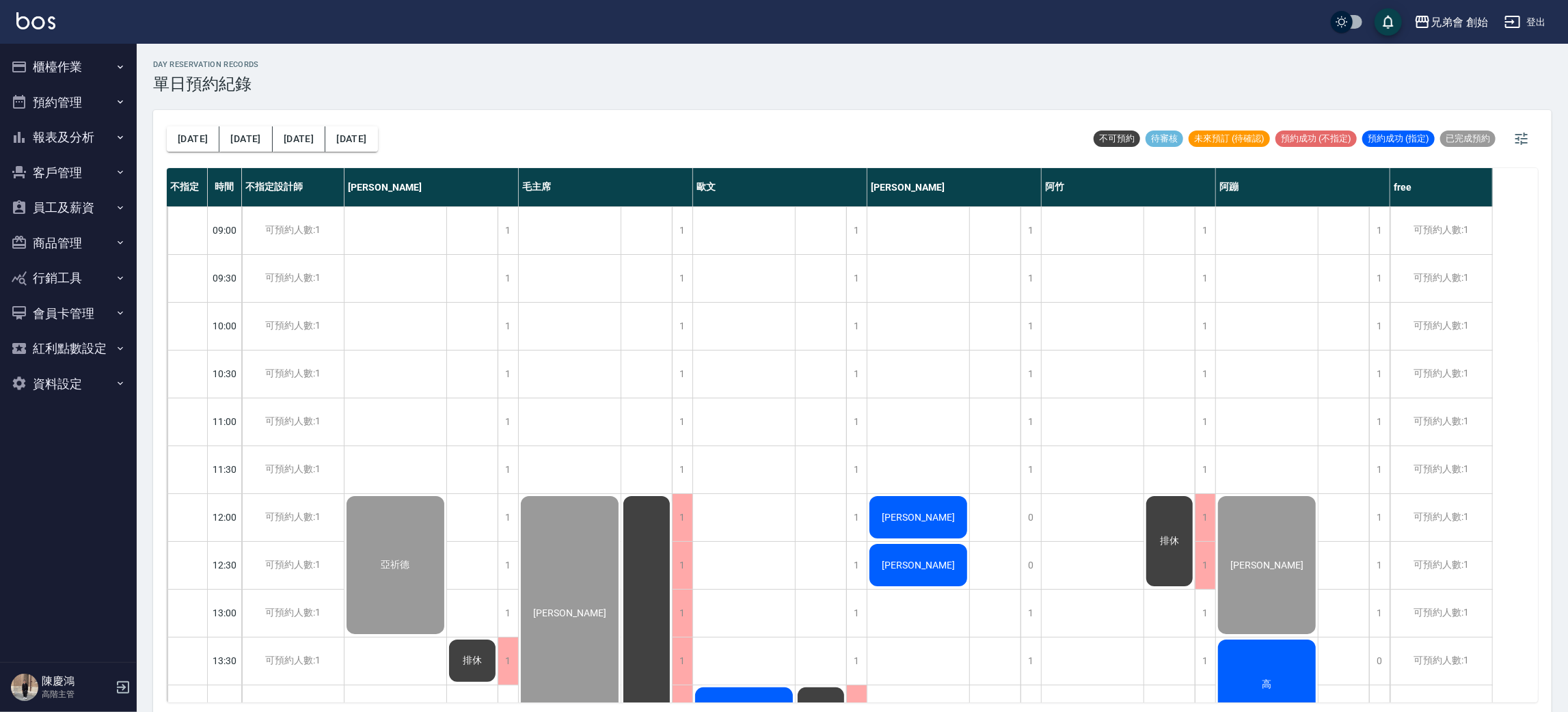
click at [600, 134] on div "今天 明天 後天 2025/08/13 不可預約 待審核 未來預訂 (待確認) 預約成功 (不指定) 預約成功 (指定) 已完成預約" at bounding box center [852, 139] width 1371 height 58
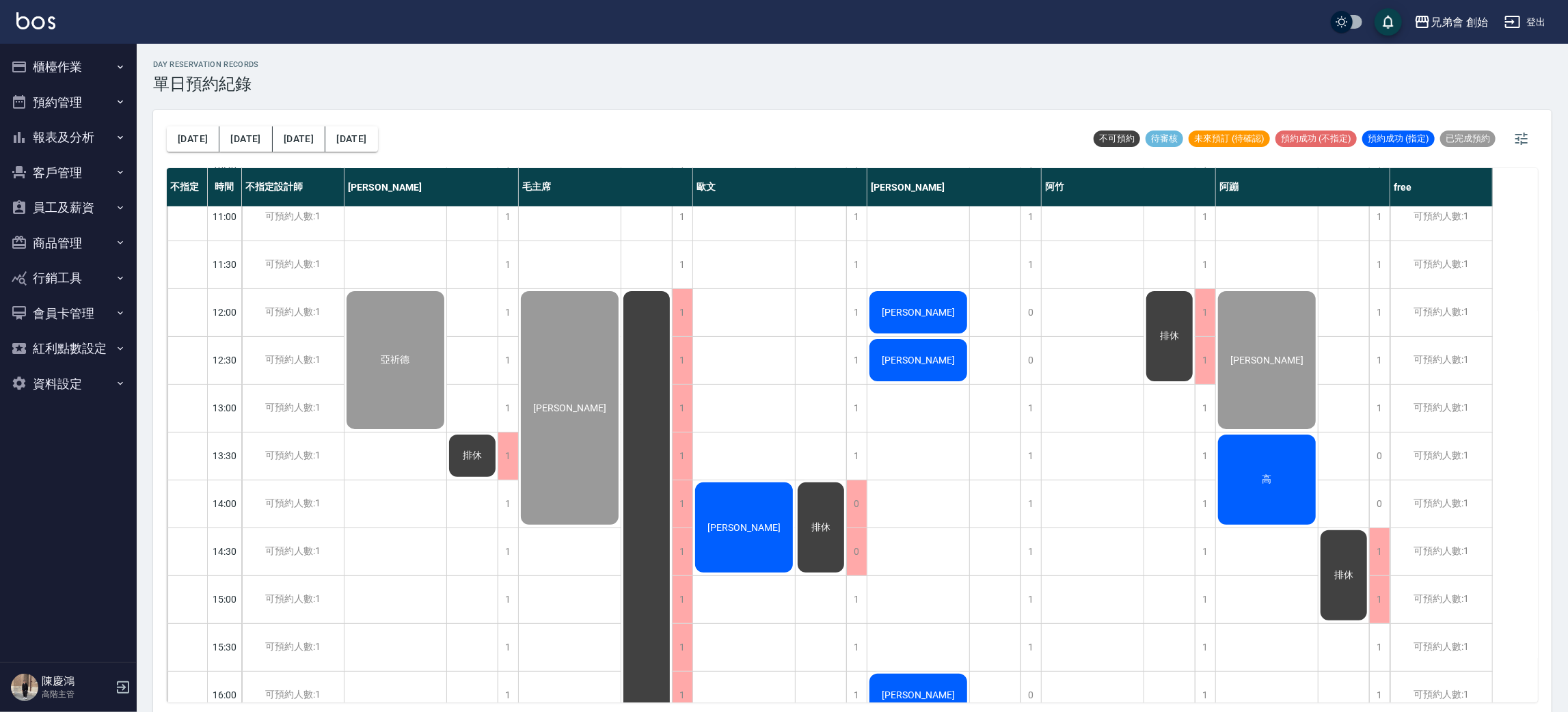
click at [446, 431] on div "高" at bounding box center [395, 360] width 102 height 142
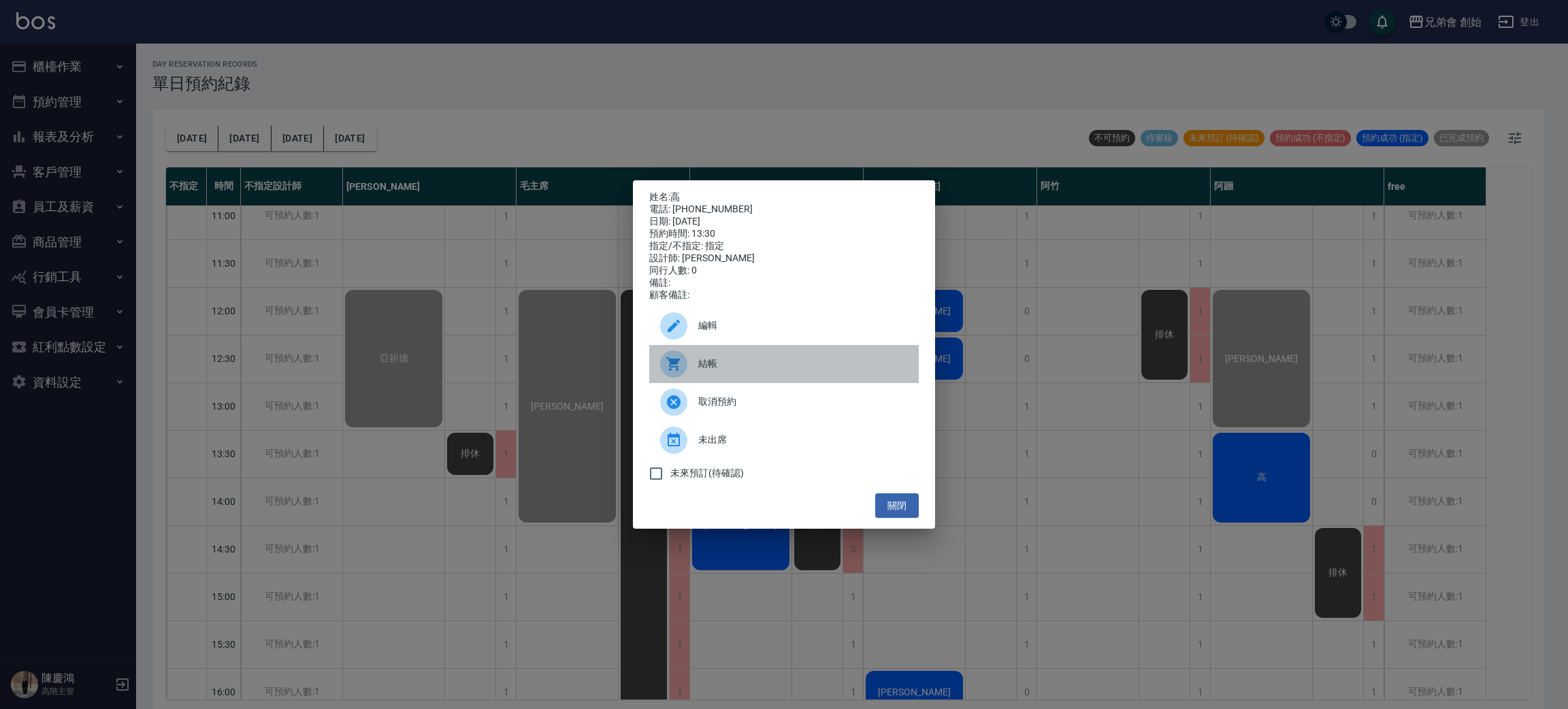
click at [758, 364] on span "結帳" at bounding box center [803, 364] width 210 height 14
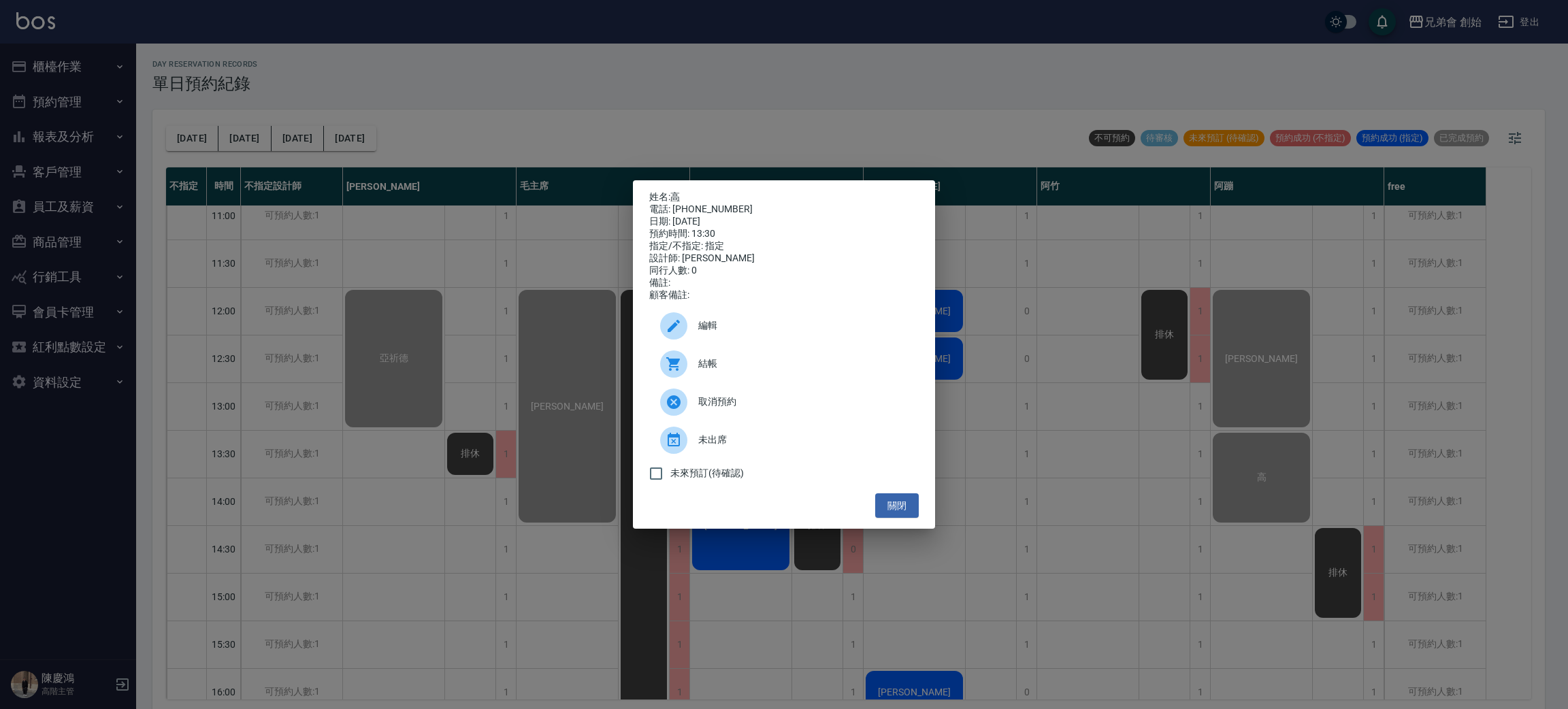
drag, startPoint x: 150, startPoint y: 60, endPoint x: 130, endPoint y: 56, distance: 20.4
click at [136, 56] on div "姓名: 高 電話: 0927187626 日期: 2025/08/13 預約時間: 13:30 指定/不指定: 指定 設計師: 阿蹦 同行人數: 0 備註: …" at bounding box center [784, 354] width 1568 height 709
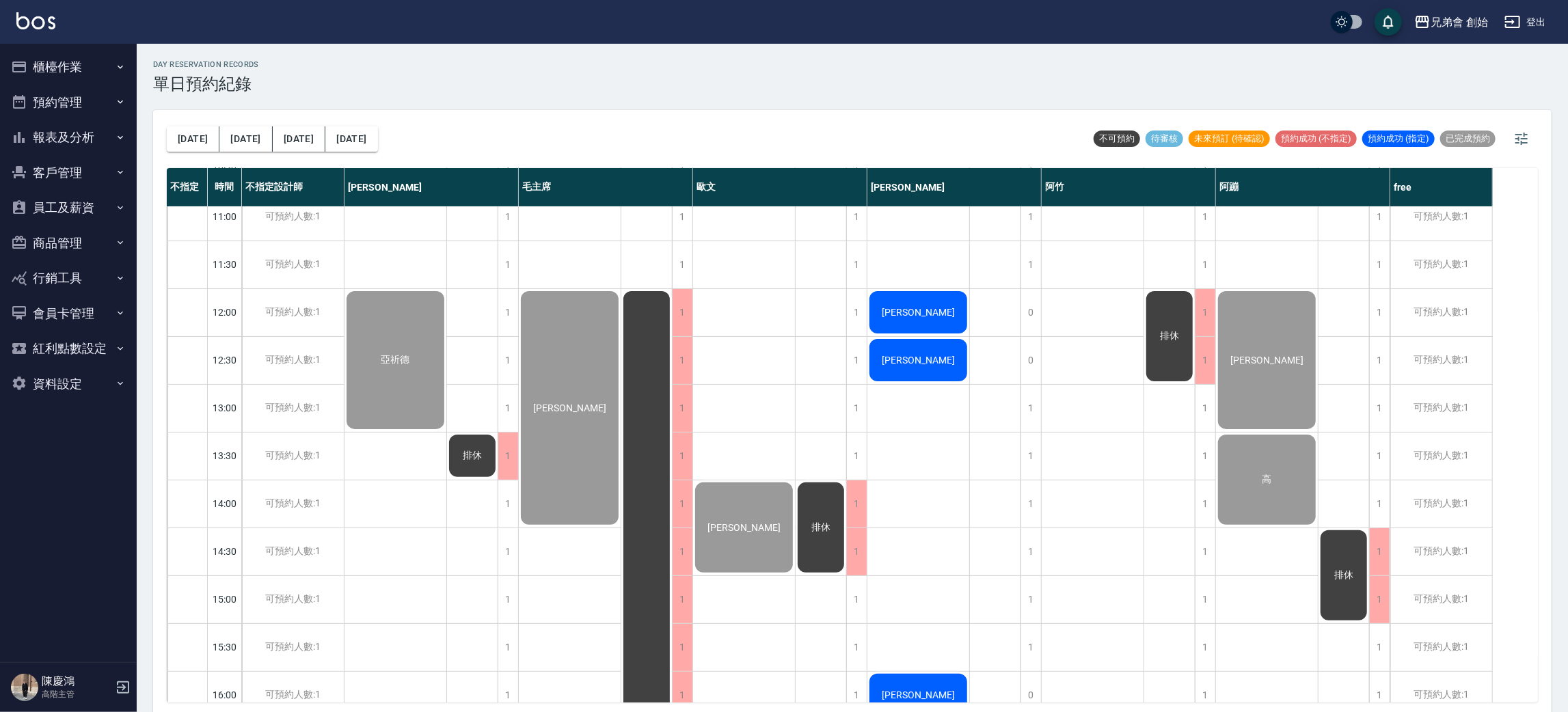
click at [87, 74] on button "櫃檯作業" at bounding box center [68, 66] width 126 height 35
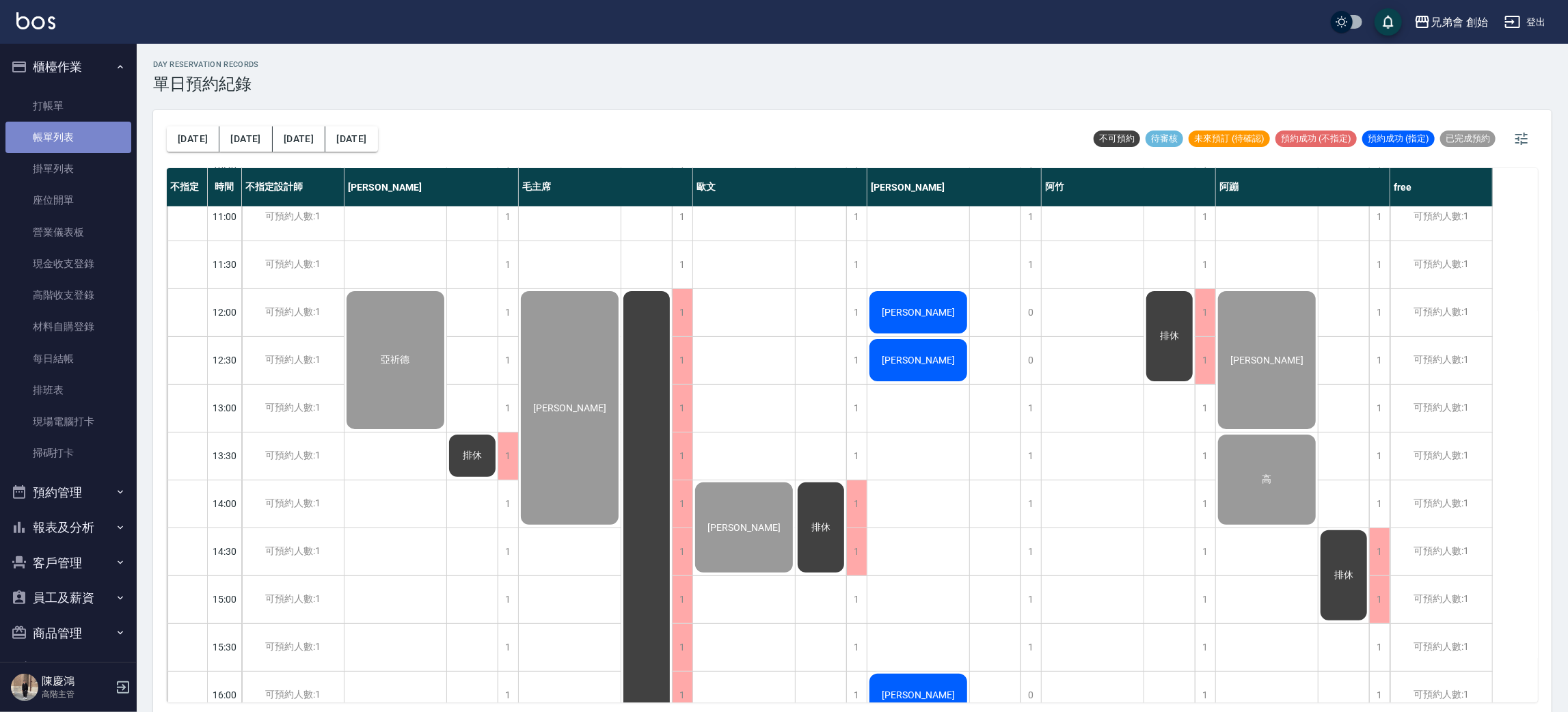
click at [87, 143] on link "帳單列表" at bounding box center [68, 137] width 126 height 32
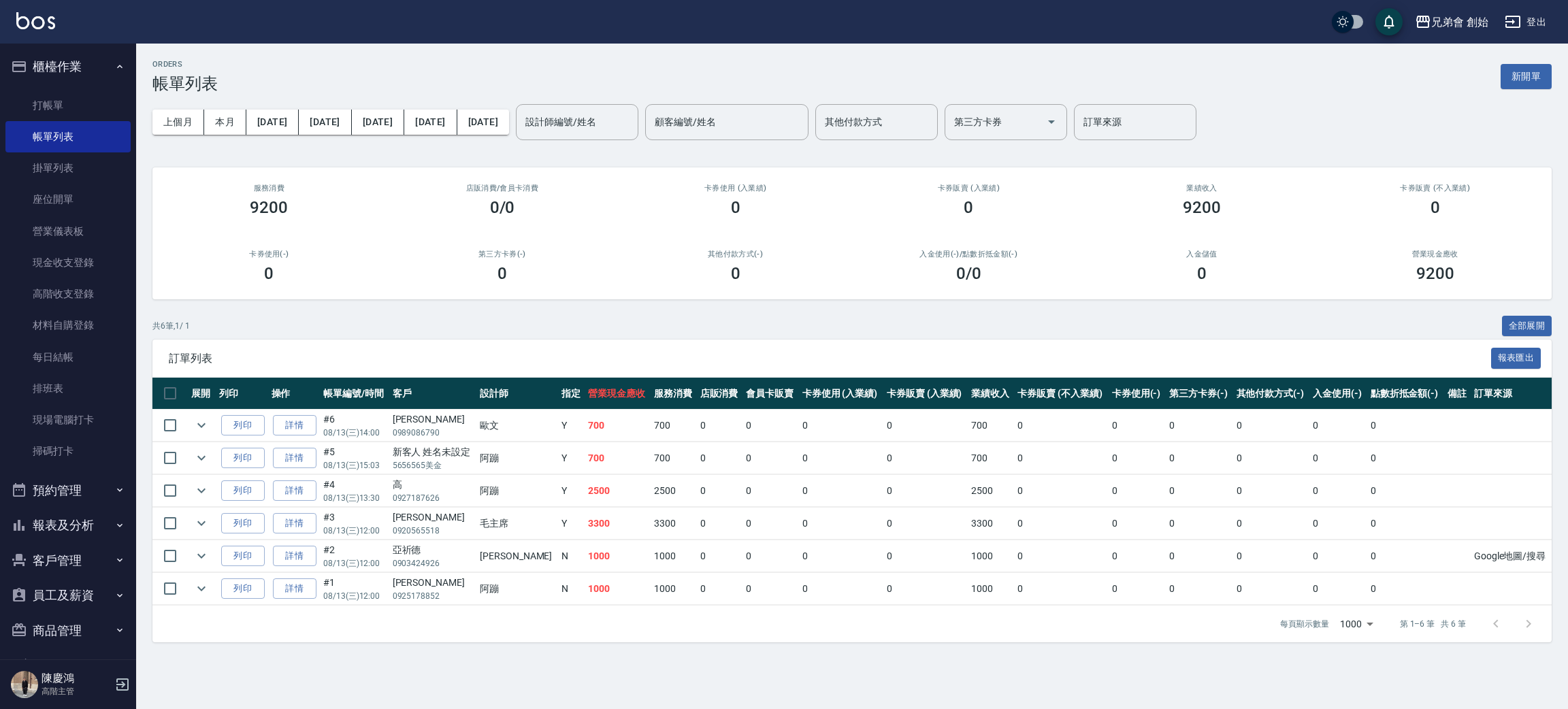
drag, startPoint x: 595, startPoint y: 116, endPoint x: 603, endPoint y: 113, distance: 8.5
click at [596, 116] on input "設計師編號/姓名" at bounding box center [577, 122] width 110 height 24
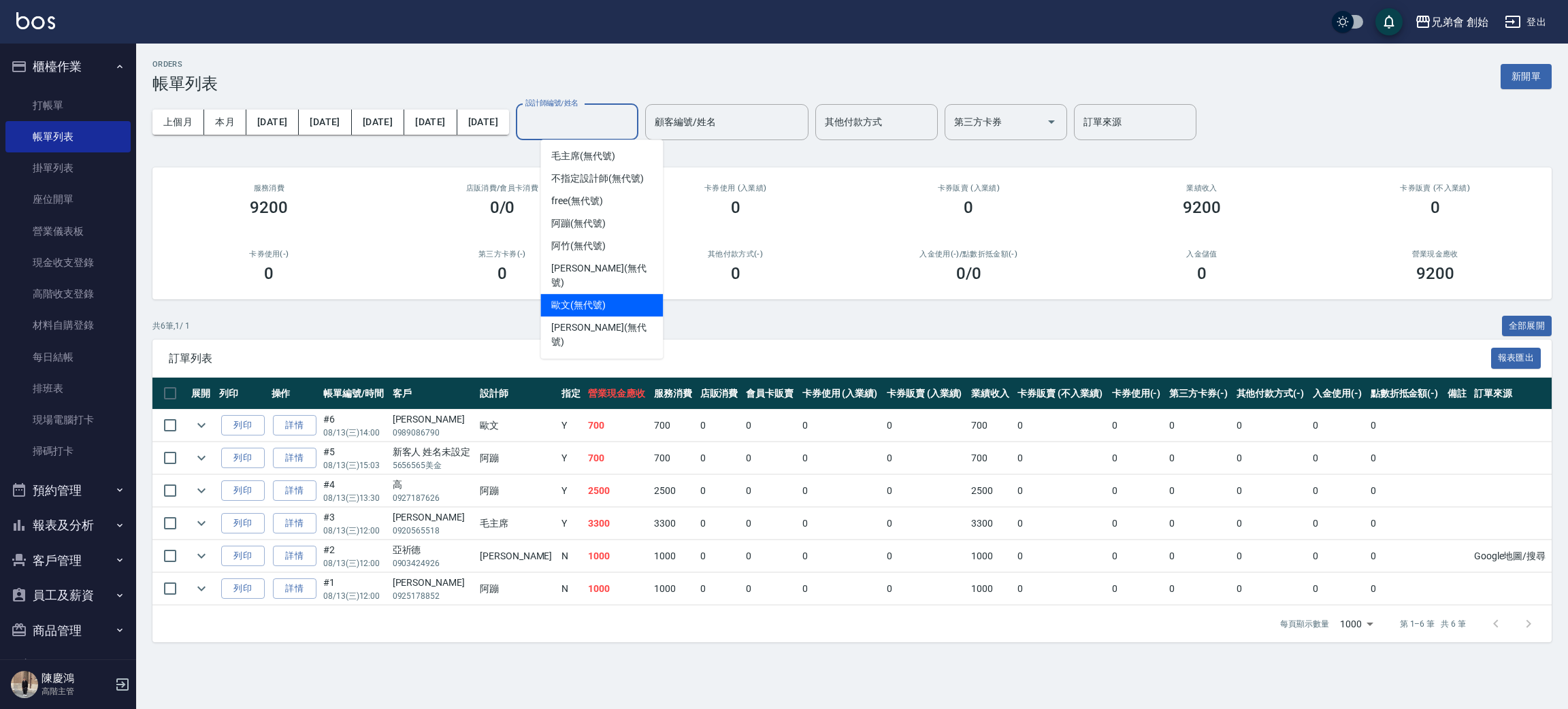
click at [605, 298] on span "歐文 (無代號)" at bounding box center [578, 305] width 54 height 14
type input "[PERSON_NAME](無代號)"
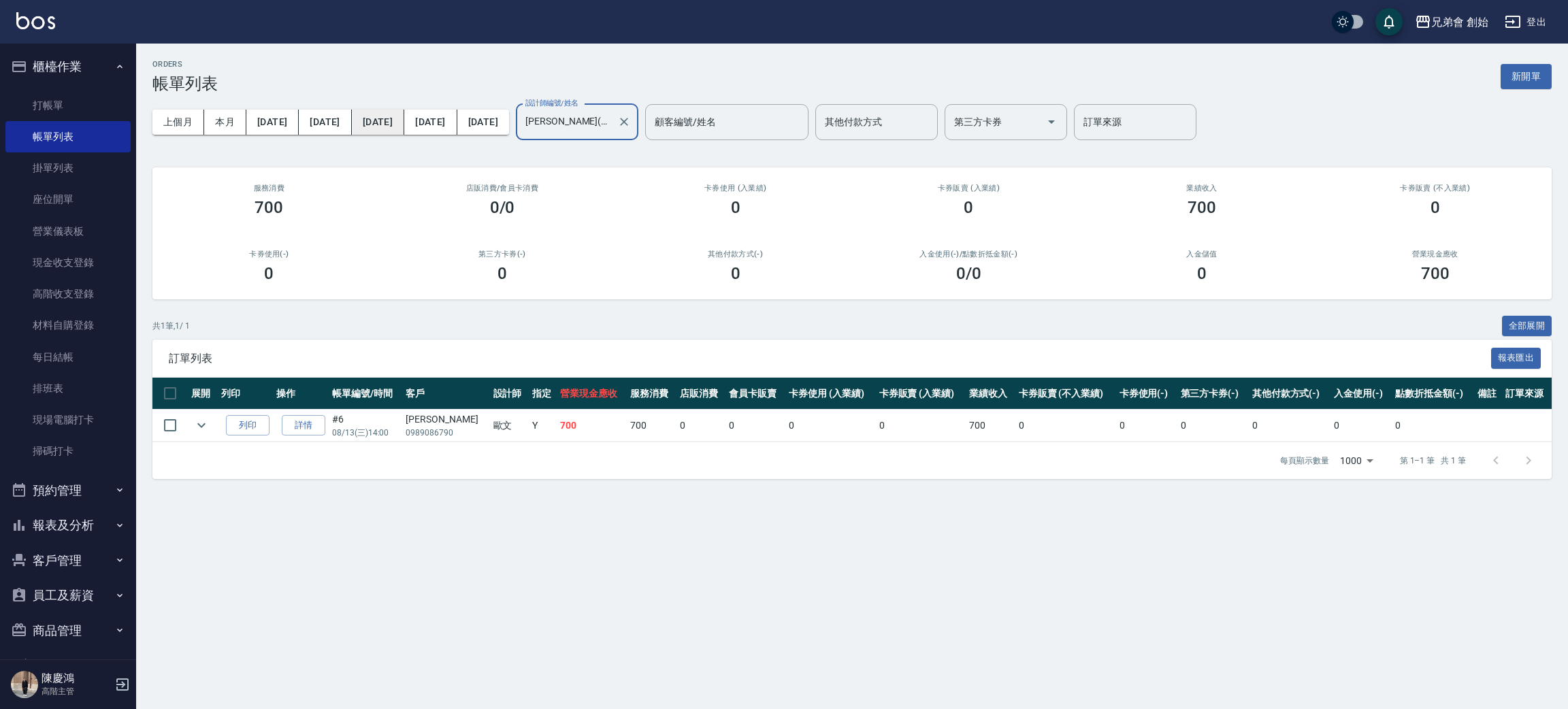
click at [354, 120] on button "[DATE]" at bounding box center [378, 122] width 53 height 26
click at [354, 120] on button "今天" at bounding box center [378, 122] width 53 height 26
click at [226, 125] on button "本月" at bounding box center [225, 122] width 42 height 26
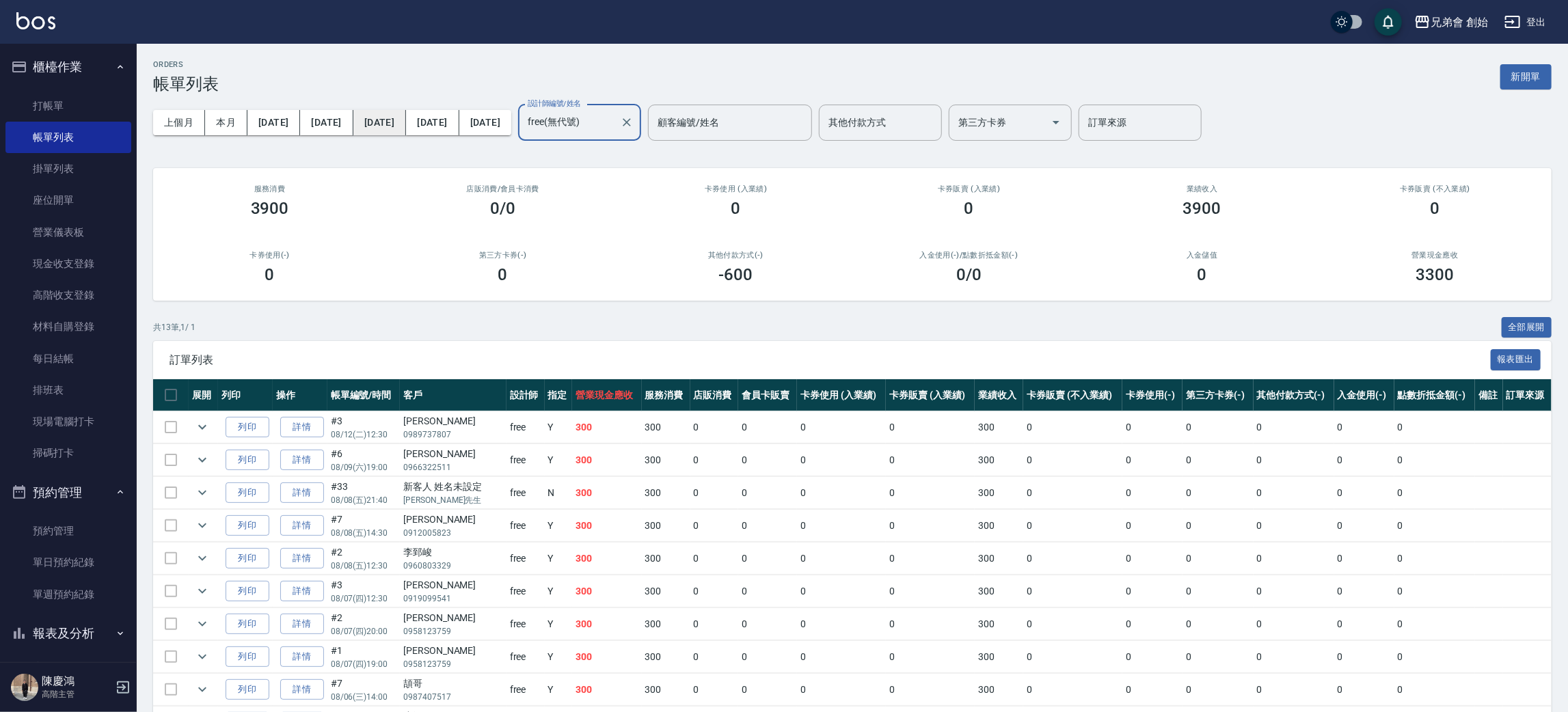
click at [353, 119] on button "[DATE]" at bounding box center [379, 123] width 53 height 26
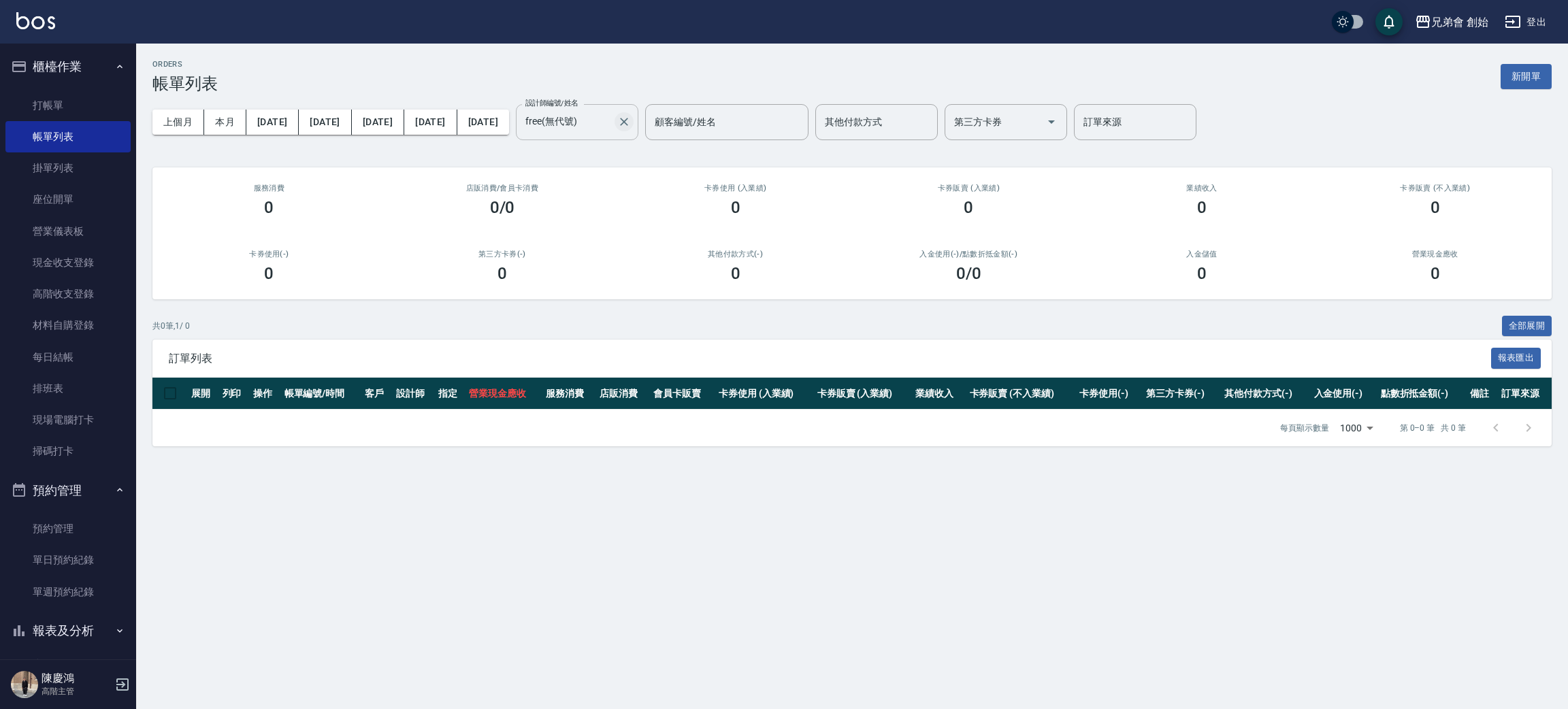
click at [631, 122] on icon "Clear" at bounding box center [624, 122] width 14 height 14
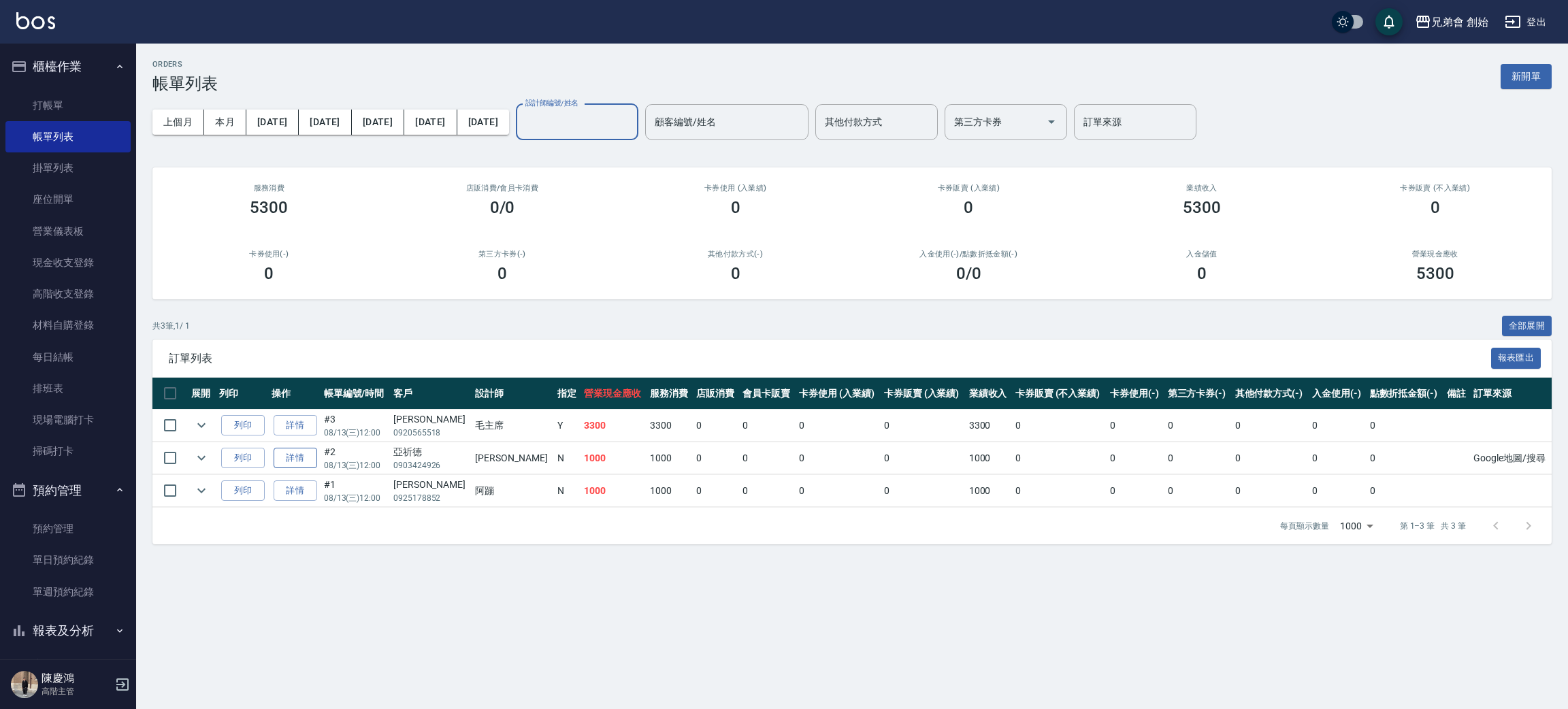
click at [303, 461] on link "詳情" at bounding box center [295, 458] width 44 height 21
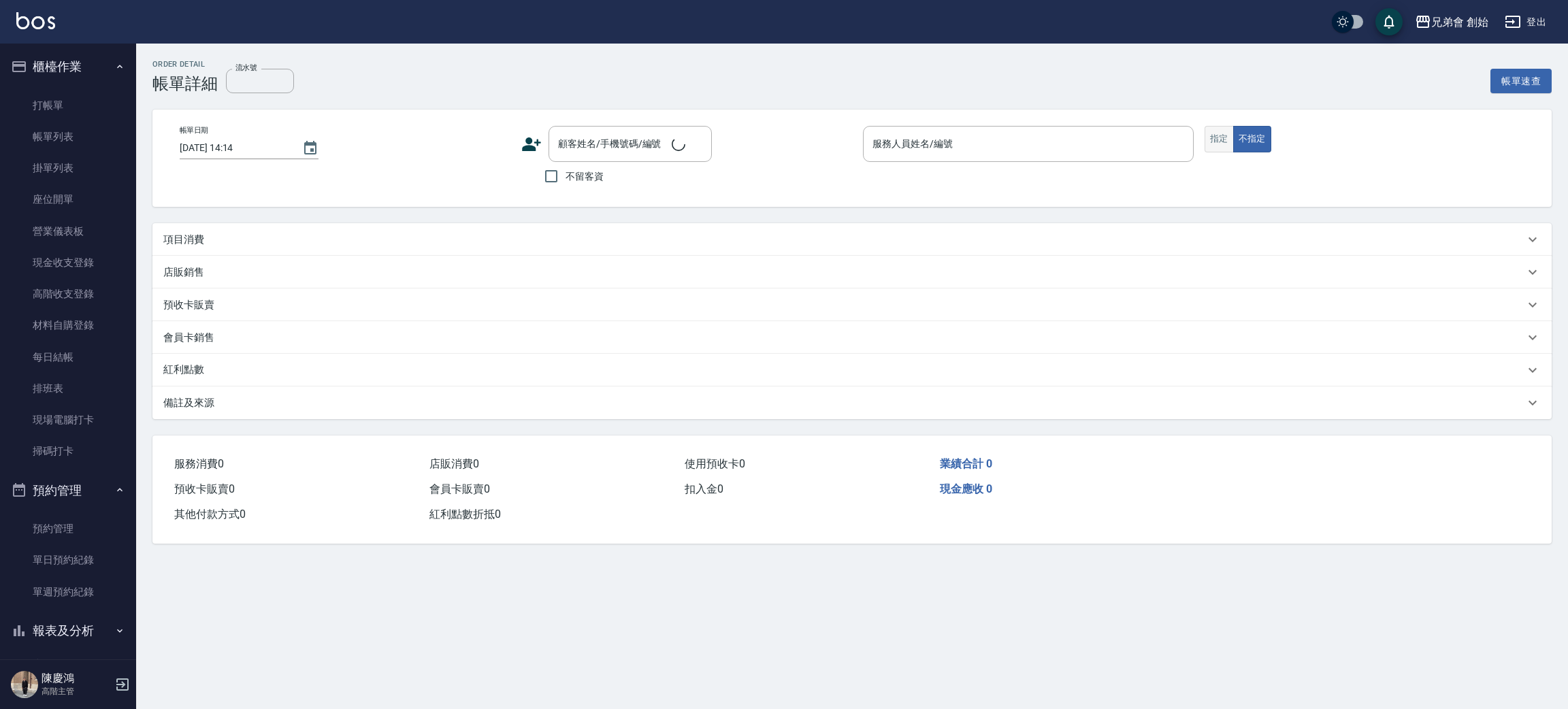
type input "2025/08/13 12:00"
type input "[PERSON_NAME](無代號)"
type input "Google地圖/搜尋"
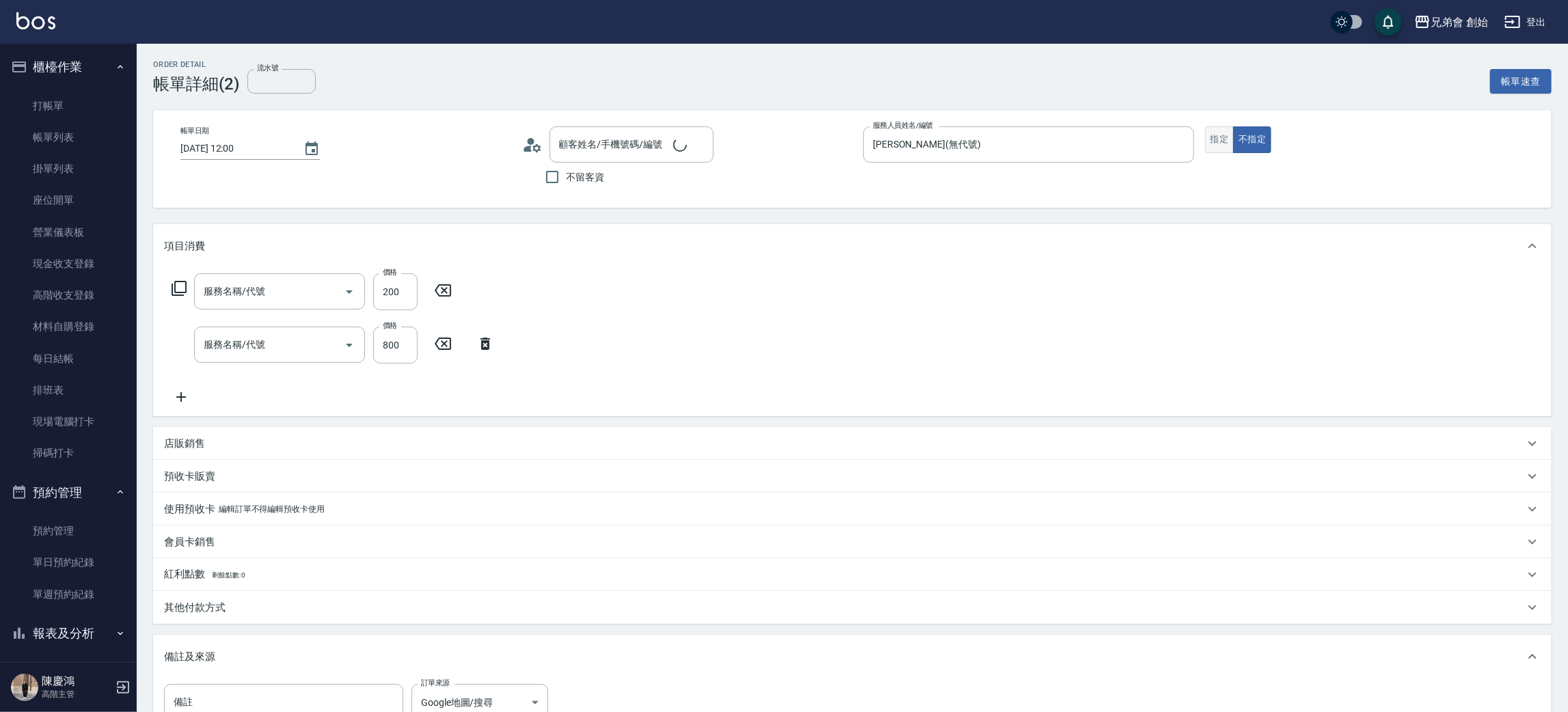
click at [1214, 146] on button "指定" at bounding box center [1220, 140] width 29 height 26
type input "深層髮浴(B01)"
type input "剪髮(A01)"
type input "亞祈德/0903424926/null"
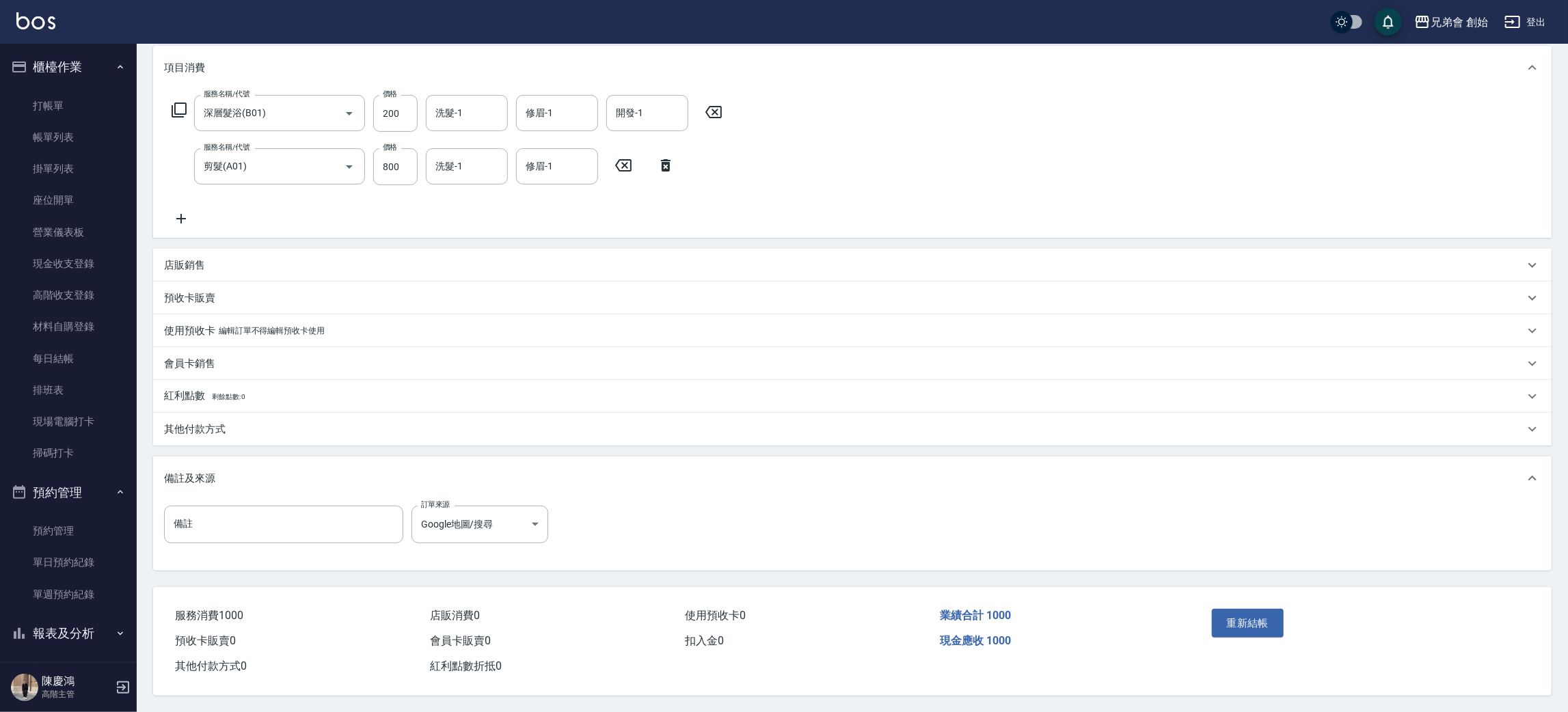
drag, startPoint x: 1249, startPoint y: 623, endPoint x: 1157, endPoint y: 130, distance: 501.5
click at [1157, 130] on div "Order detail 帳單詳細 (2) 流水號 流水號 帳單速查 帳單日期 2025/08/13 12:00 顧客姓名/手機號碼/編號 亞祈德/09034…" at bounding box center [852, 288] width 1431 height 847
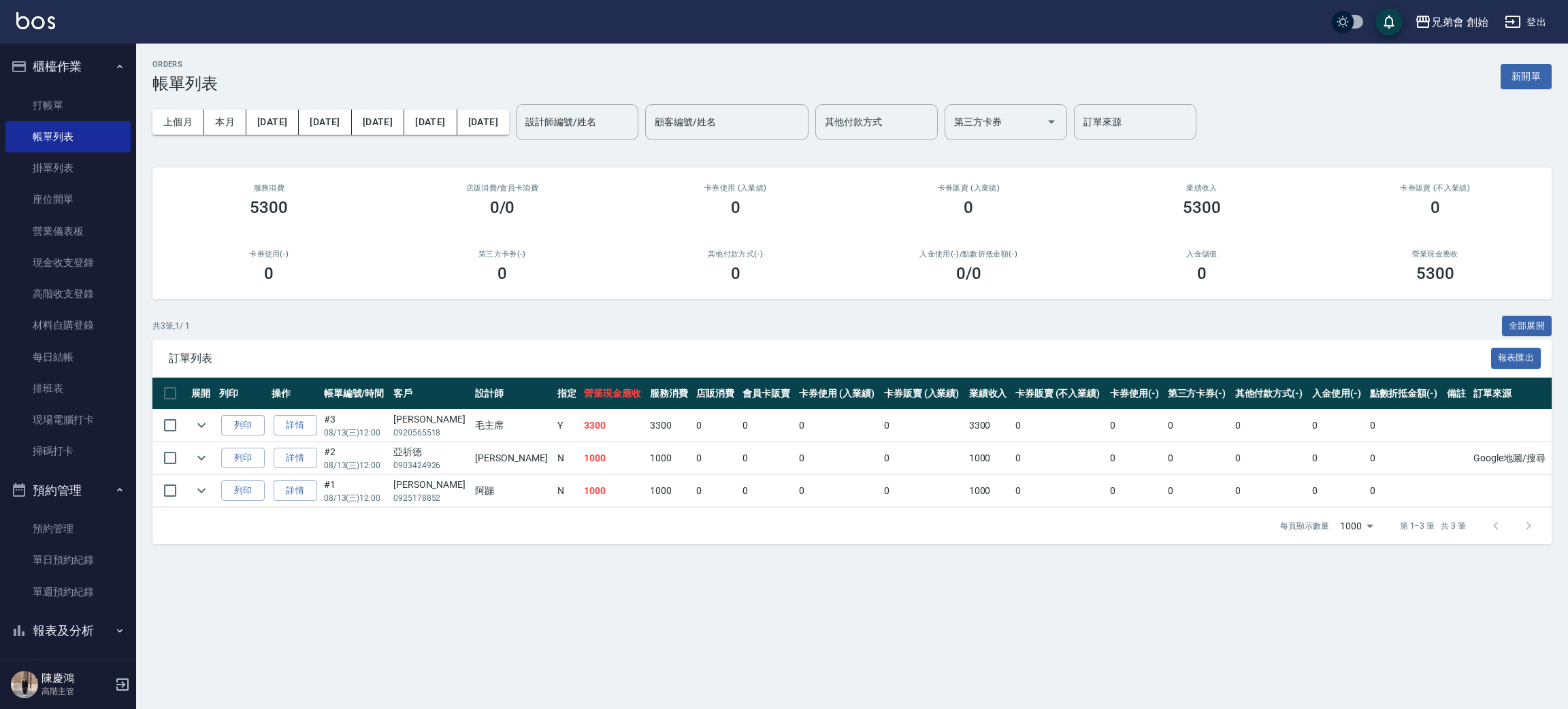
click at [593, 330] on div "共 3 筆, 1 / 1 全部展開" at bounding box center [852, 326] width 1399 height 21
click at [678, 352] on span "訂單列表" at bounding box center [830, 358] width 1322 height 14
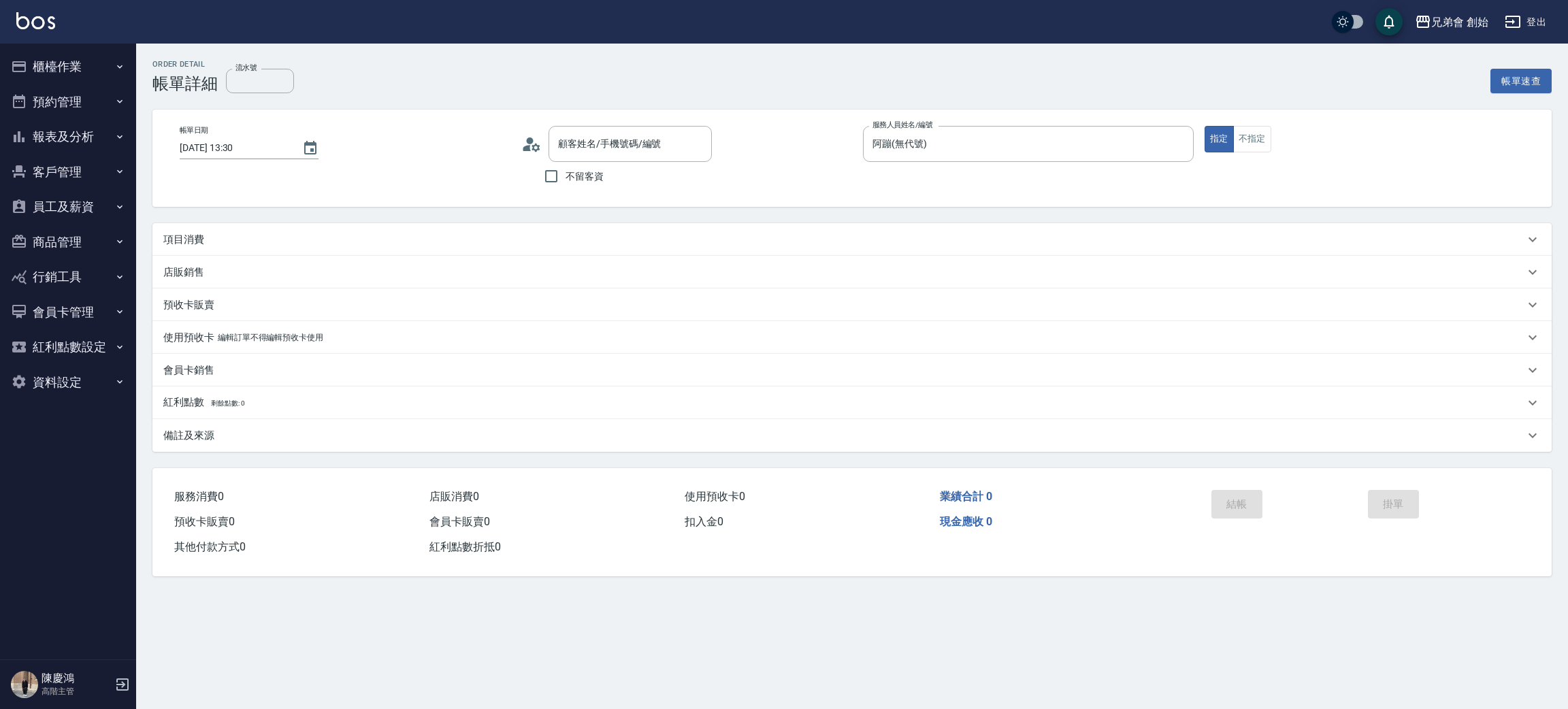
type input "高/0927187626/null"
click at [257, 250] on div "項目消費" at bounding box center [852, 239] width 1399 height 32
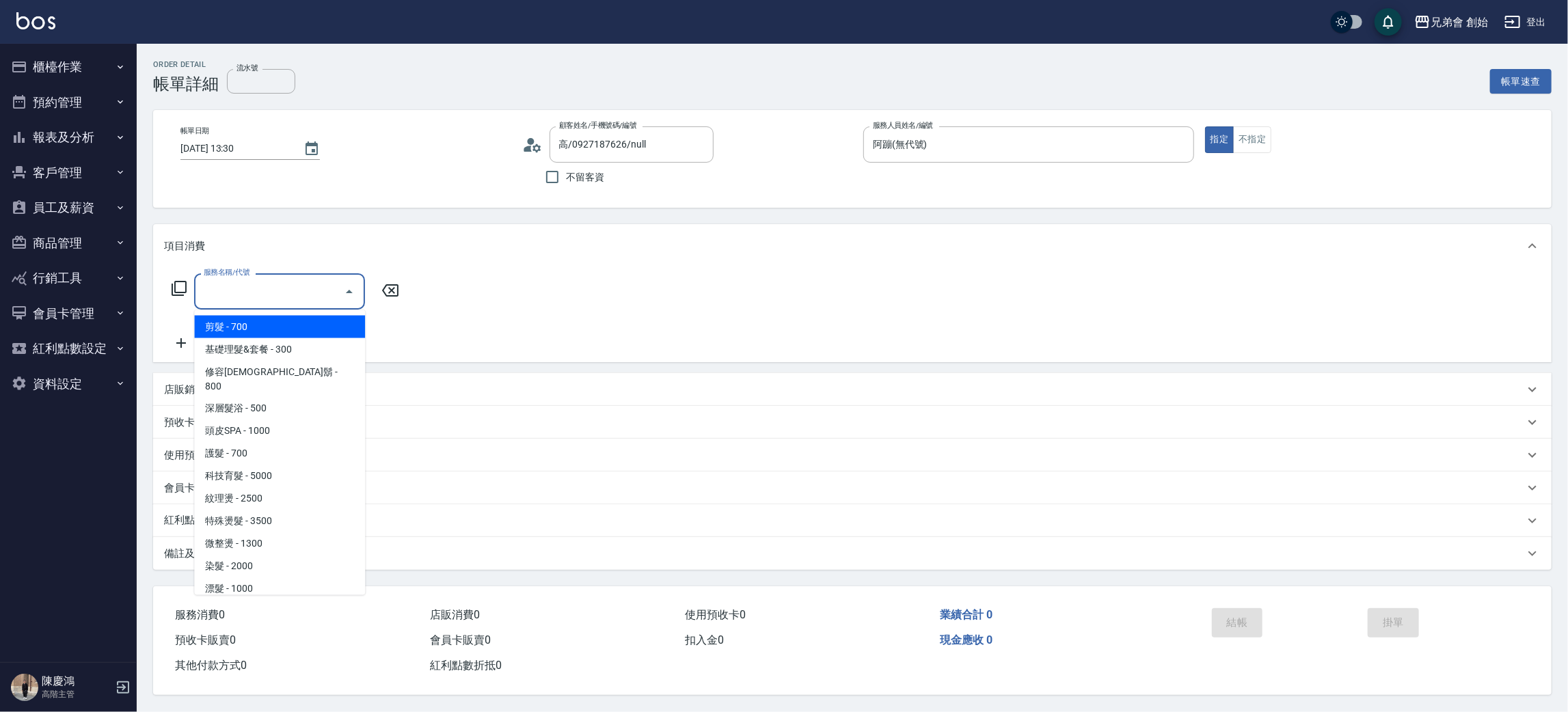
click at [232, 281] on input "服務名稱/代號" at bounding box center [269, 292] width 138 height 24
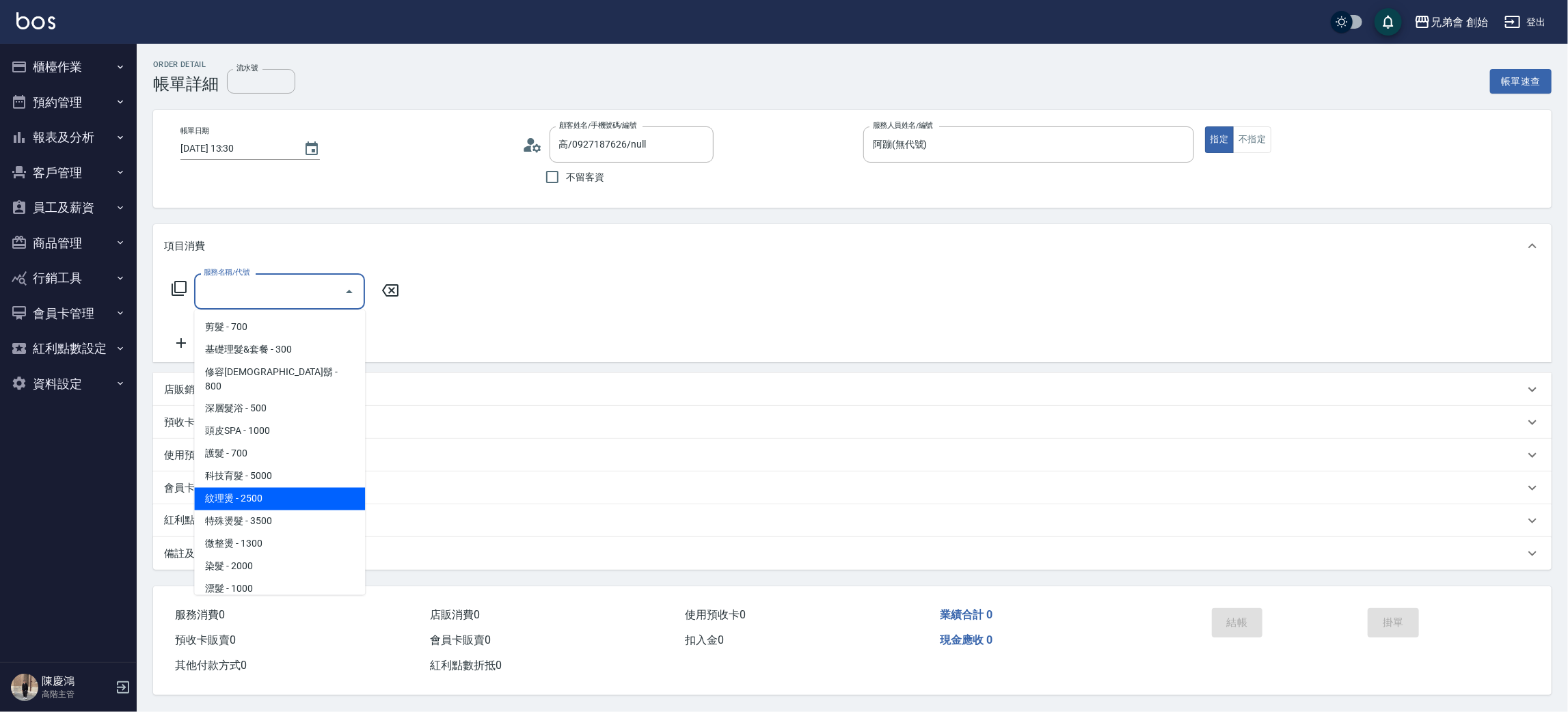
click at [297, 488] on span "紋理燙 - 2500" at bounding box center [279, 499] width 171 height 23
type input "紋理燙(D01)"
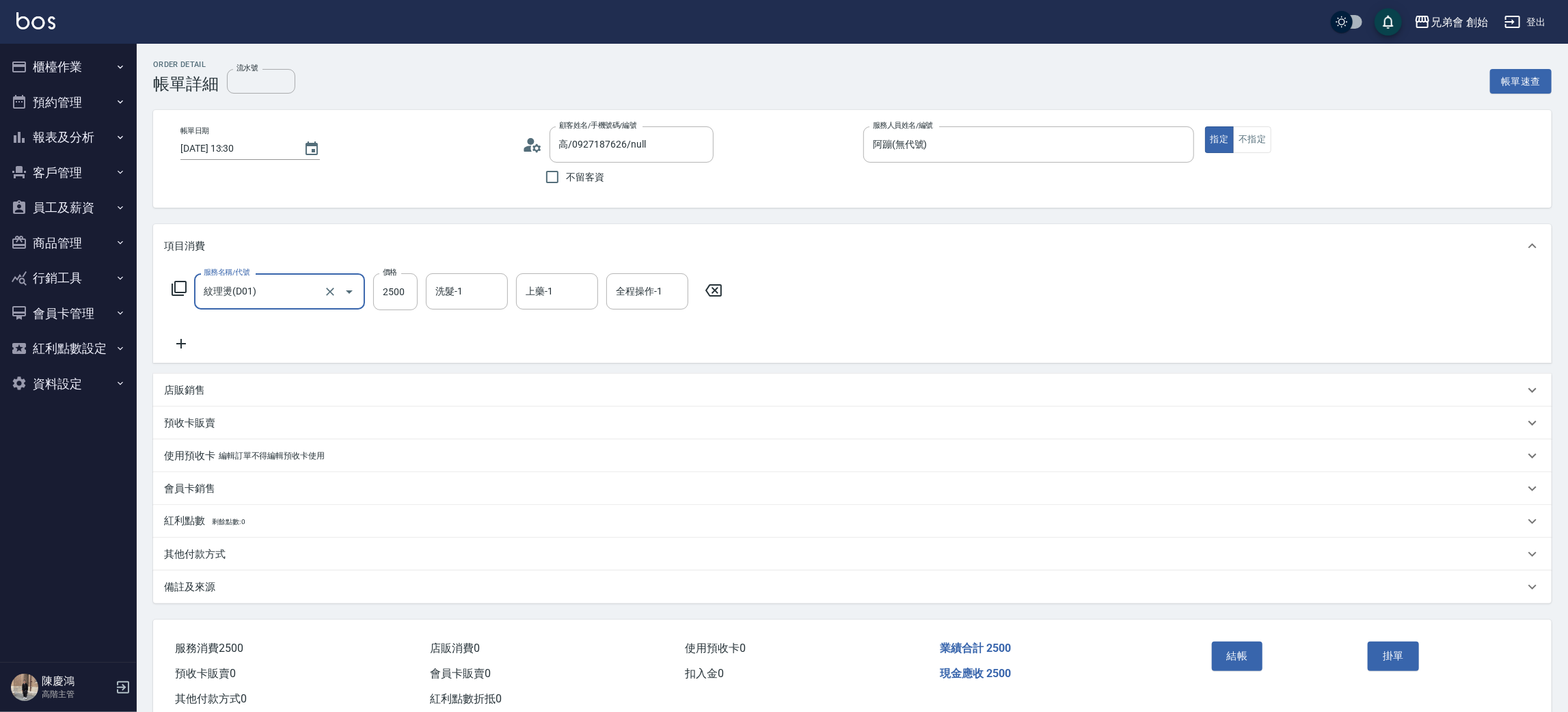
click at [1236, 654] on button "結帳" at bounding box center [1238, 656] width 51 height 29
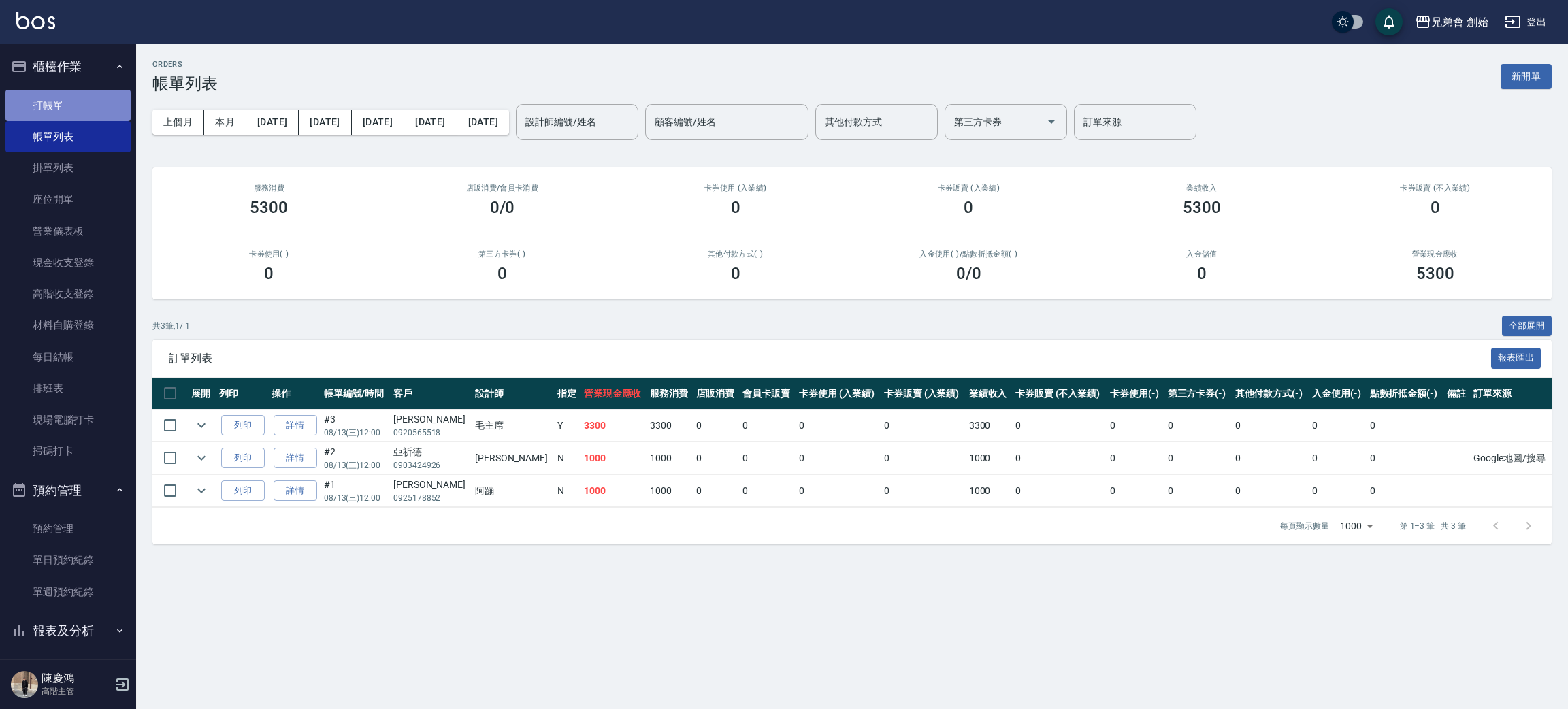
click at [92, 92] on link "打帳單" at bounding box center [68, 106] width 125 height 32
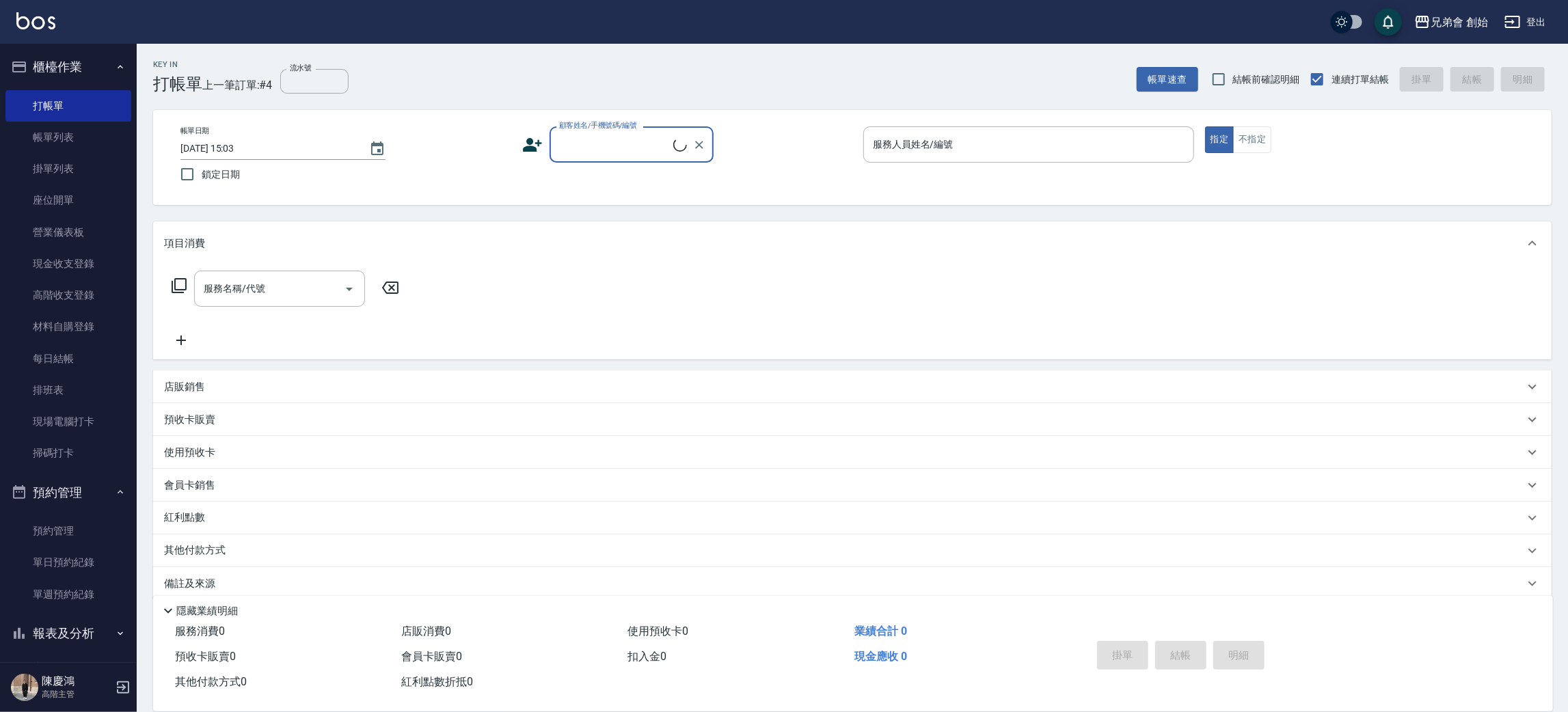
click at [578, 124] on label "顧客姓名/手機號碼/編號" at bounding box center [597, 125] width 78 height 11
click at [578, 133] on input "顧客姓名/手機號碼/編號" at bounding box center [615, 145] width 118 height 24
click at [601, 135] on input "顧客姓名/手機號碼/編號" at bounding box center [615, 145] width 118 height 24
type input "5"
drag, startPoint x: 663, startPoint y: 188, endPoint x: 766, endPoint y: 154, distance: 108.5
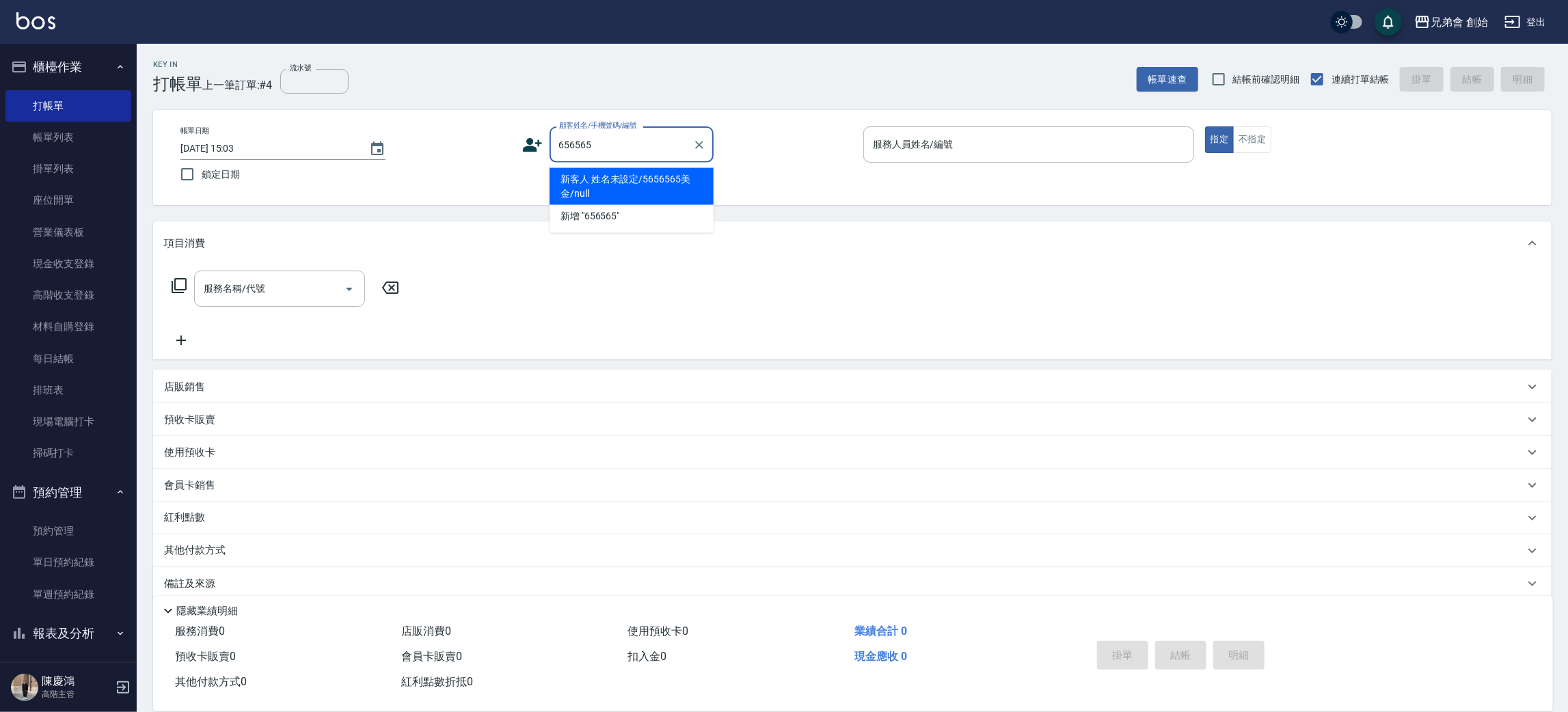
click at [665, 186] on li "新客人 姓名未設定/5656565美金/null" at bounding box center [631, 186] width 164 height 37
type input "新客人 姓名未設定/5656565美金/null"
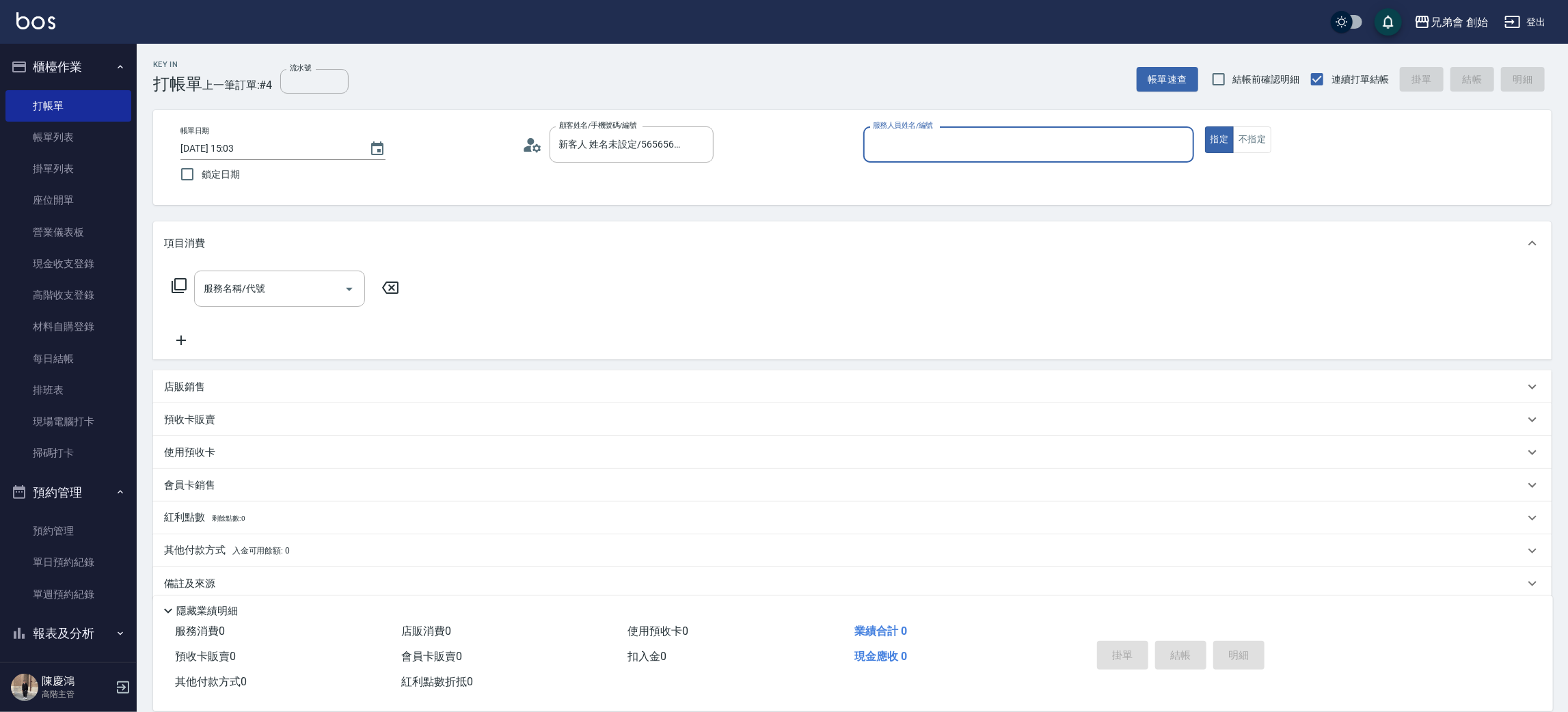
drag, startPoint x: 925, startPoint y: 125, endPoint x: 928, endPoint y: 141, distance: 16.3
click at [925, 124] on label "服務人員姓名/編號" at bounding box center [903, 125] width 60 height 11
click at [925, 133] on input "服務人員姓名/編號" at bounding box center [1029, 145] width 318 height 24
click at [928, 146] on input "服務人員姓名/編號" at bounding box center [1029, 145] width 318 height 24
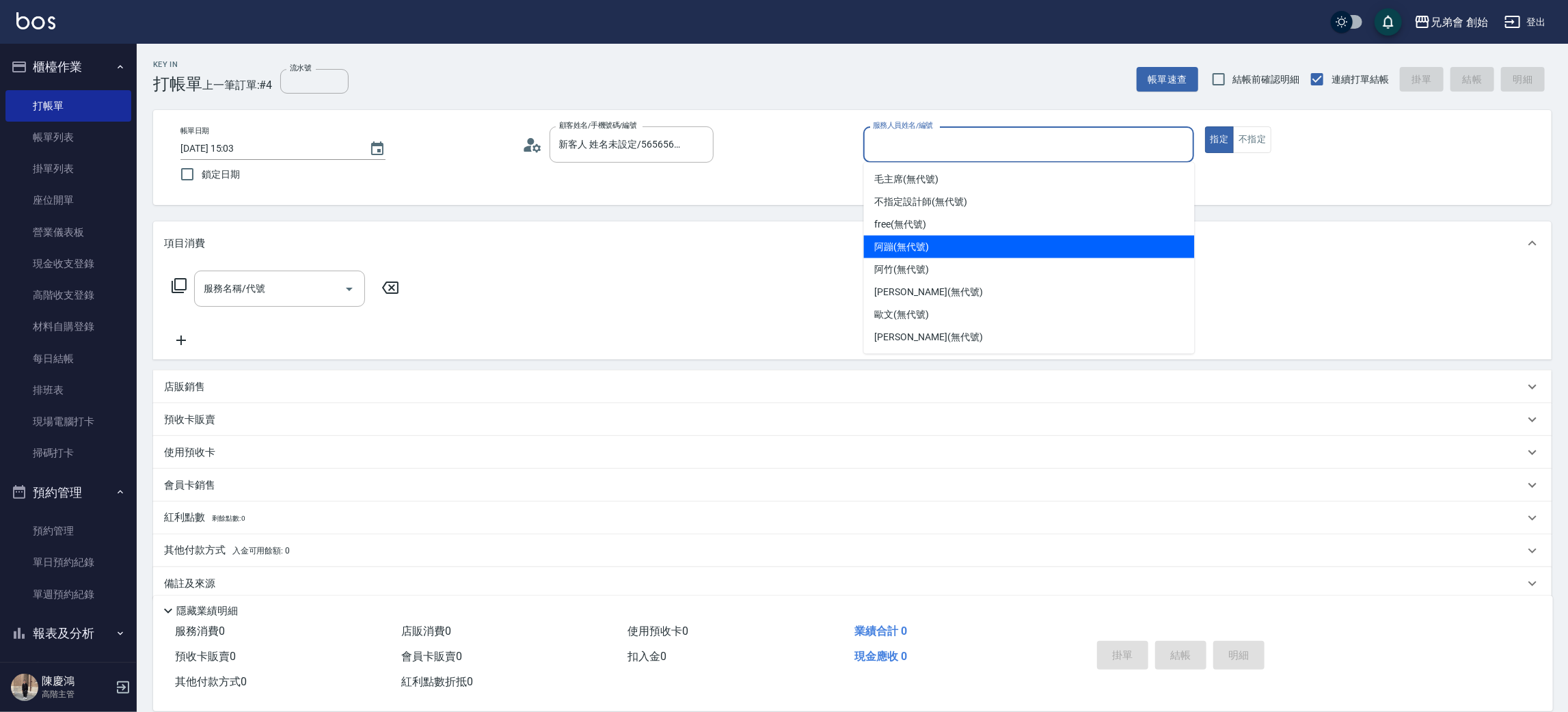
click at [945, 241] on div "阿蹦 (無代號)" at bounding box center [1029, 247] width 331 height 23
type input "阿蹦(無代號)"
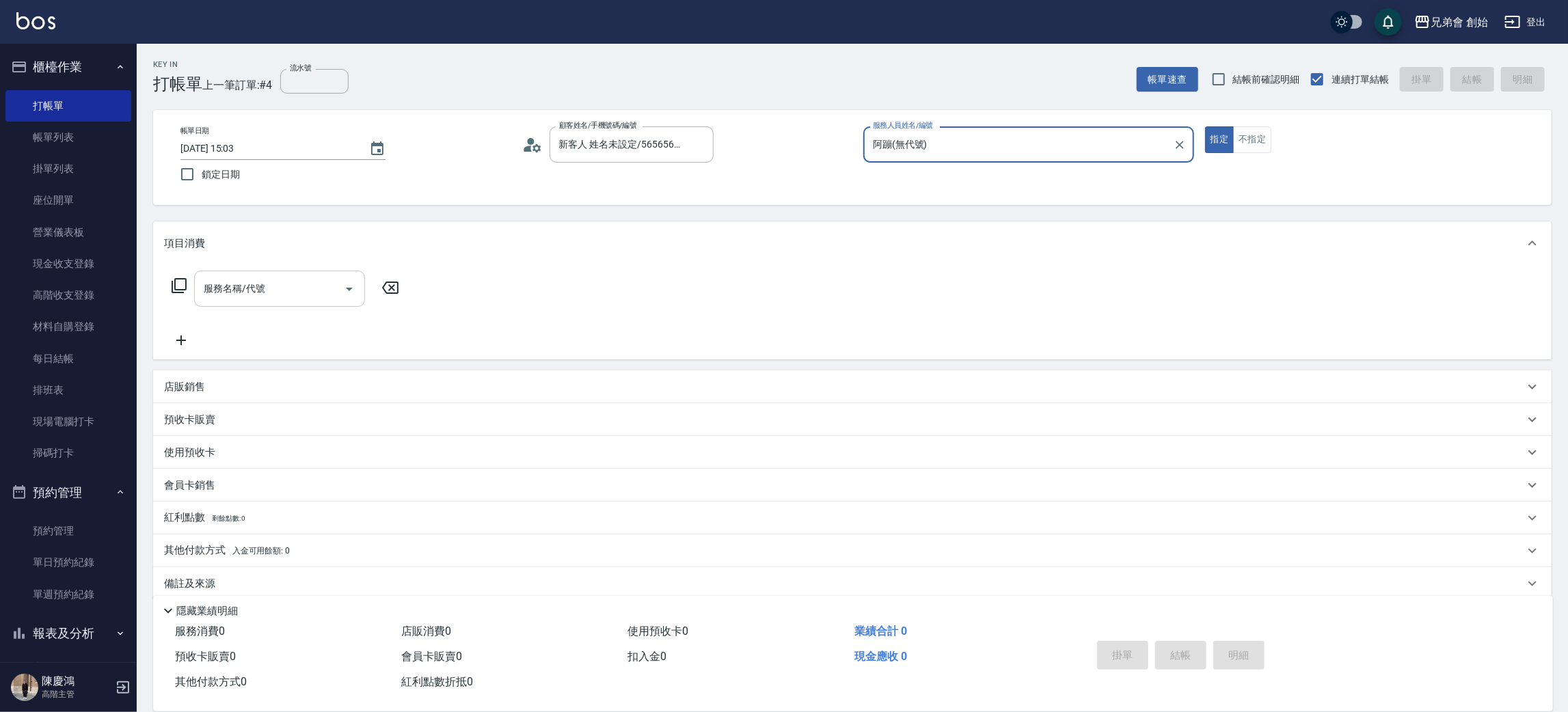
click at [346, 302] on div at bounding box center [348, 289] width 20 height 36
click at [339, 302] on div at bounding box center [348, 289] width 20 height 36
click at [337, 296] on div "服務名稱/代號" at bounding box center [279, 289] width 171 height 36
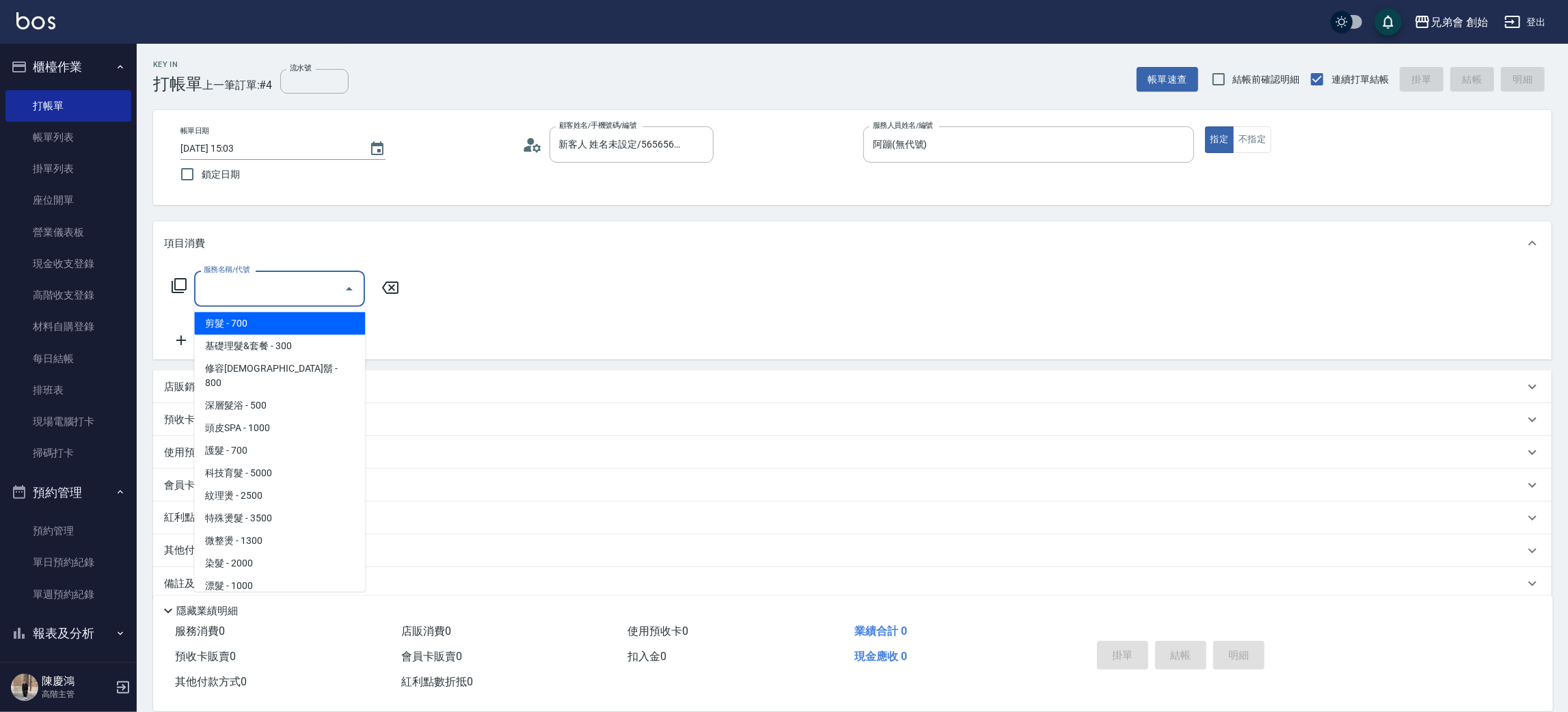
click at [342, 322] on span "剪髮 - 700" at bounding box center [279, 324] width 171 height 23
type input "剪髮(A01)"
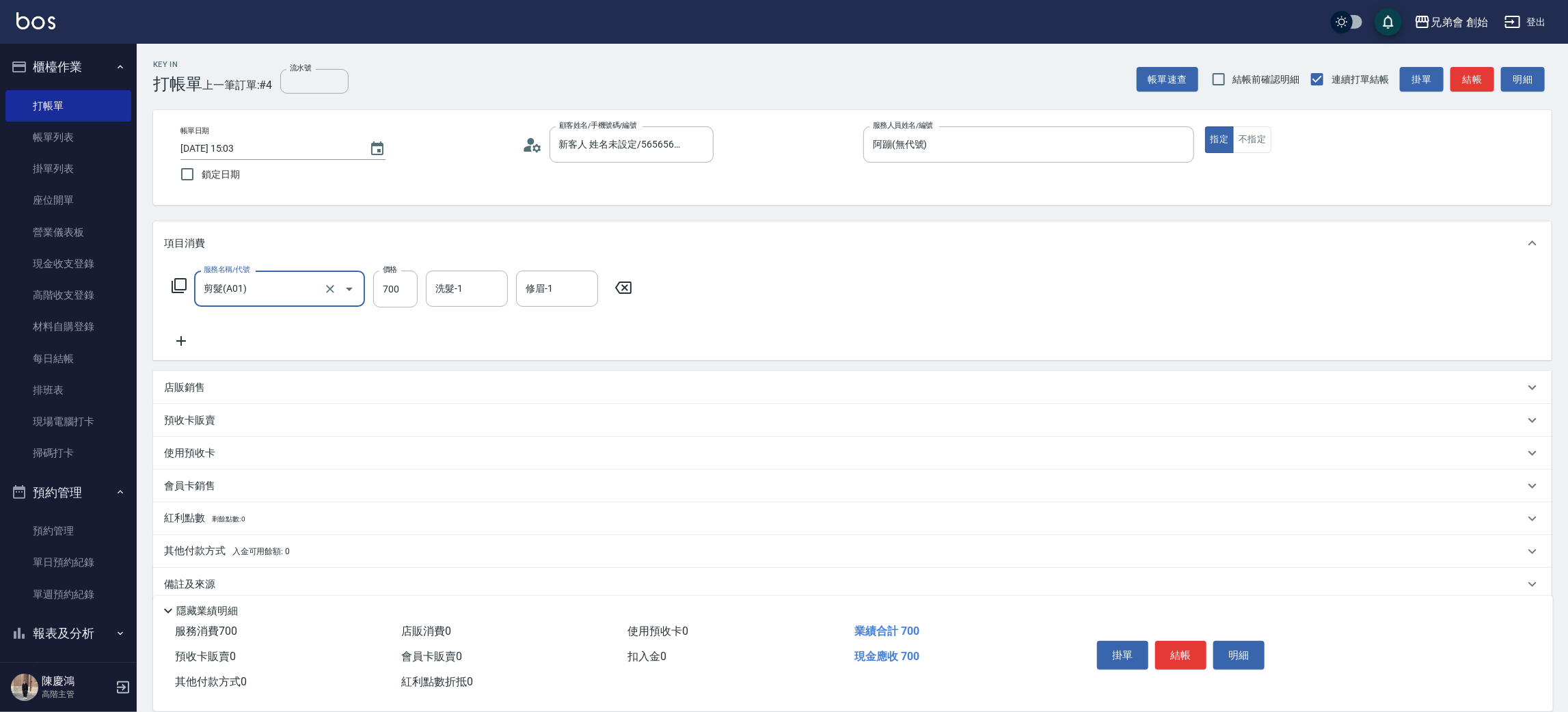
click at [1175, 652] on button "結帳" at bounding box center [1180, 655] width 51 height 29
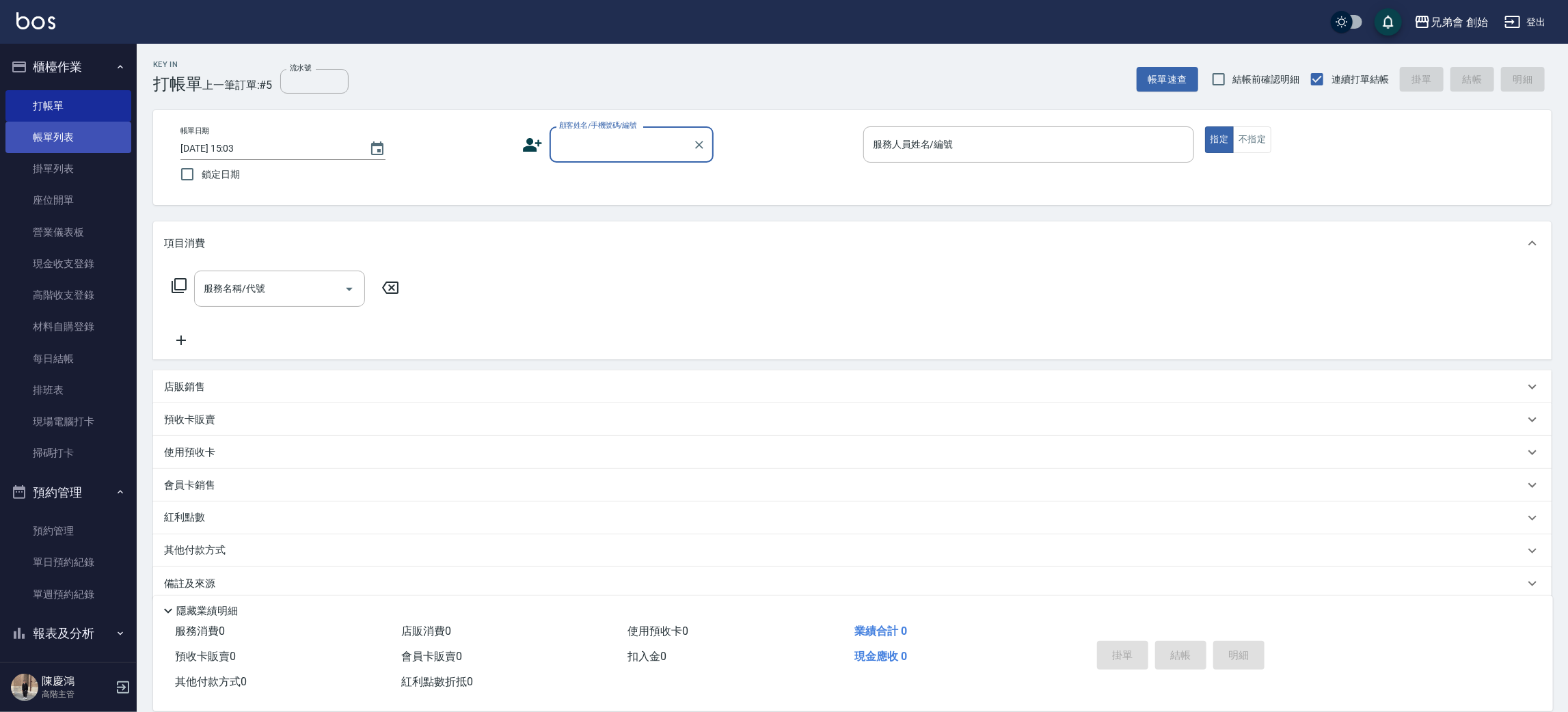
click at [107, 139] on link "帳單列表" at bounding box center [68, 137] width 126 height 32
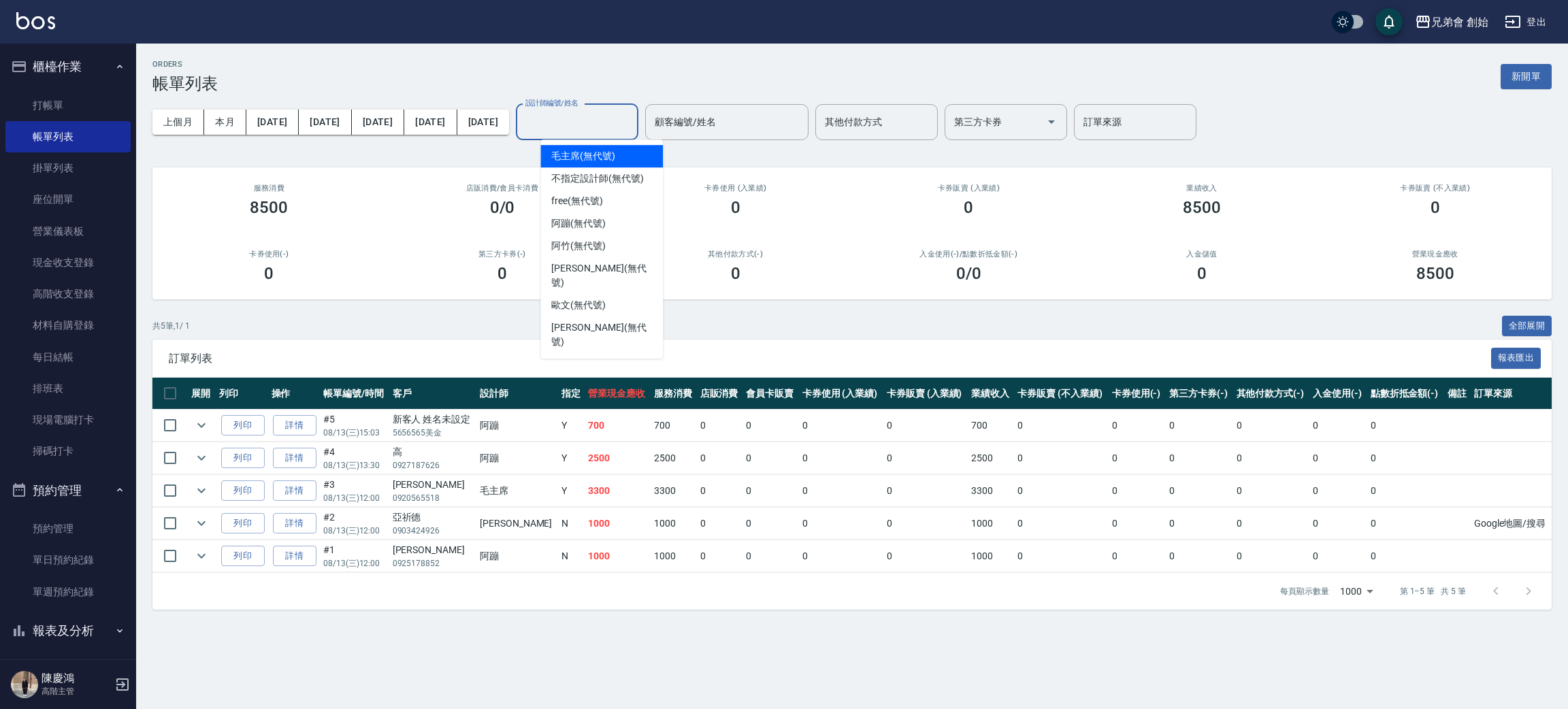
click at [622, 129] on input "設計師編號/姓名" at bounding box center [577, 122] width 110 height 24
click at [593, 218] on span "阿蹦 (無代號)" at bounding box center [578, 223] width 54 height 14
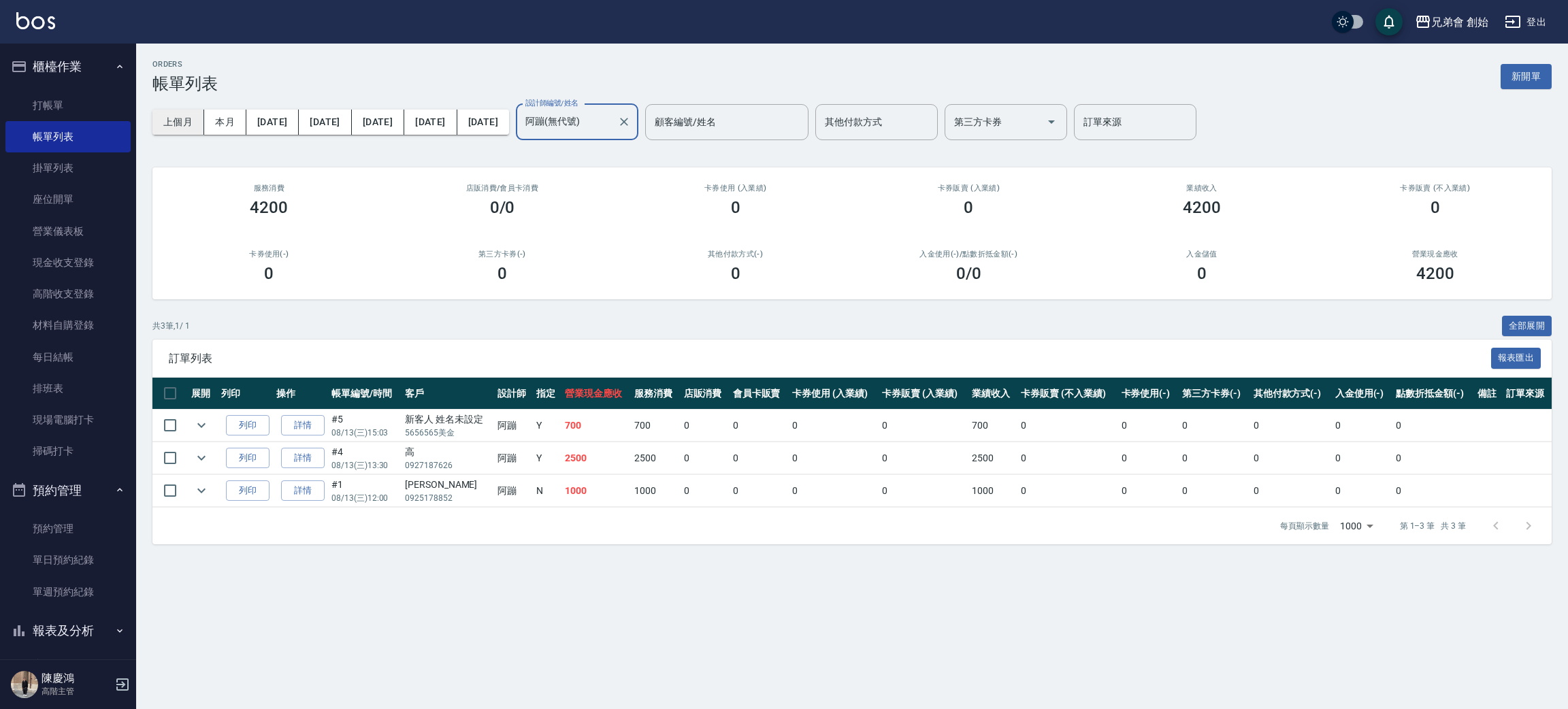
click at [176, 121] on button "上個月" at bounding box center [178, 122] width 52 height 26
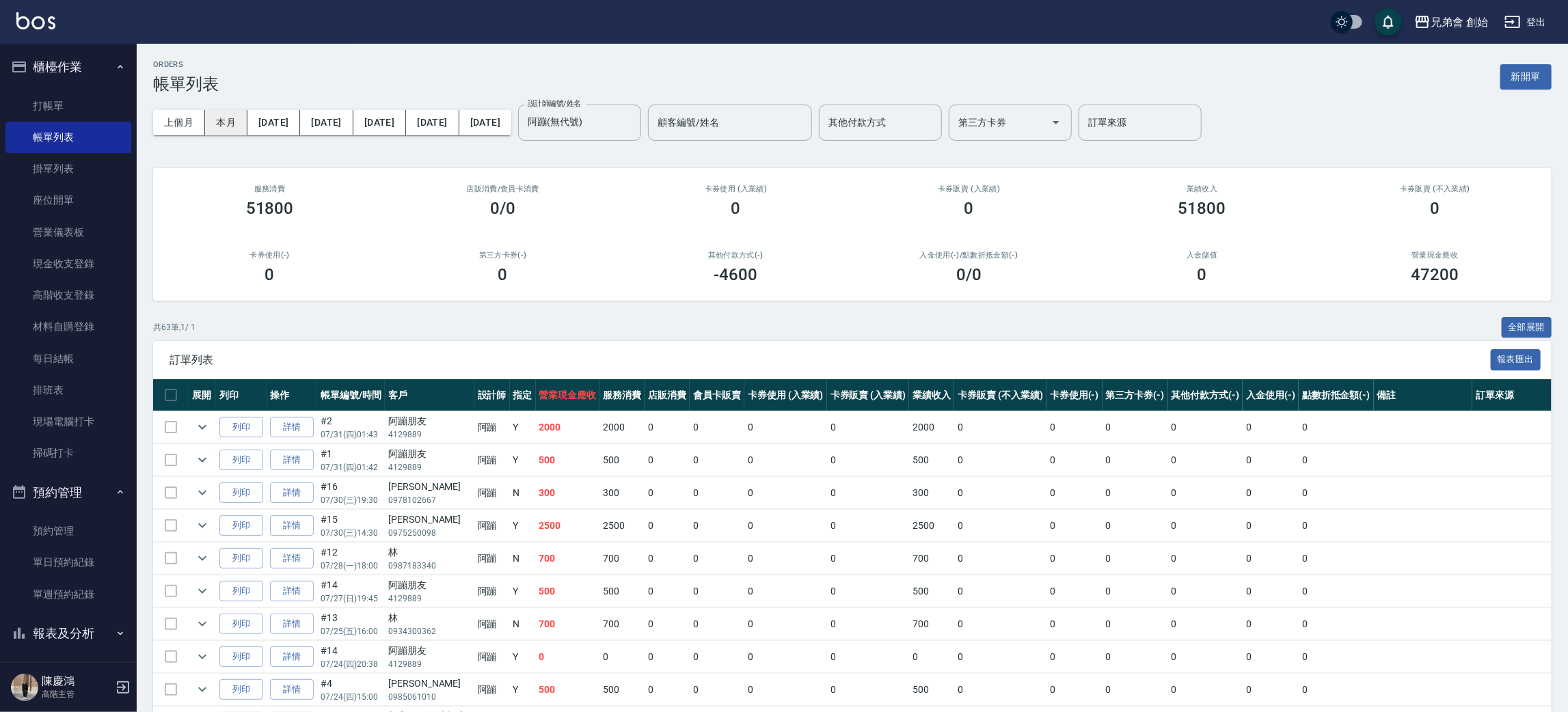
click at [222, 112] on button "本月" at bounding box center [226, 123] width 42 height 26
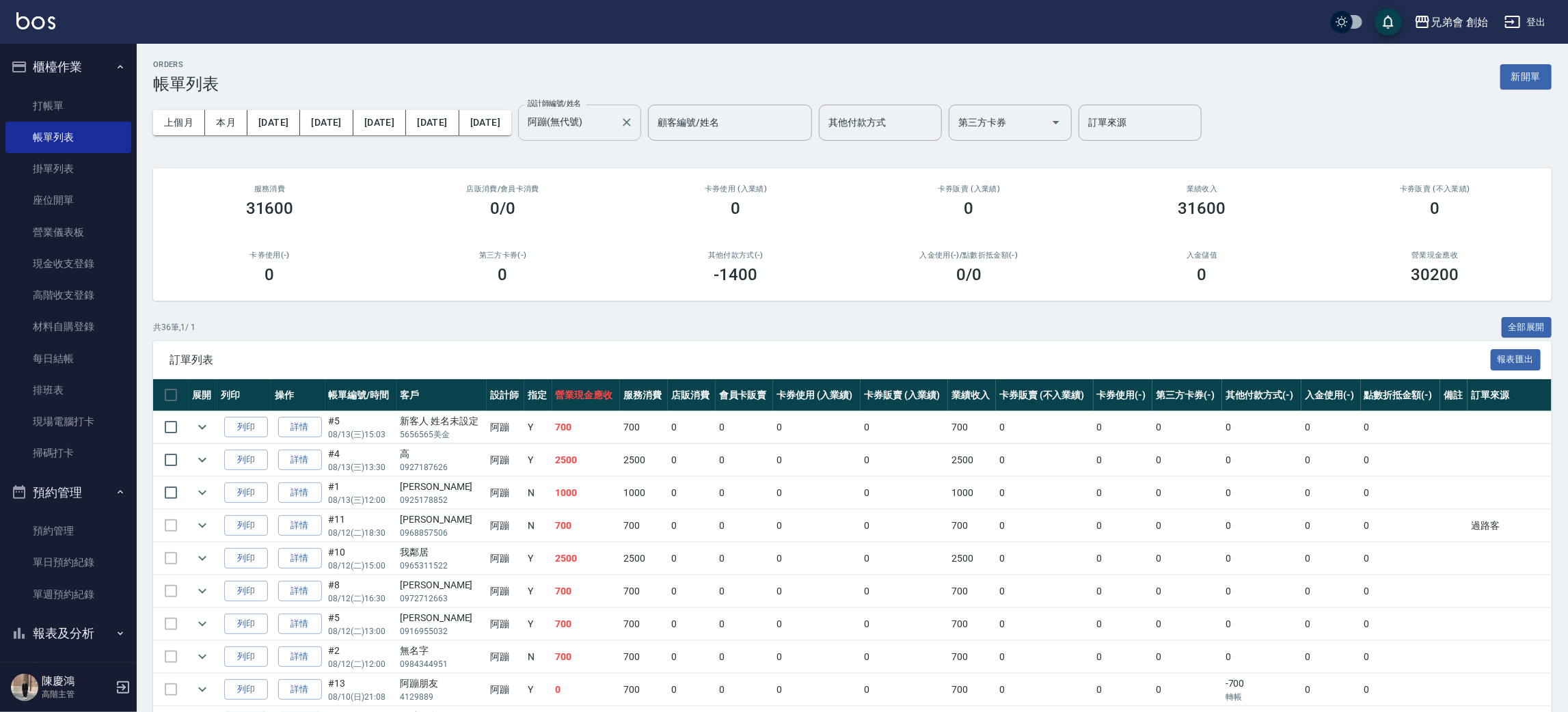
click at [615, 124] on input "阿蹦(無代號)" at bounding box center [569, 123] width 91 height 24
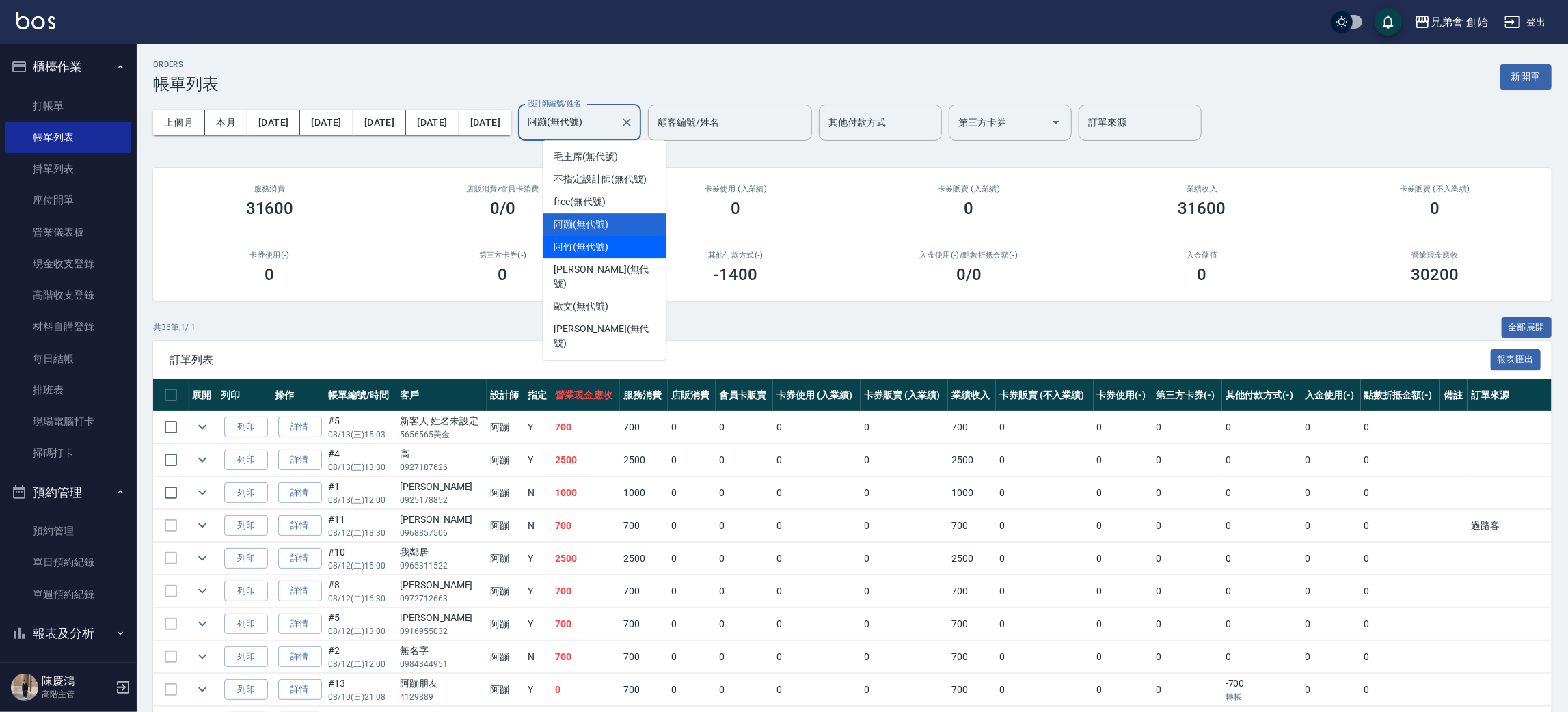
click at [634, 237] on div "阿竹 (無代號)" at bounding box center [604, 247] width 123 height 23
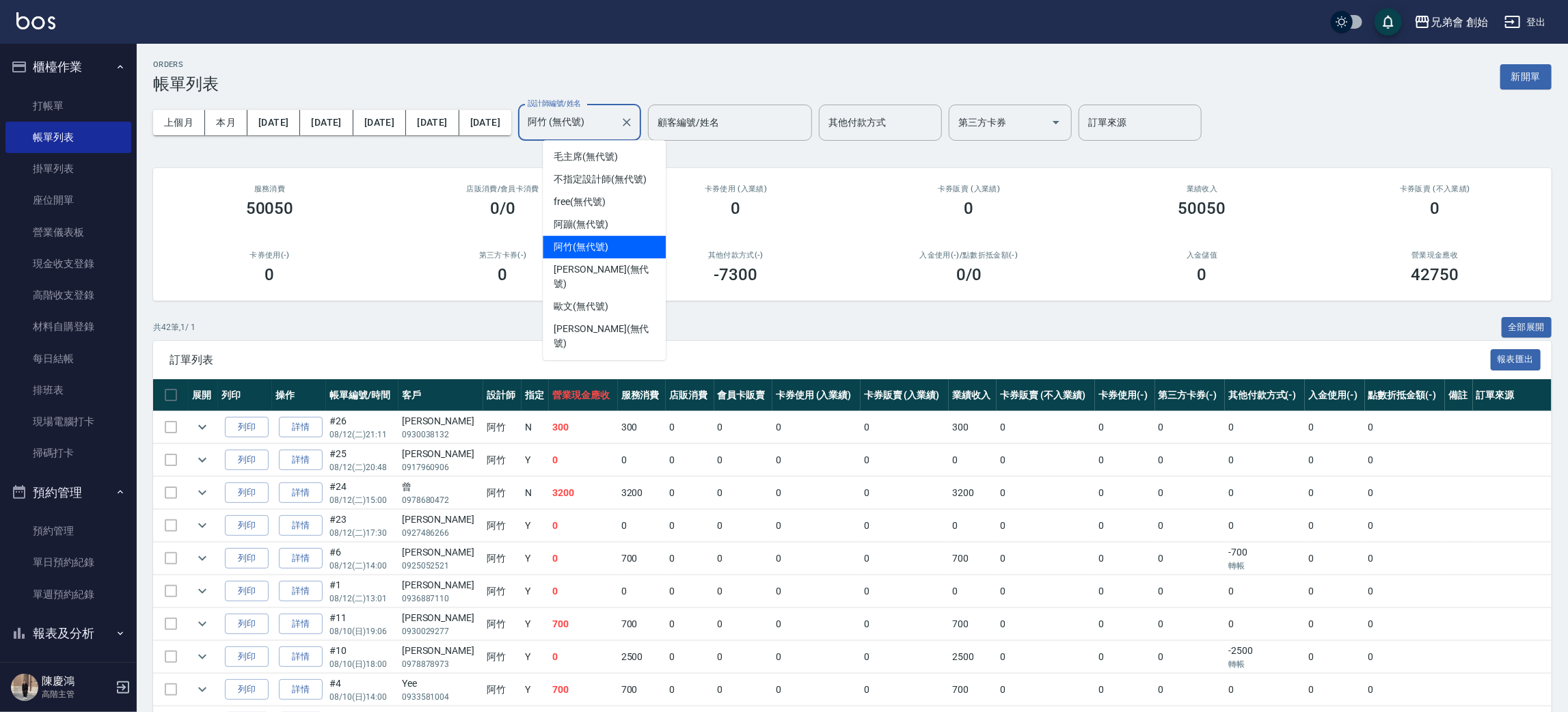
click at [615, 130] on input "阿竹 (無代號)" at bounding box center [569, 123] width 91 height 24
click at [614, 318] on div "威利 (無代號)" at bounding box center [604, 336] width 123 height 37
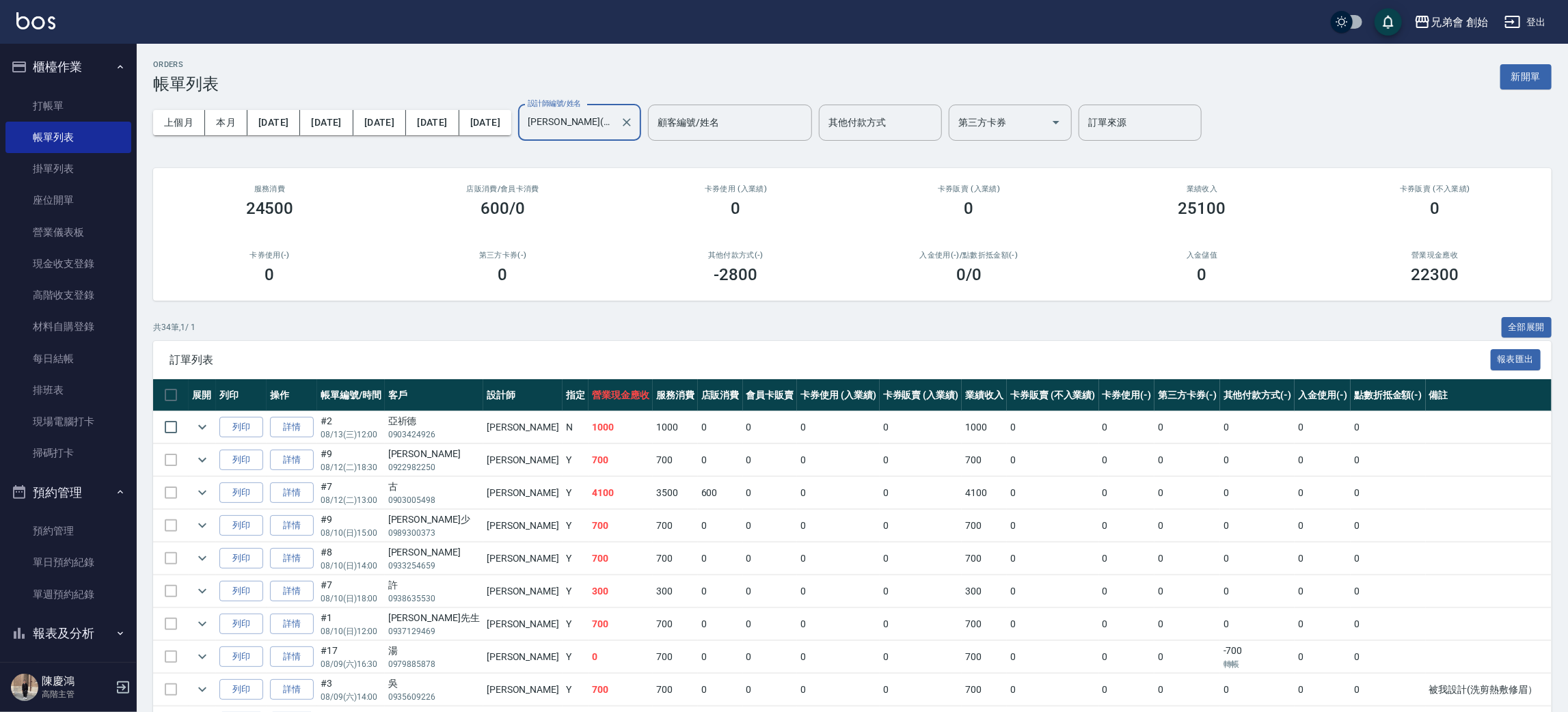
click at [615, 127] on input "威利(無代號)" at bounding box center [569, 123] width 91 height 24
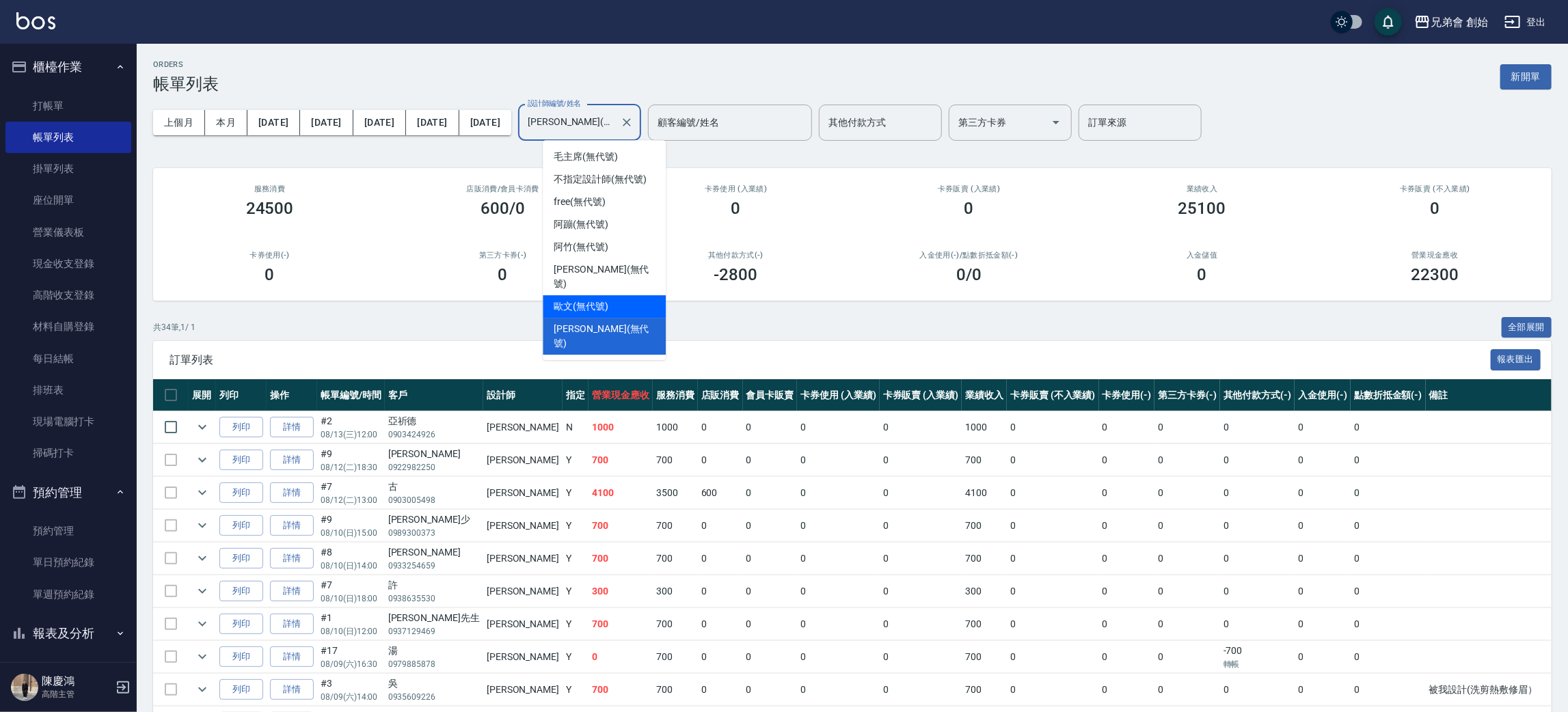
click at [613, 295] on div "歐文 (無代號)" at bounding box center [604, 306] width 123 height 23
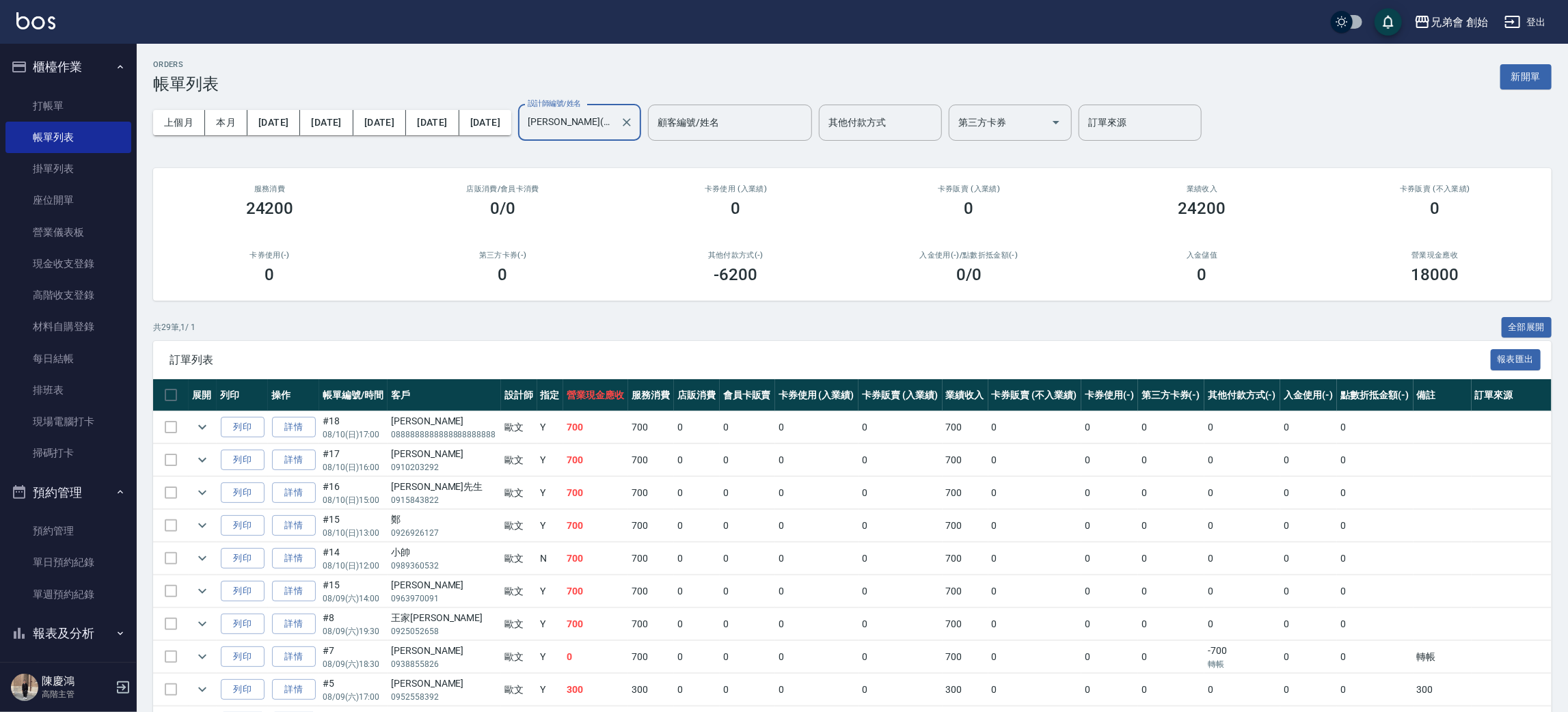
click at [612, 121] on input "歐文(無代號)" at bounding box center [569, 123] width 91 height 24
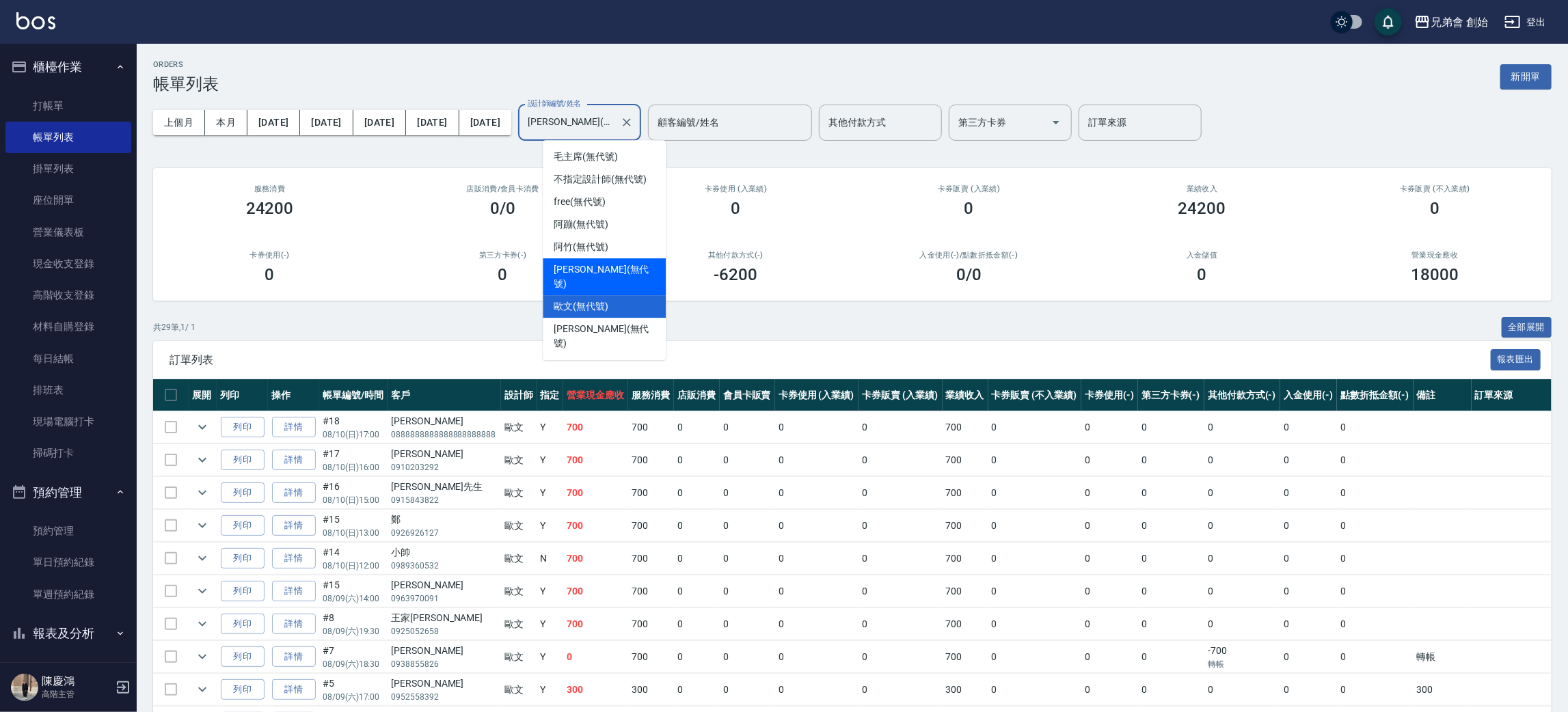
click at [623, 271] on div "潘潘 (無代號)" at bounding box center [604, 277] width 123 height 37
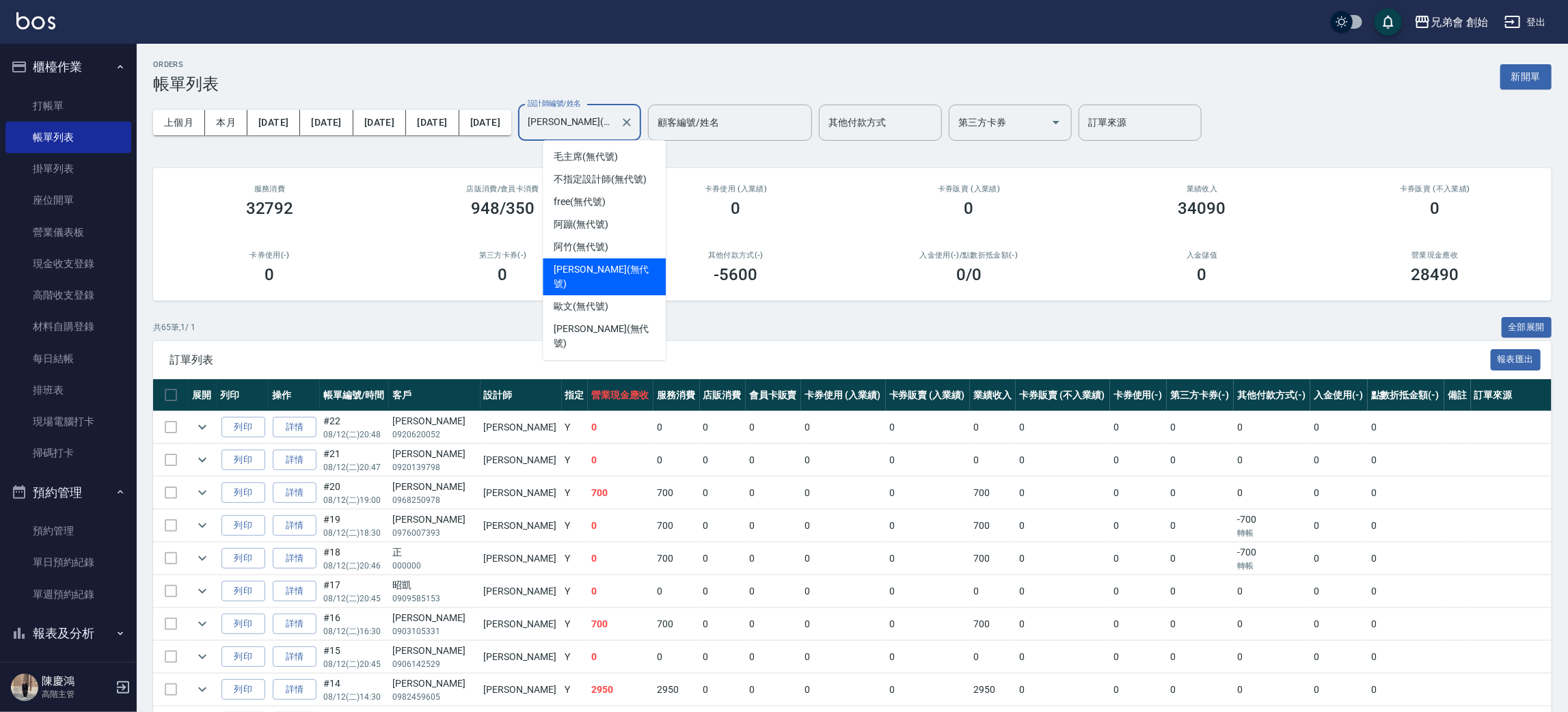
click at [615, 113] on input "潘潘(無代號)" at bounding box center [569, 123] width 91 height 24
click at [602, 222] on span "阿蹦 (無代號)" at bounding box center [581, 224] width 54 height 14
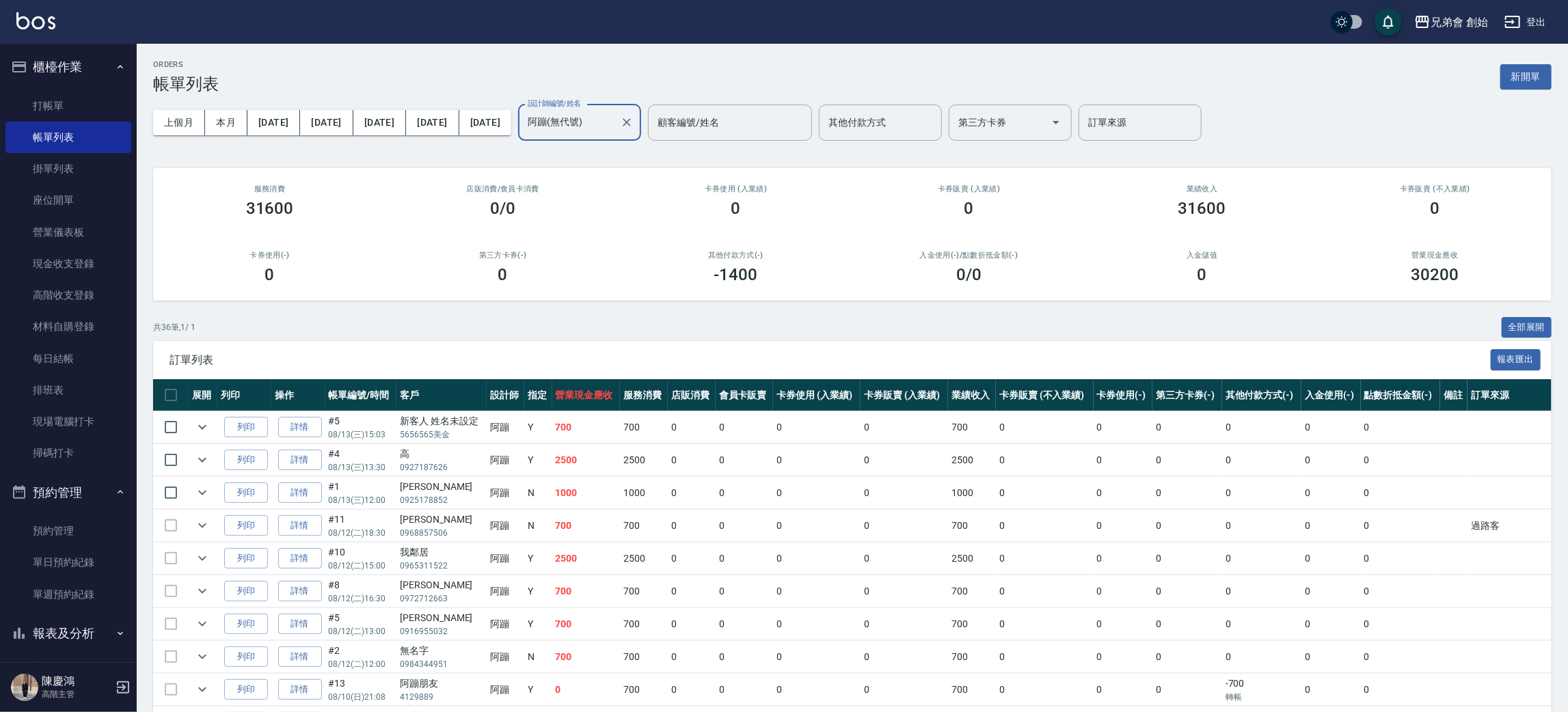
click at [618, 135] on div "阿蹦(無代號) 設計師編號/姓名" at bounding box center [579, 123] width 123 height 36
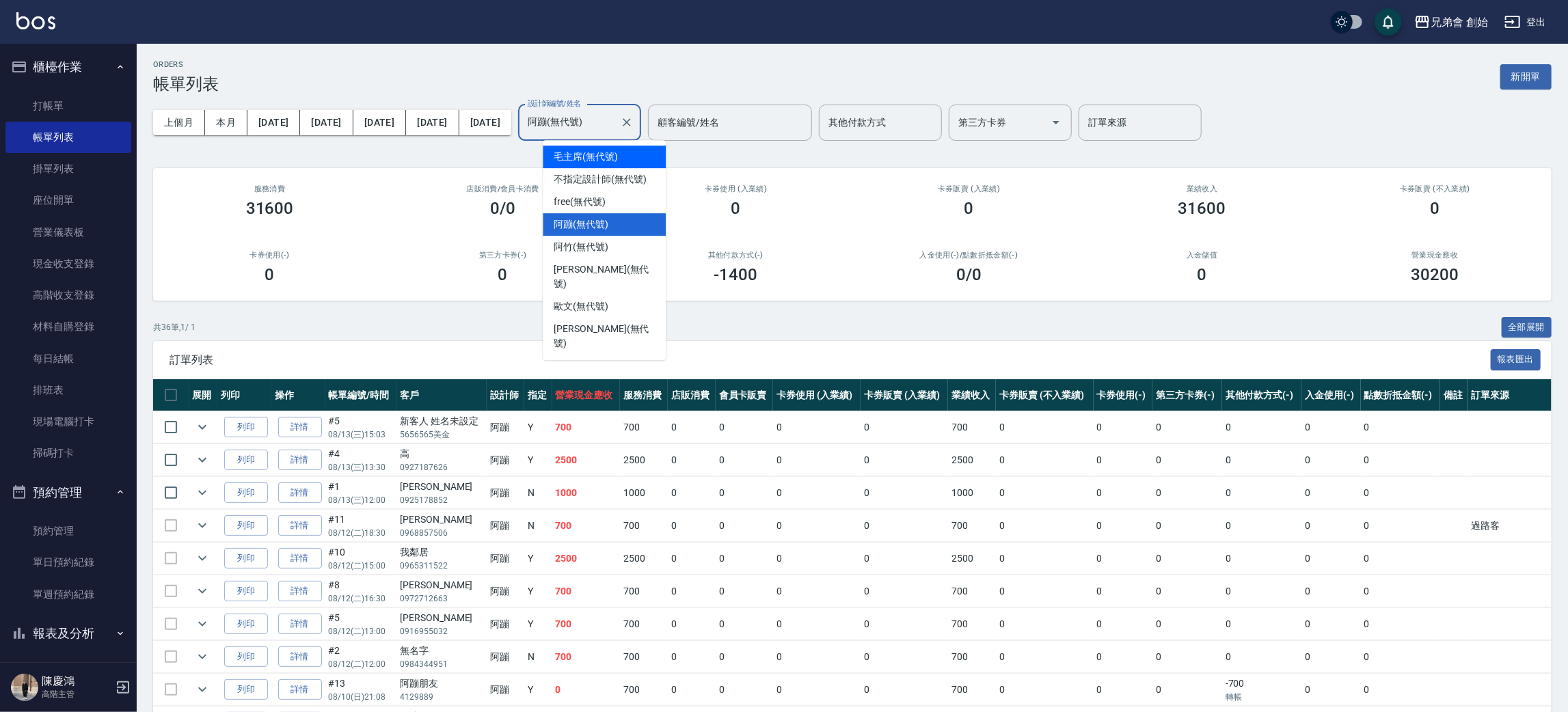
click at [629, 157] on div "毛主席 (無代號)" at bounding box center [604, 157] width 123 height 23
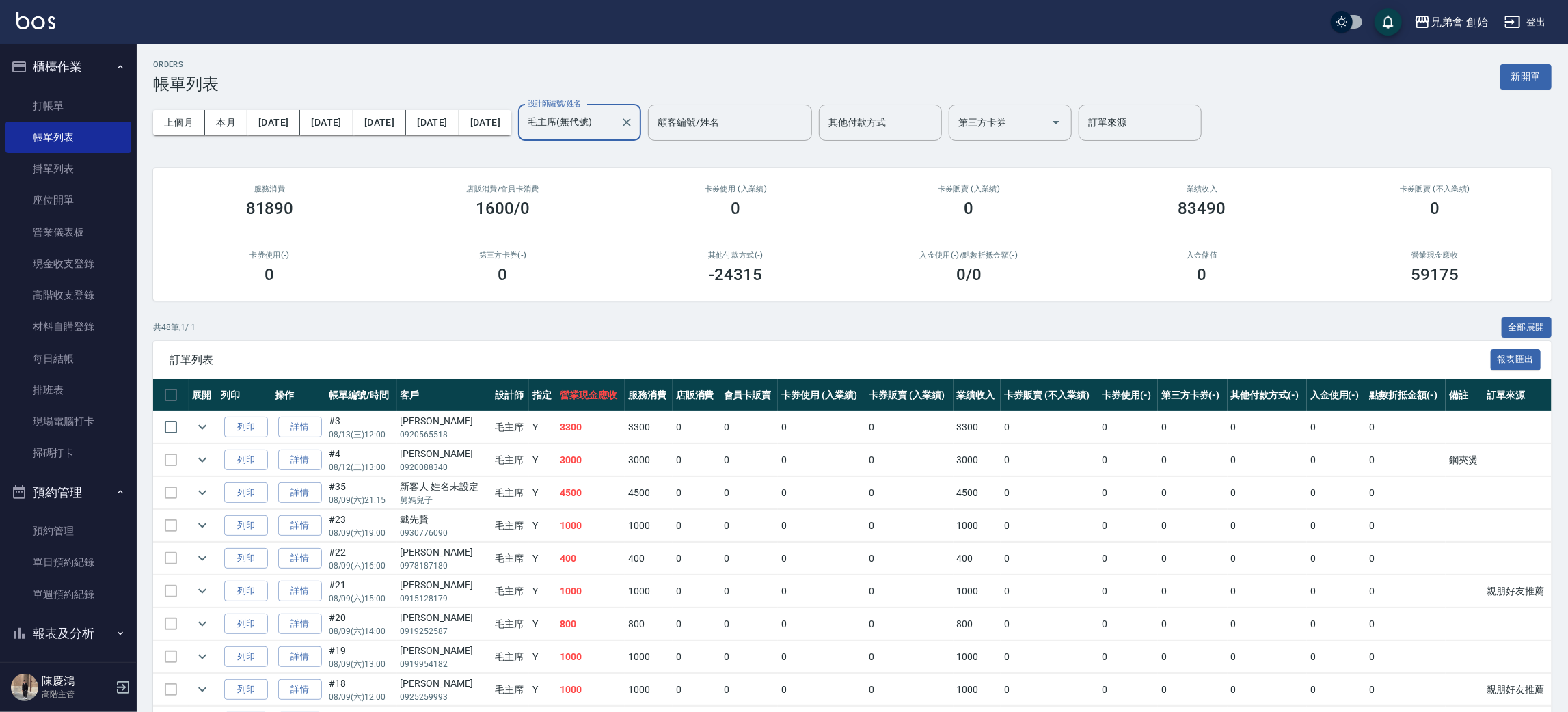
click at [615, 130] on input "毛主席(無代號)" at bounding box center [569, 123] width 91 height 24
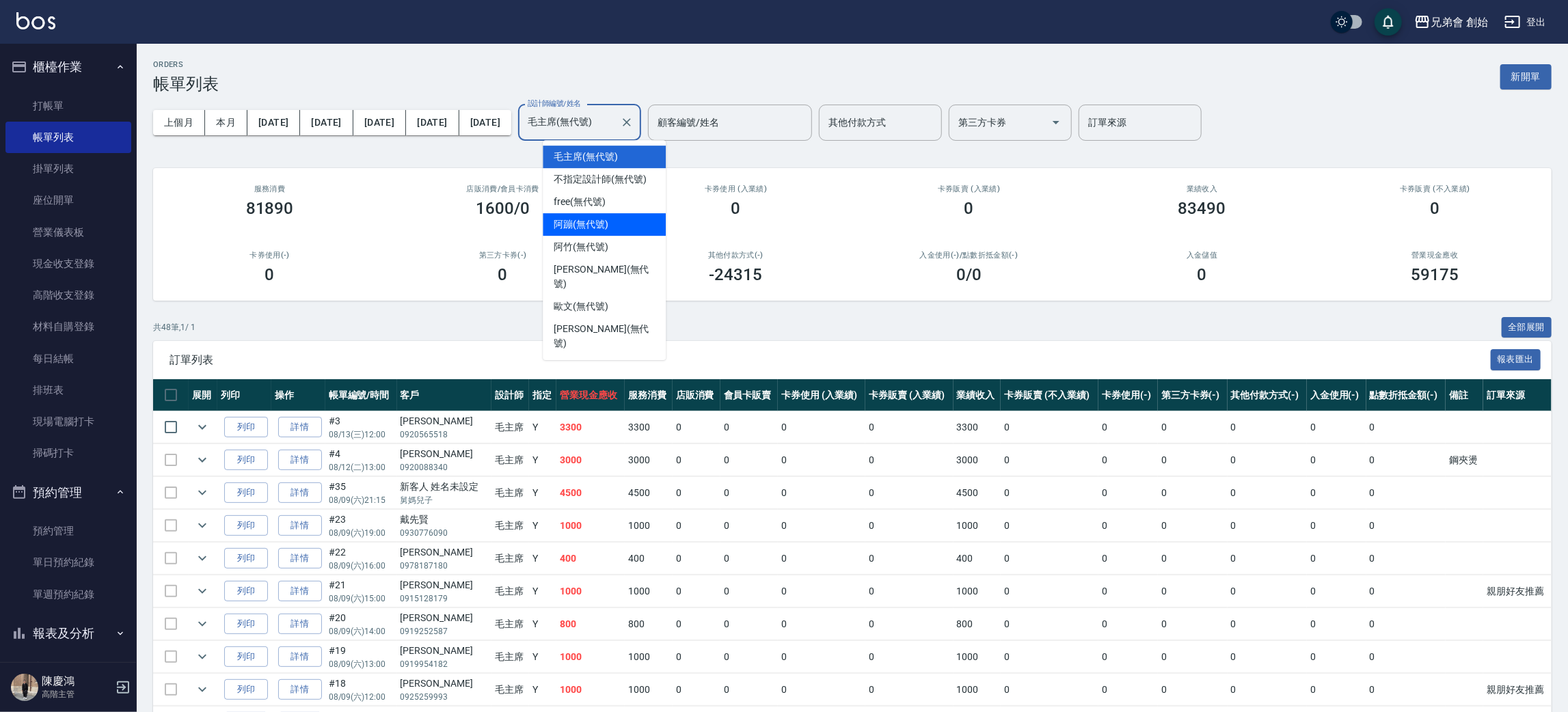
click at [629, 231] on div "阿蹦 (無代號)" at bounding box center [604, 225] width 123 height 23
type input "阿蹦(無代號)"
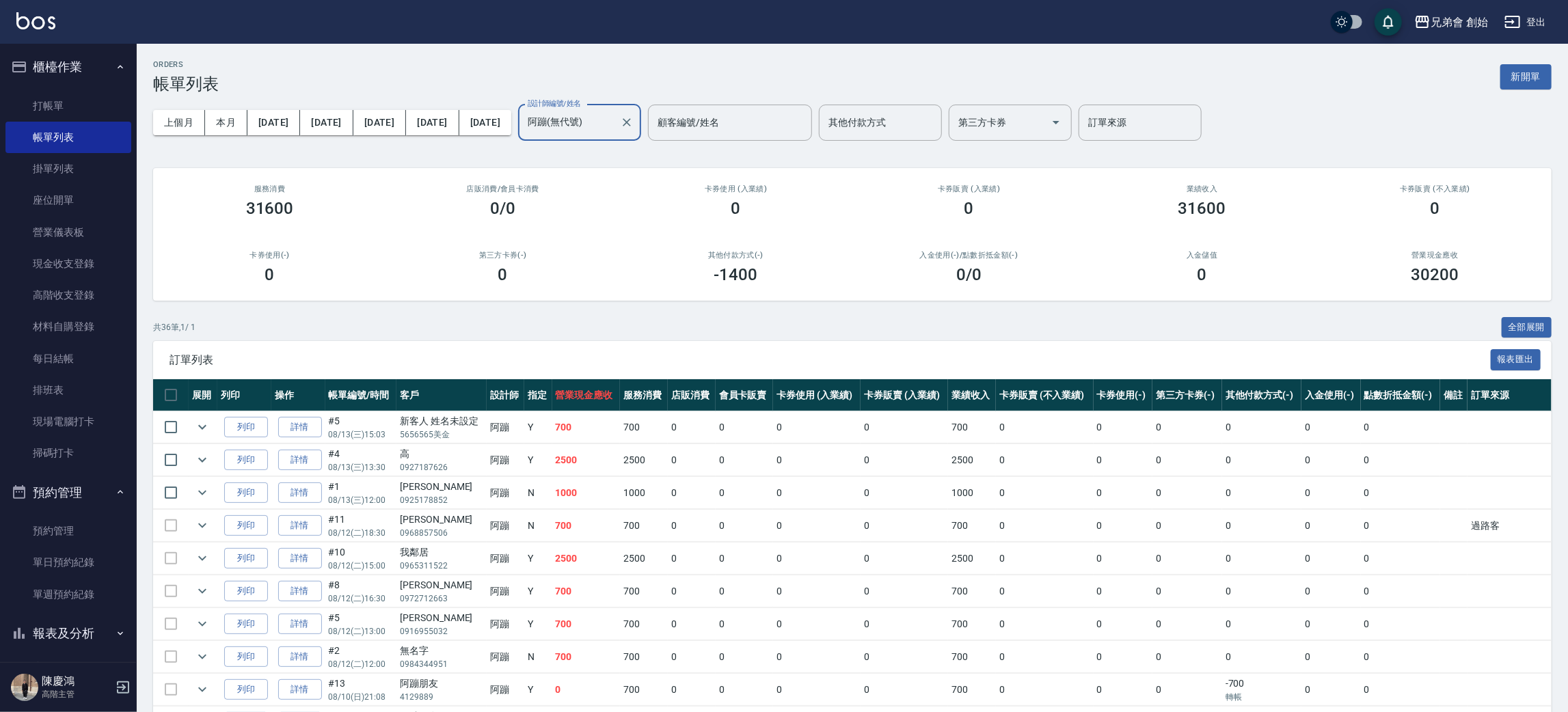
click at [639, 121] on div "阿蹦(無代號) 設計師編號/姓名" at bounding box center [579, 123] width 123 height 36
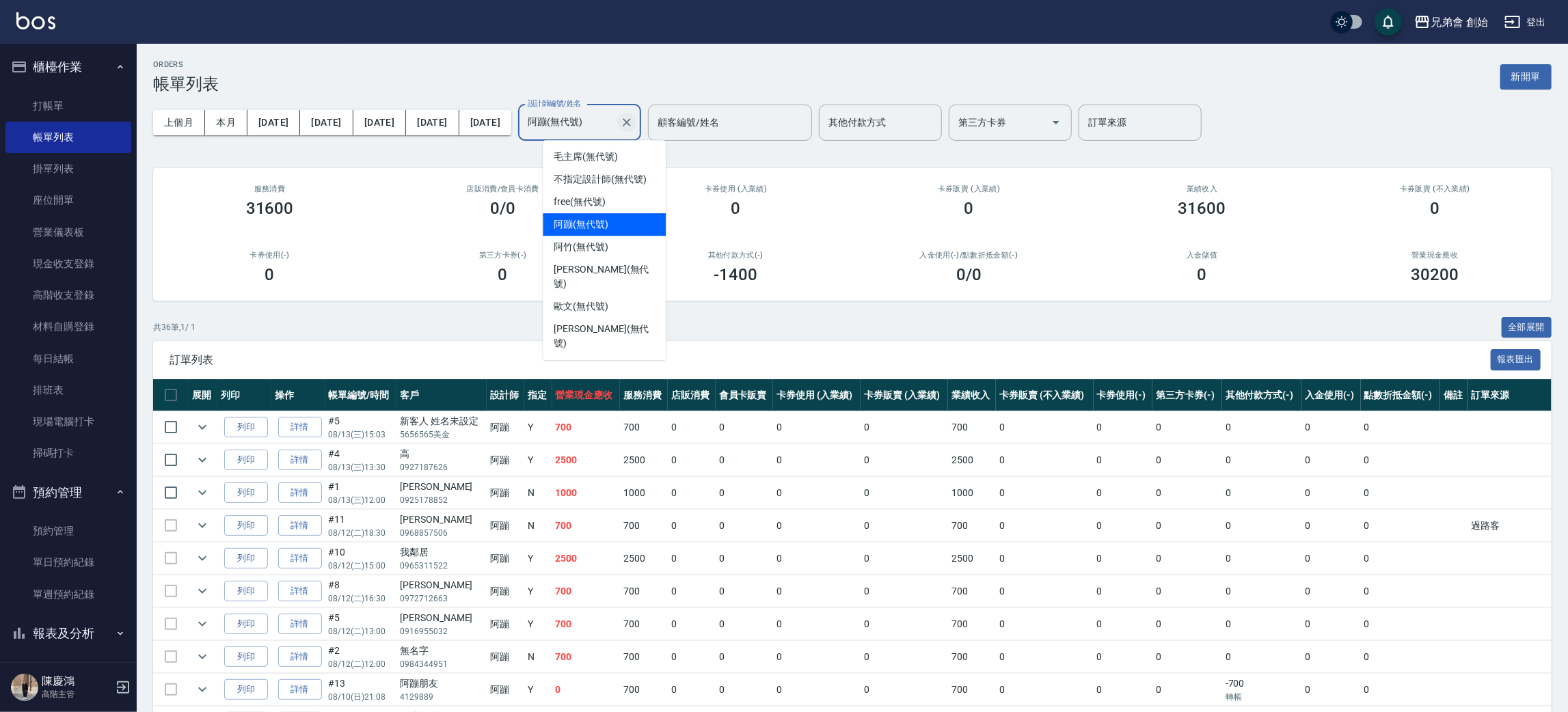
click at [634, 127] on icon "Clear" at bounding box center [627, 122] width 14 height 14
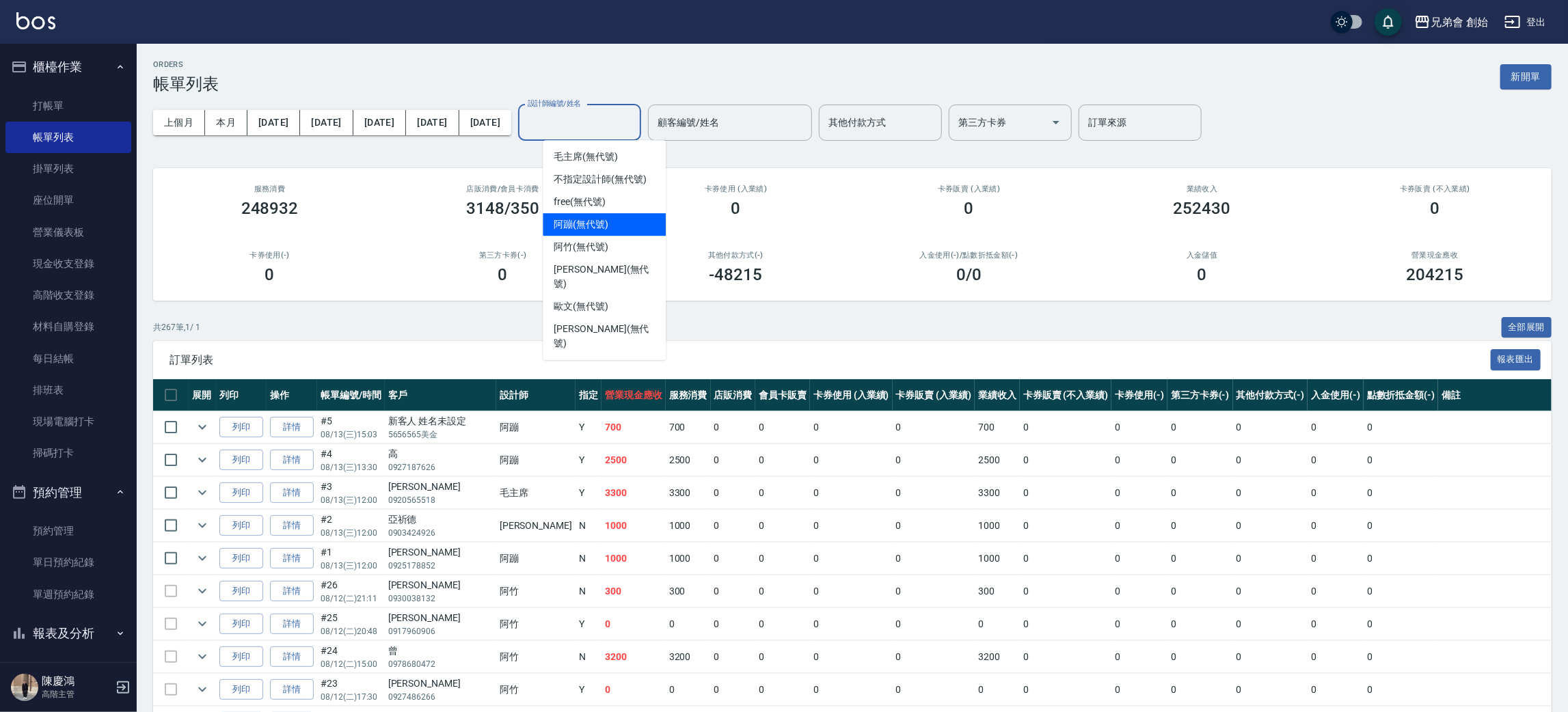
click at [610, 225] on div "阿蹦 (無代號)" at bounding box center [604, 225] width 123 height 23
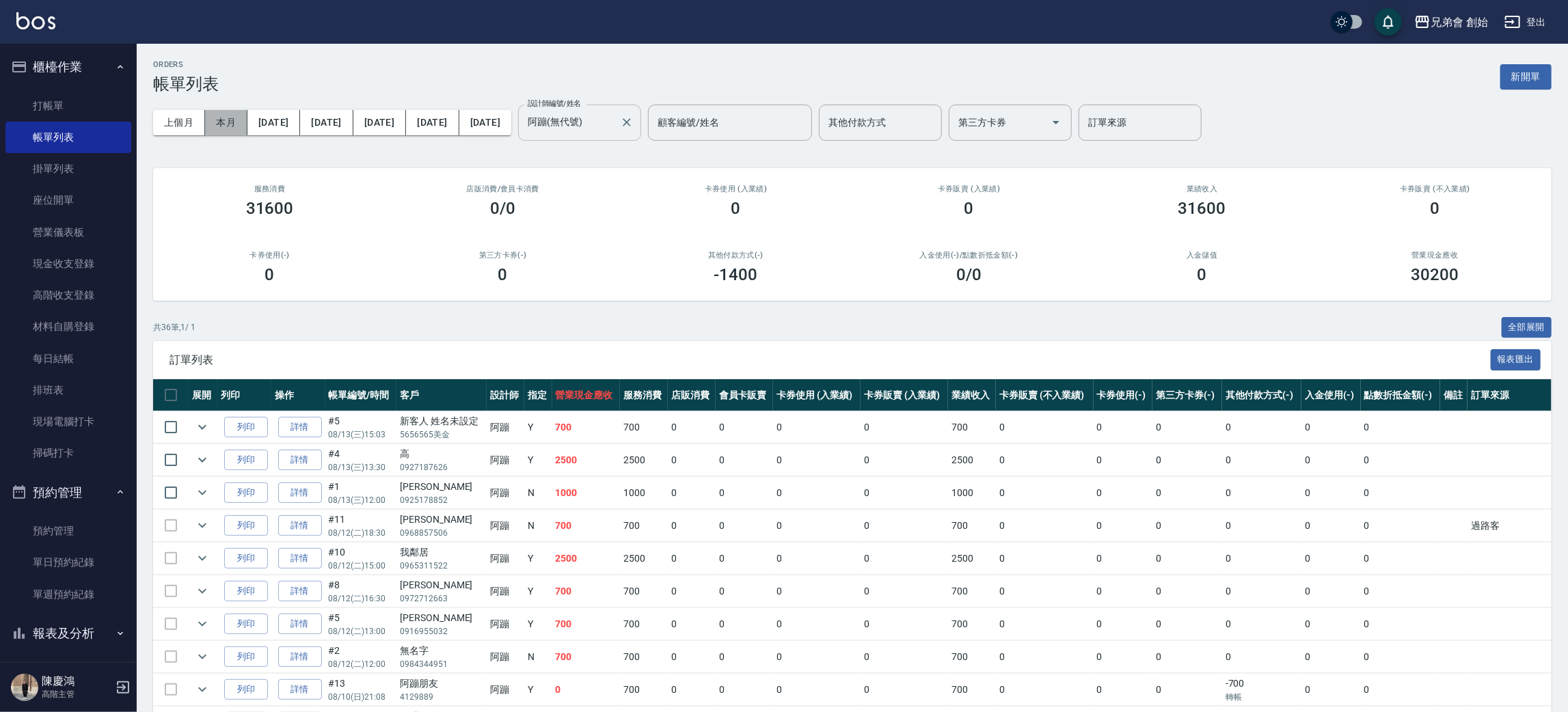
click at [228, 124] on button "本月" at bounding box center [226, 123] width 42 height 26
click at [576, 116] on input "阿蹦(無代號)" at bounding box center [569, 123] width 91 height 24
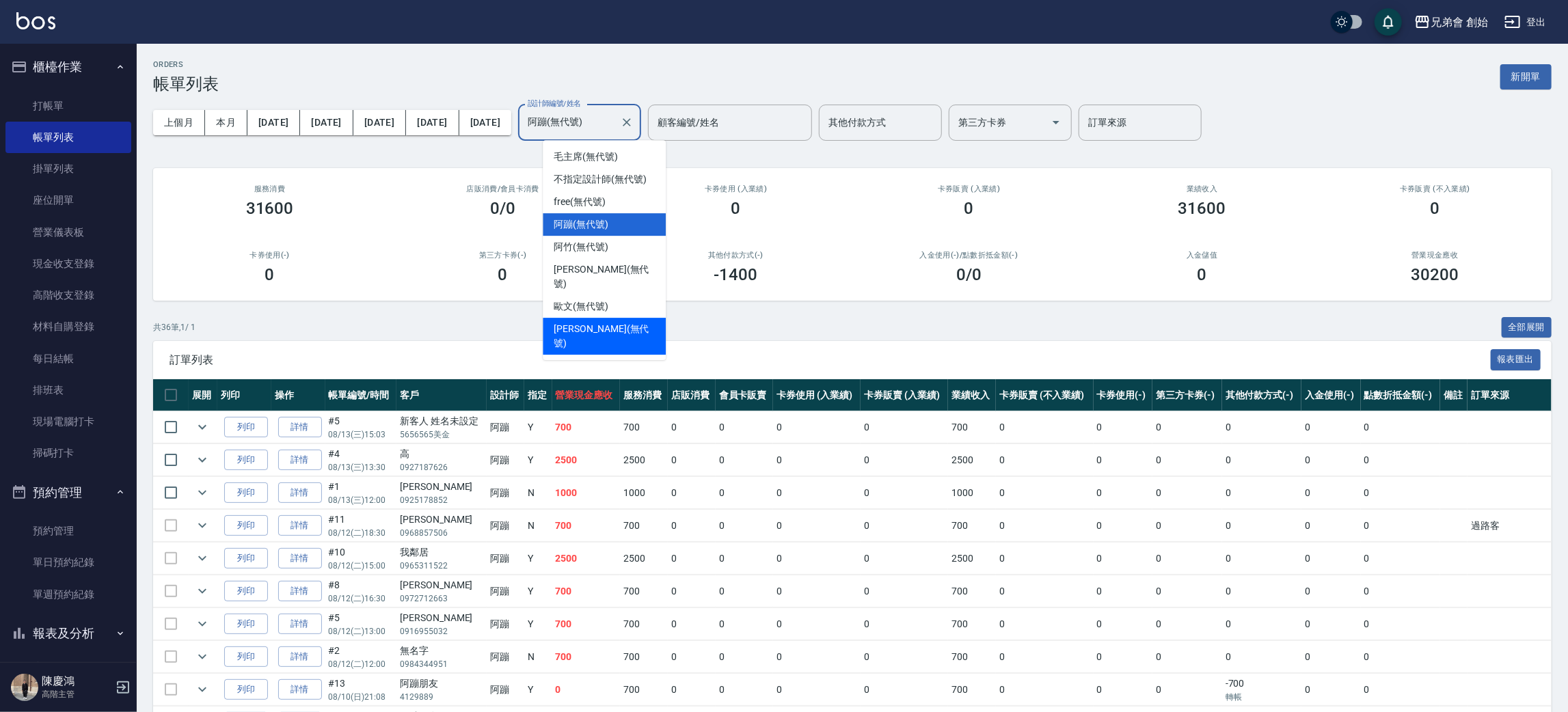
click at [601, 322] on span "威利 (無代號)" at bounding box center [604, 336] width 101 height 29
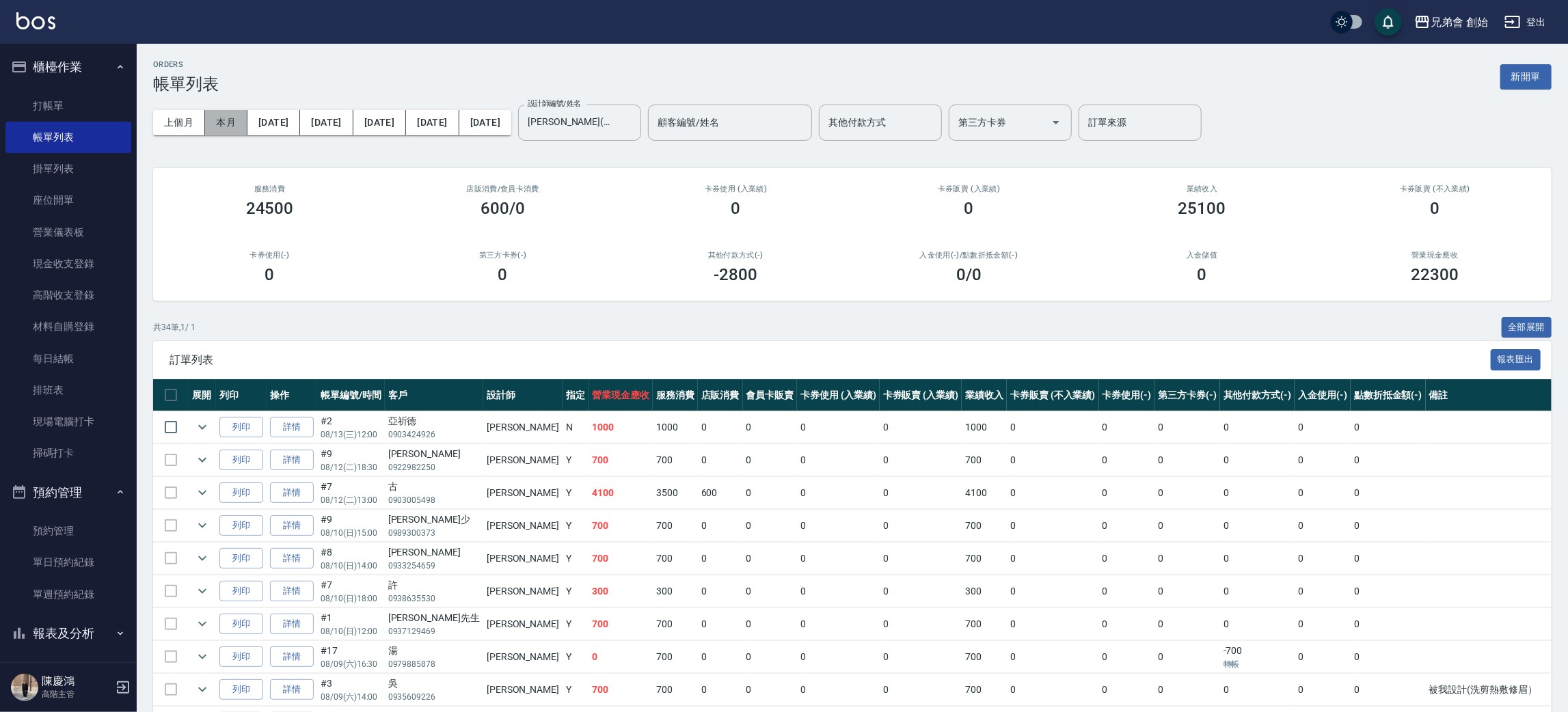
click at [225, 129] on button "本月" at bounding box center [226, 123] width 42 height 26
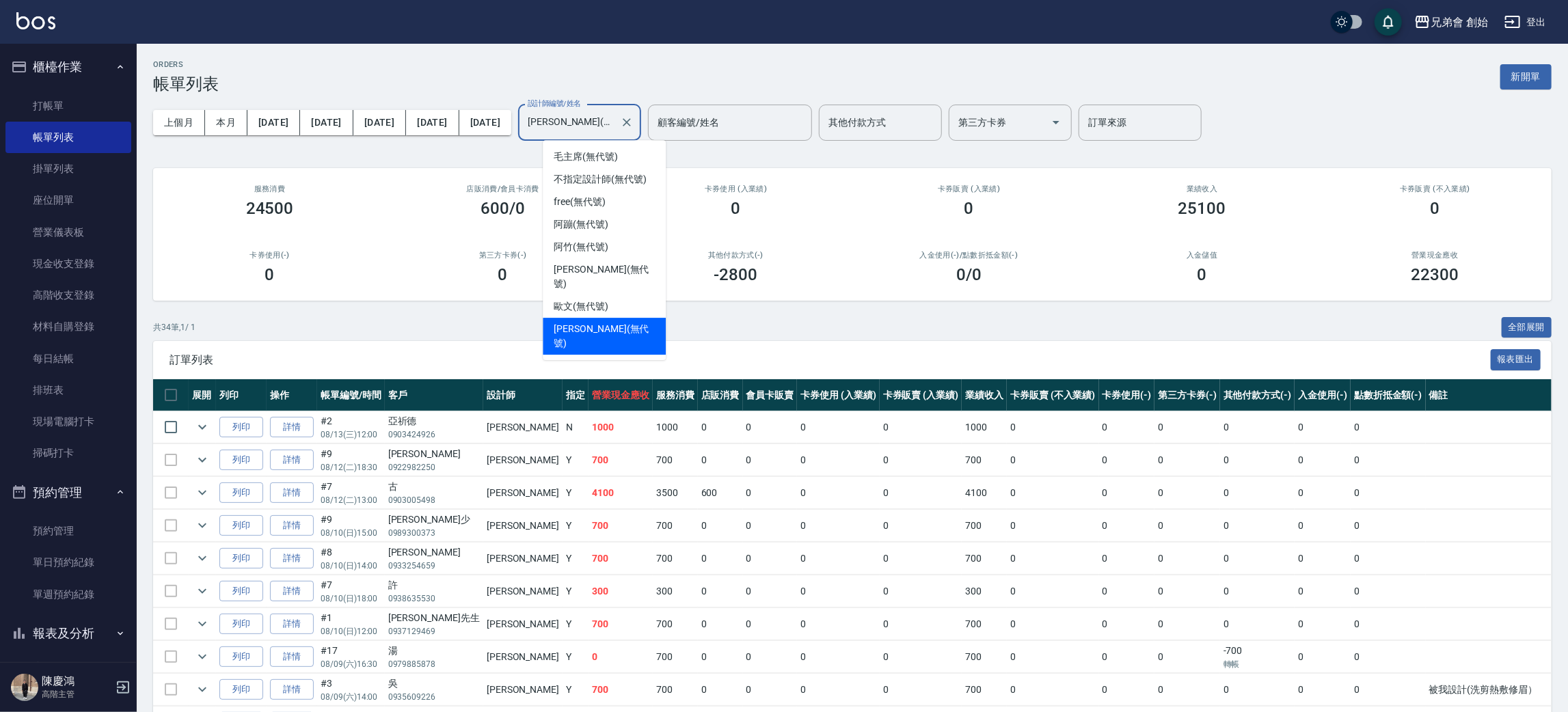
click at [581, 134] on input "威利(無代號)" at bounding box center [569, 123] width 91 height 24
click at [612, 295] on div "歐文 (無代號)" at bounding box center [604, 306] width 123 height 23
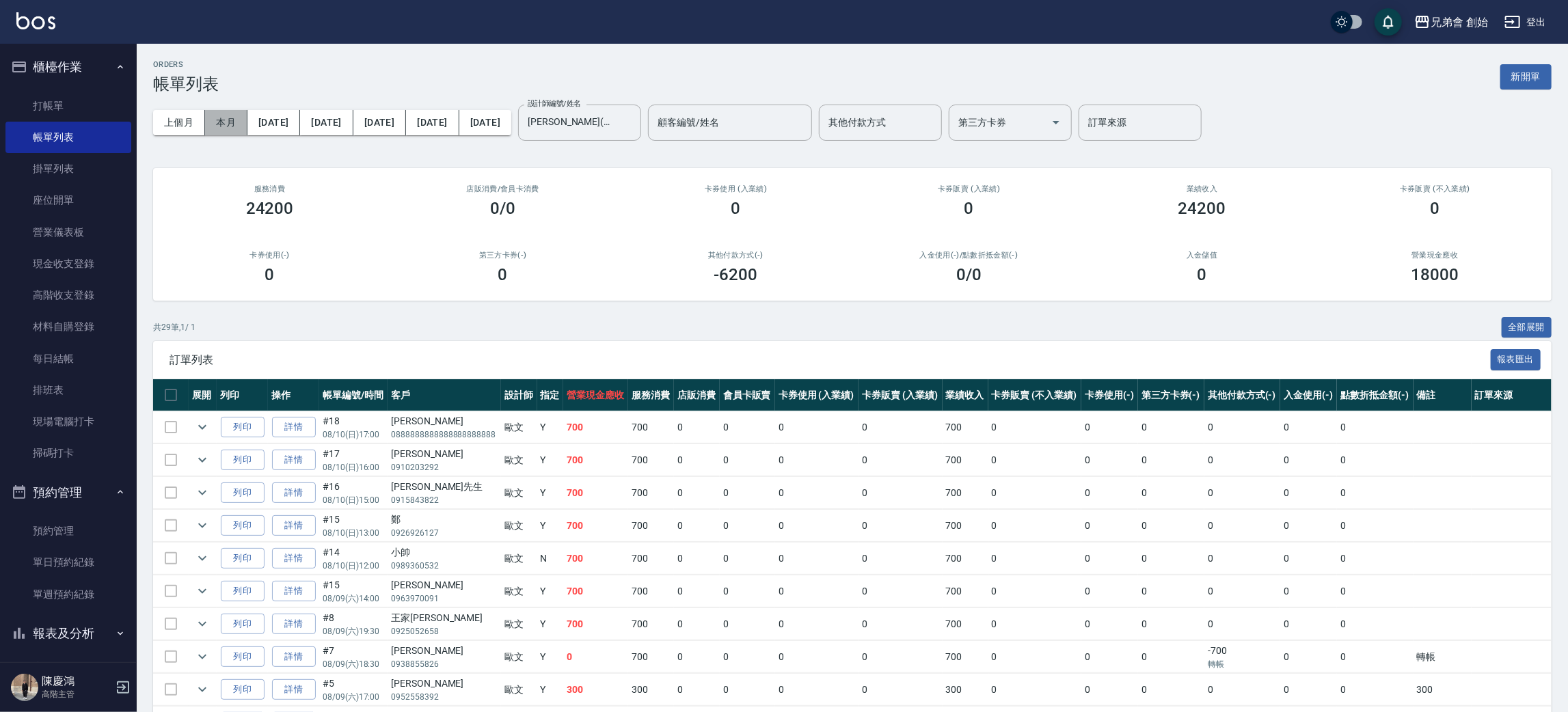
click at [237, 119] on button "本月" at bounding box center [226, 123] width 42 height 26
click at [576, 103] on label "設計師編號/姓名" at bounding box center [554, 103] width 54 height 11
click at [576, 111] on input "歐文(無代號)" at bounding box center [569, 123] width 91 height 24
click at [585, 130] on input "歐文(無代號)" at bounding box center [569, 123] width 91 height 24
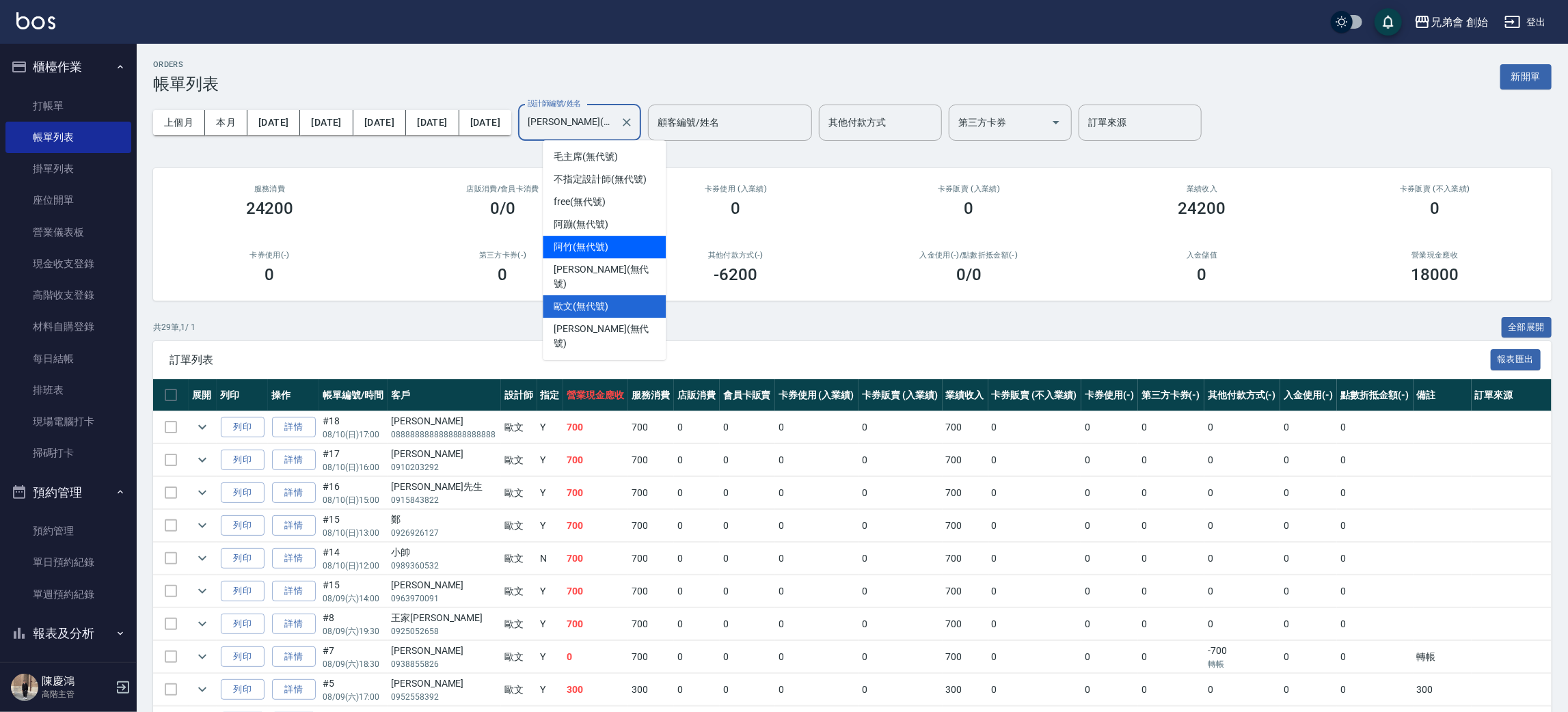
click at [600, 246] on span "阿竹 (無代號)" at bounding box center [581, 247] width 54 height 14
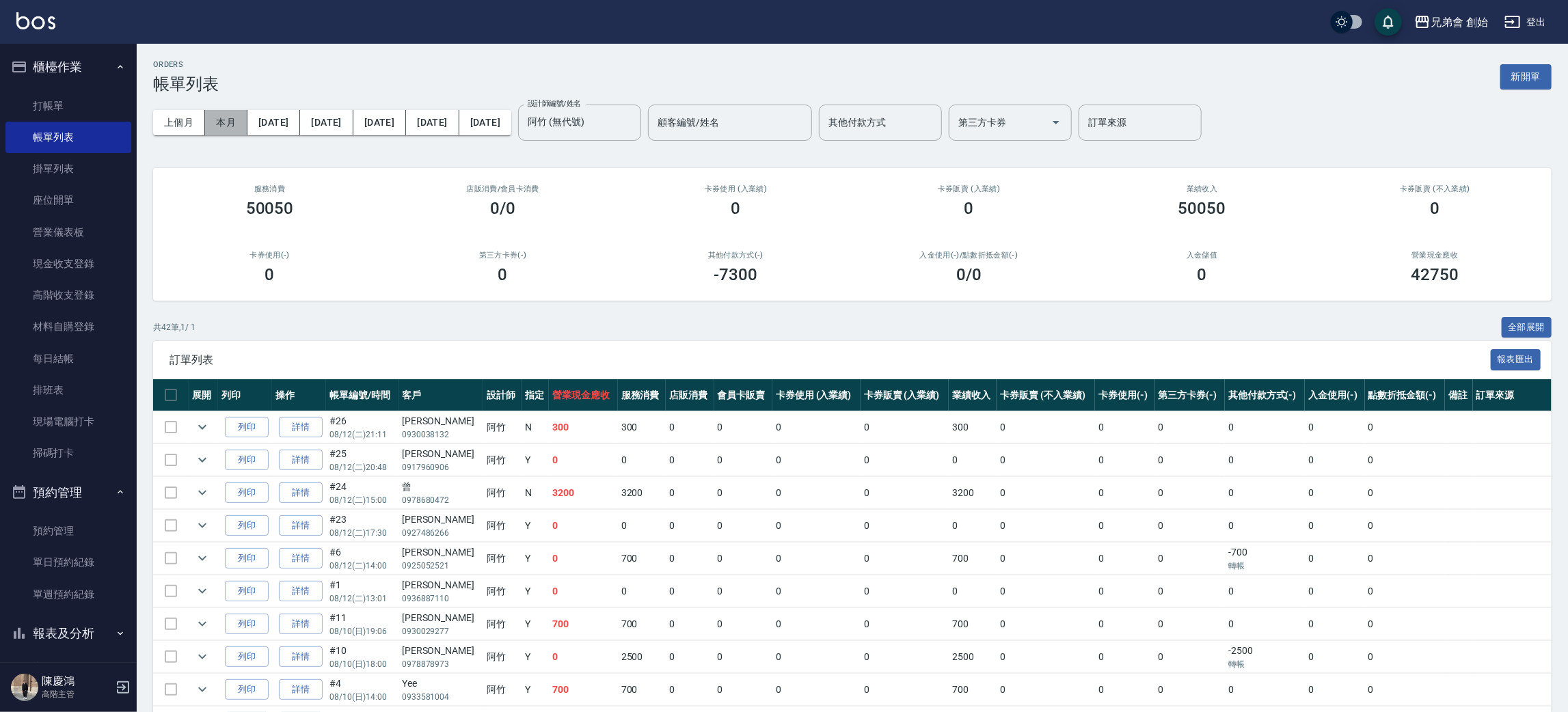
click at [226, 122] on button "本月" at bounding box center [226, 123] width 42 height 26
click at [585, 133] on input "阿竹 (無代號)" at bounding box center [569, 123] width 91 height 24
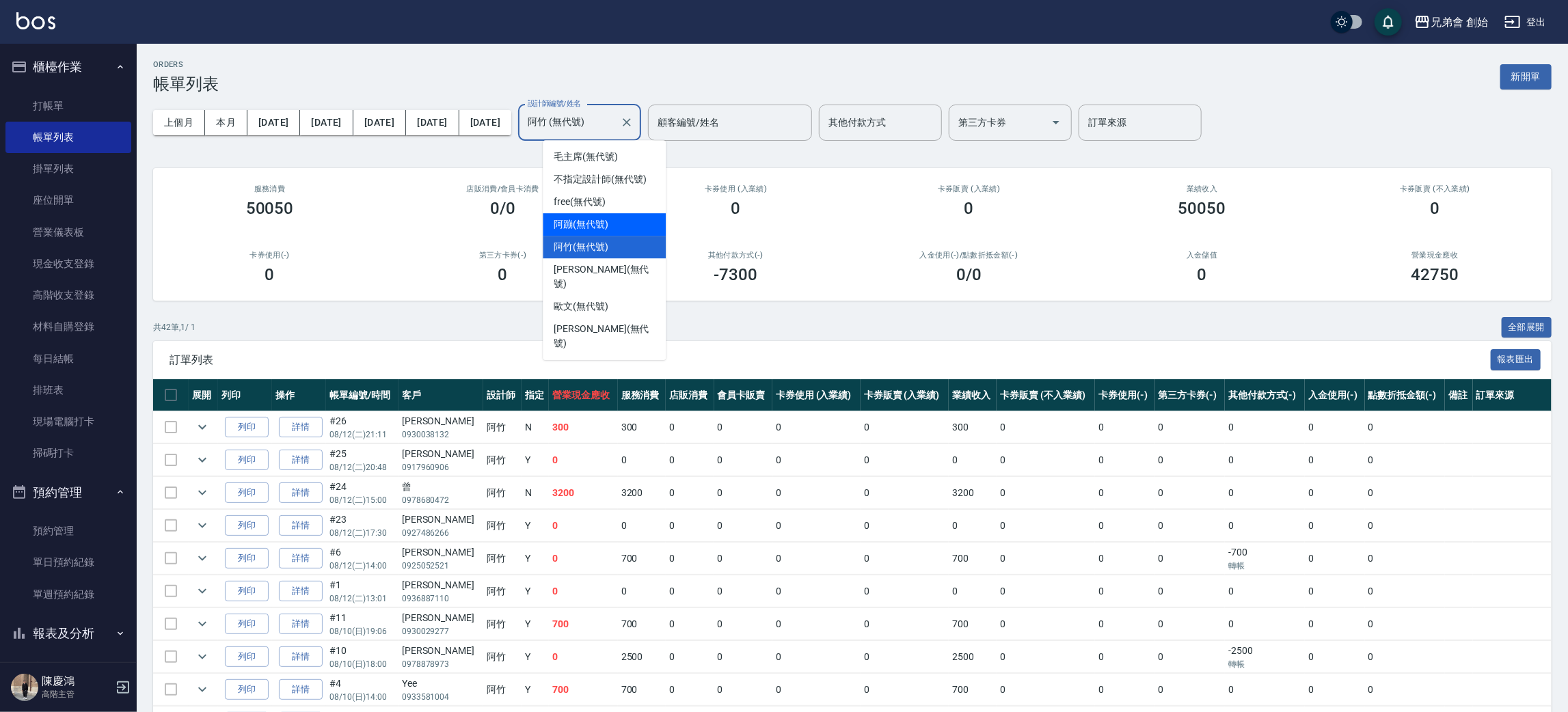
click at [618, 216] on div "阿蹦 (無代號)" at bounding box center [604, 225] width 123 height 23
type input "阿蹦(無代號)"
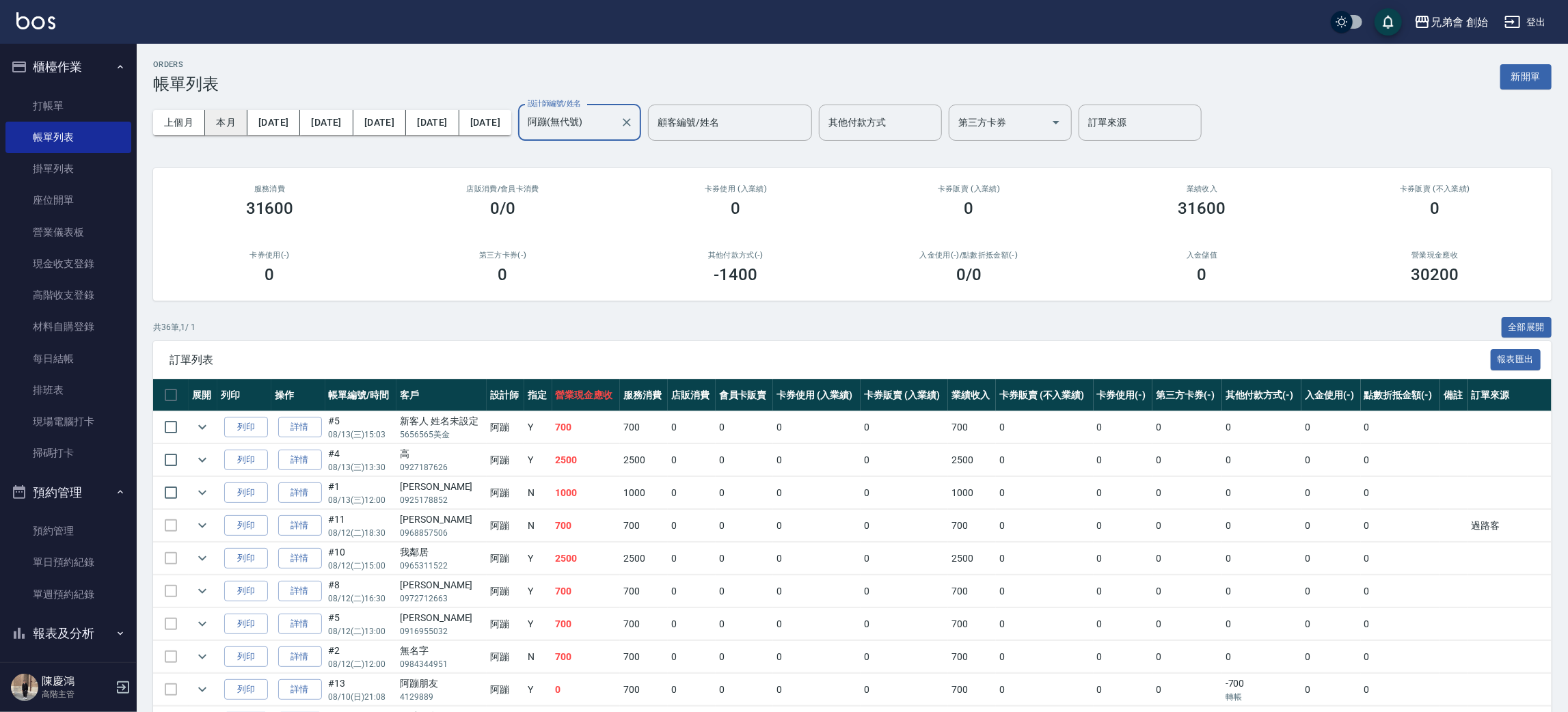
click at [219, 124] on button "本月" at bounding box center [226, 123] width 42 height 26
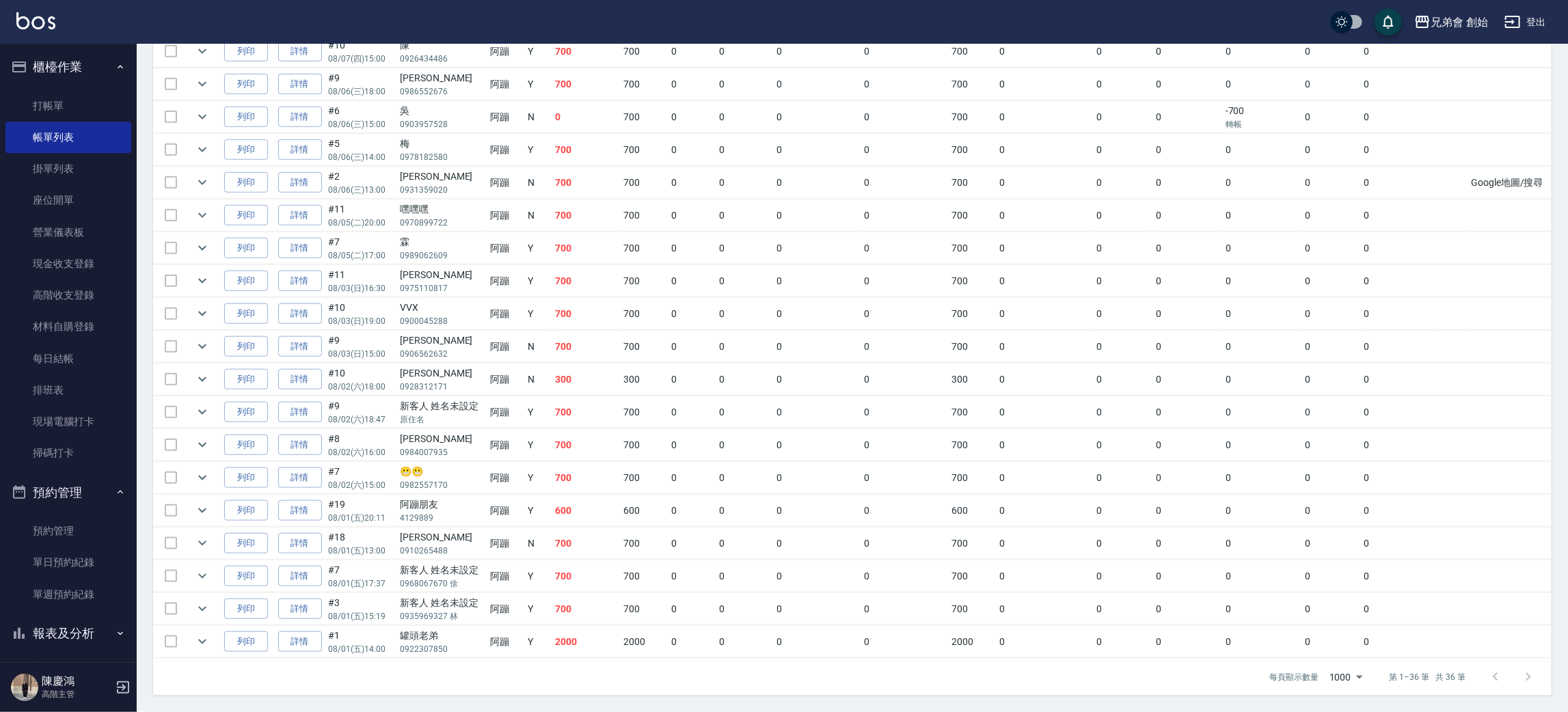
scroll to position [205, 0]
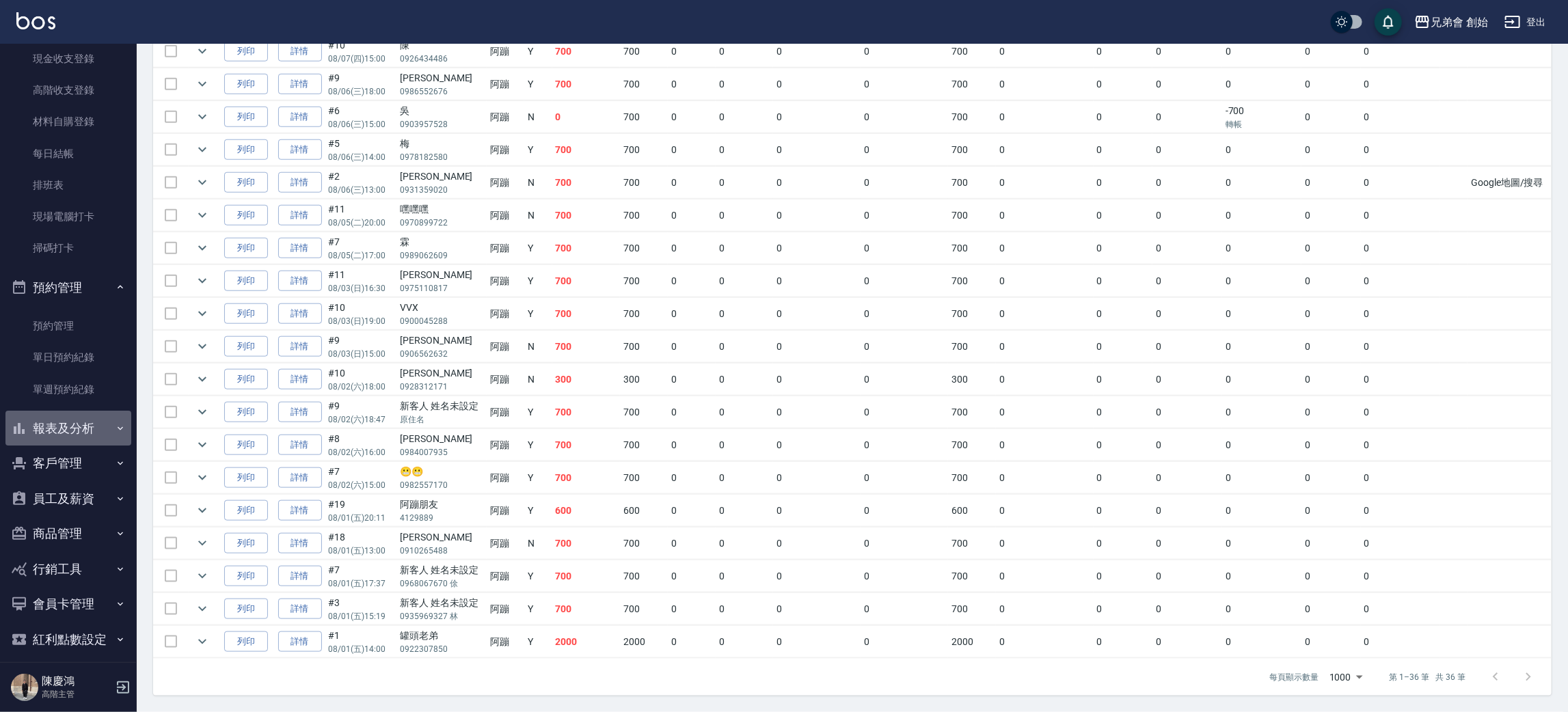
click at [84, 430] on button "報表及分析" at bounding box center [68, 428] width 126 height 35
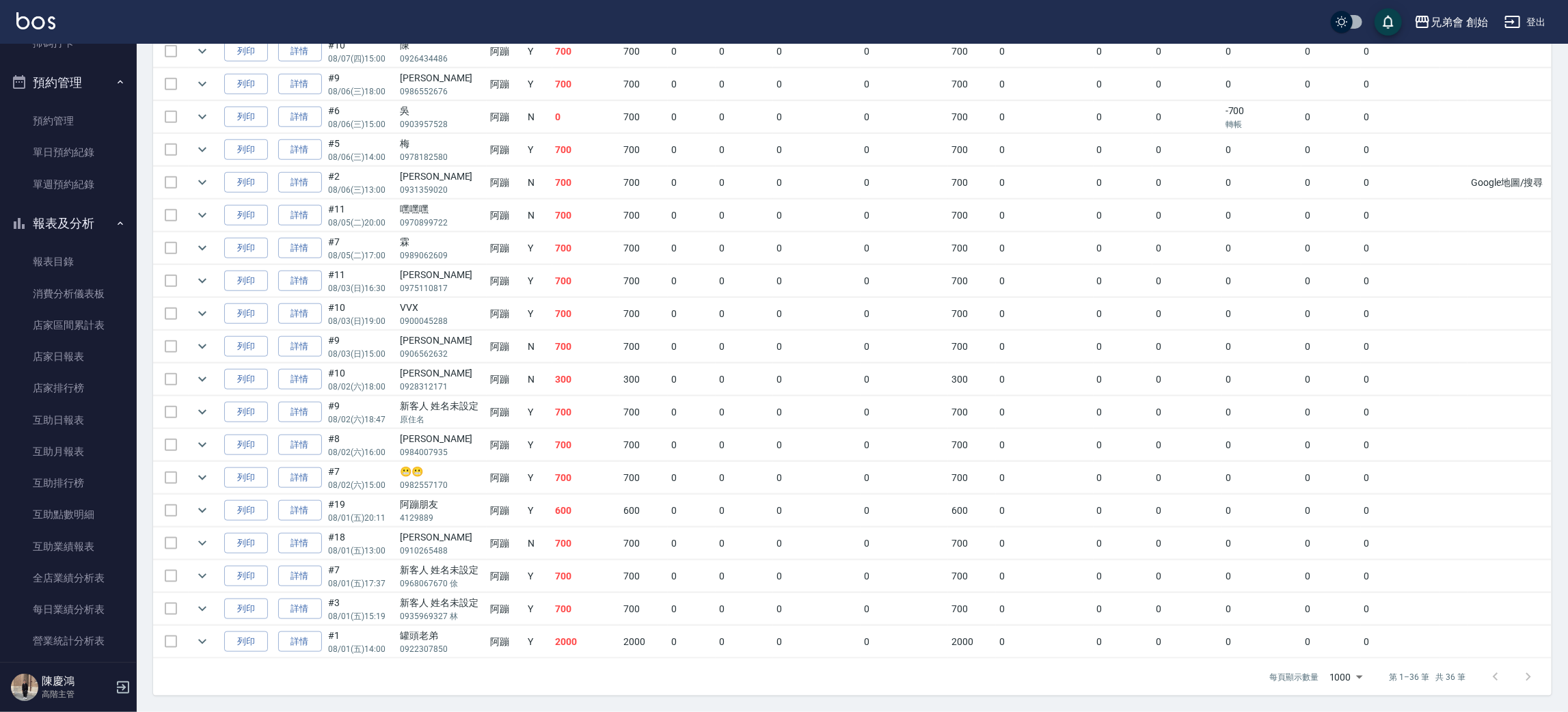
scroll to position [615, 0]
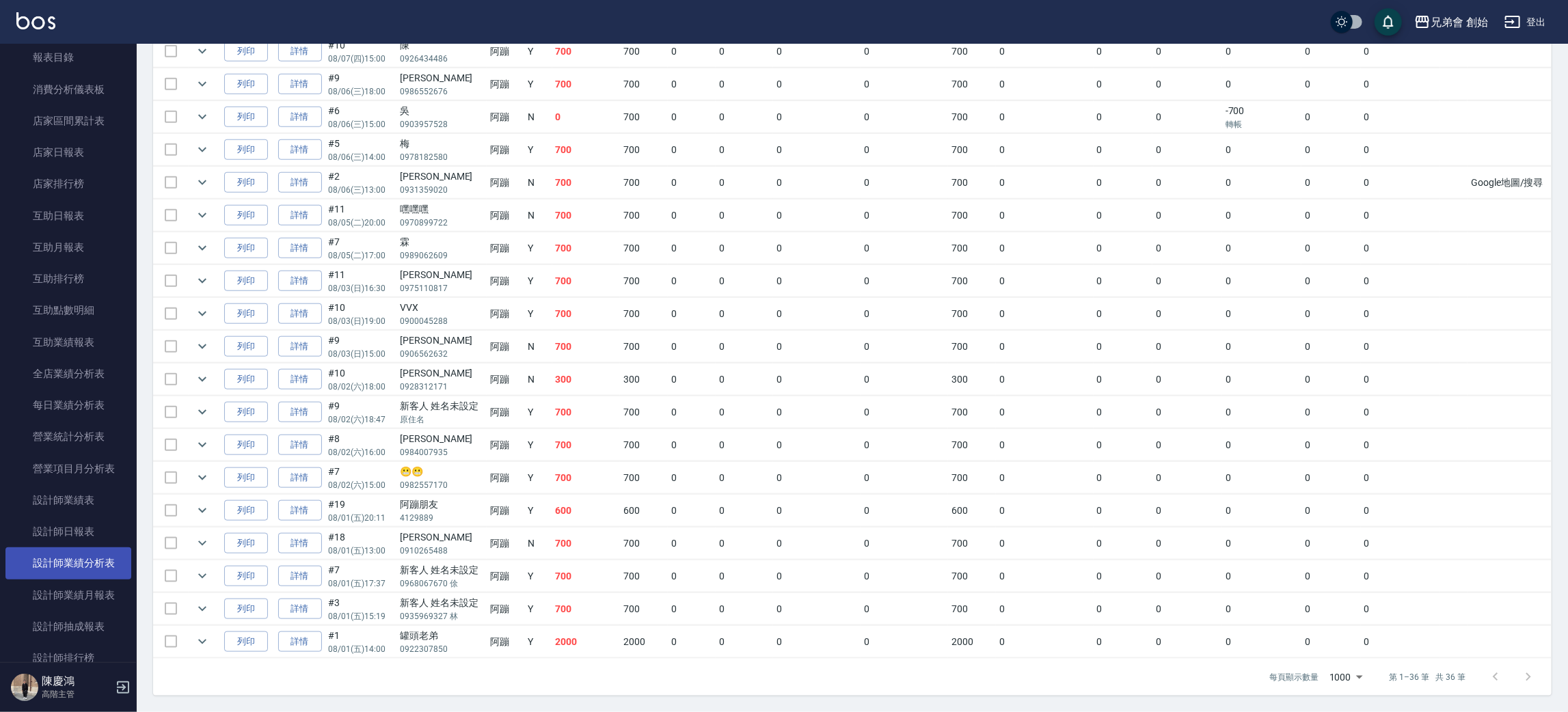
click at [85, 572] on link "設計師業績分析表" at bounding box center [68, 563] width 126 height 32
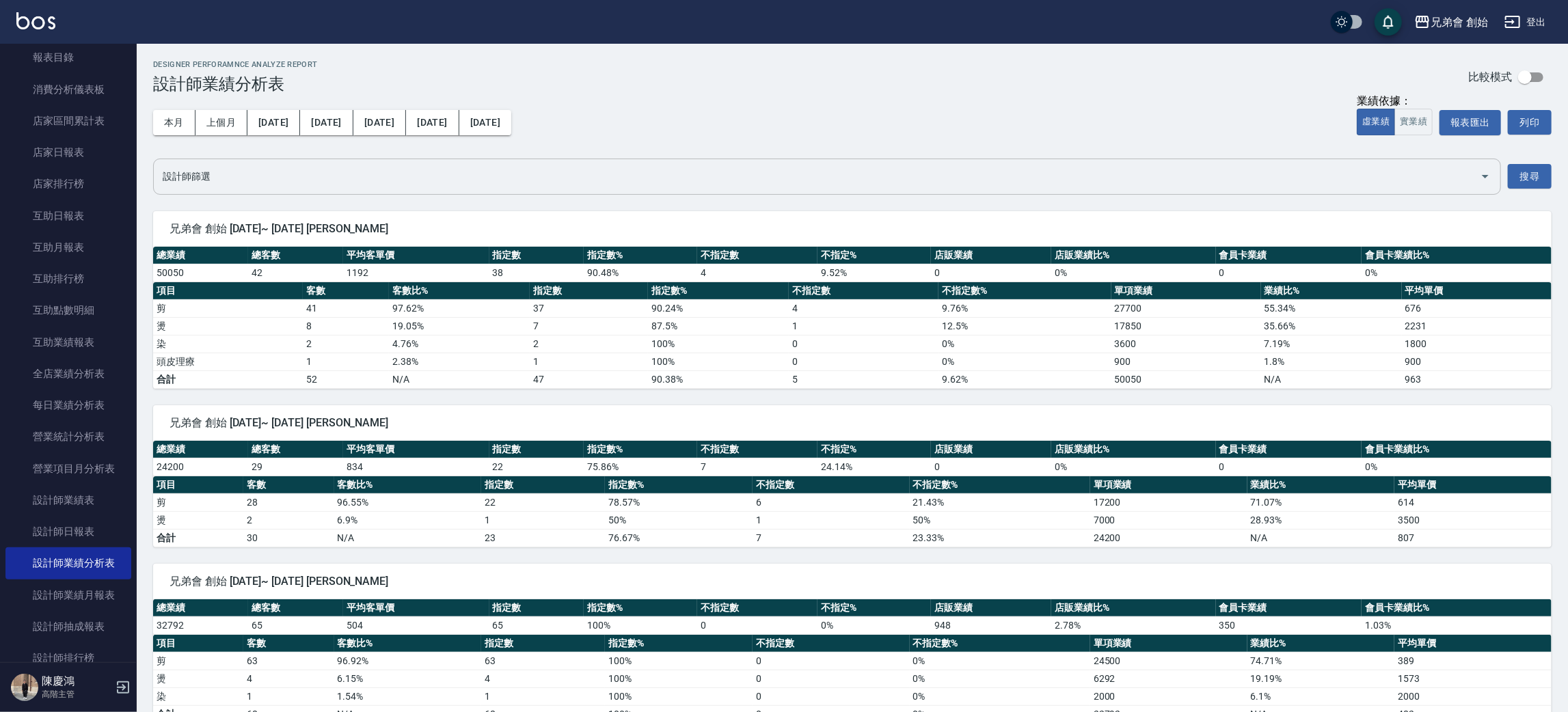
click at [245, 184] on input "設計師篩選" at bounding box center [816, 176] width 1315 height 24
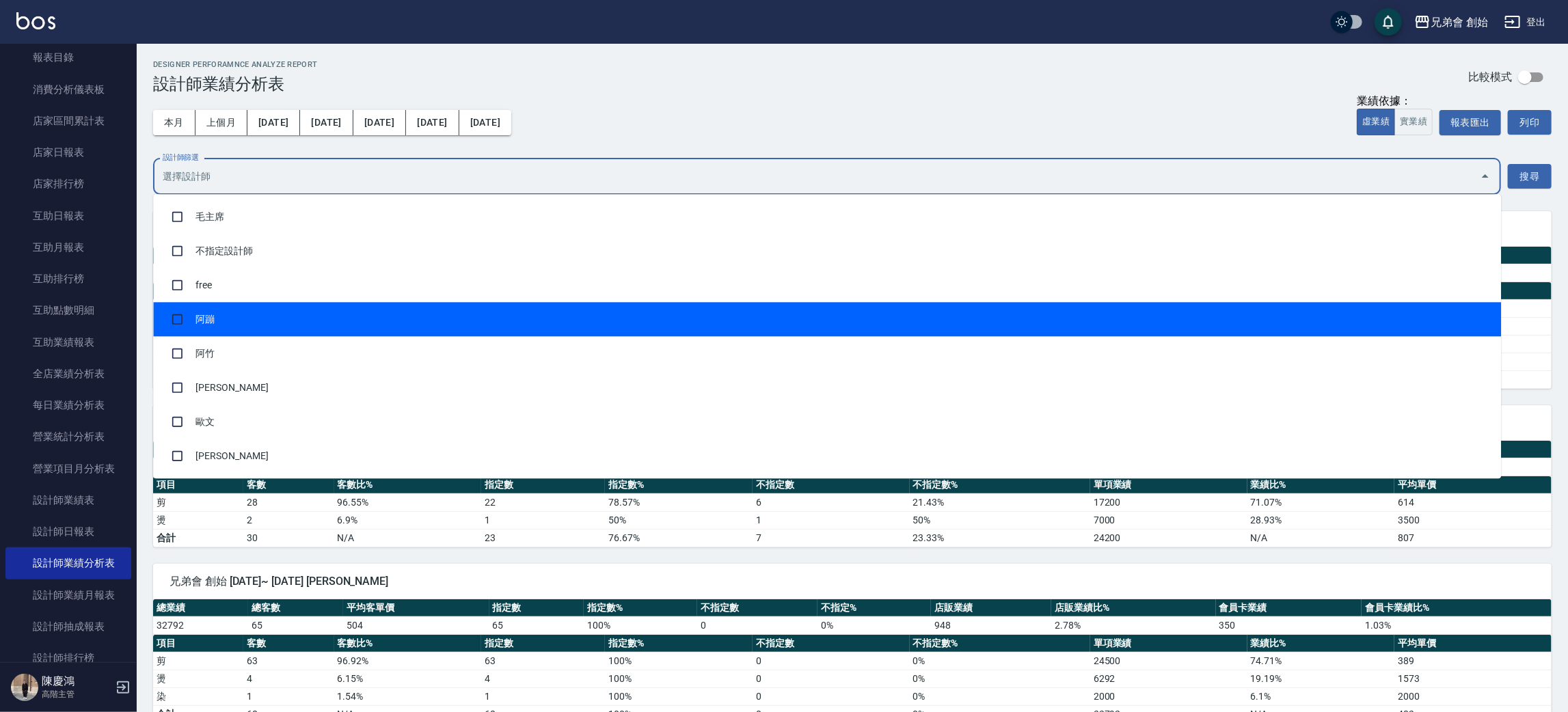
click at [237, 323] on li "阿蹦" at bounding box center [827, 319] width 1348 height 34
checkbox input "true"
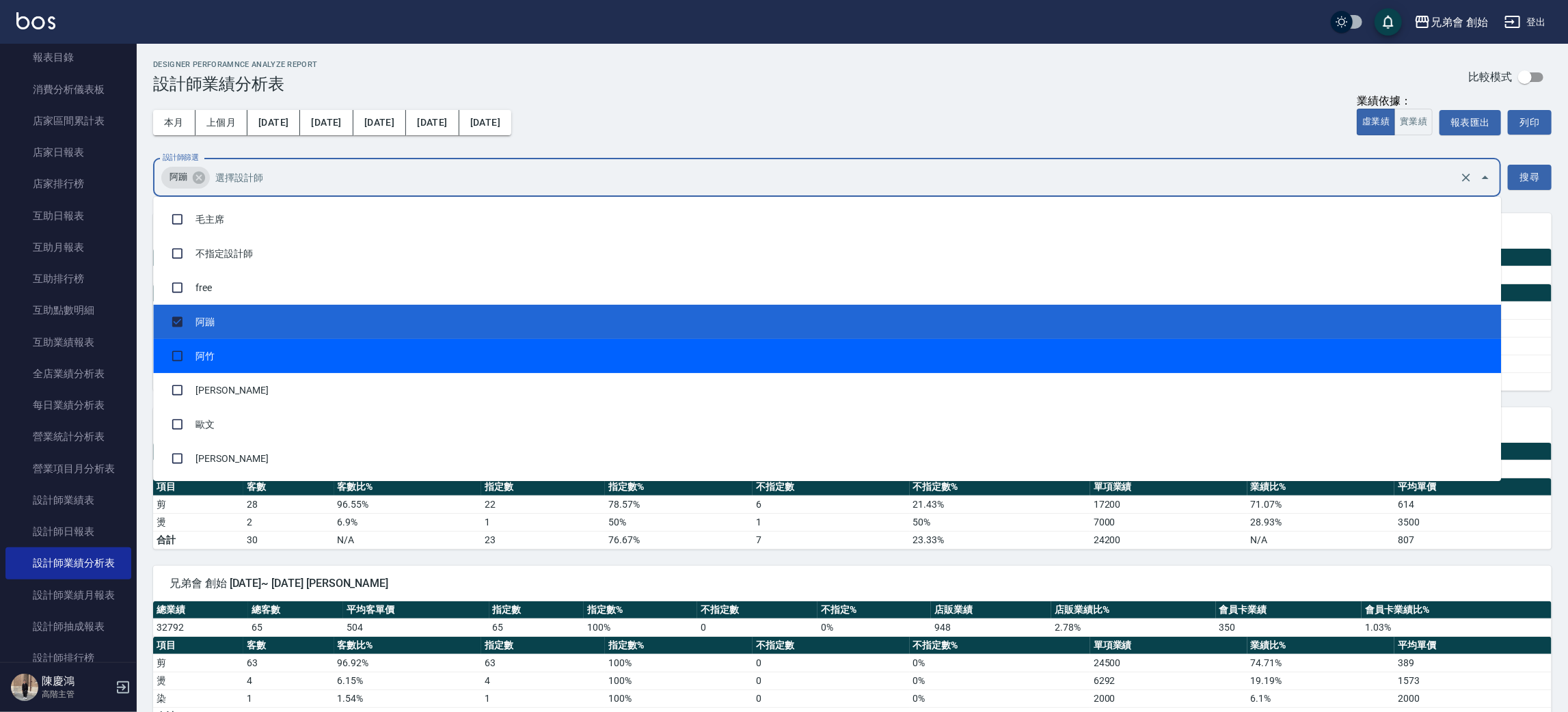
click at [237, 356] on li "阿竹" at bounding box center [827, 355] width 1348 height 34
checkbox input "true"
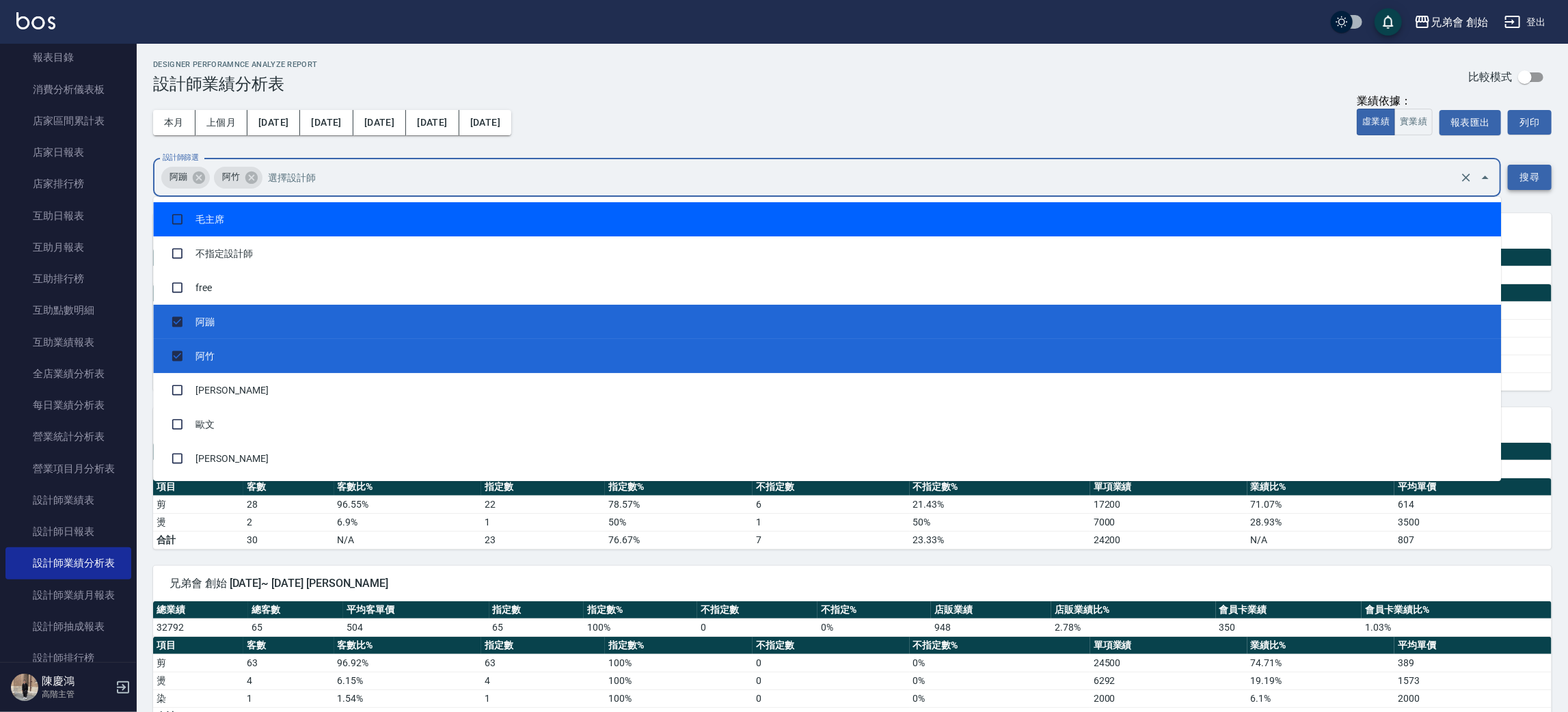
click at [1551, 174] on button "搜尋" at bounding box center [1530, 177] width 44 height 26
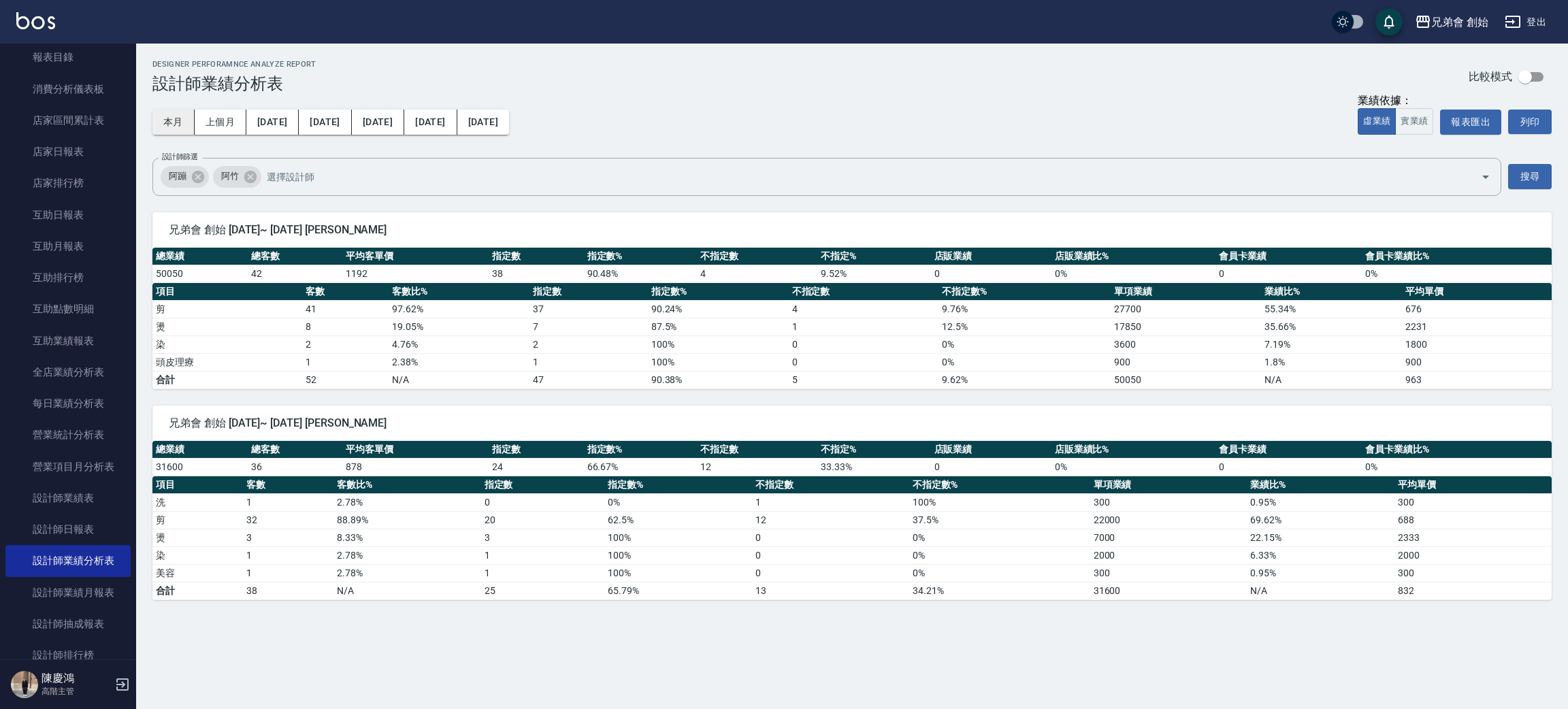
click at [173, 119] on button "本月" at bounding box center [173, 122] width 42 height 26
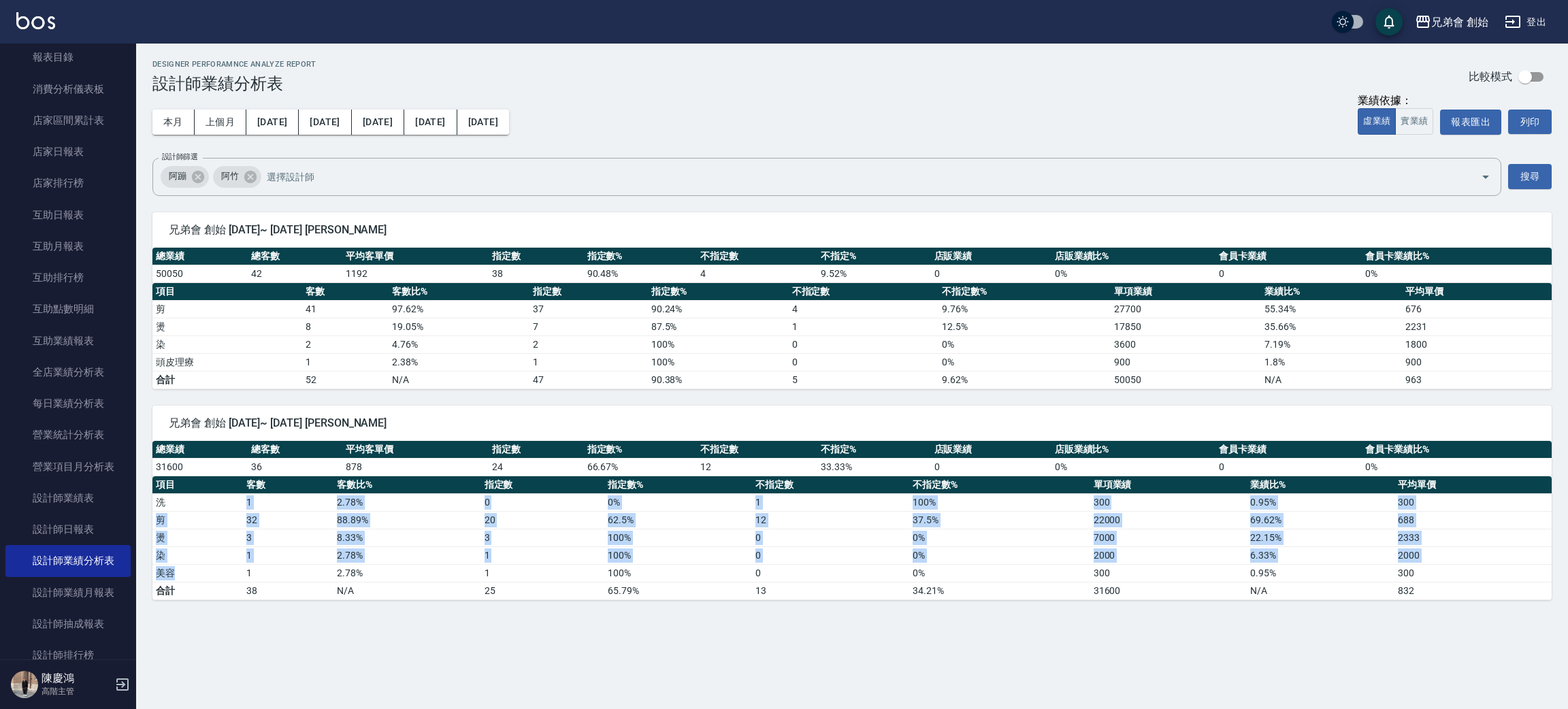
drag, startPoint x: 176, startPoint y: 505, endPoint x: 202, endPoint y: 573, distance: 72.8
click at [202, 573] on tbody "洗 1 2.78 % 0 0 % 1 100 % 300 0.95 % 300 剪 32 88.89 % 20 62.5 % 12 37.5 % 22000 …" at bounding box center [852, 546] width 1399 height 106
click at [202, 573] on td "美容" at bounding box center [198, 573] width 91 height 18
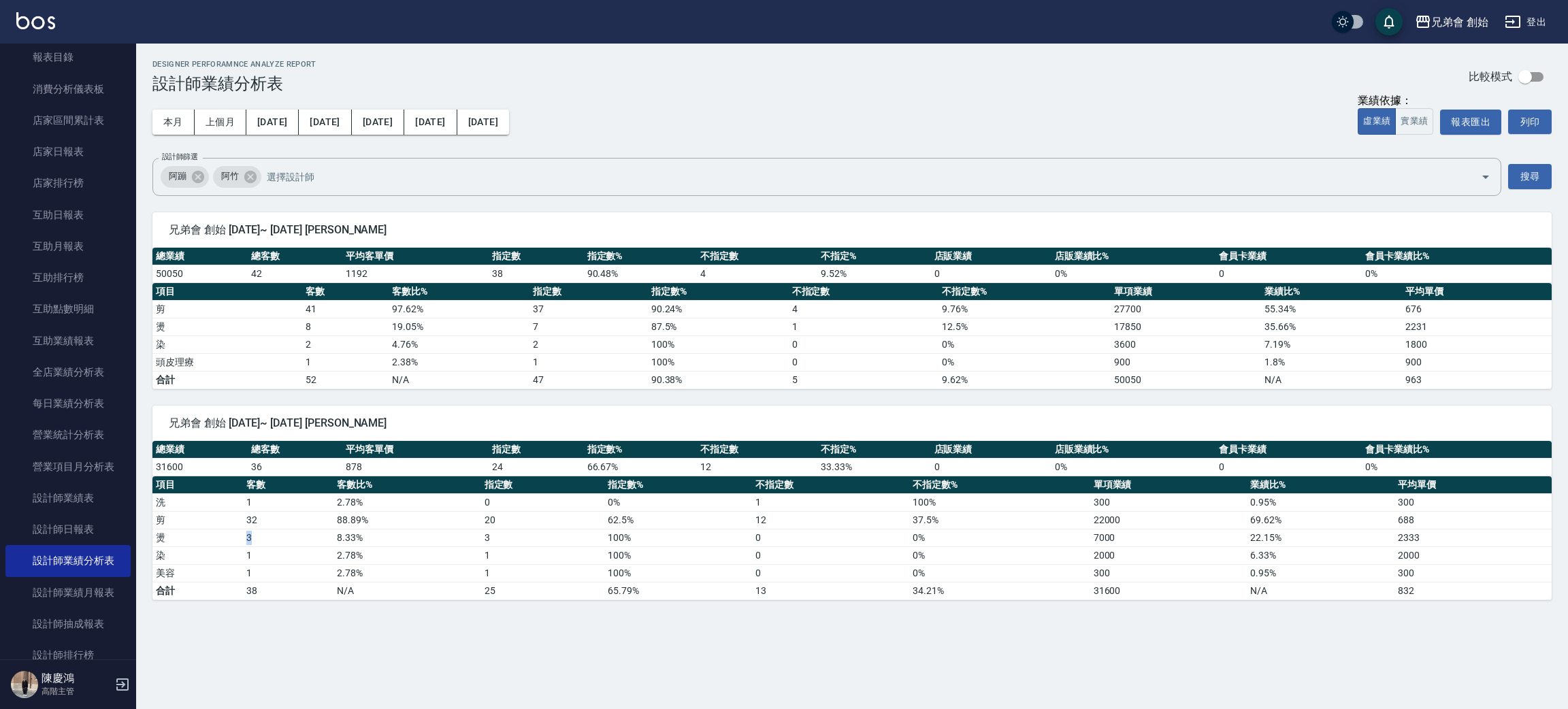
drag, startPoint x: 242, startPoint y: 541, endPoint x: 254, endPoint y: 545, distance: 12.6
click at [254, 545] on td "3" at bounding box center [288, 538] width 91 height 18
click at [257, 548] on td "1" at bounding box center [288, 556] width 91 height 18
click at [257, 546] on td "3" at bounding box center [288, 538] width 91 height 18
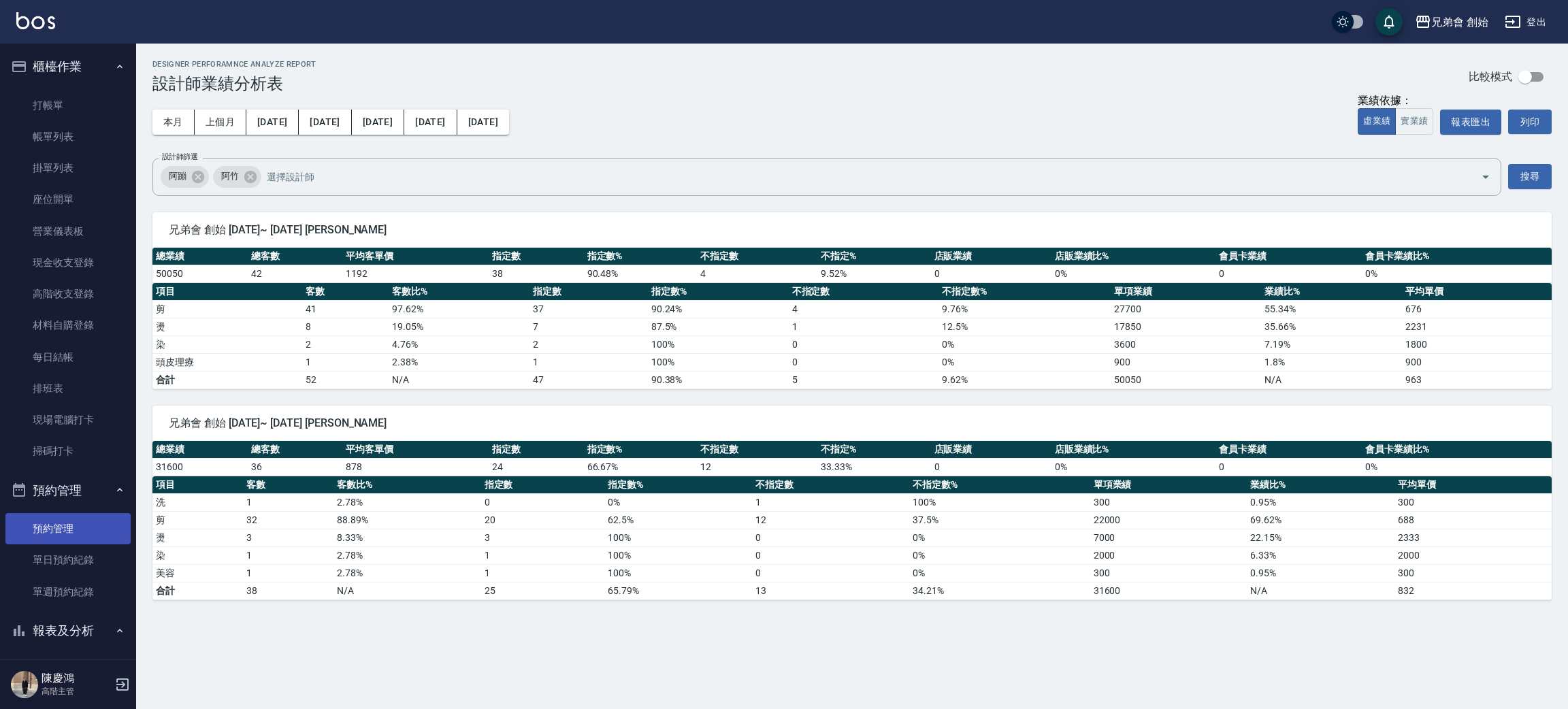
drag, startPoint x: 81, startPoint y: 551, endPoint x: 79, endPoint y: 542, distance: 9.2
click at [83, 550] on link "單日預約紀錄" at bounding box center [68, 560] width 125 height 32
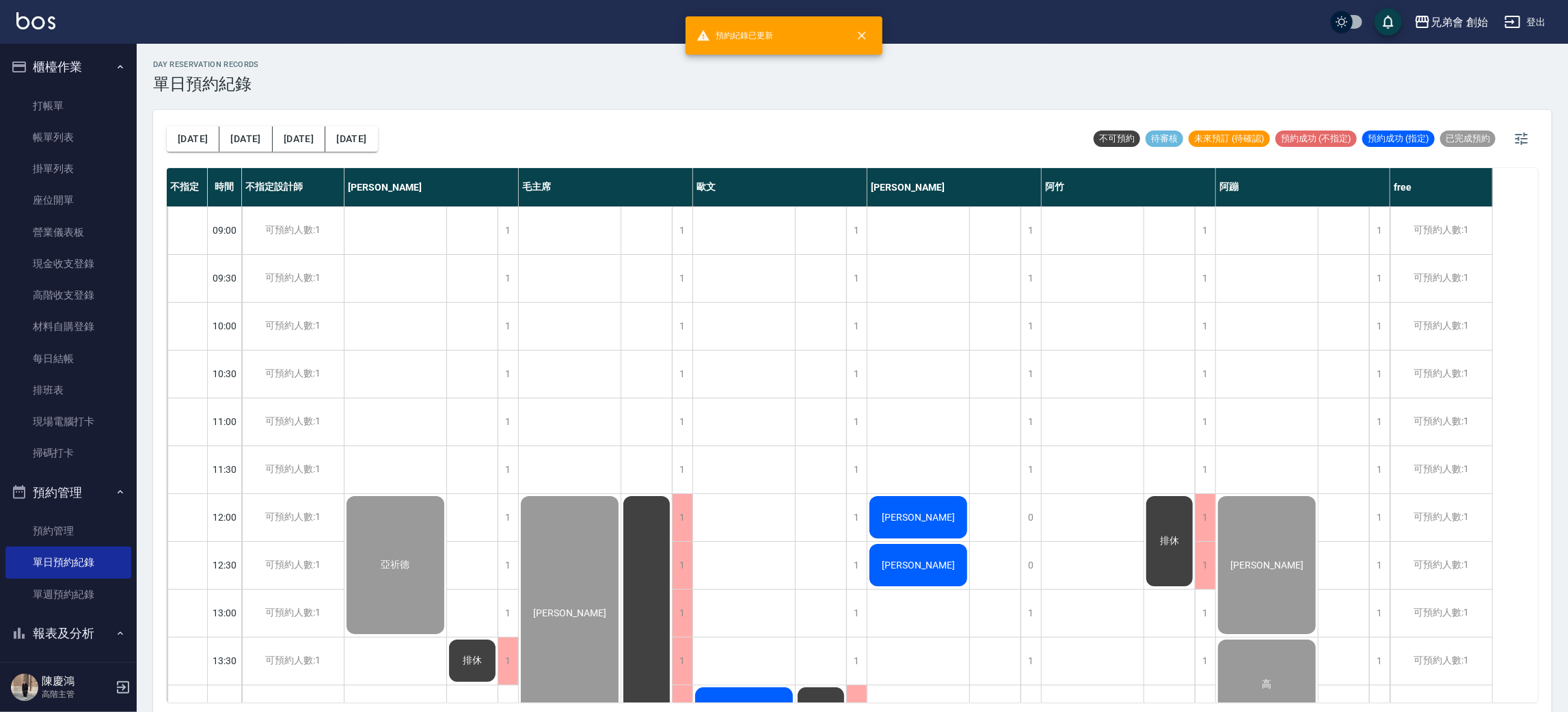
click at [176, 150] on button "[DATE]" at bounding box center [193, 140] width 53 height 26
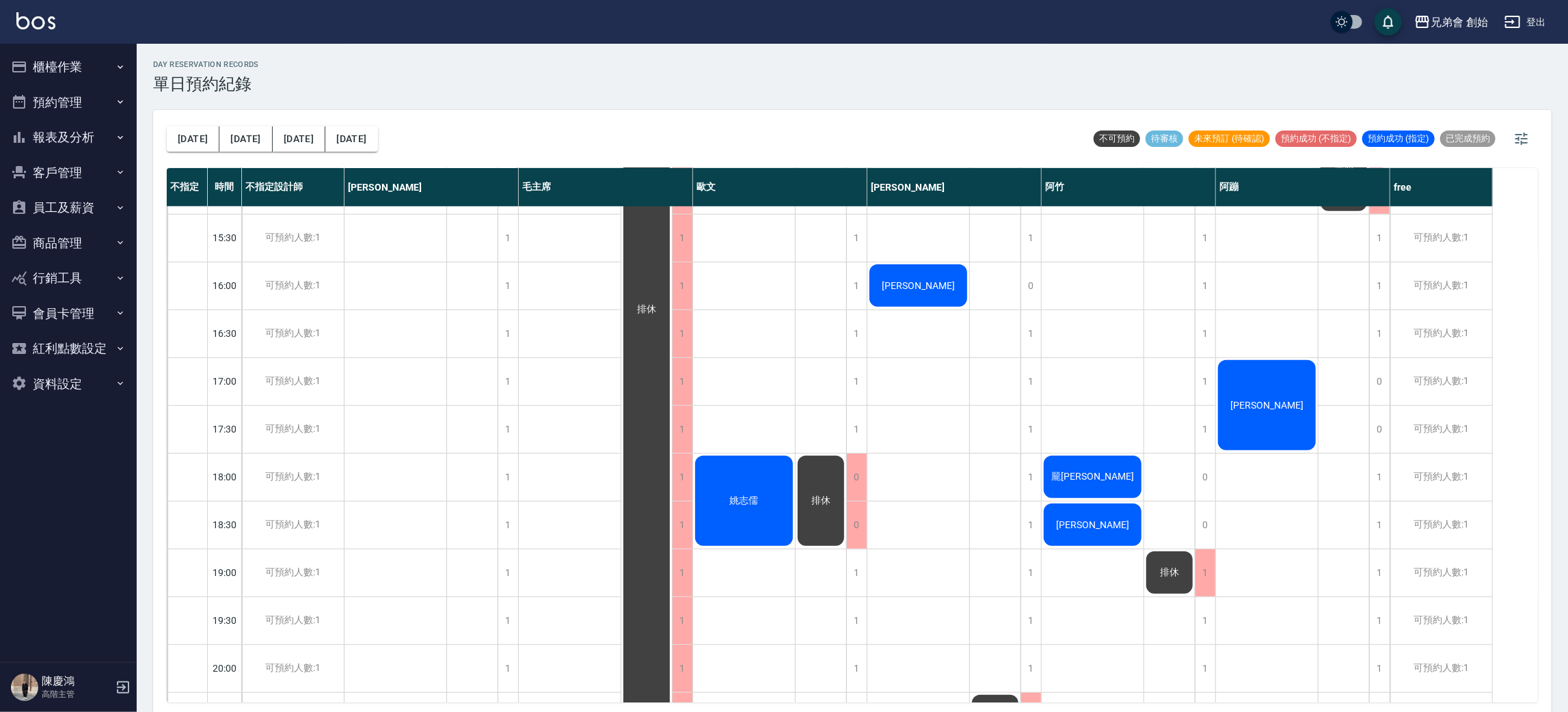
scroll to position [907, 0]
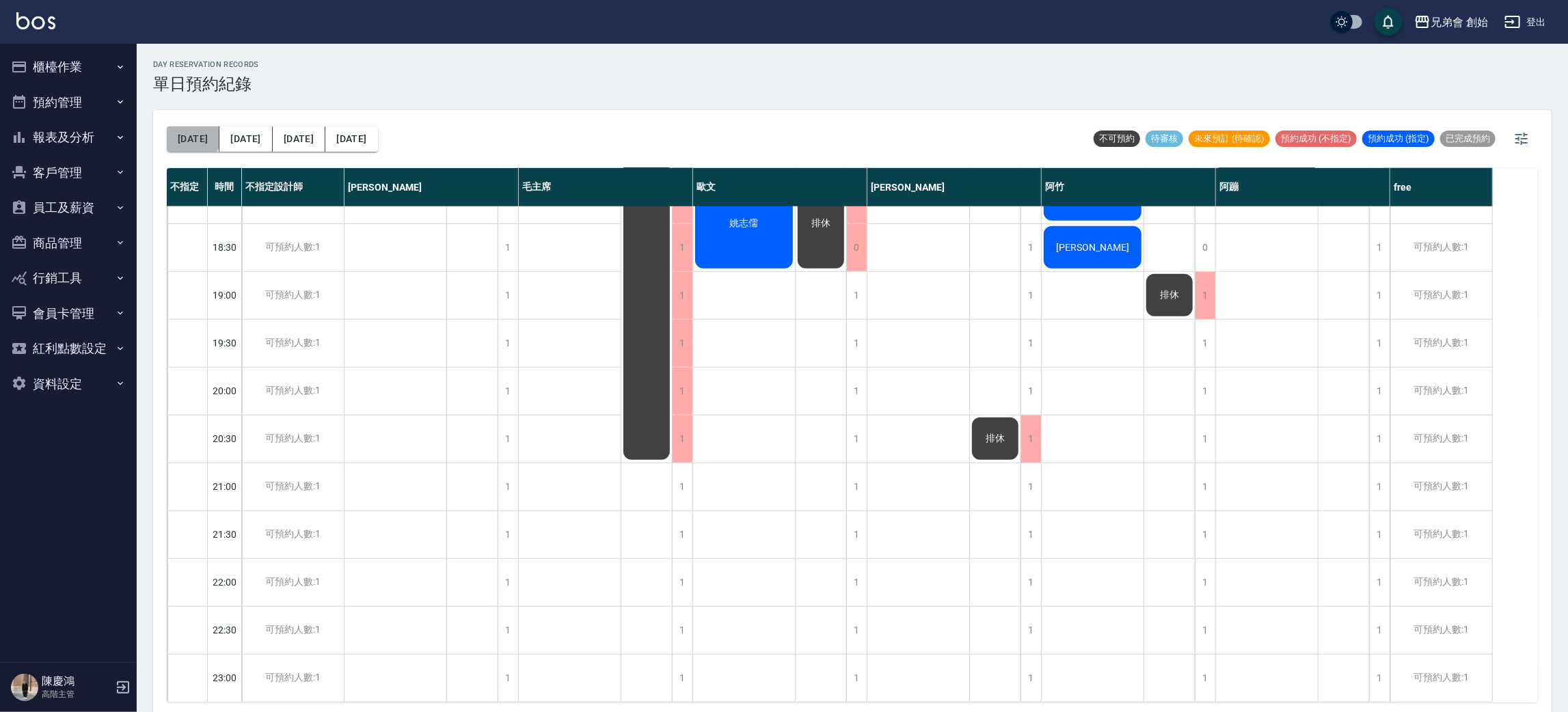
click at [192, 133] on button "[DATE]" at bounding box center [193, 140] width 53 height 26
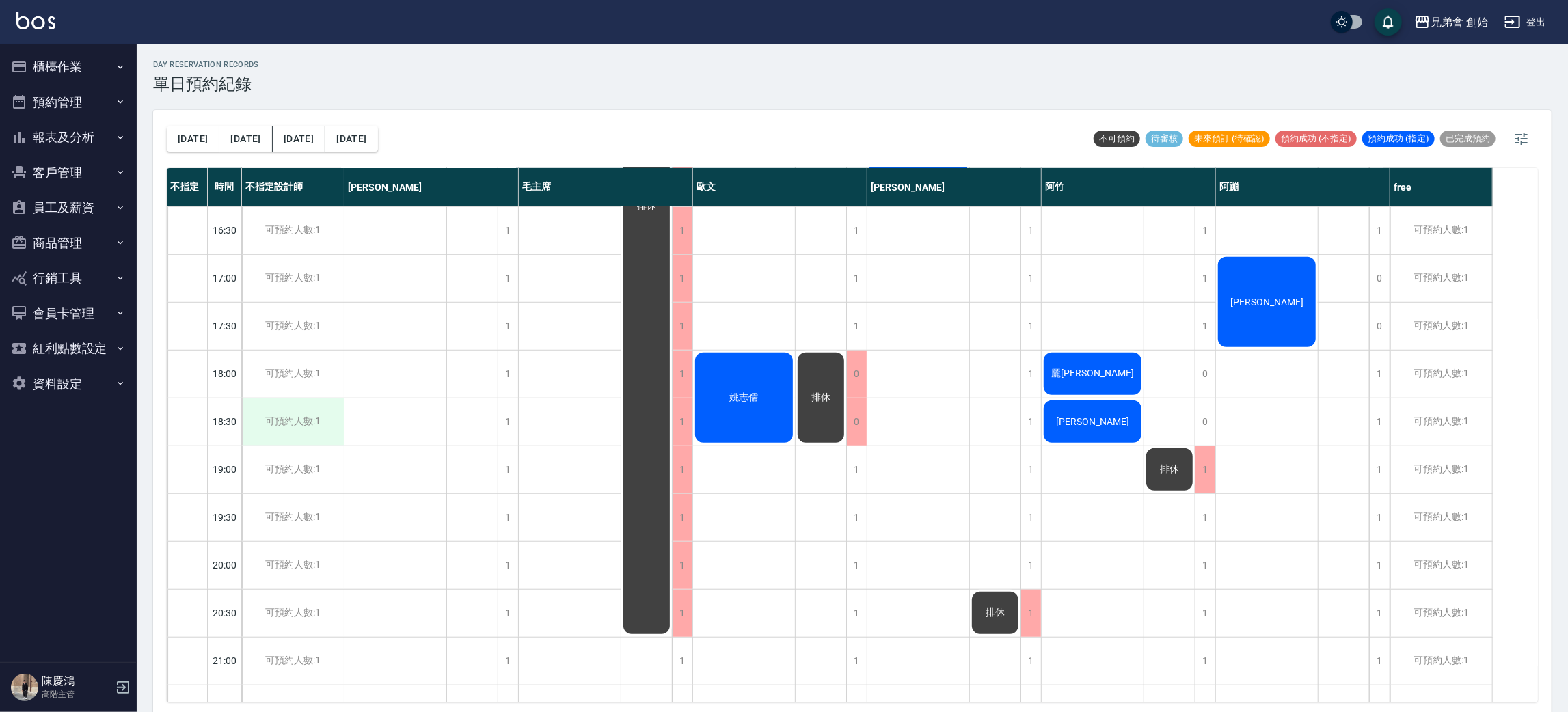
scroll to position [907, 0]
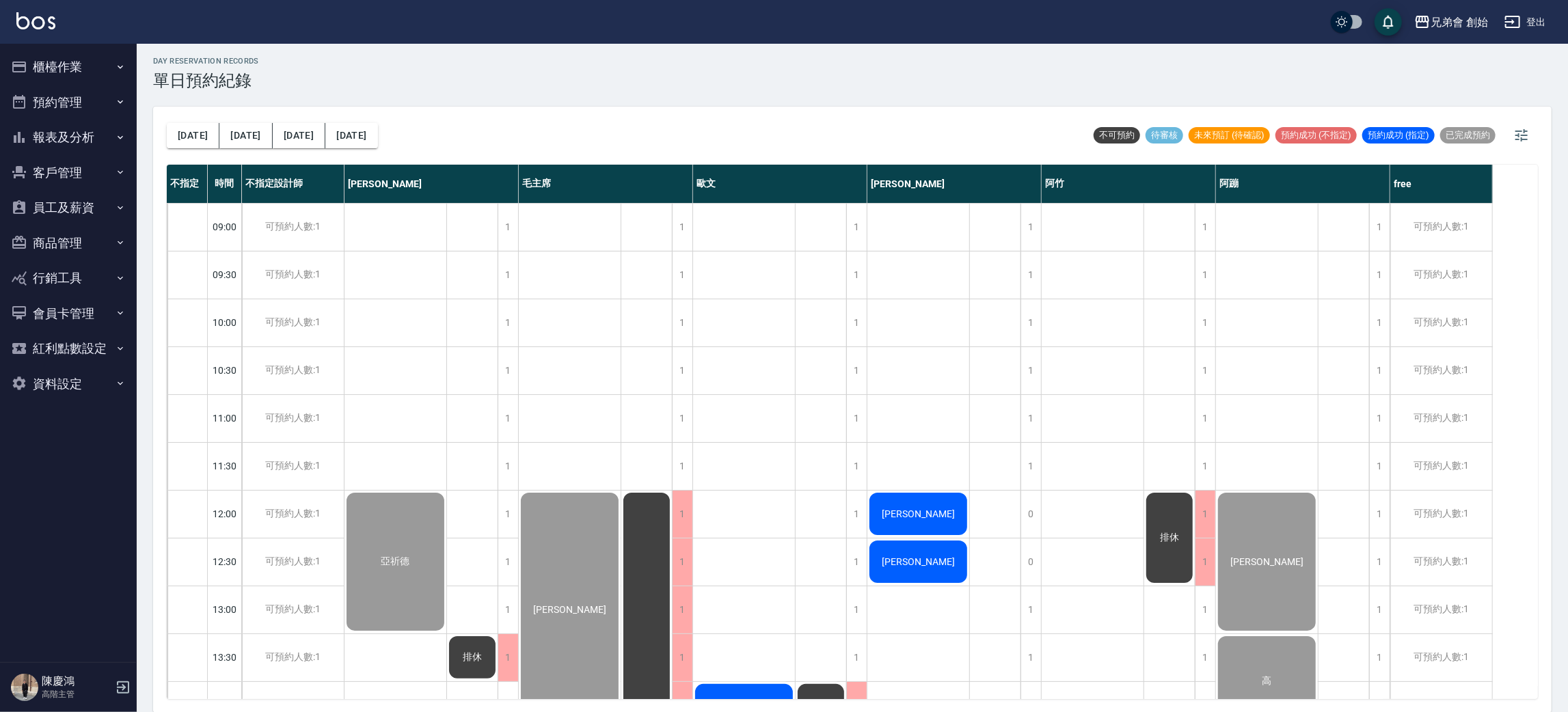
scroll to position [512, 0]
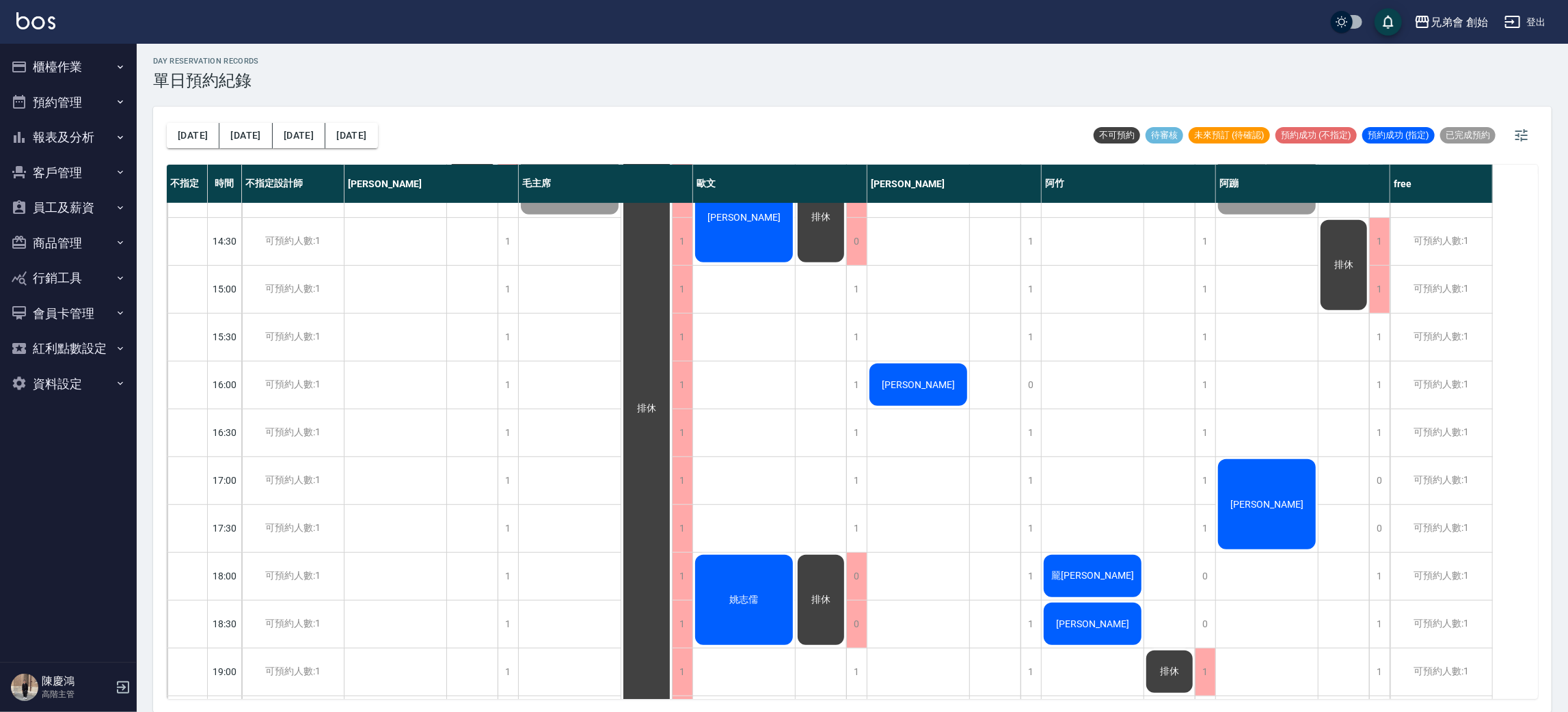
click at [446, 121] on div "[PERSON_NAME]" at bounding box center [395, 50] width 102 height 142
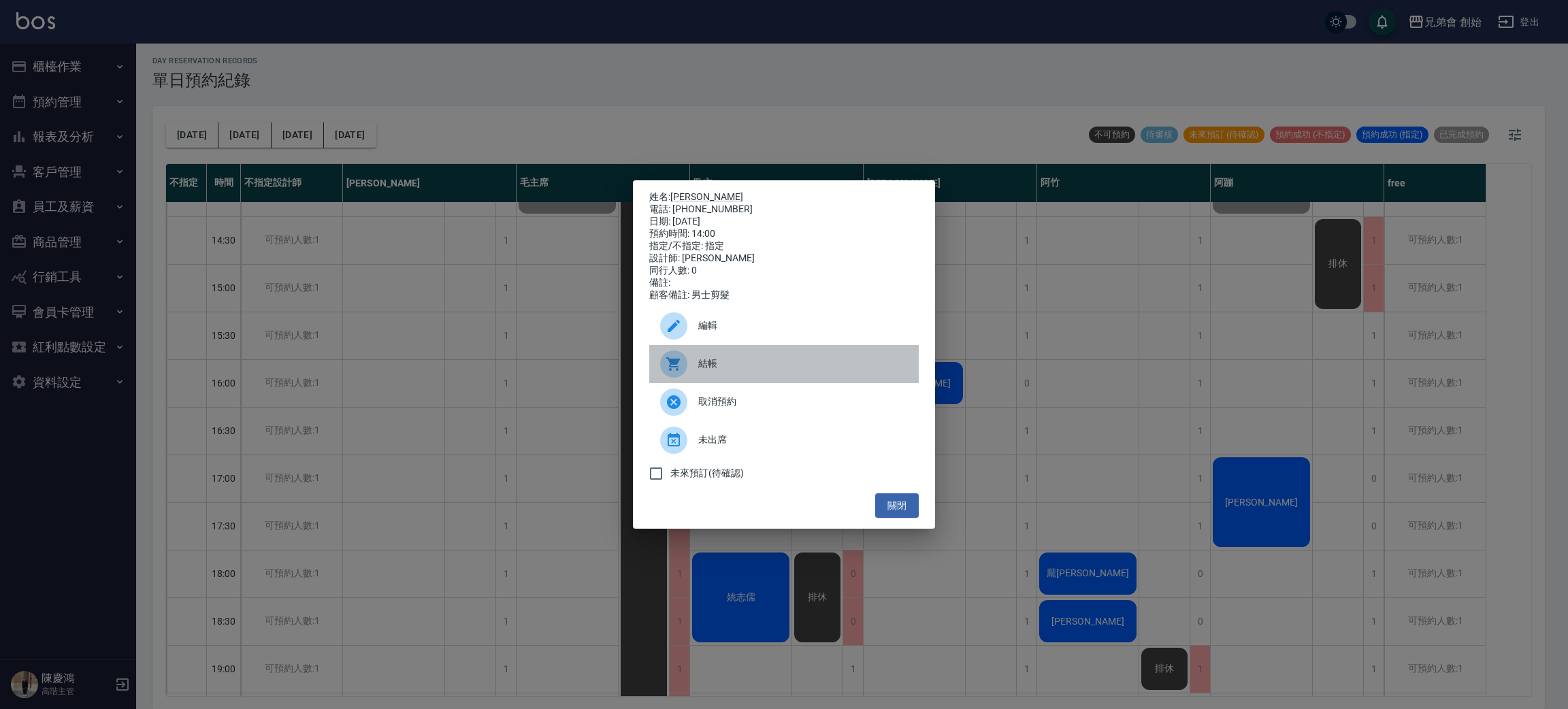
click at [708, 371] on span "結帳" at bounding box center [803, 364] width 210 height 14
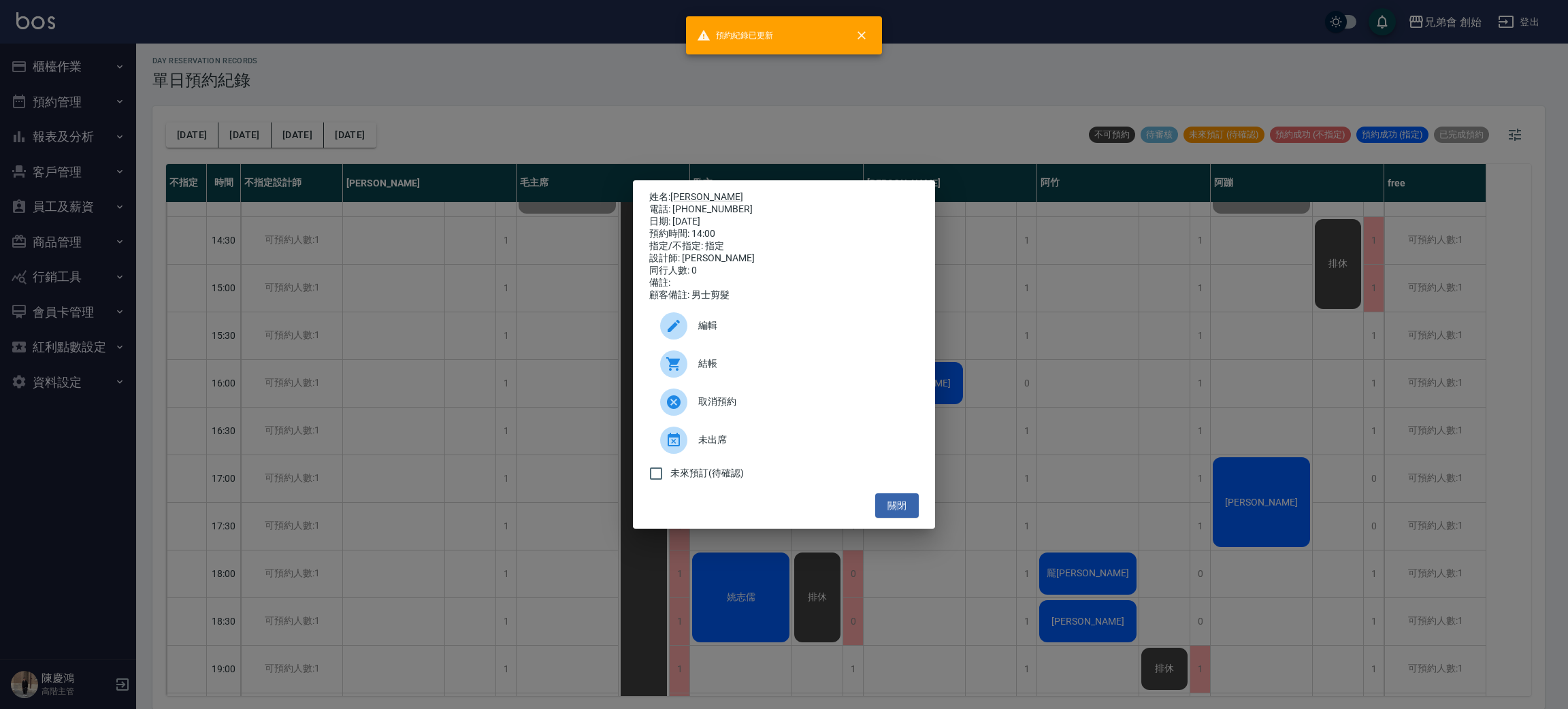
click at [587, 125] on div "姓名: 承輝 電話: [PHONE_NUMBER] 日期: [DATE] 預約時間: 14:00 指定/不指定: 指定 設計師: [PERSON_NAME] …" at bounding box center [784, 354] width 1568 height 709
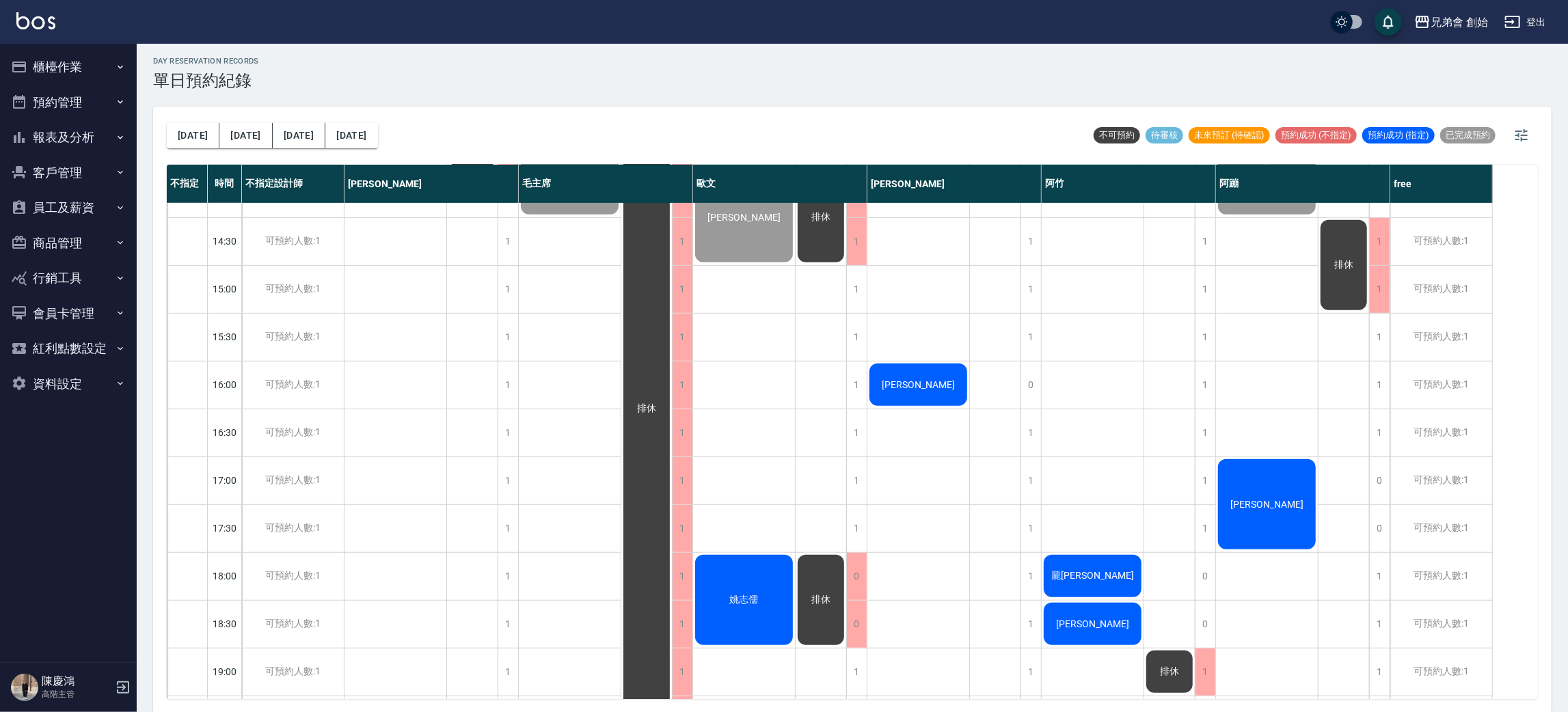
scroll to position [0, 0]
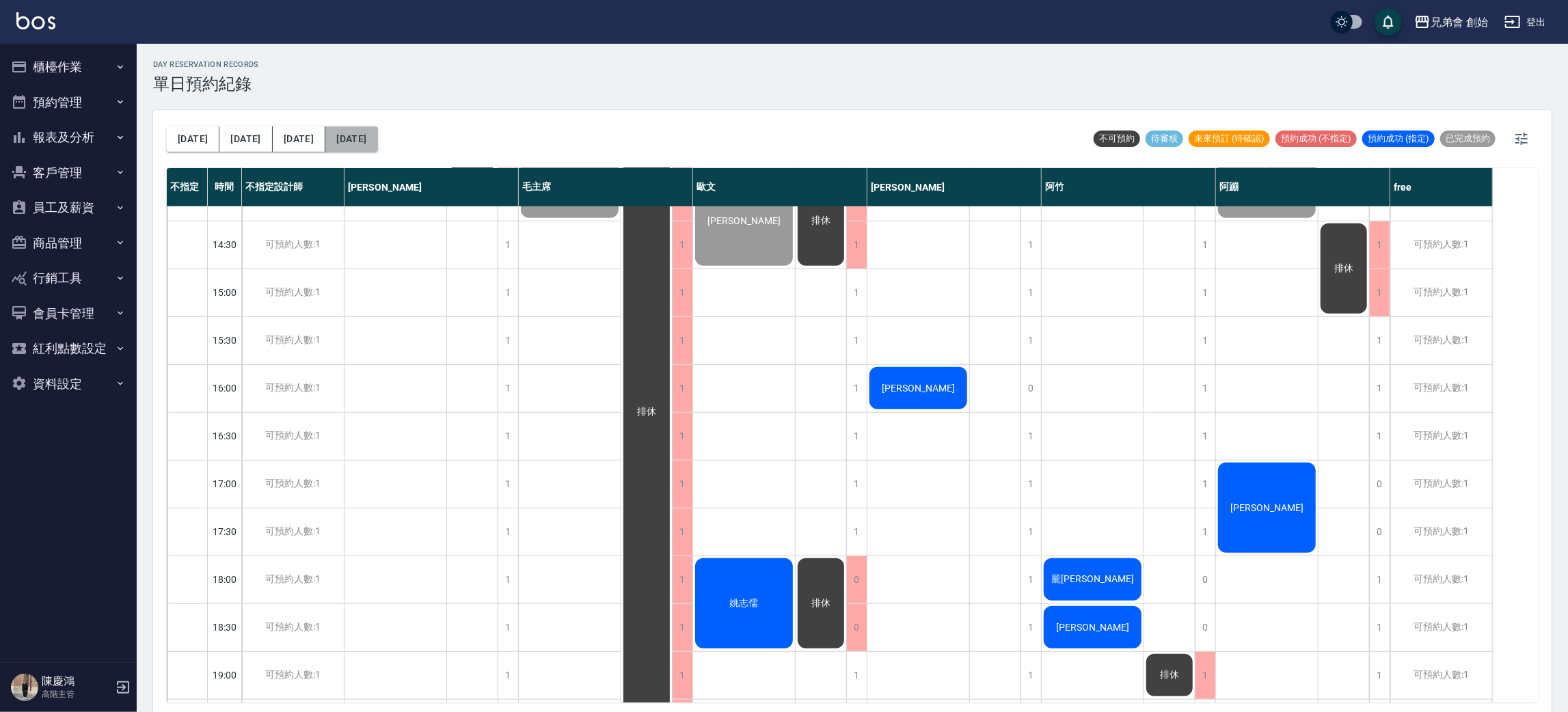
click at [327, 139] on button "[DATE]" at bounding box center [351, 140] width 52 height 26
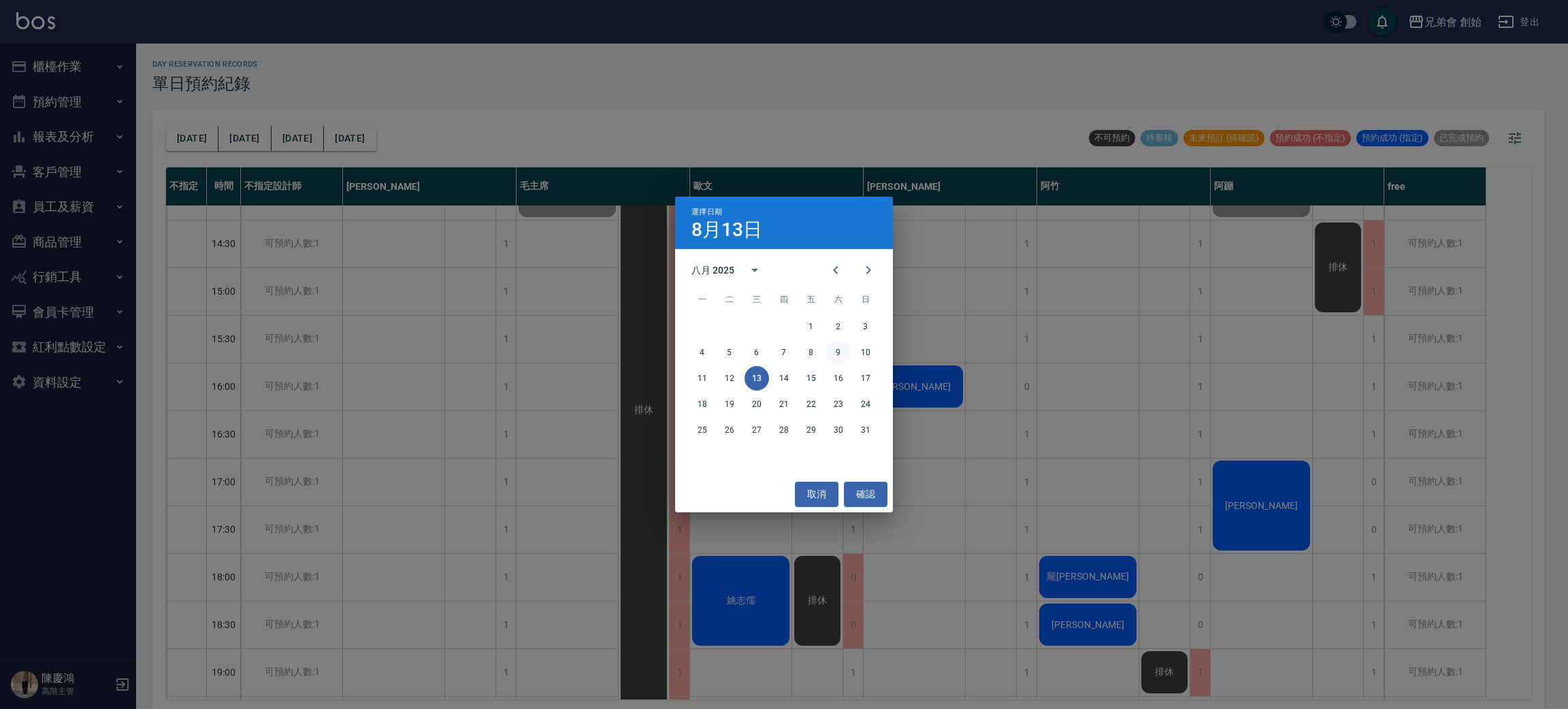
click at [840, 354] on button "9" at bounding box center [838, 352] width 25 height 25
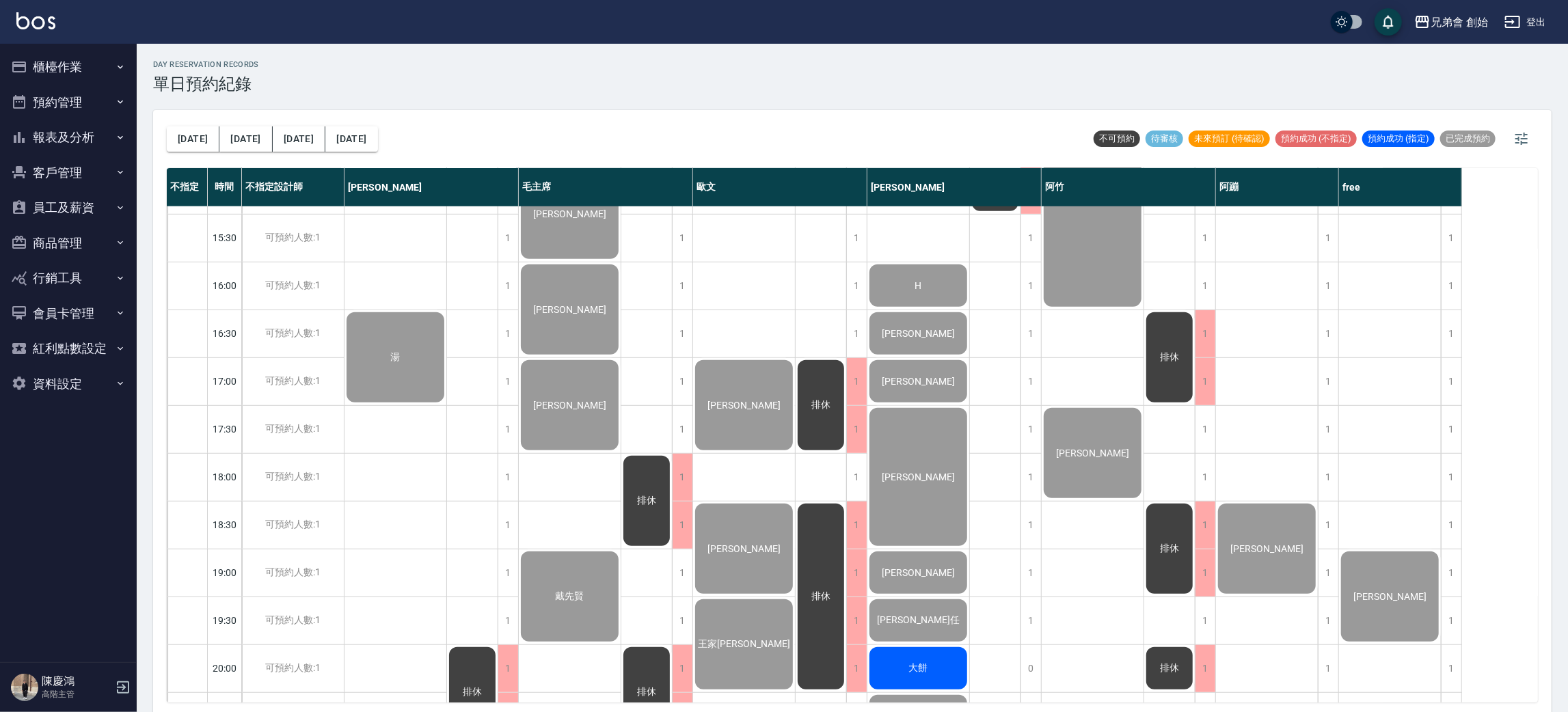
scroll to position [820, 0]
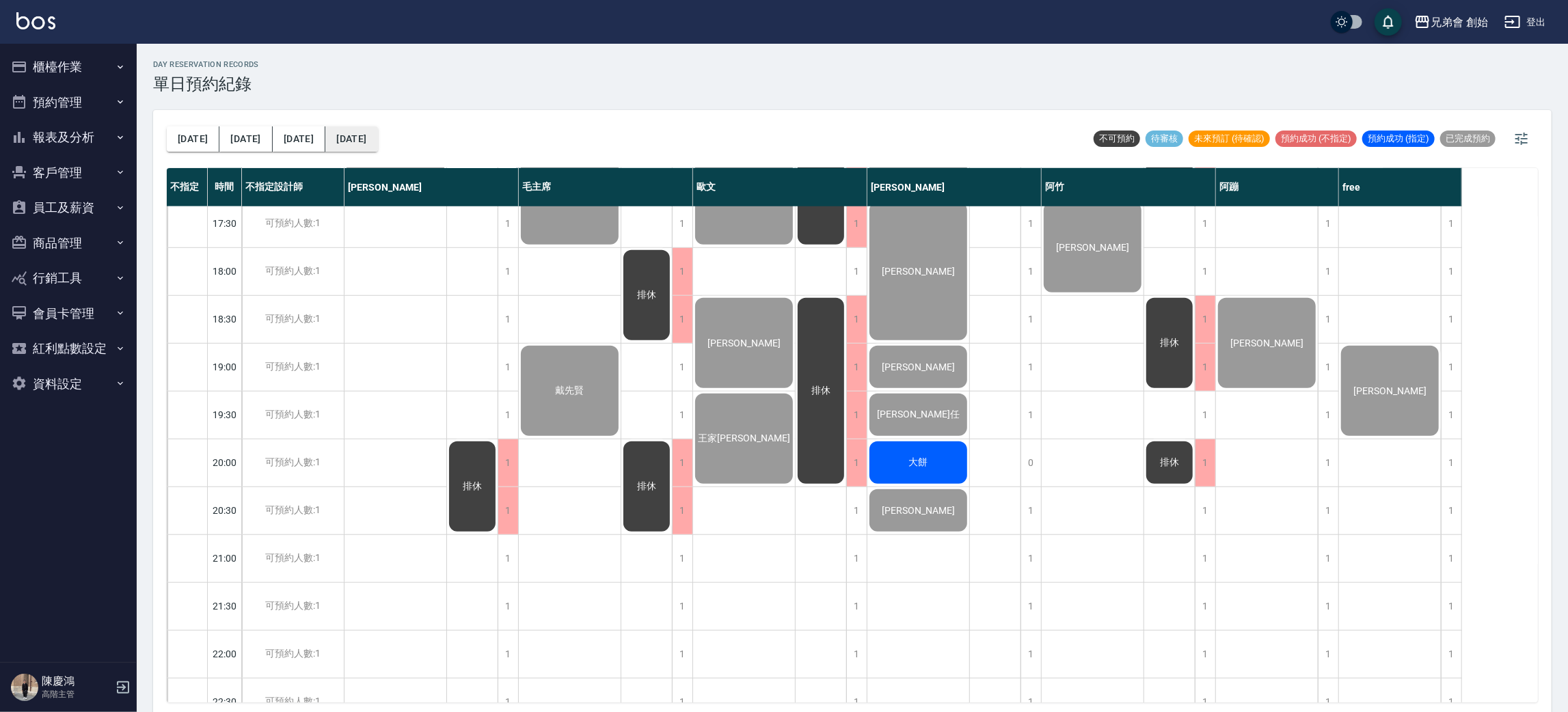
click at [349, 140] on button "2025/08/09" at bounding box center [351, 140] width 52 height 26
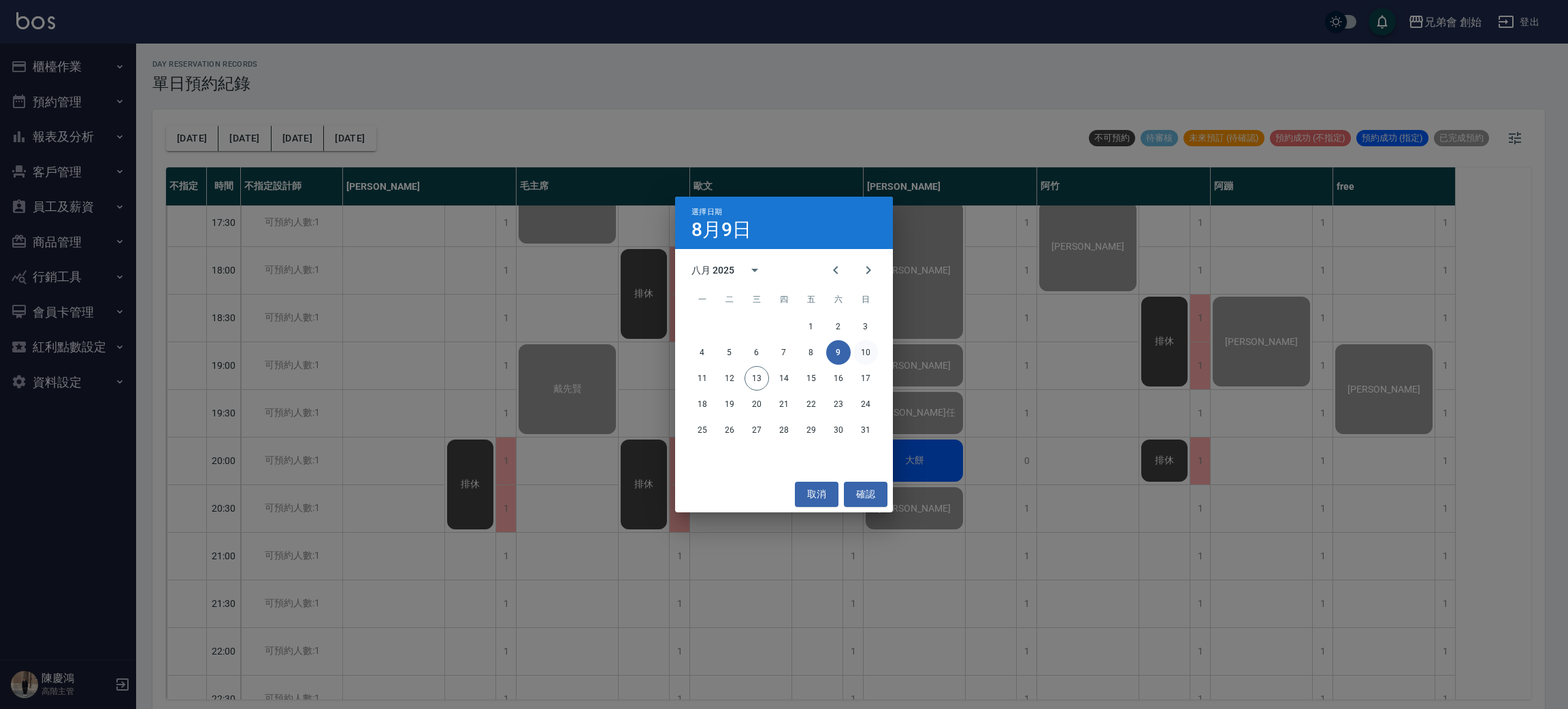
click at [874, 350] on button "10" at bounding box center [865, 352] width 25 height 25
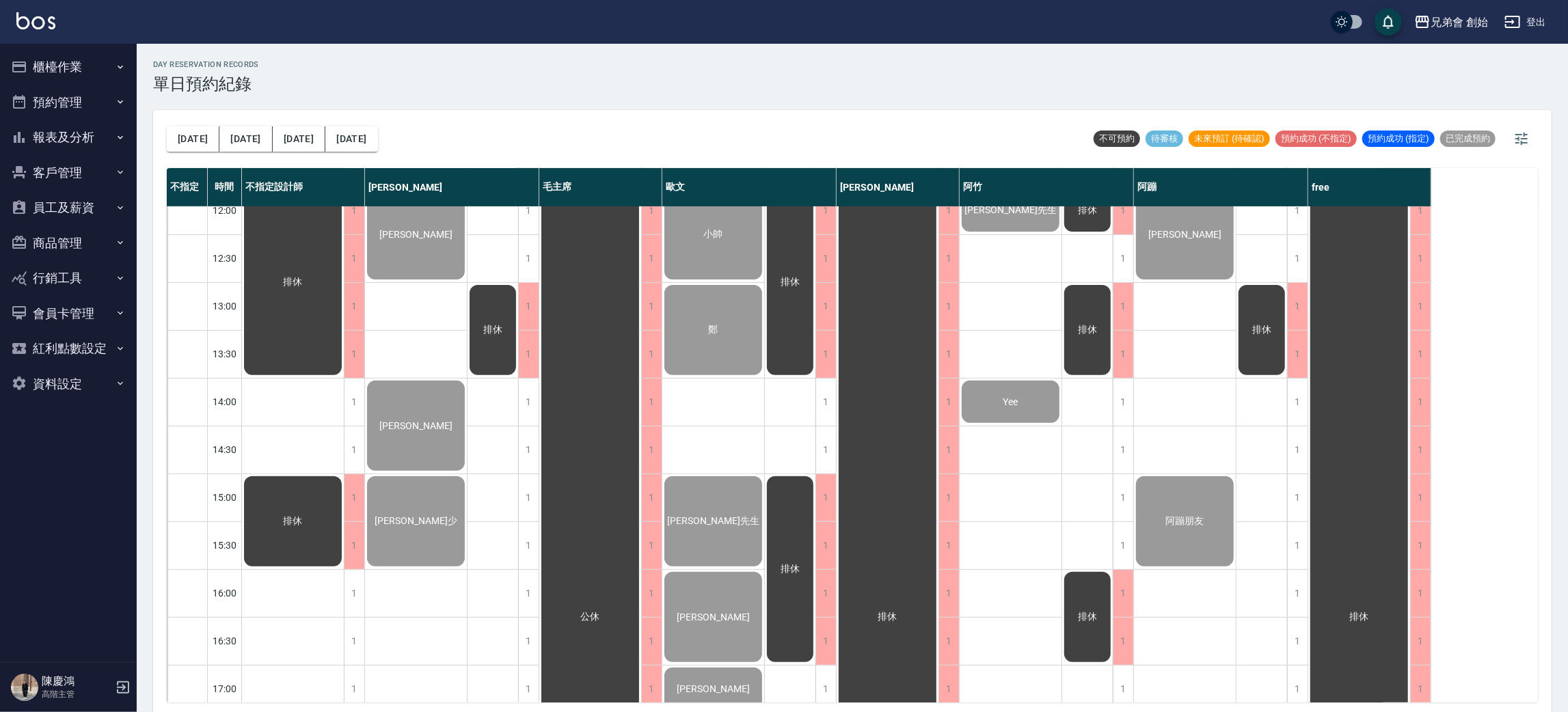
scroll to position [205, 0]
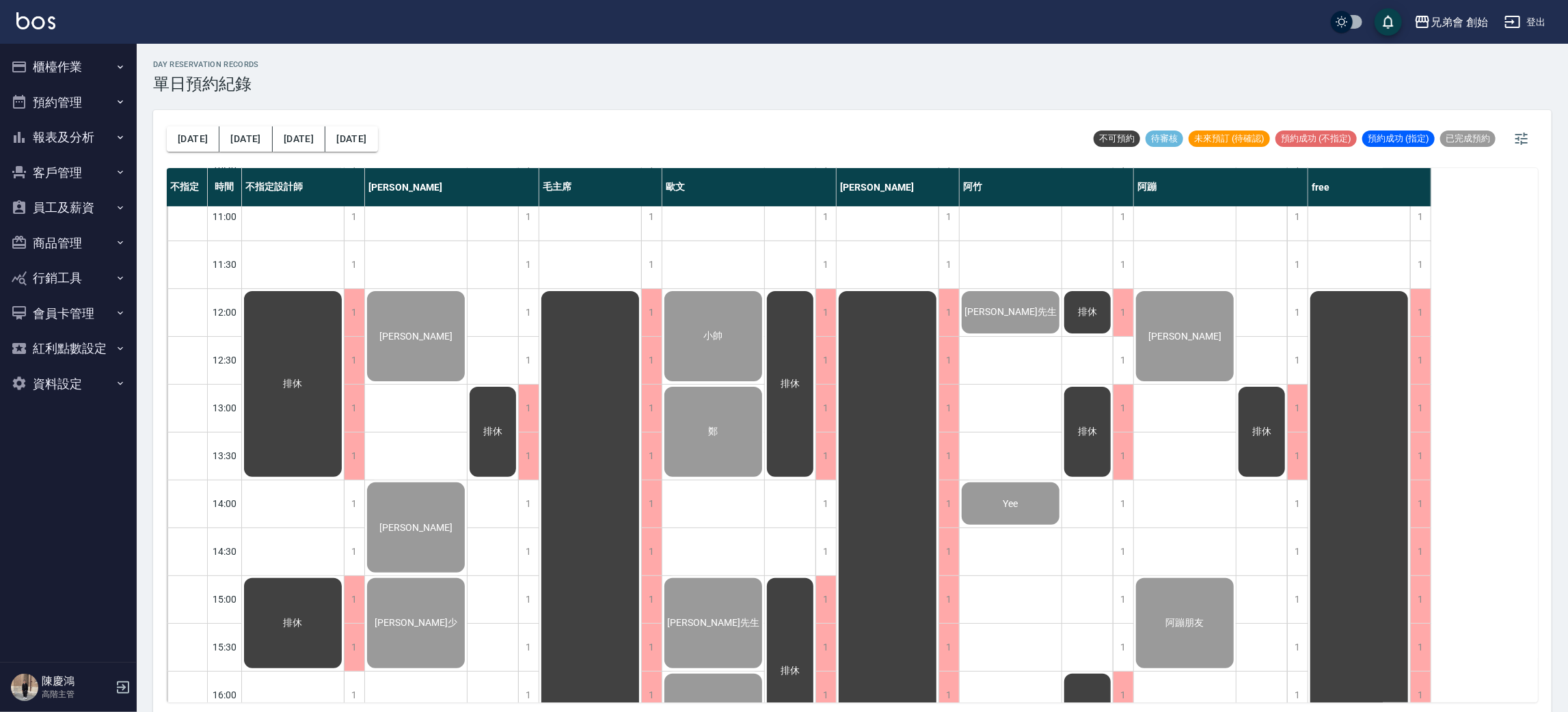
click at [344, 315] on div "小帥" at bounding box center [293, 384] width 102 height 190
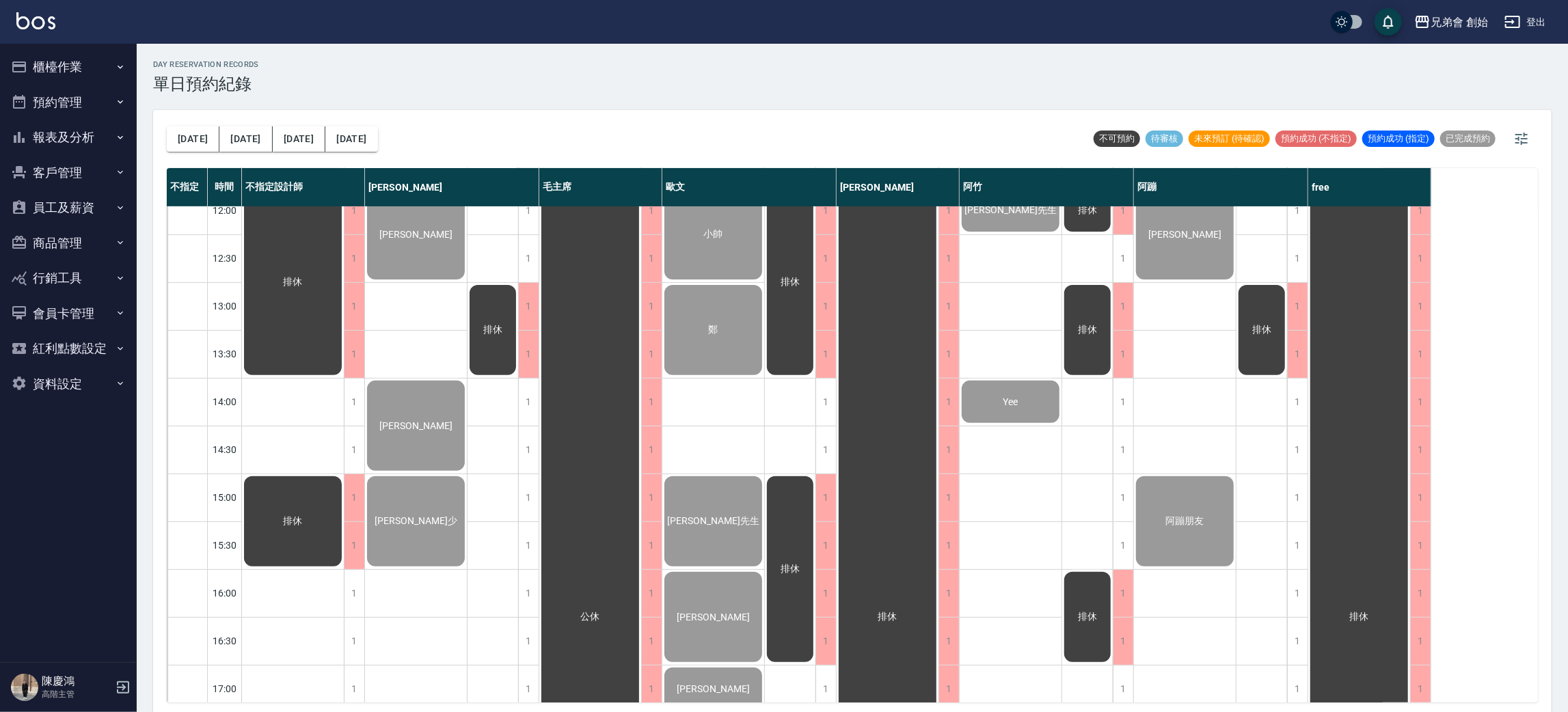
click at [344, 314] on div "鄭" at bounding box center [293, 282] width 102 height 190
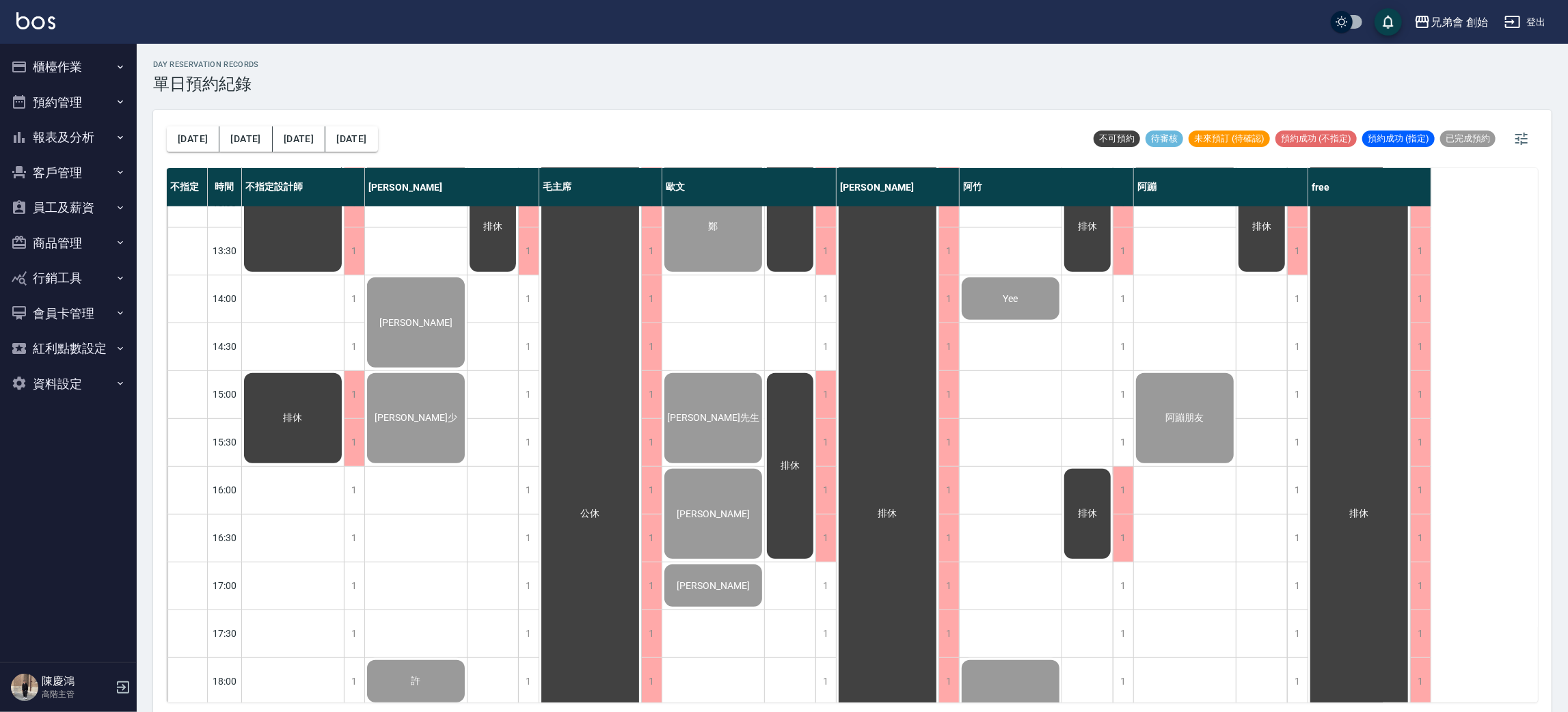
click at [344, 274] on div "蔡先生" at bounding box center [293, 179] width 102 height 190
click at [180, 134] on button "今天" at bounding box center [193, 140] width 53 height 26
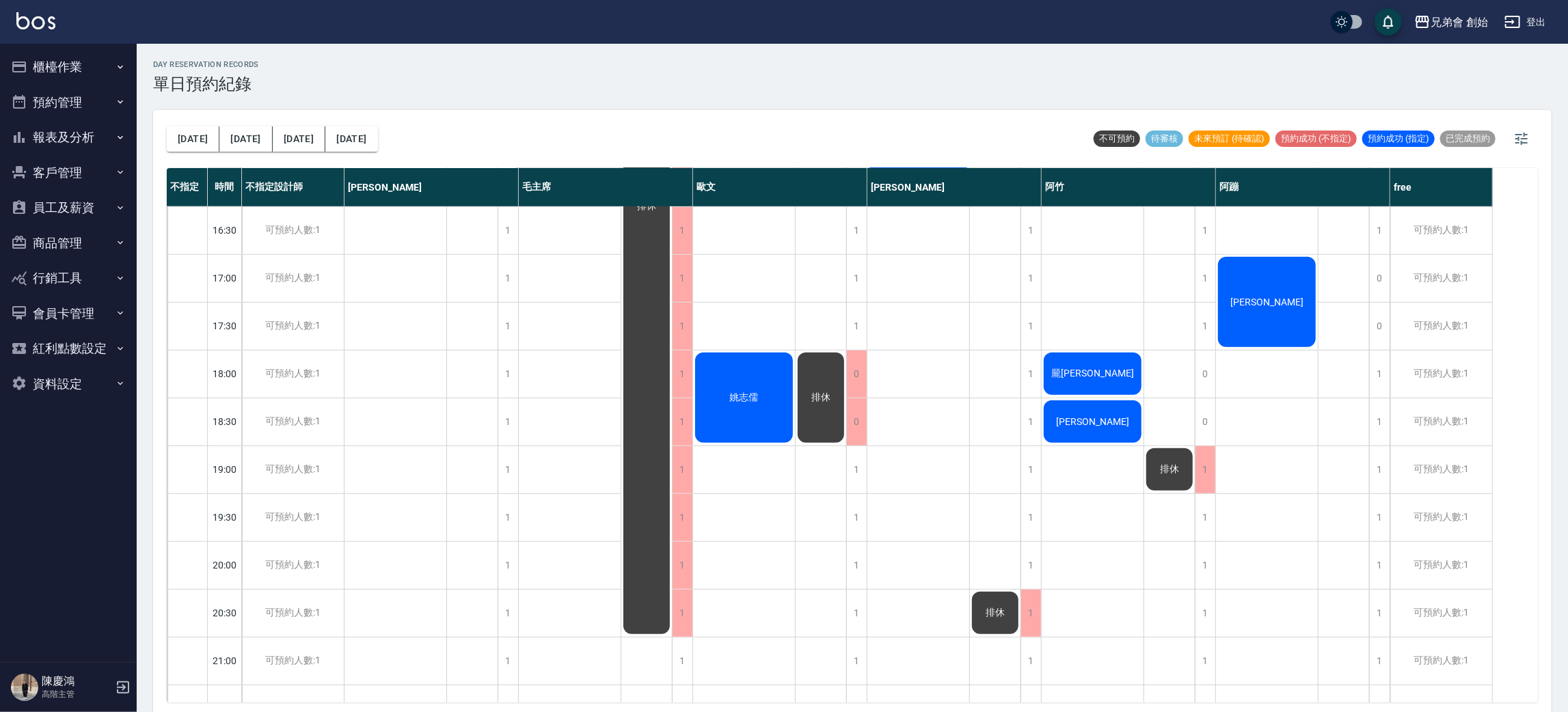
scroll to position [4, 0]
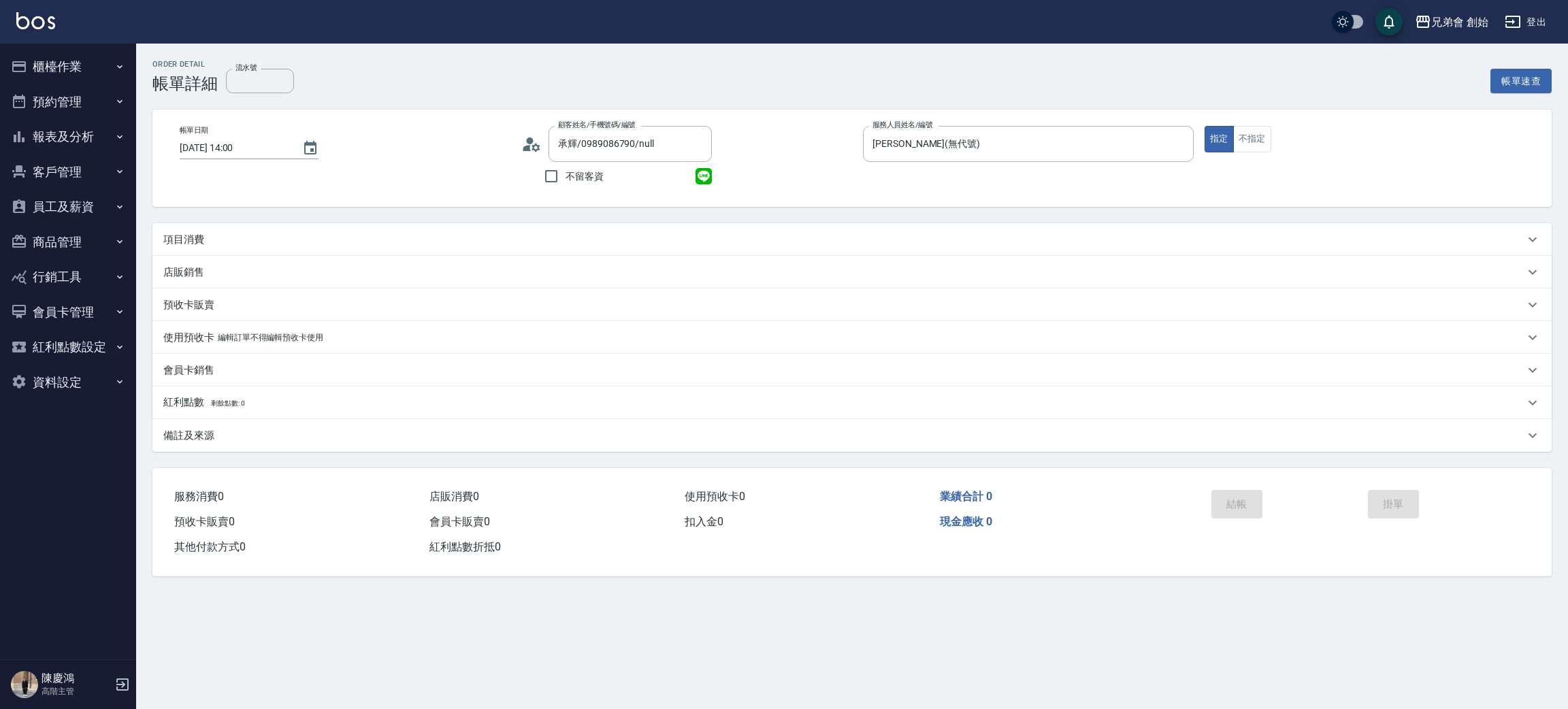
click at [188, 237] on p "項目消費" at bounding box center [183, 240] width 41 height 14
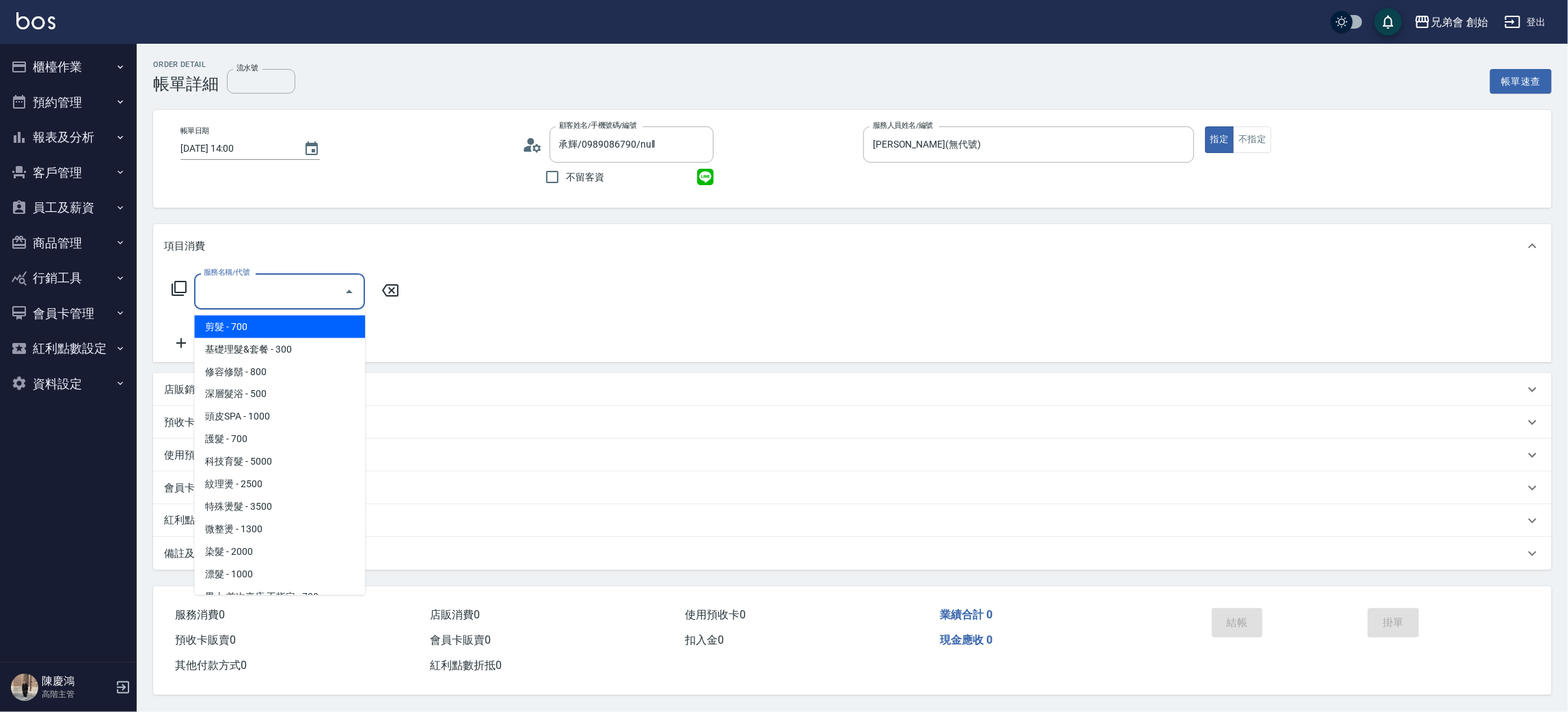
click at [222, 285] on input "服務名稱/代號" at bounding box center [269, 292] width 138 height 24
click at [251, 322] on span "剪髮 - 700" at bounding box center [279, 327] width 171 height 23
type input "剪髮(A01)"
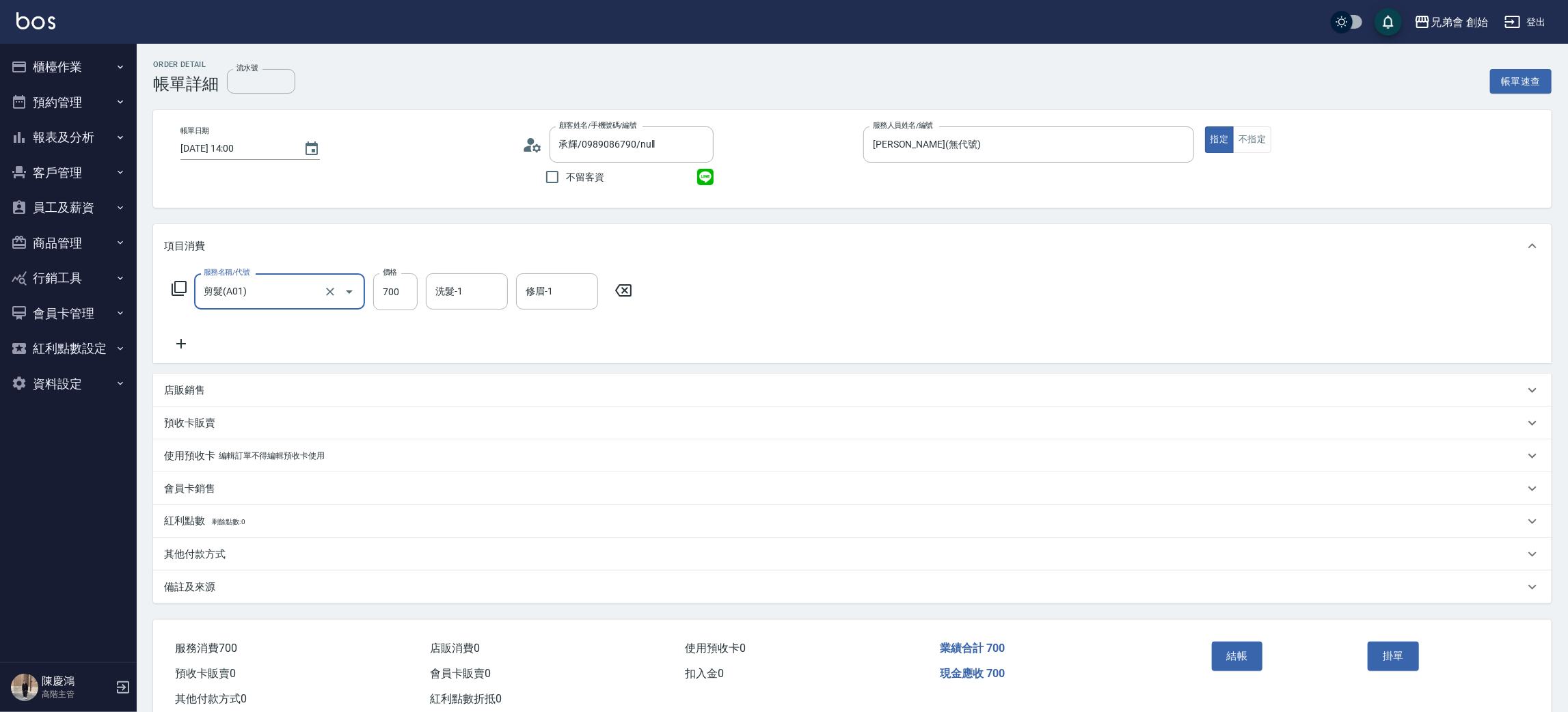
scroll to position [35, 0]
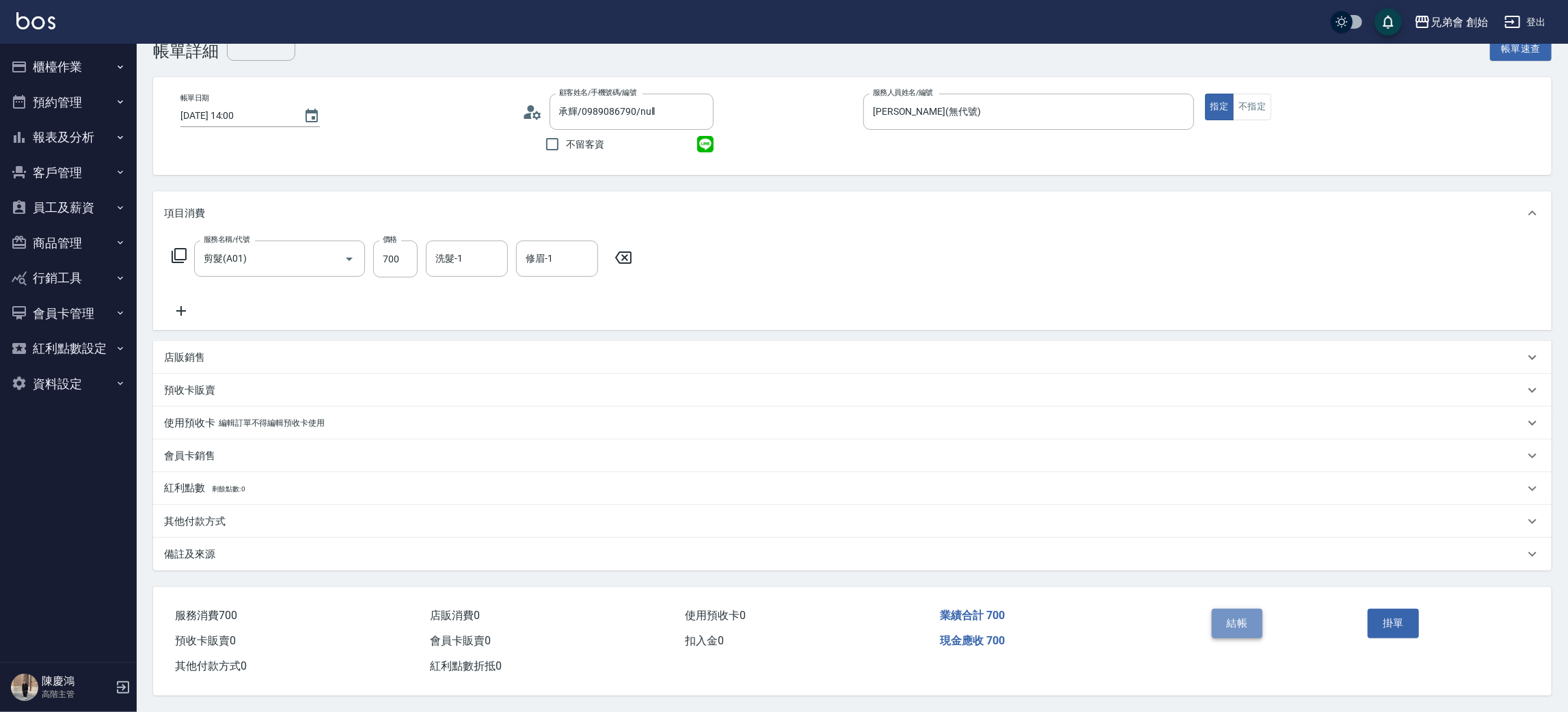
click at [1227, 618] on button "結帳" at bounding box center [1238, 623] width 51 height 29
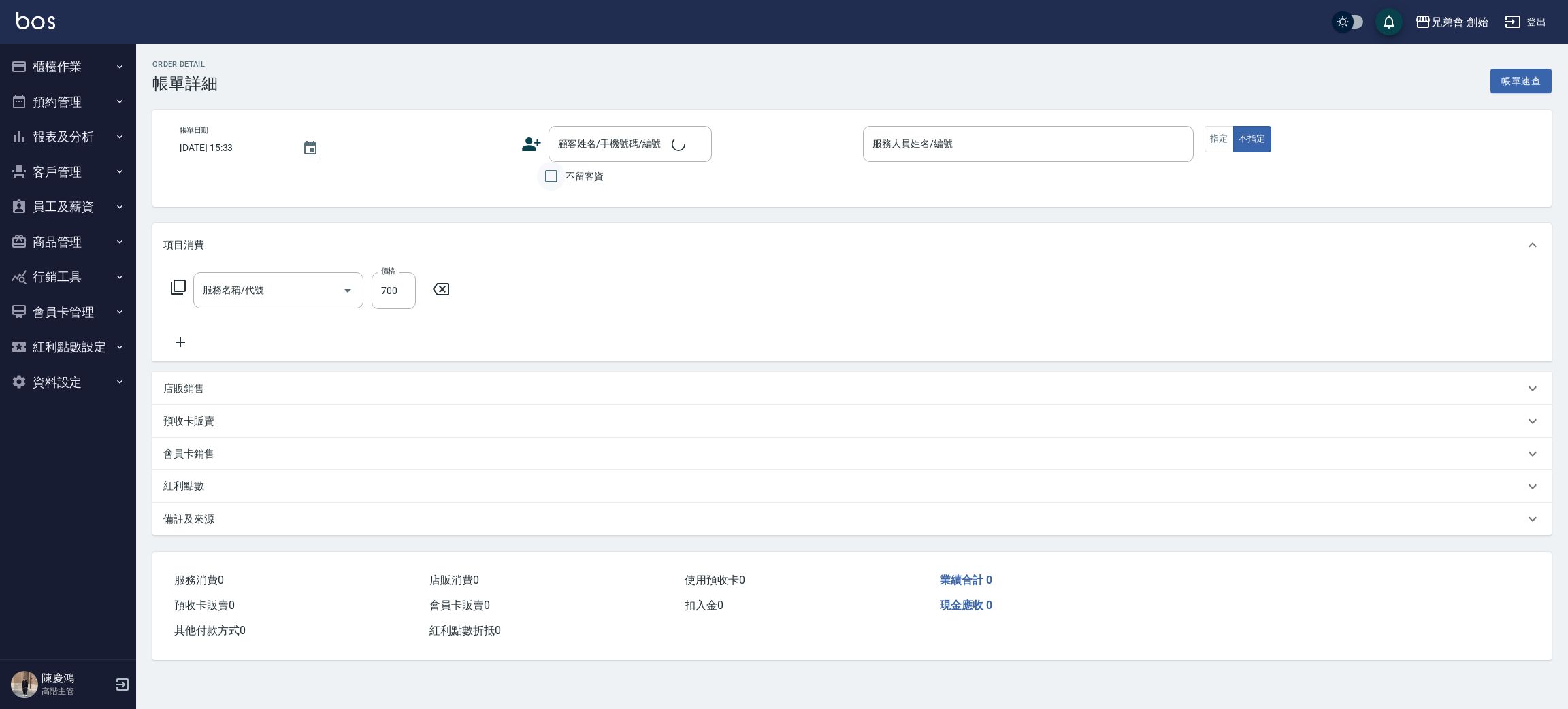
type input "[DATE] 12:00"
type input "[PERSON_NAME](無代號)"
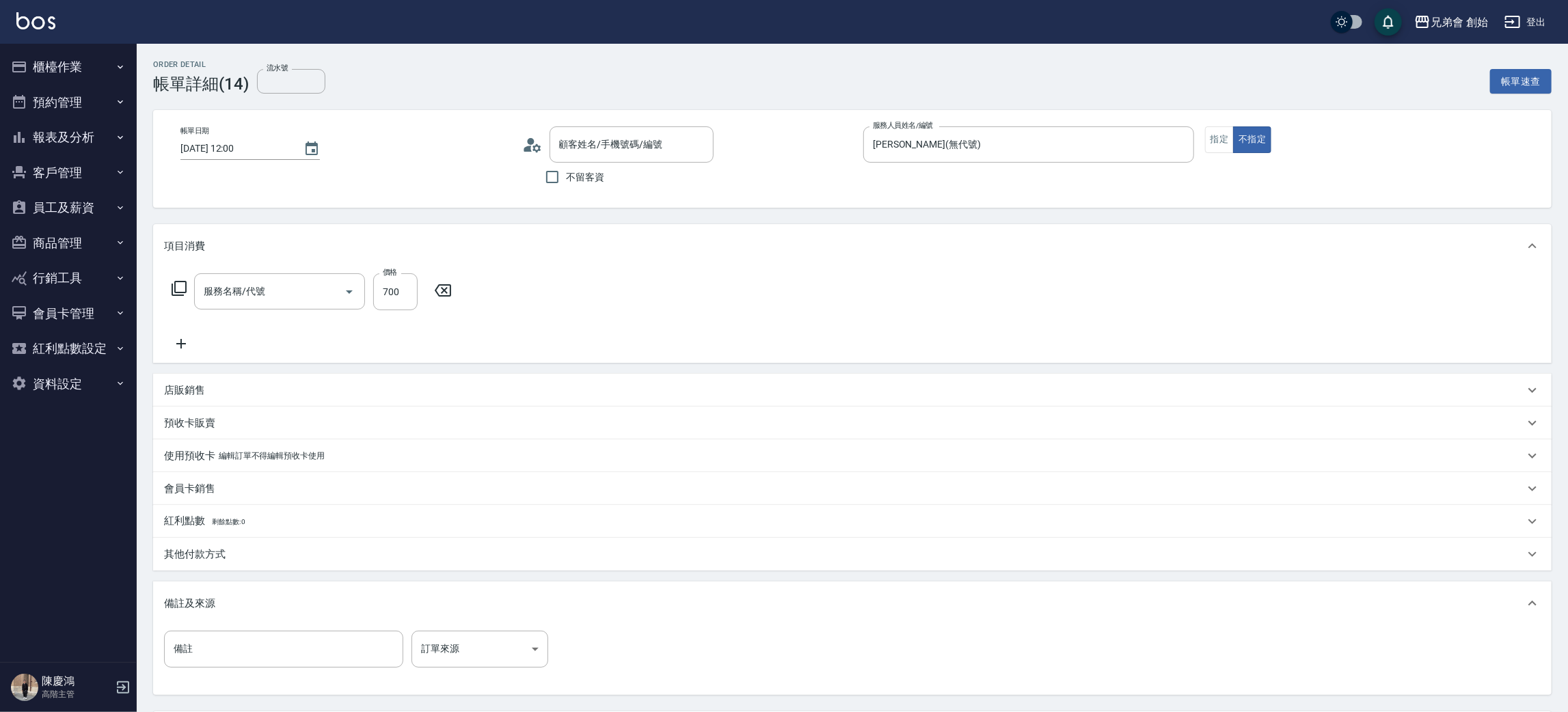
type input "小帥/0989360532/null"
type input "剪髮(A01)"
click at [532, 143] on icon at bounding box center [532, 145] width 20 height 20
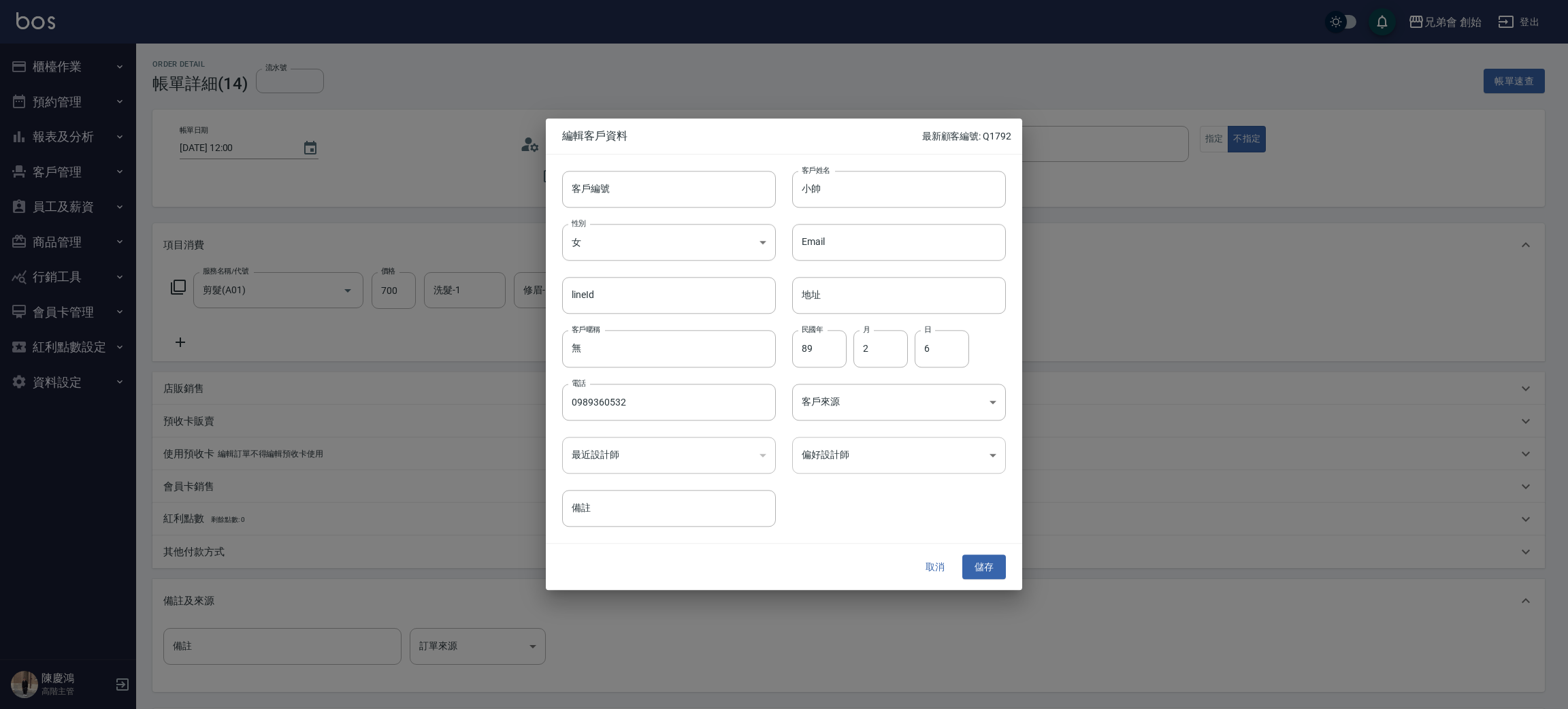
click at [854, 448] on body "兄弟會 創始 登出 櫃檯作業 打帳單 帳單列表 掛單列表 座位開單 營業儀表板 現金收支登錄 高階收支登錄 材料自購登錄 每日結帳 排班表 現場電腦打卡 掃碼…" at bounding box center [784, 416] width 1568 height 833
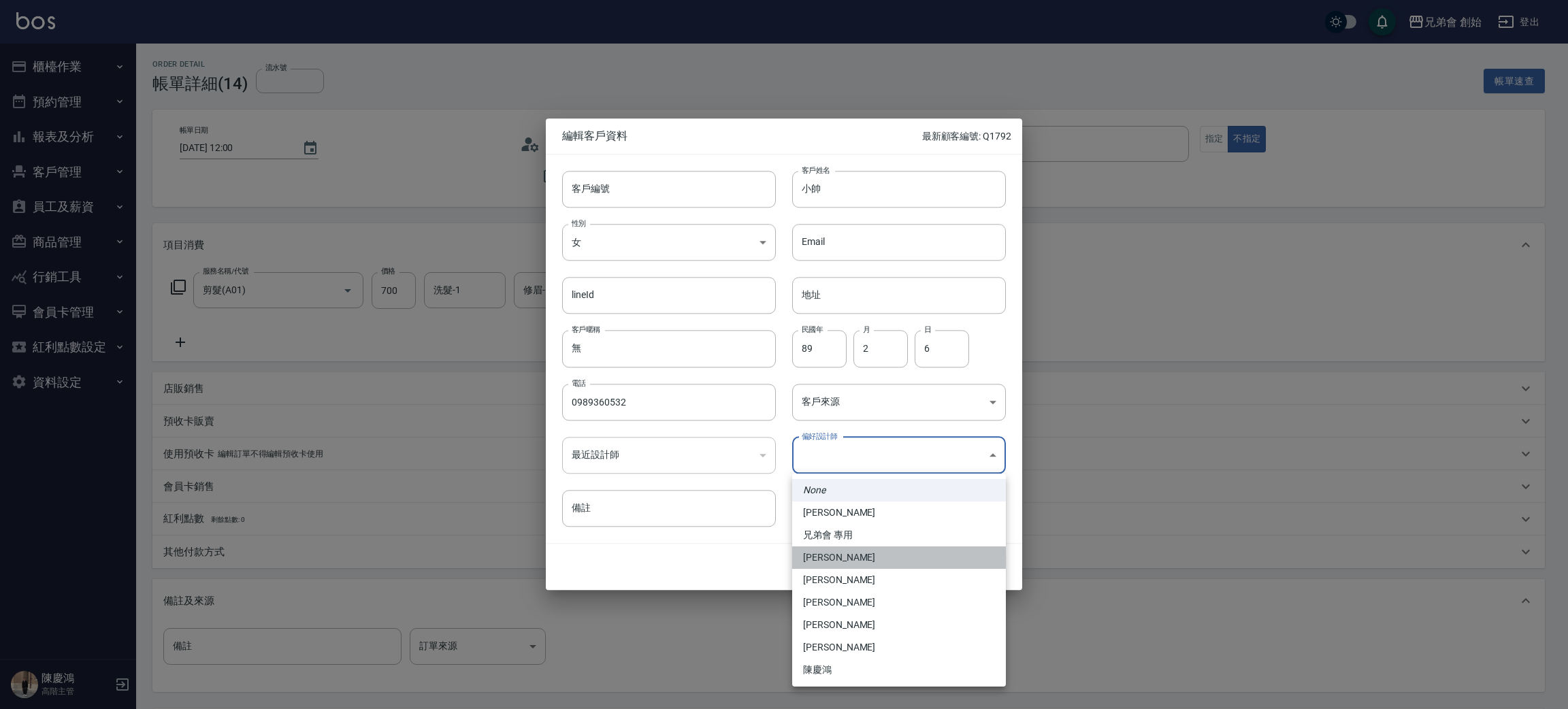
click at [874, 555] on li "[PERSON_NAME]" at bounding box center [899, 558] width 214 height 23
type input "1456ae5b-d9bb-440a-9f01-028db65cd7e3"
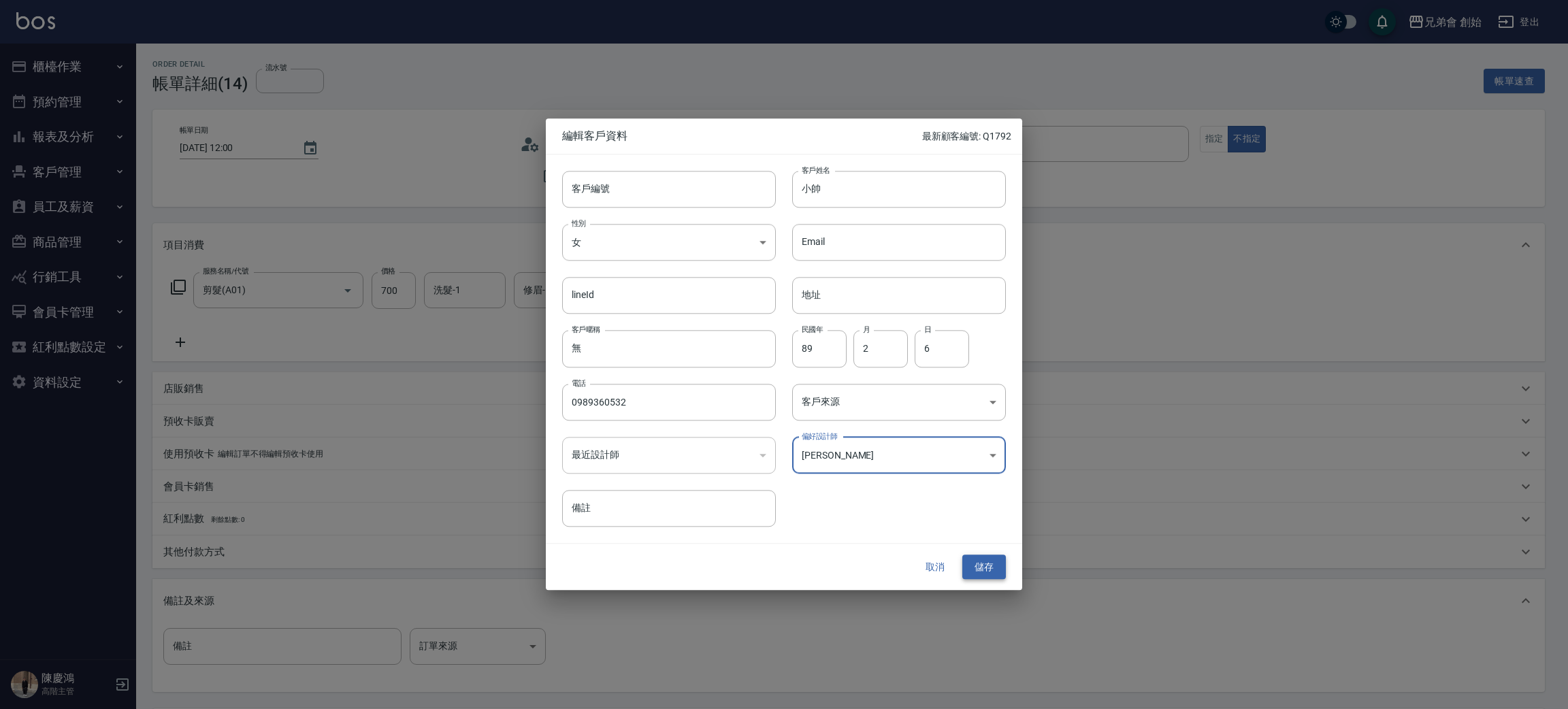
click at [975, 568] on button "儲存" at bounding box center [984, 568] width 44 height 26
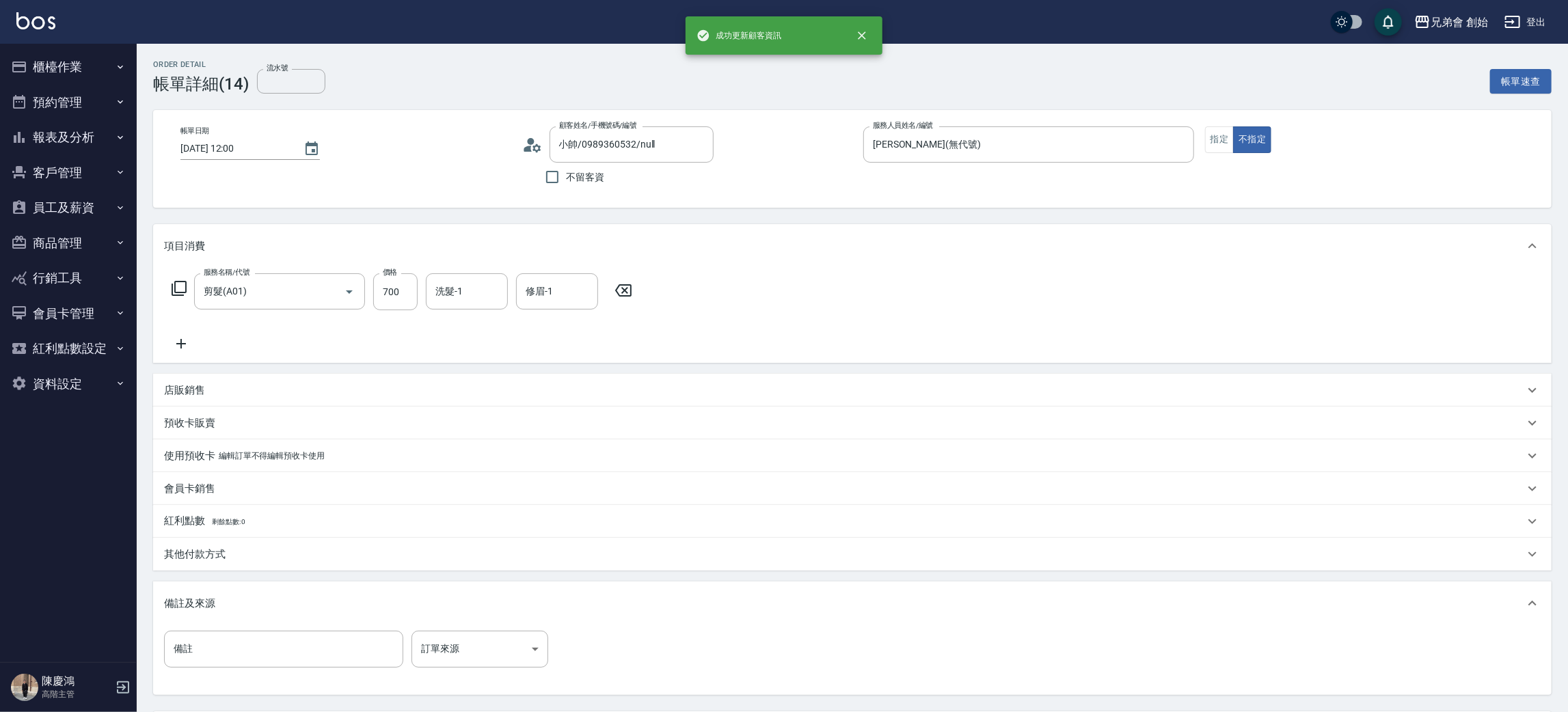
type input "小帥/0989360532/"
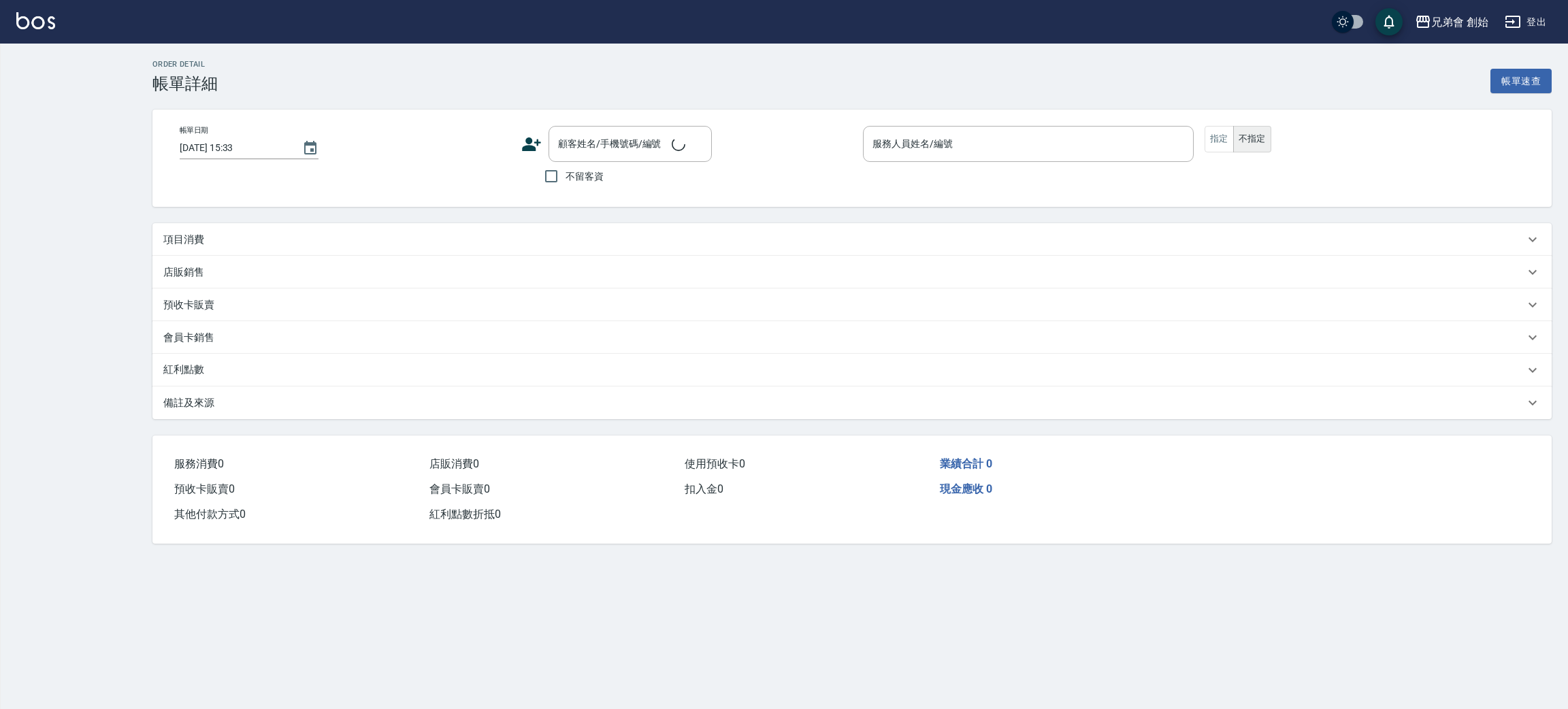
type input "[DATE] 13:00"
type input "[PERSON_NAME](無代號)"
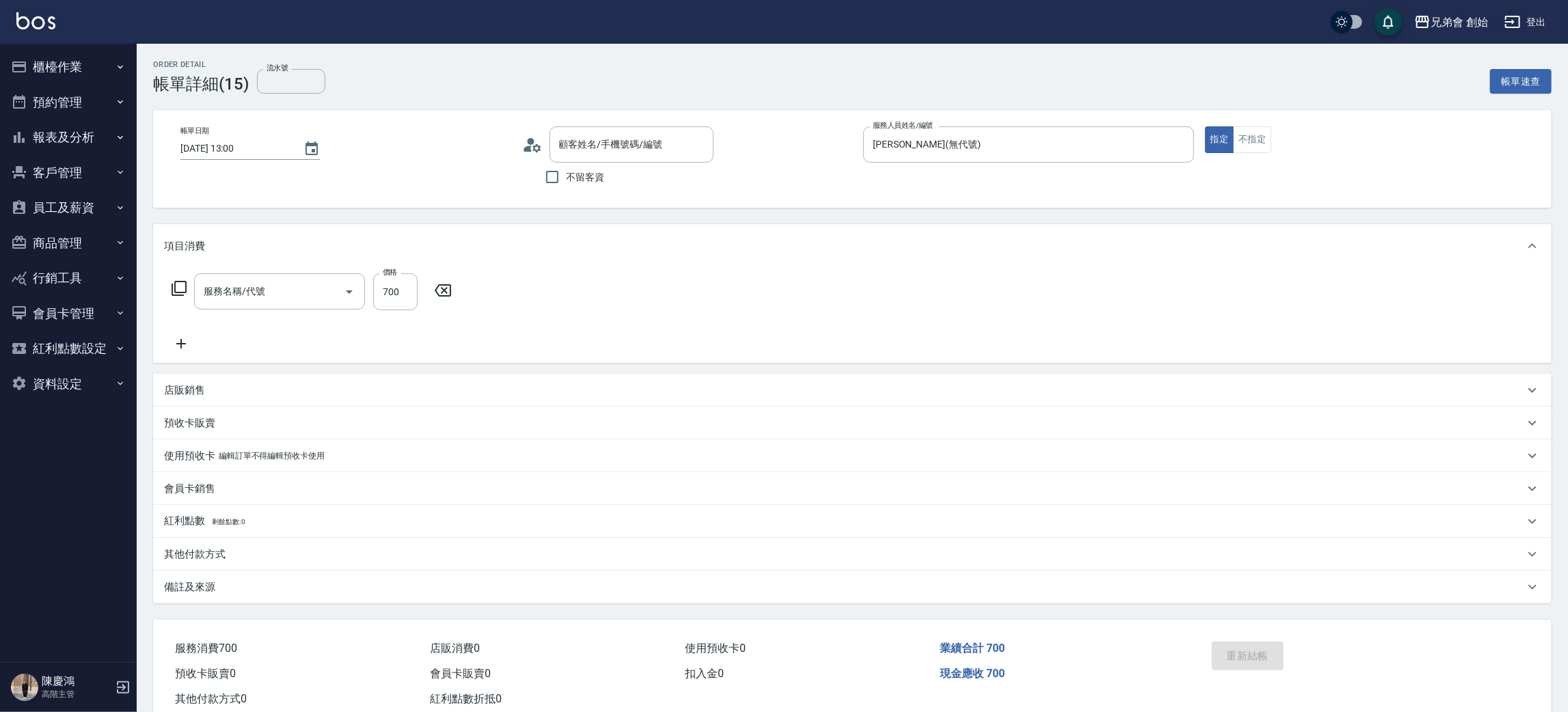
type input "鄭/0926926127/null"
type input "剪髮(A01)"
click at [514, 146] on div "帳單日期 [DATE] 13:00 顧客姓名/手機號碼/編號 [PERSON_NAME]/0926926127/null 顧客姓名/手機號碼/編號 不留客資 …" at bounding box center [852, 159] width 1366 height 65
click at [531, 146] on icon at bounding box center [532, 145] width 20 height 20
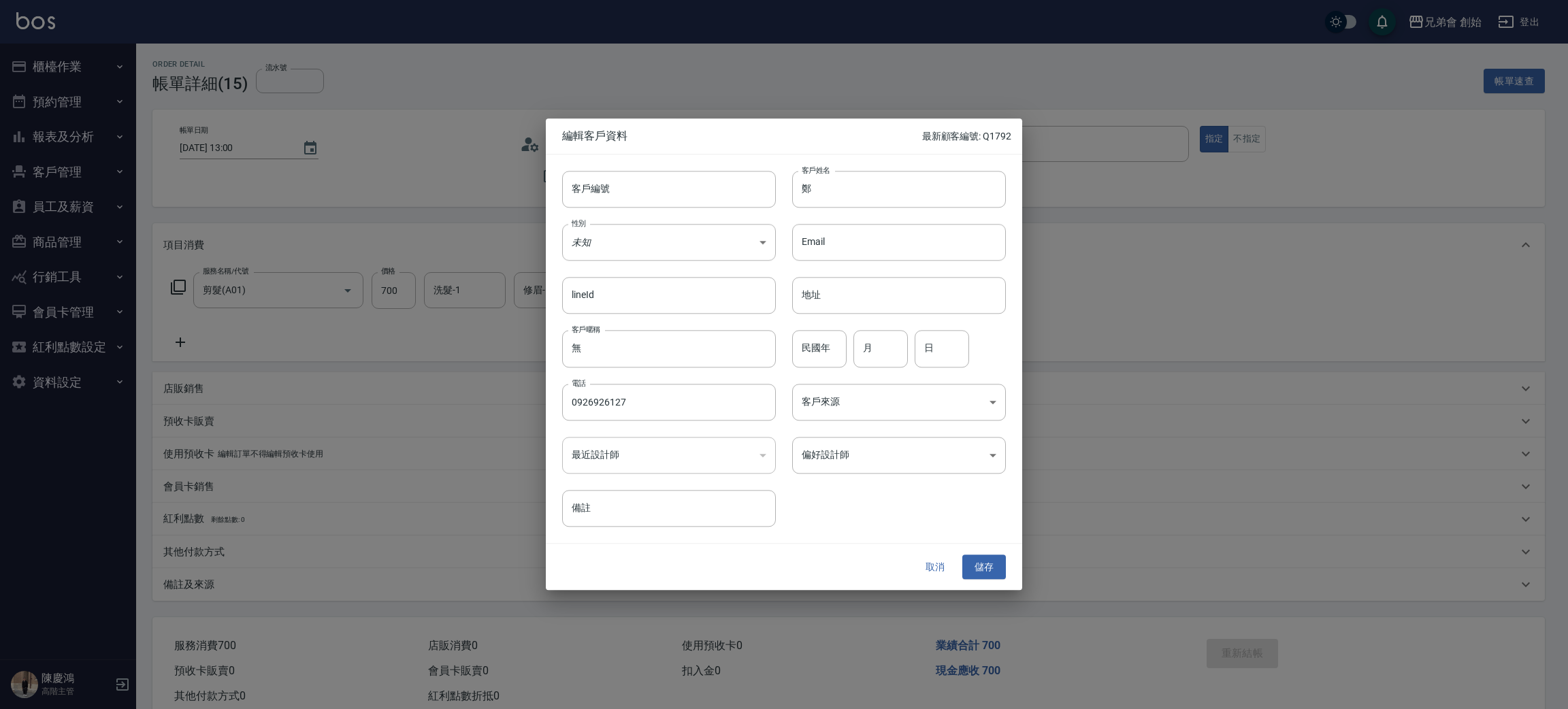
click at [959, 475] on div "客戶編號 客戶編號 客戶姓名 鄭 客戶姓名 性別 未知 UNKNOWN 性別 Email Email lineId lineId 地址 地址 客戶暱稱 無 客…" at bounding box center [776, 341] width 460 height 373
click at [951, 442] on body "兄弟會 創始 登出 櫃檯作業 打帳單 帳單列表 掛單列表 座位開單 營業儀表板 現金收支登錄 高階收支登錄 材料自購登錄 每日結帳 排班表 現場電腦打卡 掃碼…" at bounding box center [784, 371] width 1568 height 742
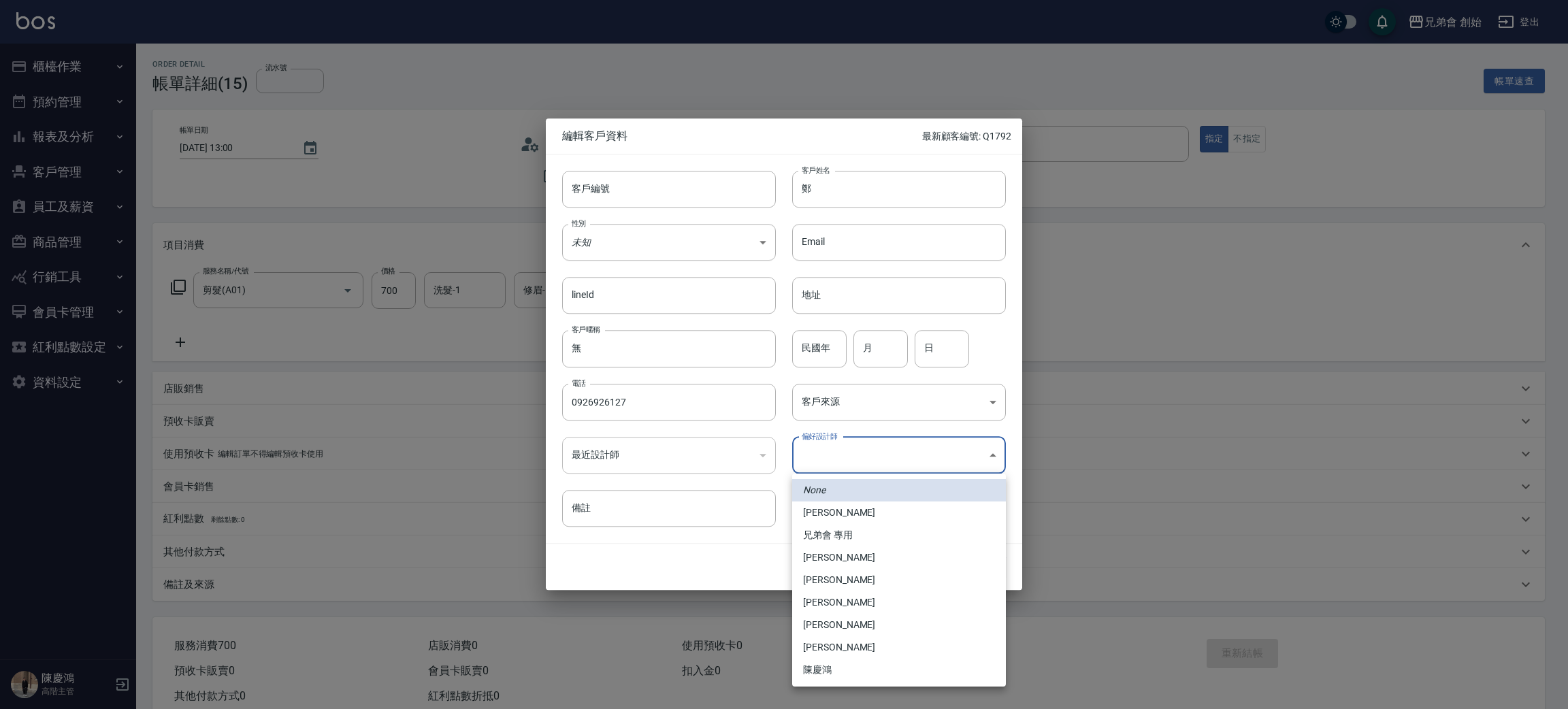
click at [899, 566] on li "[PERSON_NAME]" at bounding box center [899, 558] width 214 height 23
type input "1456ae5b-d9bb-440a-9f01-028db65cd7e3"
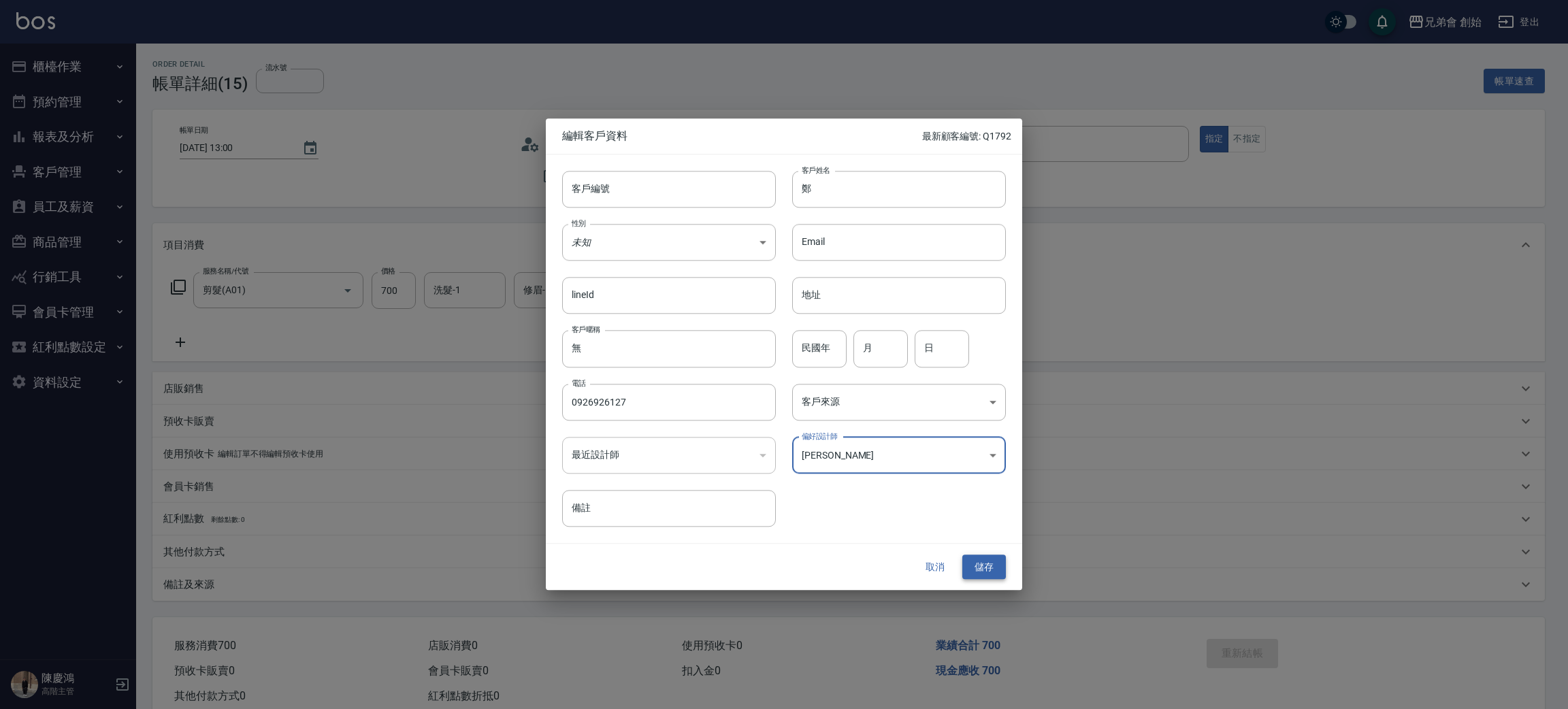
click at [981, 568] on button "儲存" at bounding box center [984, 568] width 44 height 26
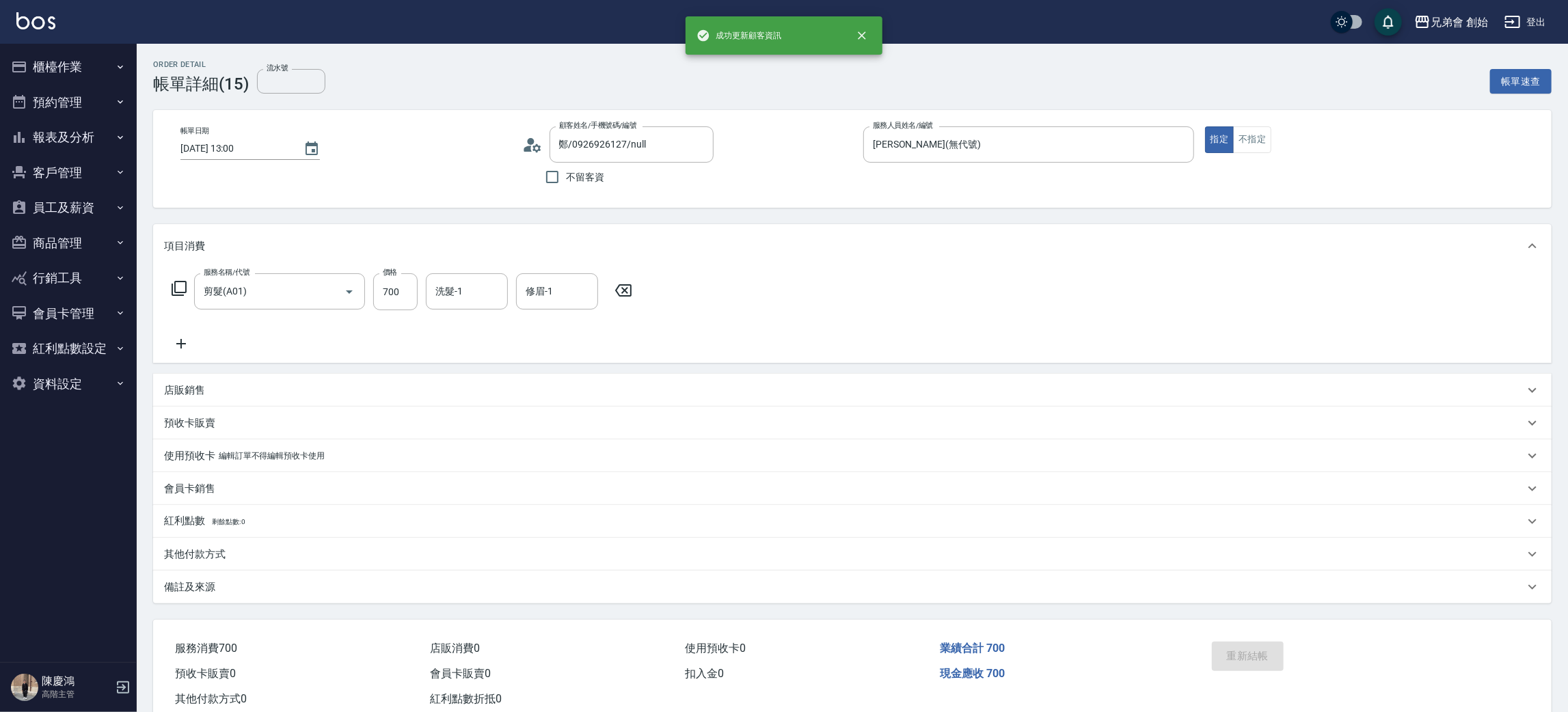
type input "鄭/0926926127/"
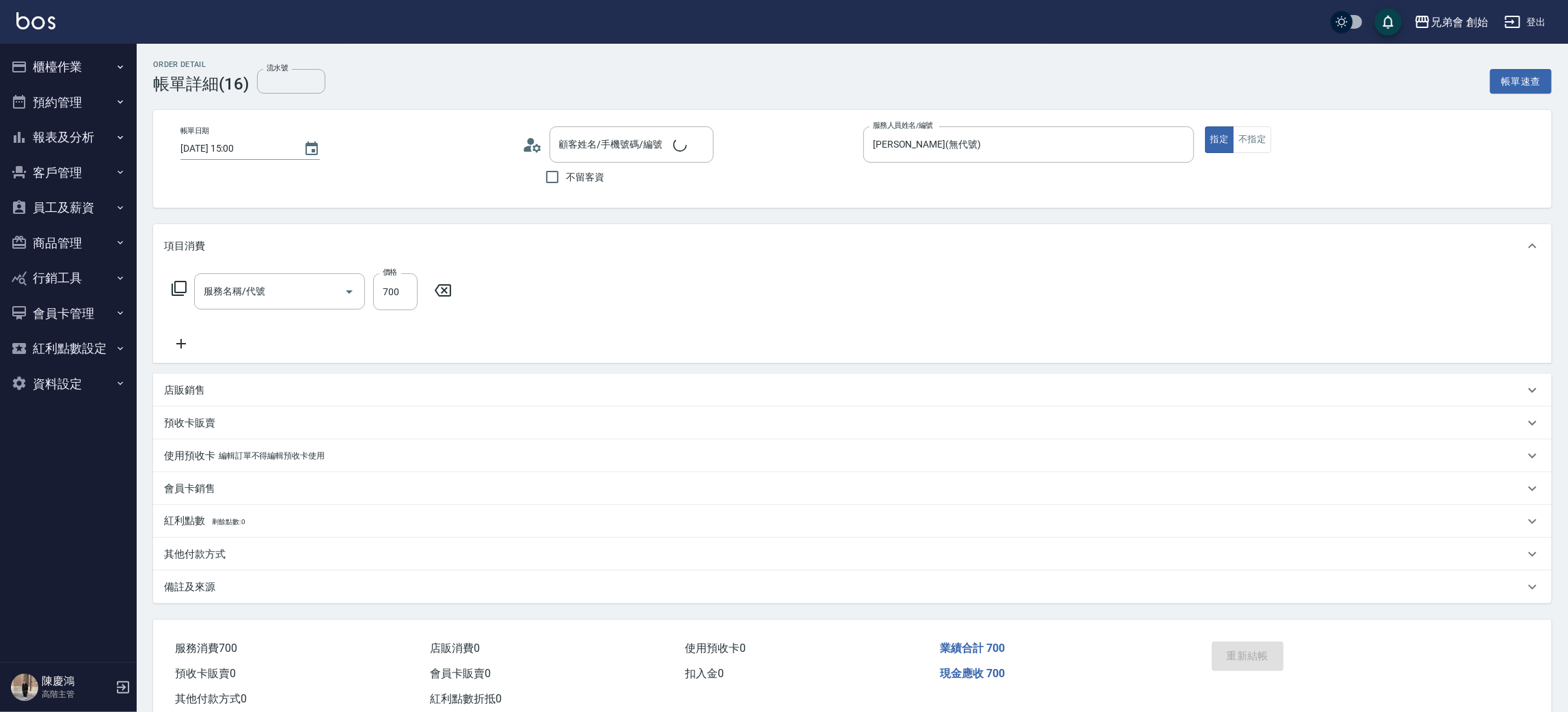
click at [529, 146] on icon at bounding box center [527, 149] width 8 height 6
type input "[PERSON_NAME]先生/0915843822/null"
type input "剪髮(A01)"
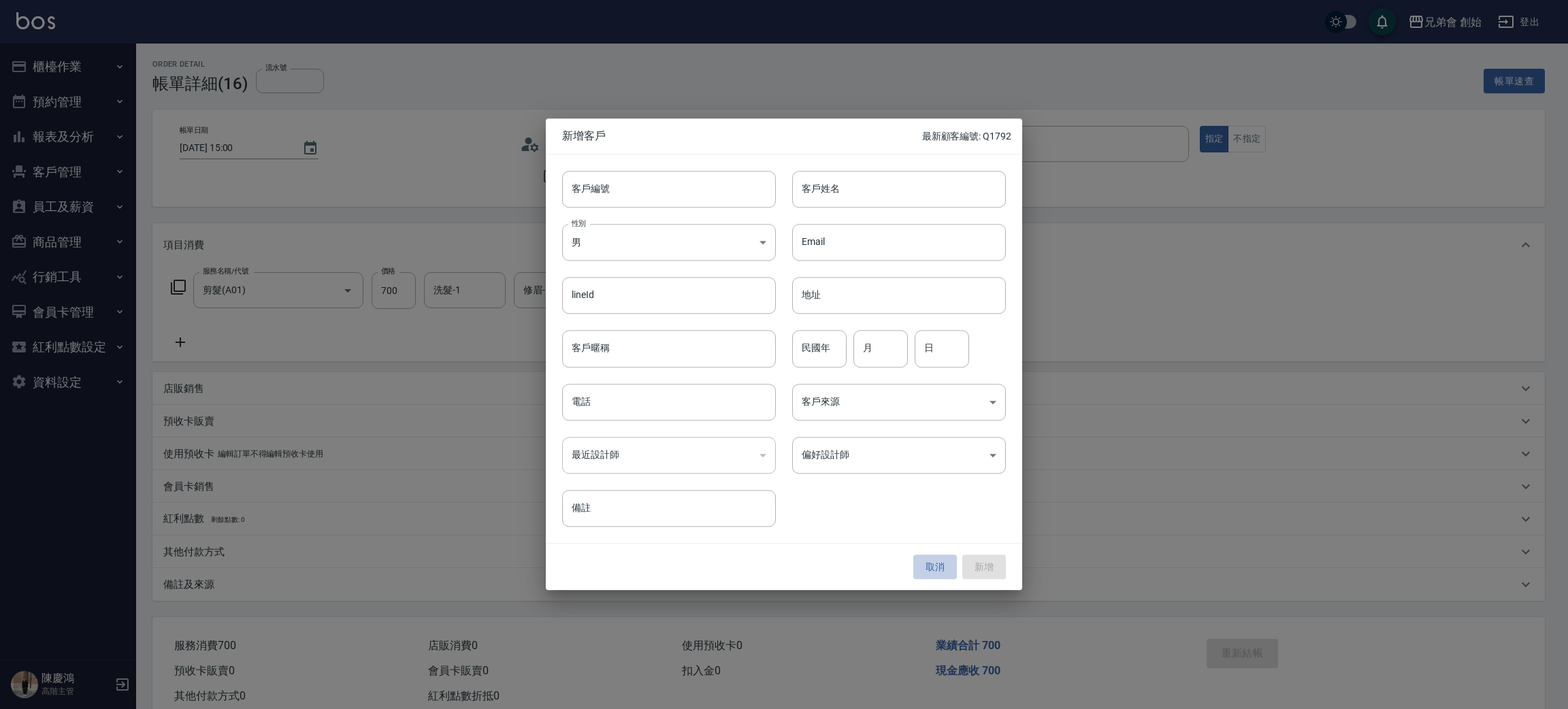
click at [932, 569] on button "取消" at bounding box center [935, 568] width 44 height 26
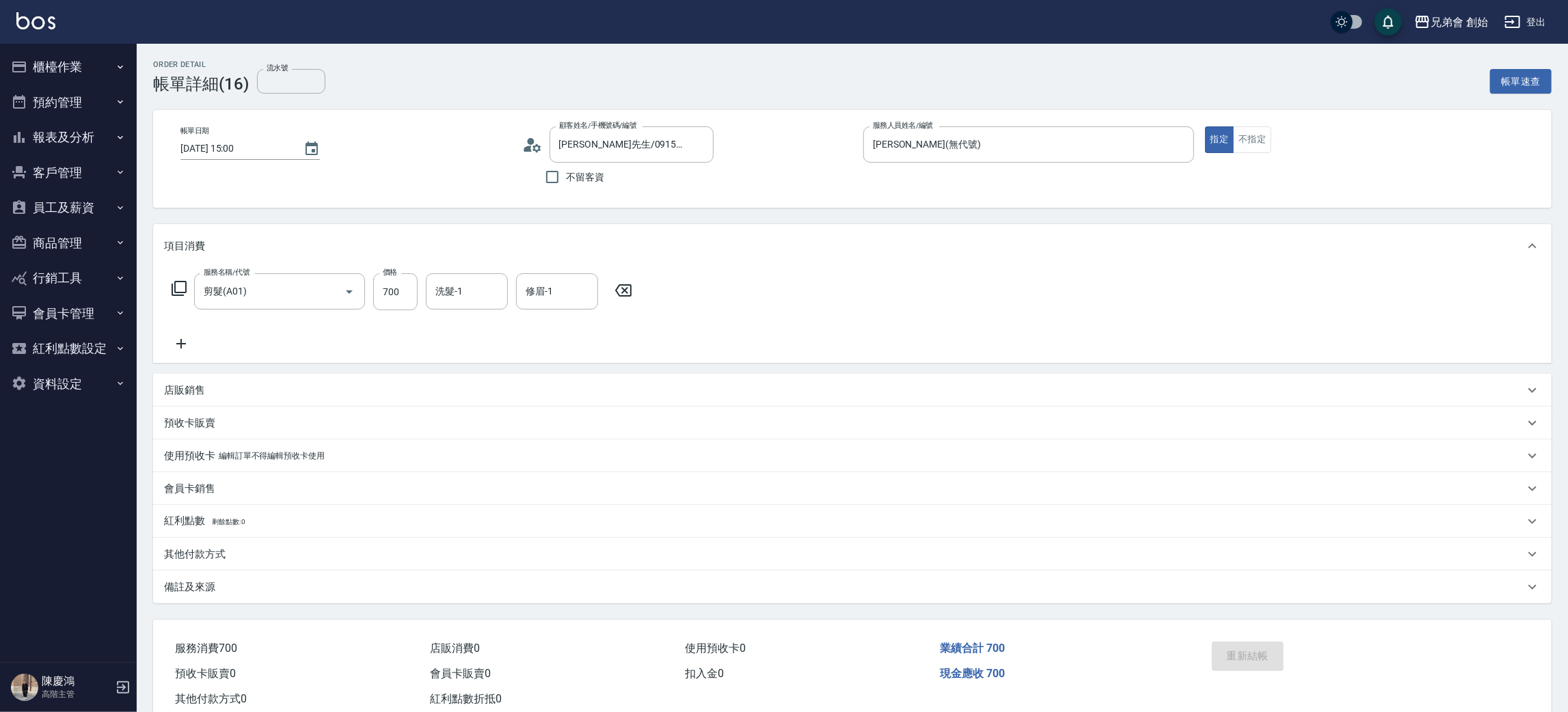
click at [520, 135] on div "帳單日期 2025/08/10 15:00 顧客姓名/手機號碼/編號 蔡先生/0915843822/null 顧客姓名/手機號碼/編號 不留客資 服務人員姓名…" at bounding box center [852, 159] width 1366 height 65
click at [527, 142] on circle at bounding box center [530, 141] width 7 height 7
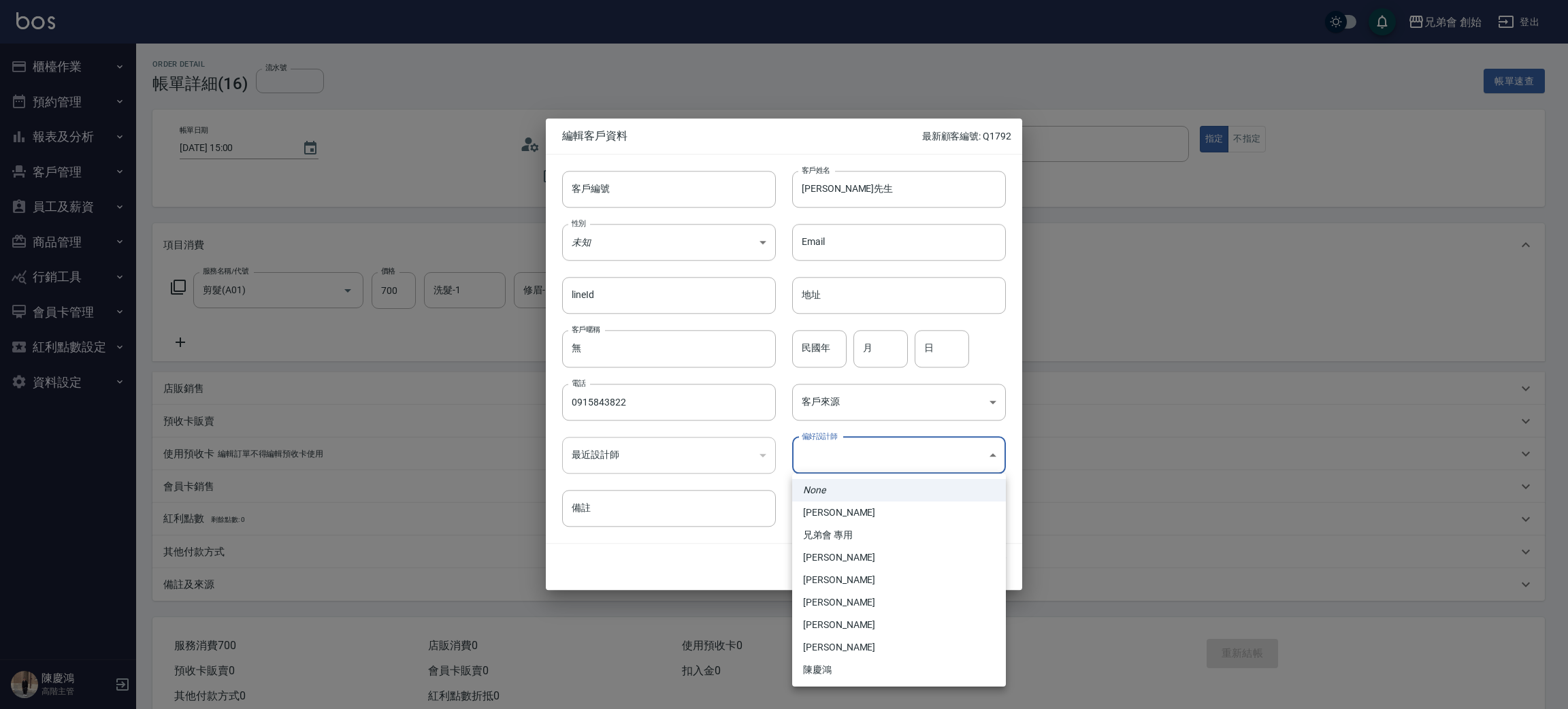
click at [915, 455] on body "兄弟會 創始 登出 櫃檯作業 打帳單 帳單列表 掛單列表 座位開單 營業儀表板 現金收支登錄 高階收支登錄 材料自購登錄 每日結帳 排班表 現場電腦打卡 掃碼…" at bounding box center [784, 371] width 1568 height 742
click at [903, 554] on li "李榕軒" at bounding box center [899, 558] width 214 height 23
type input "1456ae5b-d9bb-440a-9f01-028db65cd7e3"
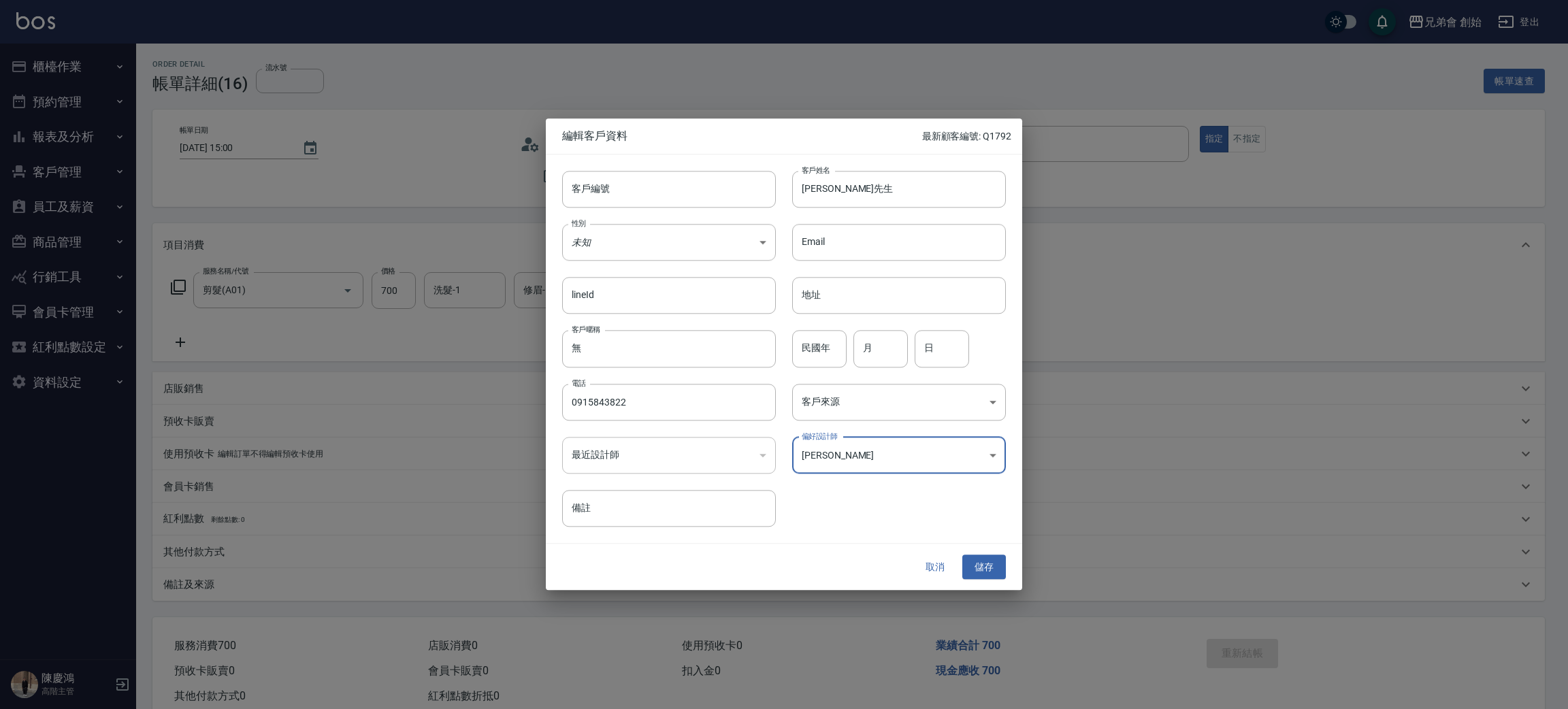
click at [1001, 561] on button "儲存" at bounding box center [984, 568] width 44 height 26
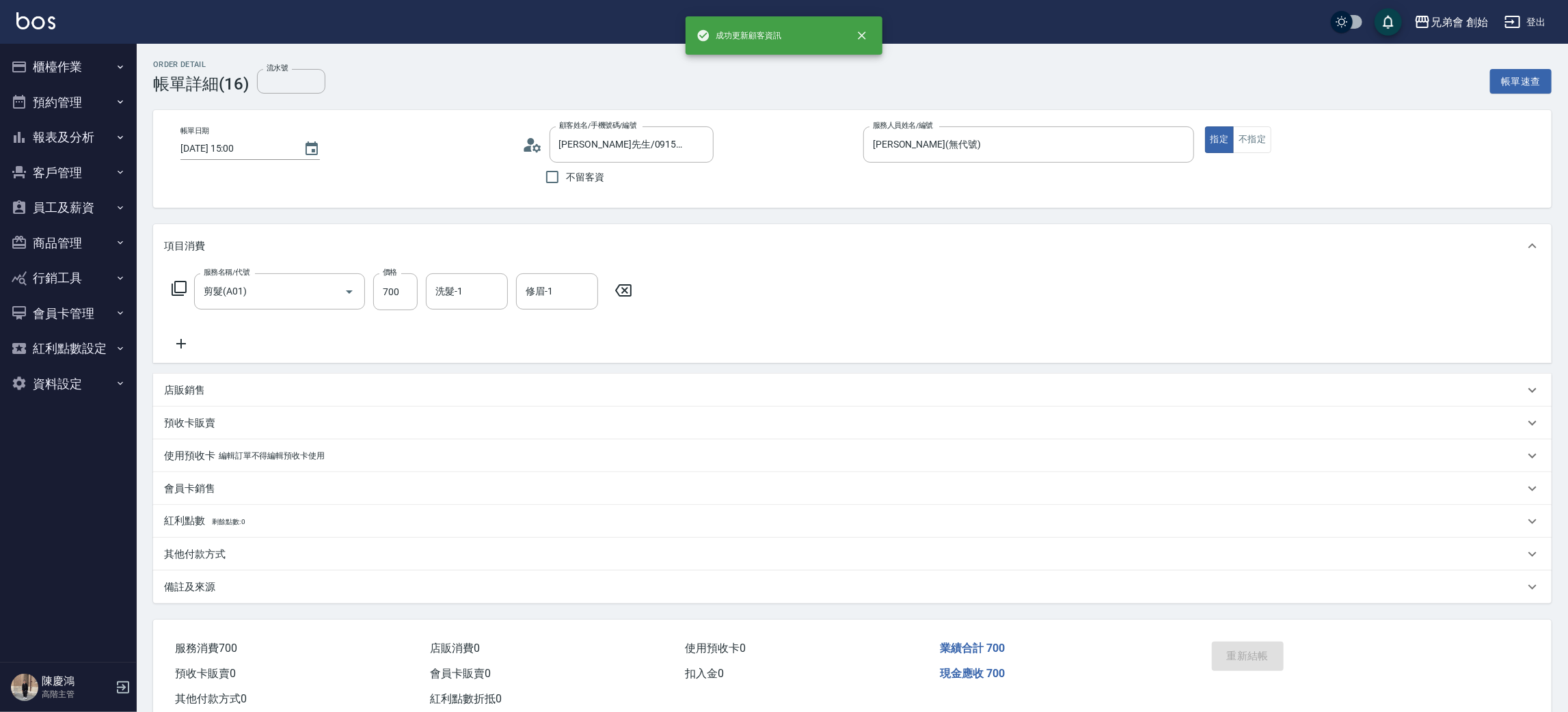
type input "蔡先生/0915843822/"
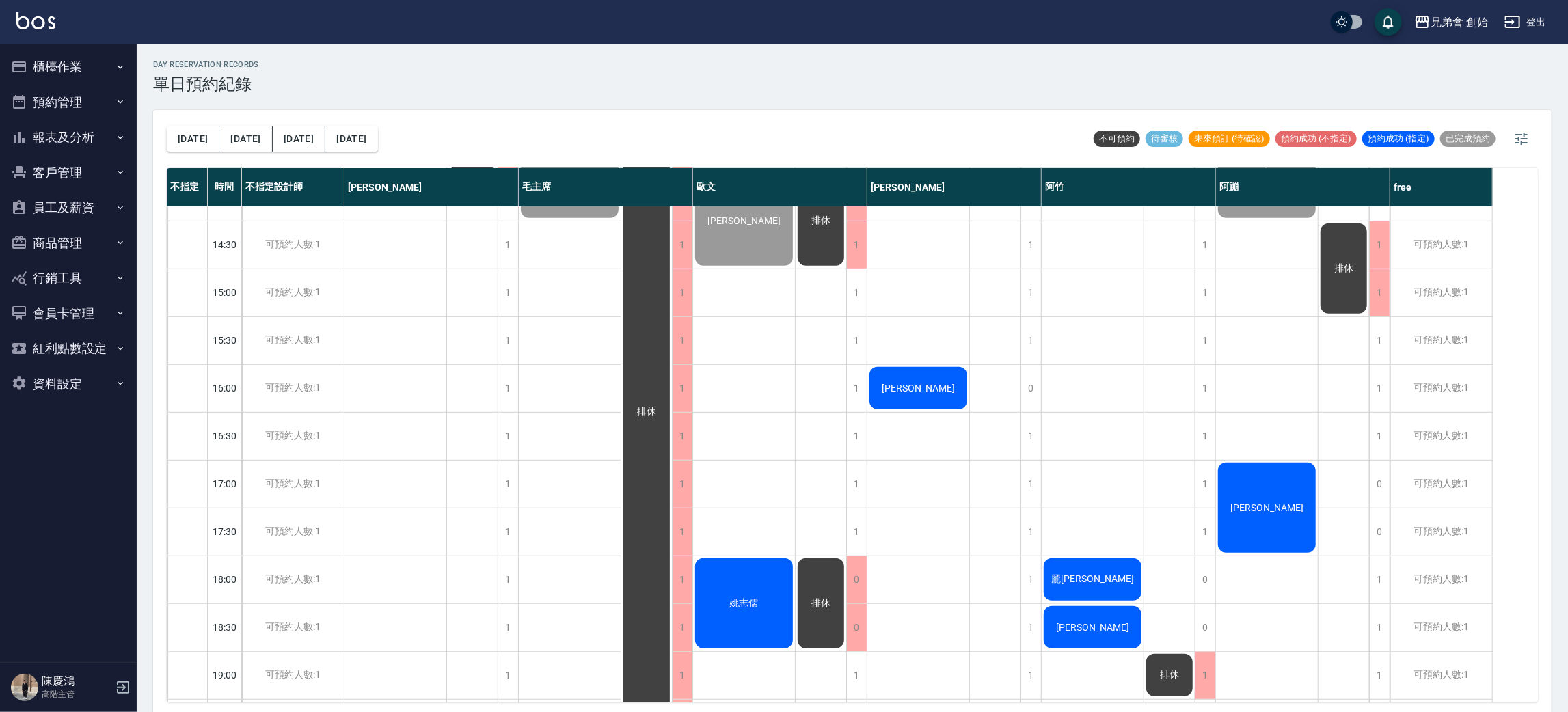
scroll to position [717, 0]
